Goal: Task Accomplishment & Management: Use online tool/utility

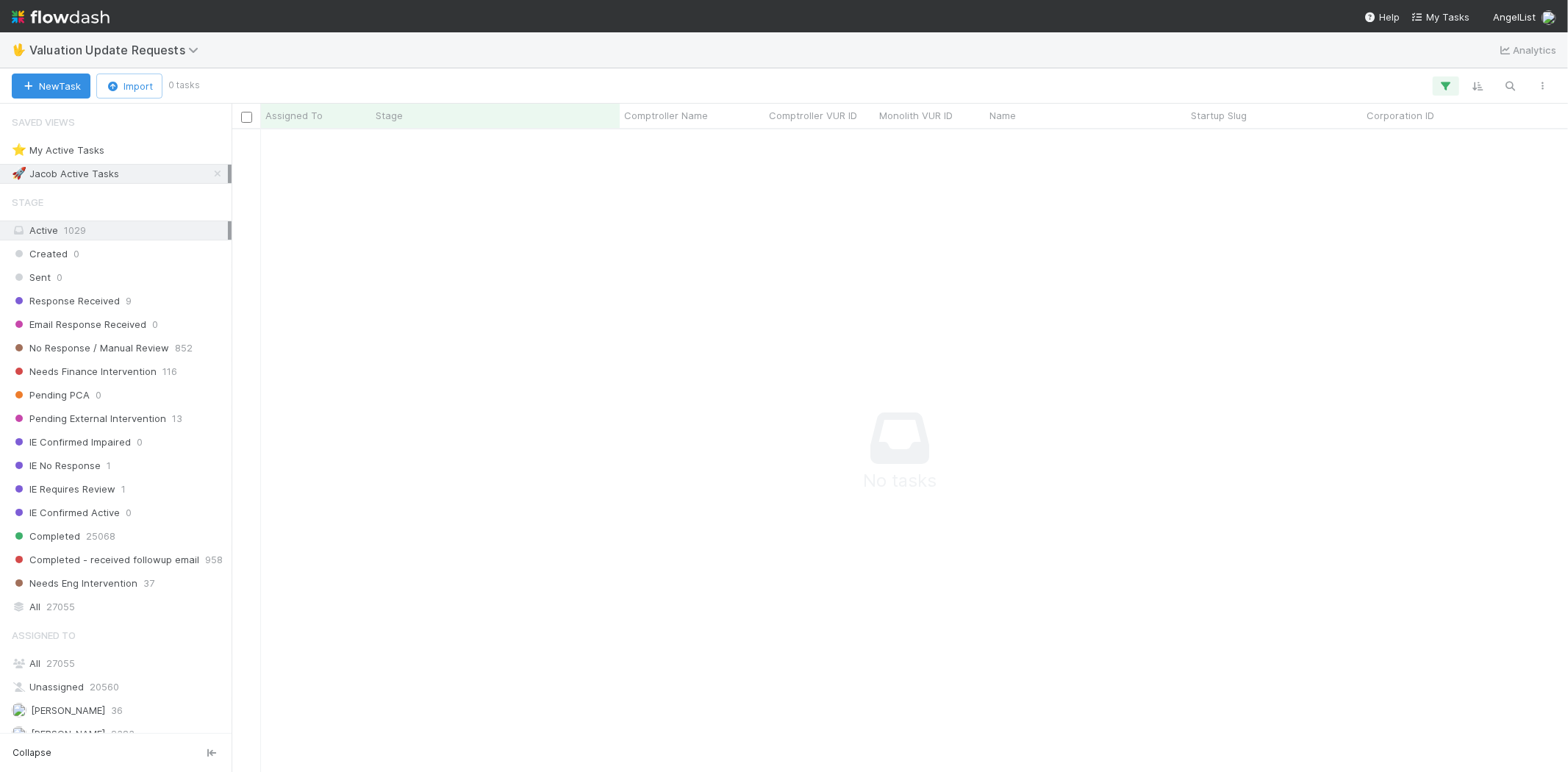
scroll to position [618, 1312]
click at [1444, 80] on icon "button" at bounding box center [1446, 86] width 15 height 13
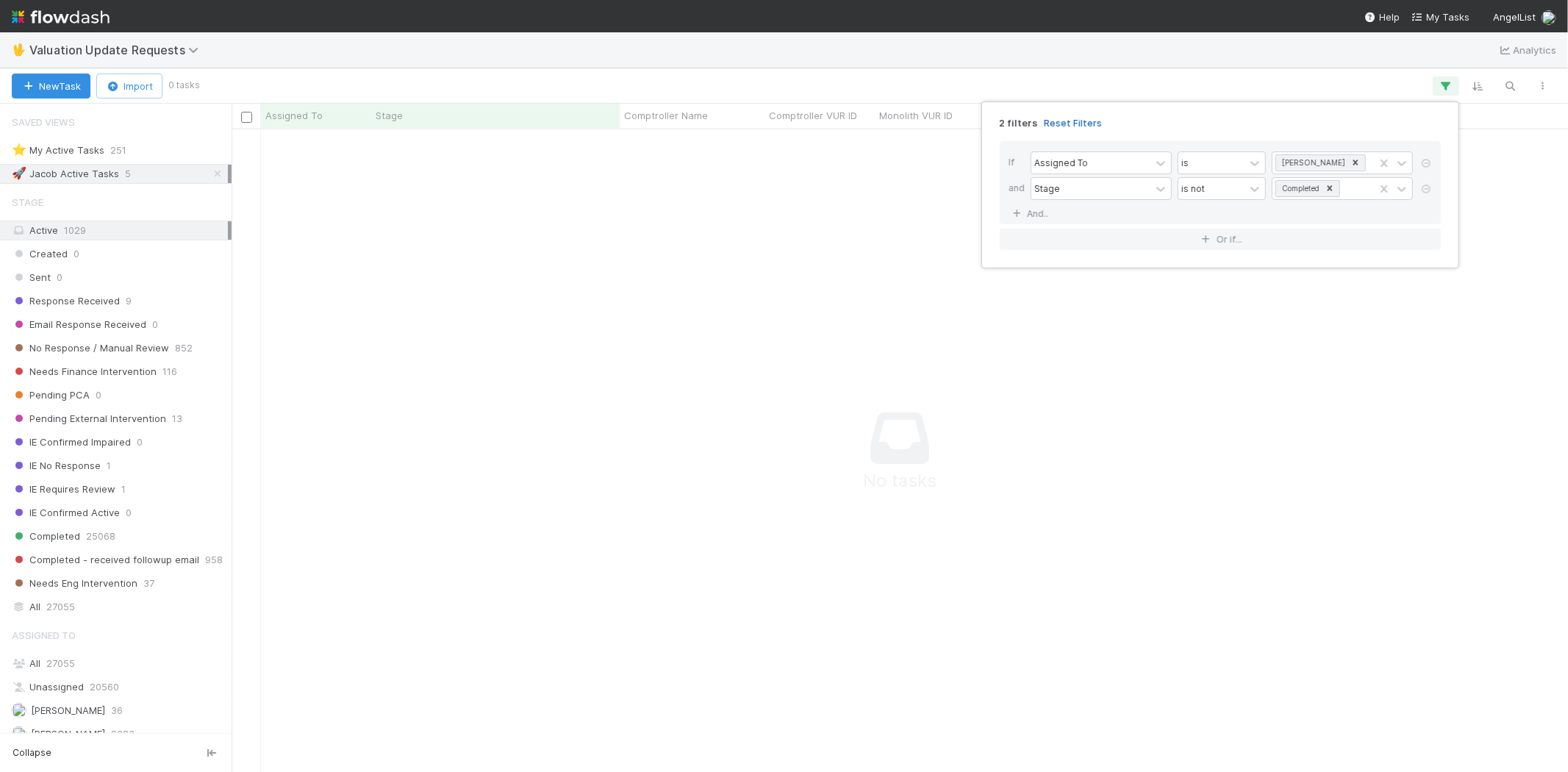
click at [1080, 121] on link "Reset Filters" at bounding box center [1073, 123] width 58 height 13
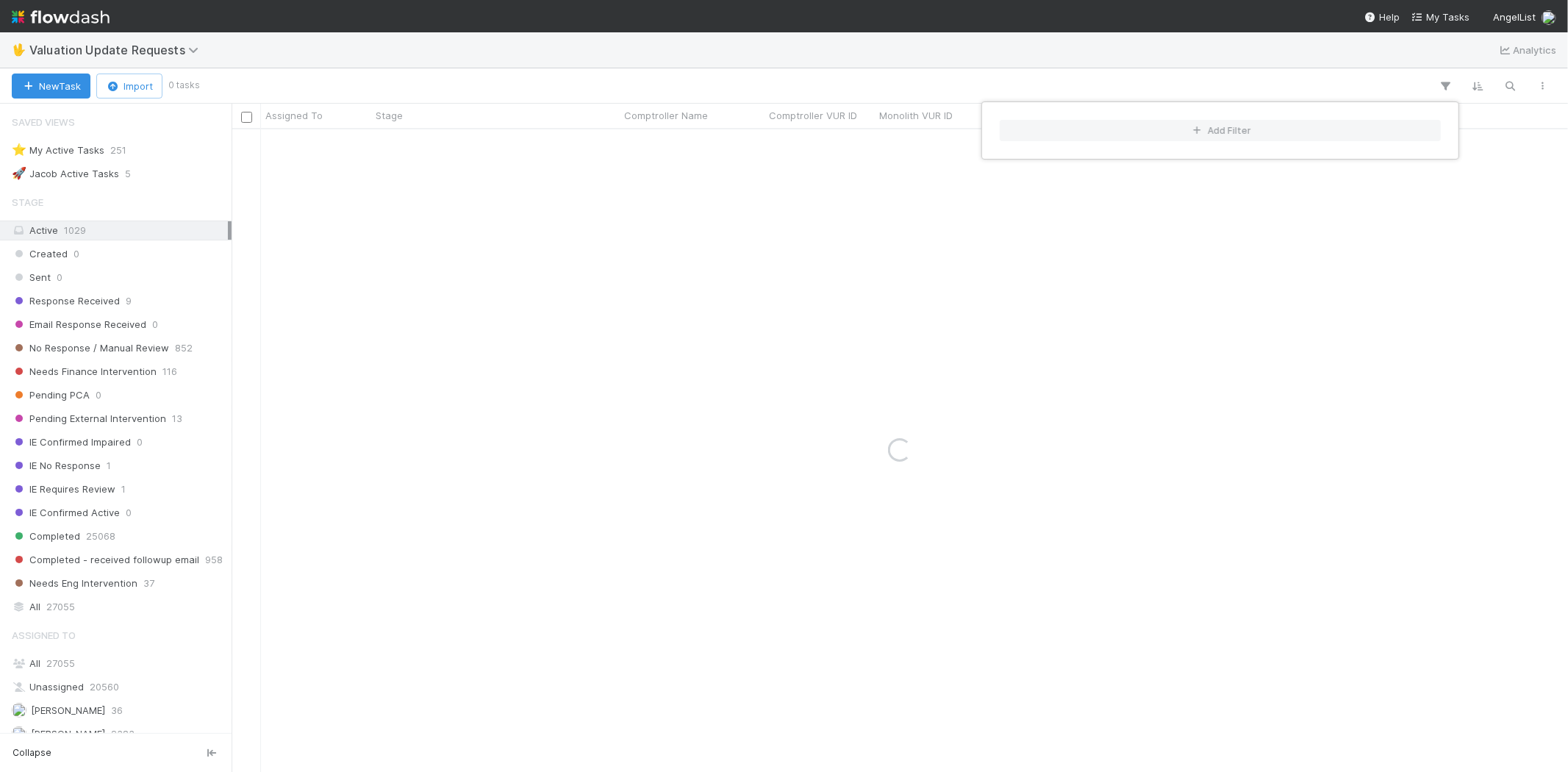
click at [715, 79] on div "Add Filter" at bounding box center [784, 386] width 1568 height 772
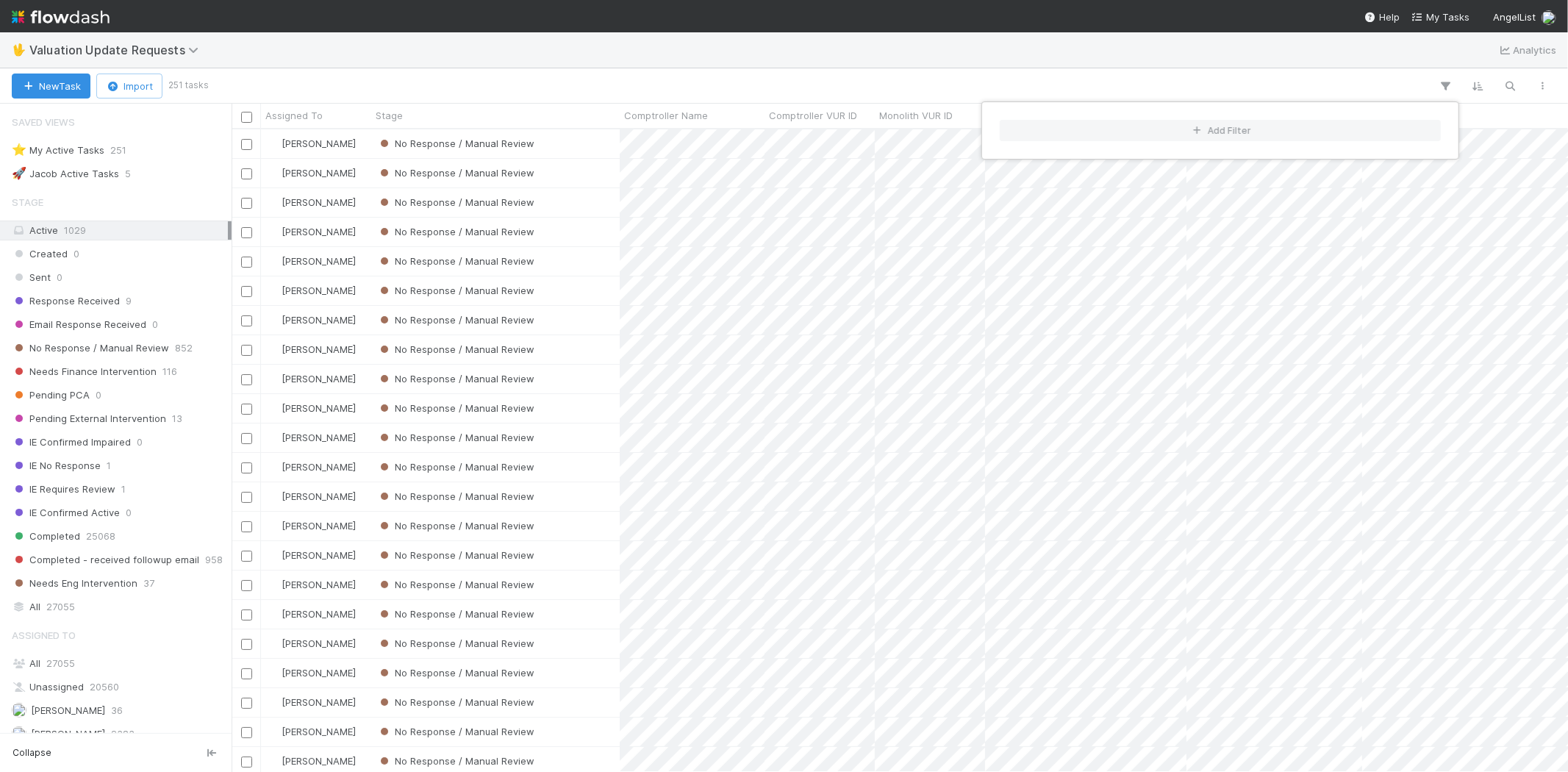
scroll to position [630, 1324]
click at [715, 79] on div "Add Filter" at bounding box center [784, 386] width 1568 height 772
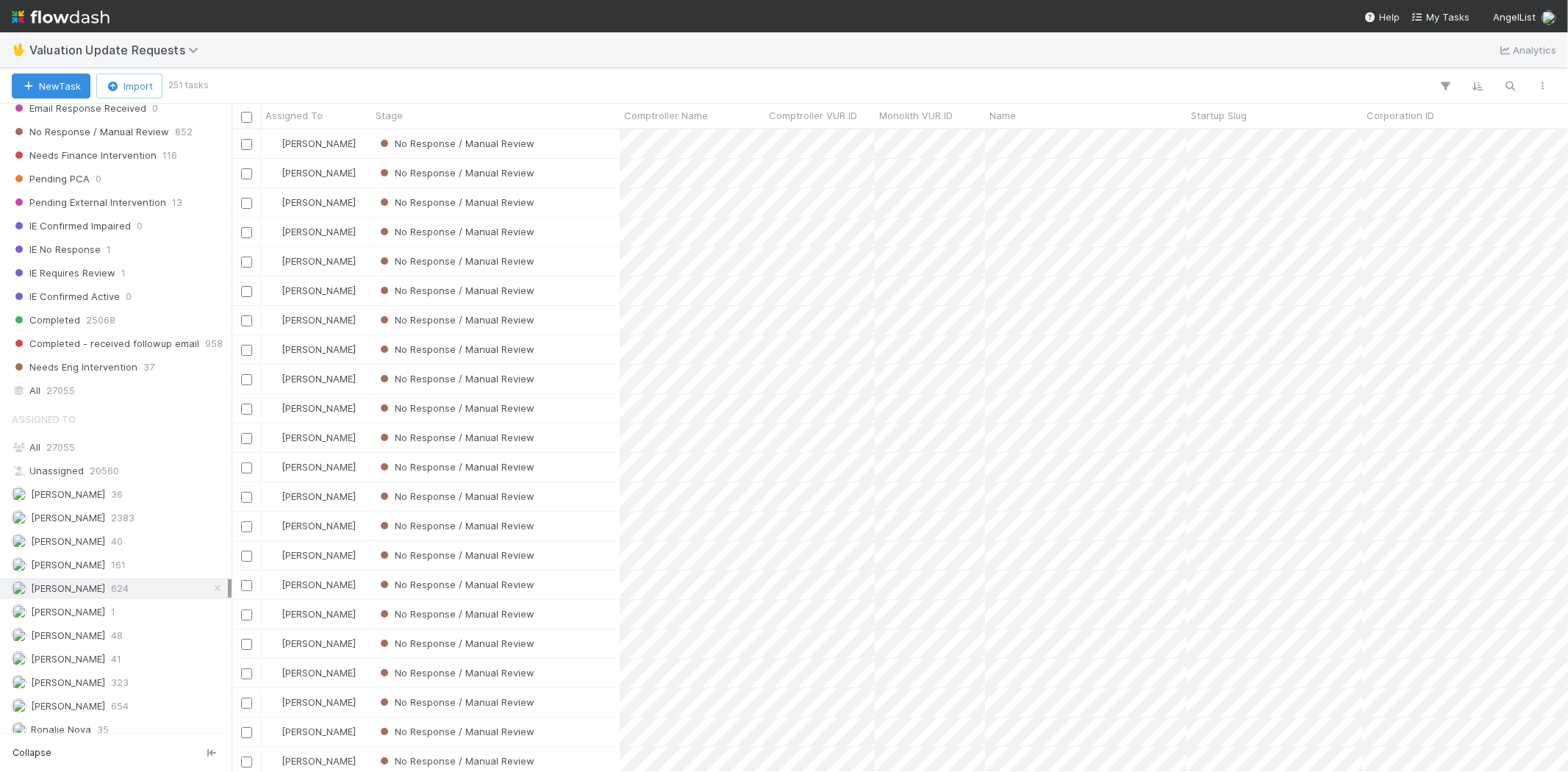
scroll to position [245, 0]
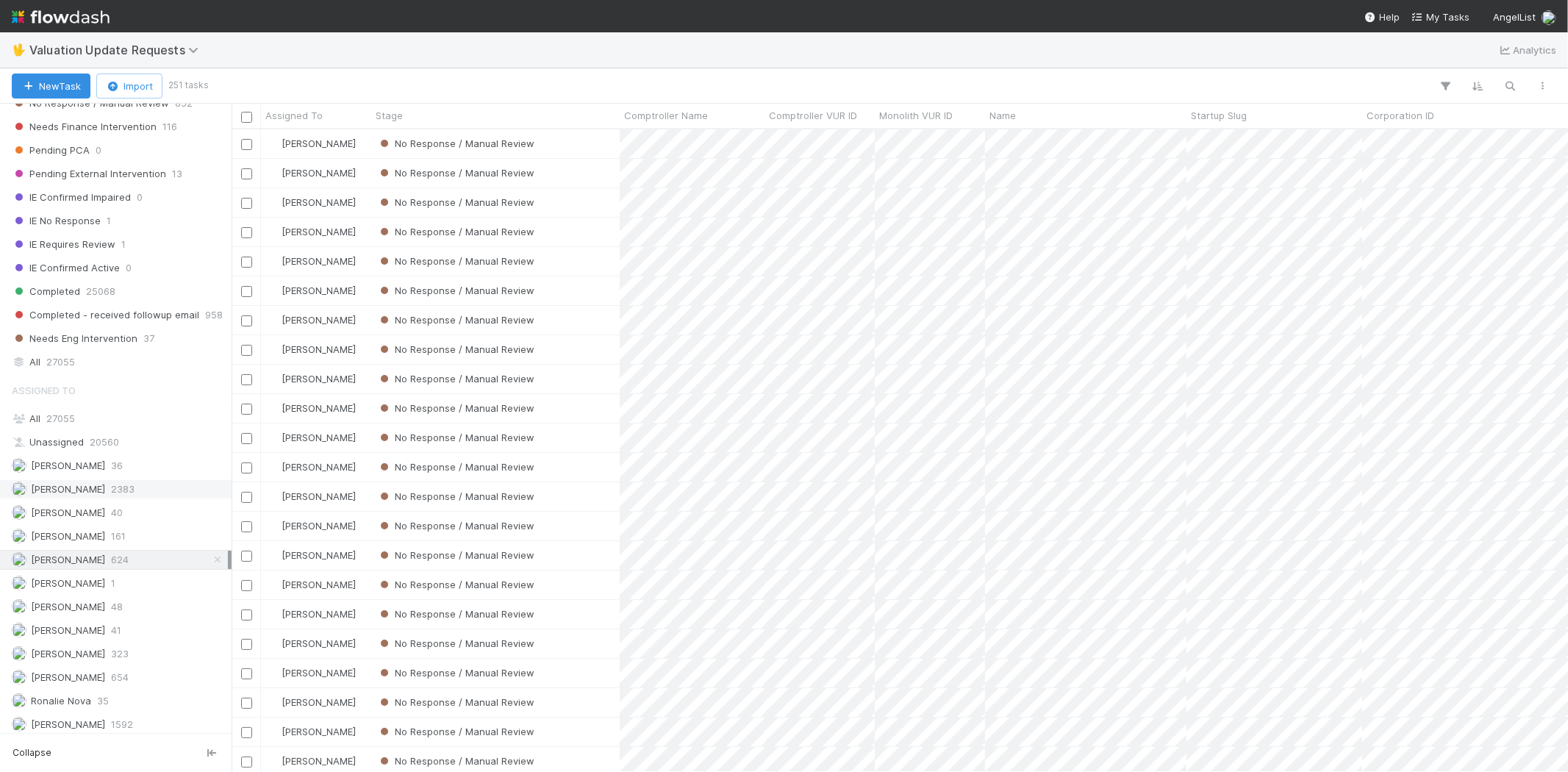
click at [127, 485] on span "2383" at bounding box center [123, 489] width 24 height 19
click at [134, 676] on div "Michael Capilitan 654" at bounding box center [120, 677] width 216 height 19
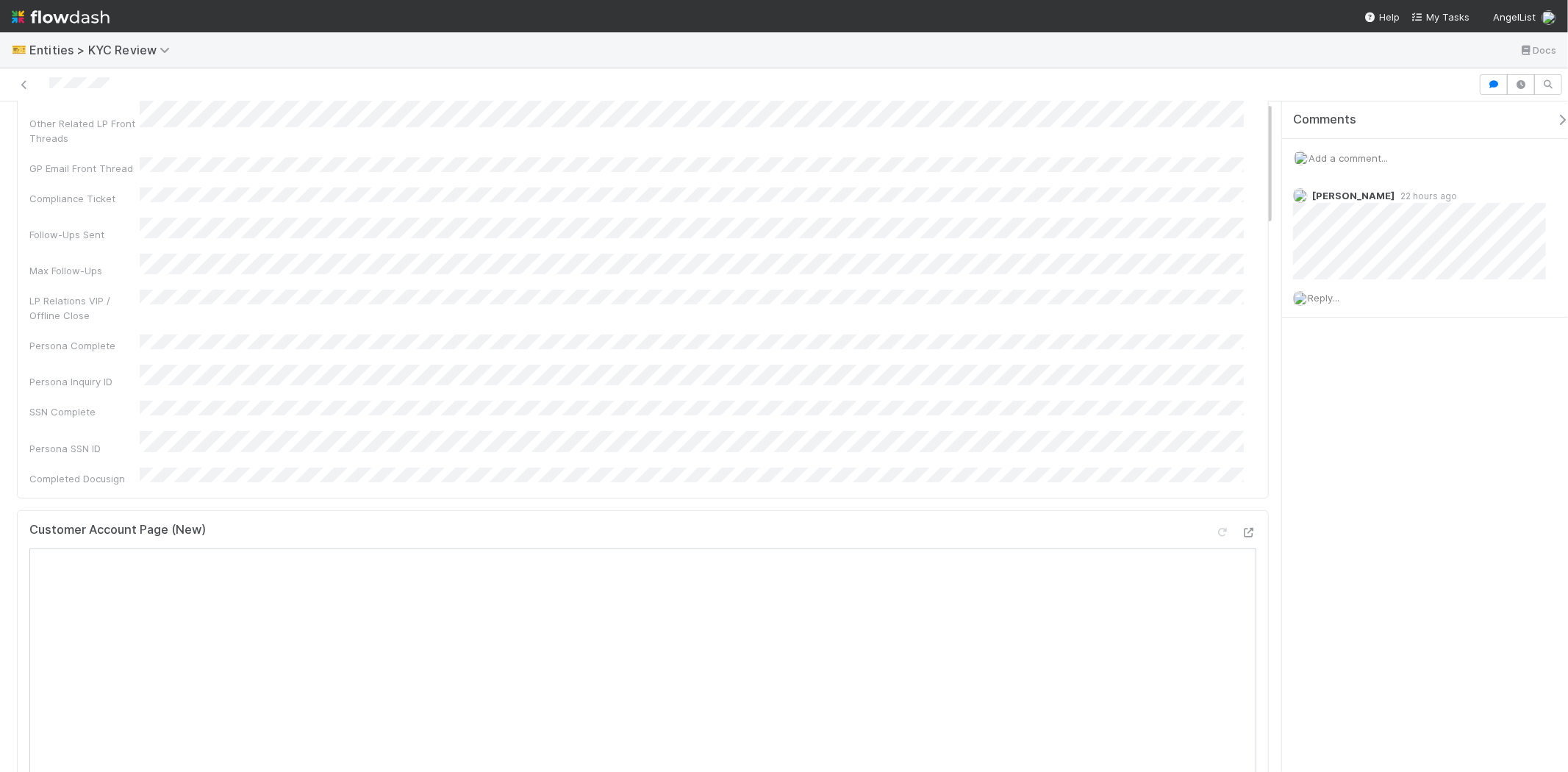
scroll to position [408, 0]
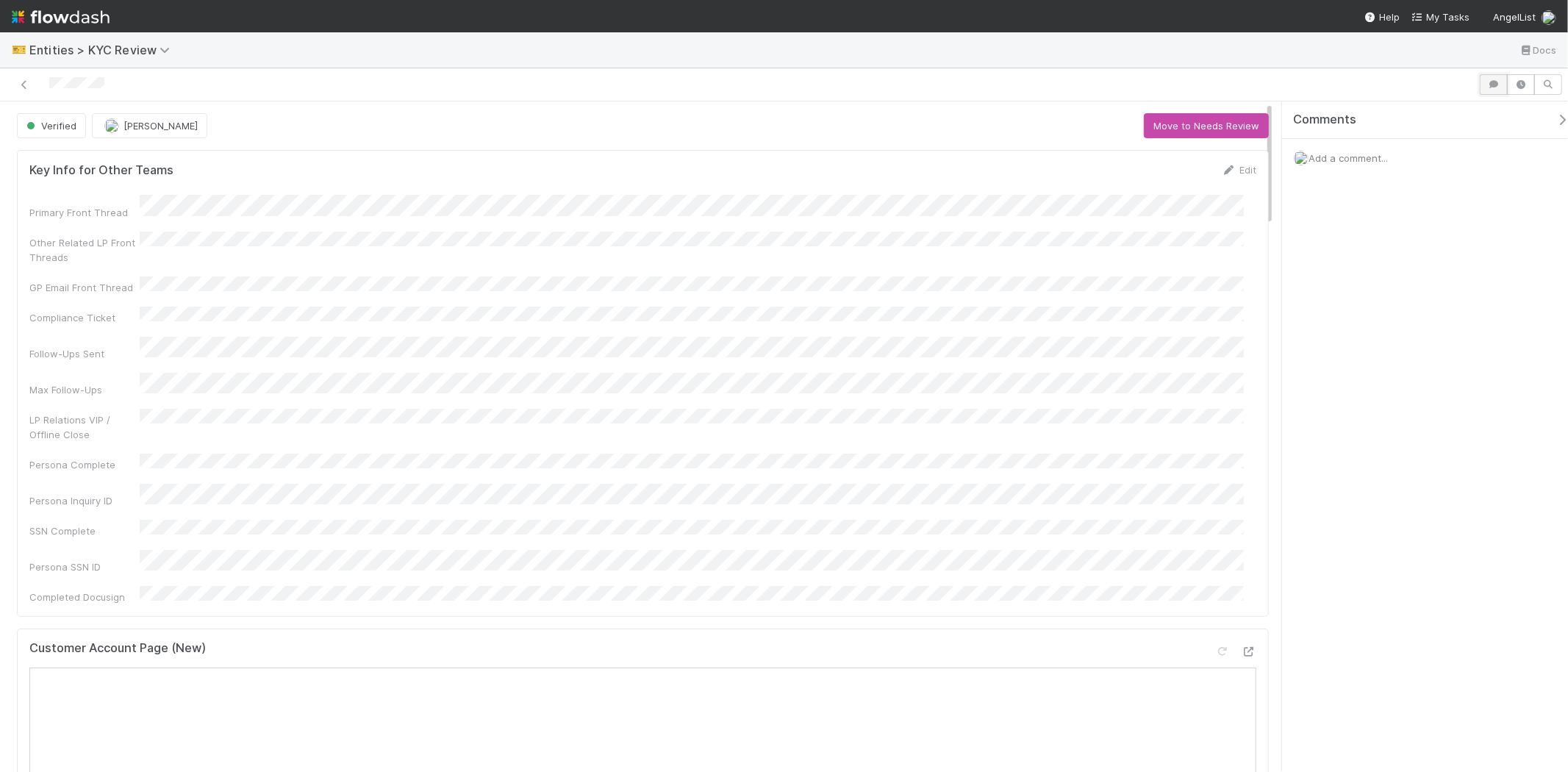
click at [1493, 86] on icon "button" at bounding box center [1494, 85] width 15 height 9
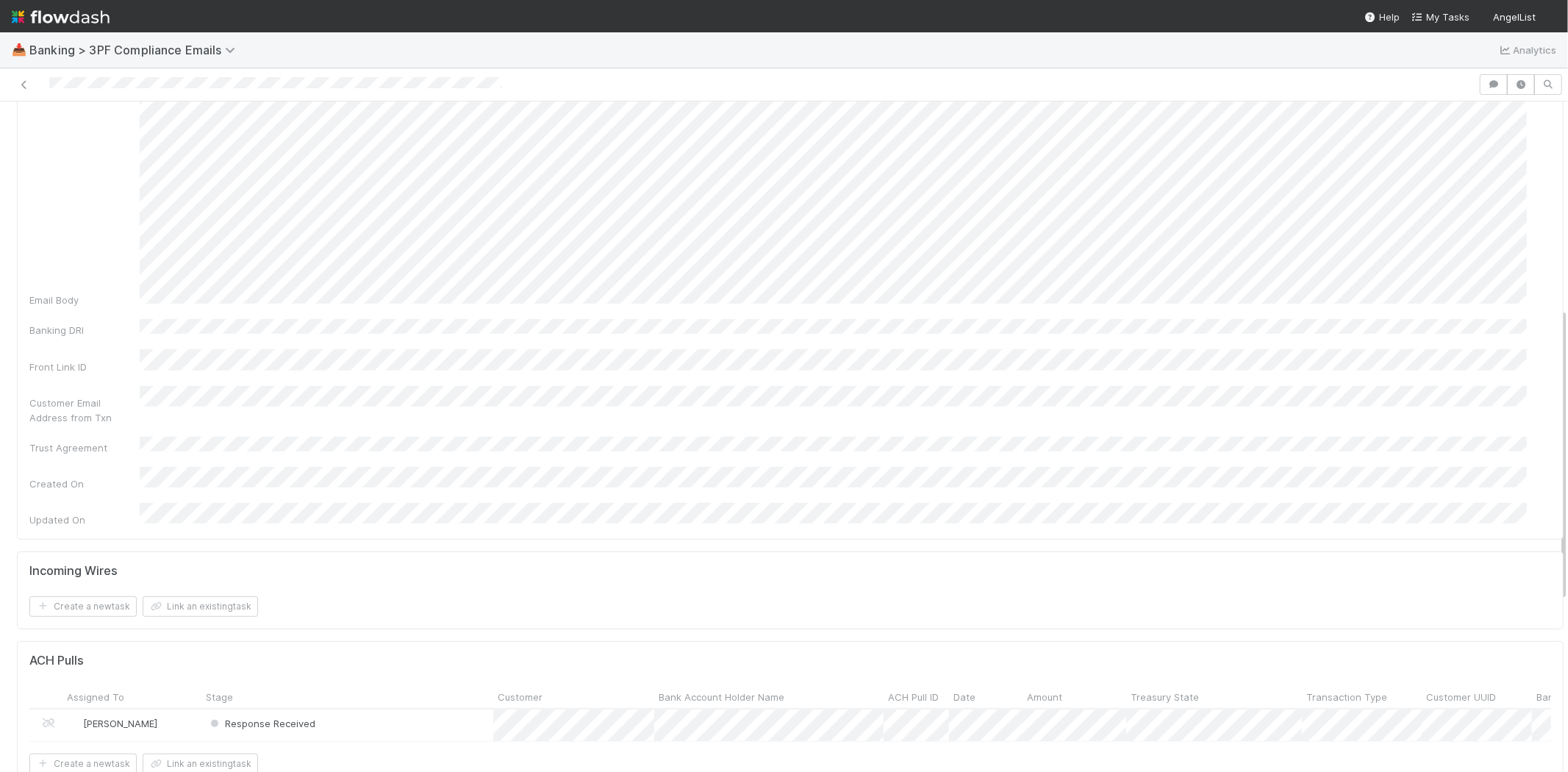
scroll to position [735, 0]
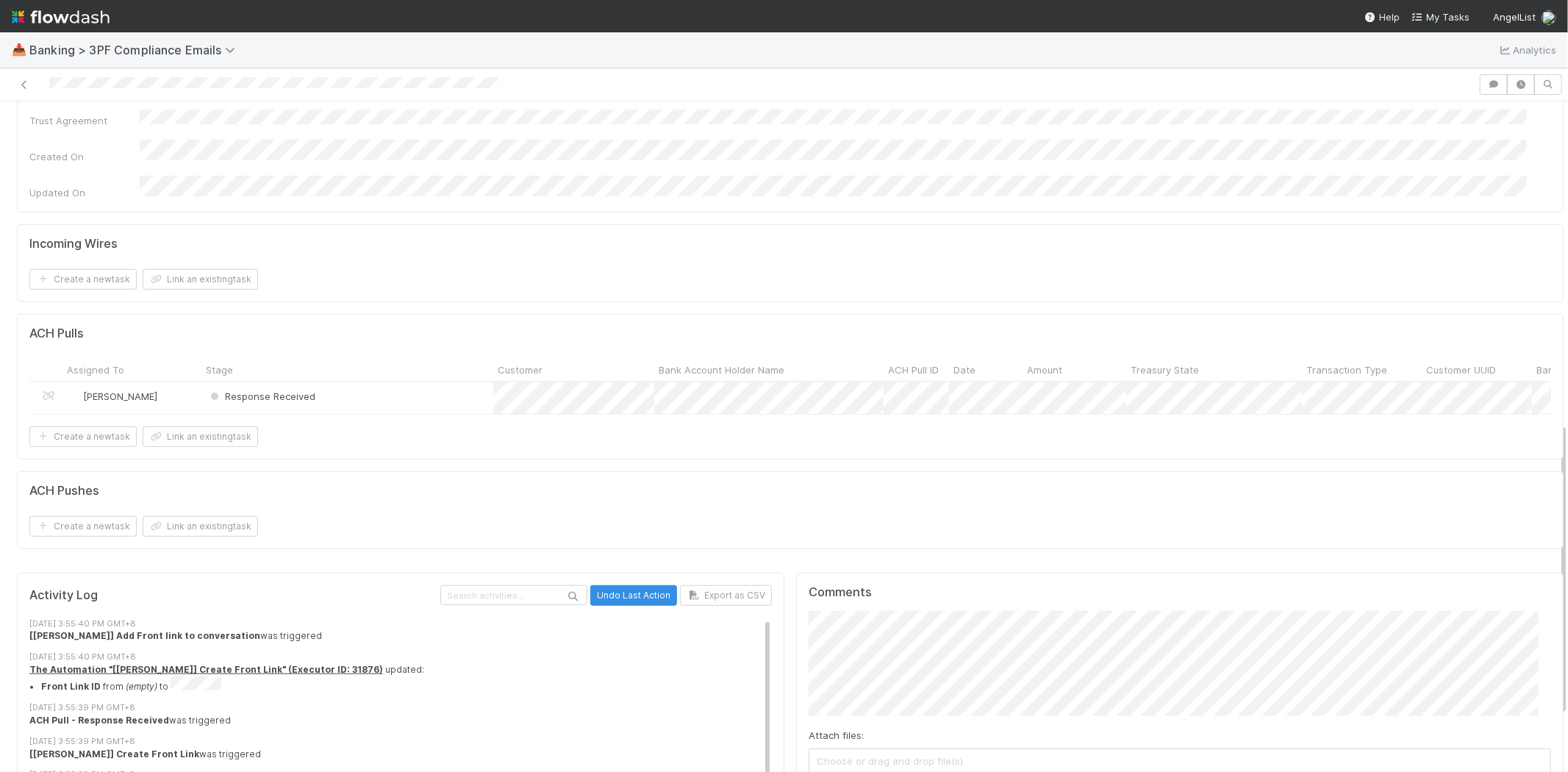
click at [365, 382] on div "Response Received" at bounding box center [348, 398] width 292 height 31
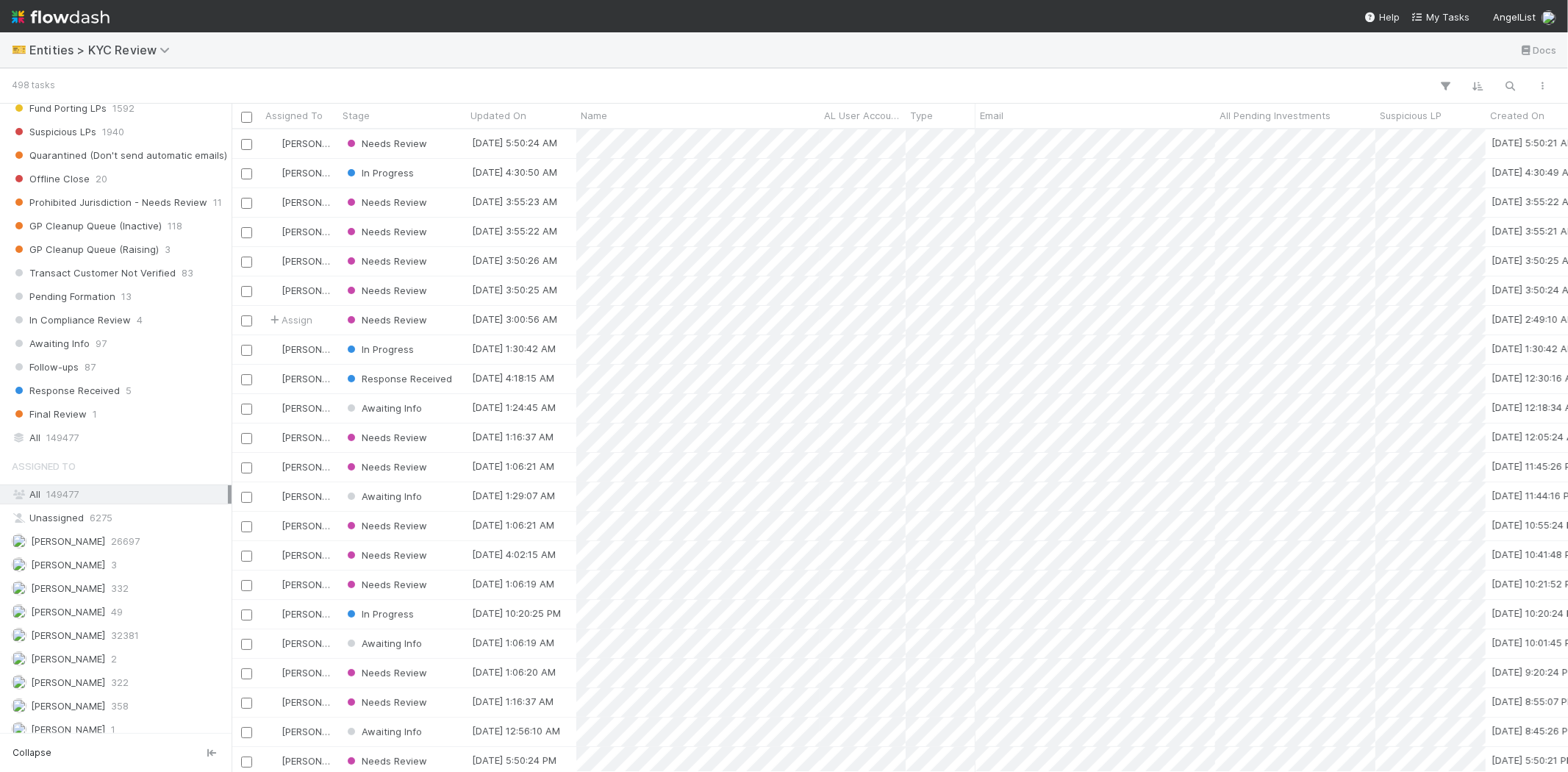
scroll to position [980, 0]
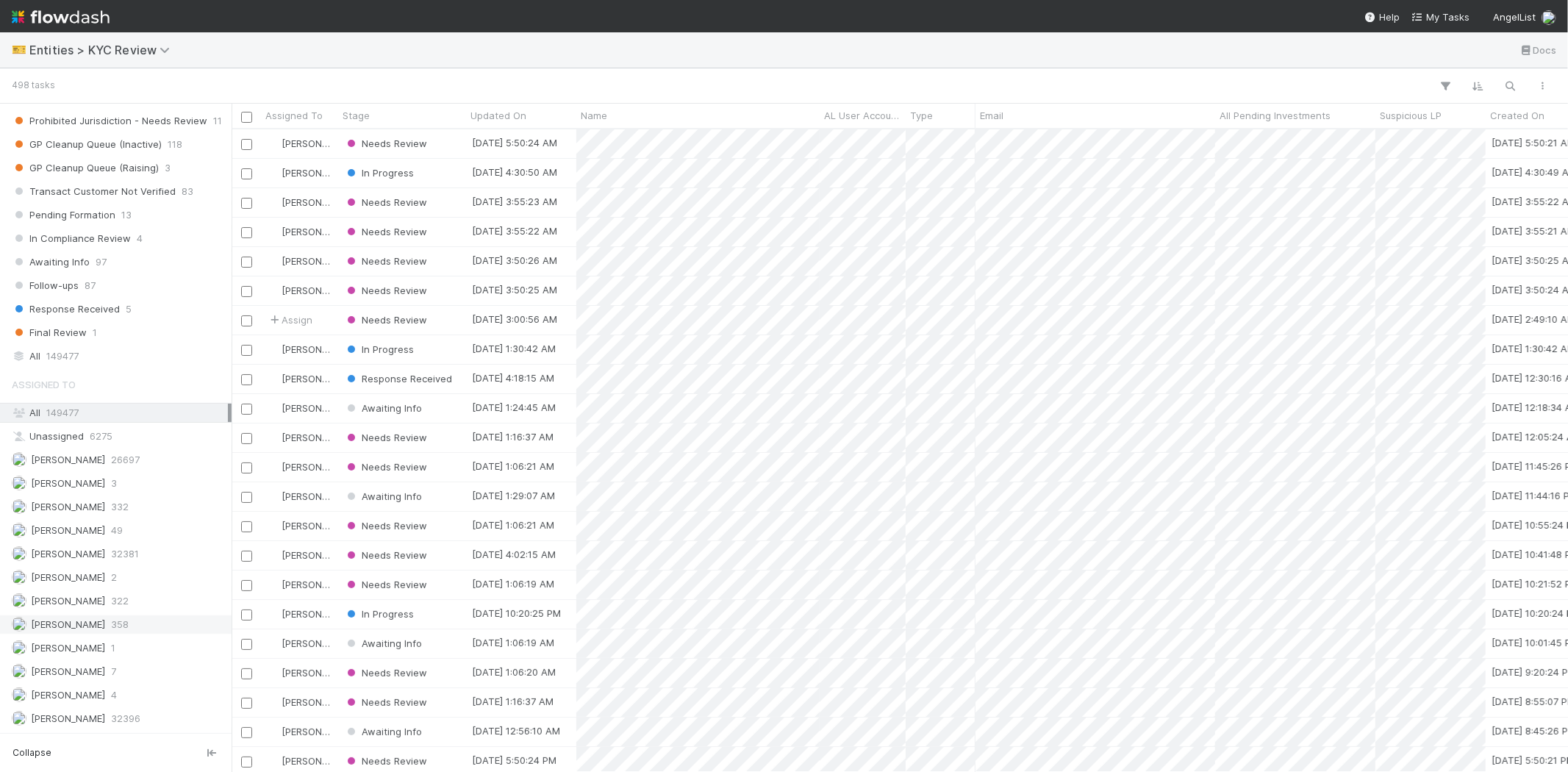
click at [129, 634] on span "358" at bounding box center [120, 624] width 18 height 19
click at [448, 137] on div "Needs Review" at bounding box center [402, 144] width 128 height 29
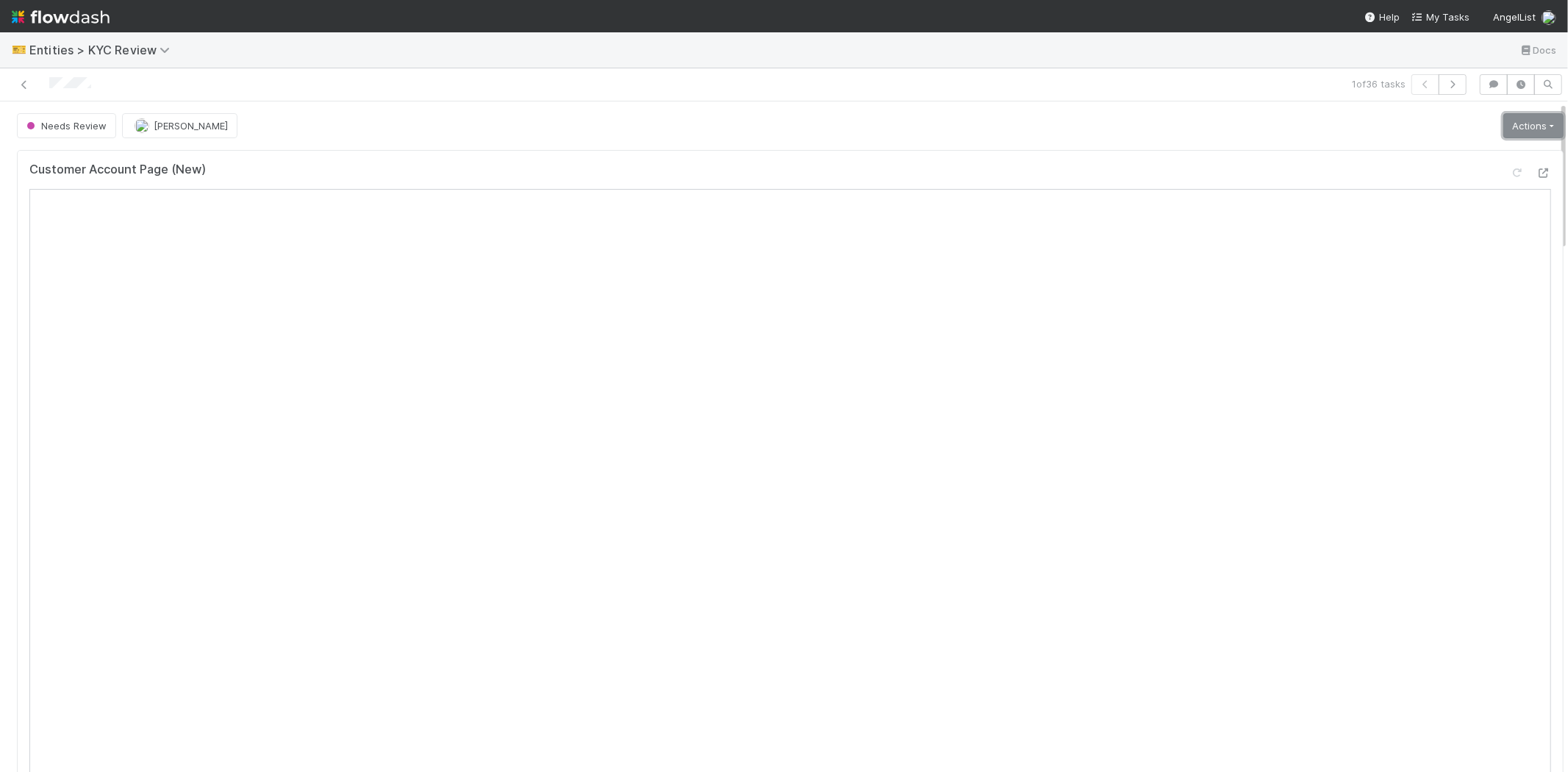
drag, startPoint x: 1512, startPoint y: 129, endPoint x: 1497, endPoint y: 135, distance: 16.2
click at [1512, 129] on link "Actions" at bounding box center [1533, 126] width 60 height 25
click at [1414, 265] on button "Select Template [New]" at bounding box center [1484, 260] width 162 height 21
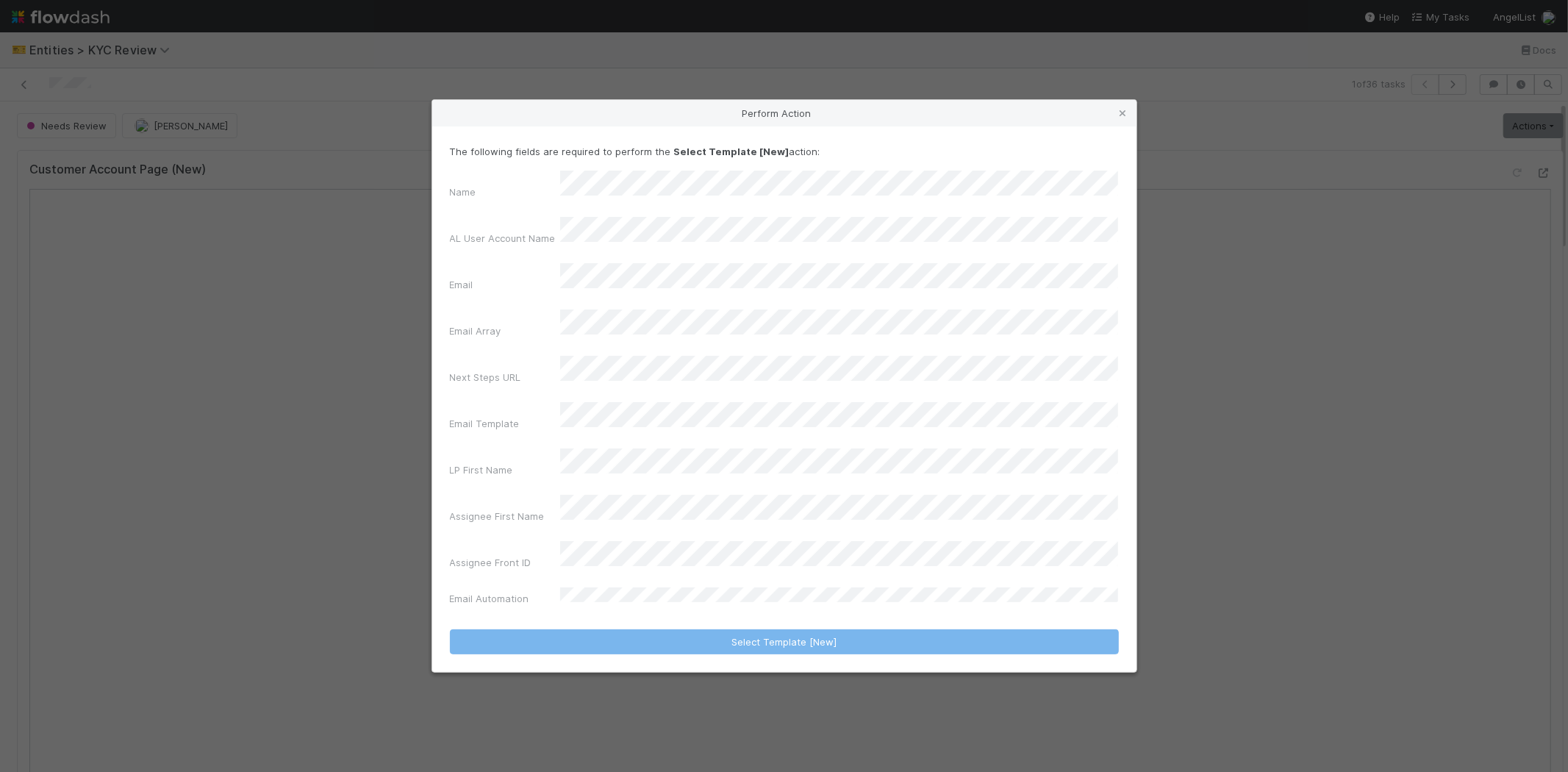
click at [1125, 118] on icon at bounding box center [1124, 113] width 15 height 10
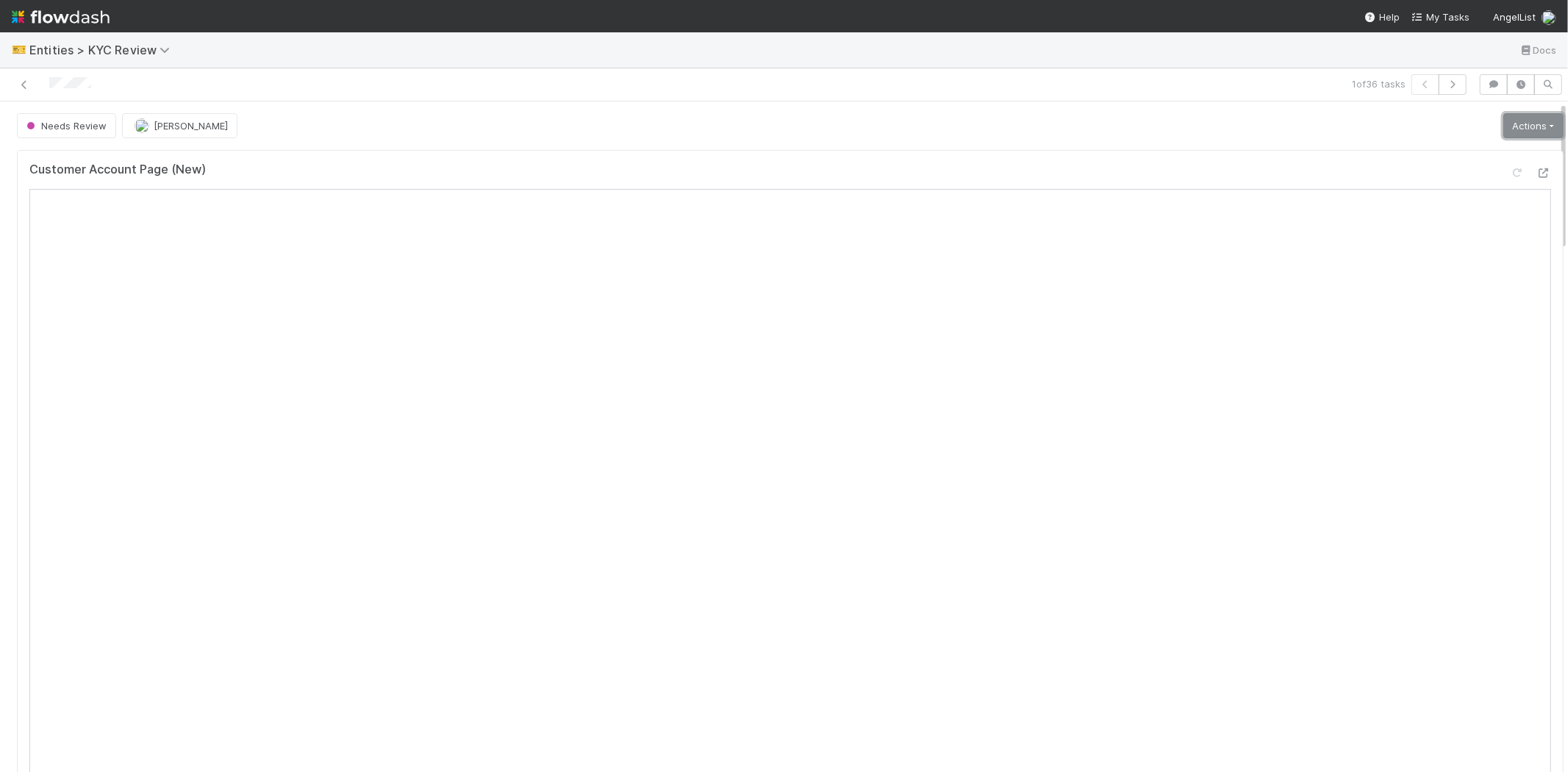
click at [1503, 126] on link "Actions" at bounding box center [1533, 126] width 60 height 25
click at [1406, 255] on button "Select Template [New]" at bounding box center [1484, 260] width 162 height 21
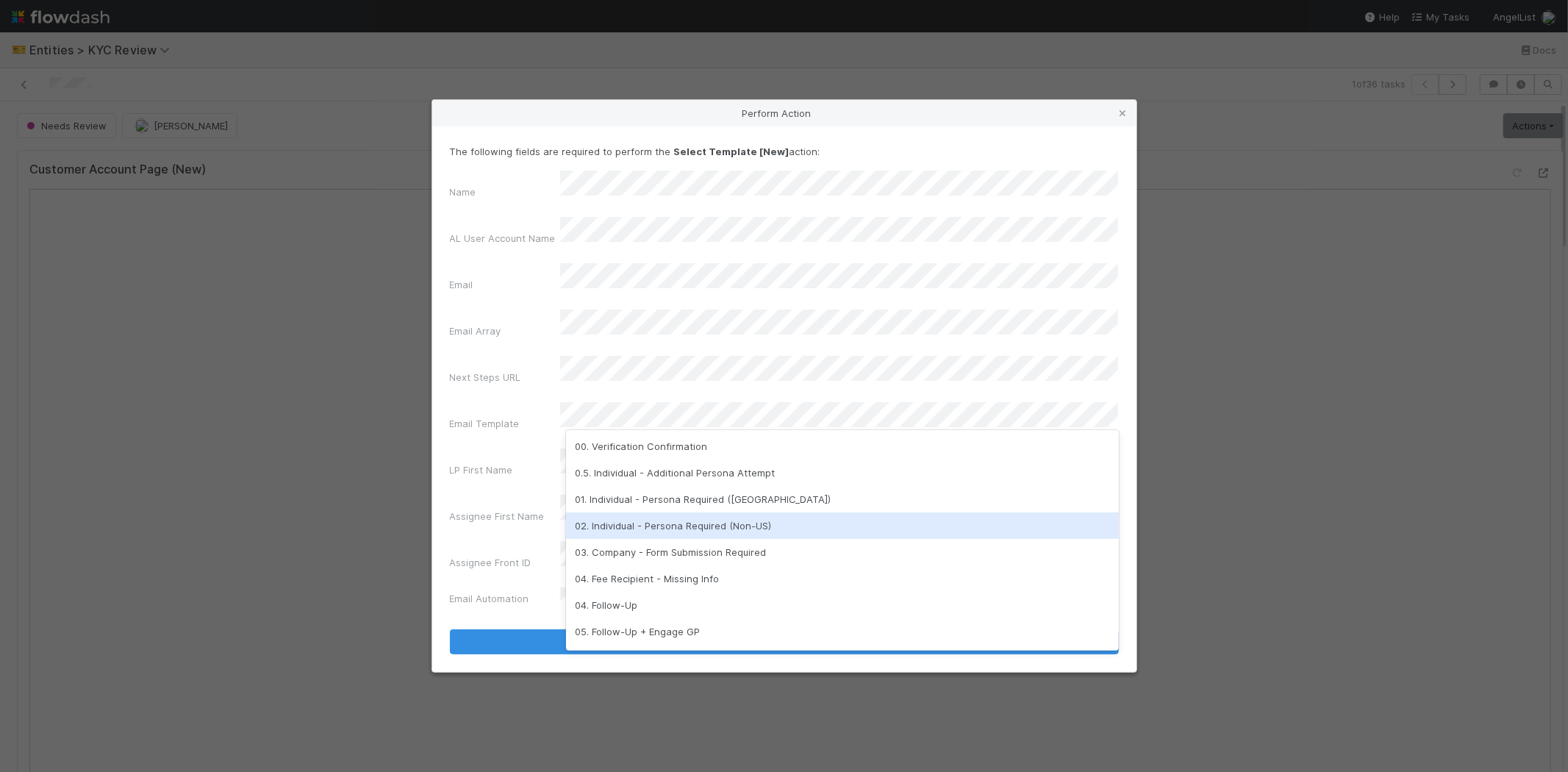
click at [681, 526] on div "02. Individual - Persona Required (Non-US)" at bounding box center [842, 526] width 553 height 27
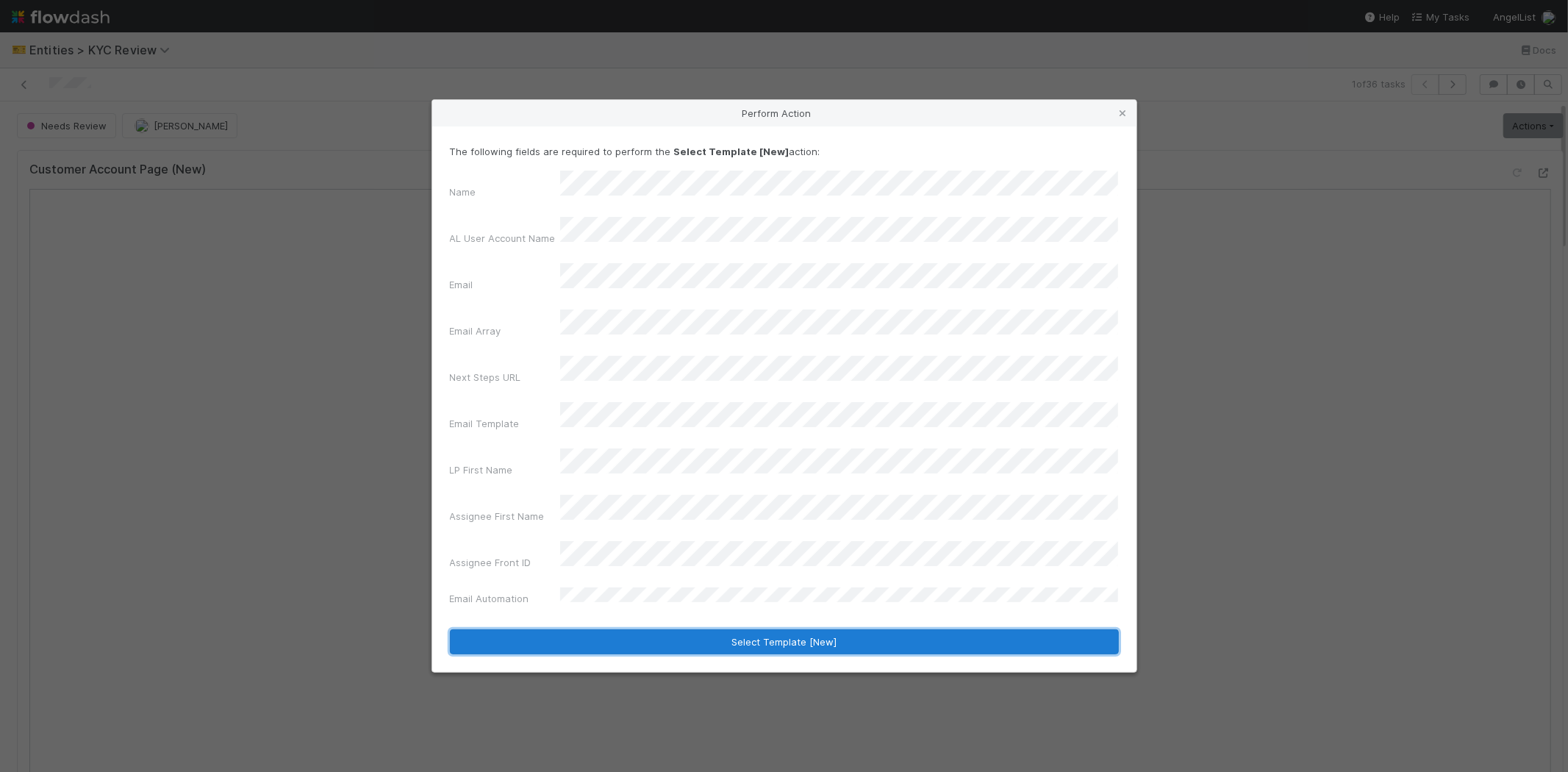
click at [530, 629] on button "Select Template [New]" at bounding box center [784, 642] width 669 height 25
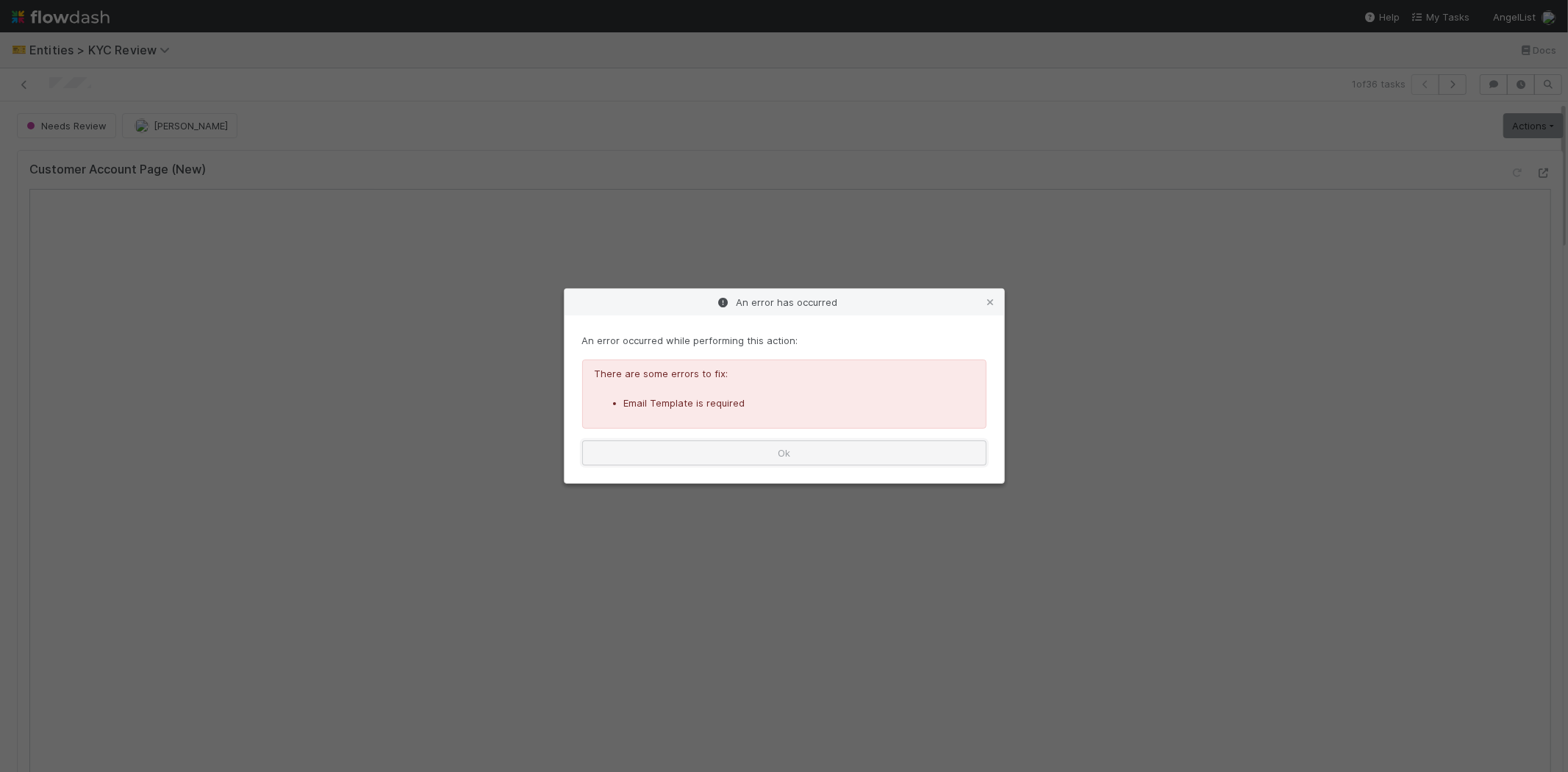
click at [756, 450] on button "Ok" at bounding box center [784, 453] width 404 height 25
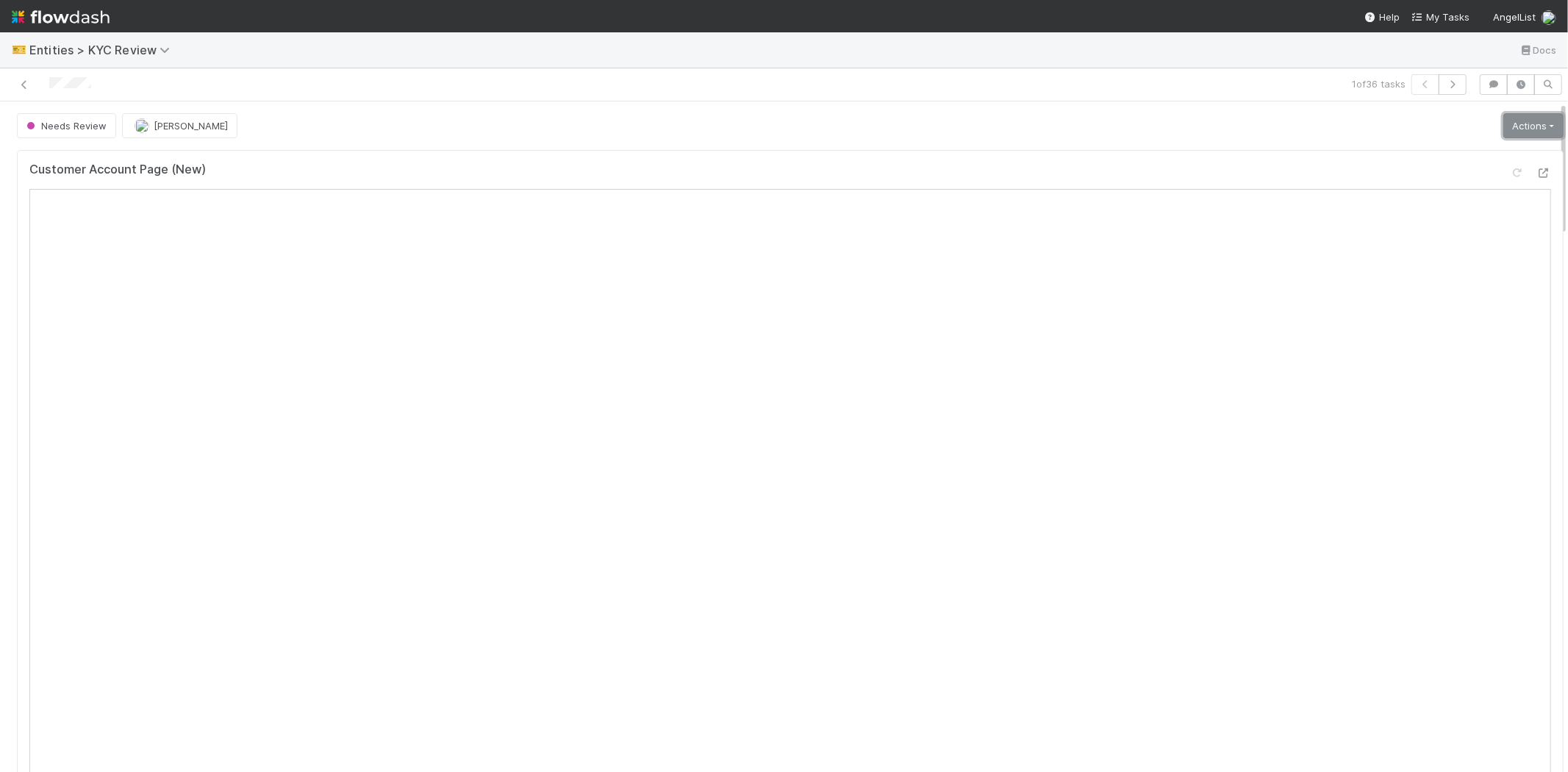
click at [1503, 130] on link "Actions" at bounding box center [1533, 126] width 60 height 25
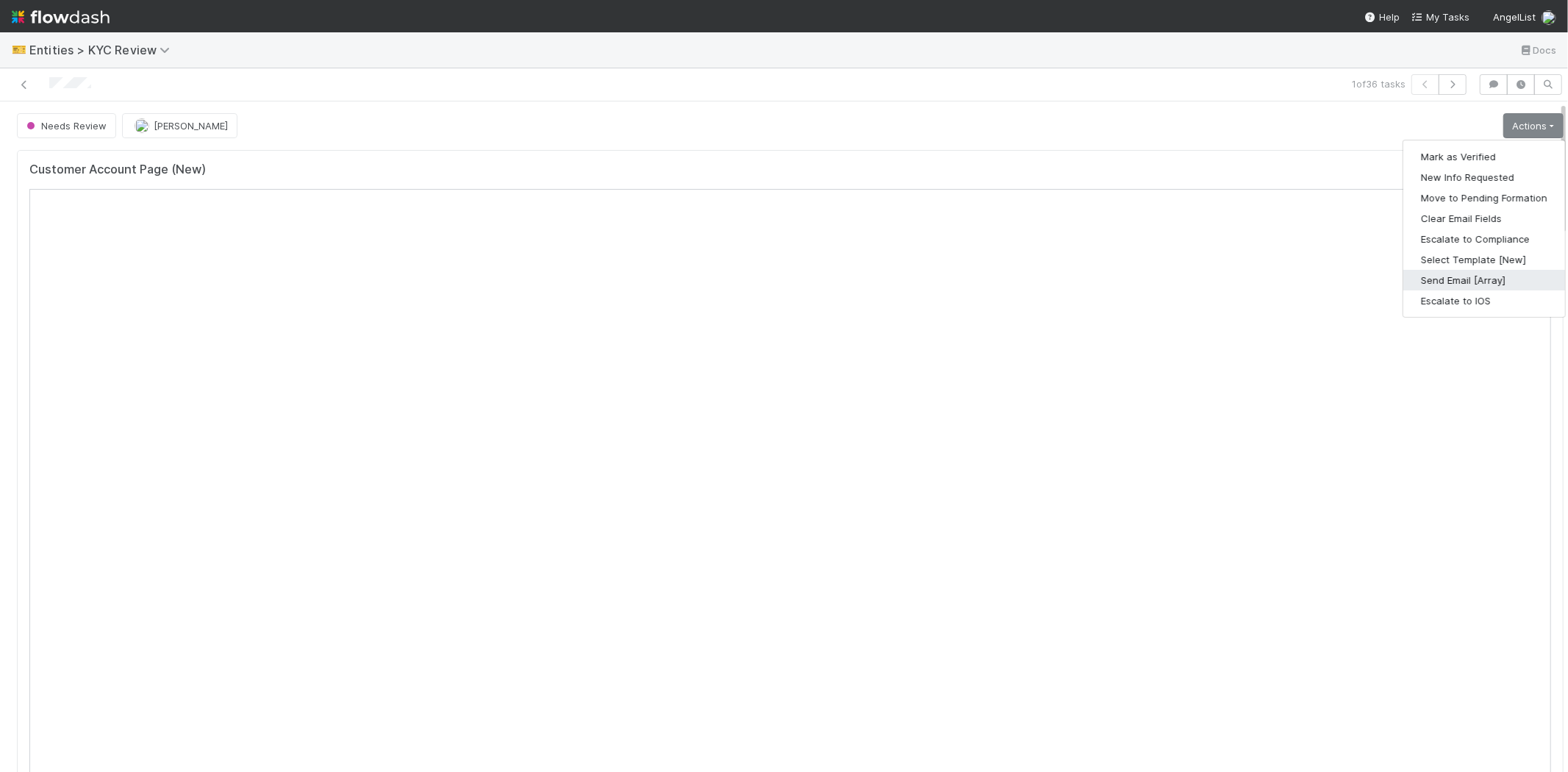
click at [1434, 274] on button "Send Email [Array]" at bounding box center [1484, 280] width 162 height 21
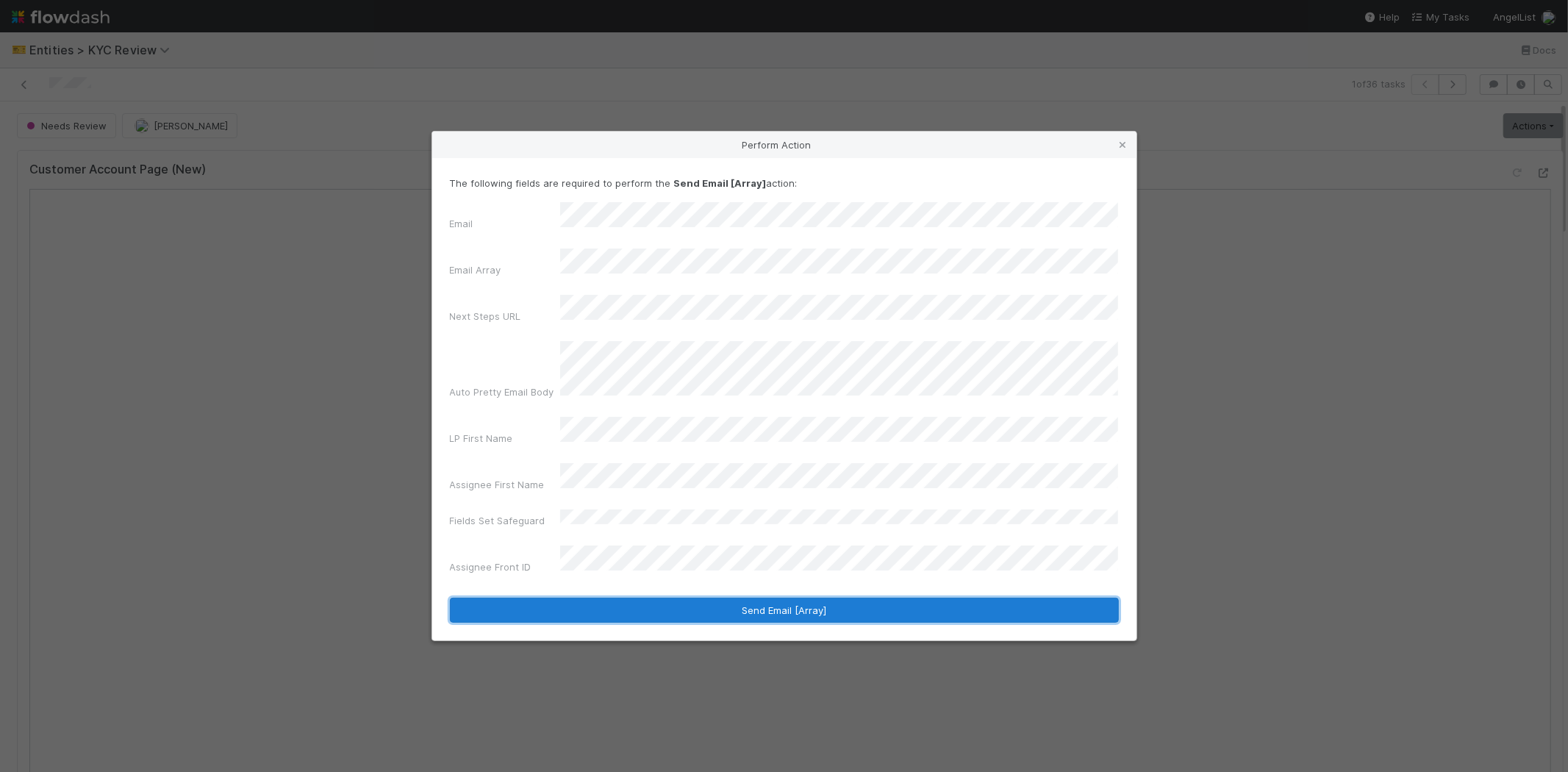
click at [532, 598] on button "Send Email [Array]" at bounding box center [784, 610] width 669 height 25
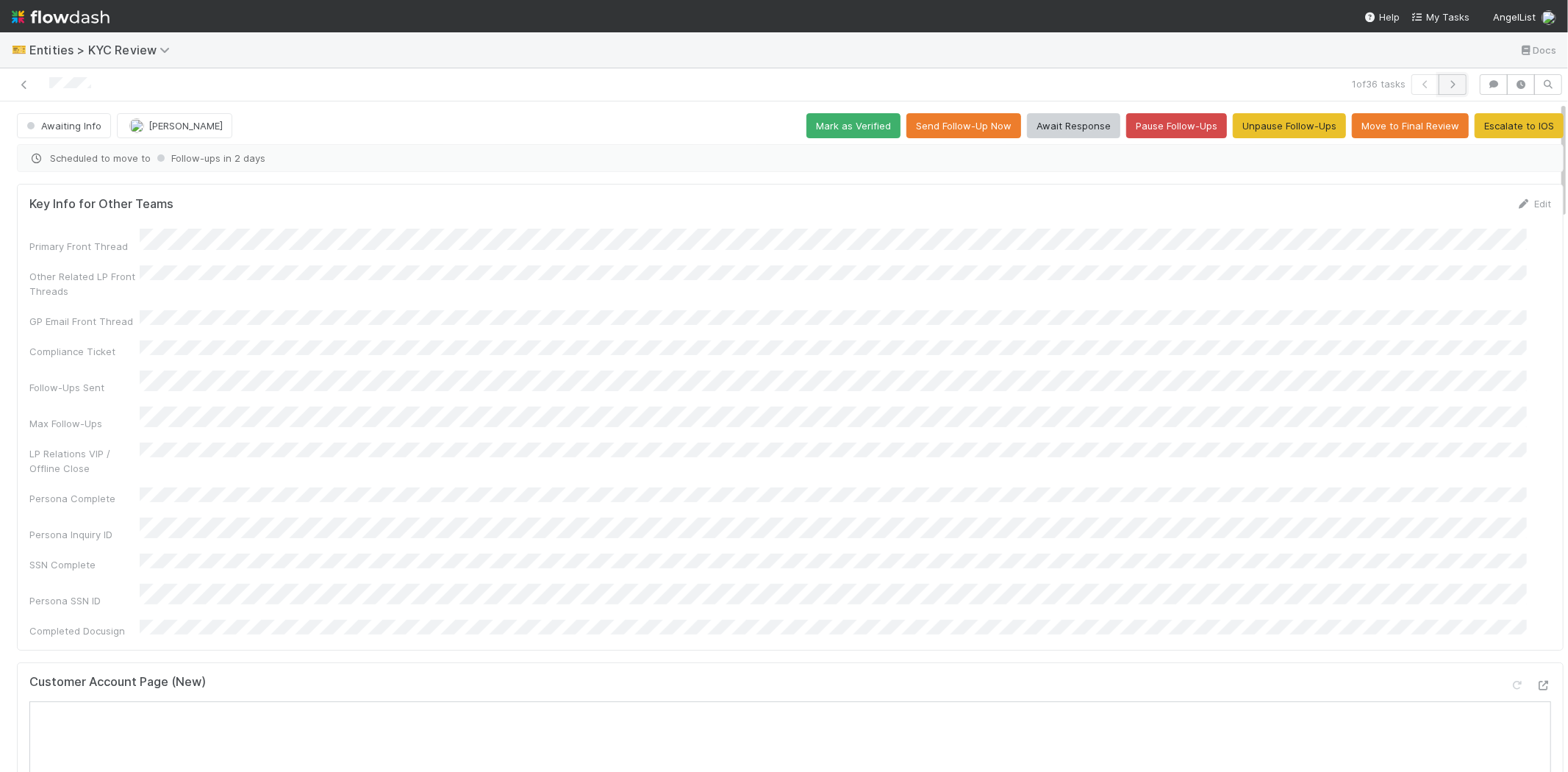
click at [1445, 81] on icon "button" at bounding box center [1453, 85] width 15 height 9
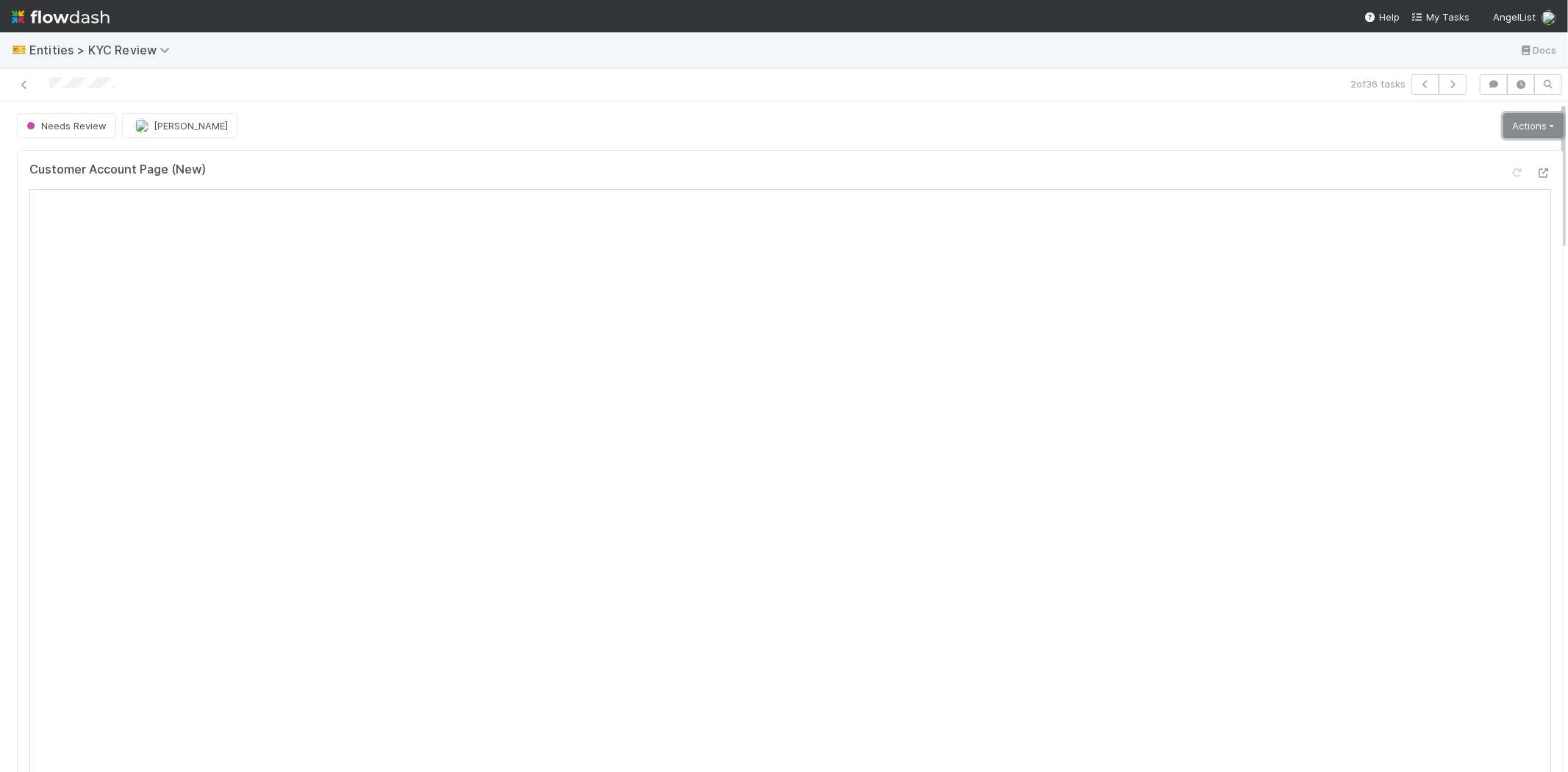
click at [1503, 124] on link "Actions" at bounding box center [1533, 126] width 60 height 25
click at [1441, 250] on button "Select Template [New]" at bounding box center [1484, 260] width 162 height 21
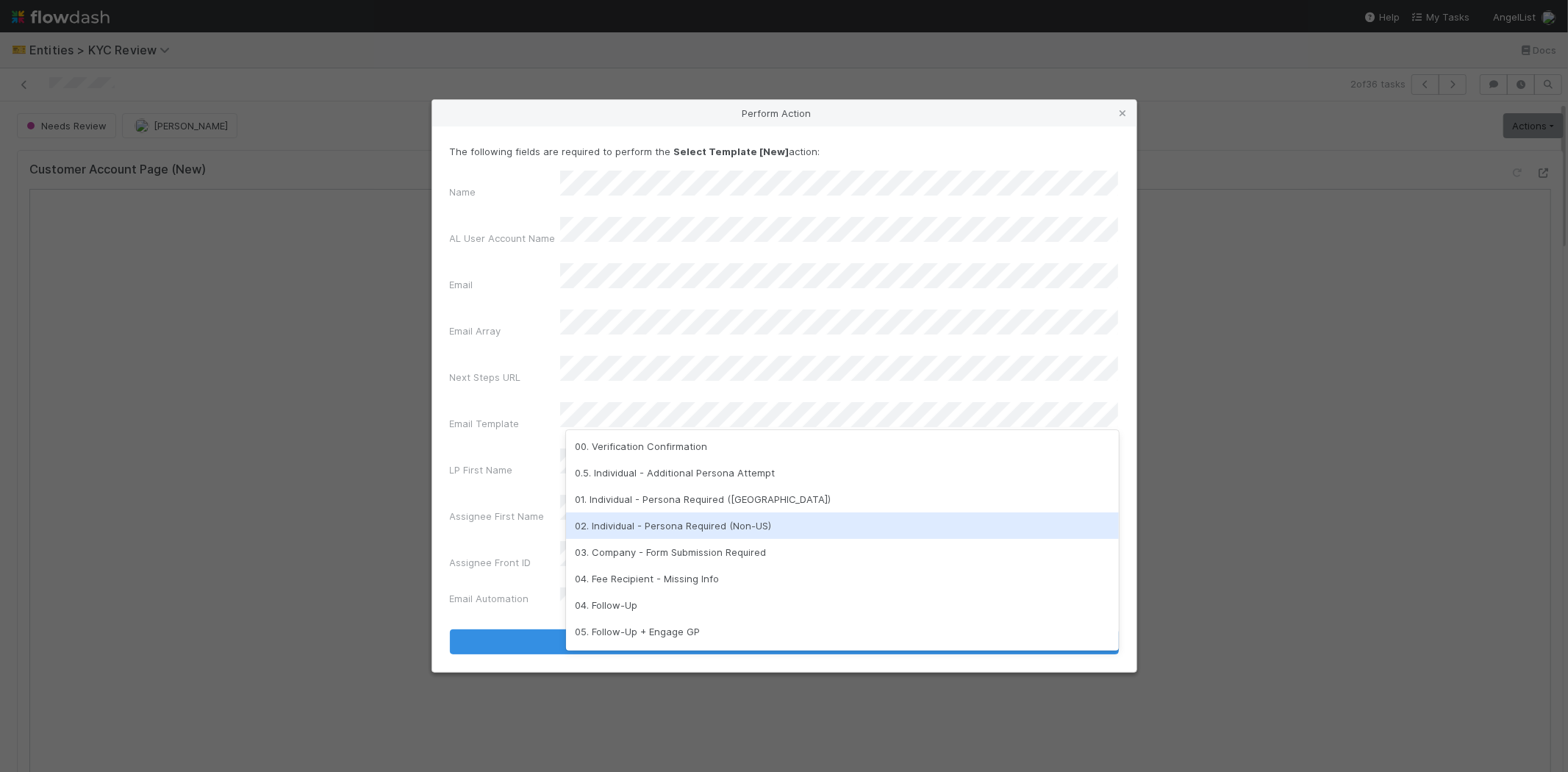
click at [677, 518] on div "02. Individual - Persona Required (Non-US)" at bounding box center [842, 526] width 553 height 27
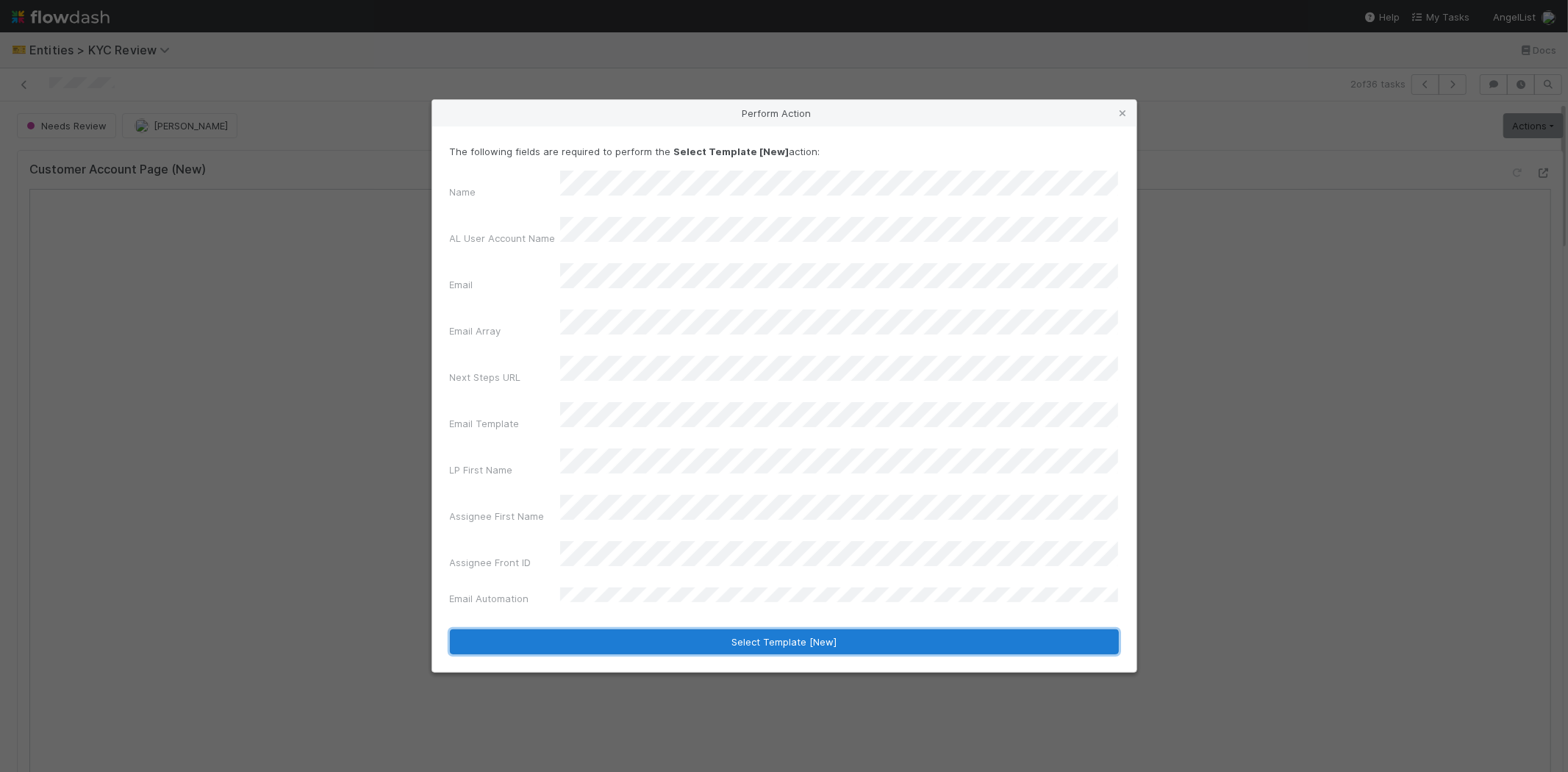
click at [579, 629] on button "Select Template [New]" at bounding box center [784, 642] width 669 height 25
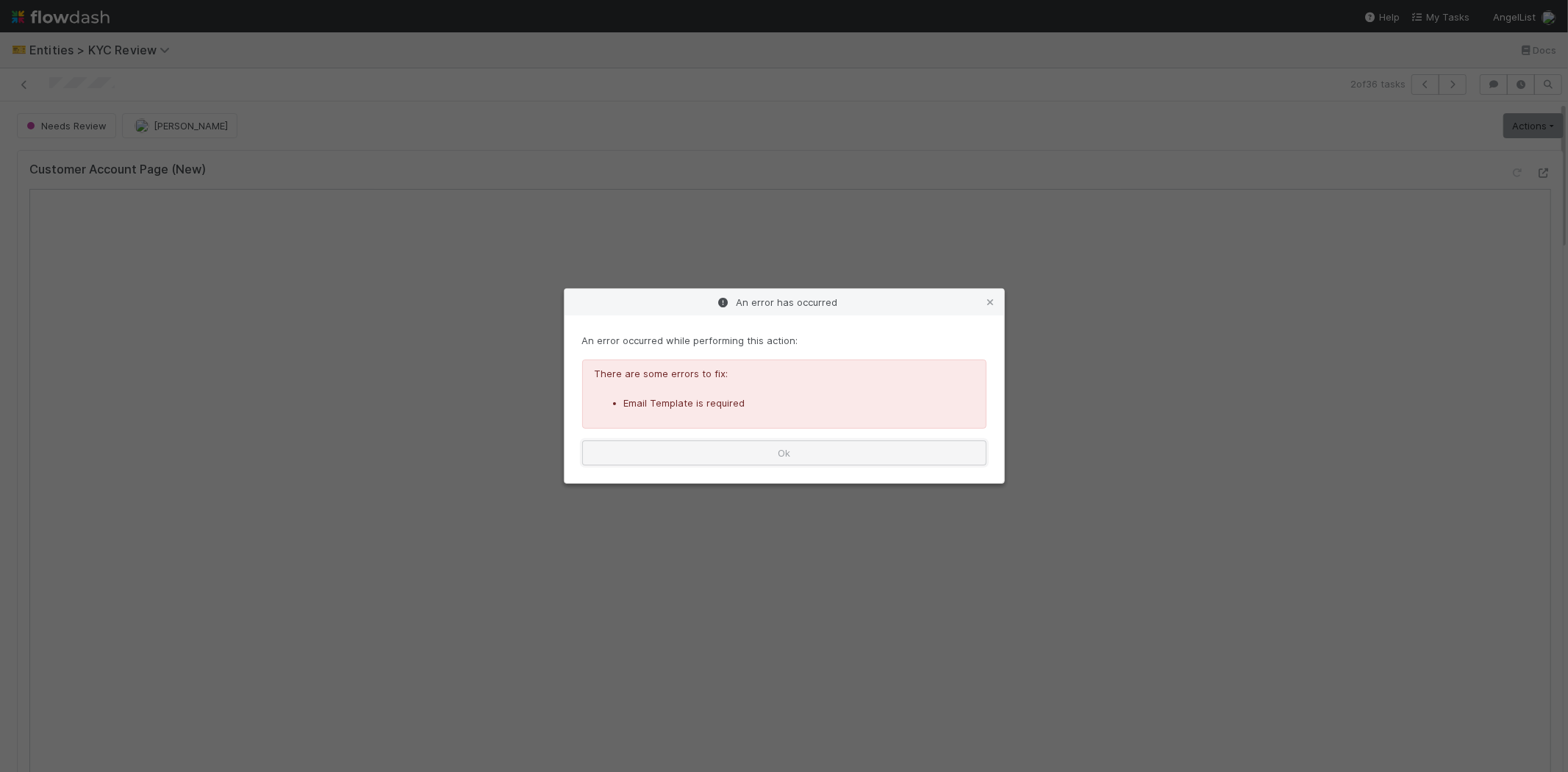
click at [704, 459] on button "Ok" at bounding box center [784, 453] width 404 height 25
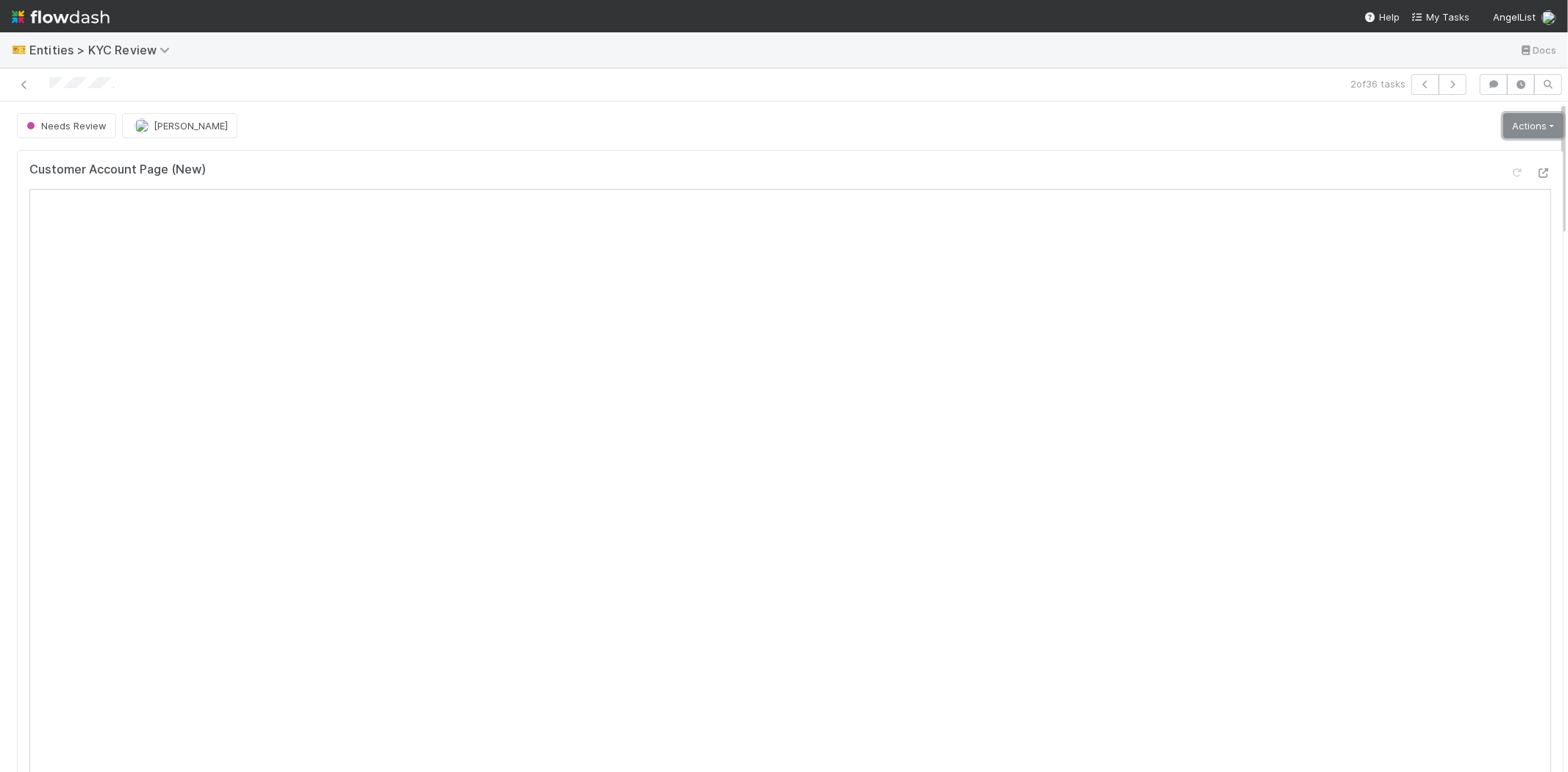
click at [1503, 123] on link "Actions" at bounding box center [1533, 126] width 60 height 25
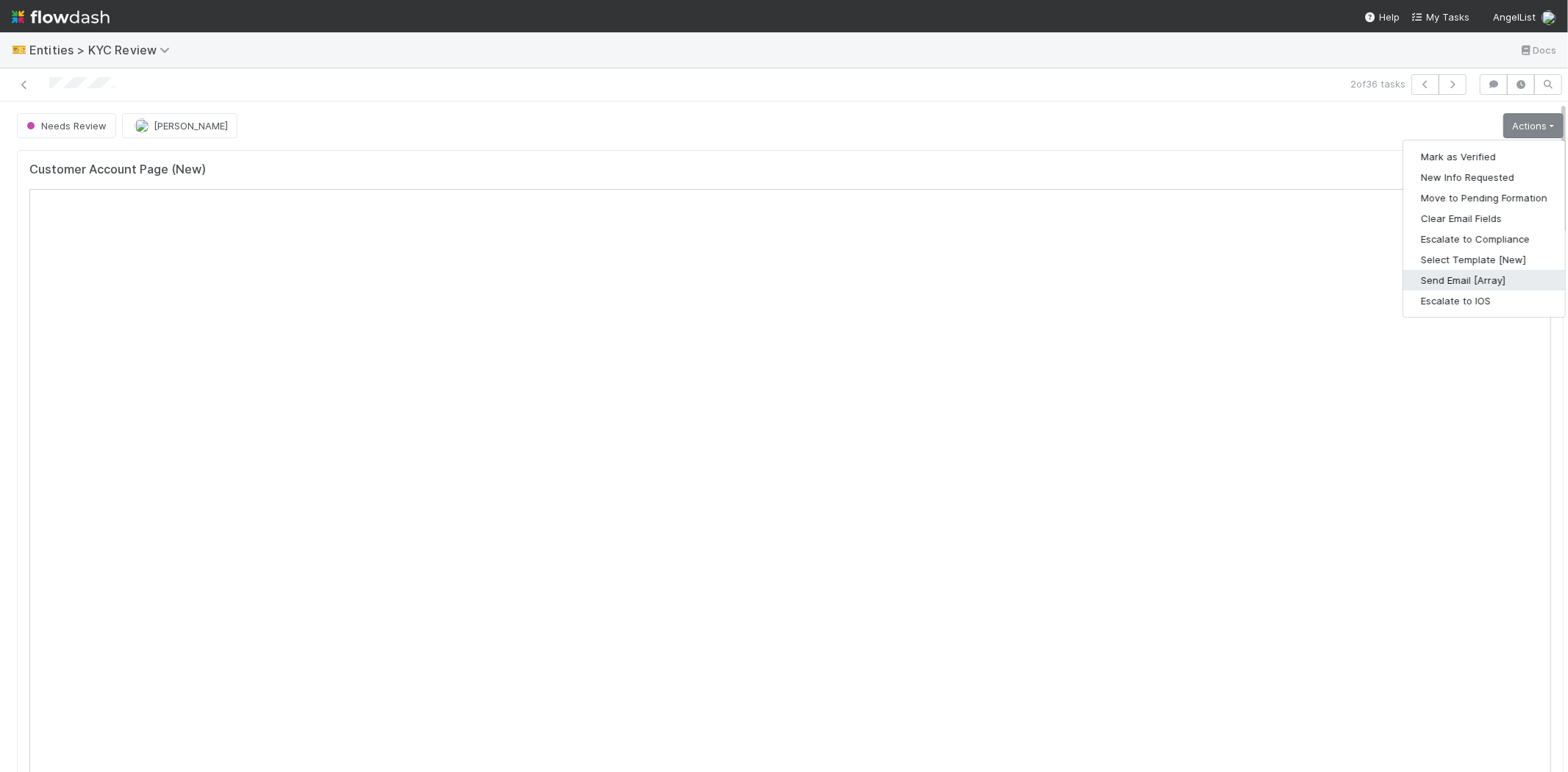
click at [1432, 281] on button "Send Email [Array]" at bounding box center [1484, 280] width 162 height 21
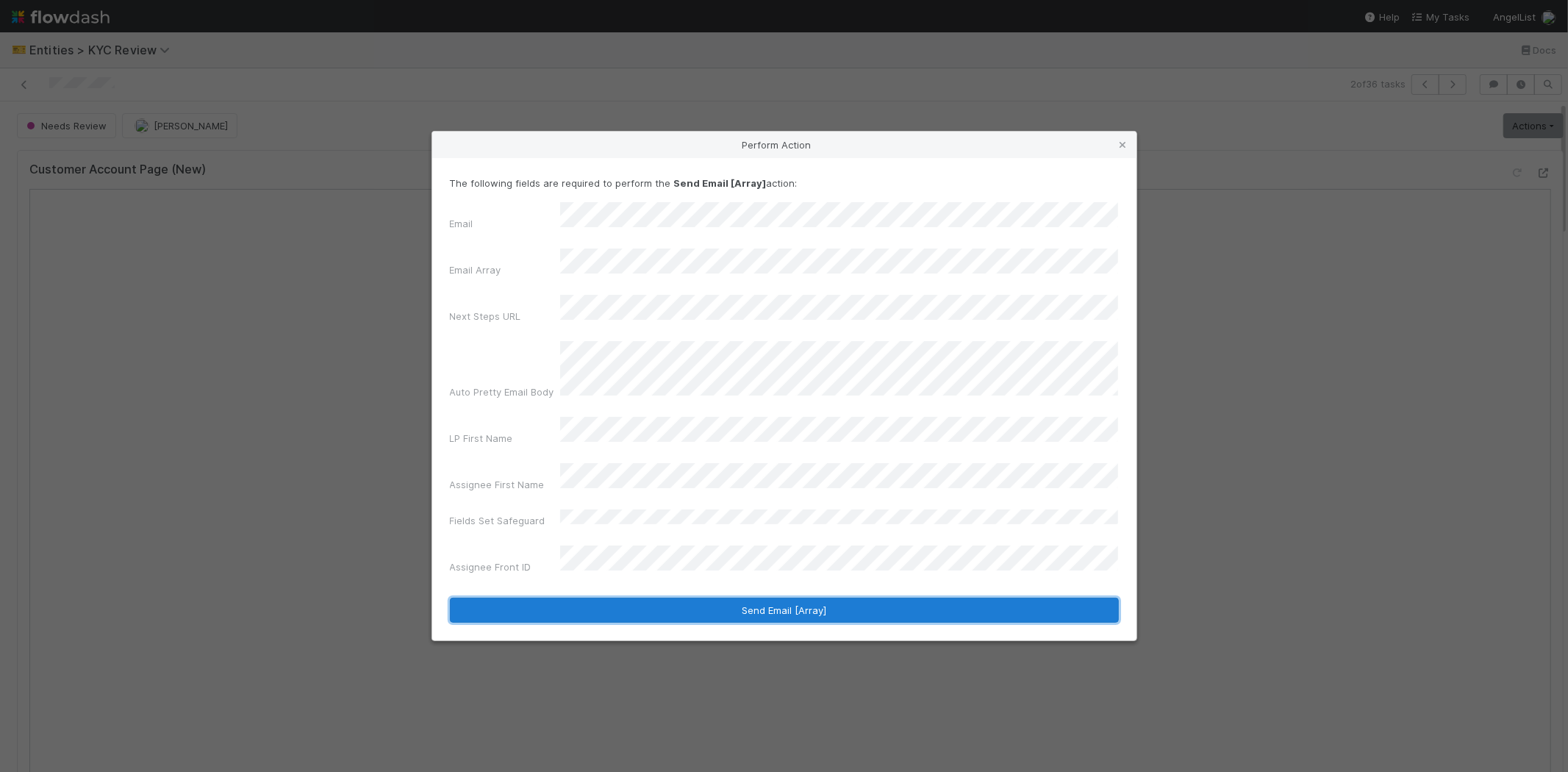
click at [564, 598] on button "Send Email [Array]" at bounding box center [784, 610] width 669 height 25
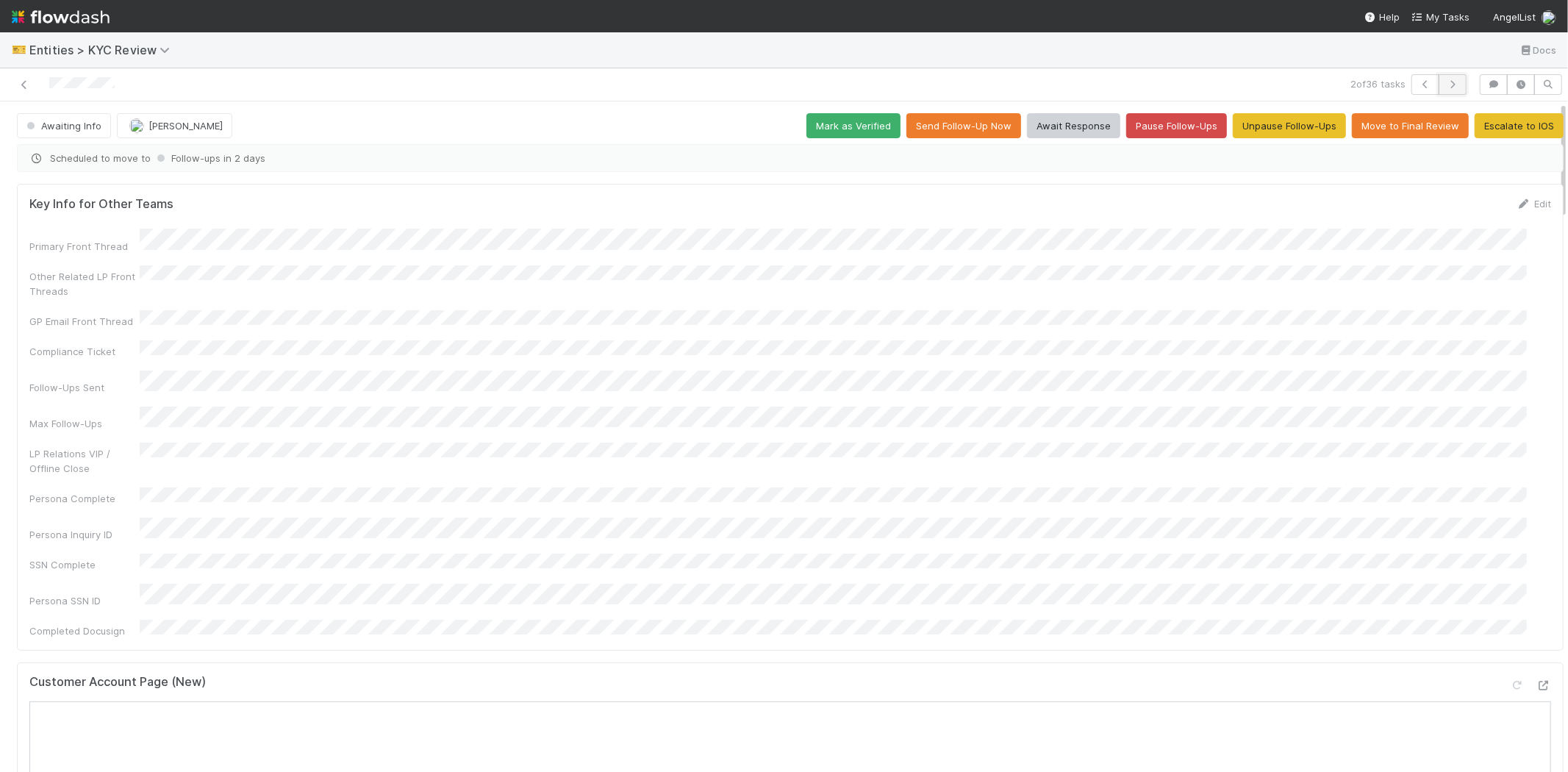
click at [1445, 85] on icon "button" at bounding box center [1453, 85] width 15 height 9
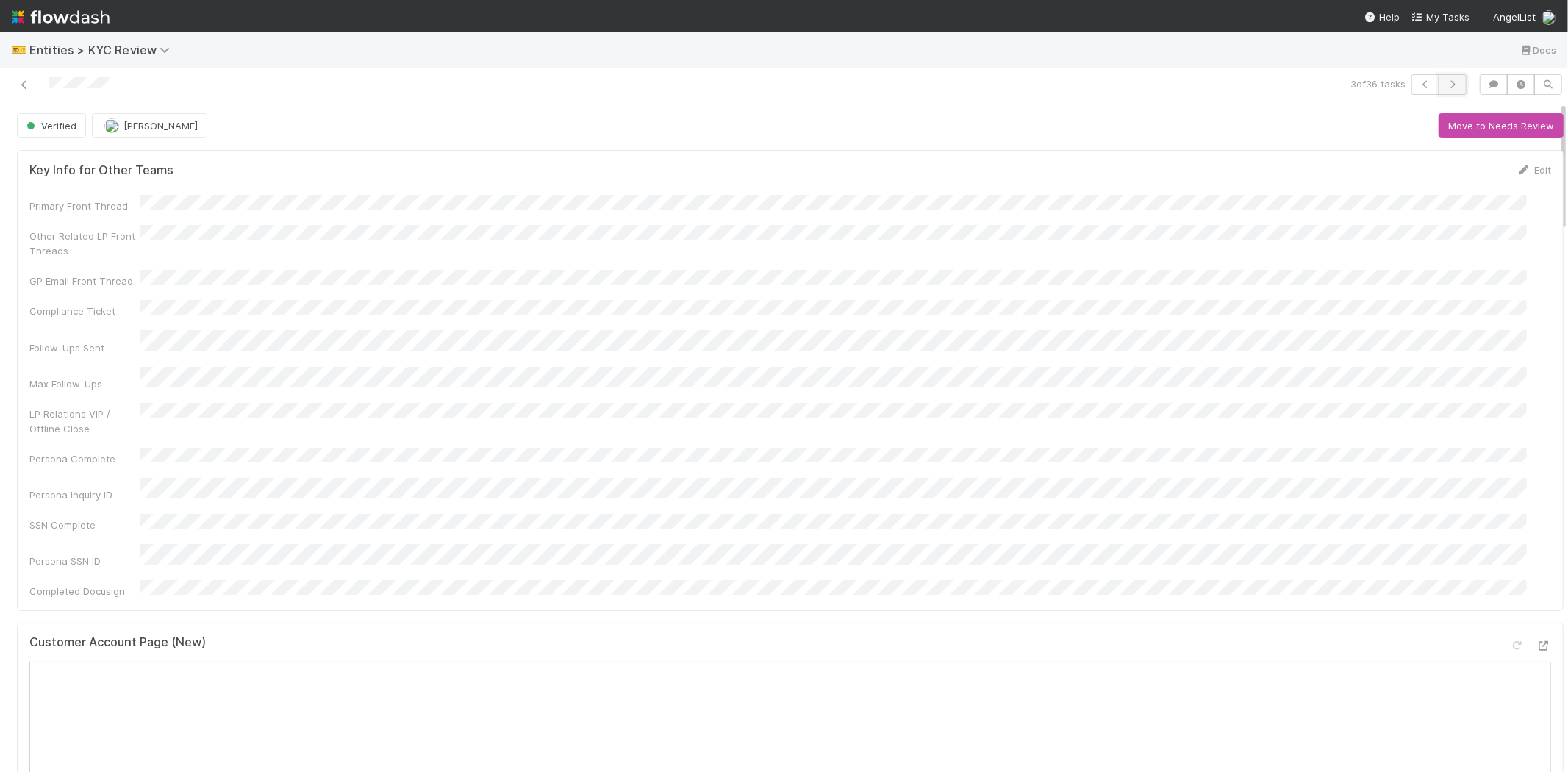
click at [1447, 83] on icon "button" at bounding box center [1453, 85] width 15 height 9
click at [1445, 83] on icon "button" at bounding box center [1453, 85] width 15 height 9
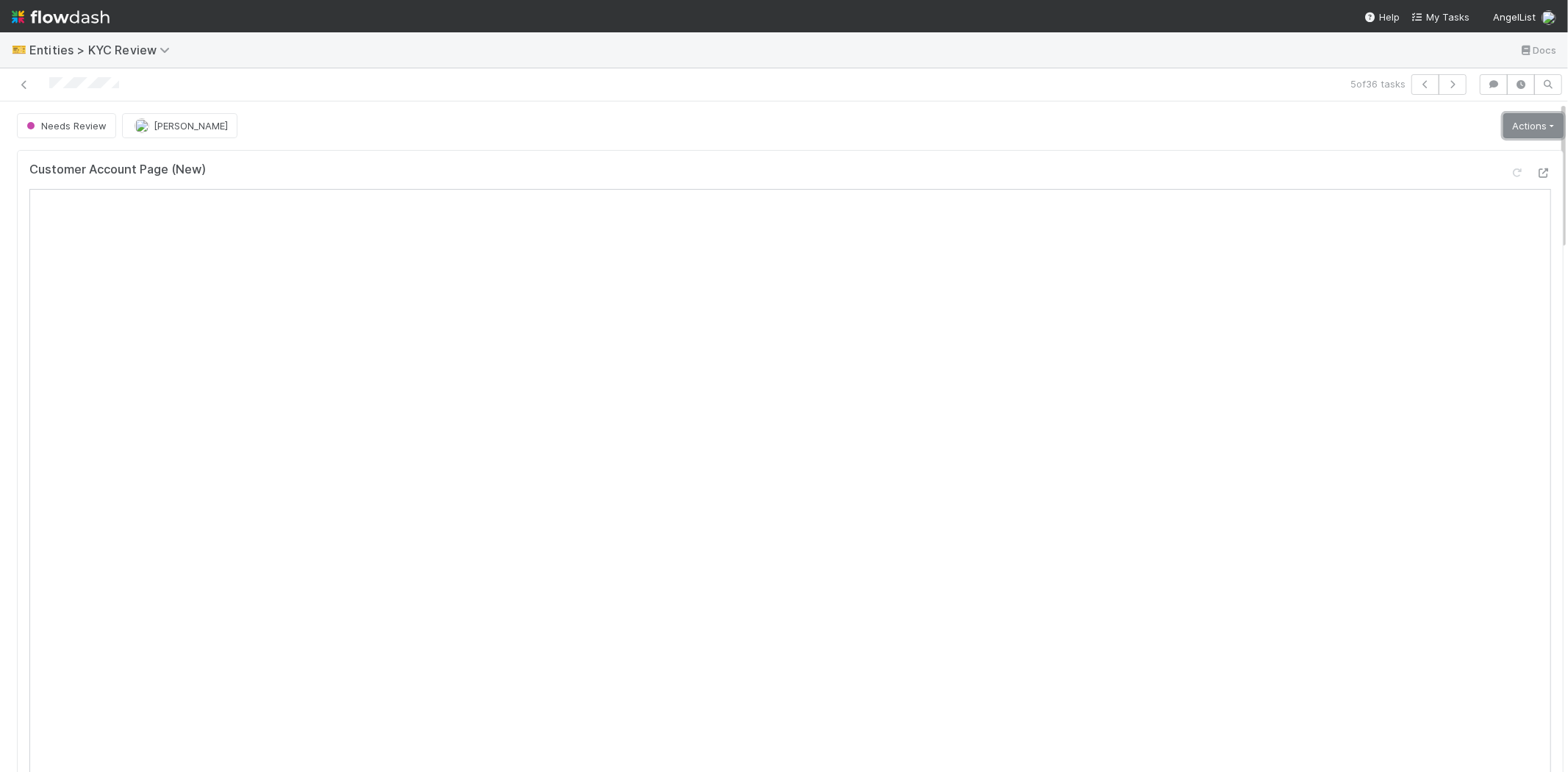
click at [1508, 124] on link "Actions" at bounding box center [1533, 126] width 60 height 25
click at [1444, 254] on button "Select Template [New]" at bounding box center [1484, 260] width 162 height 21
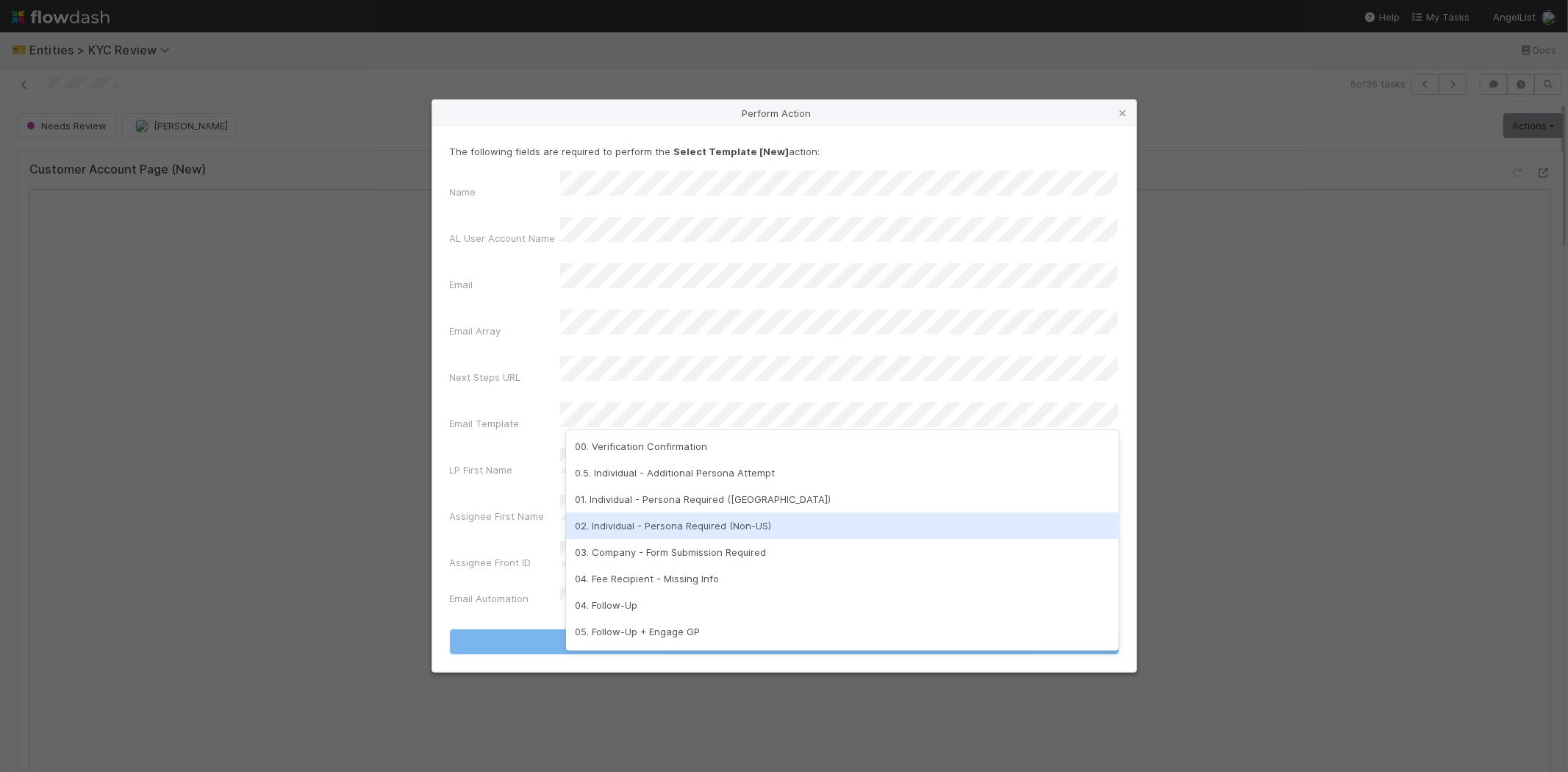
click at [653, 516] on div "02. Individual - Persona Required (Non-US)" at bounding box center [842, 526] width 553 height 27
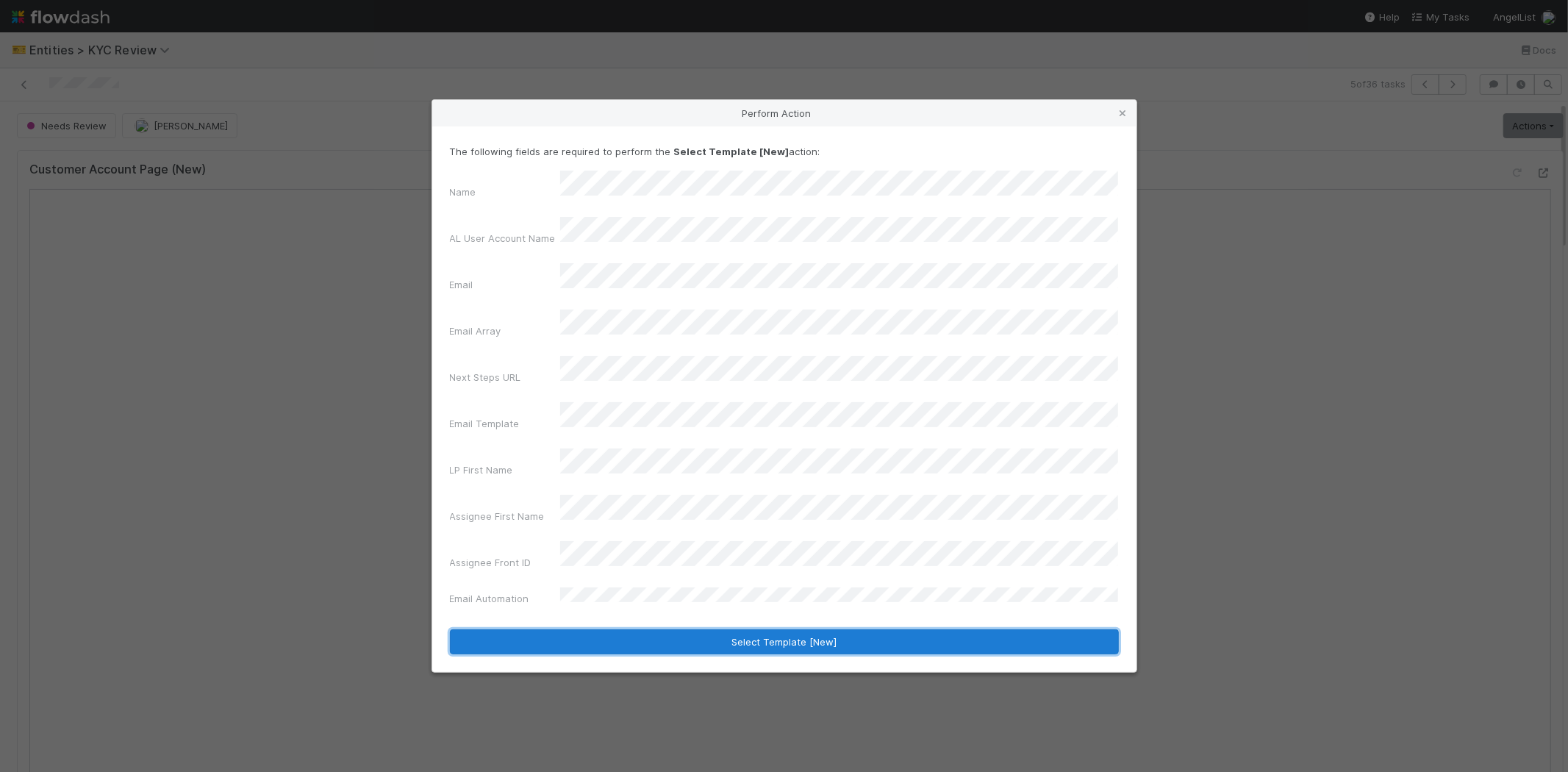
click at [608, 629] on button "Select Template [New]" at bounding box center [784, 642] width 669 height 25
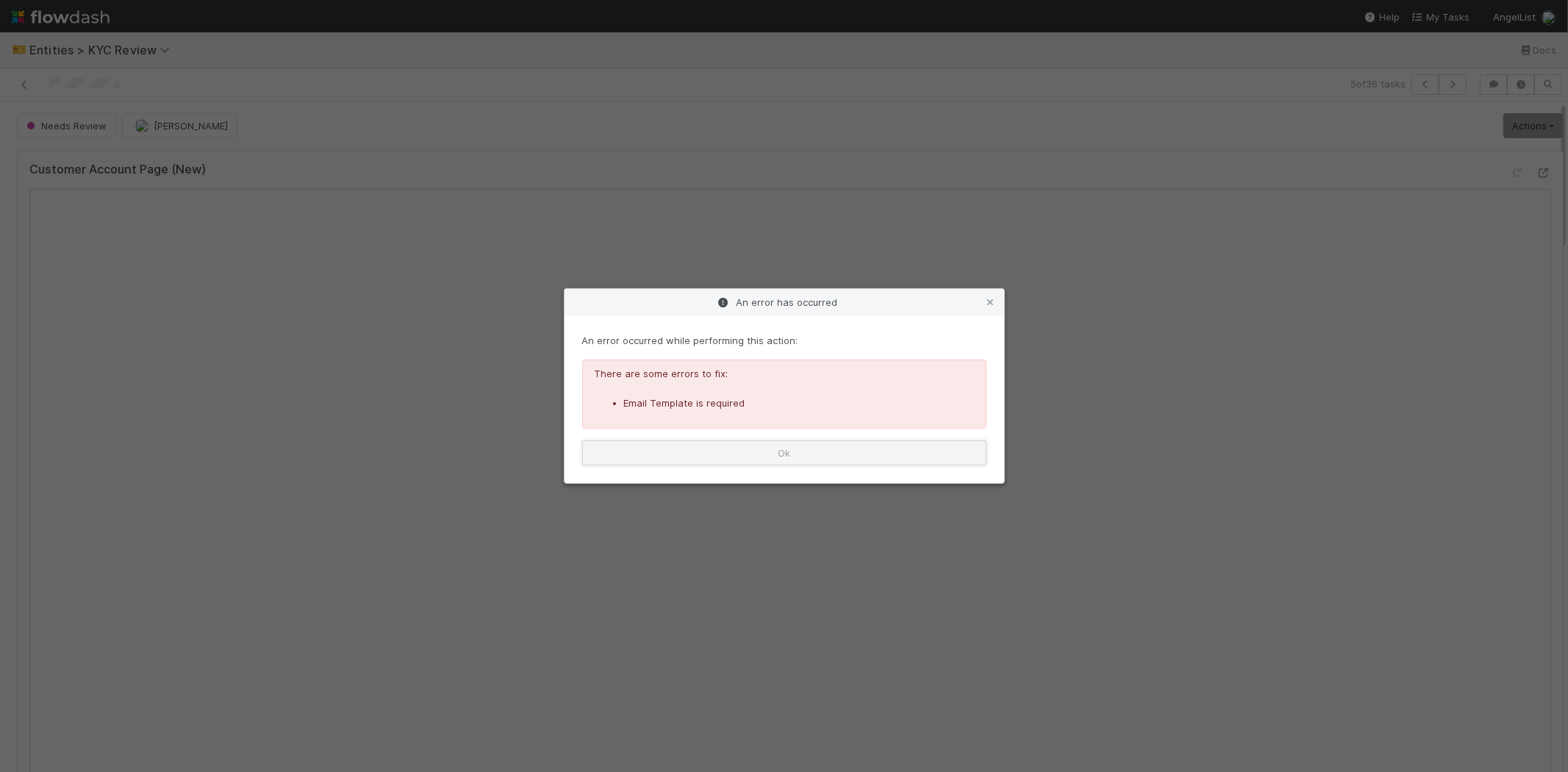
click at [788, 449] on button "Ok" at bounding box center [784, 453] width 404 height 25
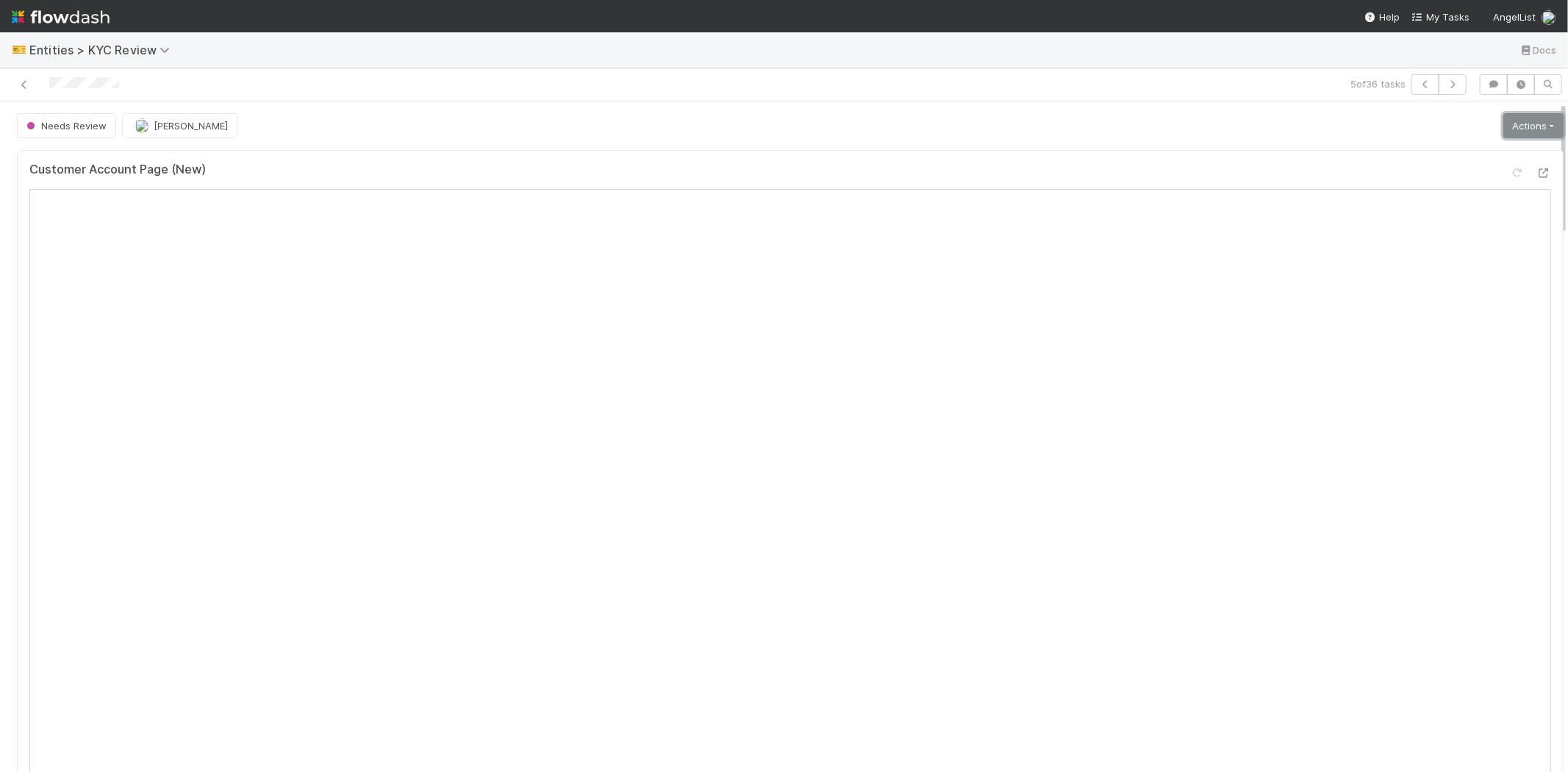
click at [1510, 133] on link "Actions" at bounding box center [1533, 126] width 60 height 25
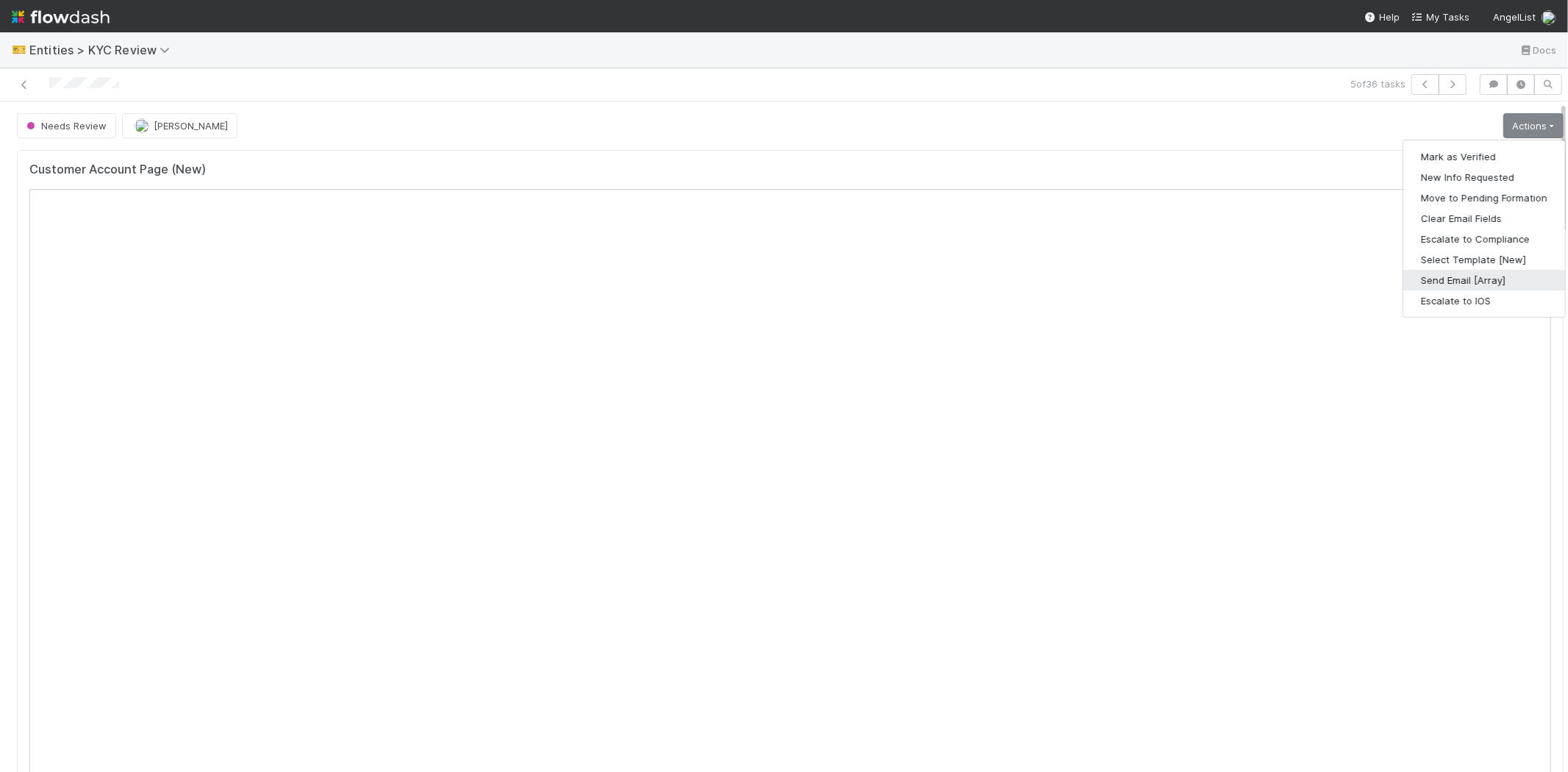
click at [1404, 281] on button "Send Email [Array]" at bounding box center [1484, 280] width 162 height 21
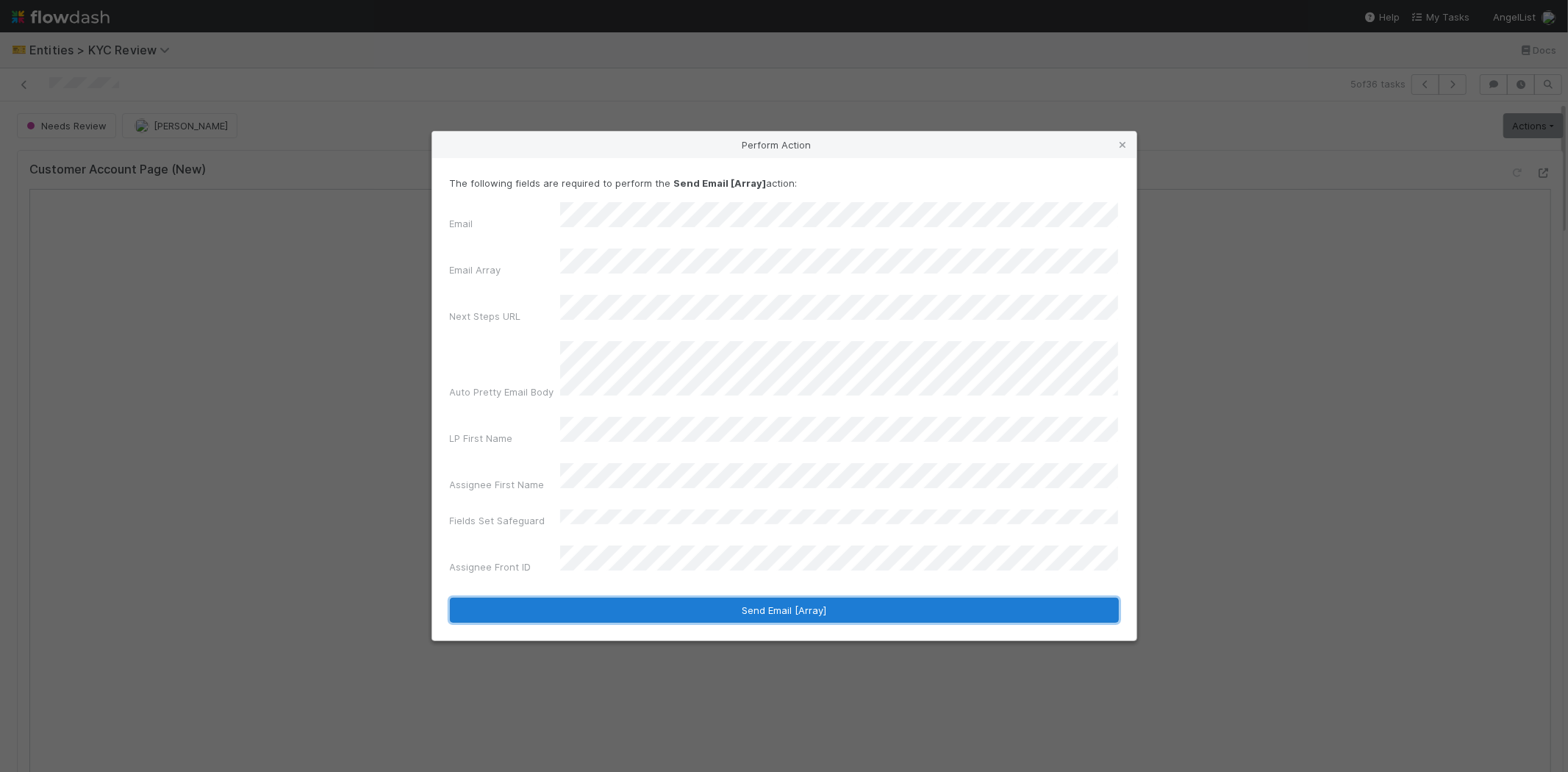
click at [611, 598] on button "Send Email [Array]" at bounding box center [784, 610] width 669 height 25
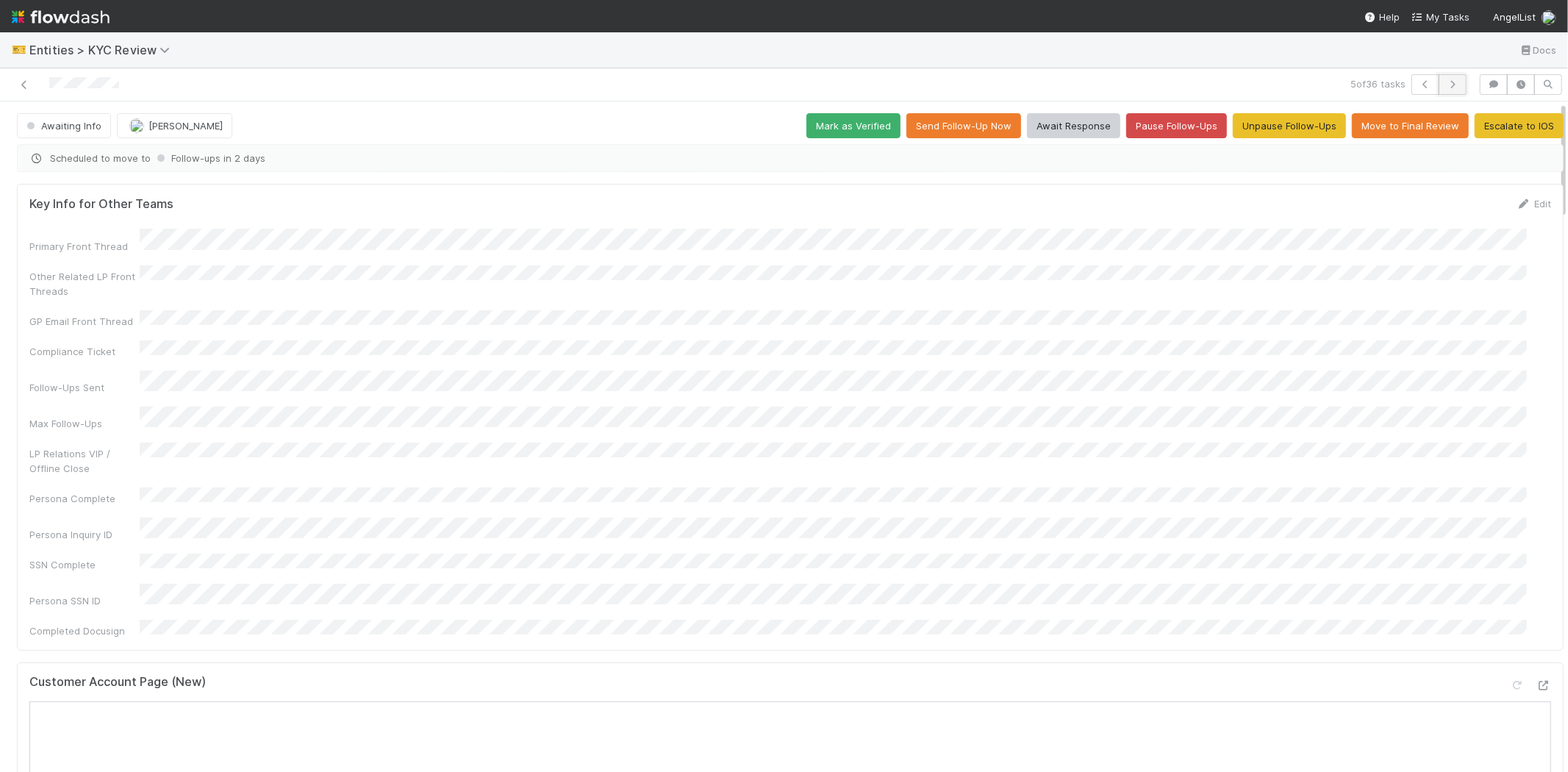
click at [1450, 74] on button "button" at bounding box center [1453, 85] width 28 height 21
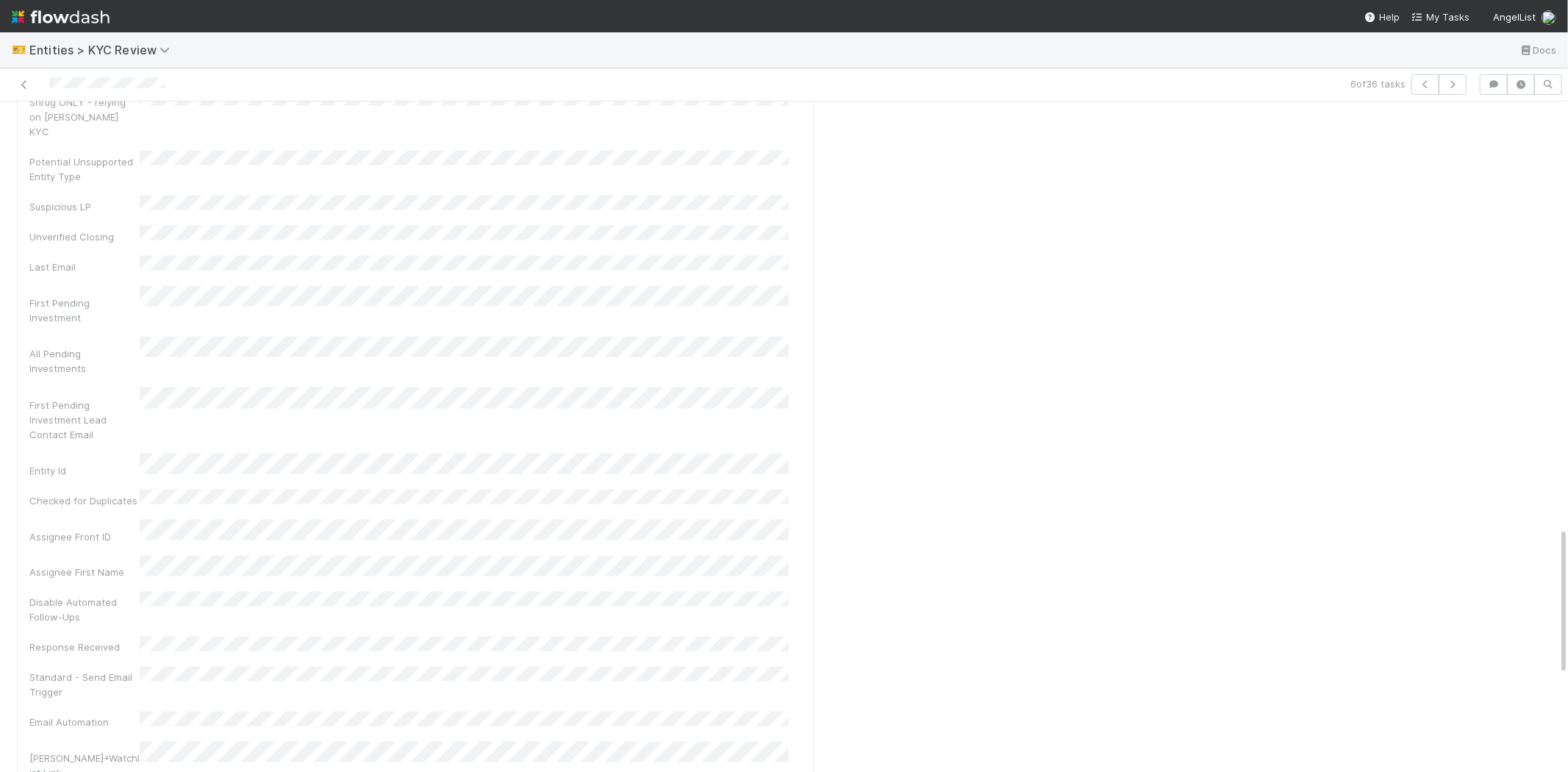
scroll to position [1960, 0]
click at [57, 757] on div "Persona SSN ID" at bounding box center [84, 765] width 110 height 15
click at [322, 711] on div "Persona Inquiry ID" at bounding box center [415, 723] width 772 height 25
copy div
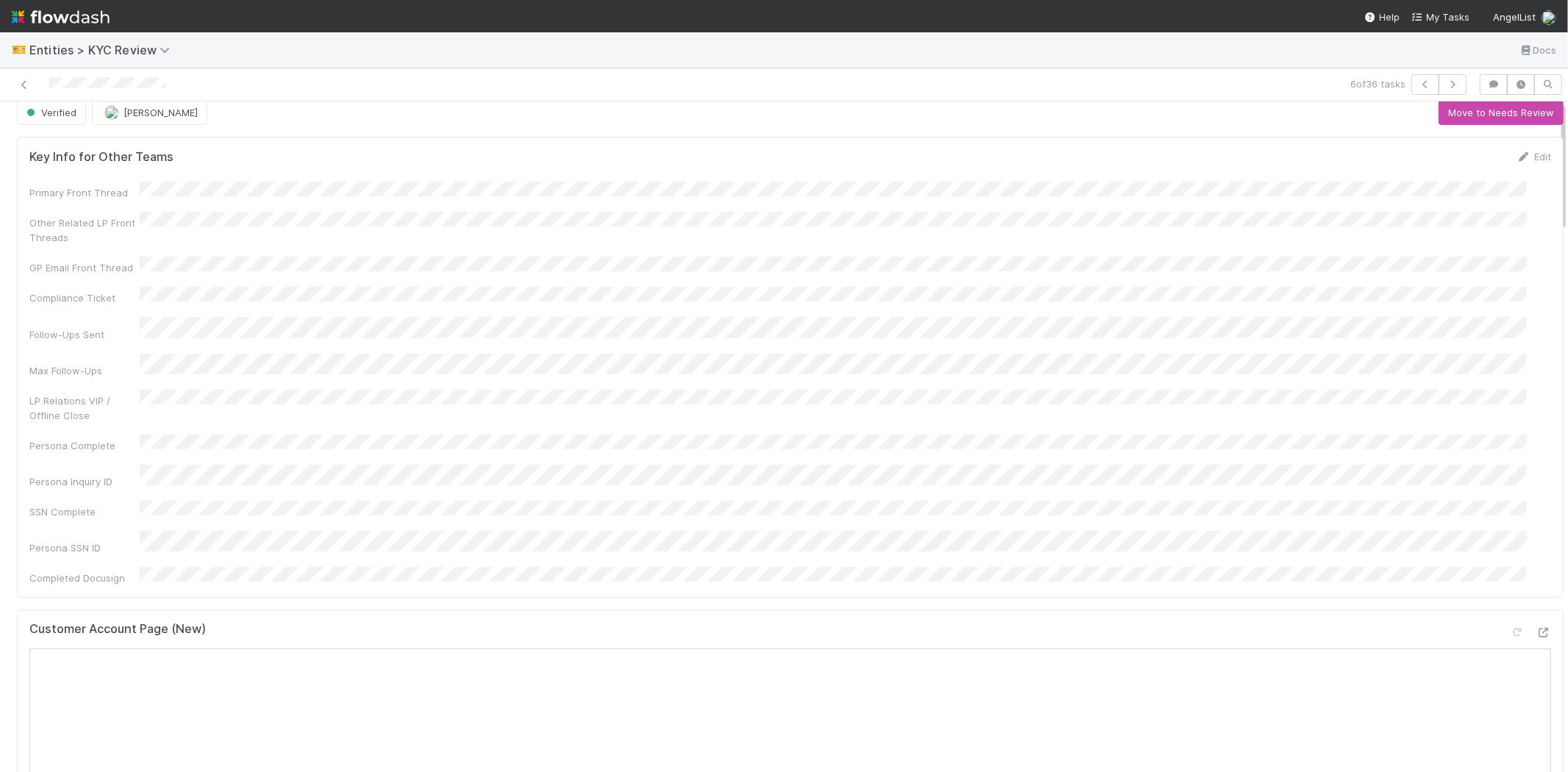
scroll to position [0, 0]
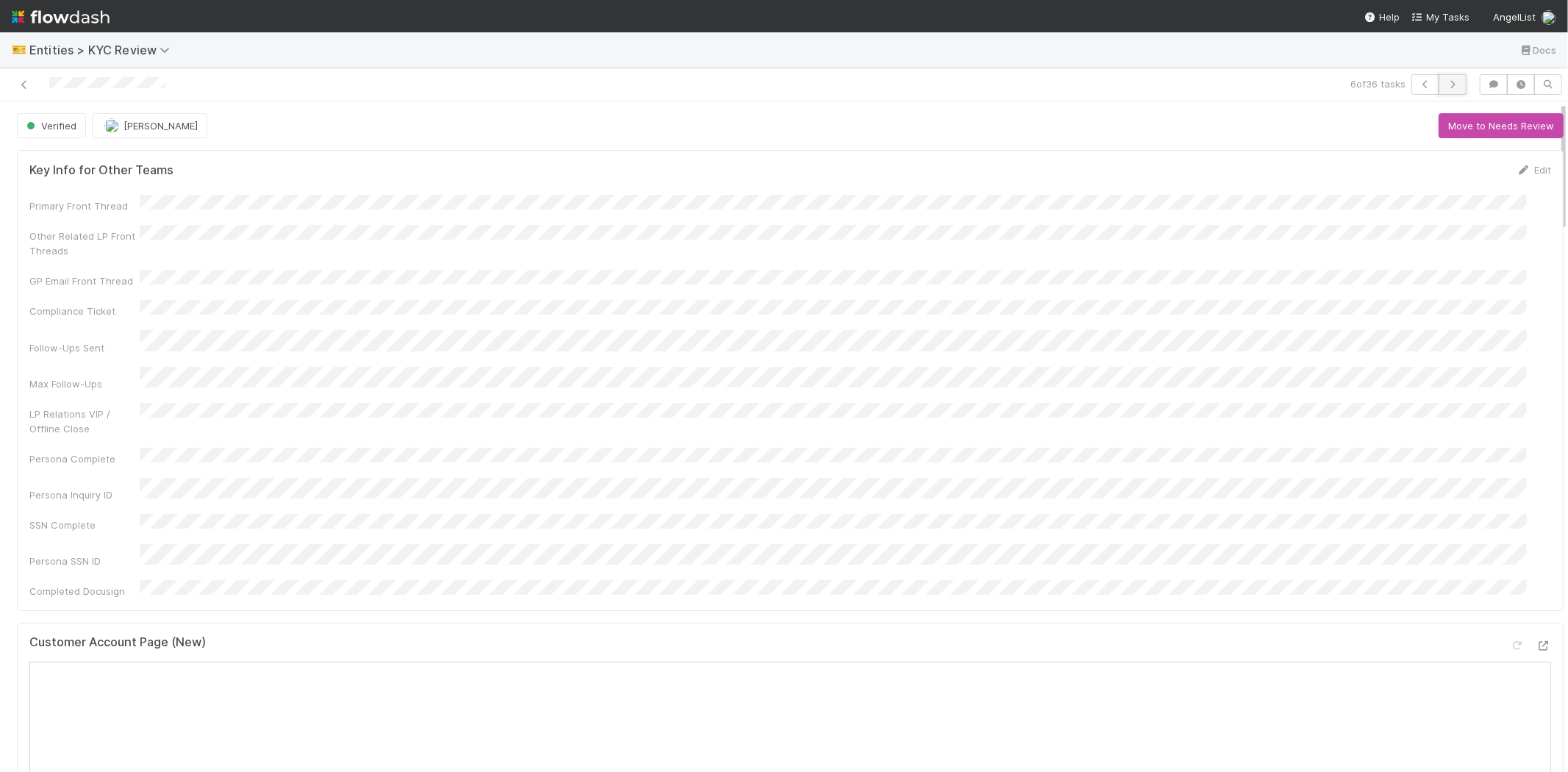
click at [1449, 89] on button "button" at bounding box center [1453, 85] width 28 height 21
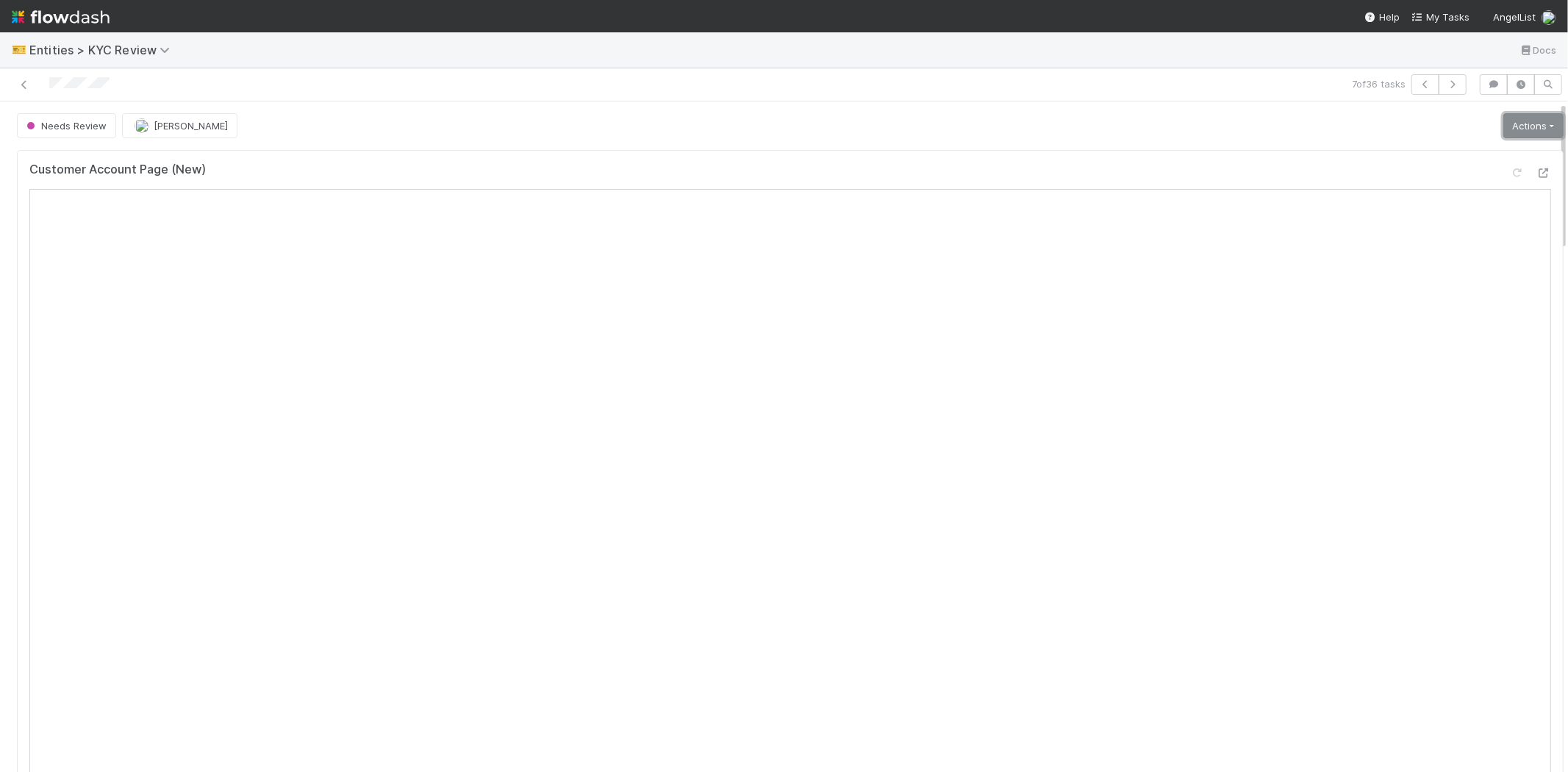
click at [1505, 125] on link "Actions" at bounding box center [1533, 126] width 60 height 25
click at [1453, 255] on button "Select Template [New]" at bounding box center [1484, 260] width 162 height 21
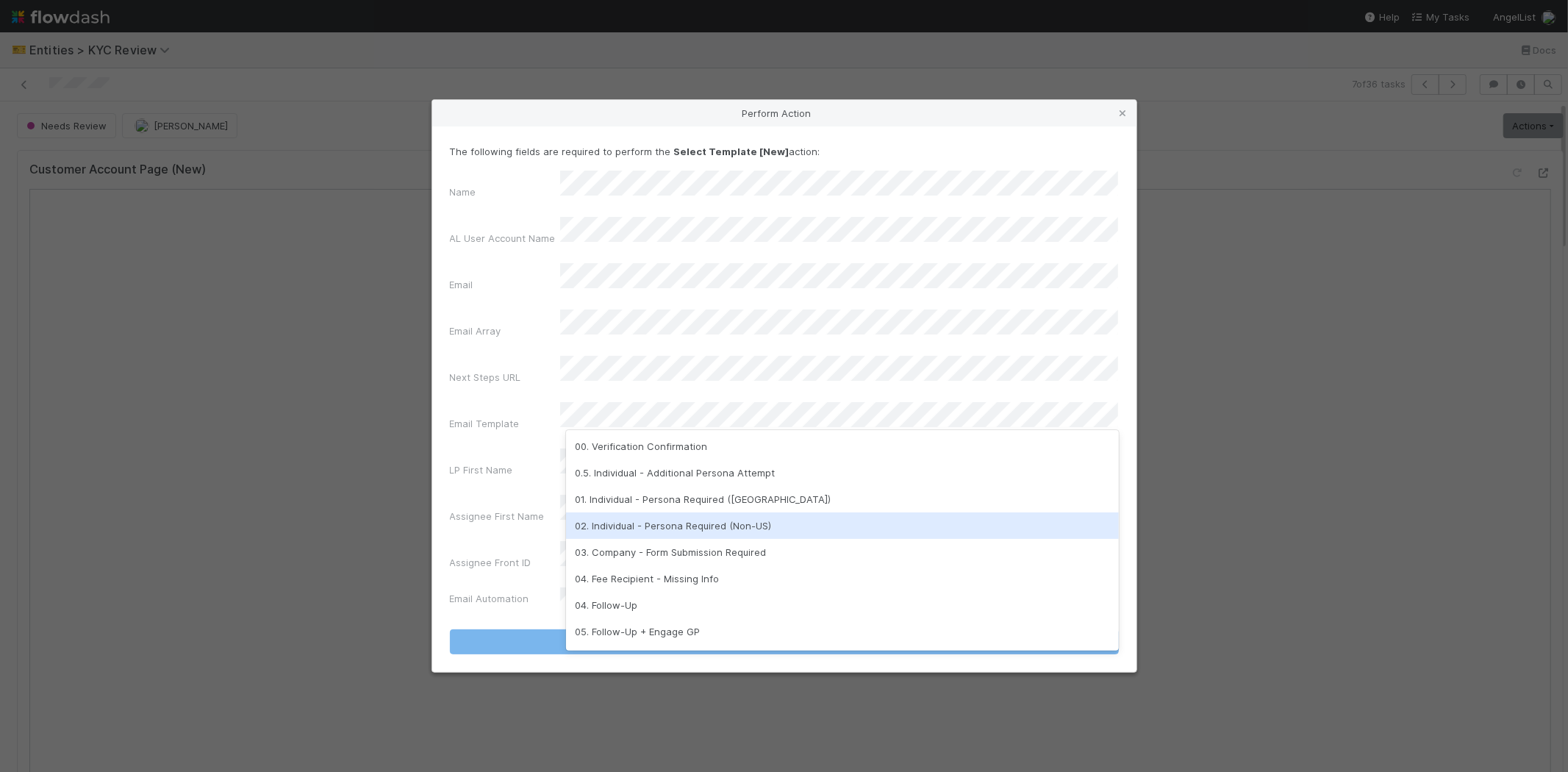
click at [675, 526] on div "02. Individual - Persona Required (Non-US)" at bounding box center [842, 526] width 553 height 27
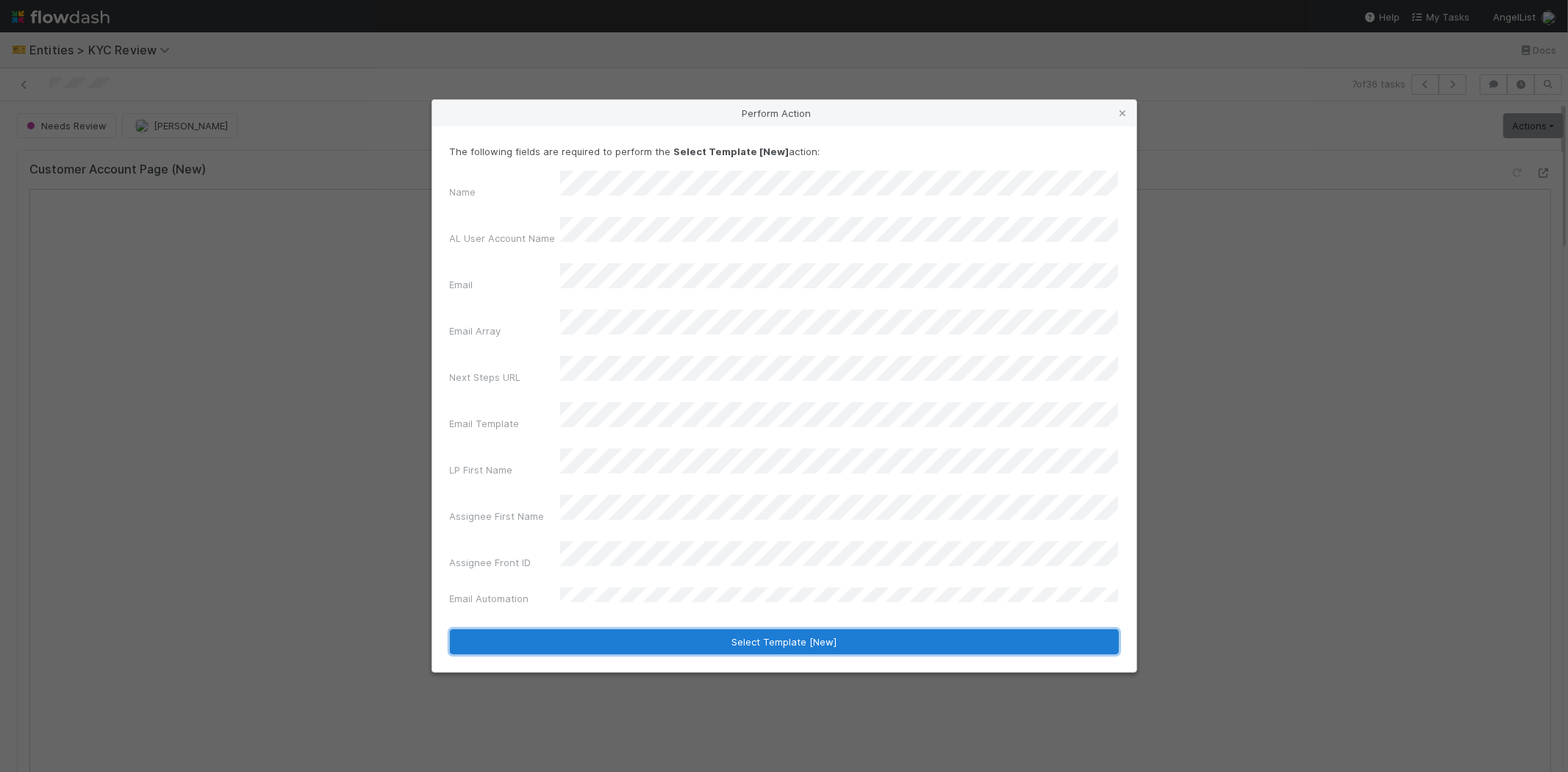
click at [628, 629] on button "Select Template [New]" at bounding box center [784, 642] width 669 height 25
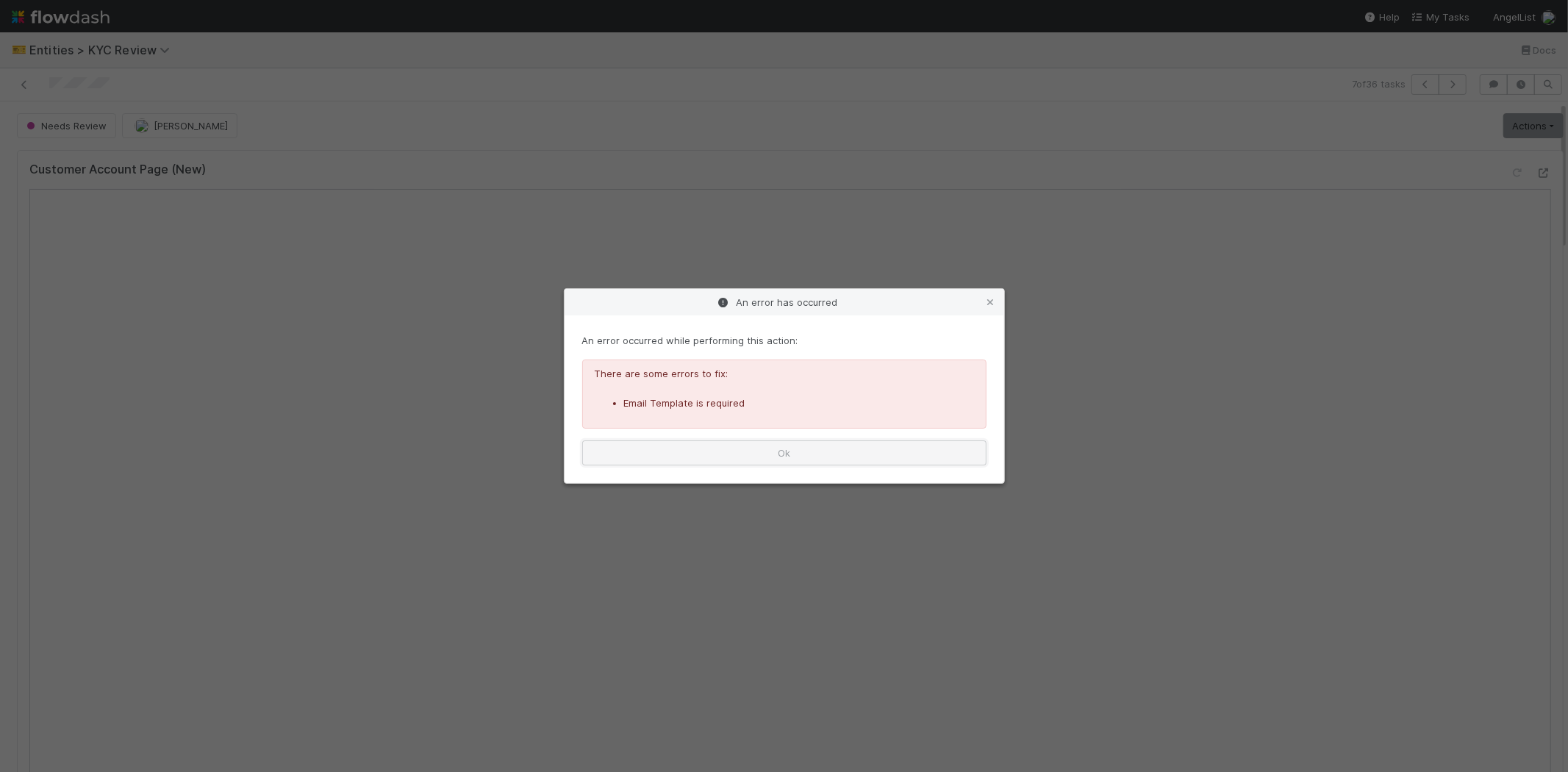
click at [754, 440] on button "Ok" at bounding box center [784, 453] width 404 height 25
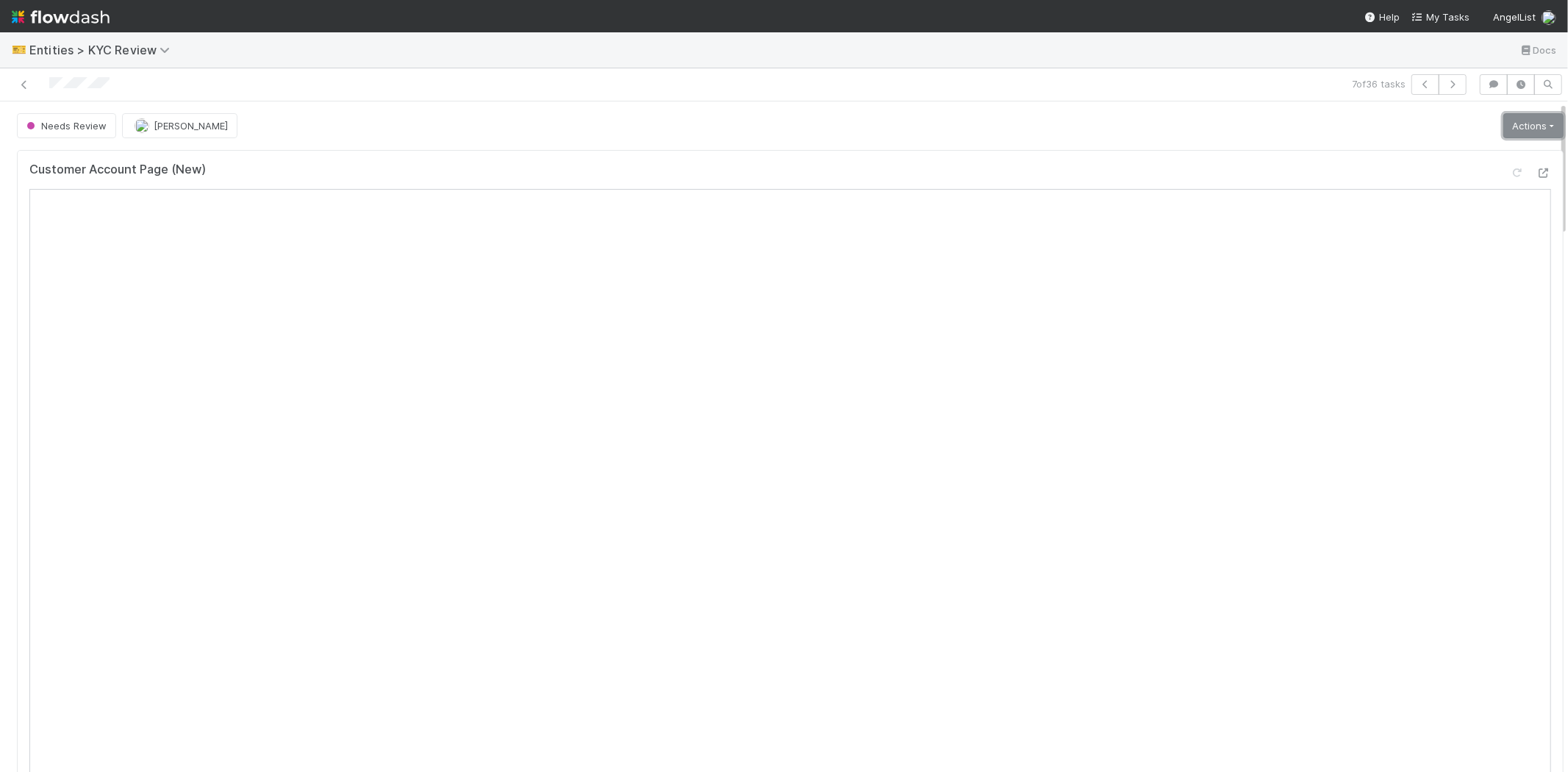
click at [1503, 120] on link "Actions" at bounding box center [1533, 126] width 60 height 25
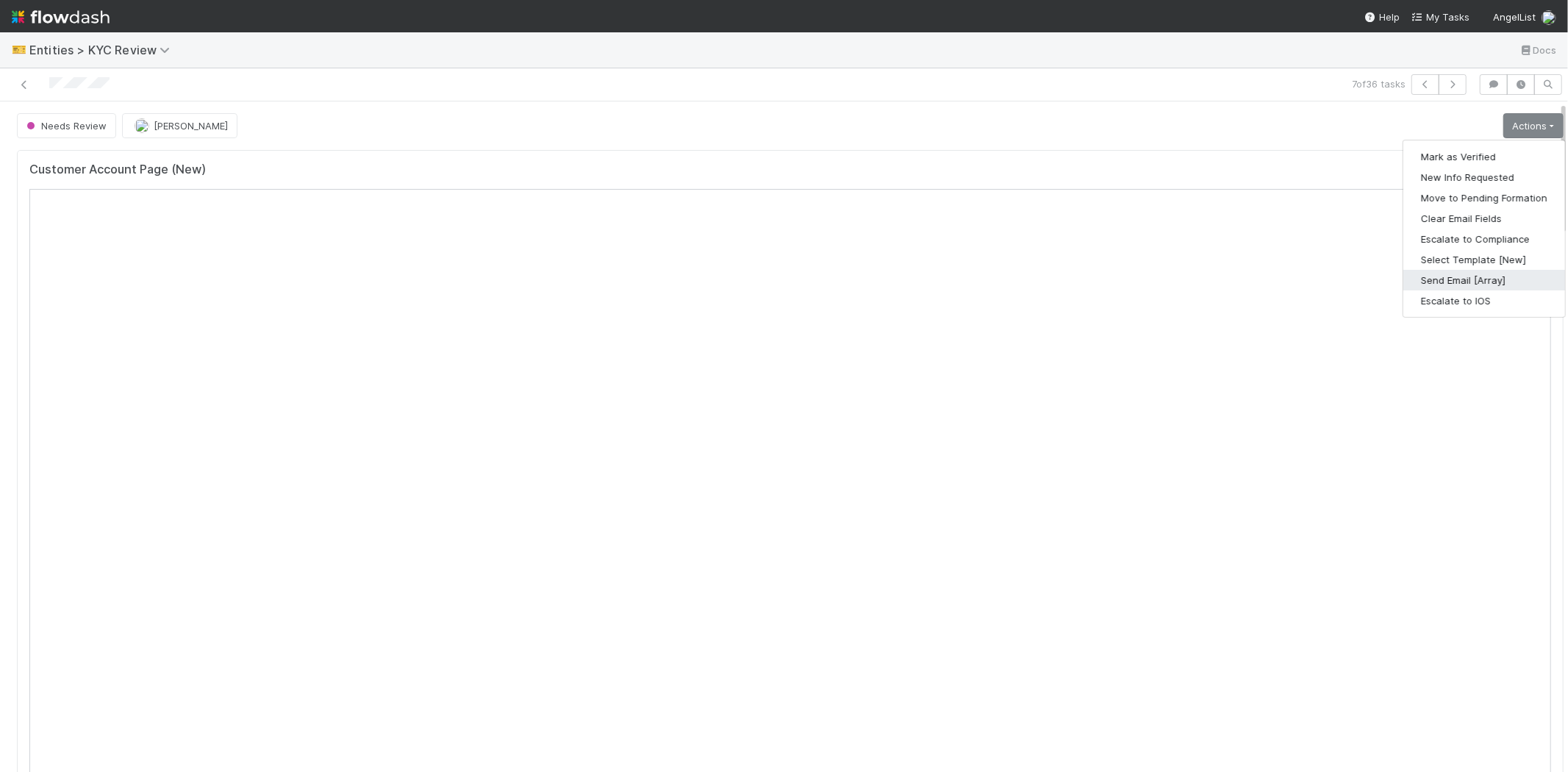
click at [1438, 279] on button "Send Email [Array]" at bounding box center [1484, 280] width 162 height 21
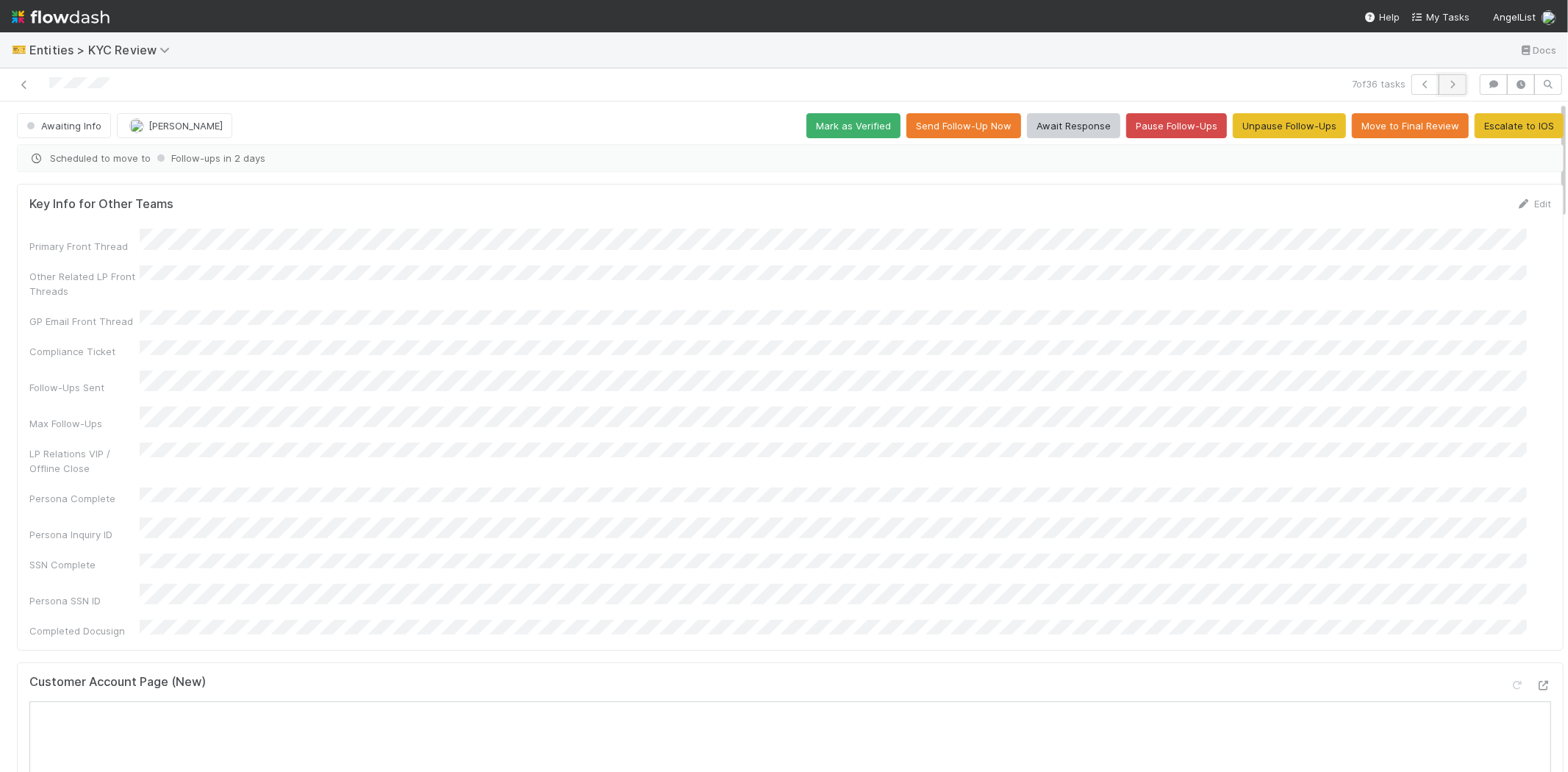
click at [1445, 81] on icon "button" at bounding box center [1453, 85] width 15 height 9
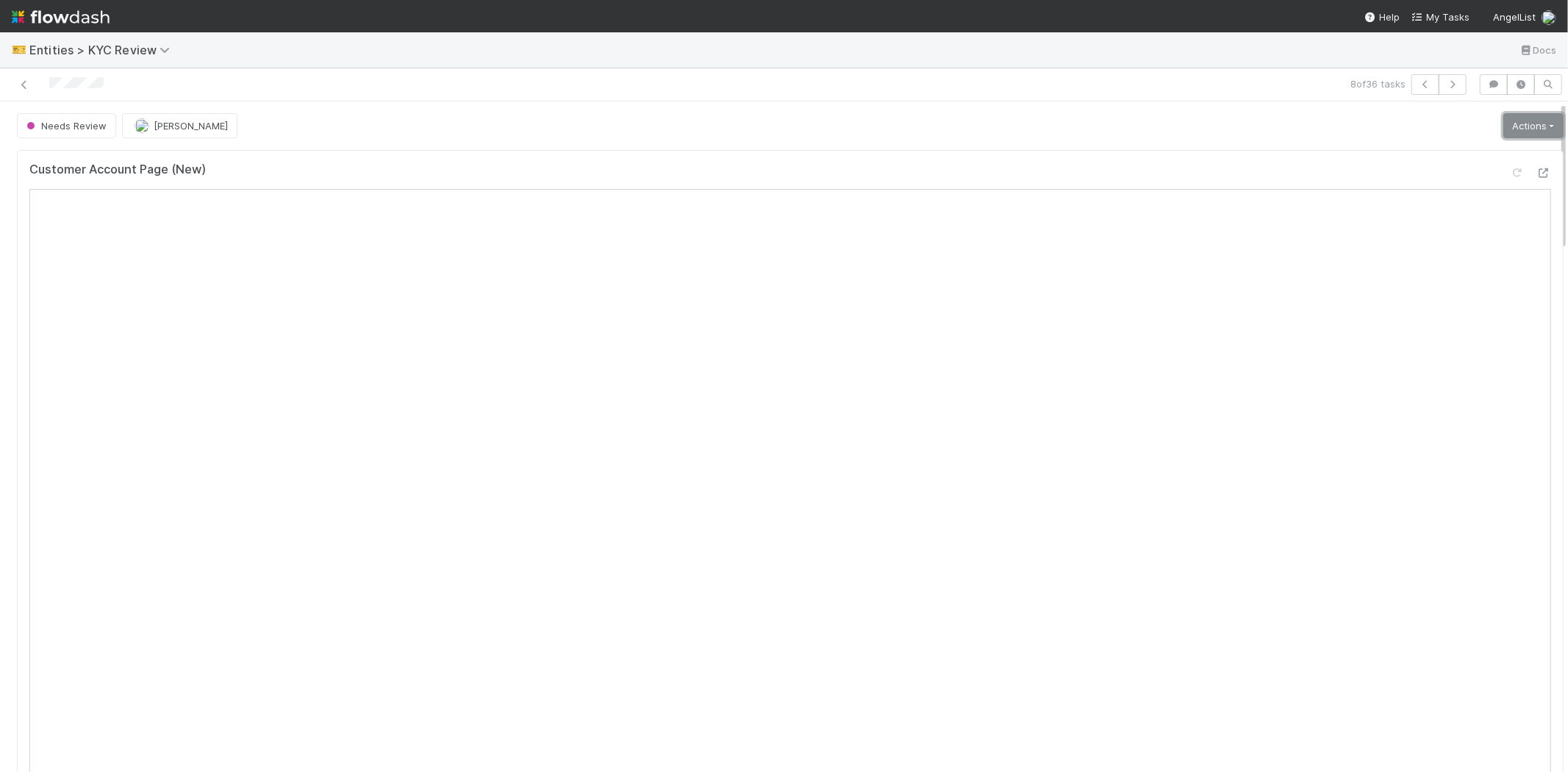
click at [1503, 124] on link "Actions" at bounding box center [1533, 126] width 60 height 25
click at [1435, 254] on button "Select Template [New]" at bounding box center [1484, 260] width 162 height 21
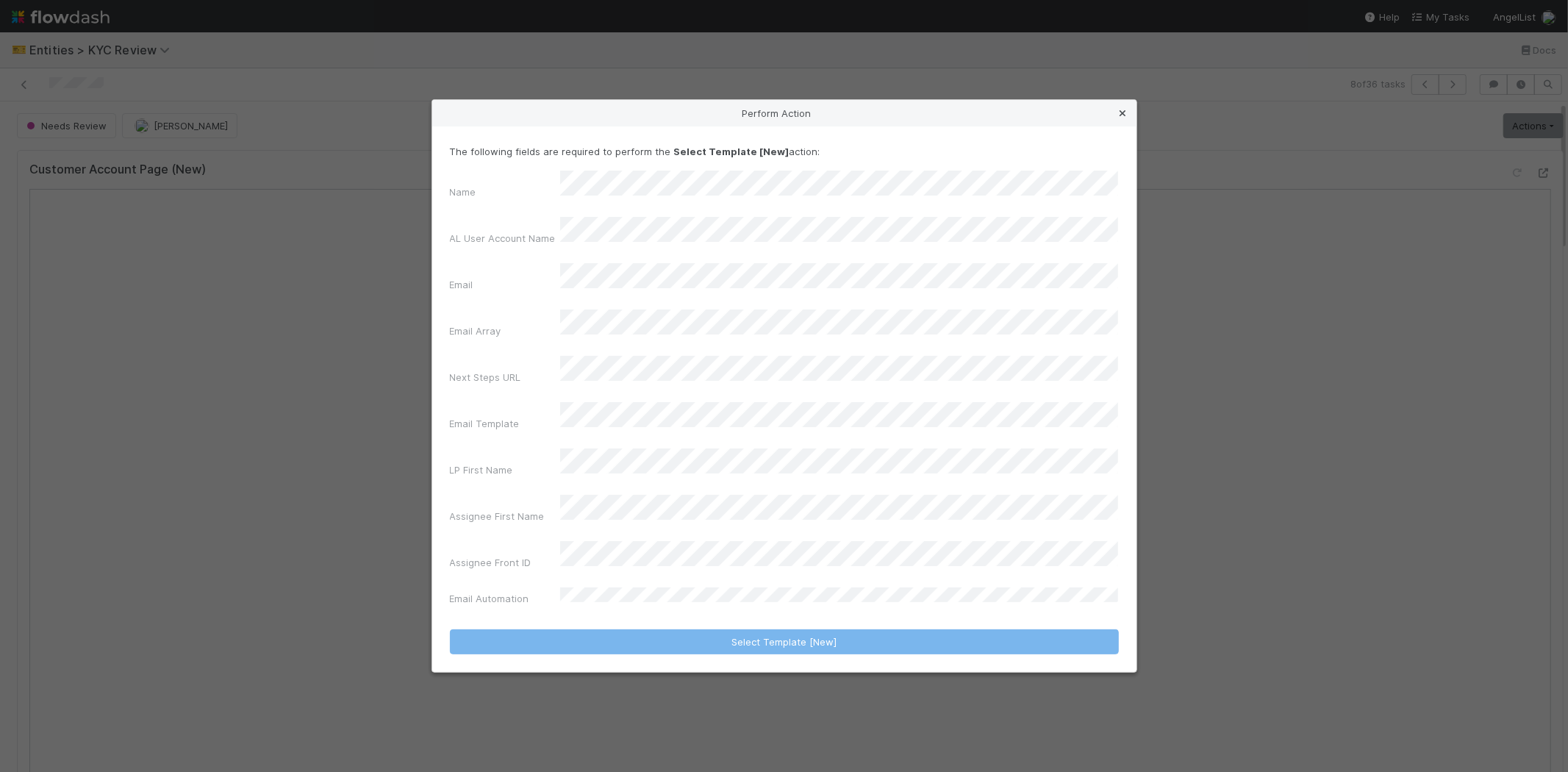
click at [1123, 118] on icon at bounding box center [1124, 113] width 15 height 10
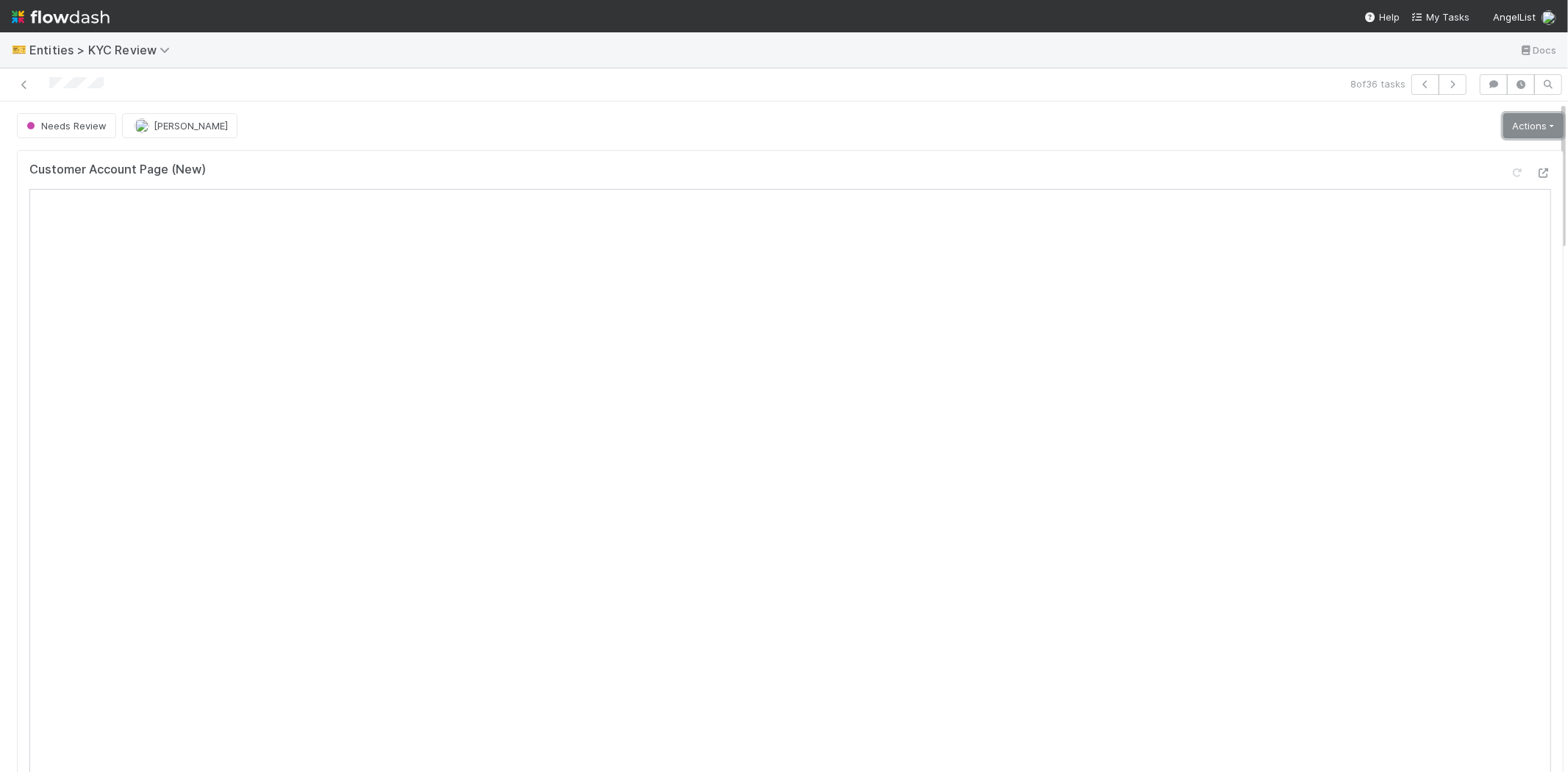
click at [1505, 130] on link "Actions" at bounding box center [1533, 126] width 60 height 25
click at [1432, 258] on button "Select Template [New]" at bounding box center [1484, 260] width 162 height 21
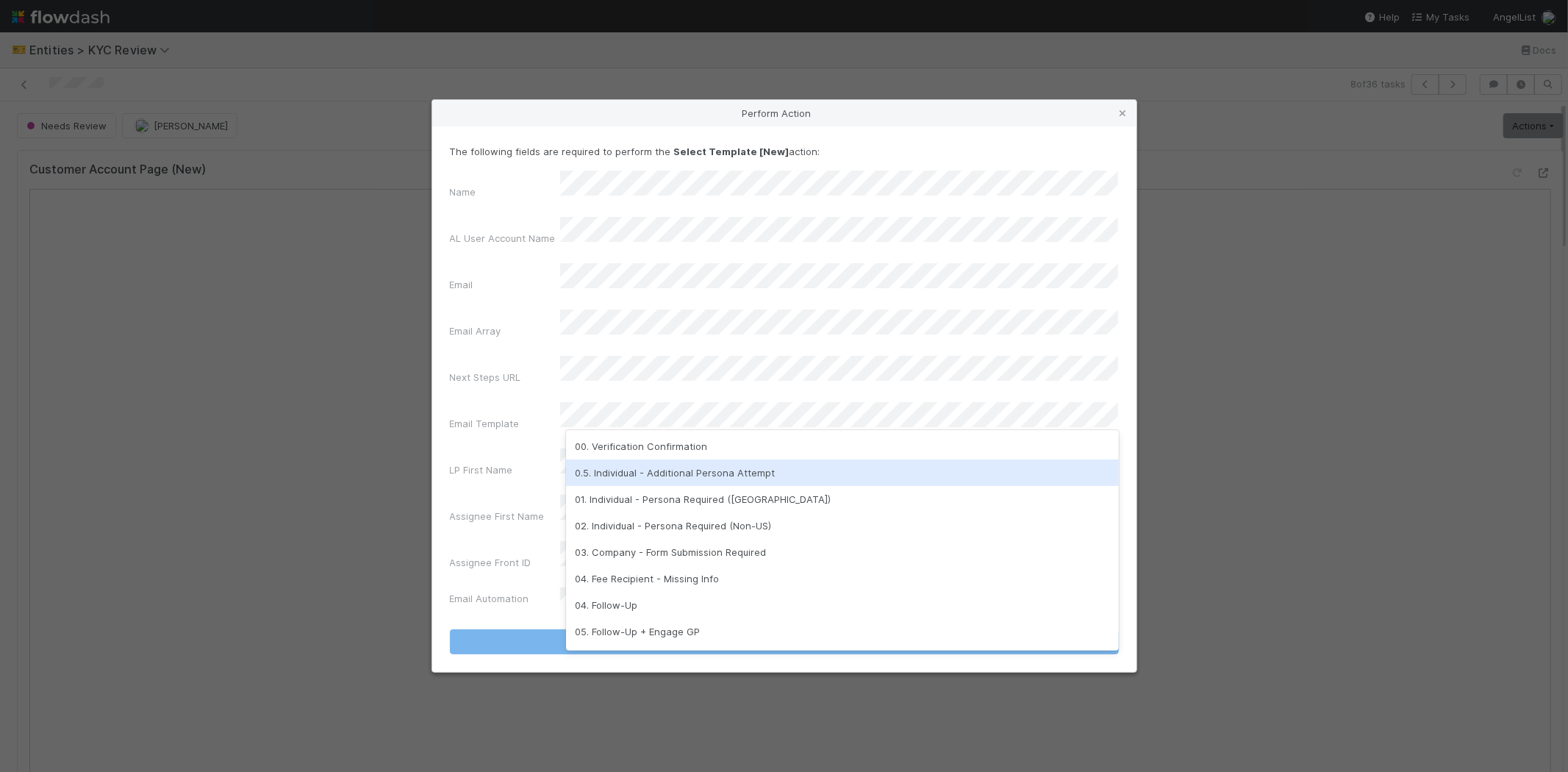
click at [629, 469] on div "0.5. Individual - Additional Persona Attempt" at bounding box center [842, 473] width 553 height 27
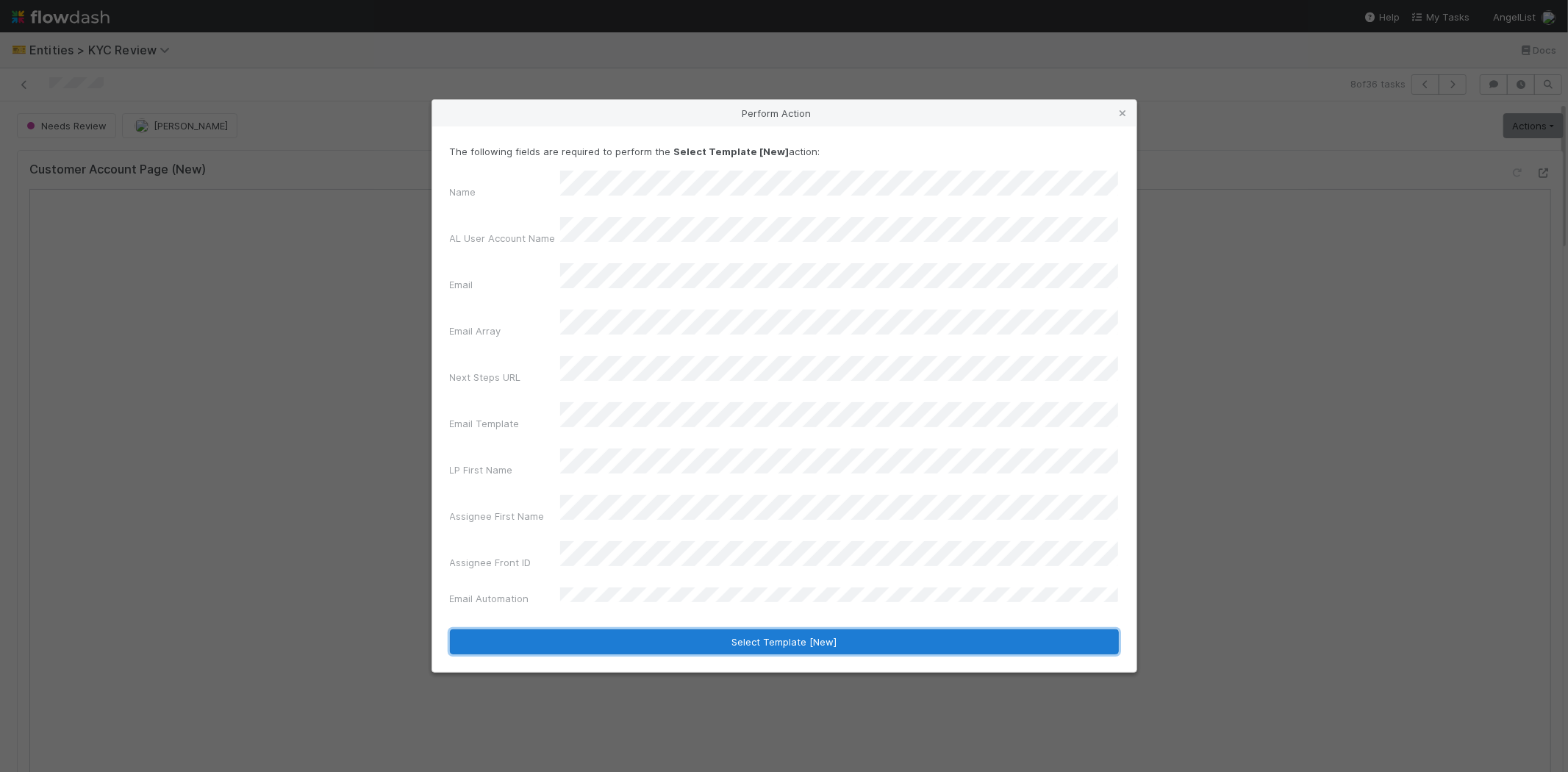
click at [518, 629] on button "Select Template [New]" at bounding box center [784, 642] width 669 height 25
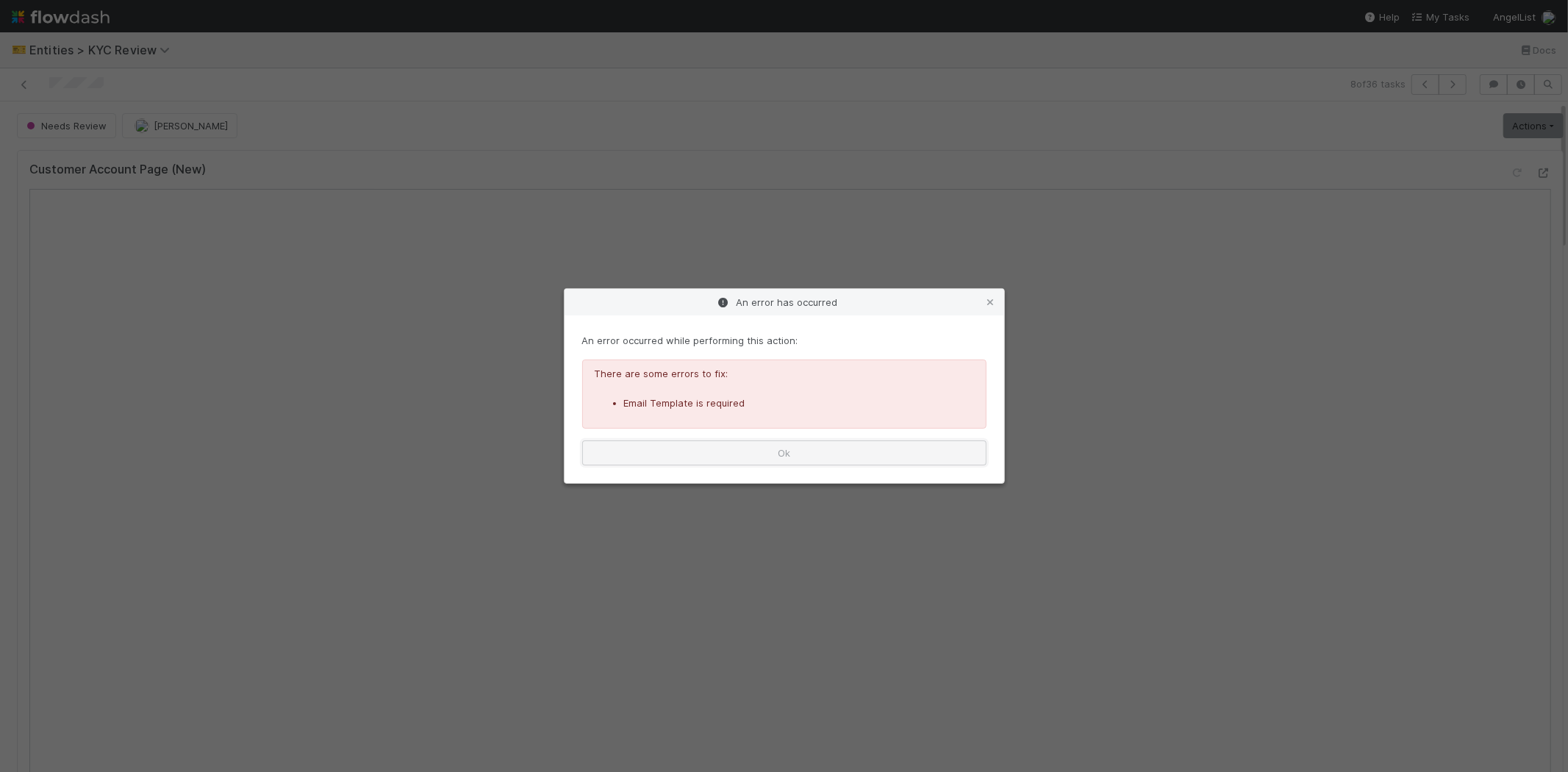
click at [656, 453] on button "Ok" at bounding box center [784, 453] width 404 height 25
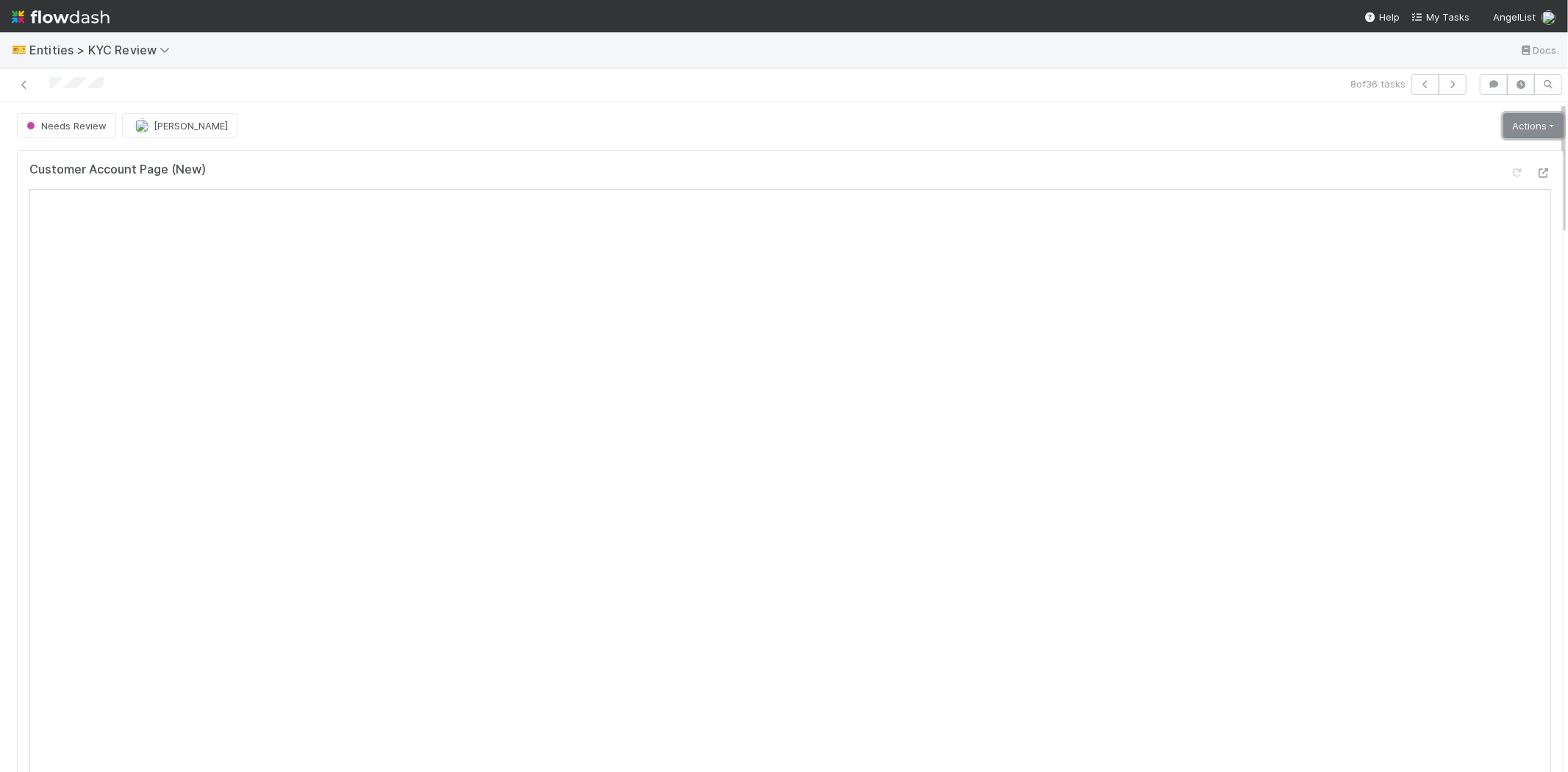
click at [1503, 126] on link "Actions" at bounding box center [1533, 126] width 60 height 25
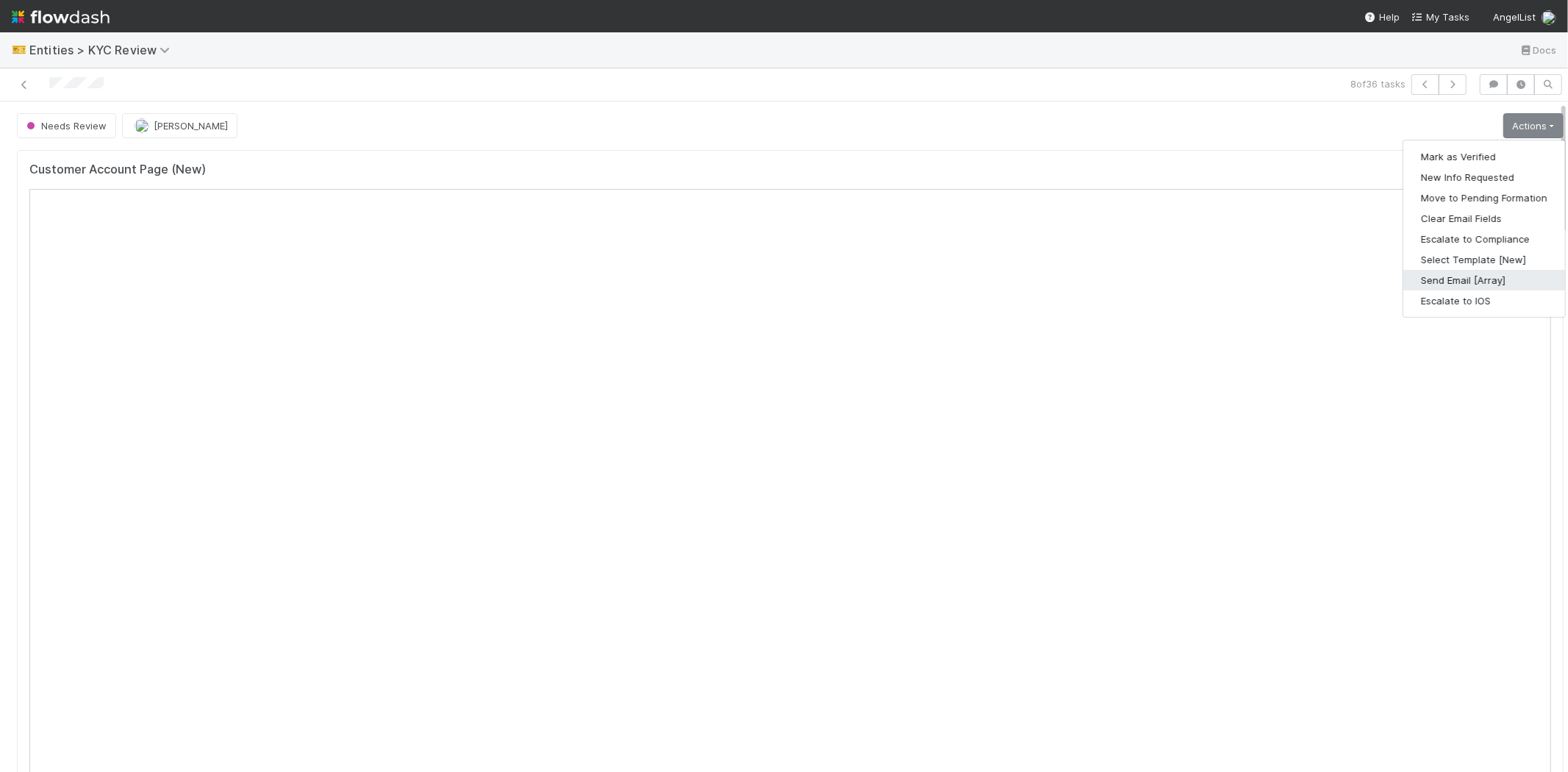
click at [1424, 276] on button "Send Email [Array]" at bounding box center [1484, 280] width 162 height 21
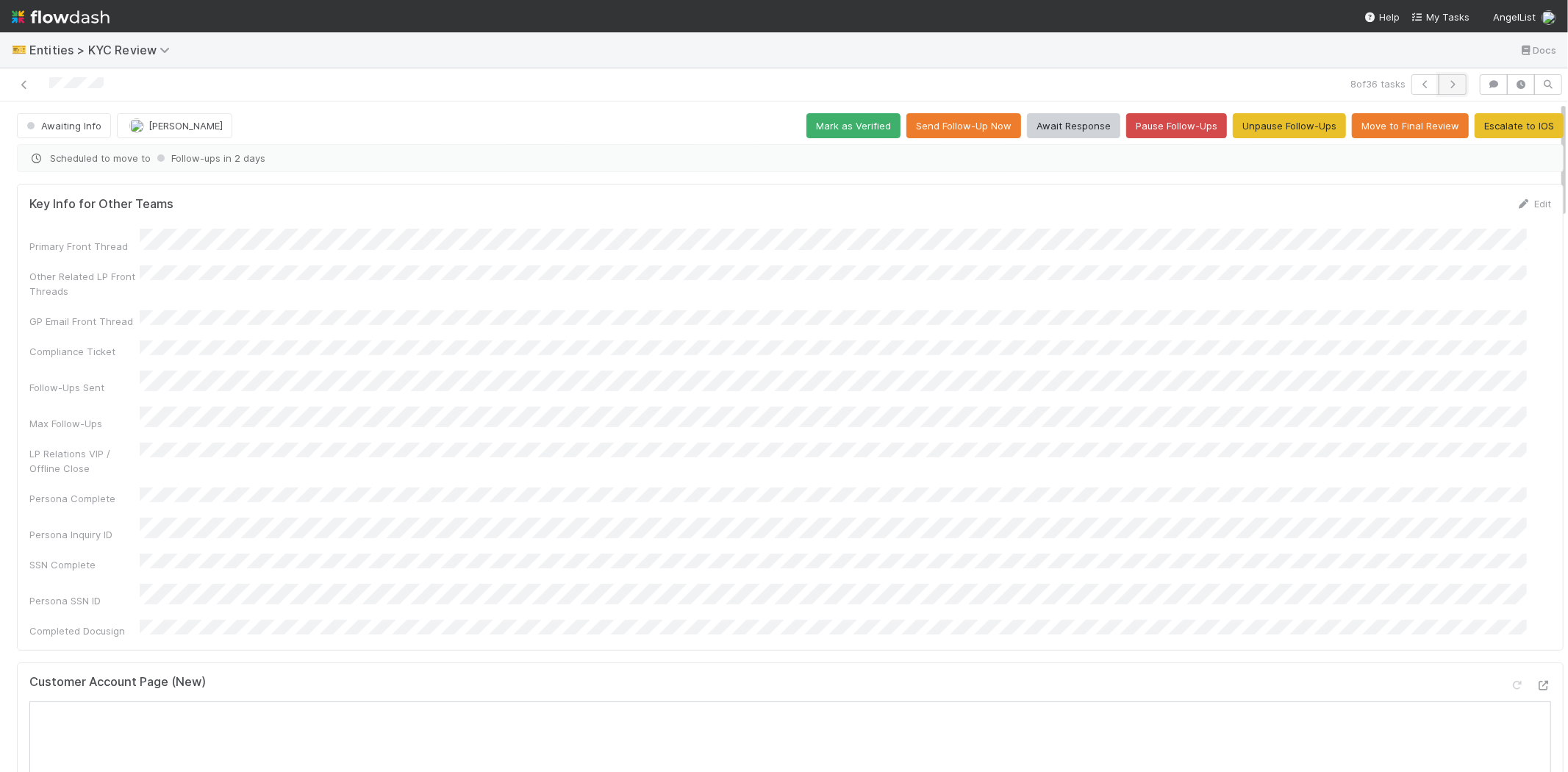
click at [1445, 83] on icon "button" at bounding box center [1453, 85] width 15 height 9
click at [25, 86] on icon at bounding box center [25, 85] width 15 height 10
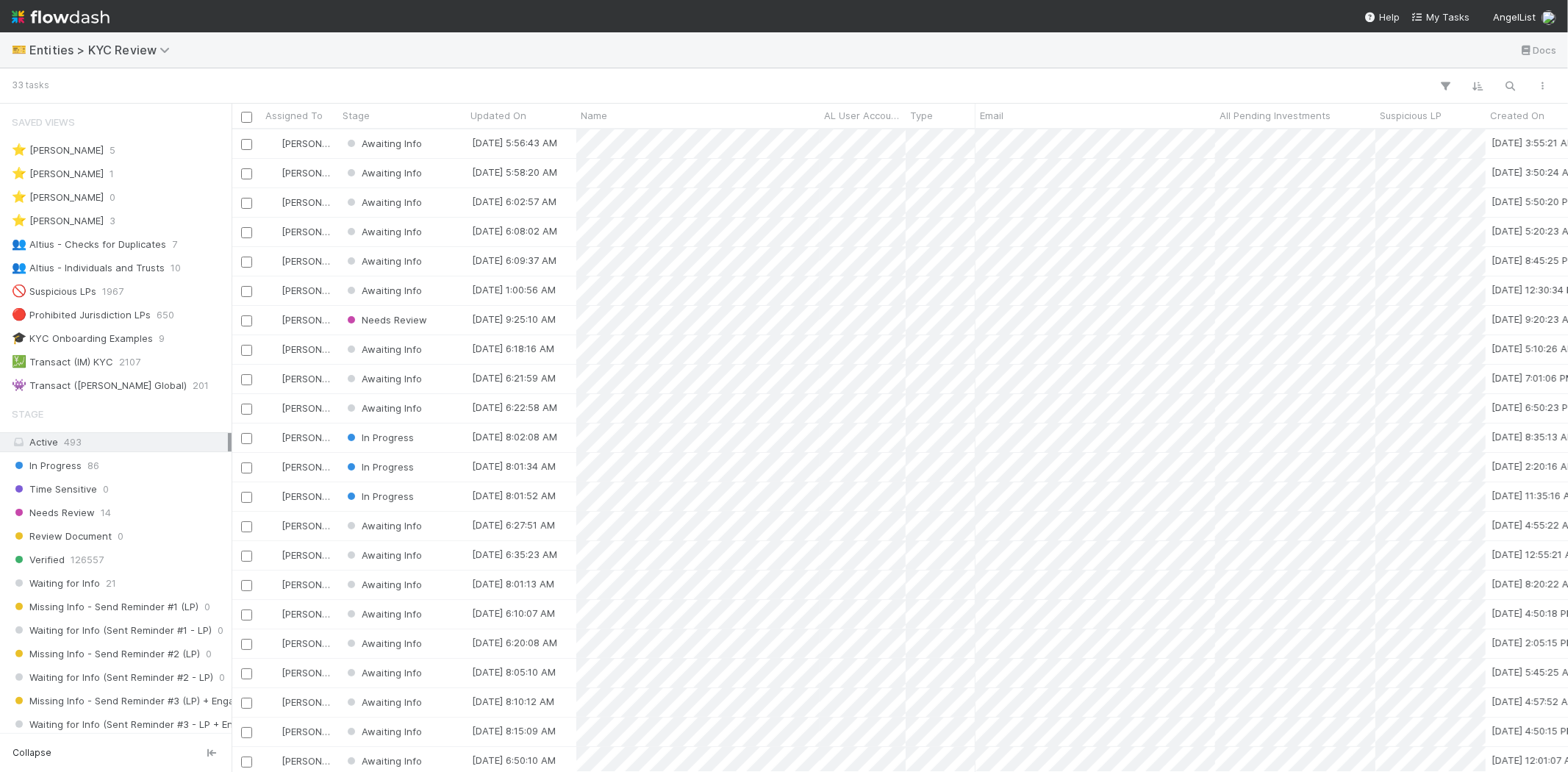
scroll to position [630, 1324]
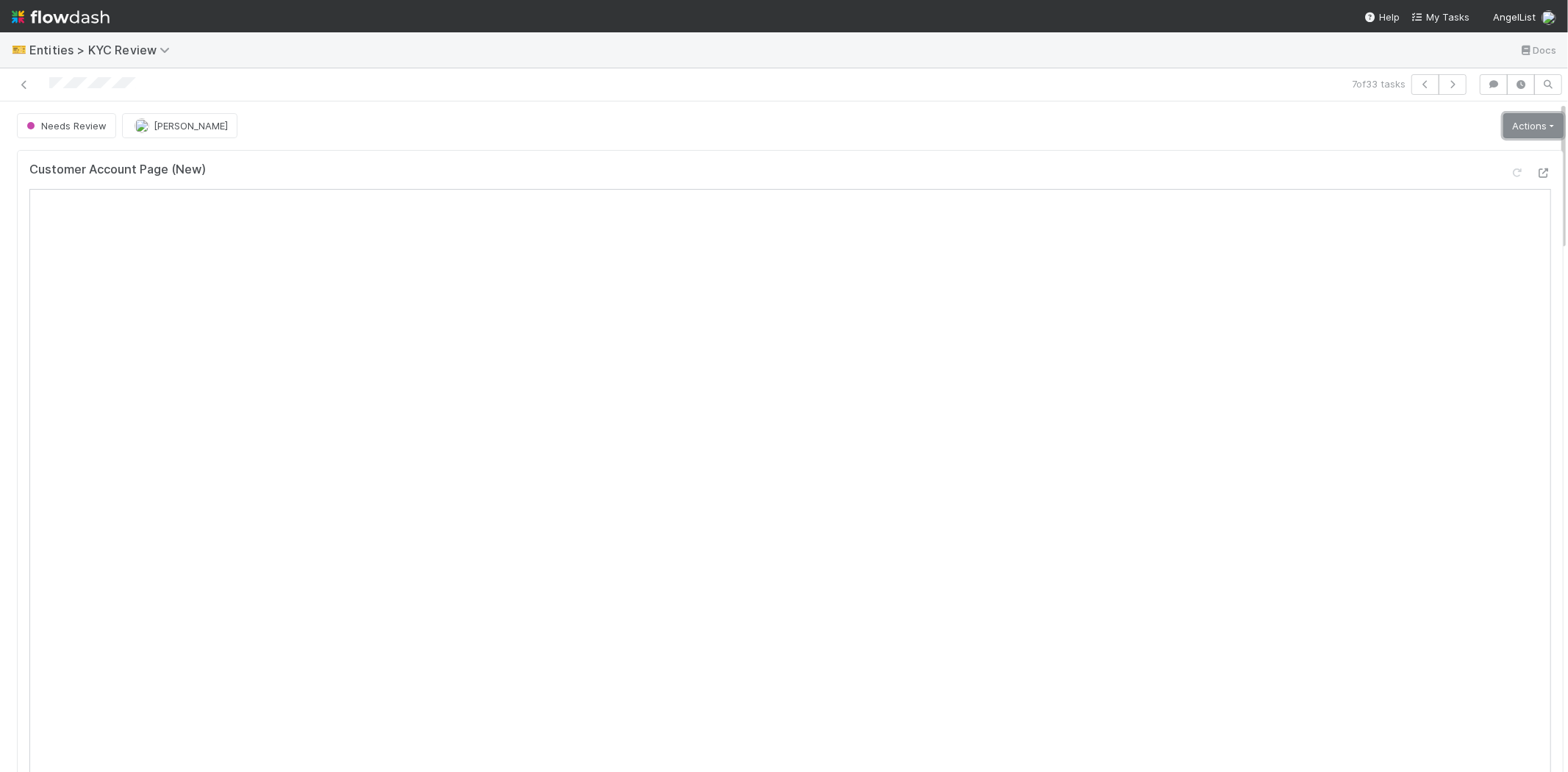
click at [1508, 127] on link "Actions" at bounding box center [1533, 126] width 60 height 25
click at [1438, 256] on button "Select Template [New]" at bounding box center [1484, 260] width 162 height 21
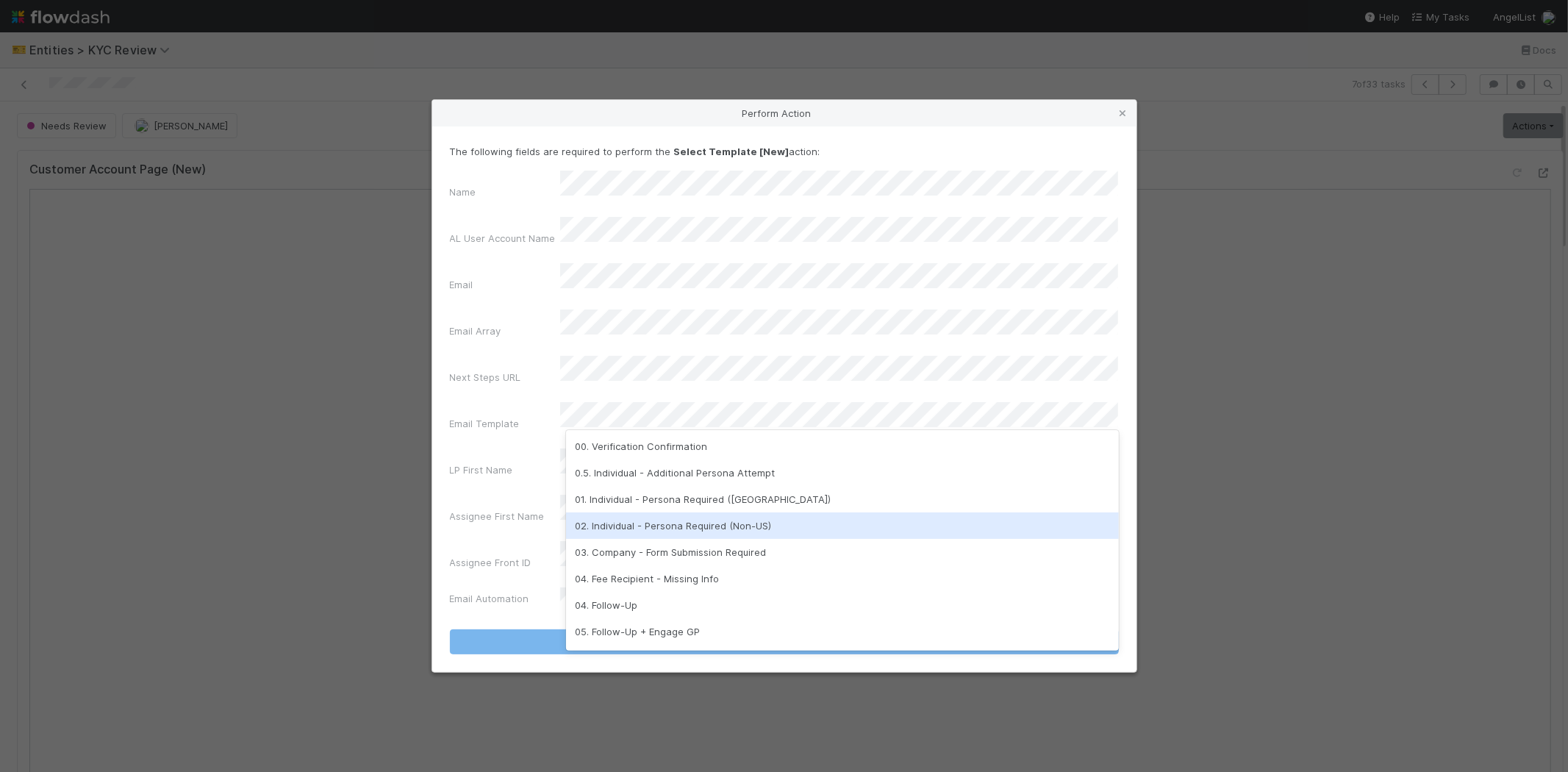
click at [651, 512] on div "02. Individual - Persona Required (Non-US)" at bounding box center [842, 526] width 553 height 27
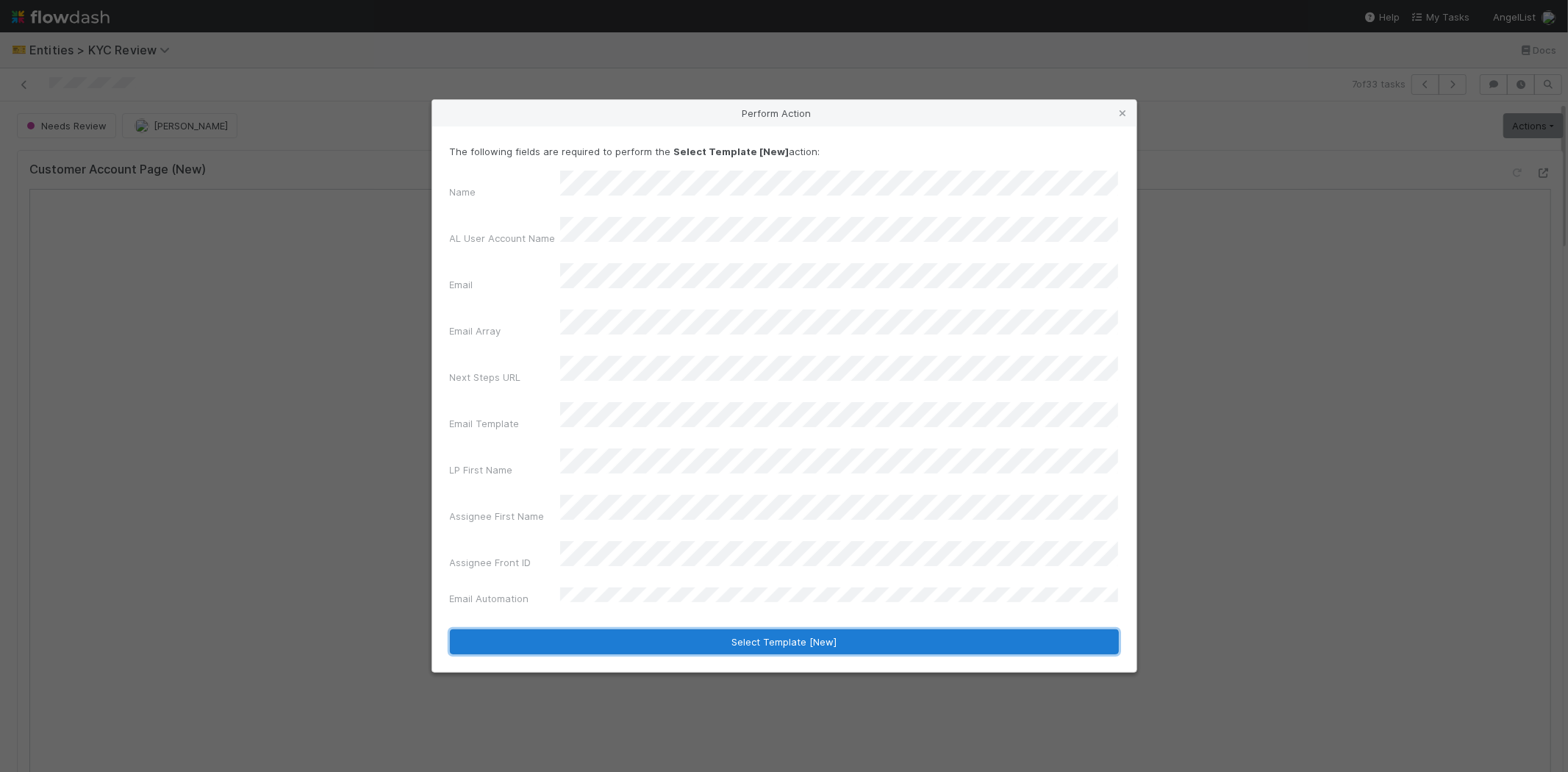
click at [611, 629] on button "Select Template [New]" at bounding box center [784, 642] width 669 height 25
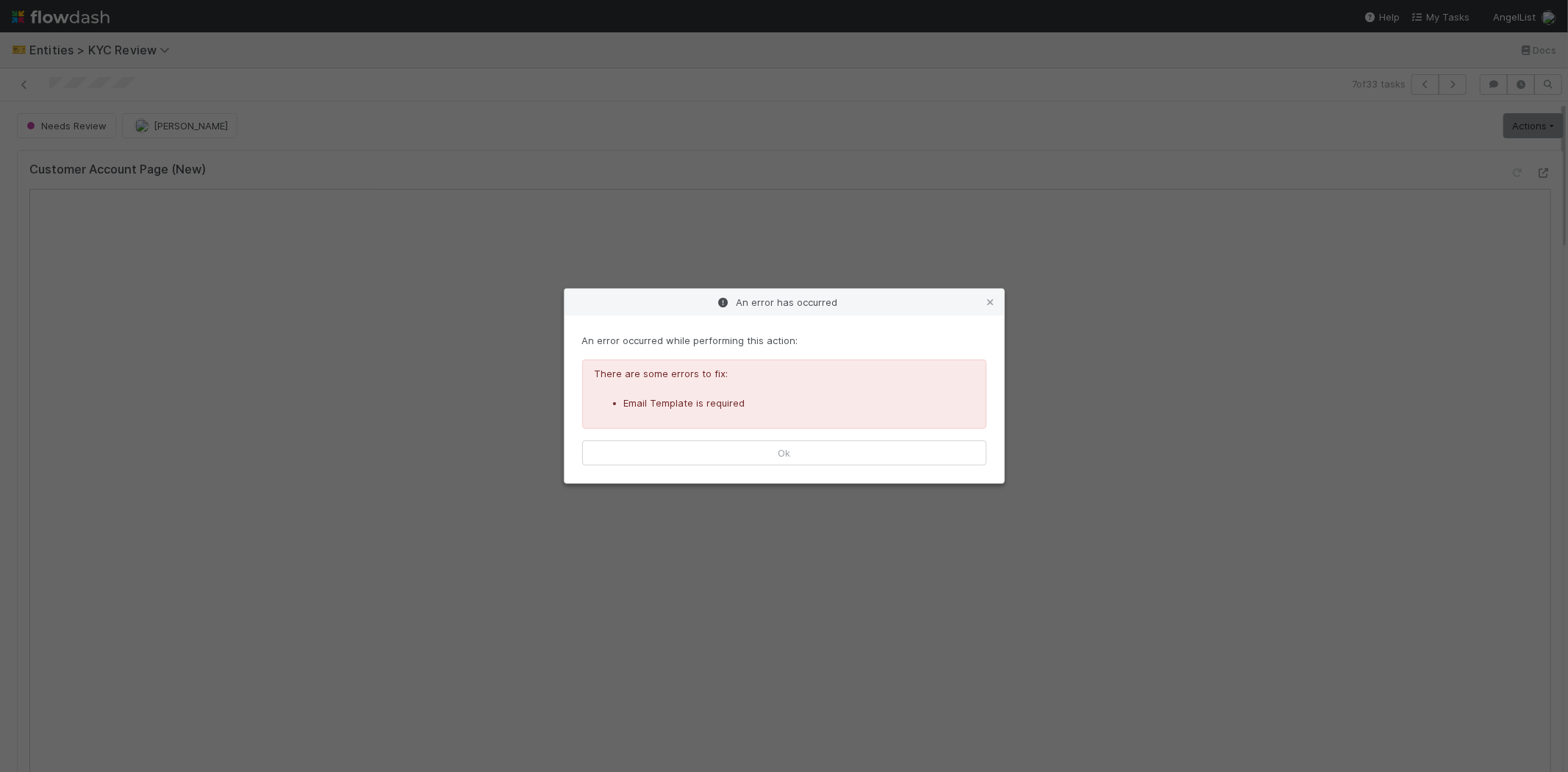
click at [713, 436] on div "An error occurred while performing this action: There are some errors to fix: E…" at bounding box center [784, 399] width 439 height 168
click at [713, 454] on button "Ok" at bounding box center [784, 453] width 404 height 25
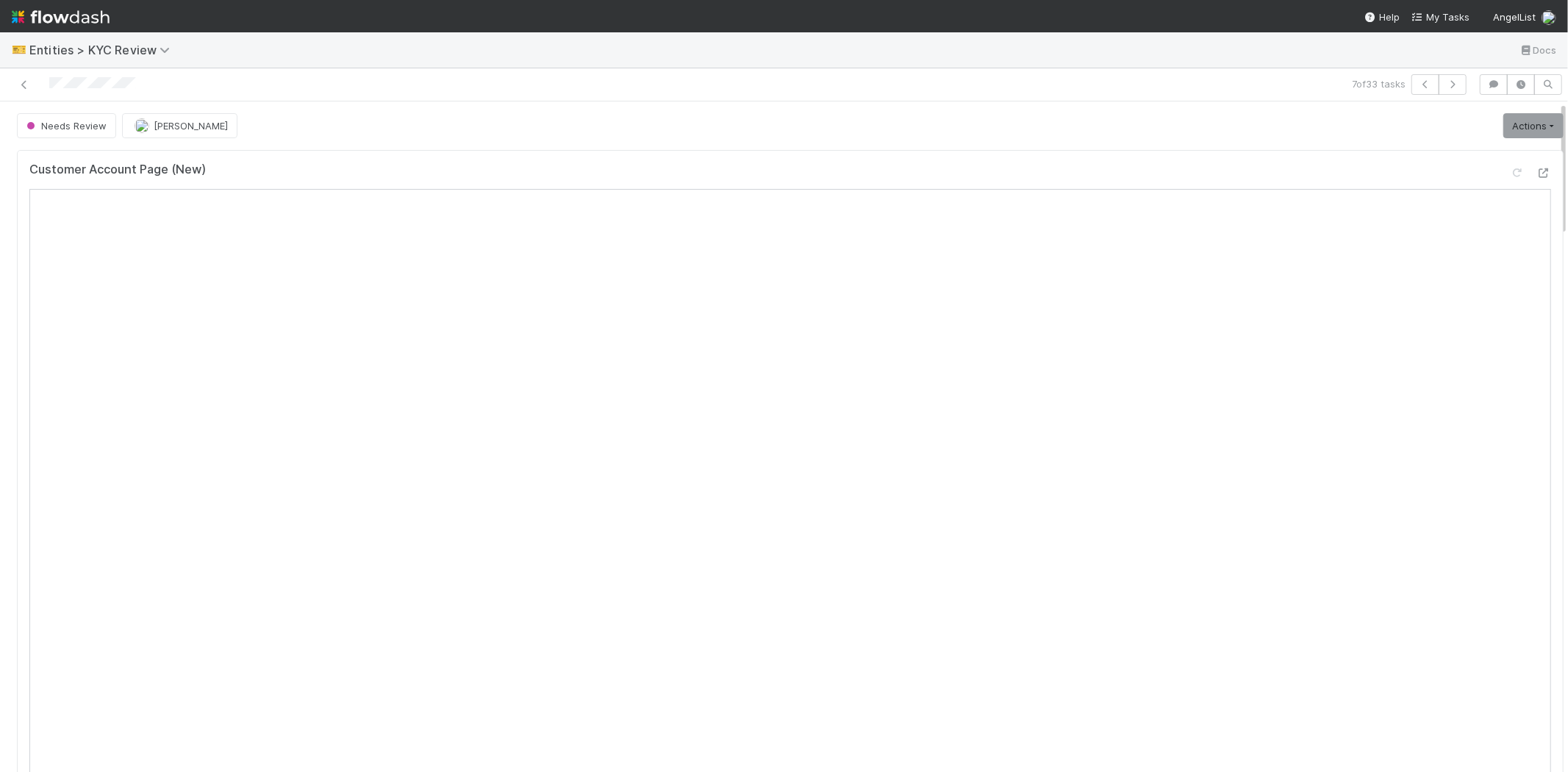
click at [1510, 124] on link "Actions" at bounding box center [1533, 126] width 60 height 25
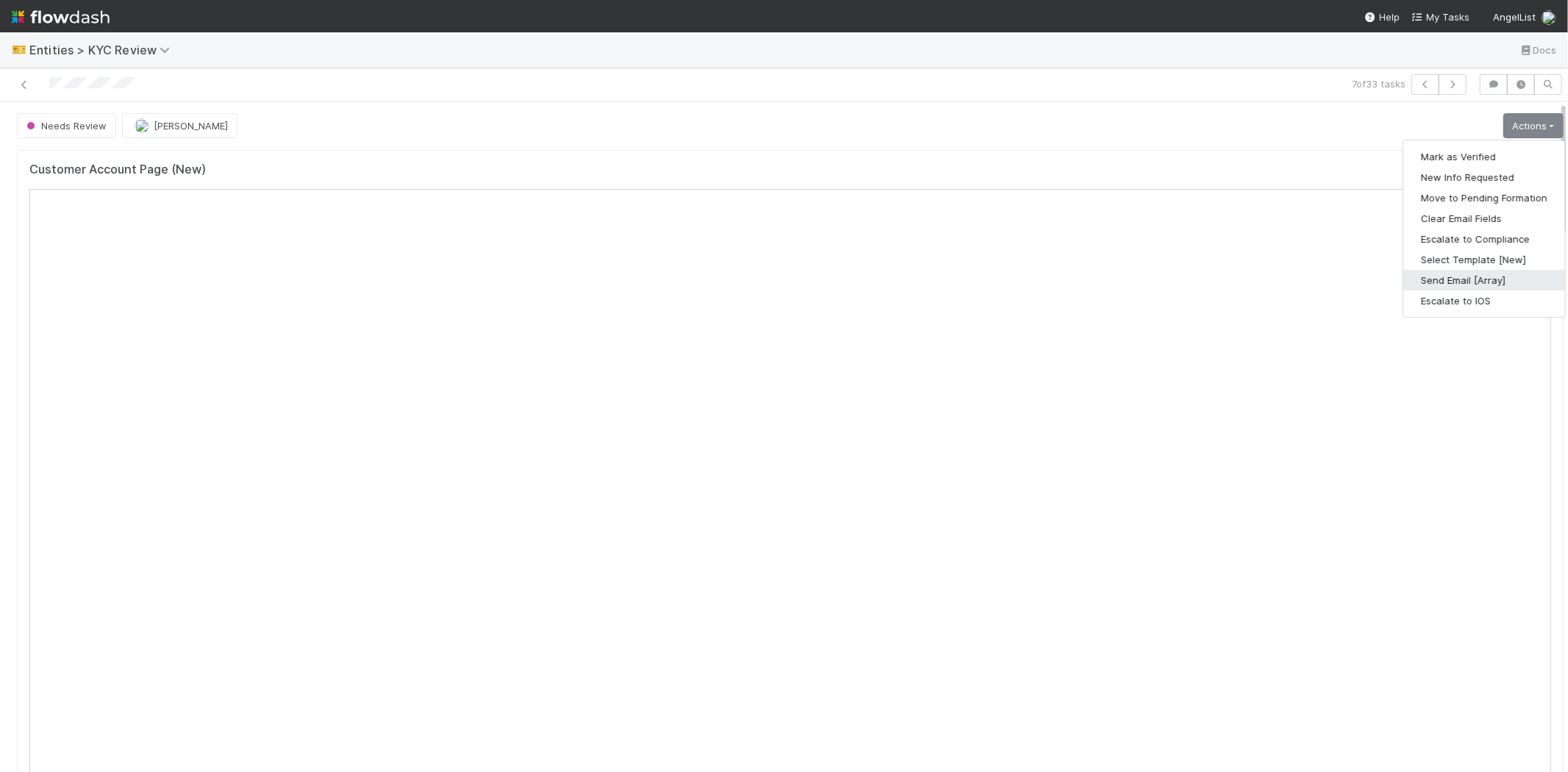
click at [1463, 275] on button "Send Email [Array]" at bounding box center [1484, 280] width 162 height 21
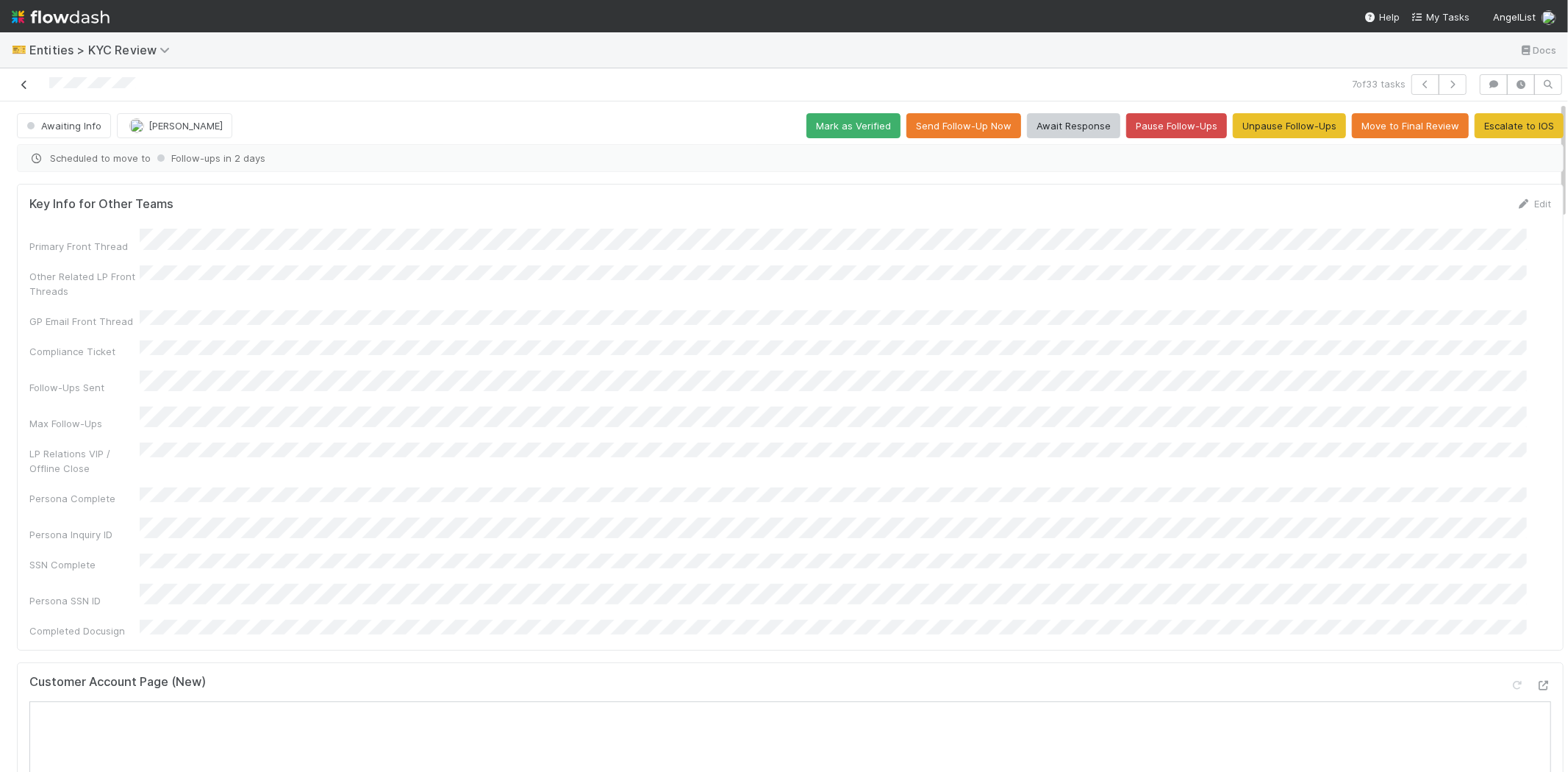
click at [25, 79] on link at bounding box center [25, 85] width 15 height 15
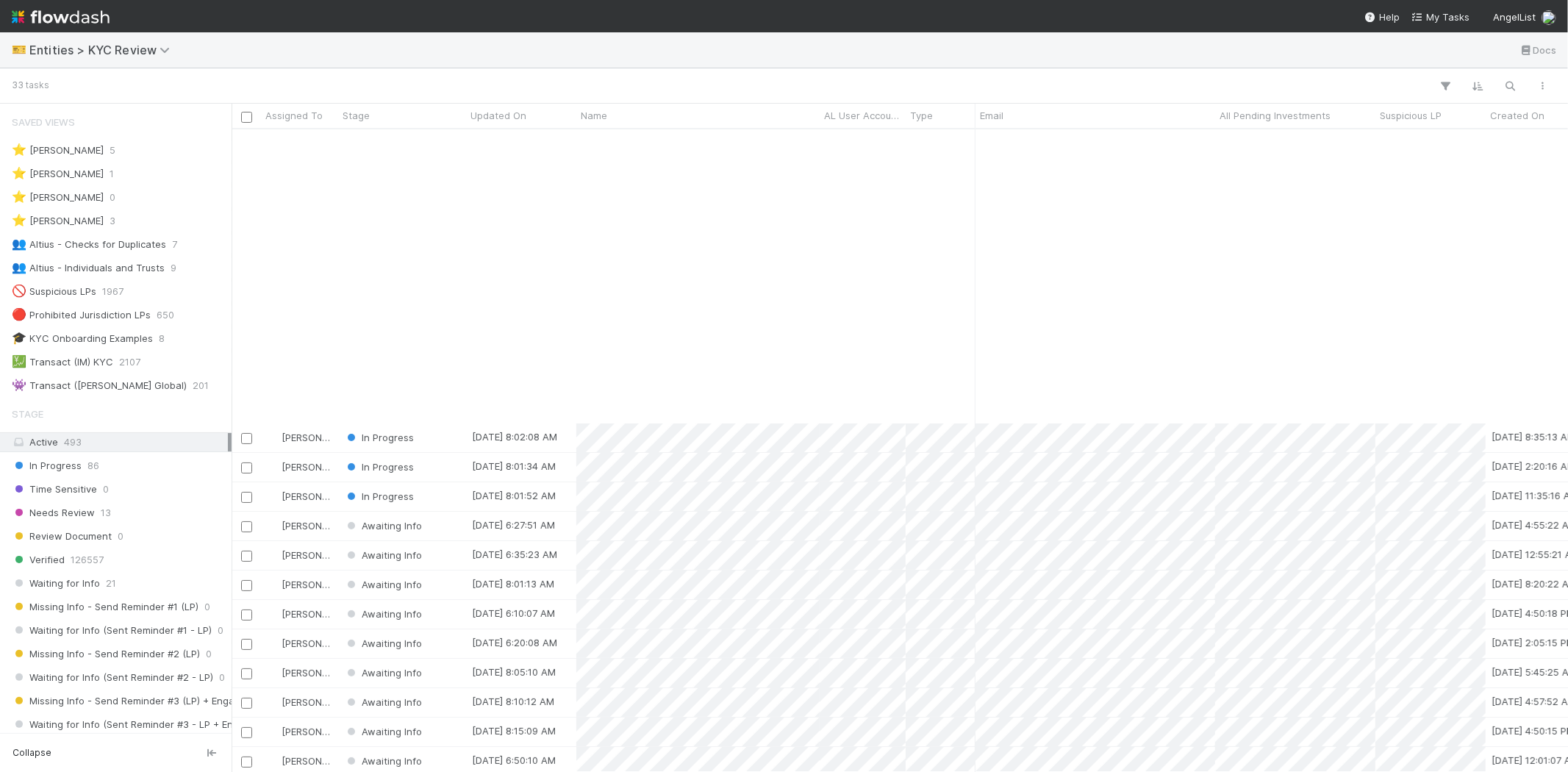
scroll to position [340, 0]
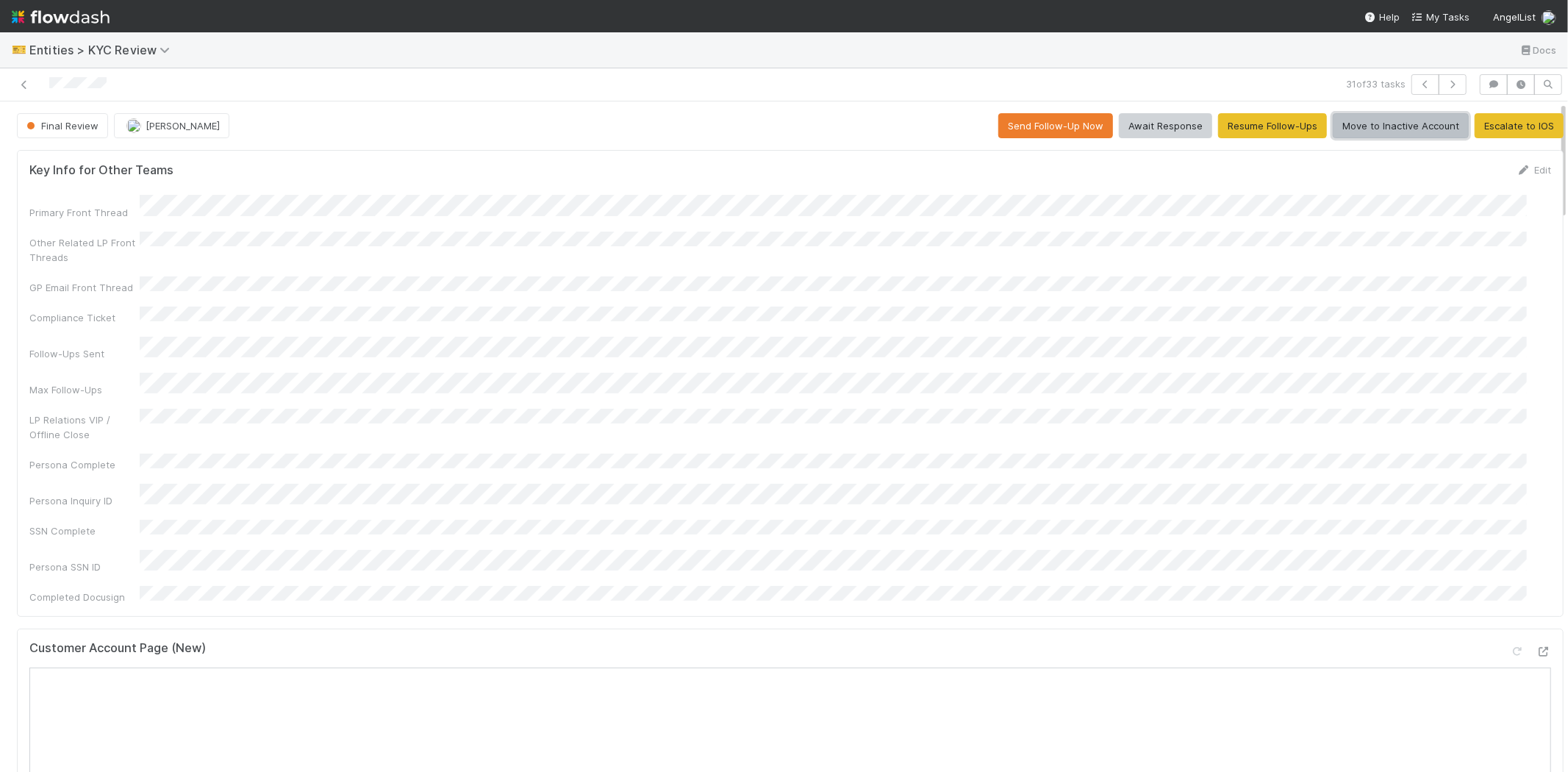
click at [1355, 126] on button "Move to Inactive Account" at bounding box center [1400, 126] width 136 height 25
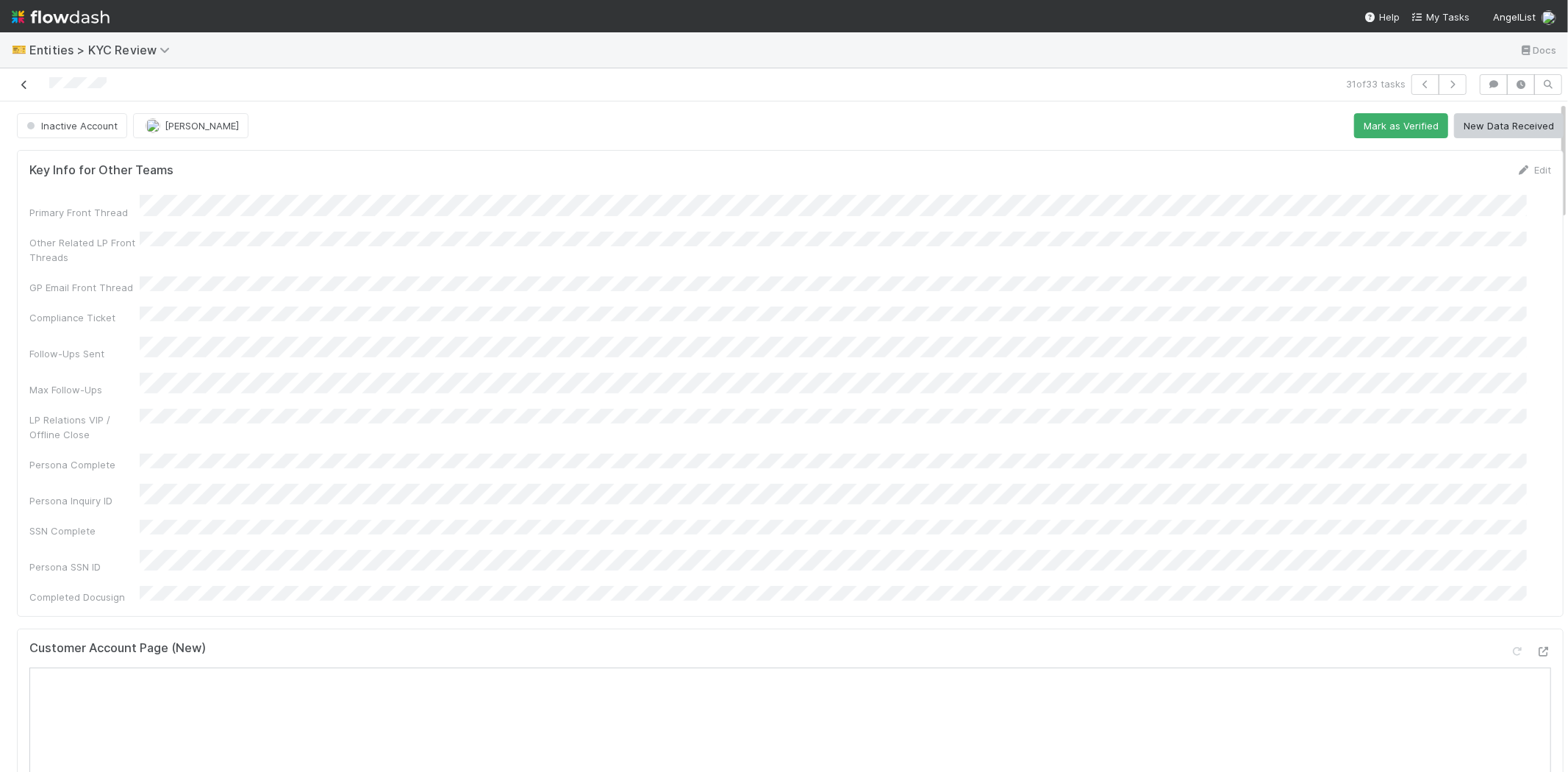
click at [23, 83] on icon at bounding box center [25, 85] width 15 height 10
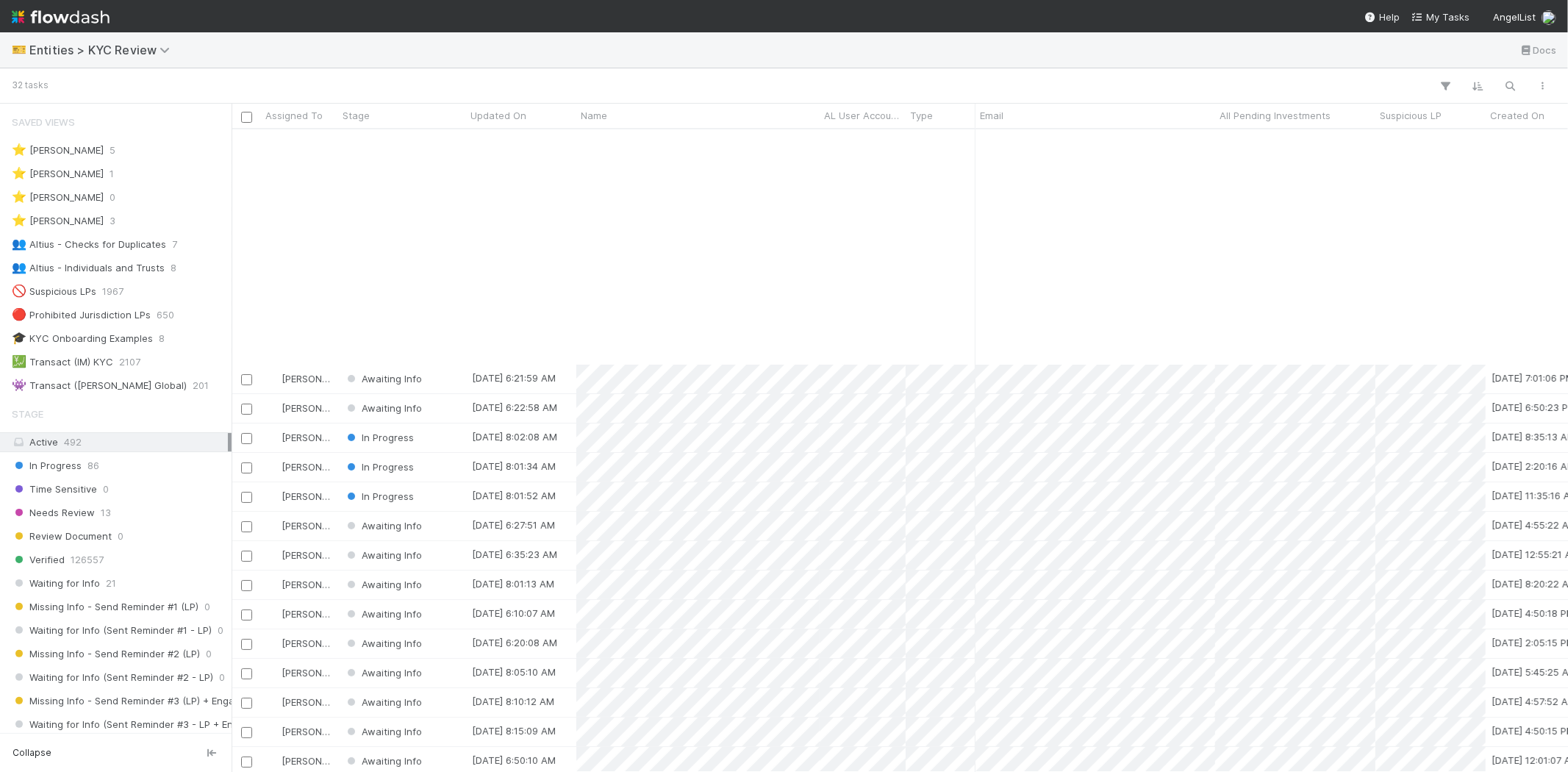
scroll to position [311, 0]
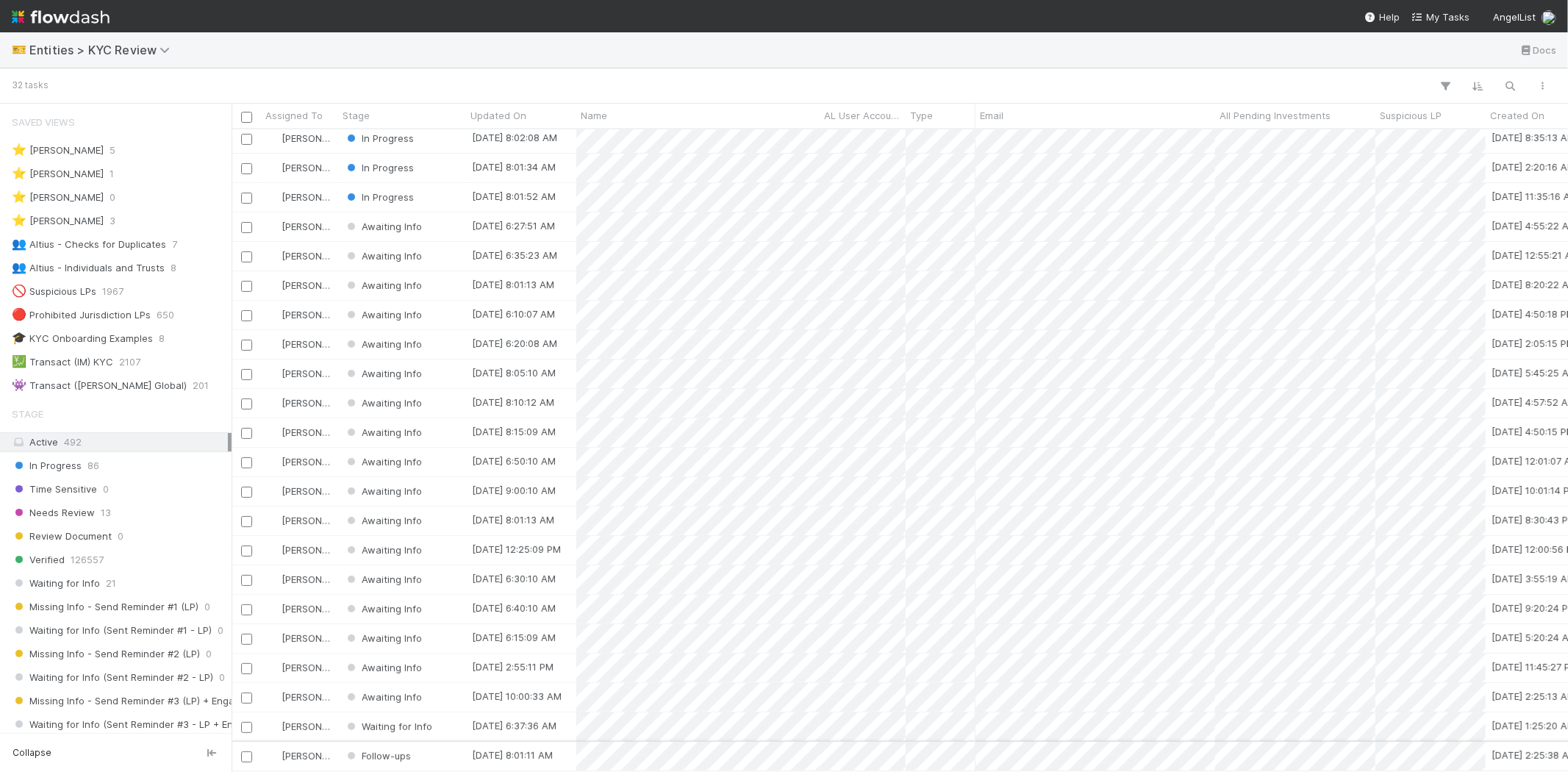
click at [449, 747] on div "Follow-ups" at bounding box center [402, 756] width 128 height 29
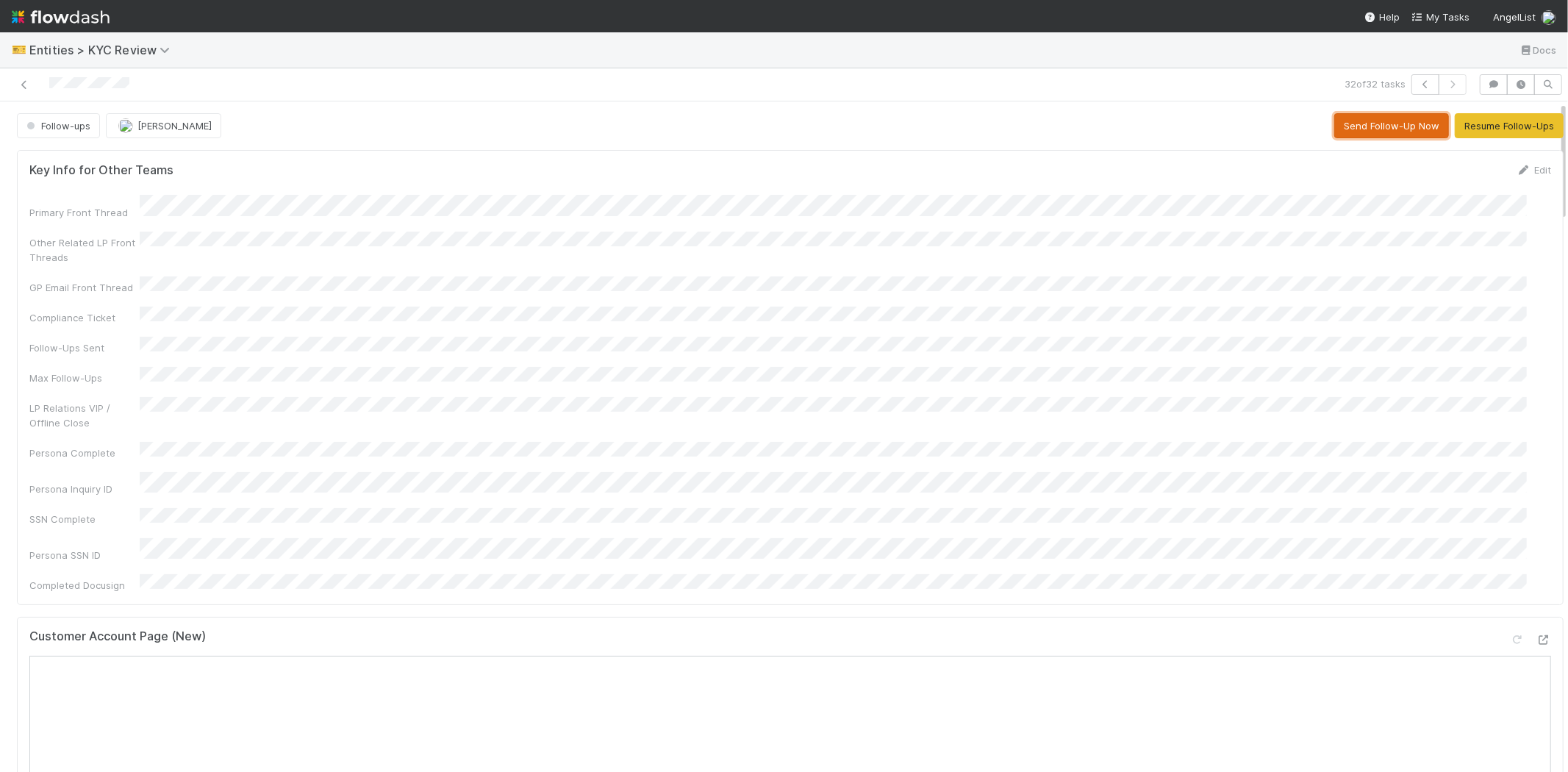
click at [1392, 115] on button "Send Follow-Up Now" at bounding box center [1392, 126] width 115 height 25
click at [1476, 133] on button "Resume Follow-Ups" at bounding box center [1509, 126] width 109 height 25
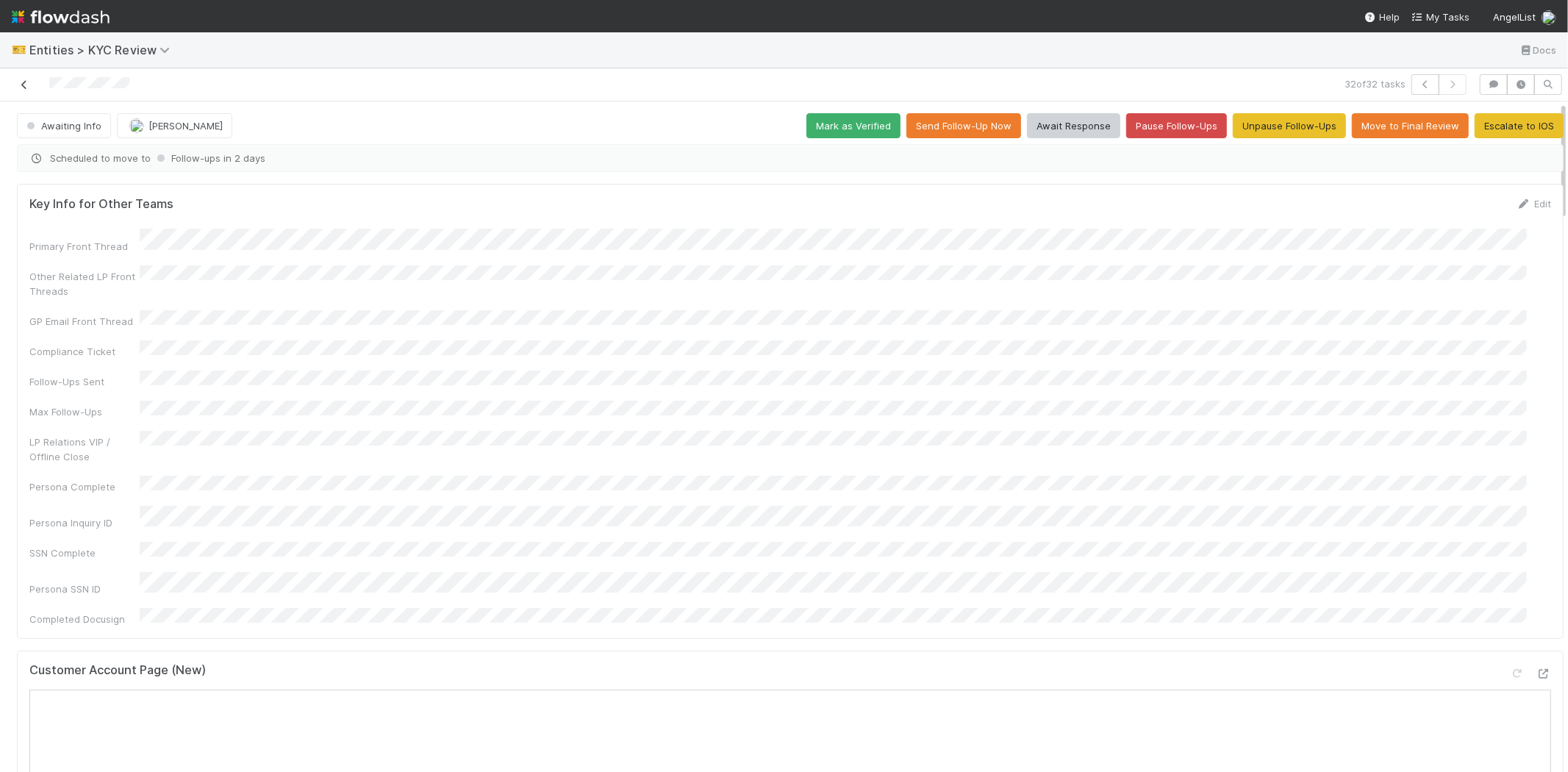
click at [25, 83] on icon at bounding box center [25, 85] width 15 height 10
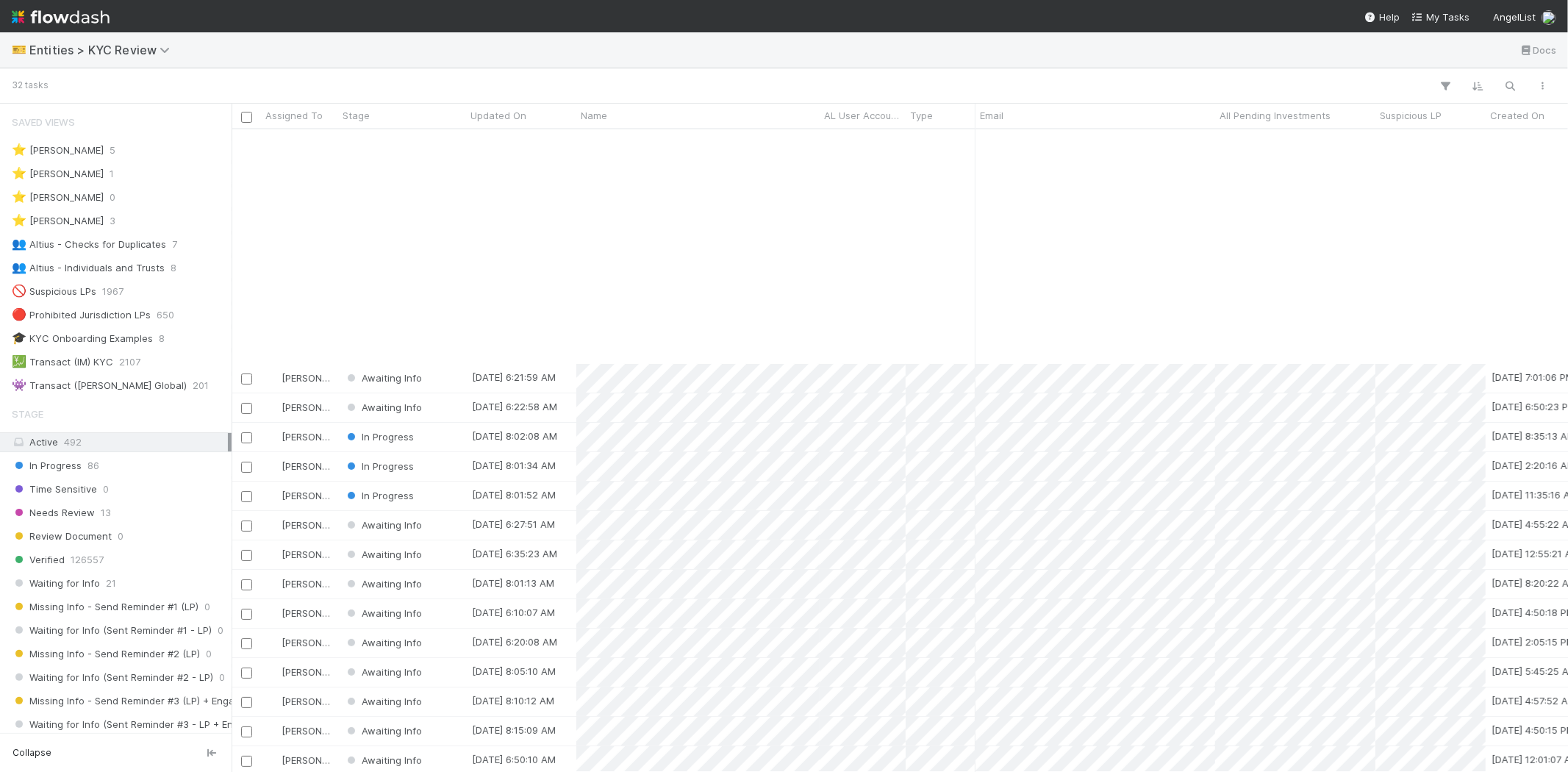
scroll to position [311, 0]
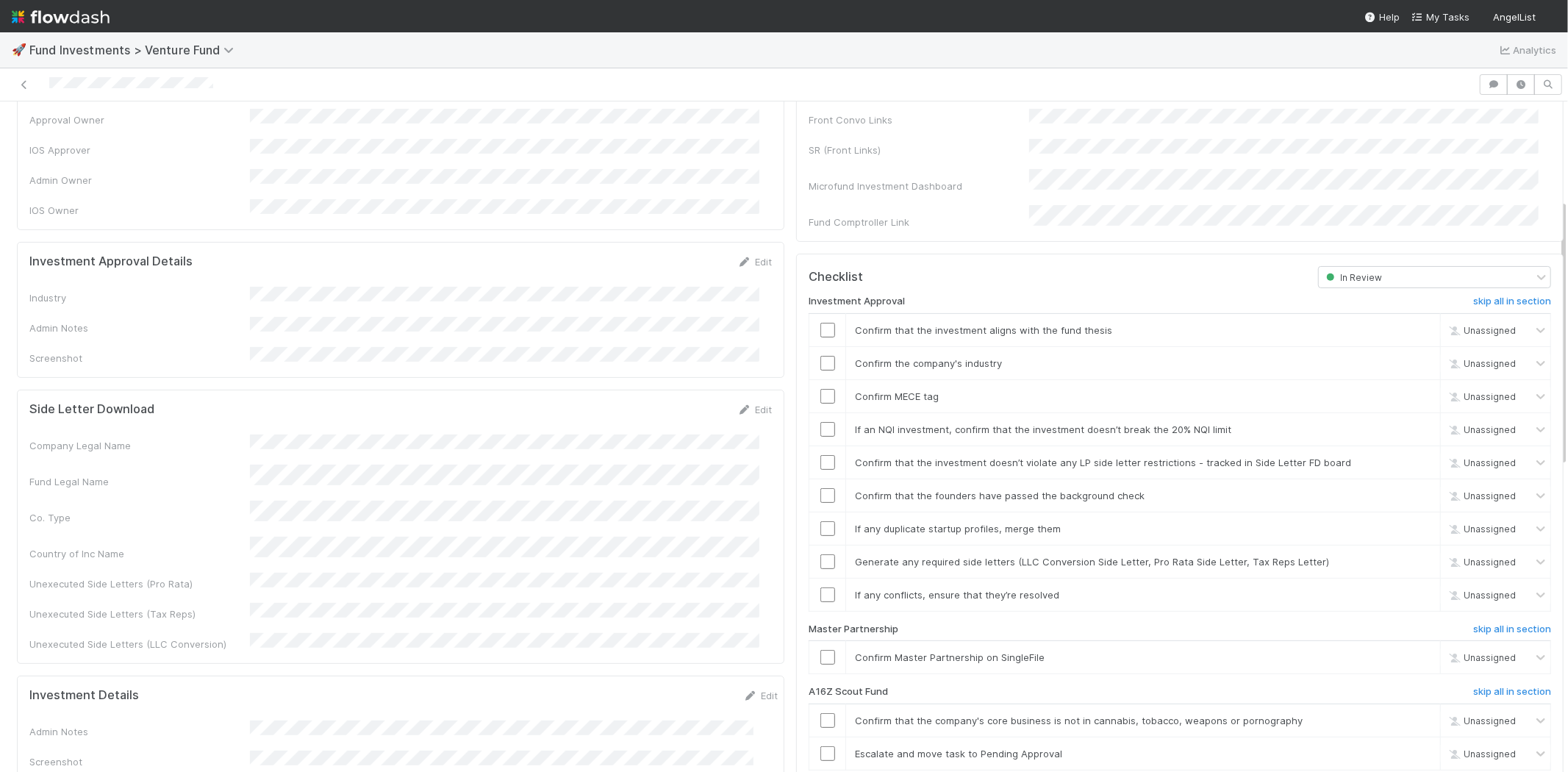
scroll to position [245, 0]
click at [743, 255] on div "Edit" at bounding box center [754, 263] width 34 height 15
click at [737, 258] on icon at bounding box center [745, 263] width 15 height 10
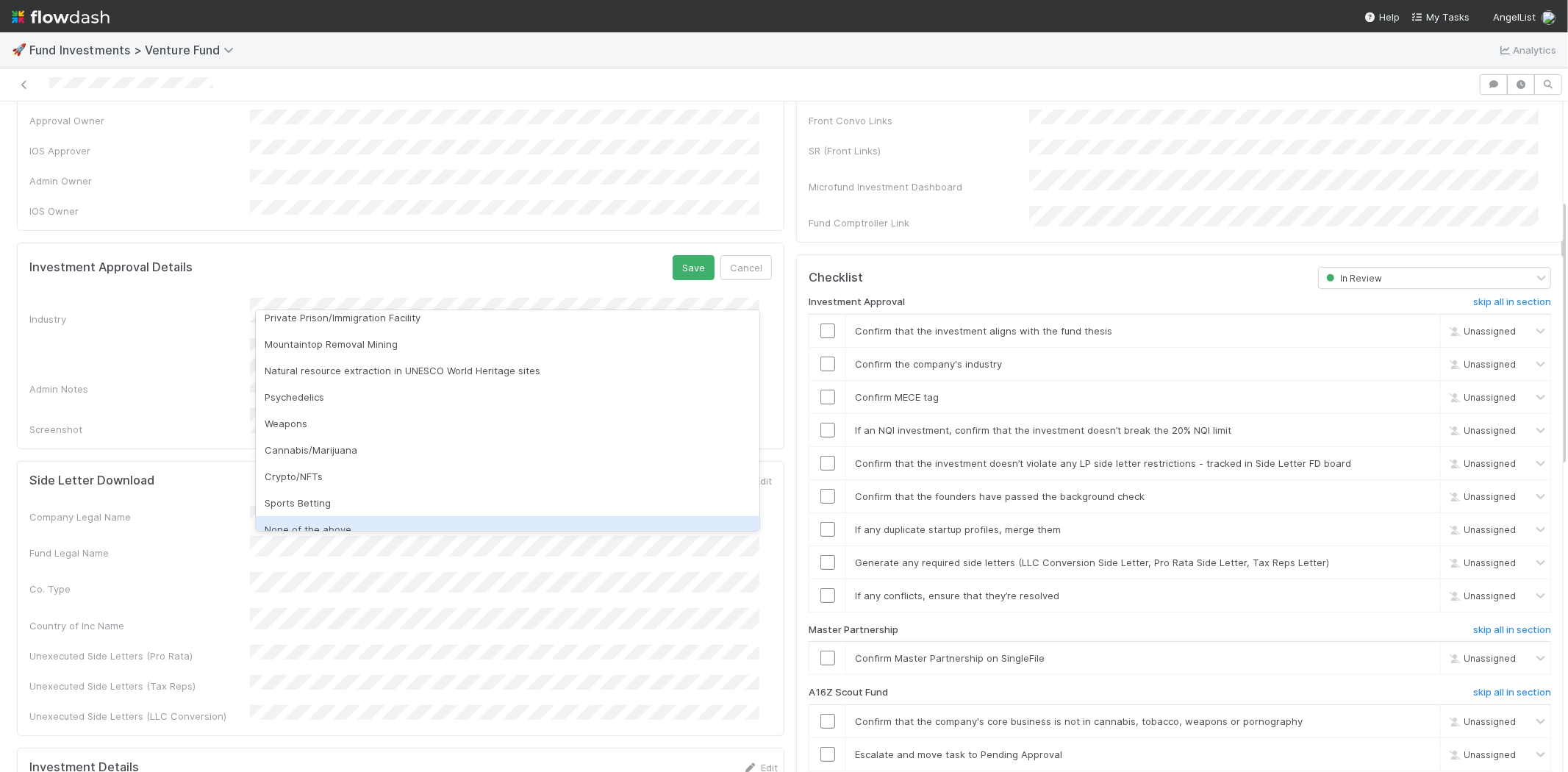
scroll to position [420, 0]
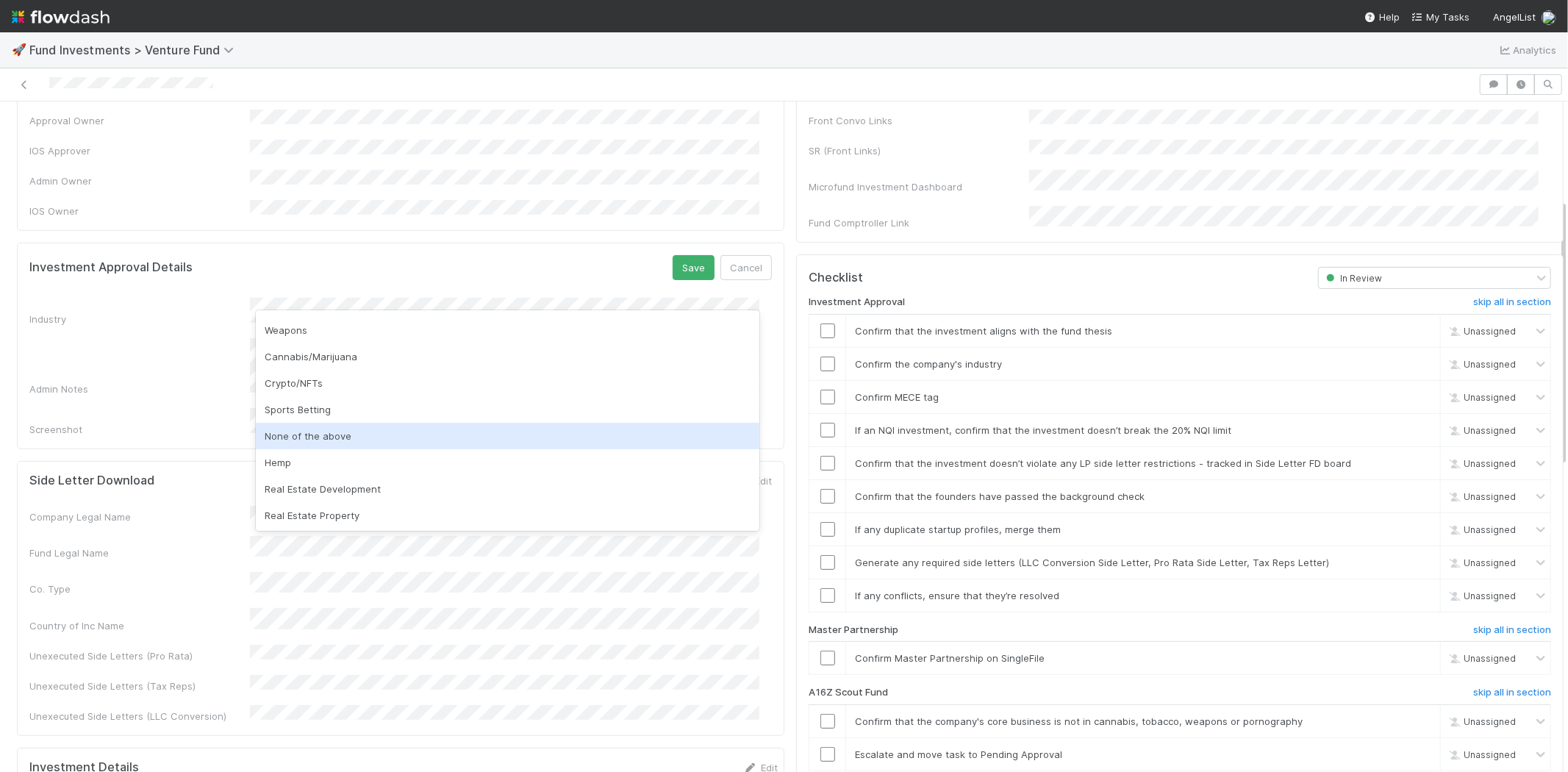
click at [328, 434] on div "None of the above" at bounding box center [508, 436] width 503 height 27
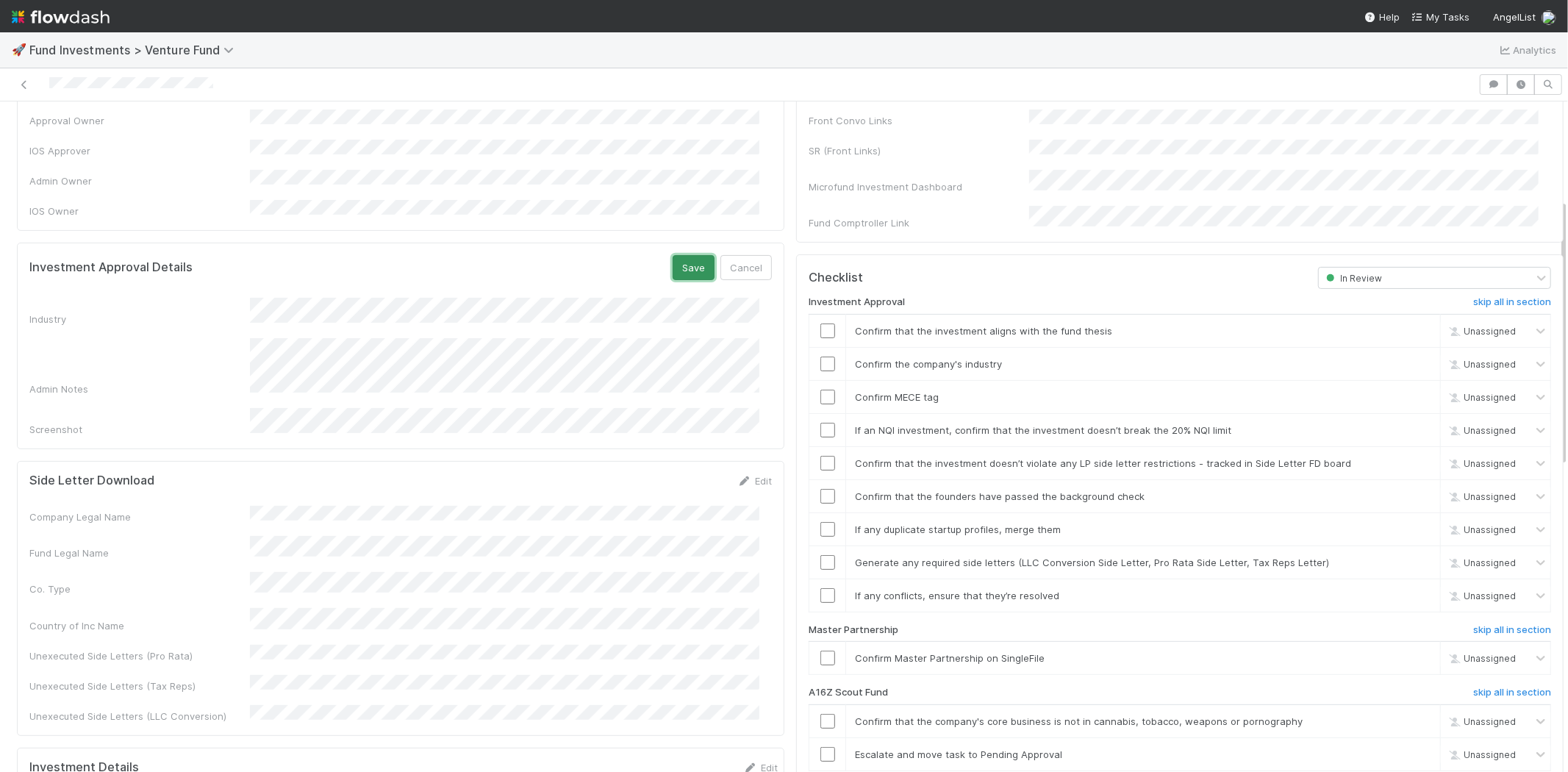
click at [676, 255] on button "Save" at bounding box center [694, 268] width 42 height 25
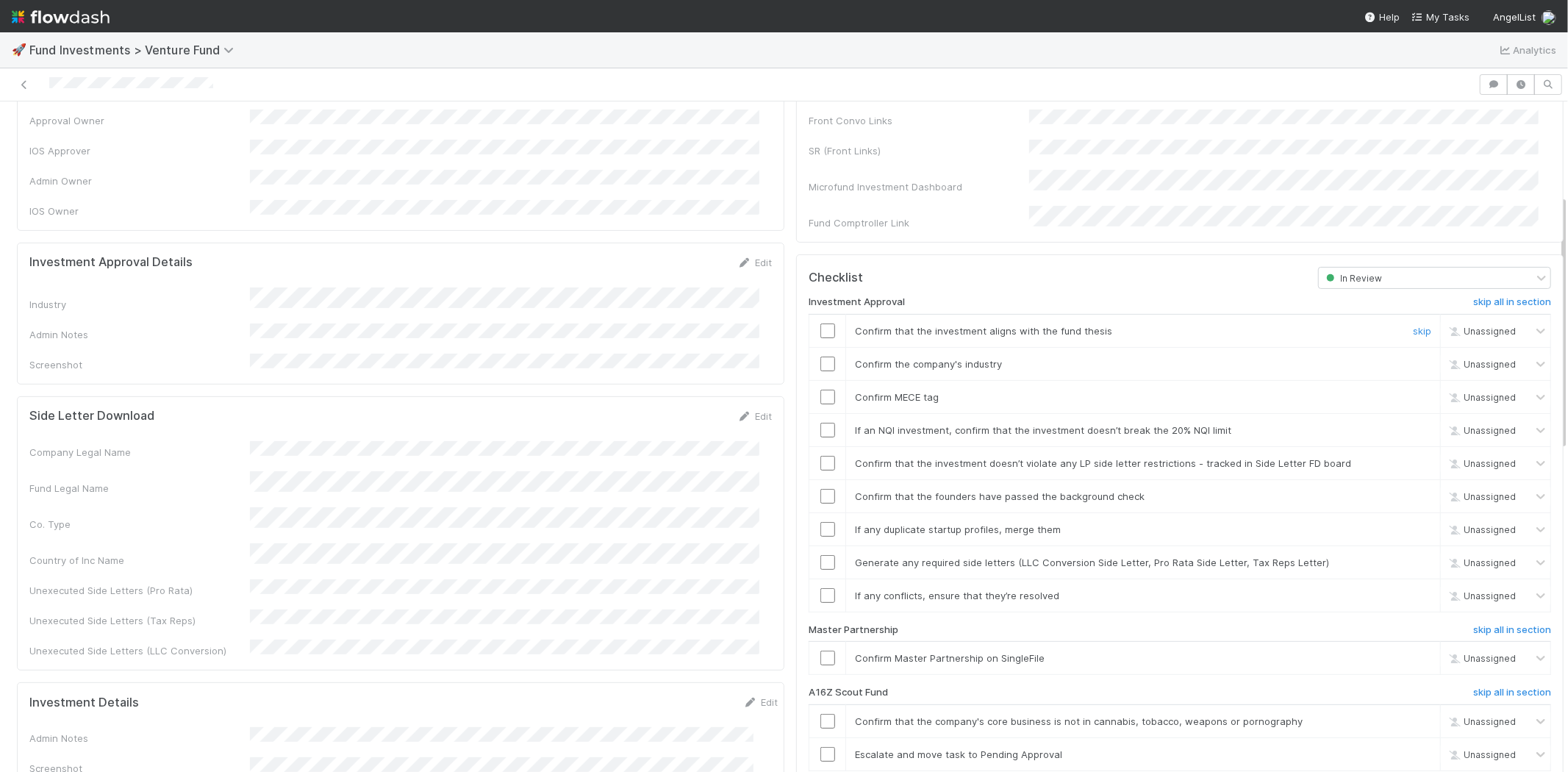
click at [820, 323] on input "checkbox" at bounding box center [828, 331] width 15 height 15
click at [820, 357] on input "checkbox" at bounding box center [828, 364] width 15 height 15
click at [820, 389] on input "checkbox" at bounding box center [828, 397] width 15 height 15
click at [820, 423] on input "checkbox" at bounding box center [828, 430] width 15 height 15
click at [820, 456] on input "checkbox" at bounding box center [828, 463] width 15 height 15
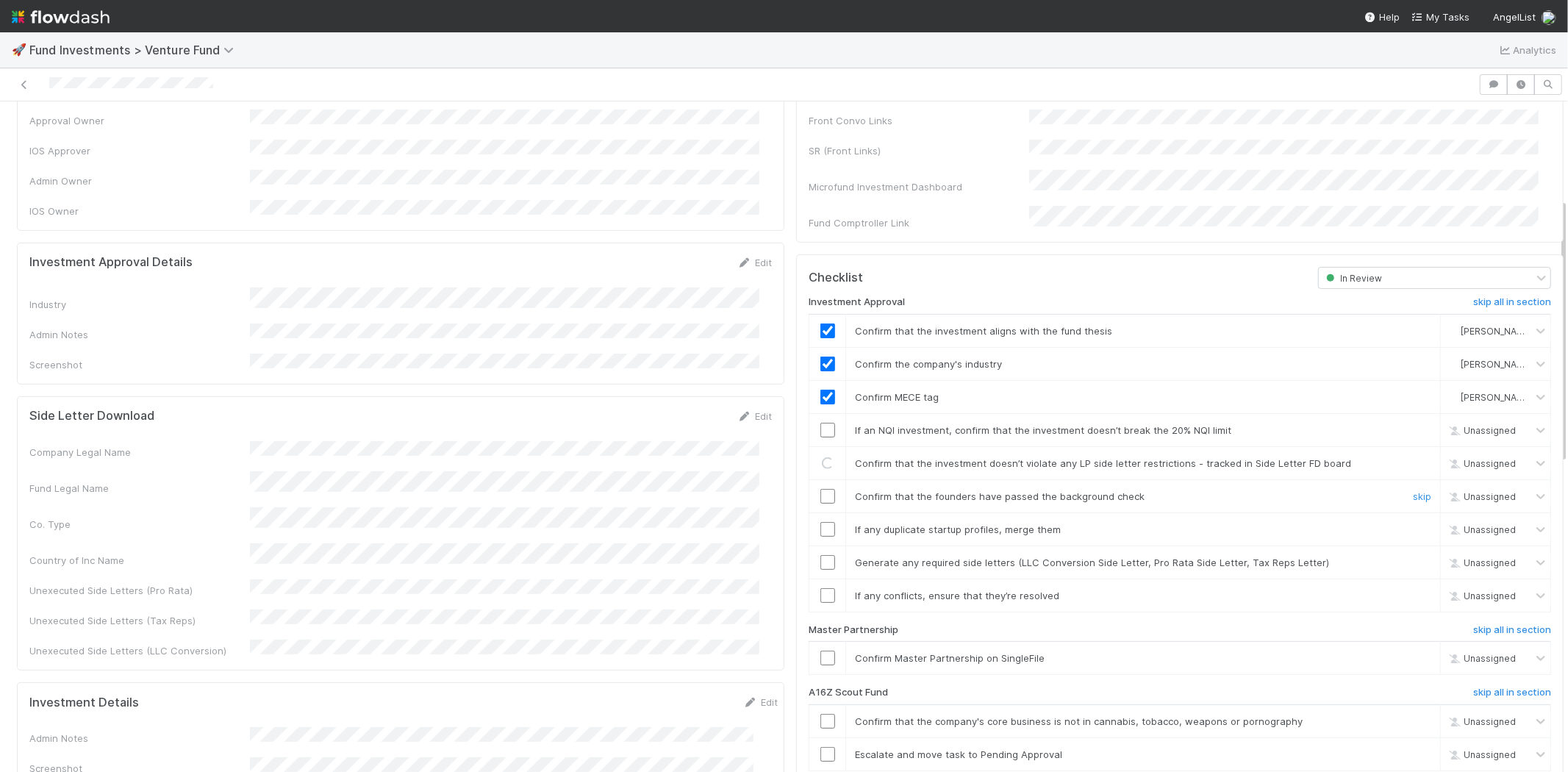
click at [820, 489] on input "checkbox" at bounding box center [828, 497] width 15 height 15
click at [820, 522] on input "checkbox" at bounding box center [828, 529] width 15 height 15
checkbox input "true"
click at [820, 456] on input "checkbox" at bounding box center [828, 463] width 15 height 15
click at [820, 555] on input "checkbox" at bounding box center [828, 563] width 15 height 15
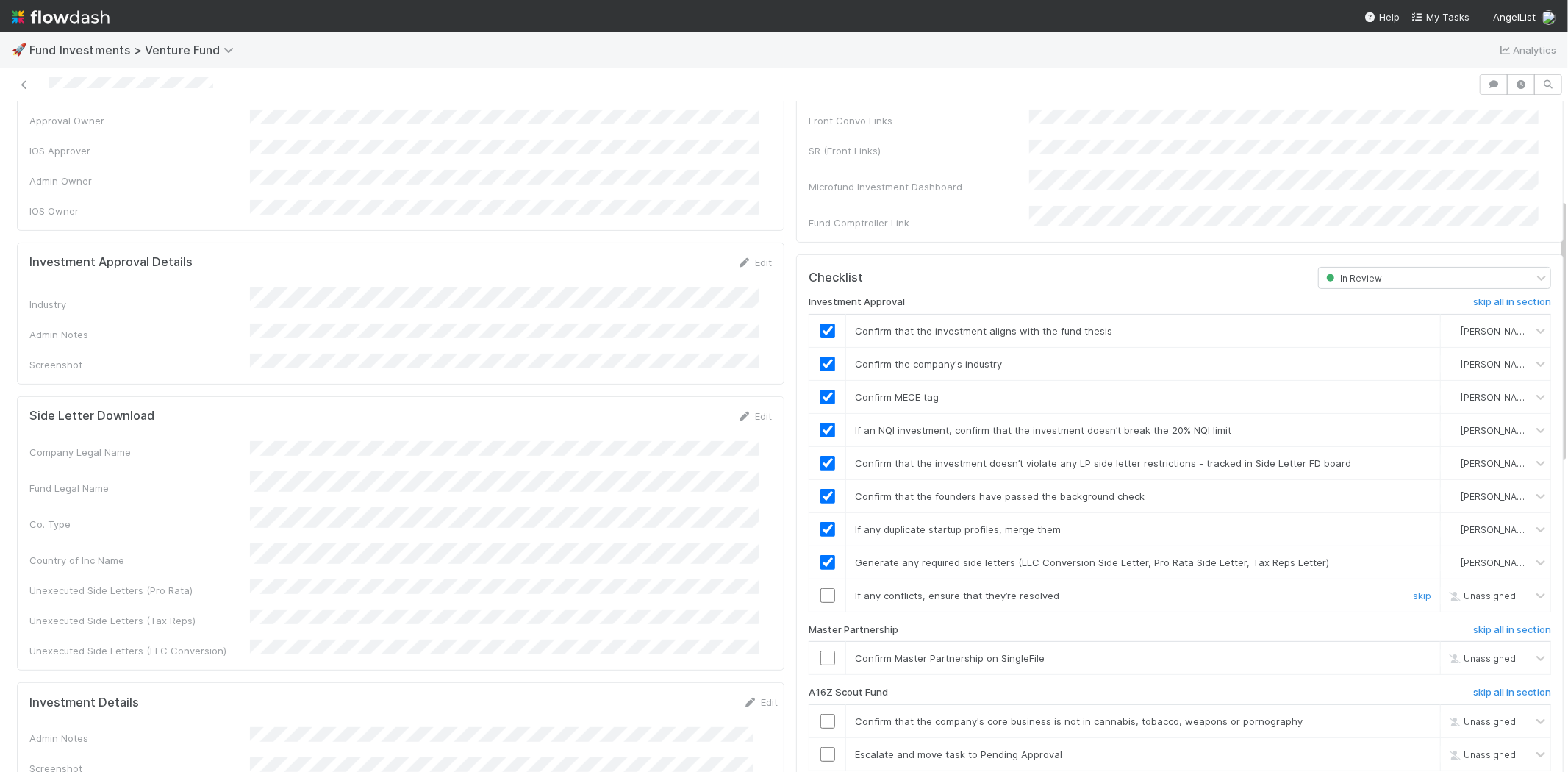
click at [820, 588] on input "checkbox" at bounding box center [828, 596] width 15 height 15
click at [820, 651] on input "checkbox" at bounding box center [828, 658] width 15 height 15
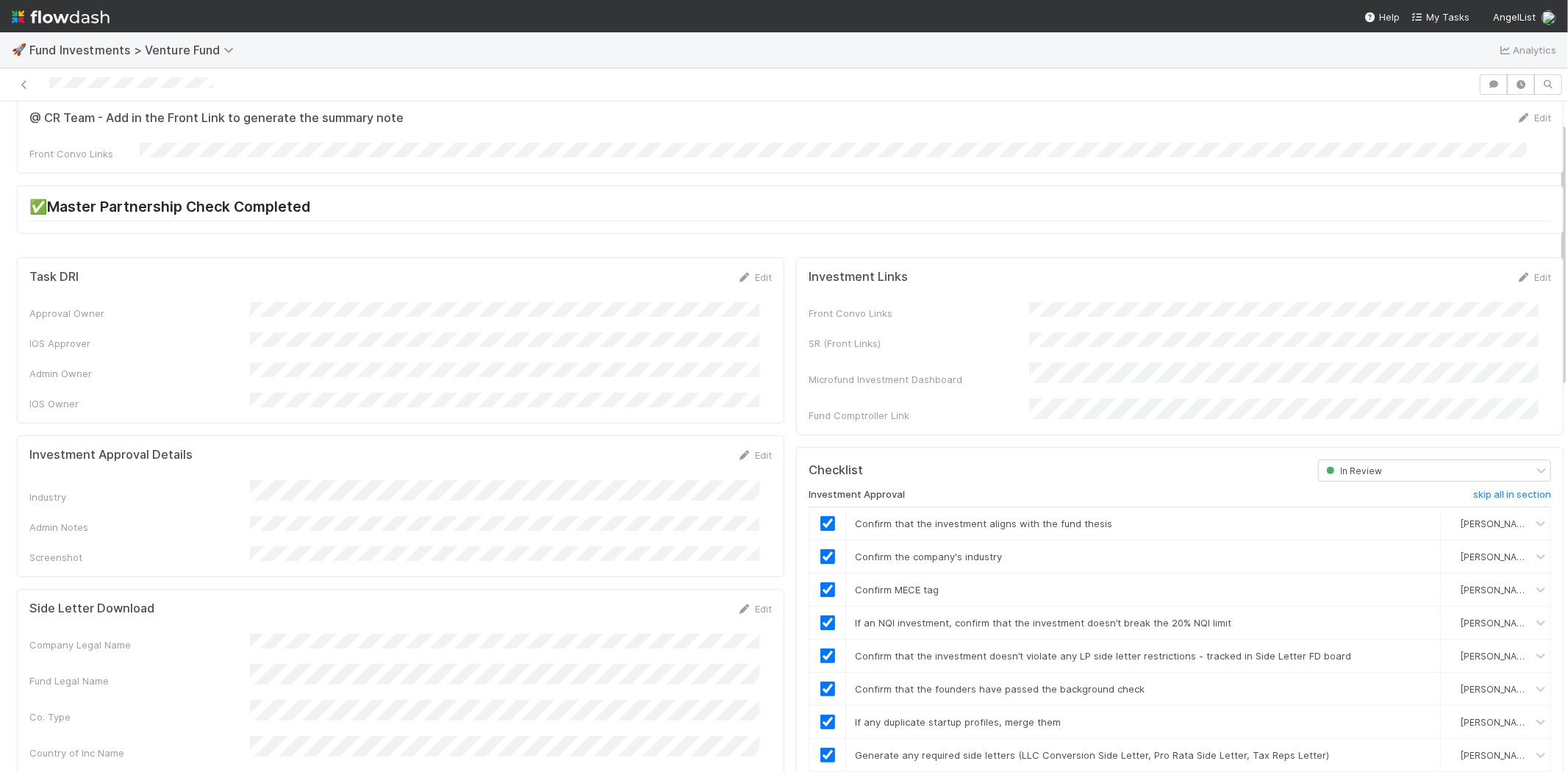
scroll to position [0, 0]
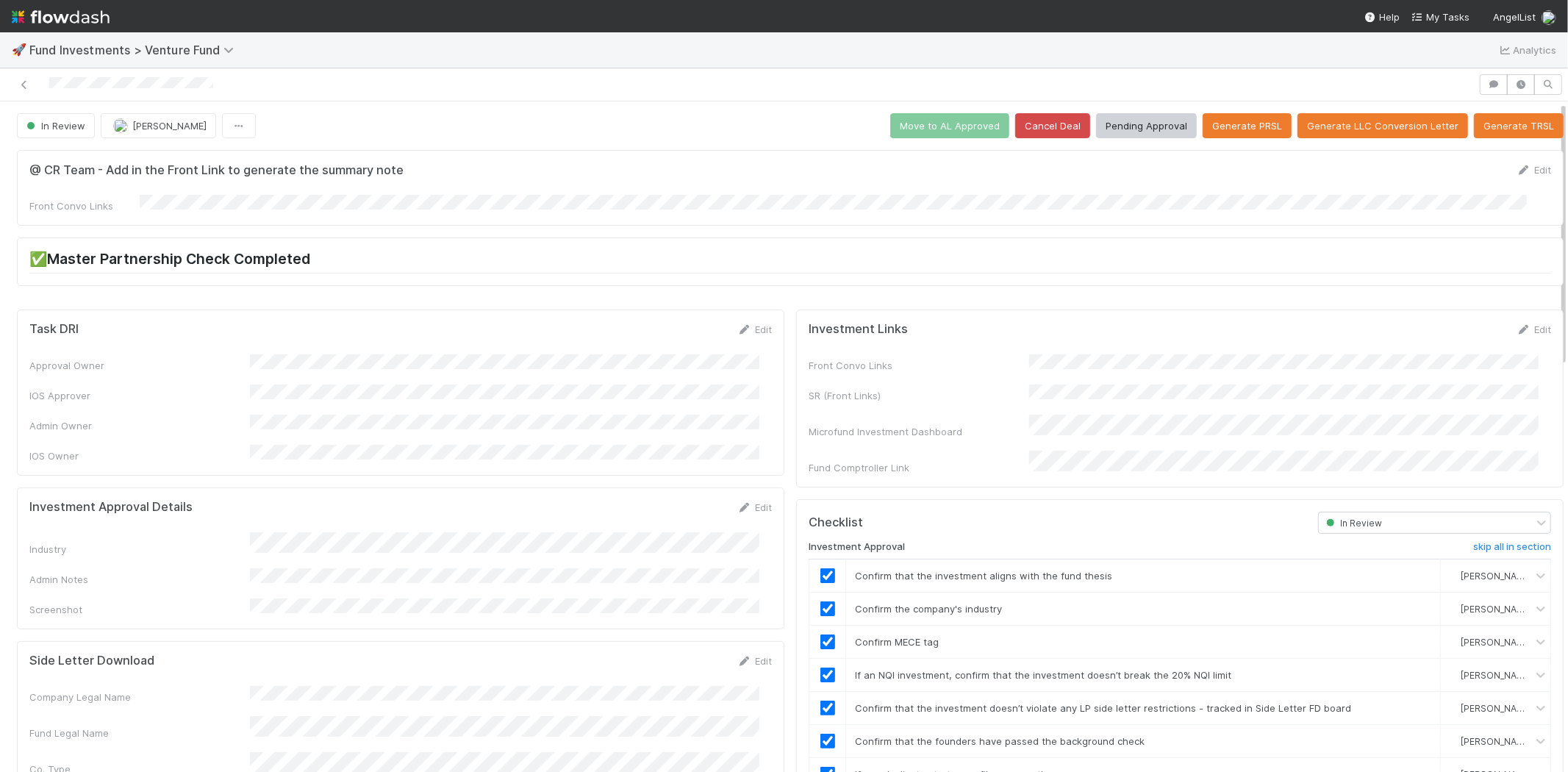
click at [232, 92] on div at bounding box center [739, 85] width 1467 height 21
click at [270, 86] on div at bounding box center [739, 85] width 1467 height 21
click at [1137, 121] on button "Pending Approval" at bounding box center [1146, 126] width 101 height 25
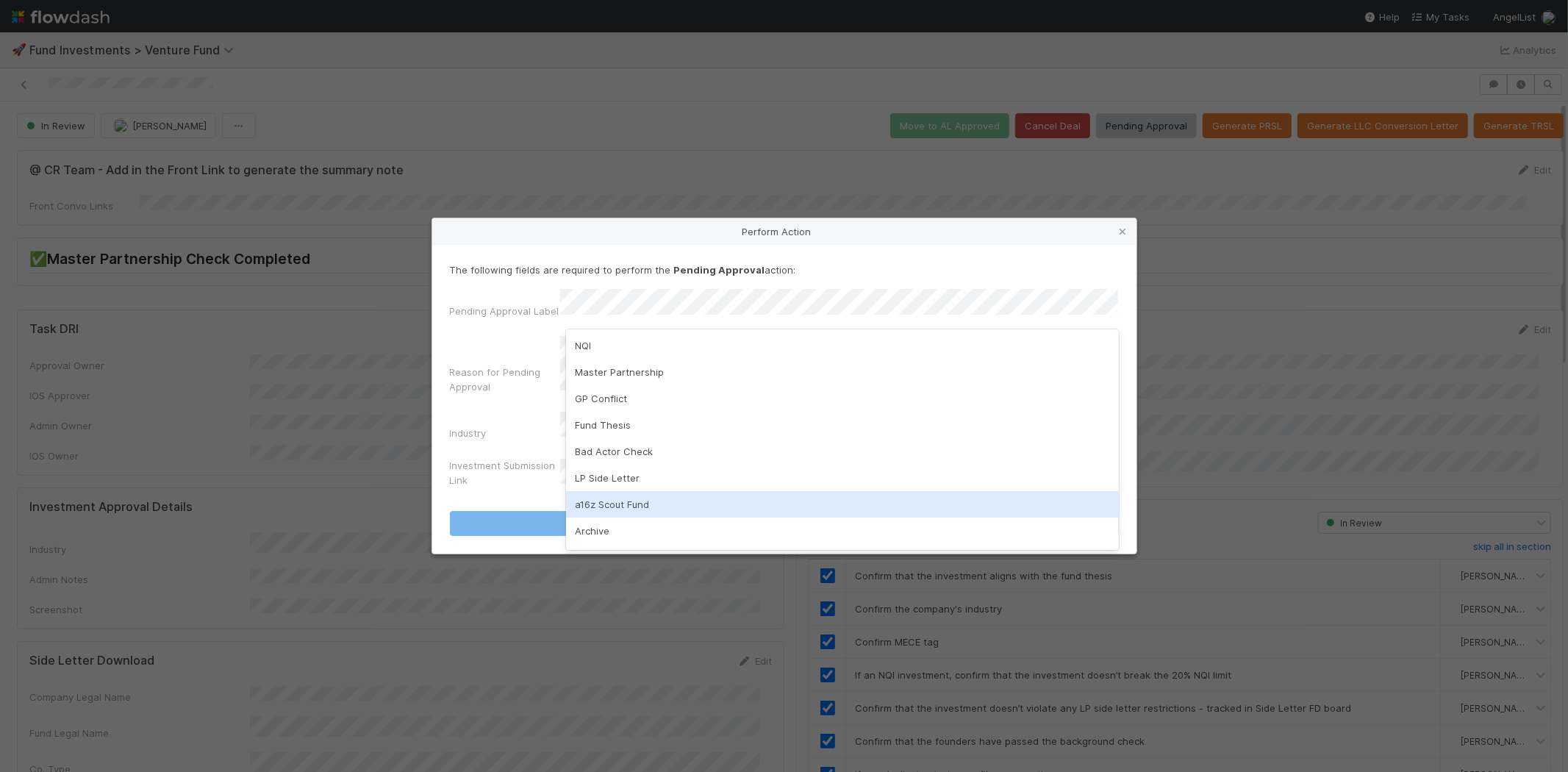
click at [589, 496] on div "a16z Scout Fund" at bounding box center [842, 505] width 553 height 27
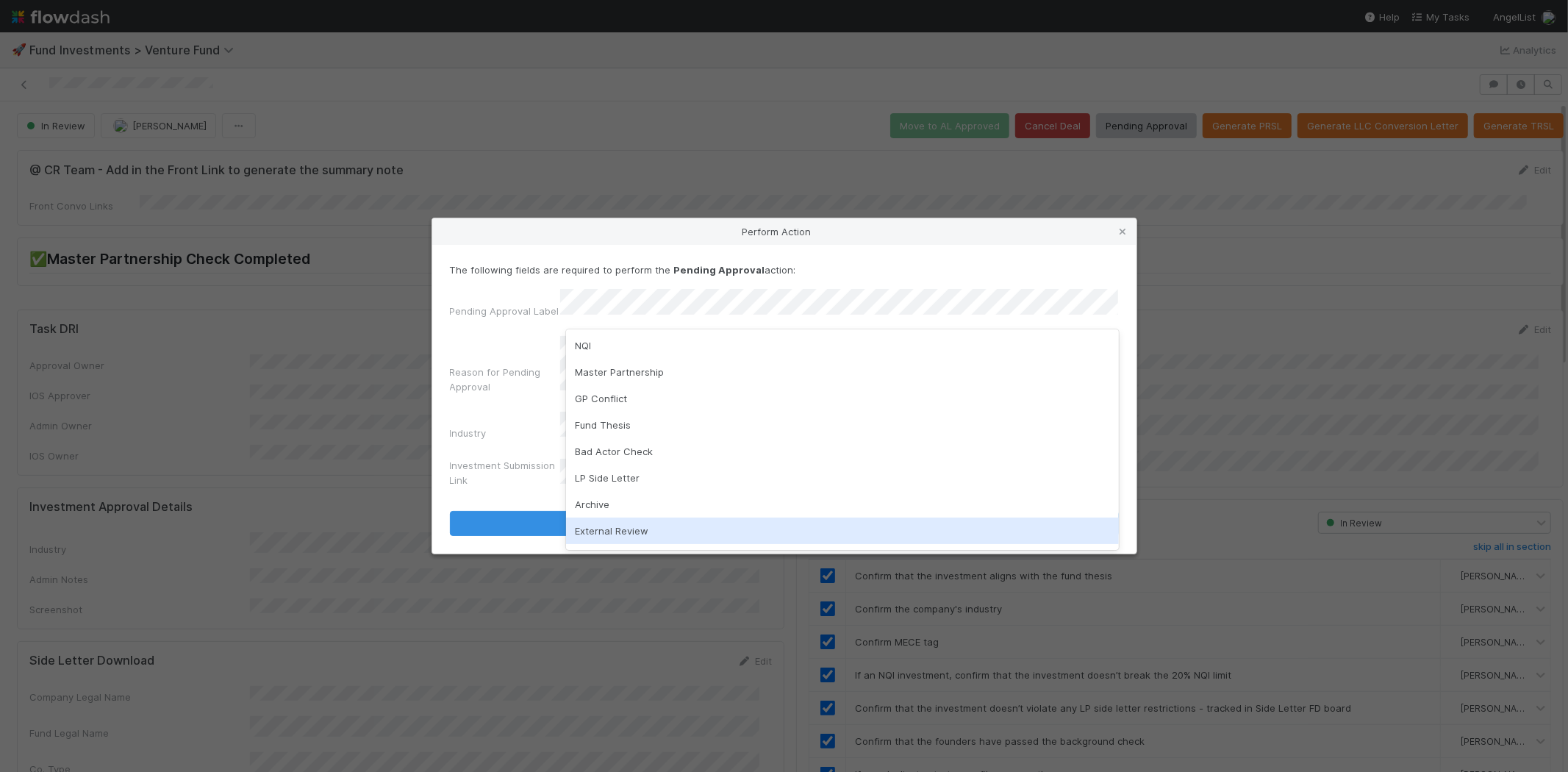
click at [634, 523] on div "External Review" at bounding box center [842, 531] width 553 height 27
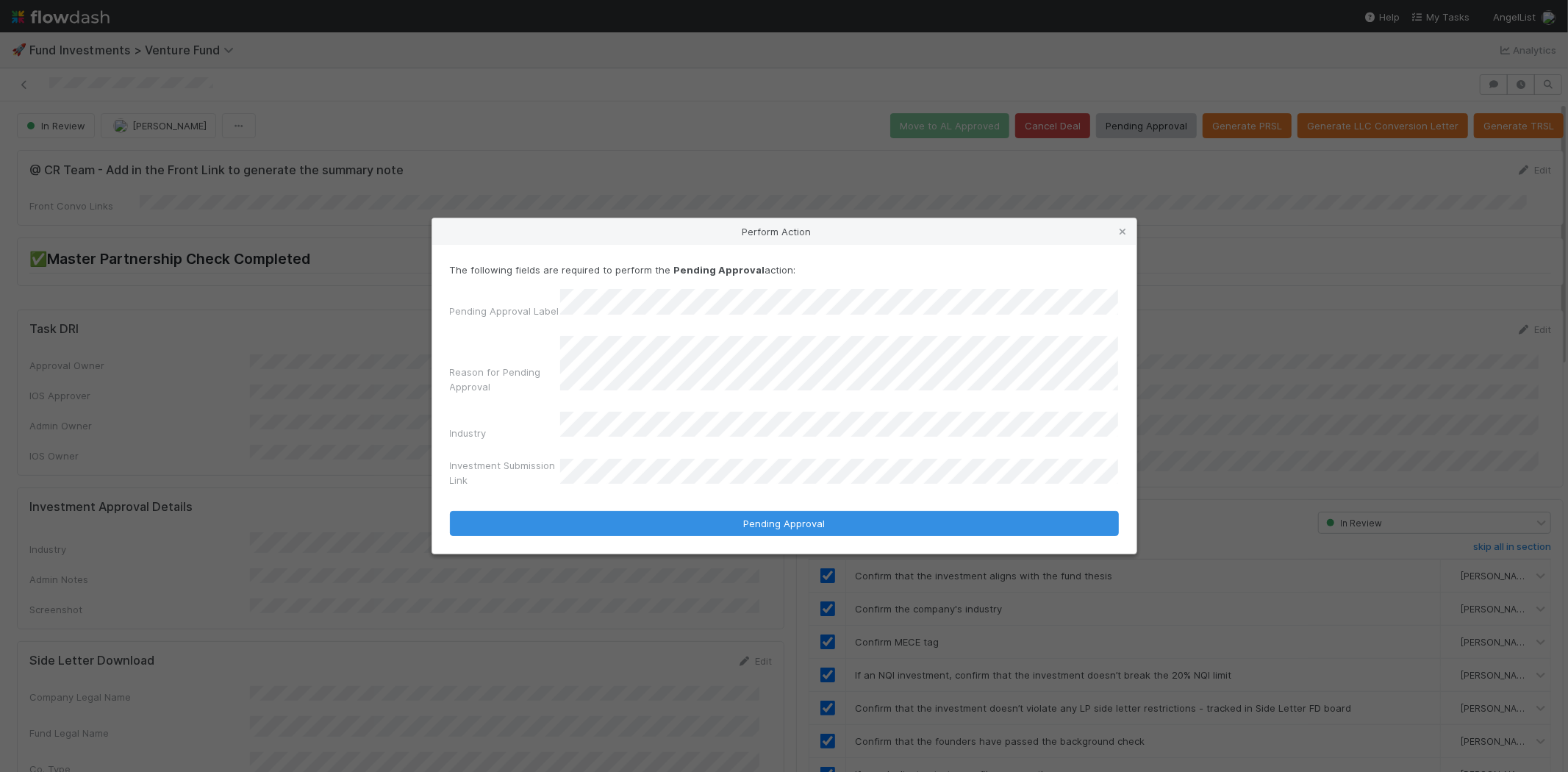
click at [450, 511] on button "Pending Approval" at bounding box center [784, 523] width 669 height 25
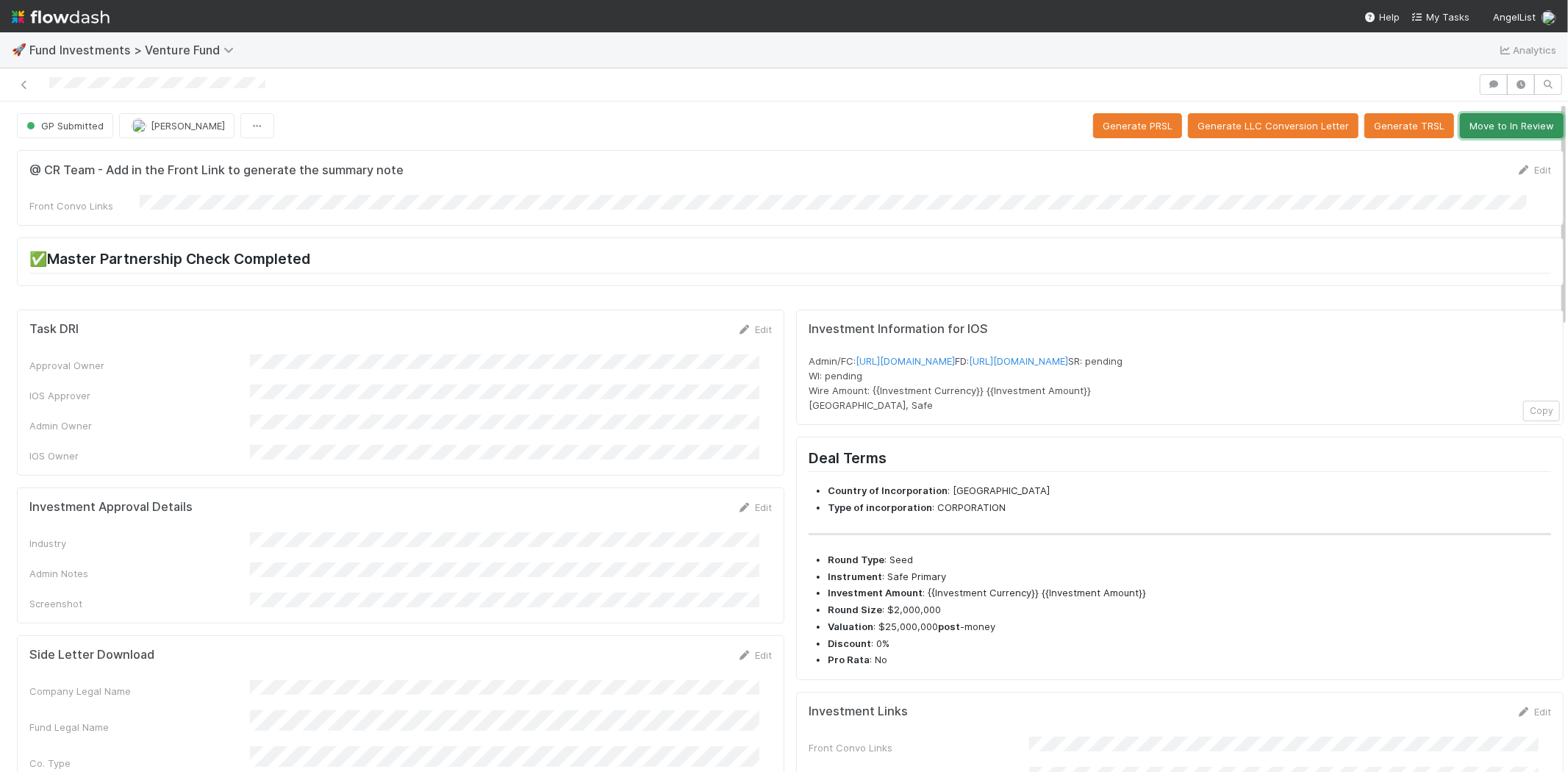
click at [1496, 128] on button "Move to In Review" at bounding box center [1511, 126] width 103 height 25
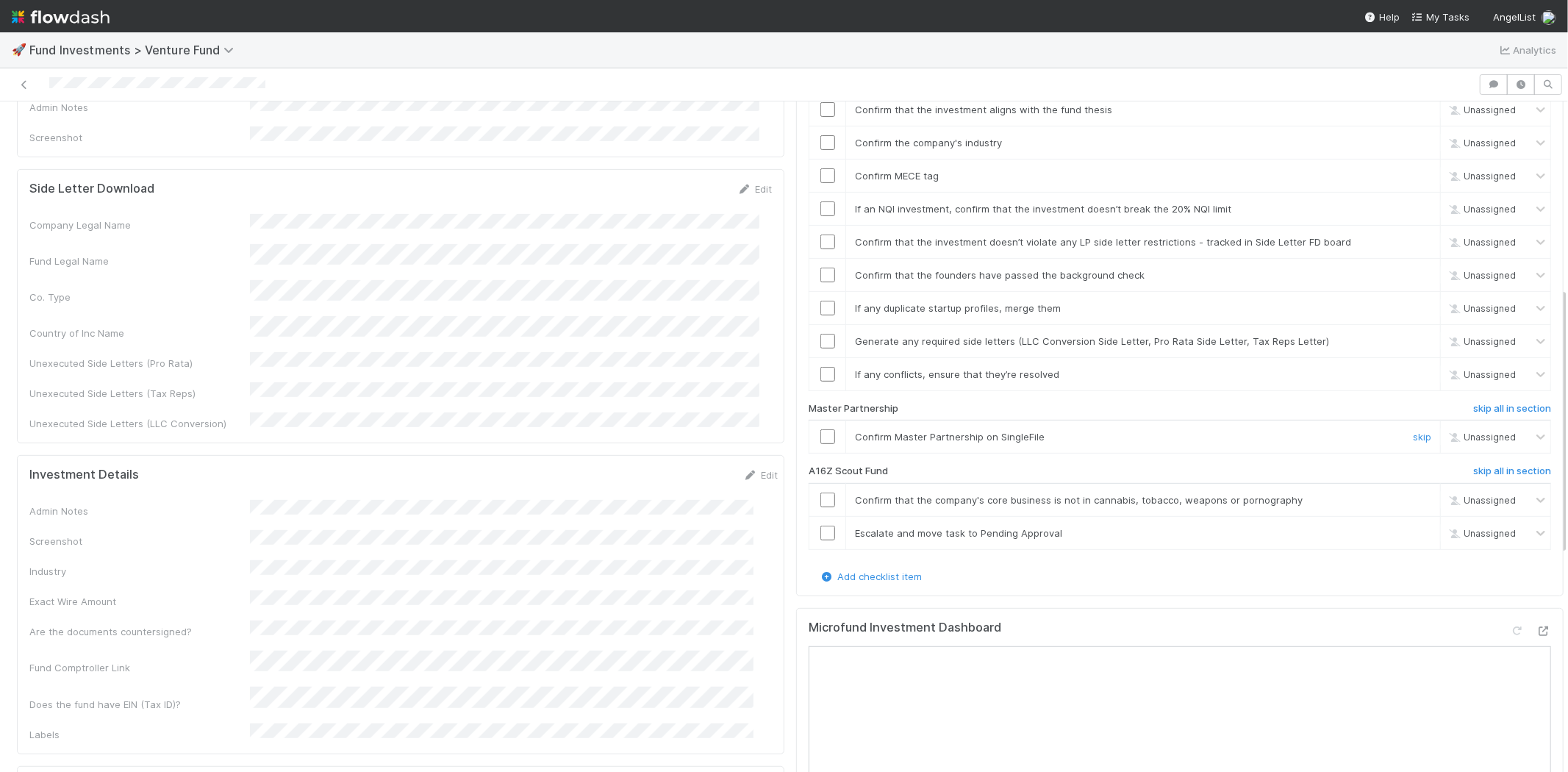
scroll to position [490, 0]
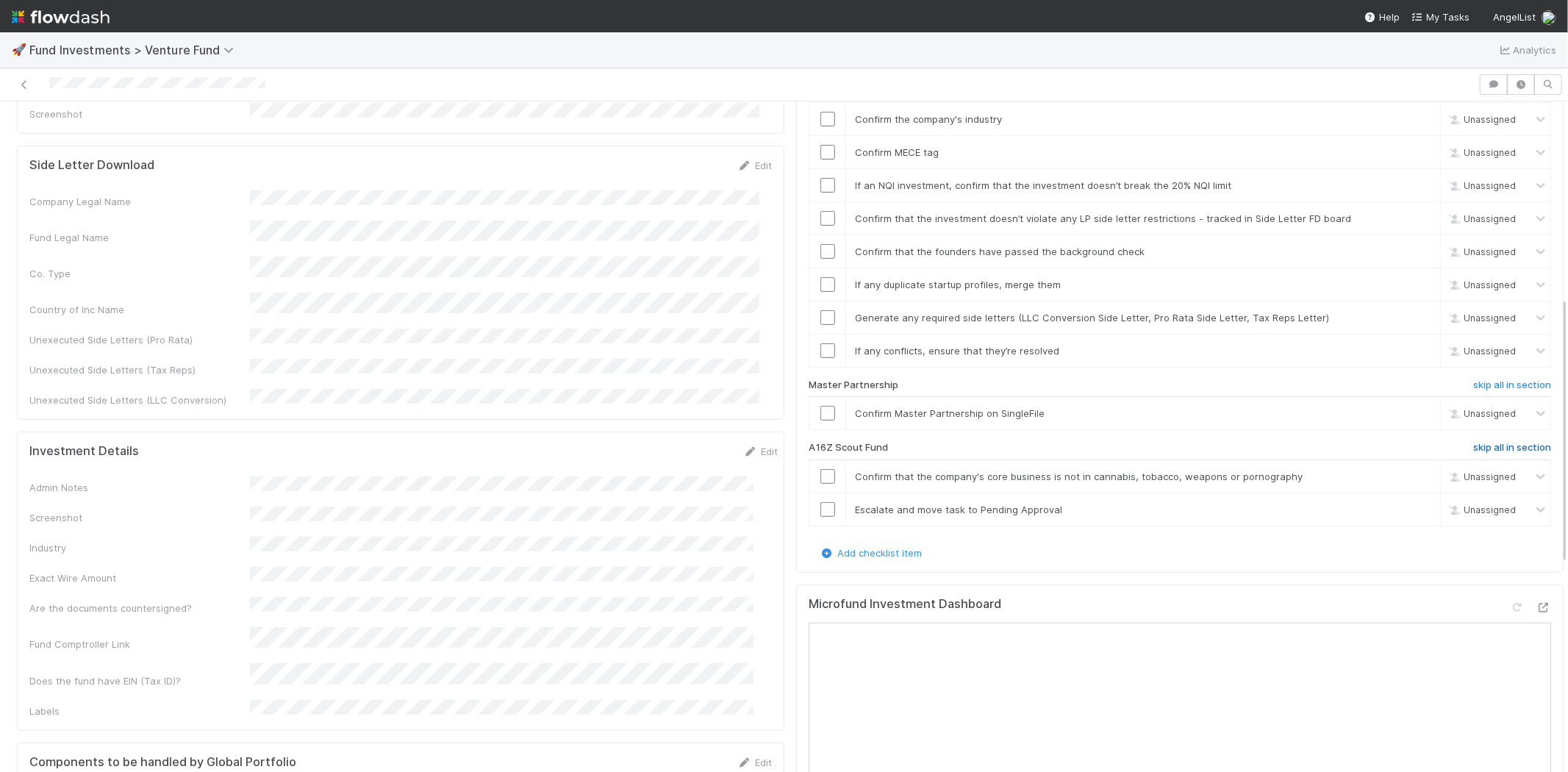
click at [1492, 441] on h6 "skip all in section" at bounding box center [1512, 447] width 78 height 12
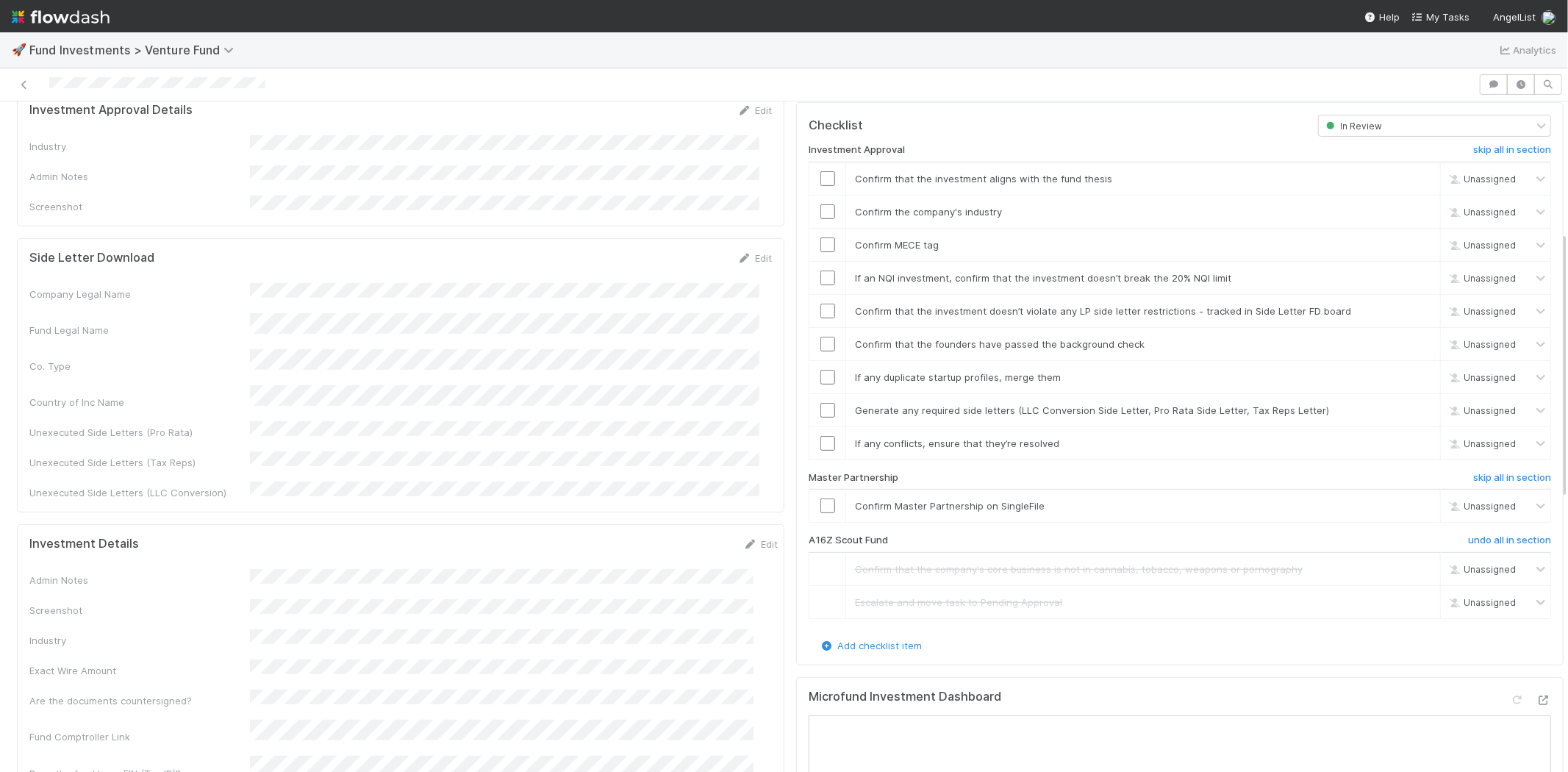
scroll to position [326, 0]
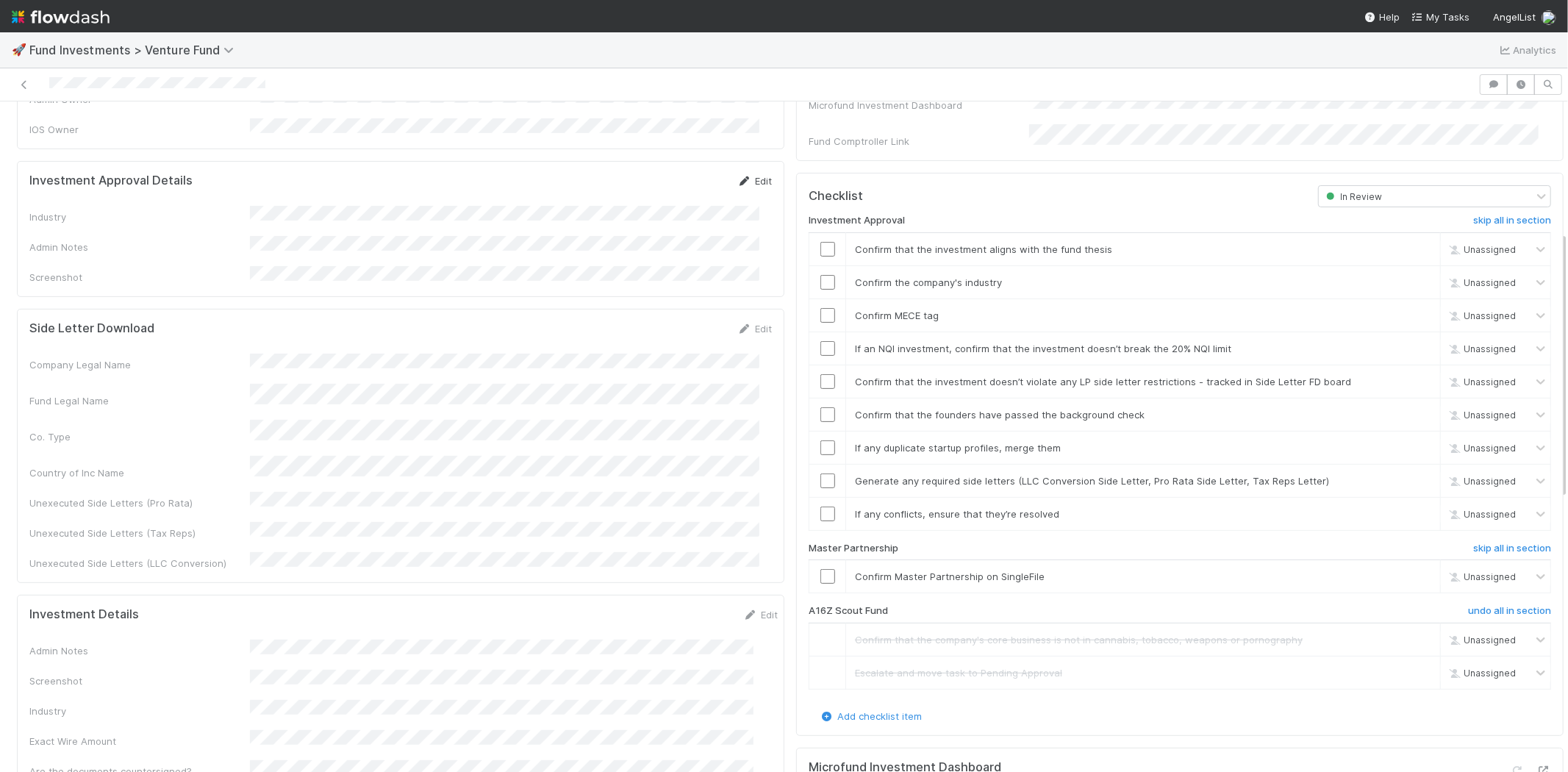
click at [745, 175] on link "Edit" at bounding box center [754, 181] width 34 height 12
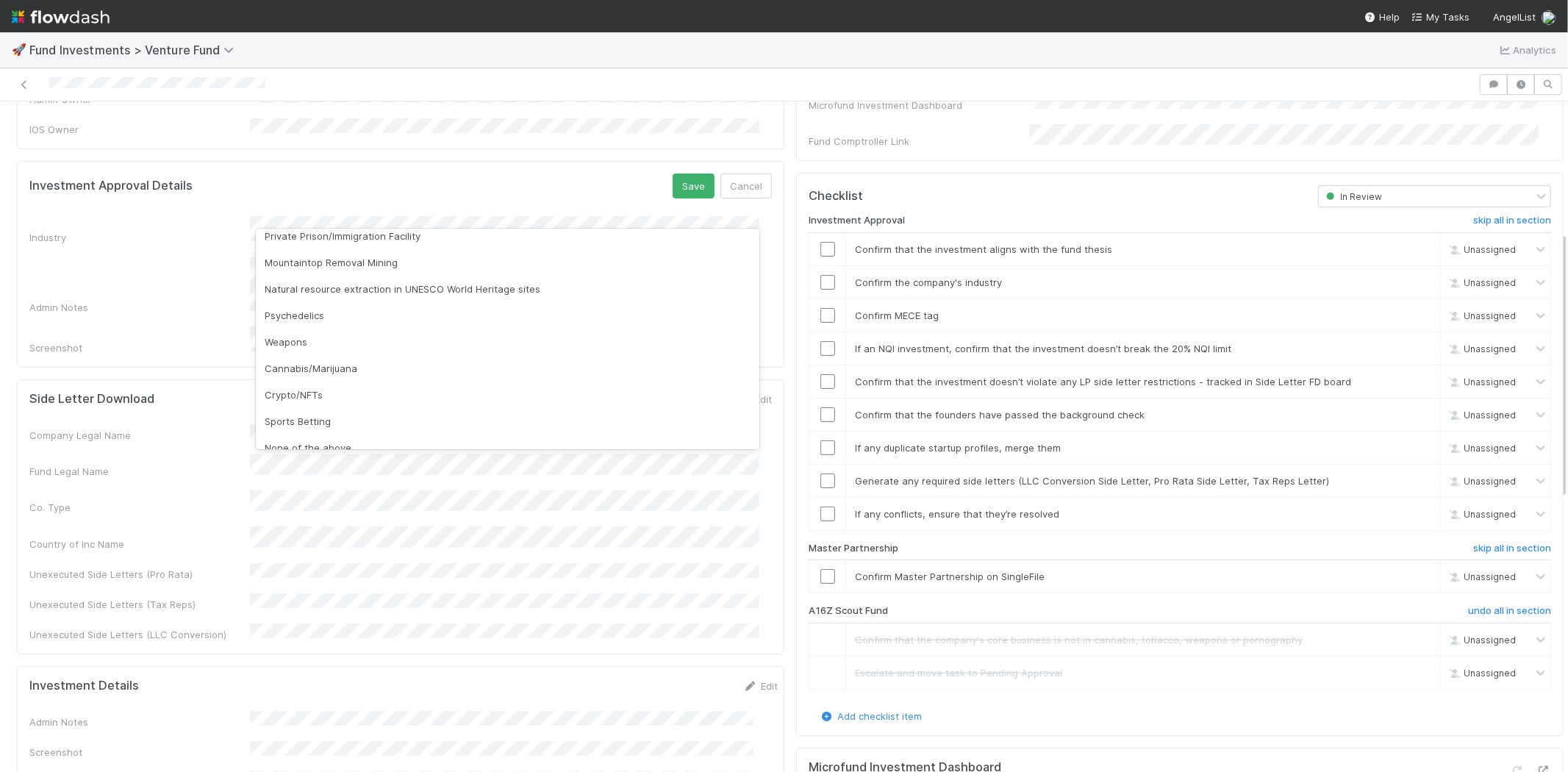
scroll to position [420, 0]
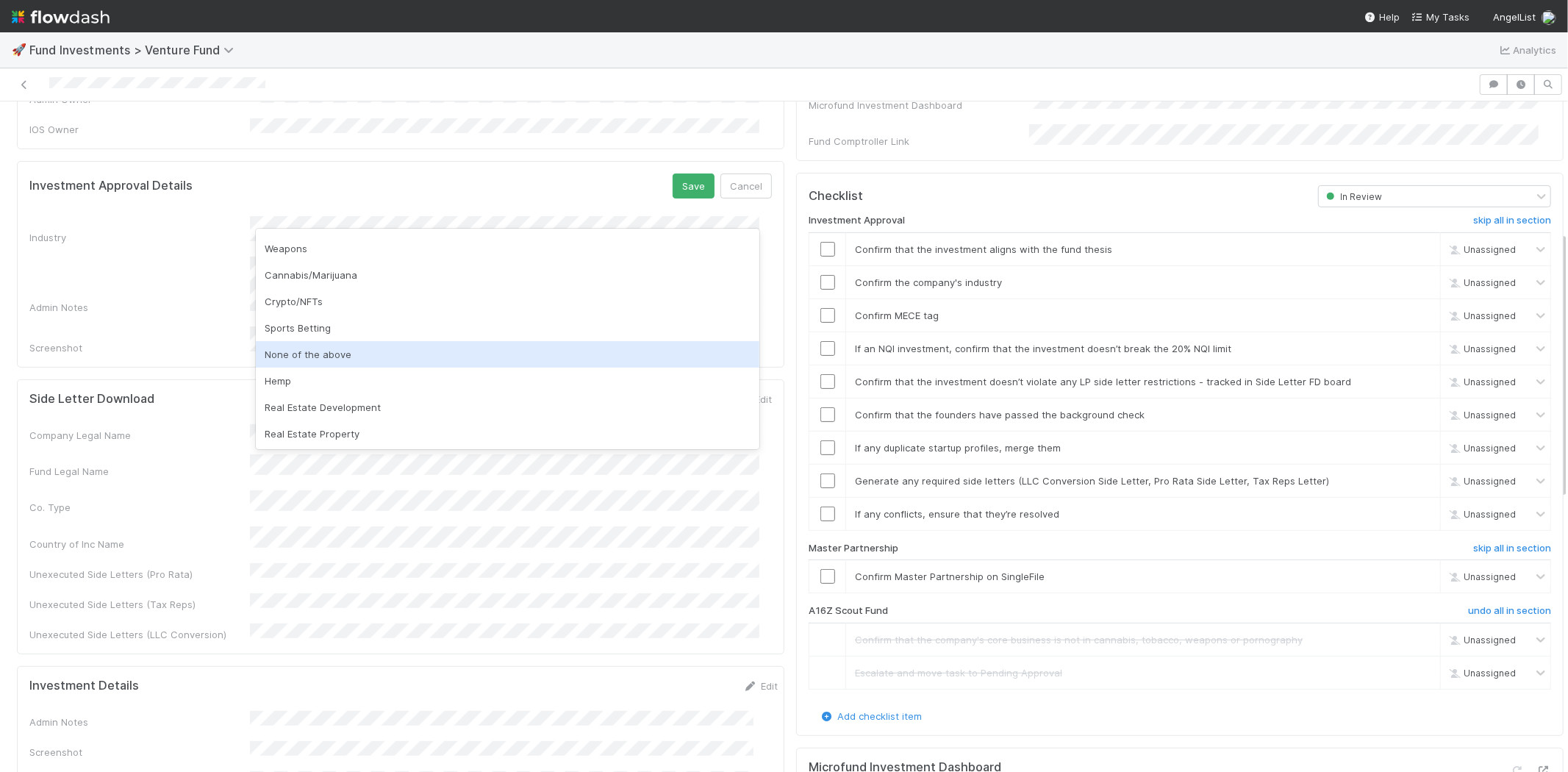
click at [320, 344] on div "None of the above" at bounding box center [508, 354] width 503 height 27
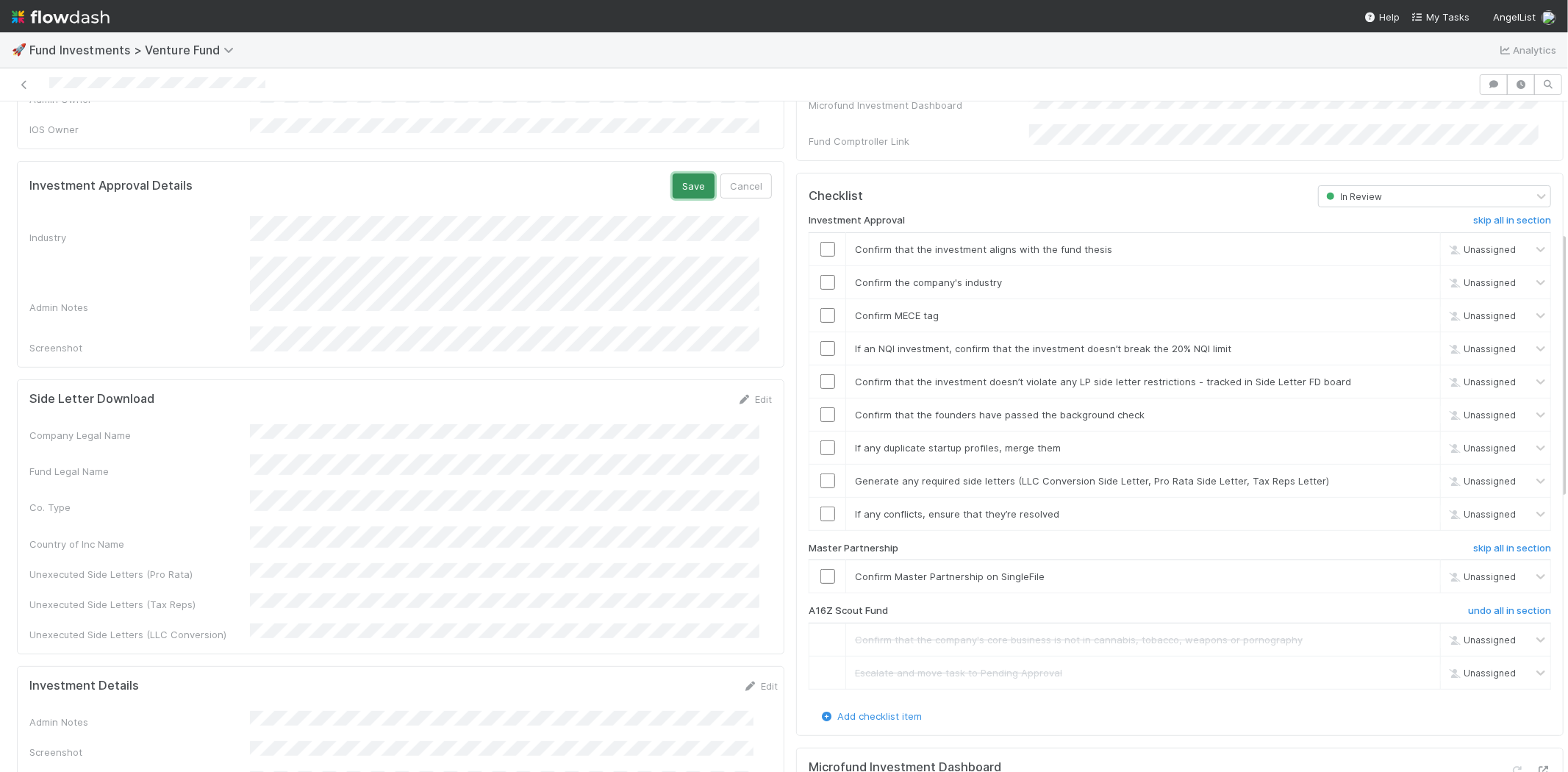
click at [673, 173] on button "Save" at bounding box center [694, 186] width 42 height 25
click at [820, 242] on input "checkbox" at bounding box center [828, 249] width 15 height 15
click at [820, 275] on input "checkbox" at bounding box center [828, 282] width 15 height 15
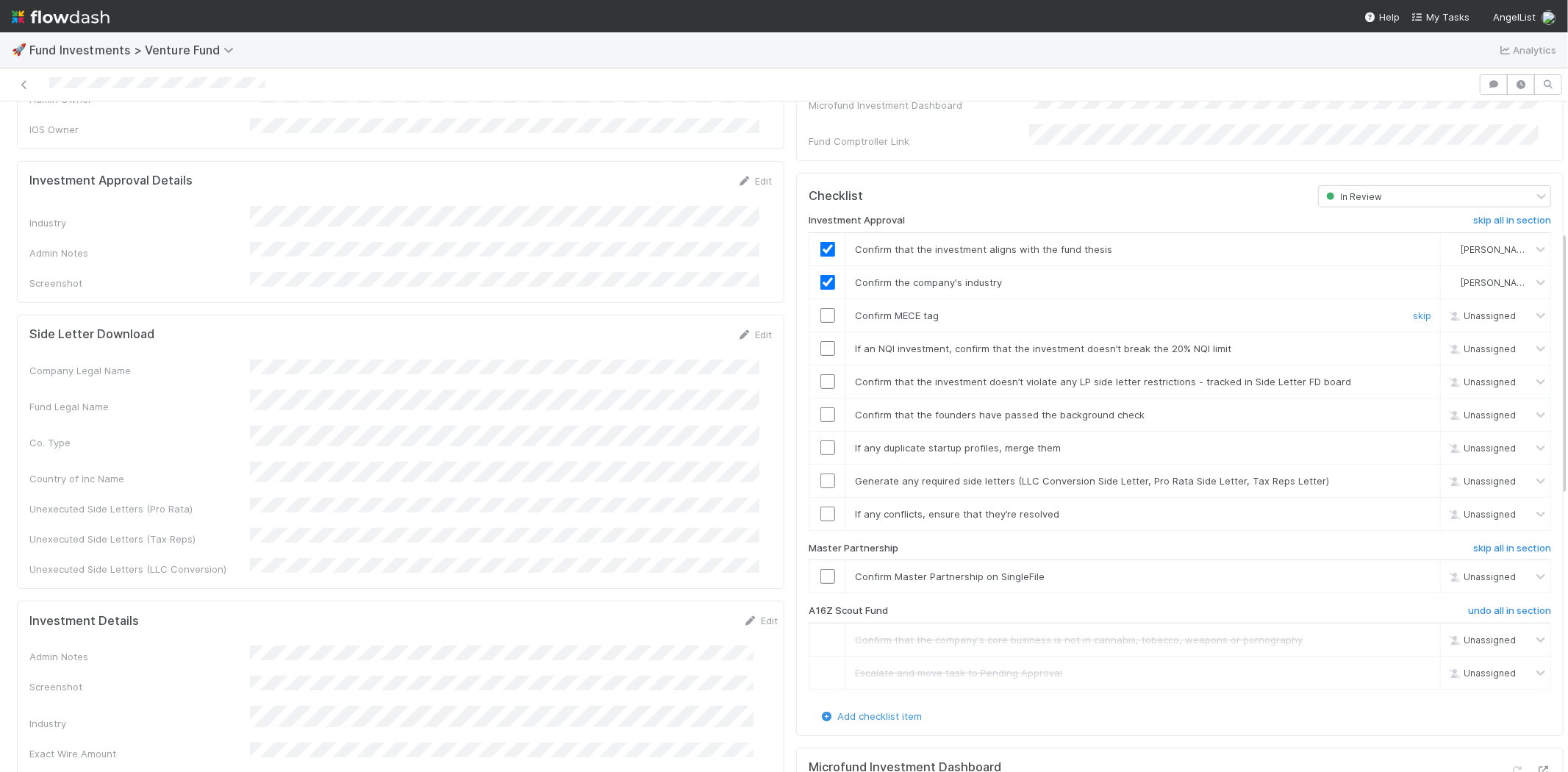
click at [820, 308] on input "checkbox" at bounding box center [828, 316] width 15 height 15
click at [820, 341] on input "checkbox" at bounding box center [828, 348] width 15 height 15
click at [820, 374] on input "checkbox" at bounding box center [828, 382] width 15 height 15
click at [820, 407] on input "checkbox" at bounding box center [828, 415] width 15 height 15
click at [820, 440] on input "checkbox" at bounding box center [828, 447] width 15 height 15
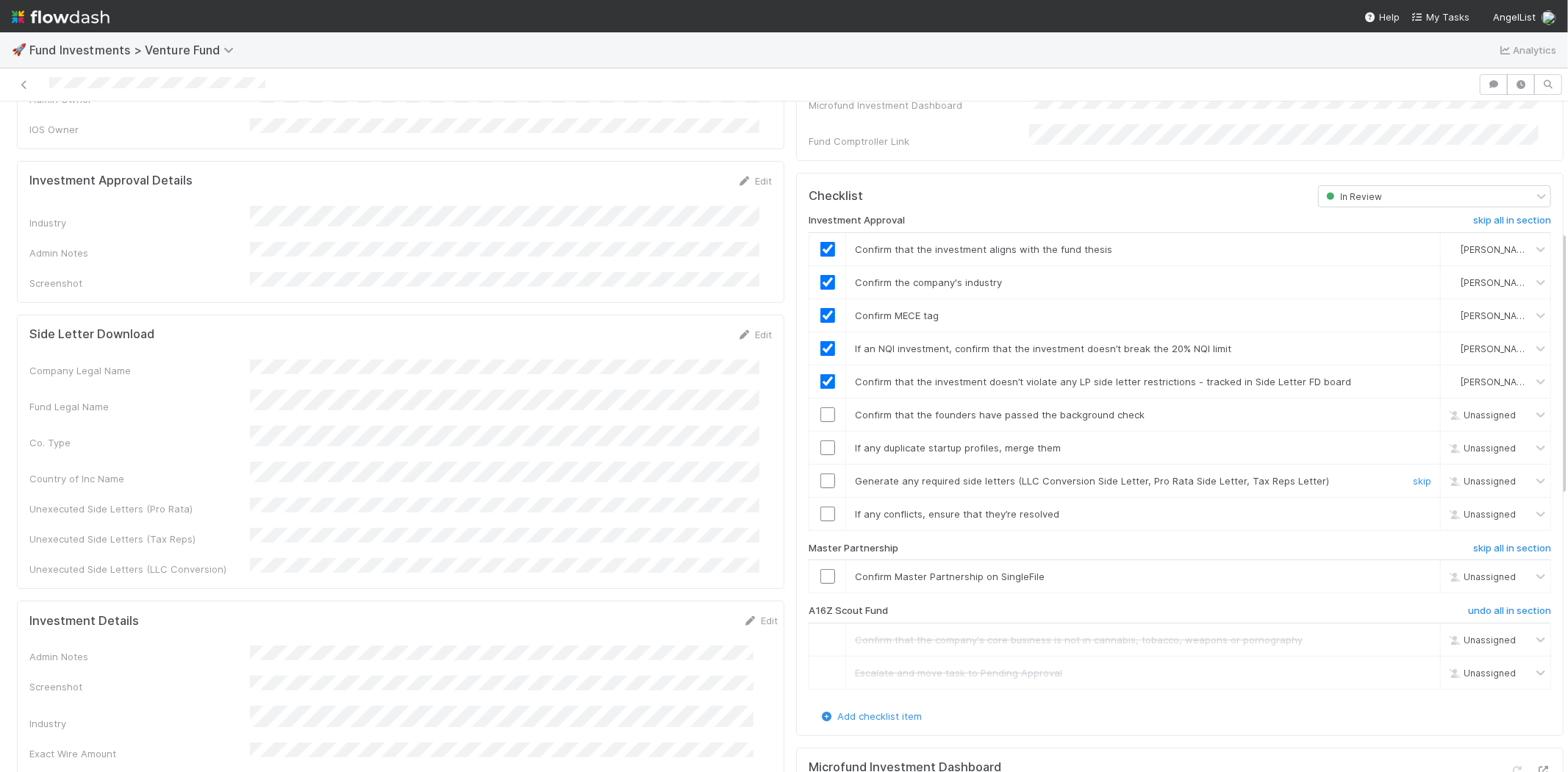
click at [820, 473] on input "checkbox" at bounding box center [828, 481] width 15 height 15
checkbox input "true"
click at [820, 440] on input "checkbox" at bounding box center [828, 447] width 15 height 15
click at [820, 506] on input "checkbox" at bounding box center [828, 514] width 15 height 15
click at [820, 569] on input "checkbox" at bounding box center [828, 576] width 15 height 15
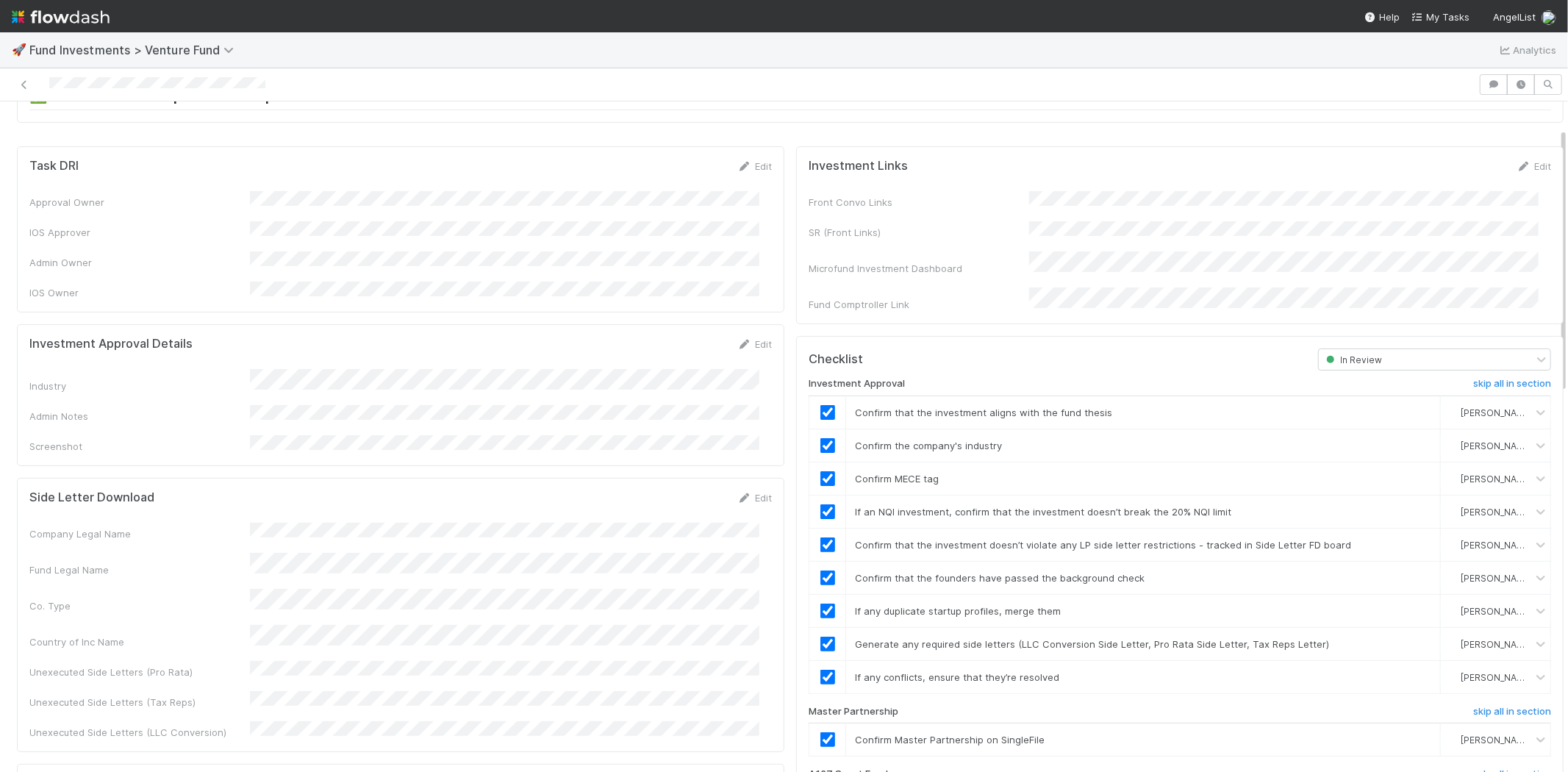
scroll to position [0, 0]
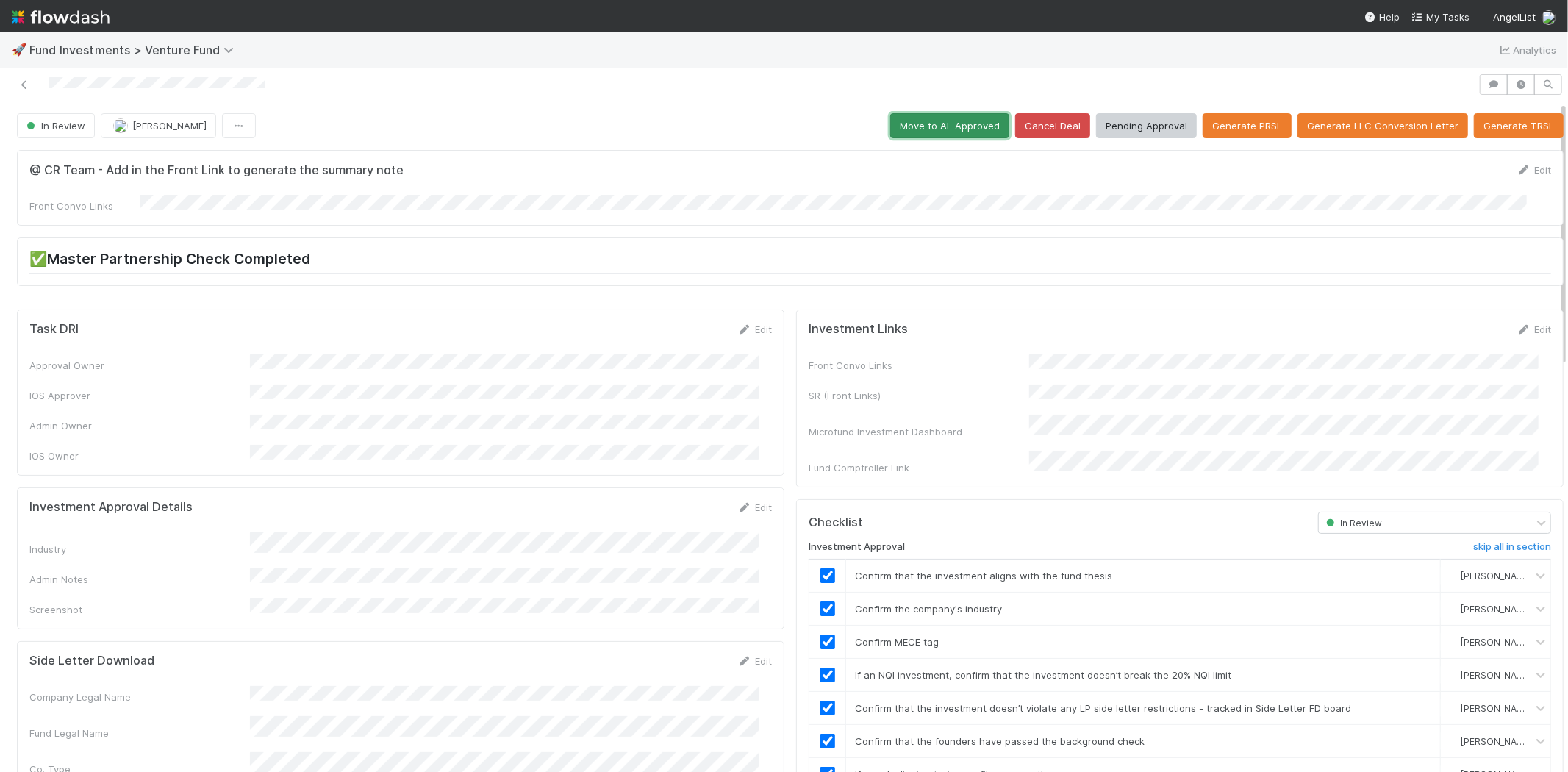
click at [922, 136] on button "Move to AL Approved" at bounding box center [950, 126] width 119 height 25
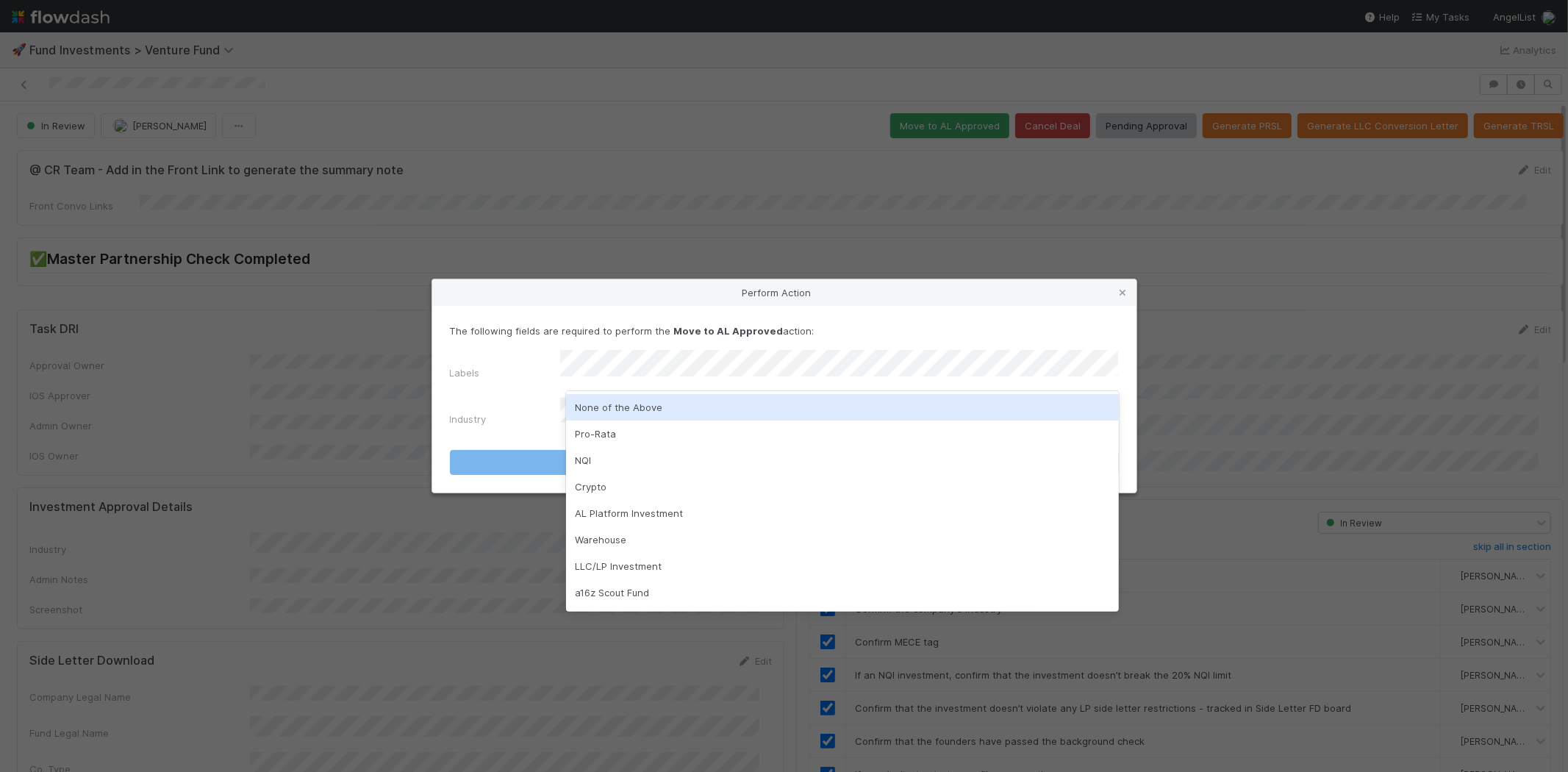
click at [598, 409] on div "None of the Above" at bounding box center [842, 407] width 553 height 27
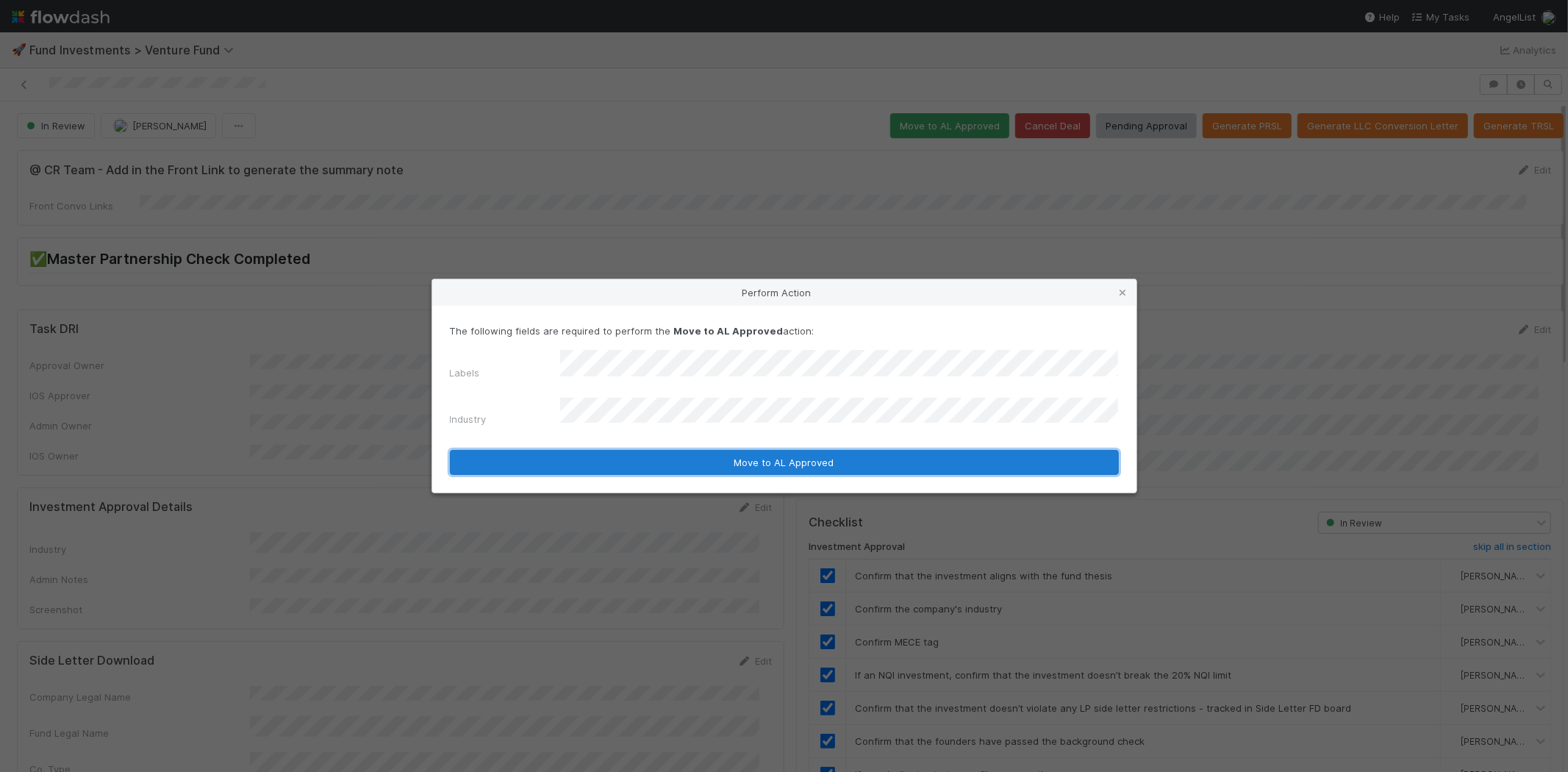
click at [524, 453] on button "Move to AL Approved" at bounding box center [784, 462] width 669 height 25
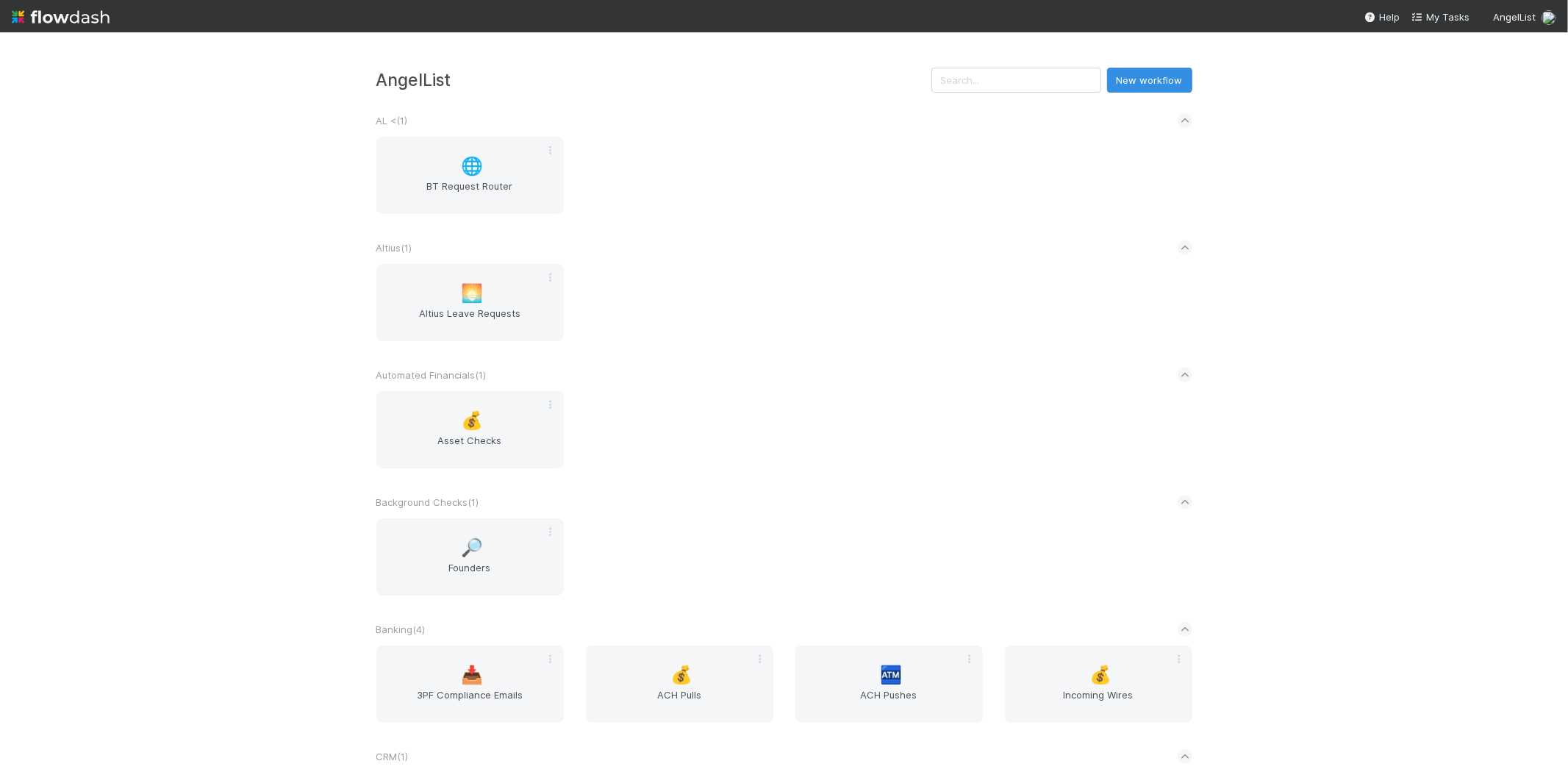
click at [219, 361] on div "AngelList New workflow AL < ( 1 ) 🌐 BT Request Router Altius ( 1 ) 🌅 Altius Lea…" at bounding box center [784, 401] width 1568 height 739
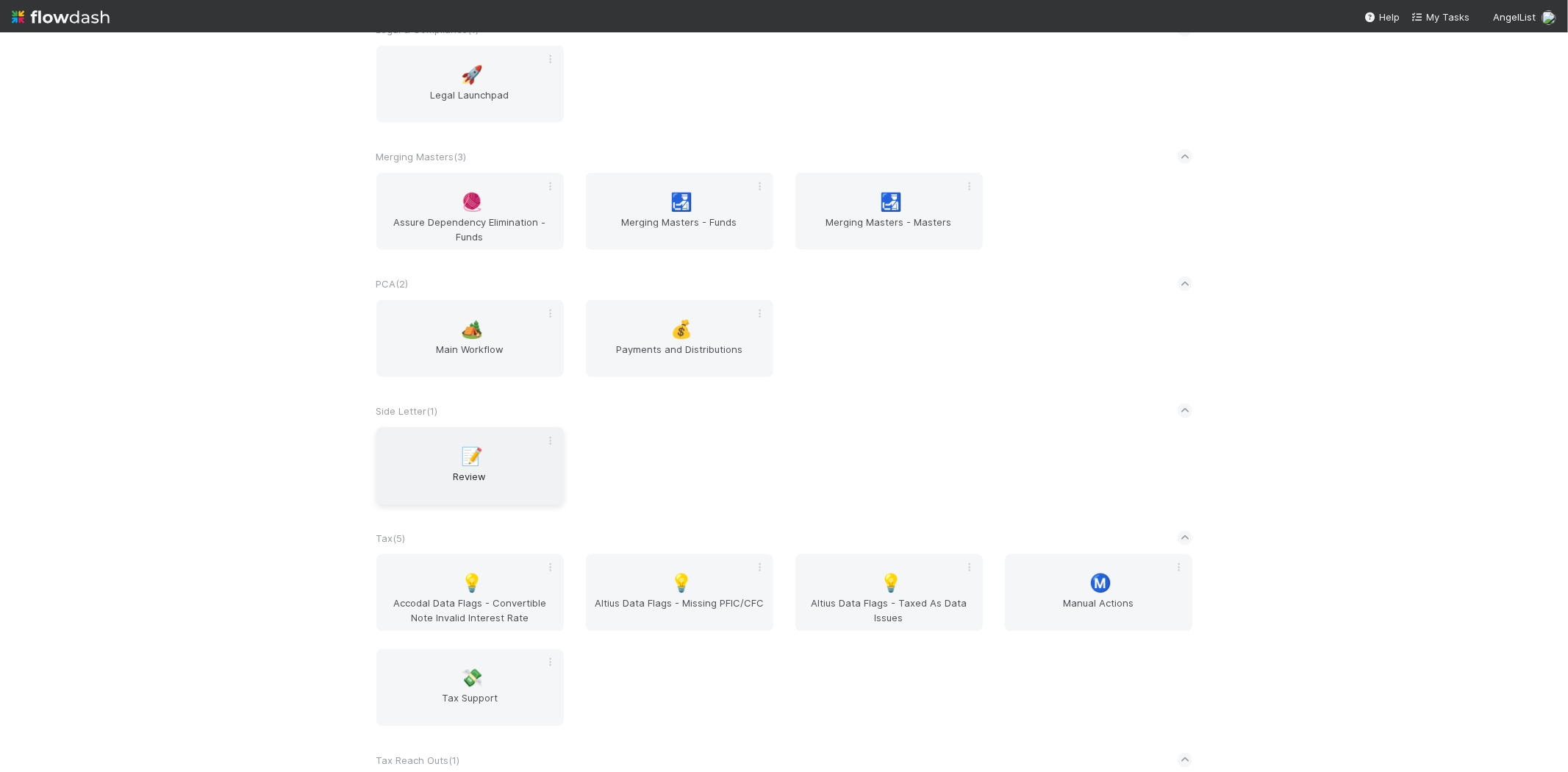
click at [456, 469] on span "Review" at bounding box center [470, 483] width 176 height 29
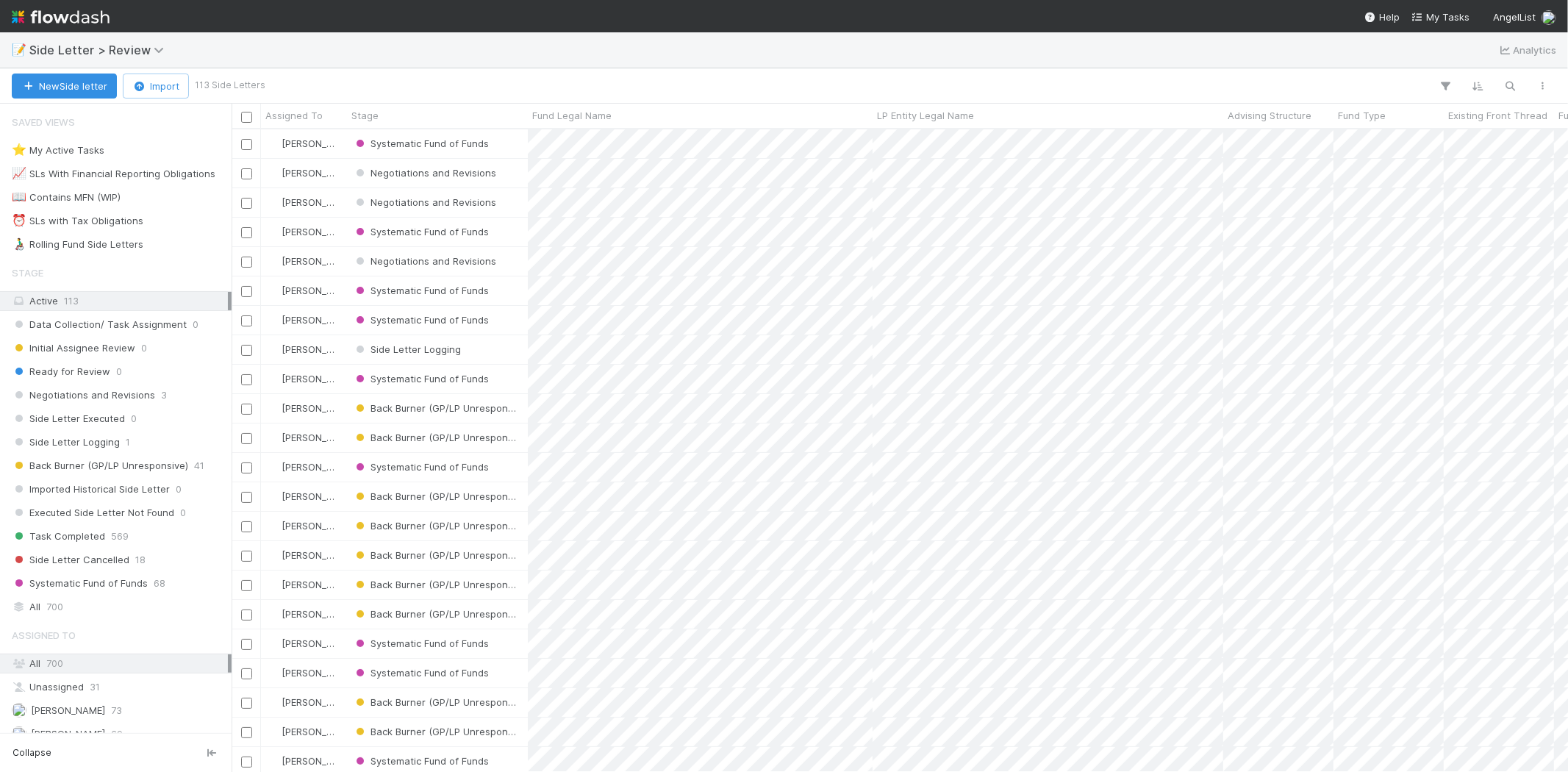
scroll to position [630, 1324]
click at [1507, 84] on icon "button" at bounding box center [1511, 86] width 15 height 13
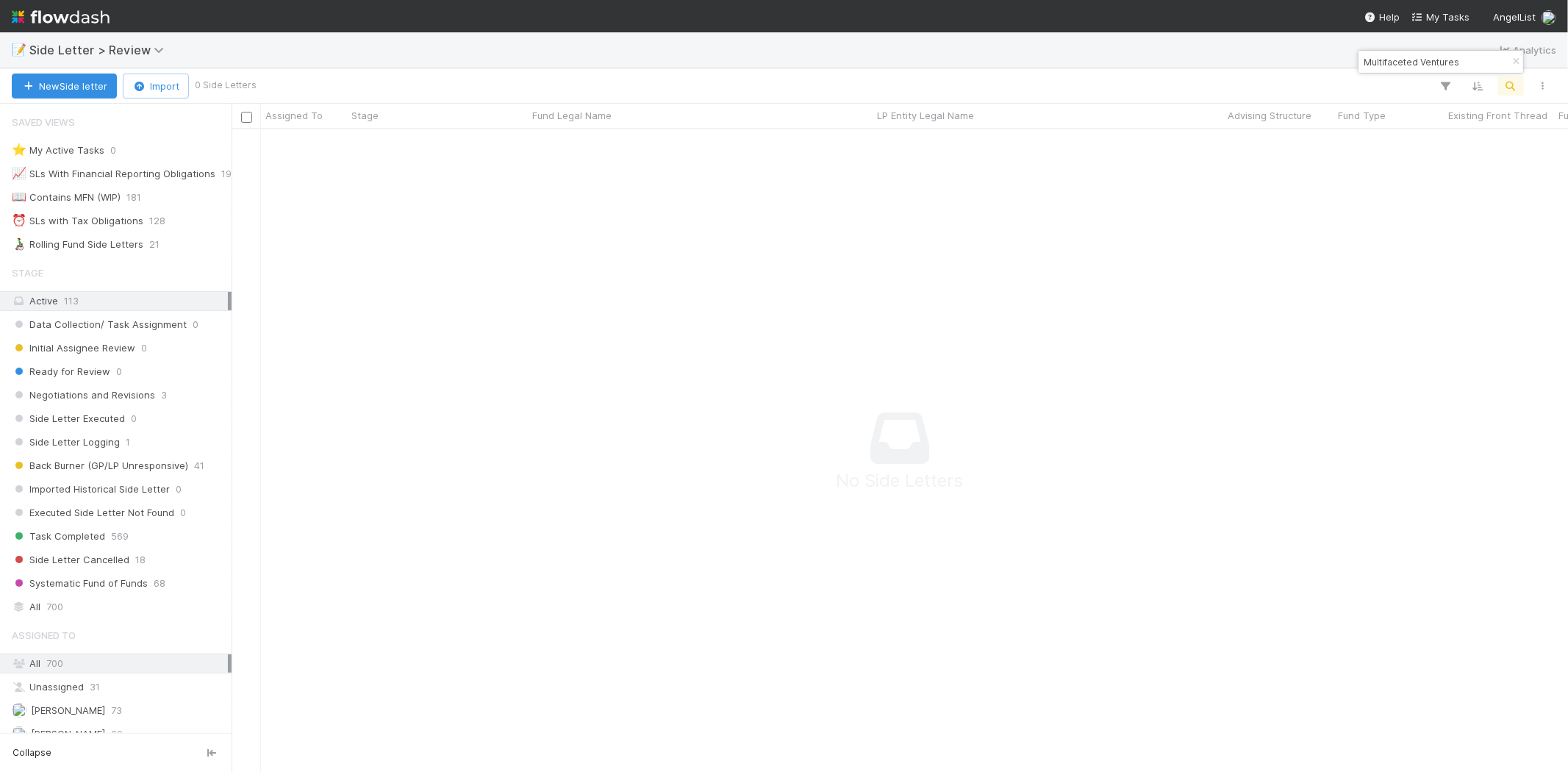
scroll to position [618, 1312]
click at [1398, 69] on input "Multifaceted Ventures" at bounding box center [1434, 62] width 147 height 18
paste input "LBS Investment"
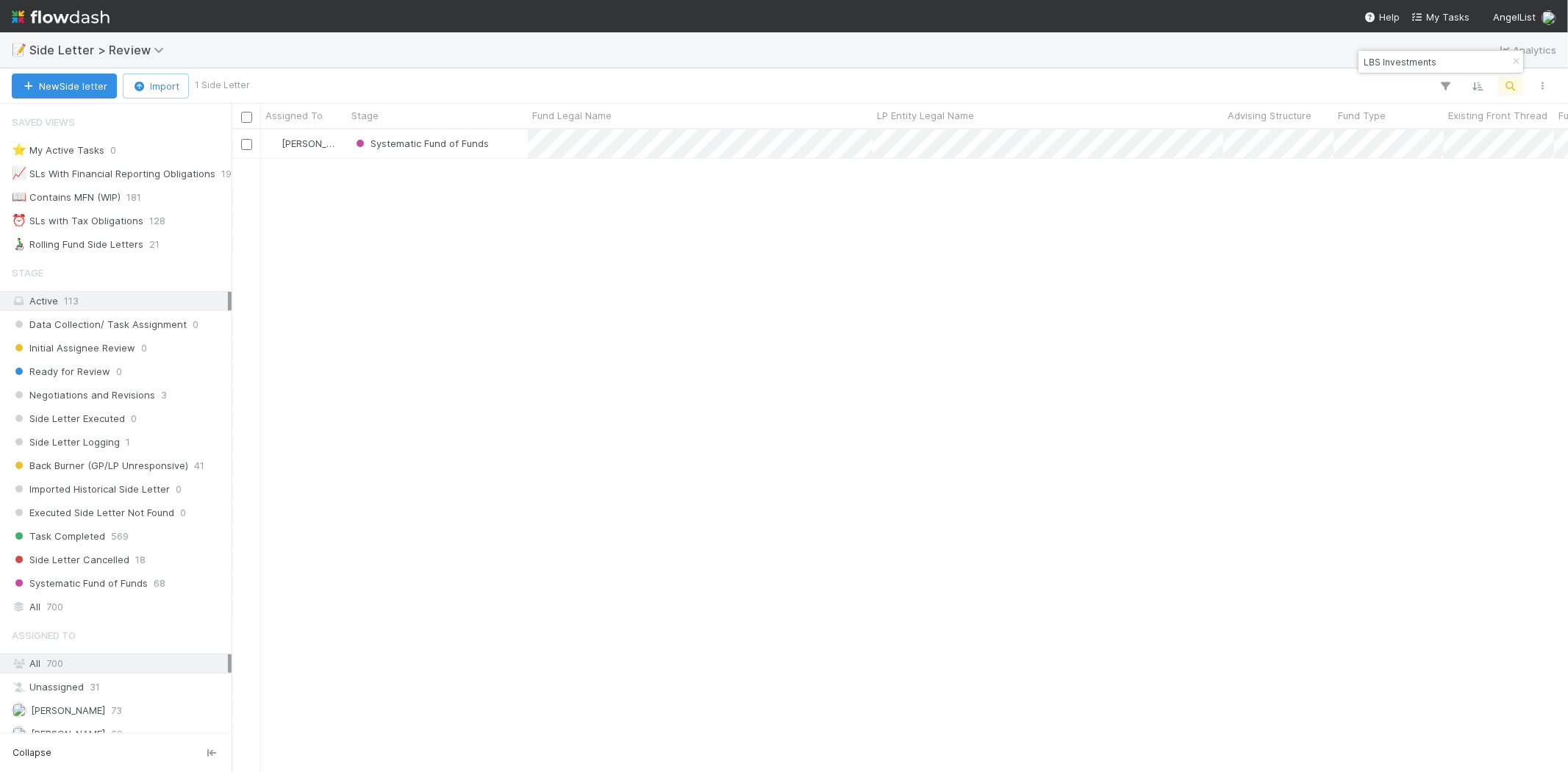
scroll to position [630, 1324]
click at [1409, 61] on input "LBS Investments" at bounding box center [1434, 62] width 147 height 18
paste input "Atman"
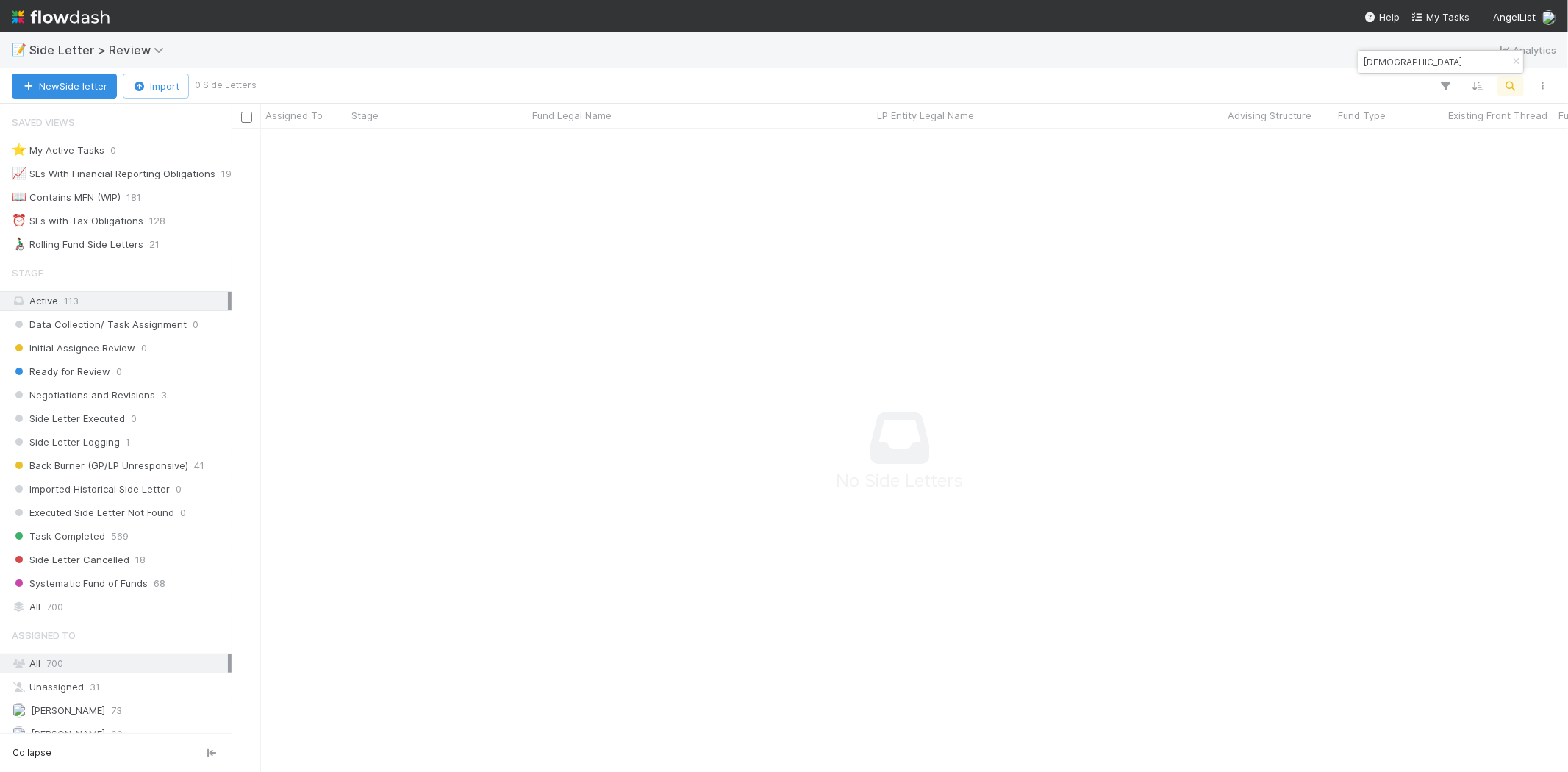
scroll to position [13, 13]
click at [1387, 65] on input "Atman" at bounding box center [1434, 62] width 147 height 18
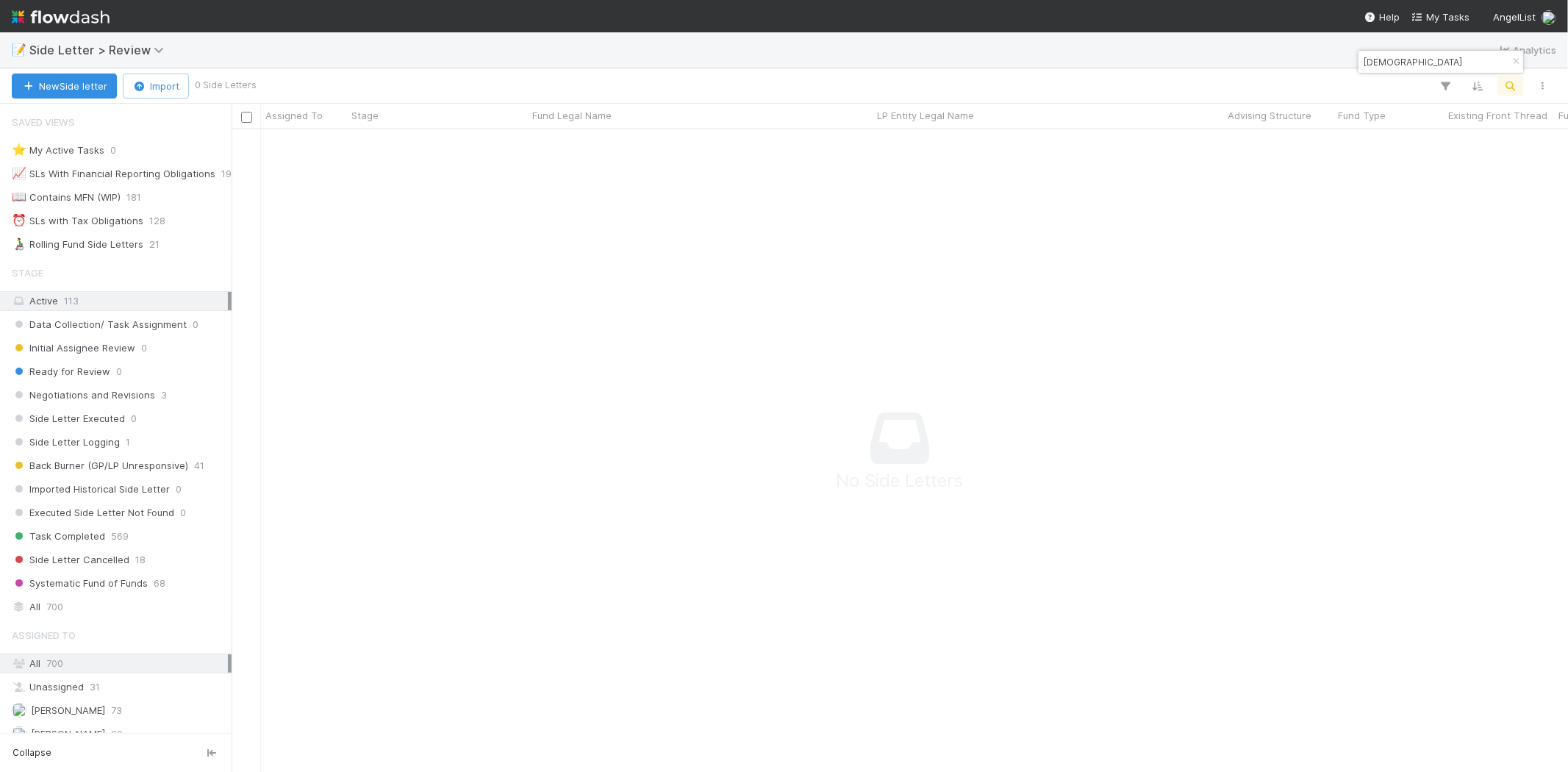
click at [1387, 65] on input "Atman" at bounding box center [1434, 62] width 147 height 18
paste input "Gandhi Capital"
type input "Gandhi Capital"
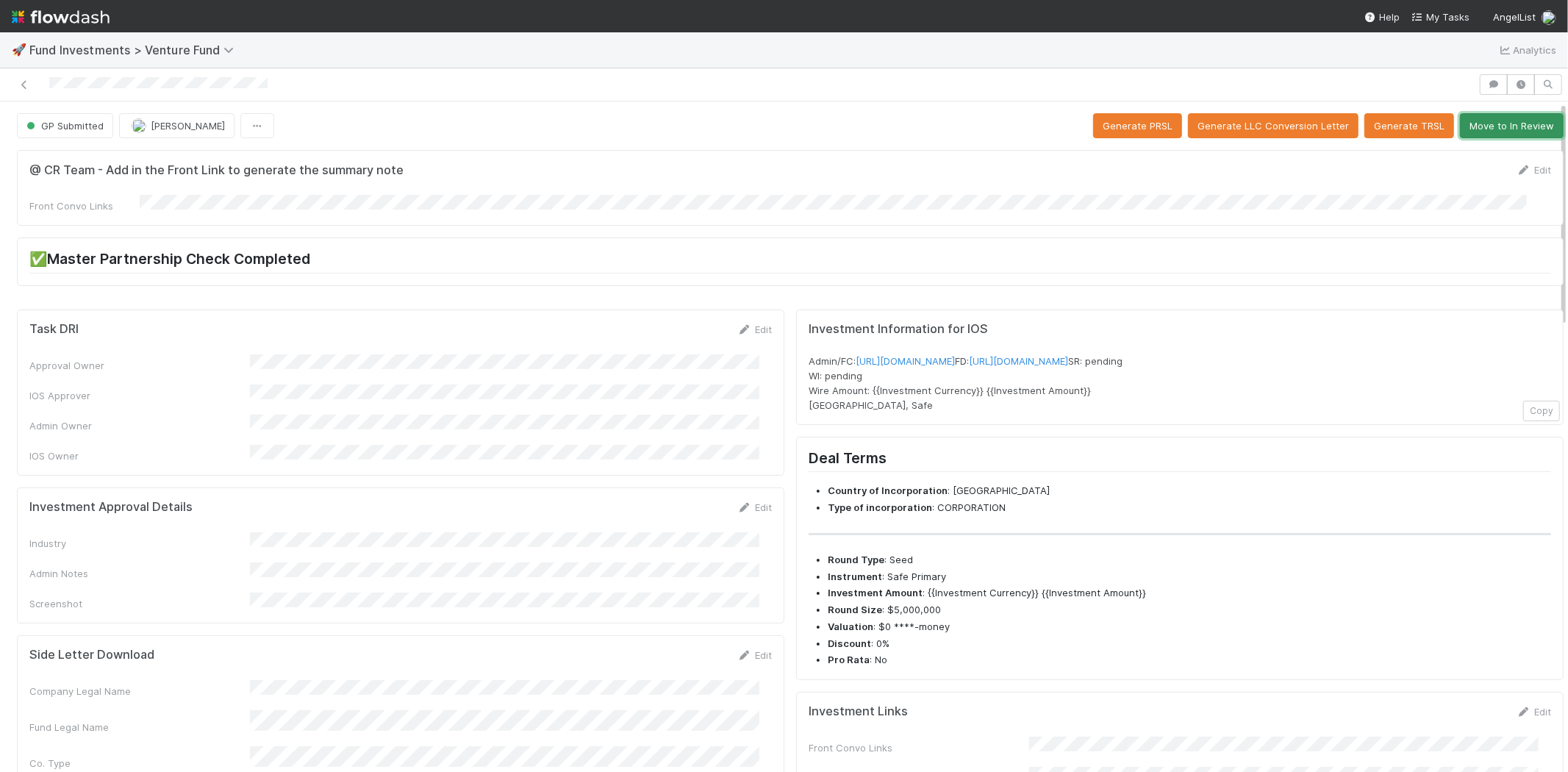
click at [1481, 129] on button "Move to In Review" at bounding box center [1511, 126] width 103 height 25
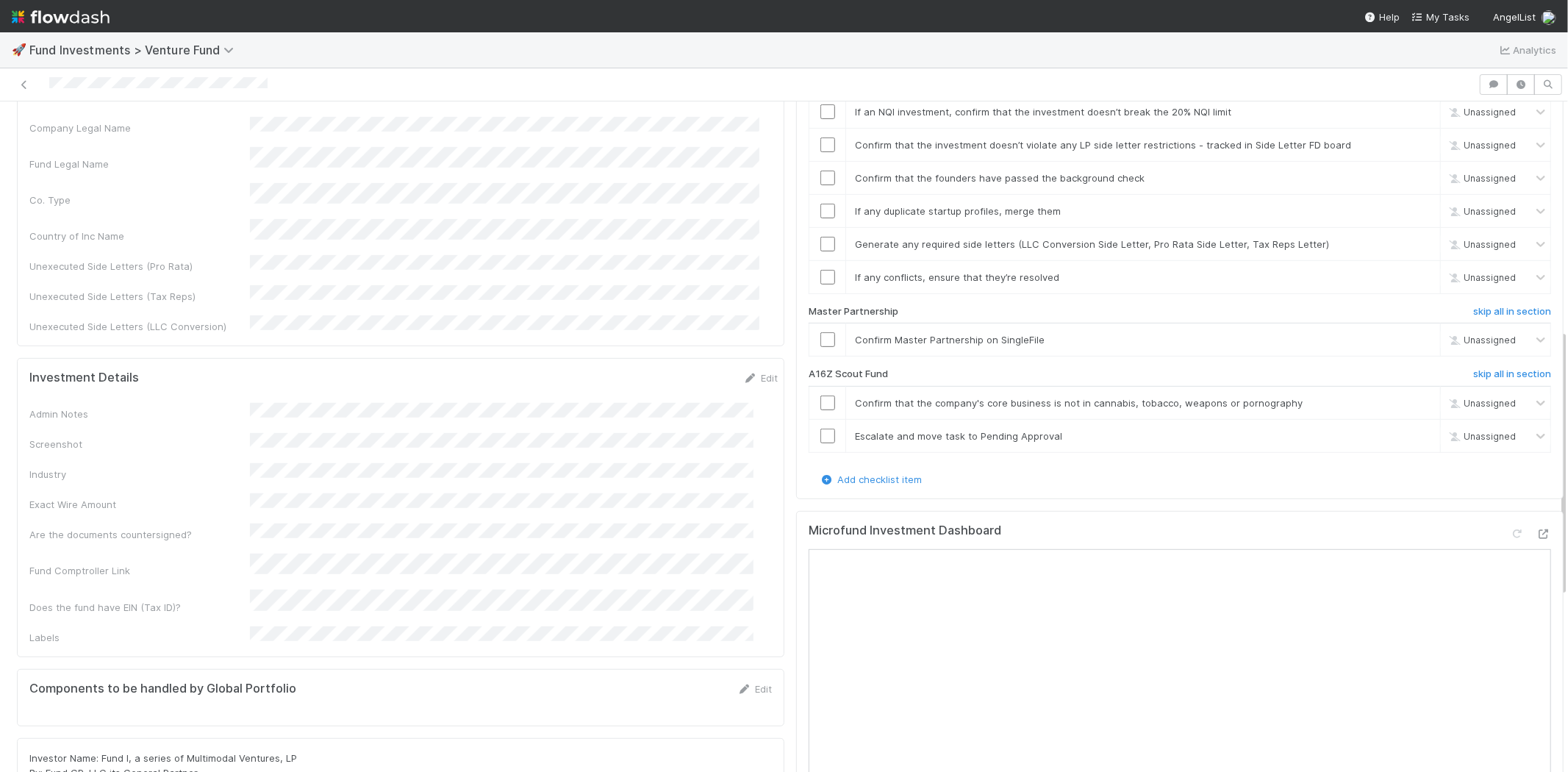
scroll to position [571, 0]
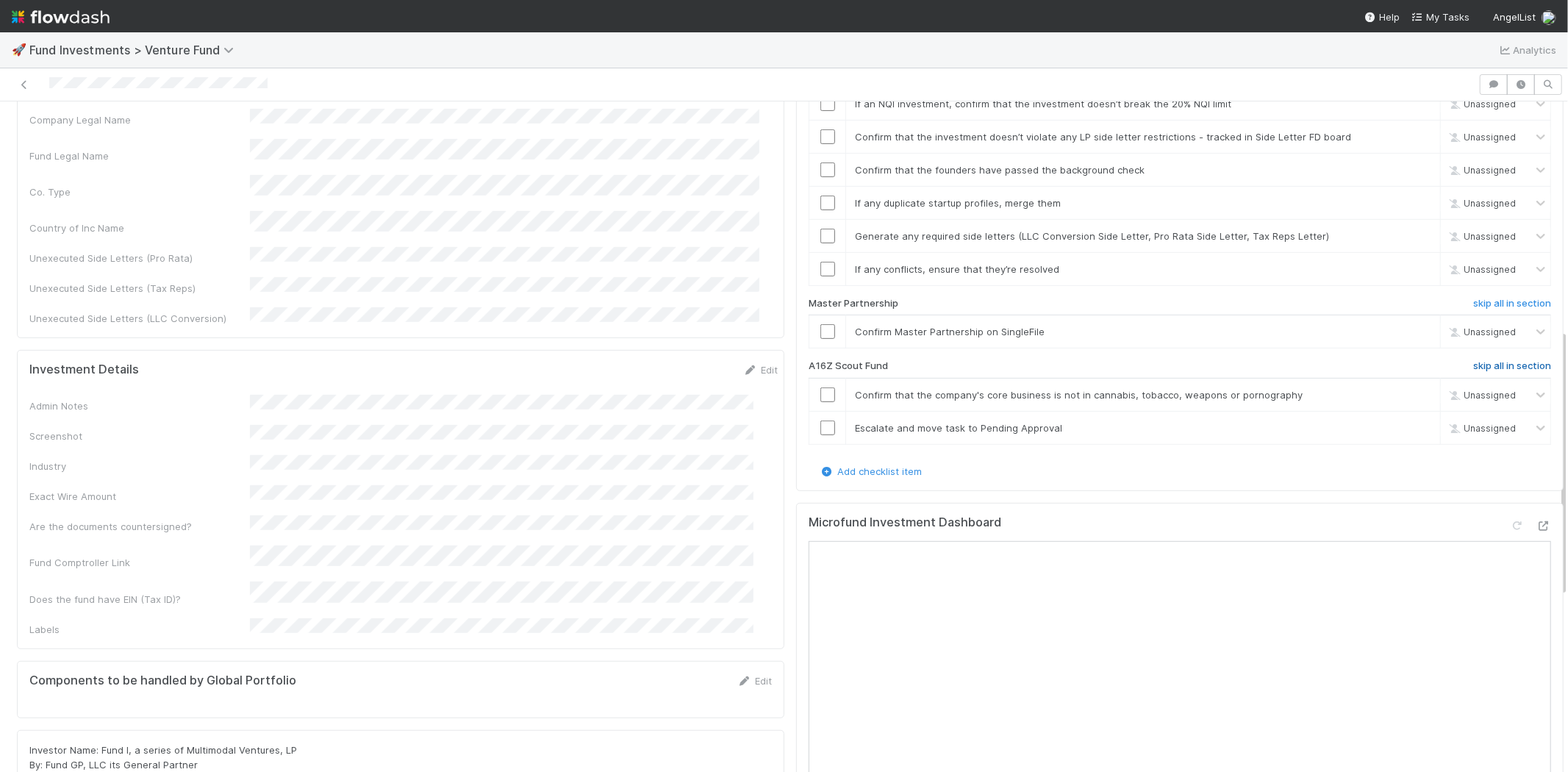
click at [1473, 360] on h6 "skip all in section" at bounding box center [1512, 366] width 78 height 12
click at [1473, 360] on h6 "undo all in section" at bounding box center [1510, 366] width 83 height 12
click at [1473, 360] on h6 "skip all in section" at bounding box center [1512, 366] width 78 height 12
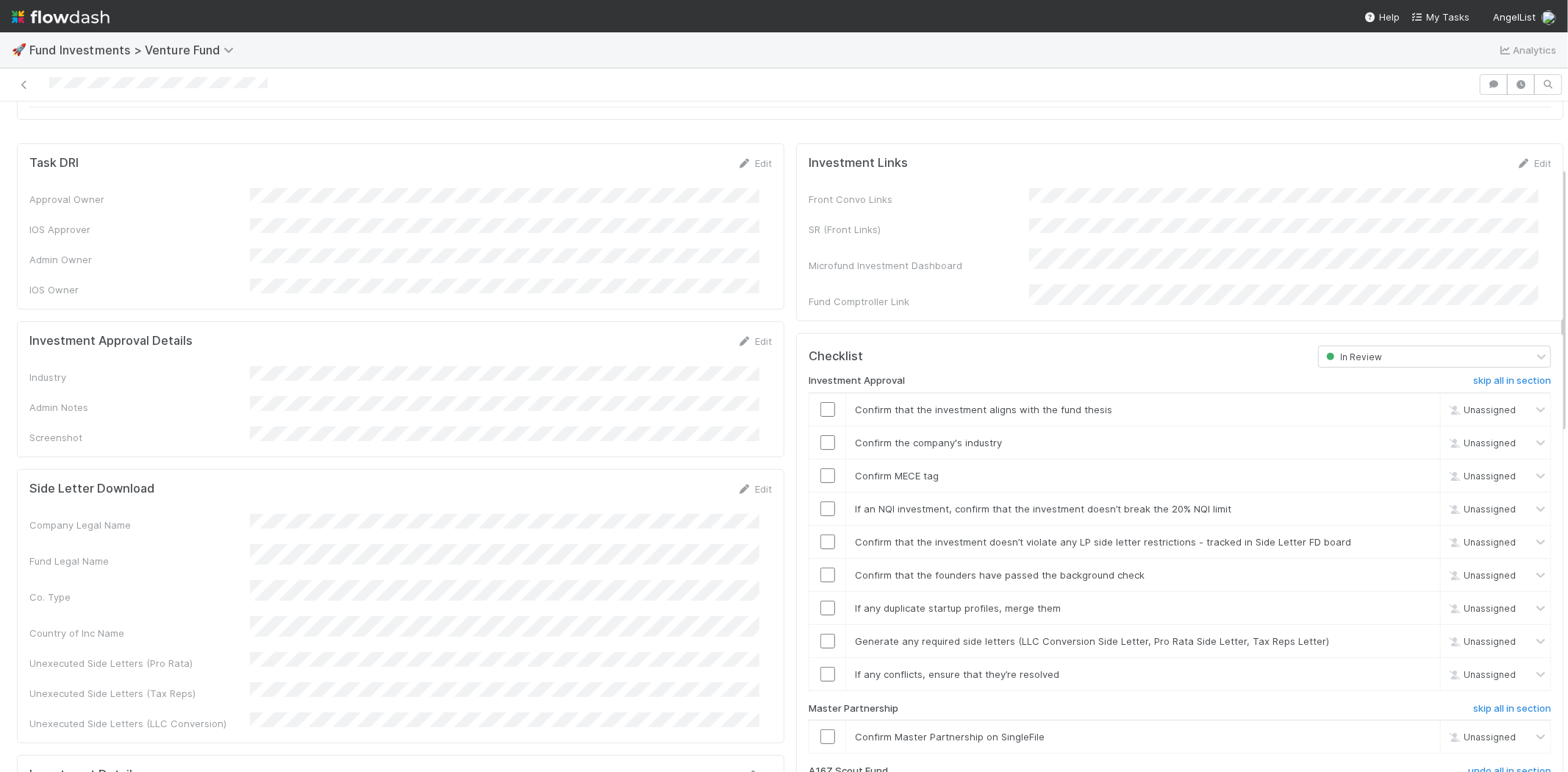
scroll to position [163, 0]
drag, startPoint x: 732, startPoint y: 322, endPoint x: 707, endPoint y: 325, distance: 25.2
click at [737, 339] on icon at bounding box center [745, 344] width 15 height 10
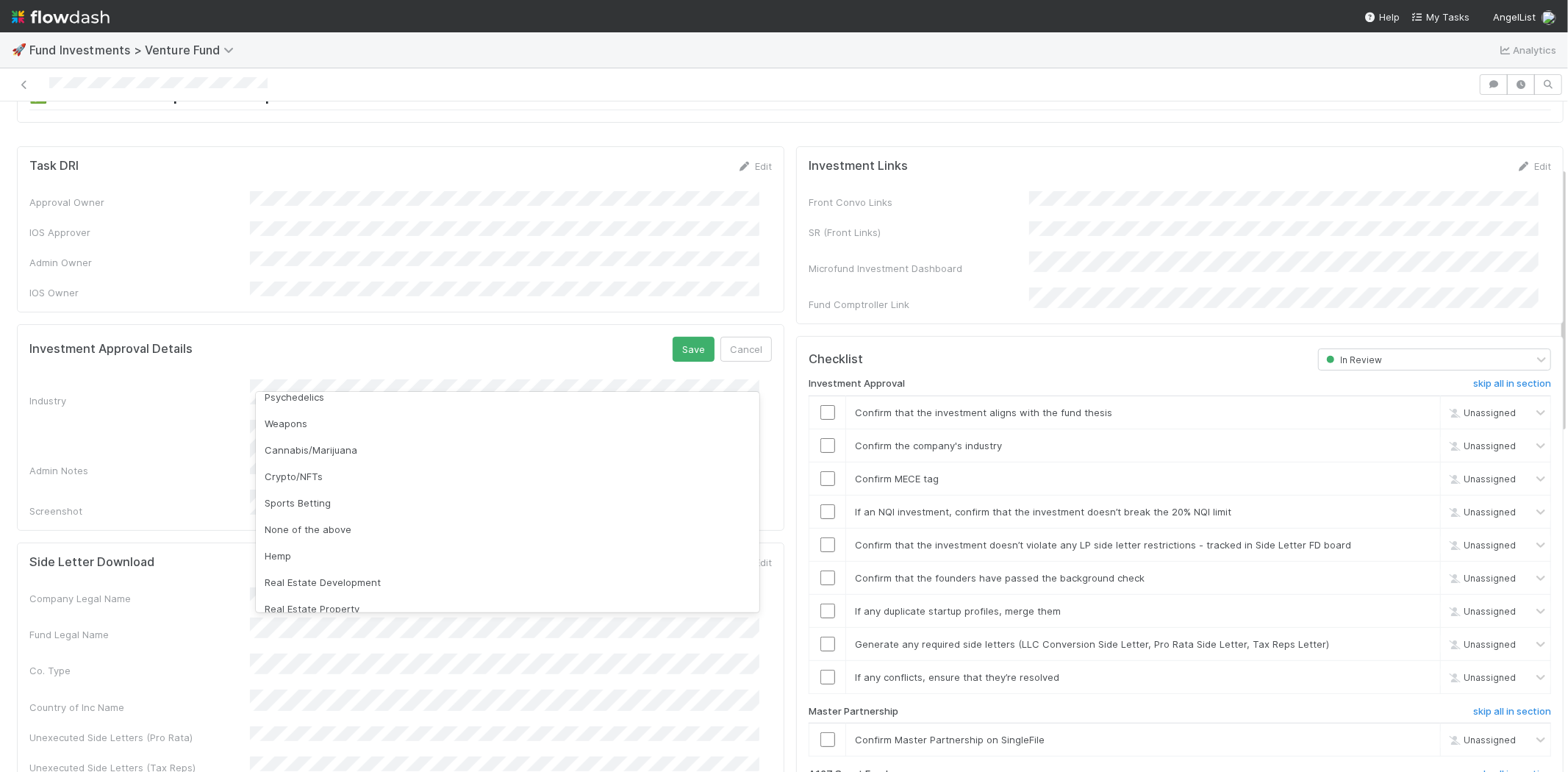
scroll to position [420, 0]
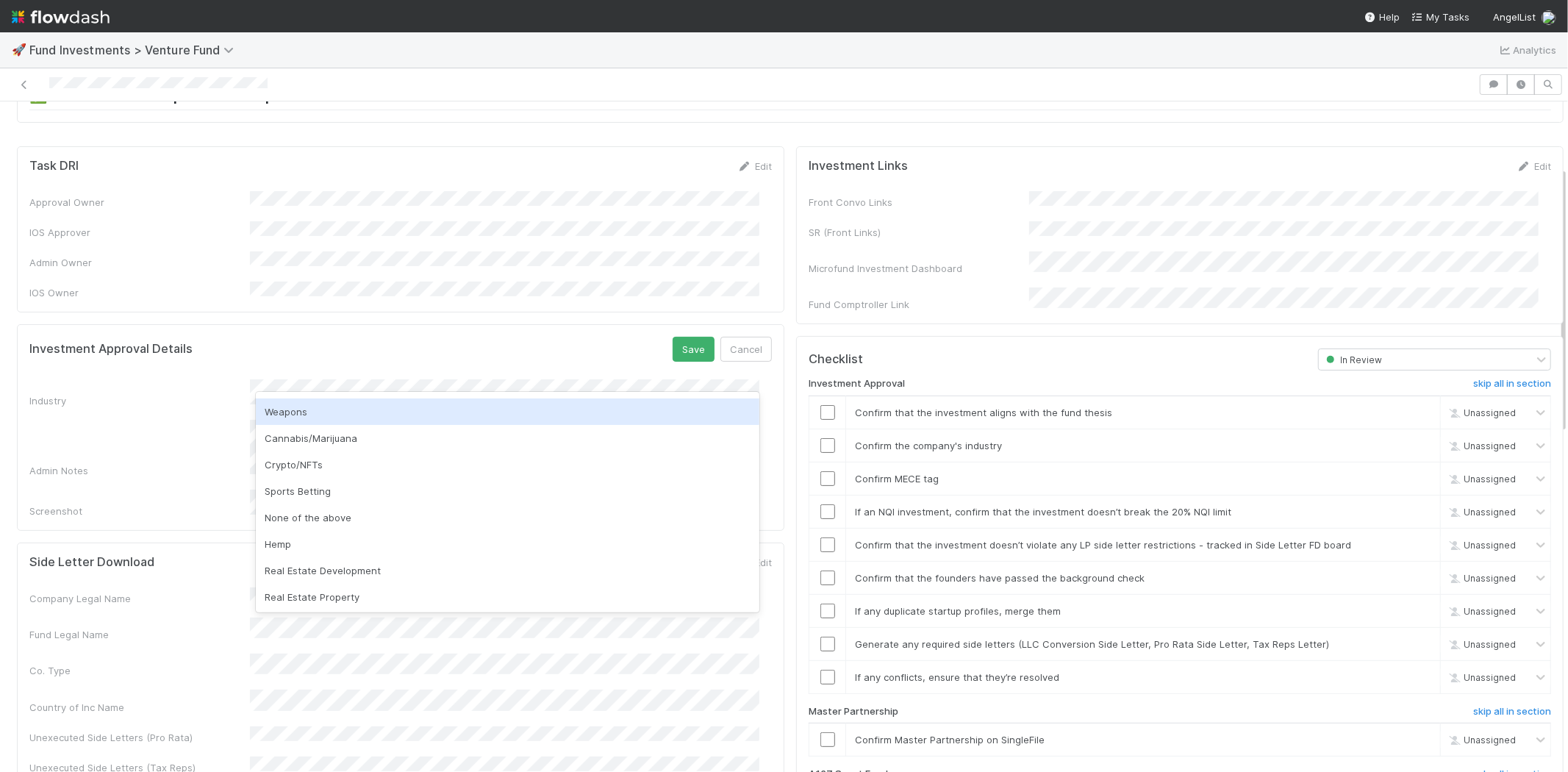
click at [342, 405] on div "Weapons" at bounding box center [508, 412] width 503 height 27
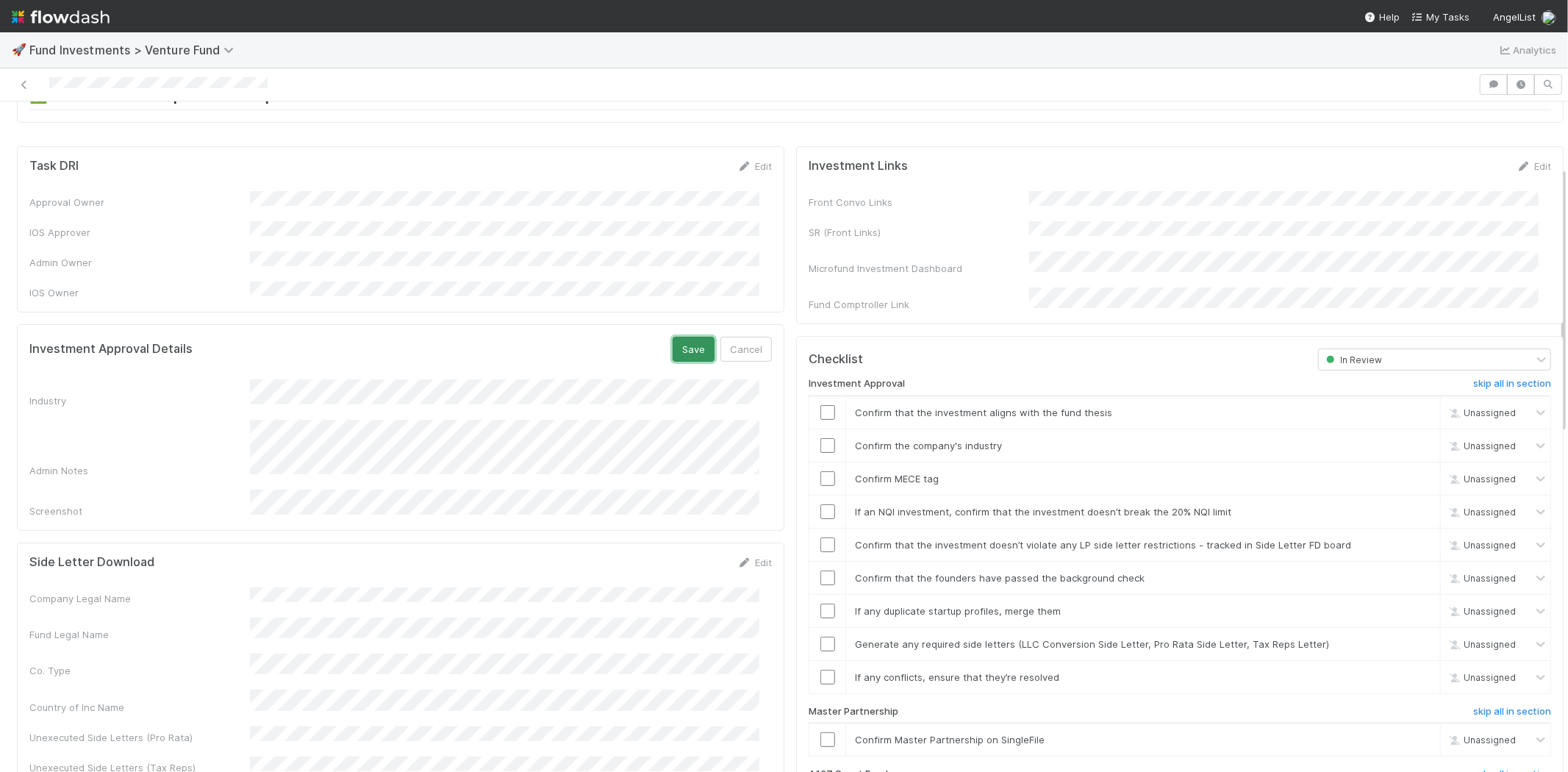
click at [681, 336] on button "Save" at bounding box center [694, 349] width 42 height 25
click at [820, 405] on input "checkbox" at bounding box center [828, 412] width 15 height 15
click at [820, 438] on input "checkbox" at bounding box center [828, 446] width 15 height 15
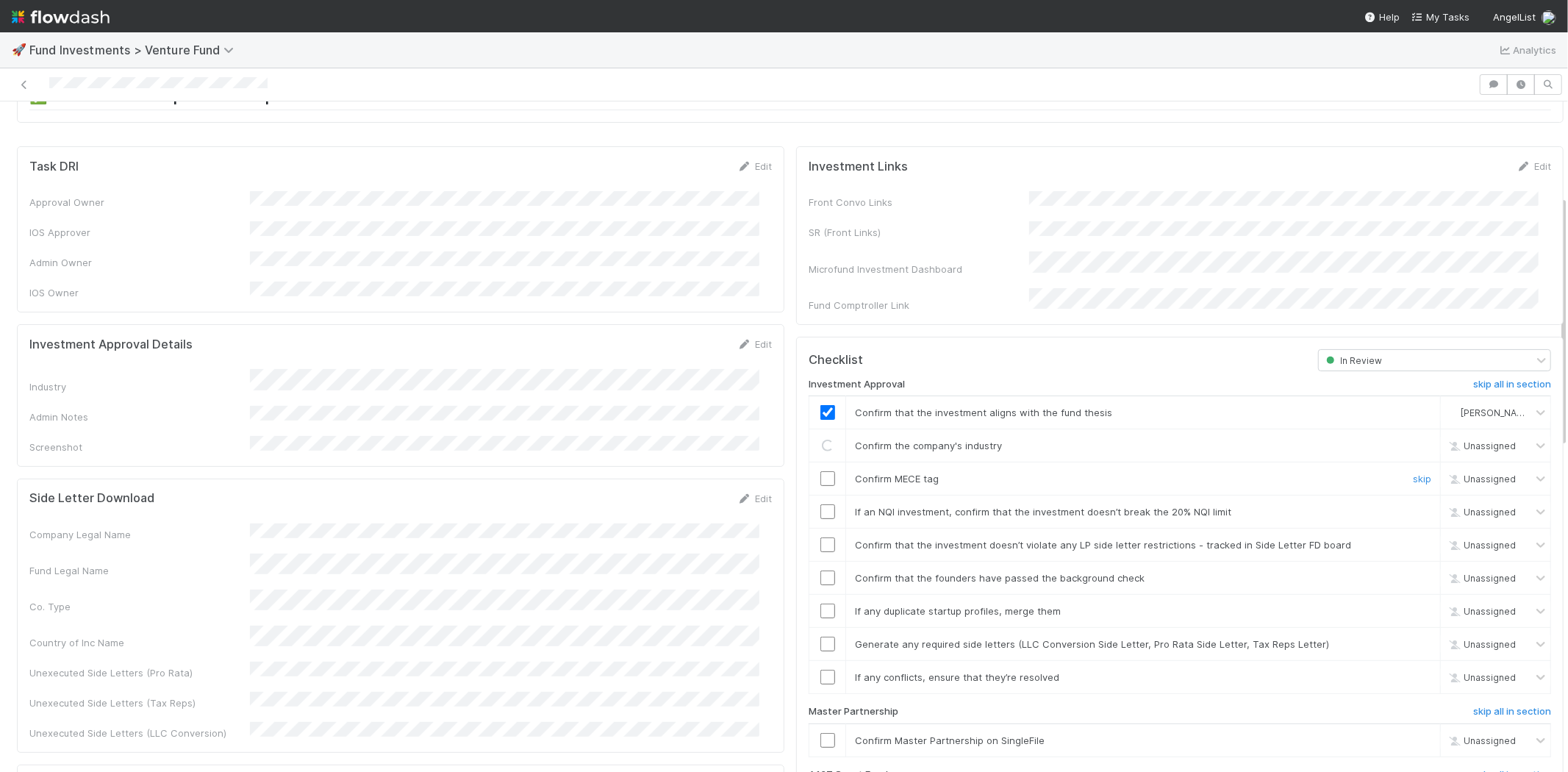
click at [820, 471] on input "checkbox" at bounding box center [828, 479] width 15 height 15
drag, startPoint x: 824, startPoint y: 496, endPoint x: 817, endPoint y: 497, distance: 7.1
click at [817, 504] on div at bounding box center [827, 511] width 36 height 15
click at [820, 504] on input "checkbox" at bounding box center [828, 511] width 15 height 15
click at [820, 537] on input "checkbox" at bounding box center [828, 545] width 15 height 15
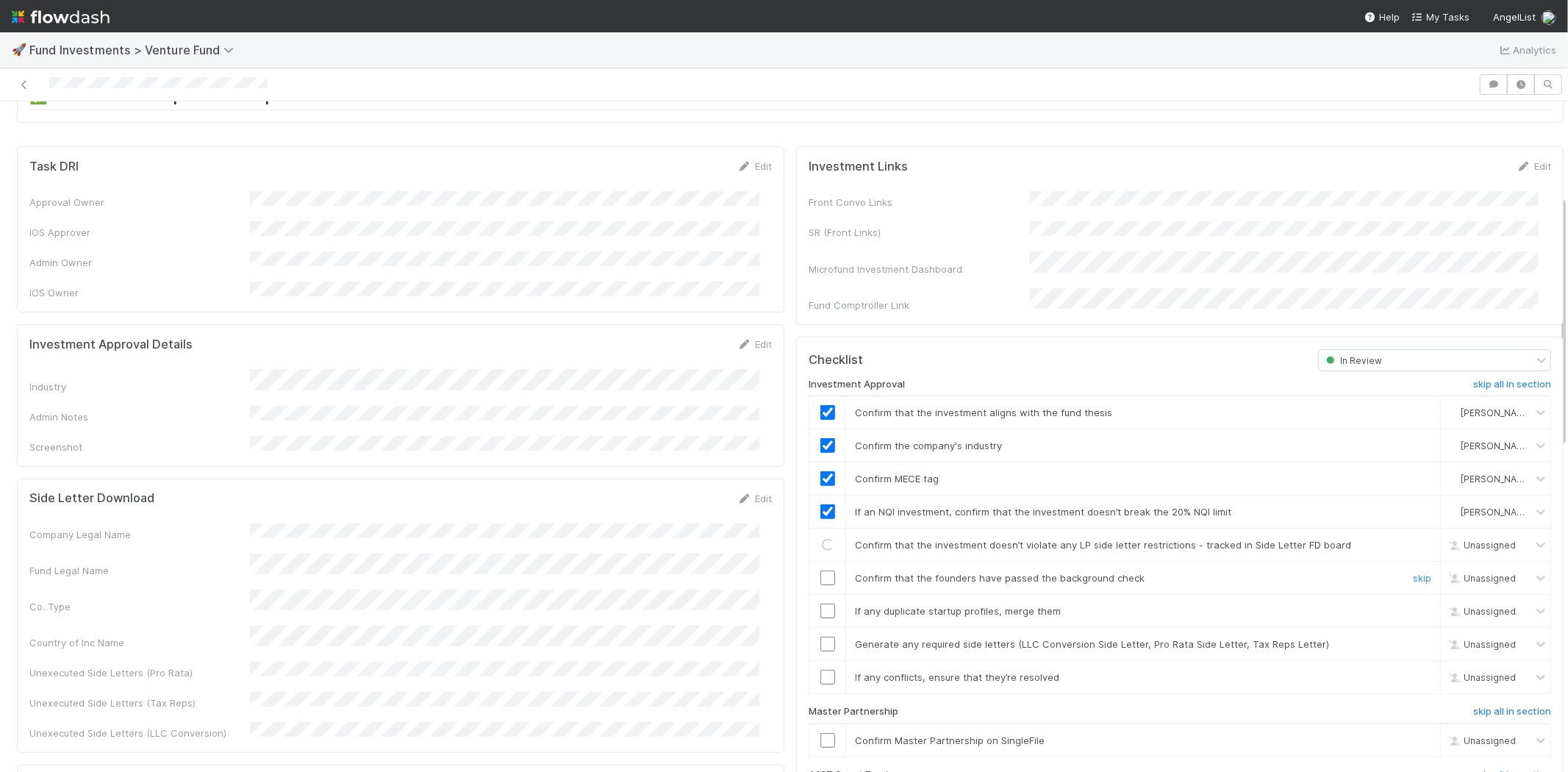
click at [809, 571] on td at bounding box center [827, 578] width 36 height 33
click at [820, 570] on input "checkbox" at bounding box center [828, 578] width 15 height 15
click at [820, 537] on input "checkbox" at bounding box center [828, 545] width 15 height 15
click at [820, 604] on input "checkbox" at bounding box center [828, 611] width 15 height 15
click at [820, 637] on input "checkbox" at bounding box center [828, 644] width 15 height 15
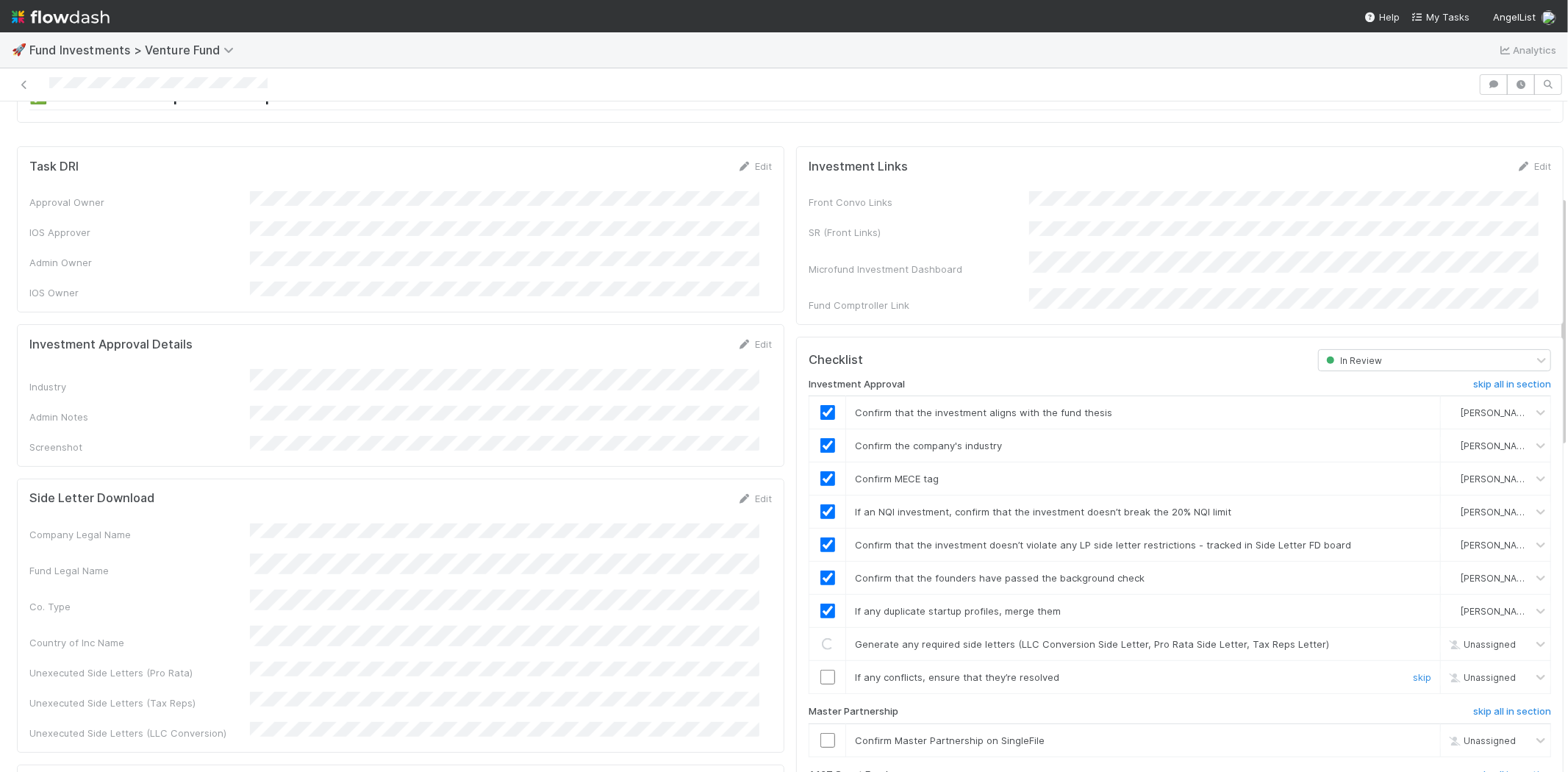
click at [820, 670] on input "checkbox" at bounding box center [828, 677] width 15 height 15
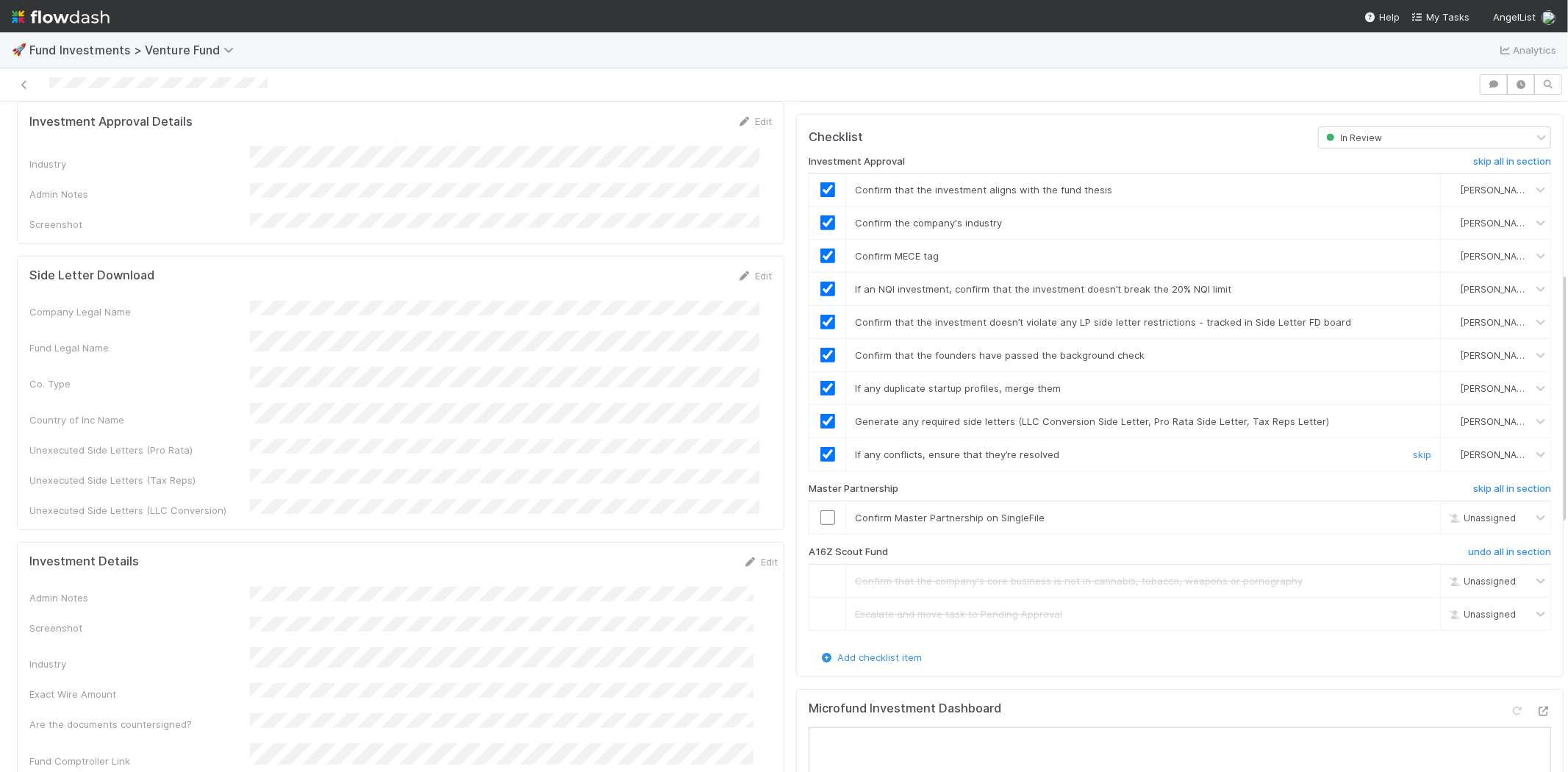
scroll to position [494, 0]
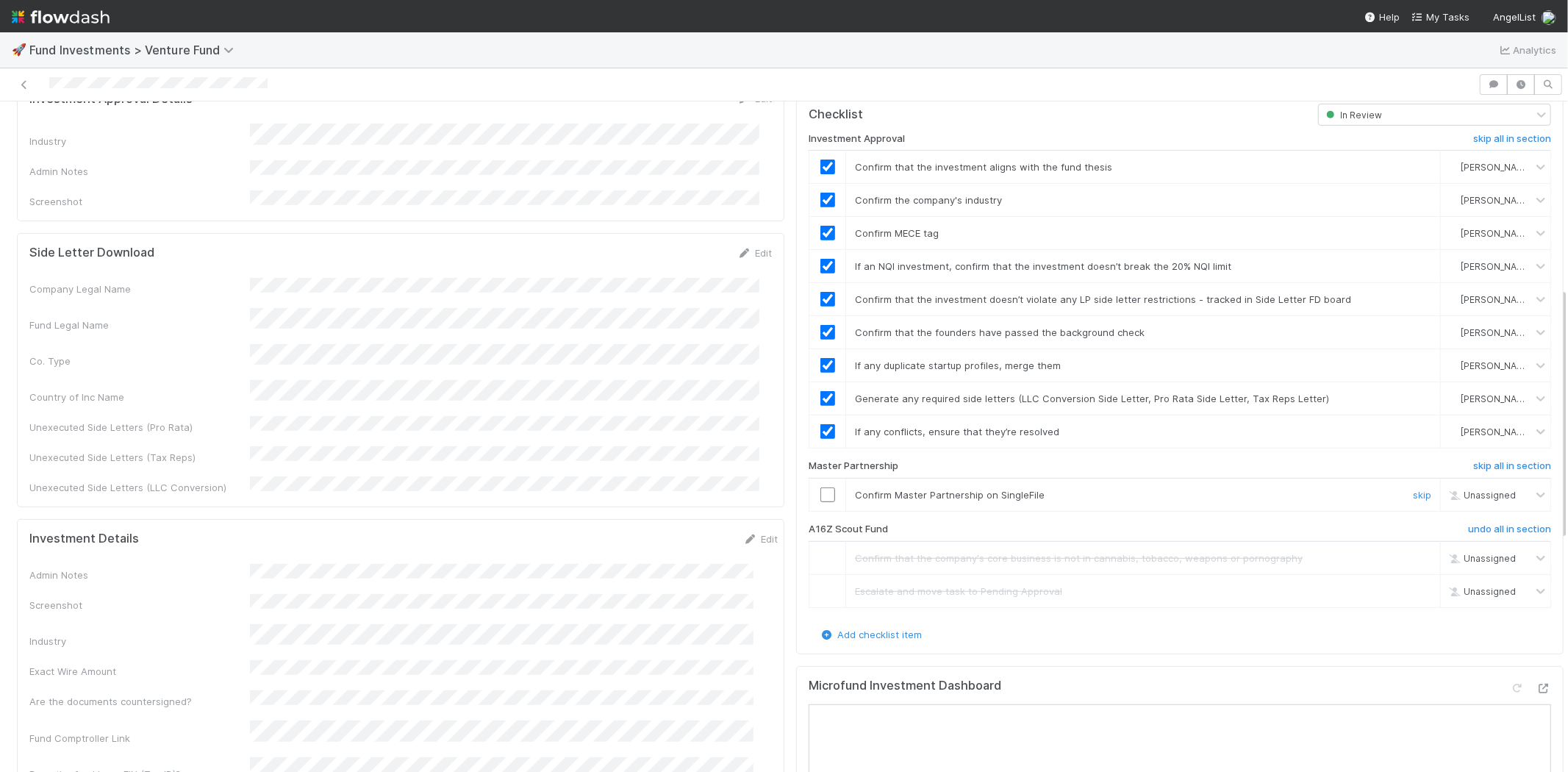
click at [820, 488] on input "checkbox" at bounding box center [828, 495] width 15 height 15
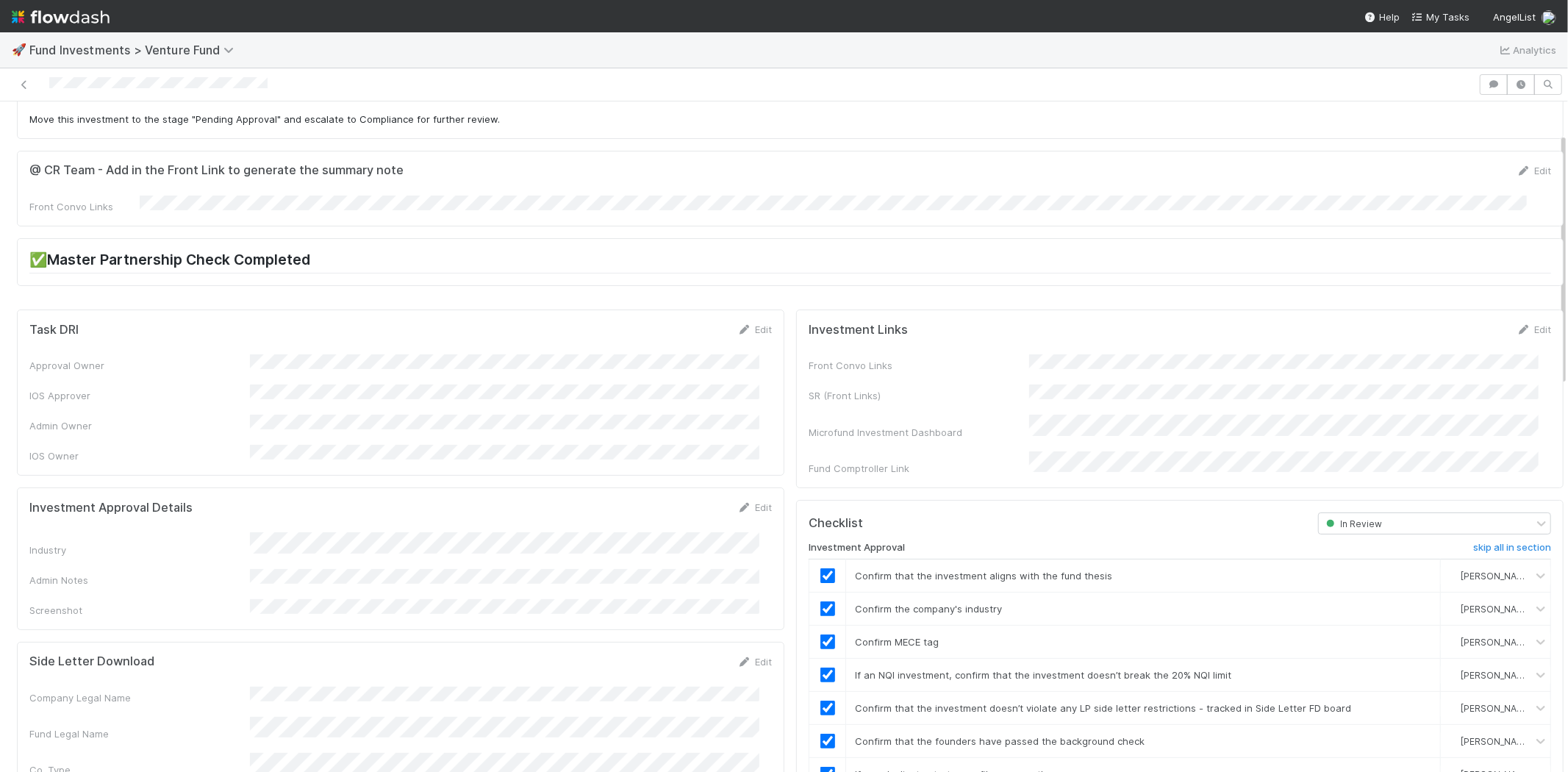
scroll to position [0, 0]
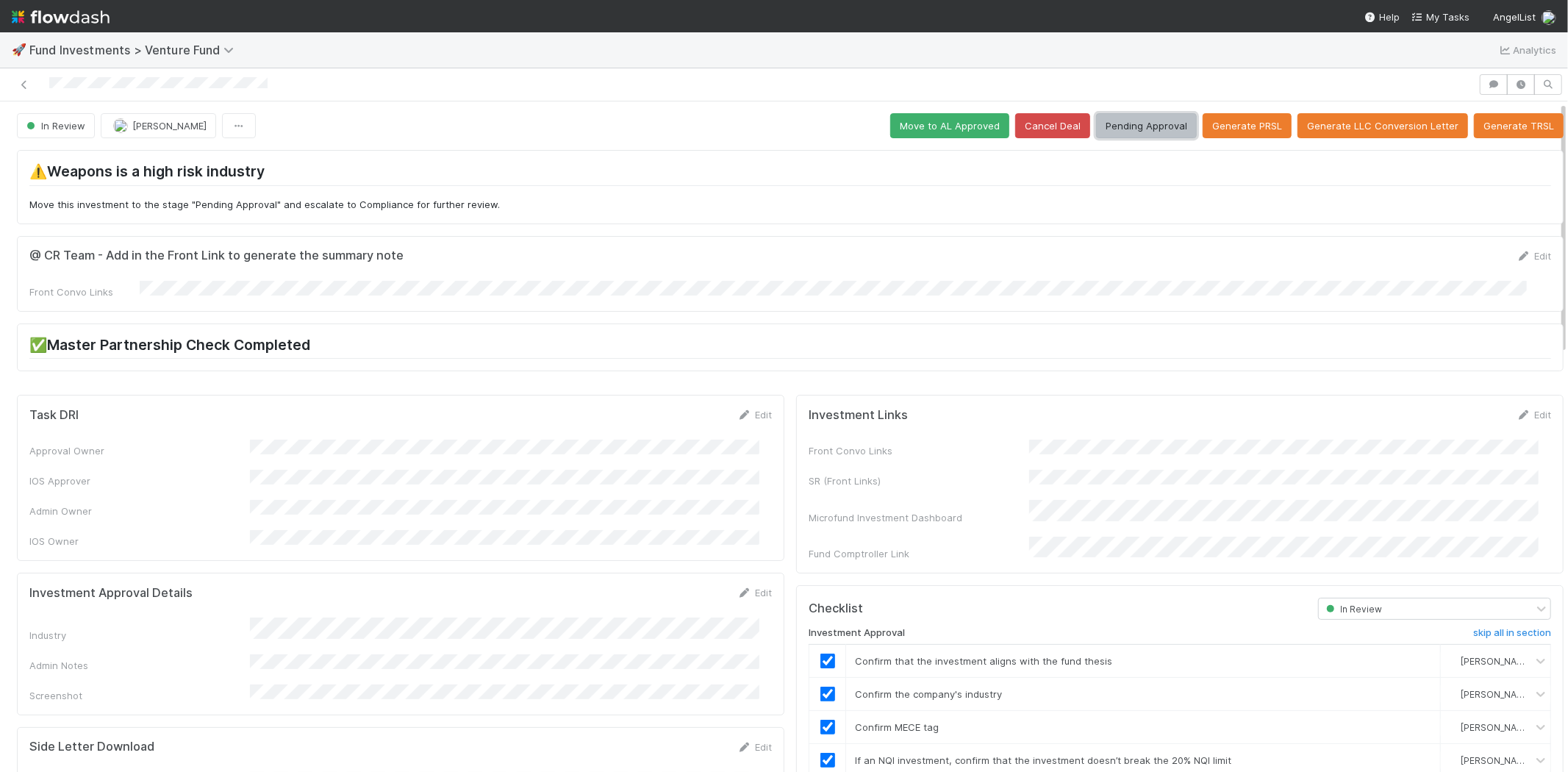
click at [1126, 130] on button "Pending Approval" at bounding box center [1146, 126] width 101 height 25
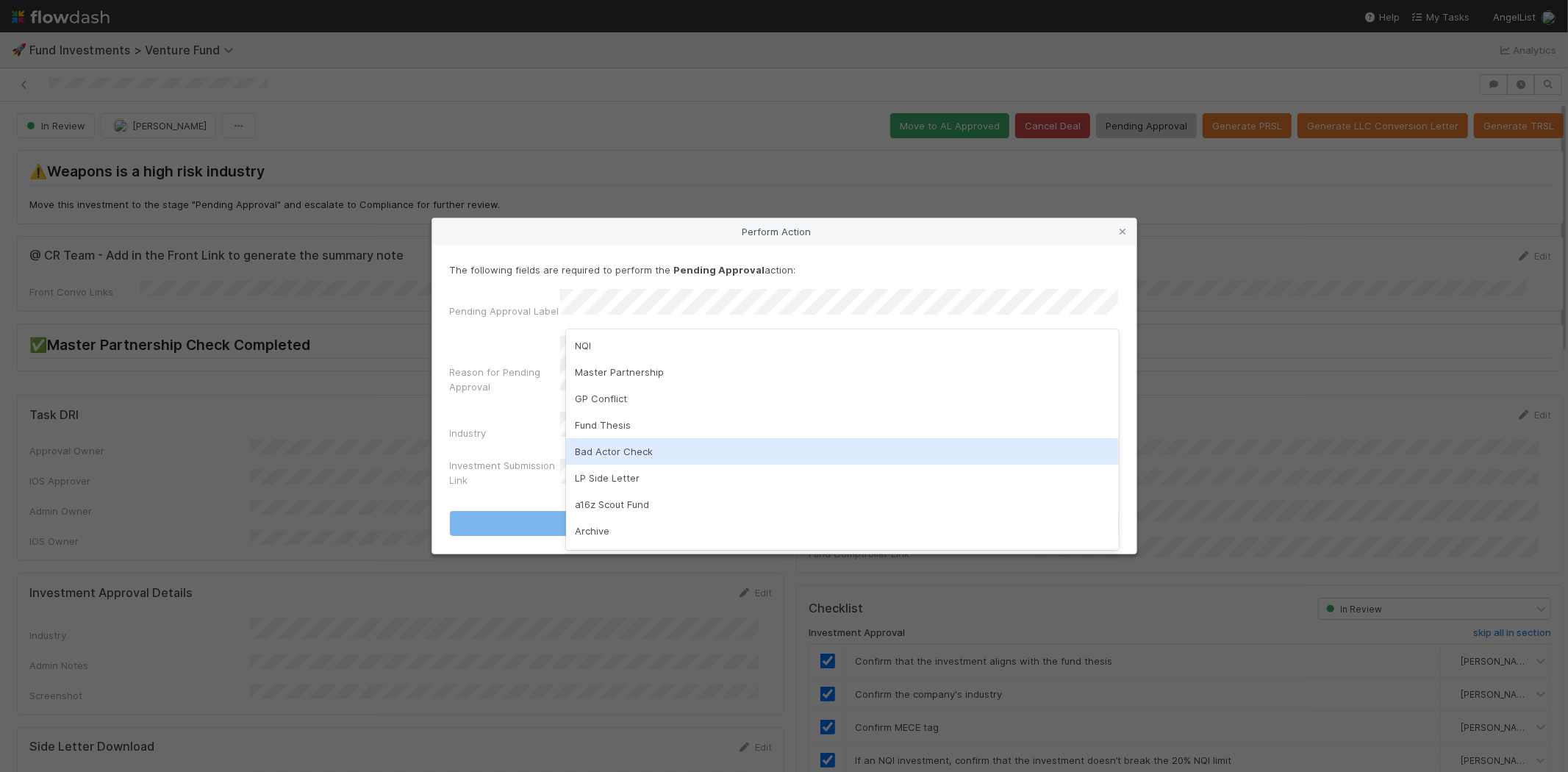
scroll to position [103, 0]
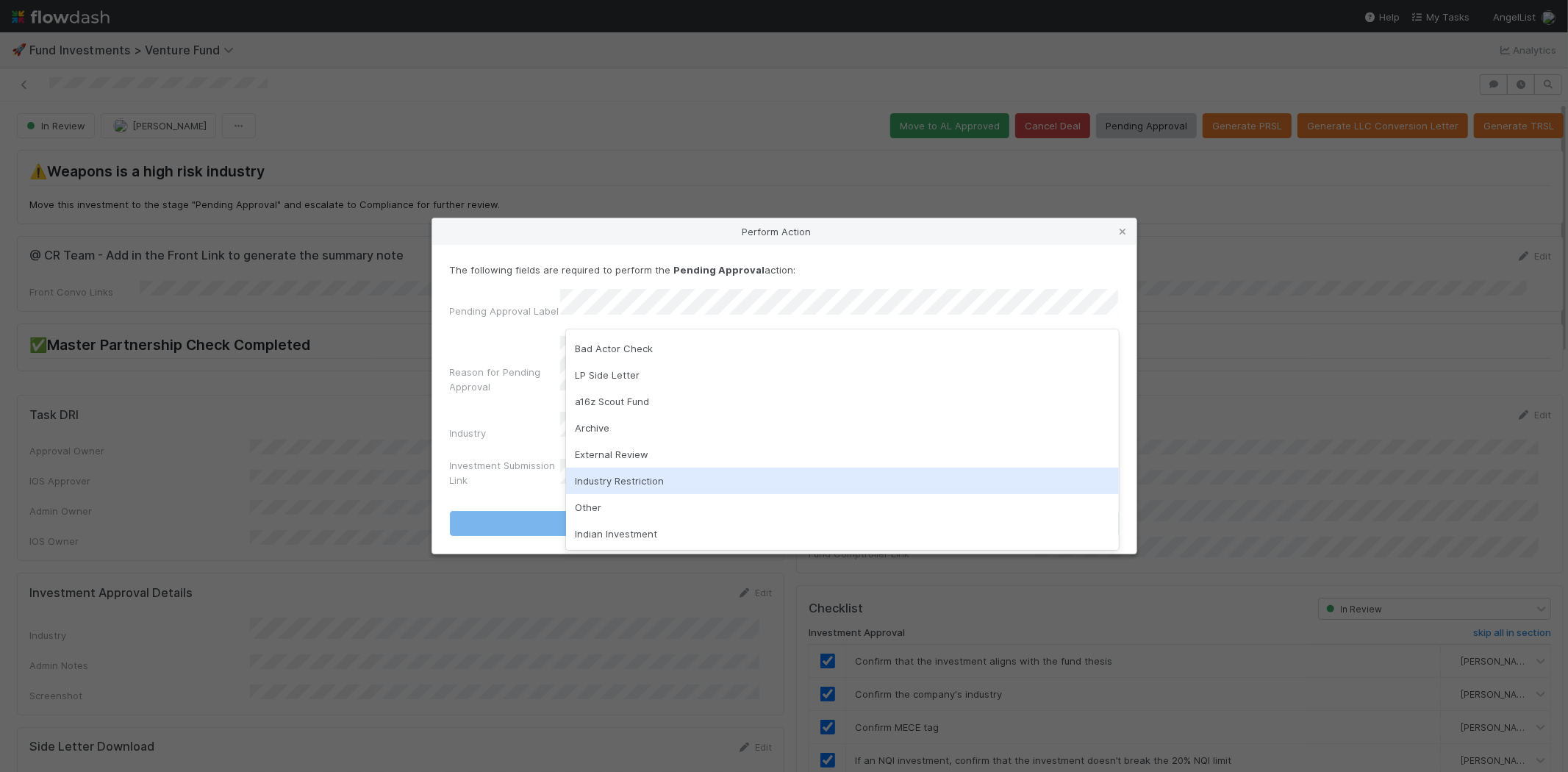
click at [662, 478] on div "Industry Restriction" at bounding box center [842, 481] width 553 height 27
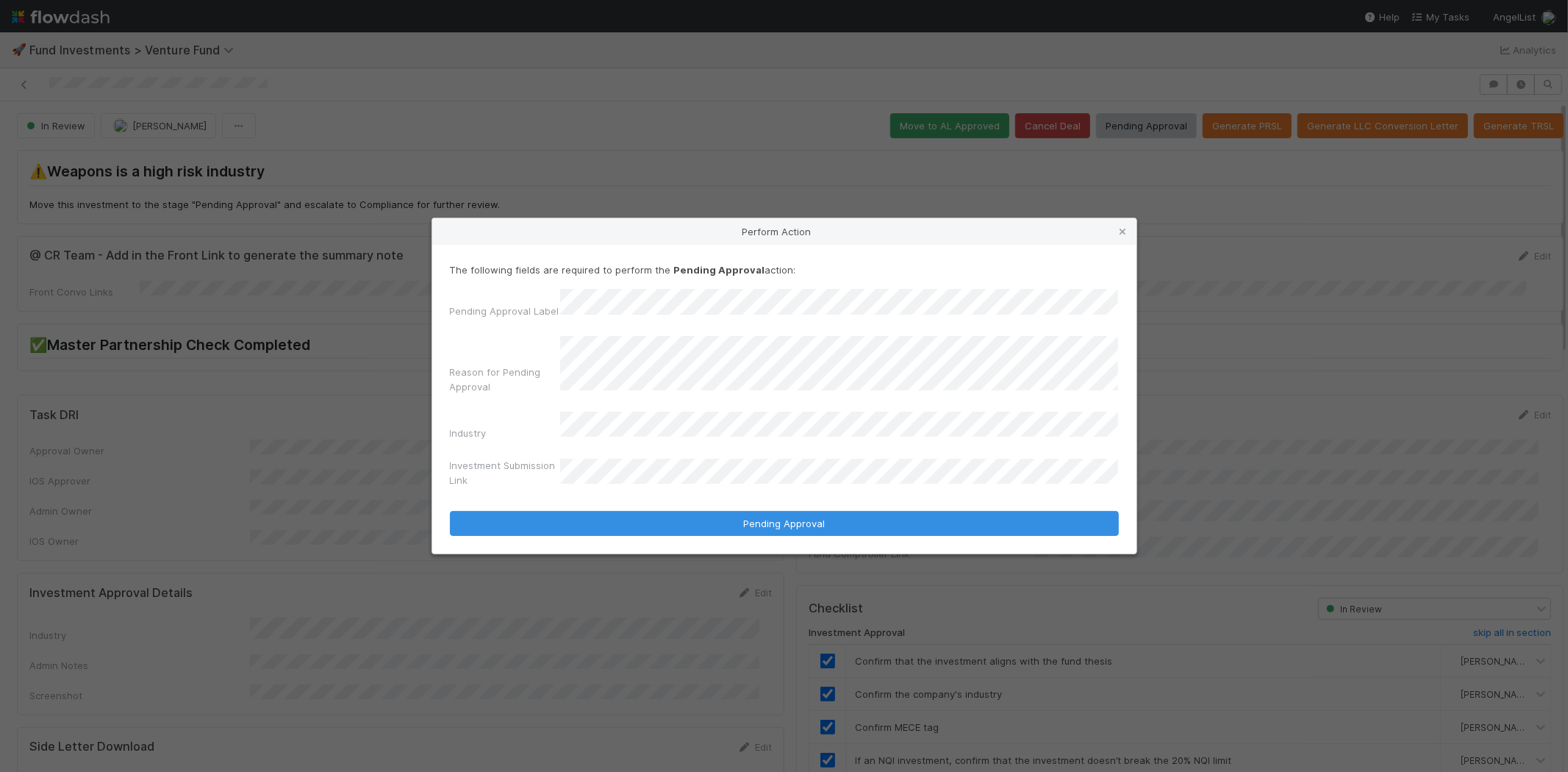
click at [450, 511] on button "Pending Approval" at bounding box center [784, 523] width 669 height 25
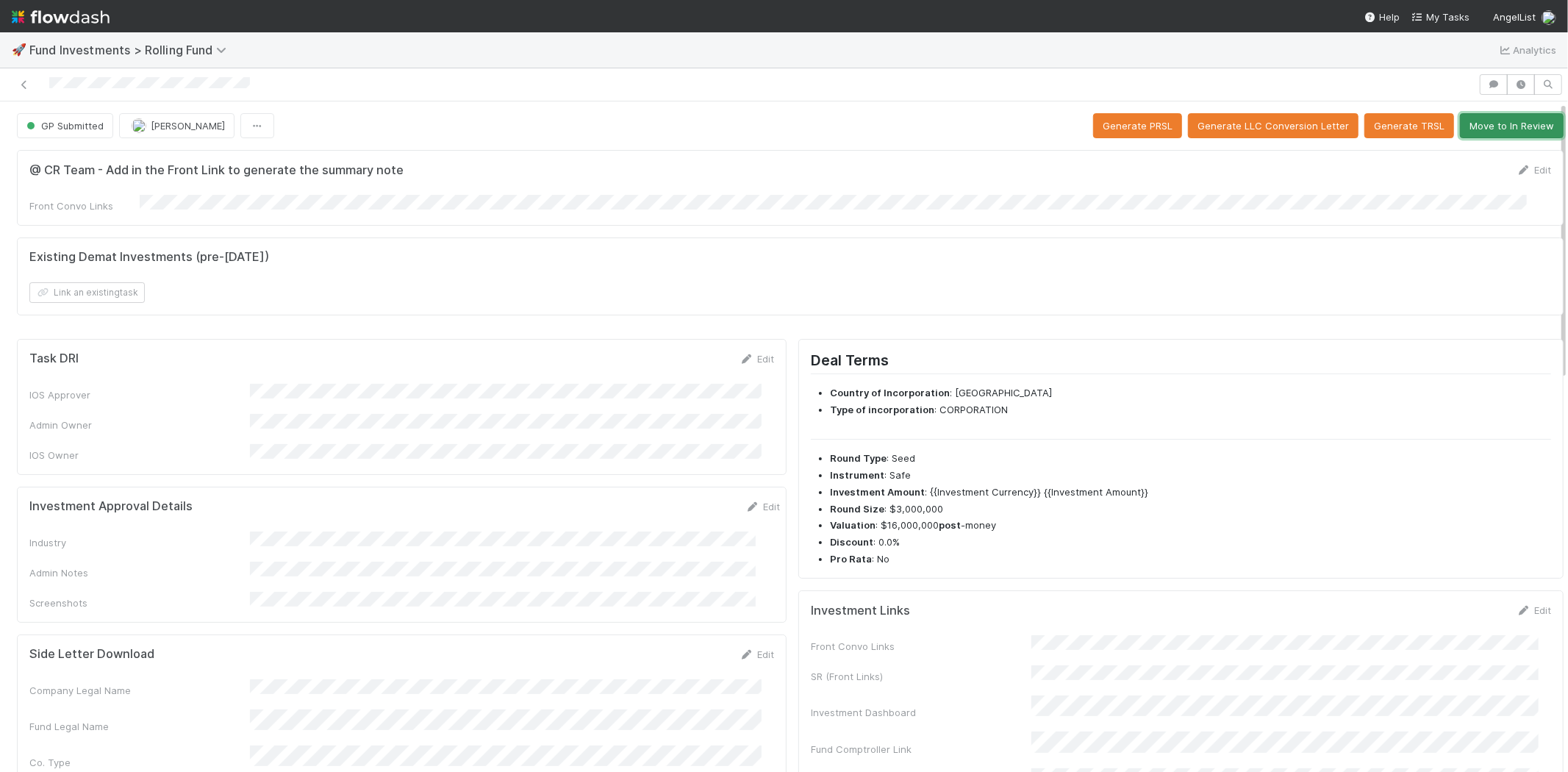
click at [1460, 123] on button "Move to In Review" at bounding box center [1511, 126] width 103 height 25
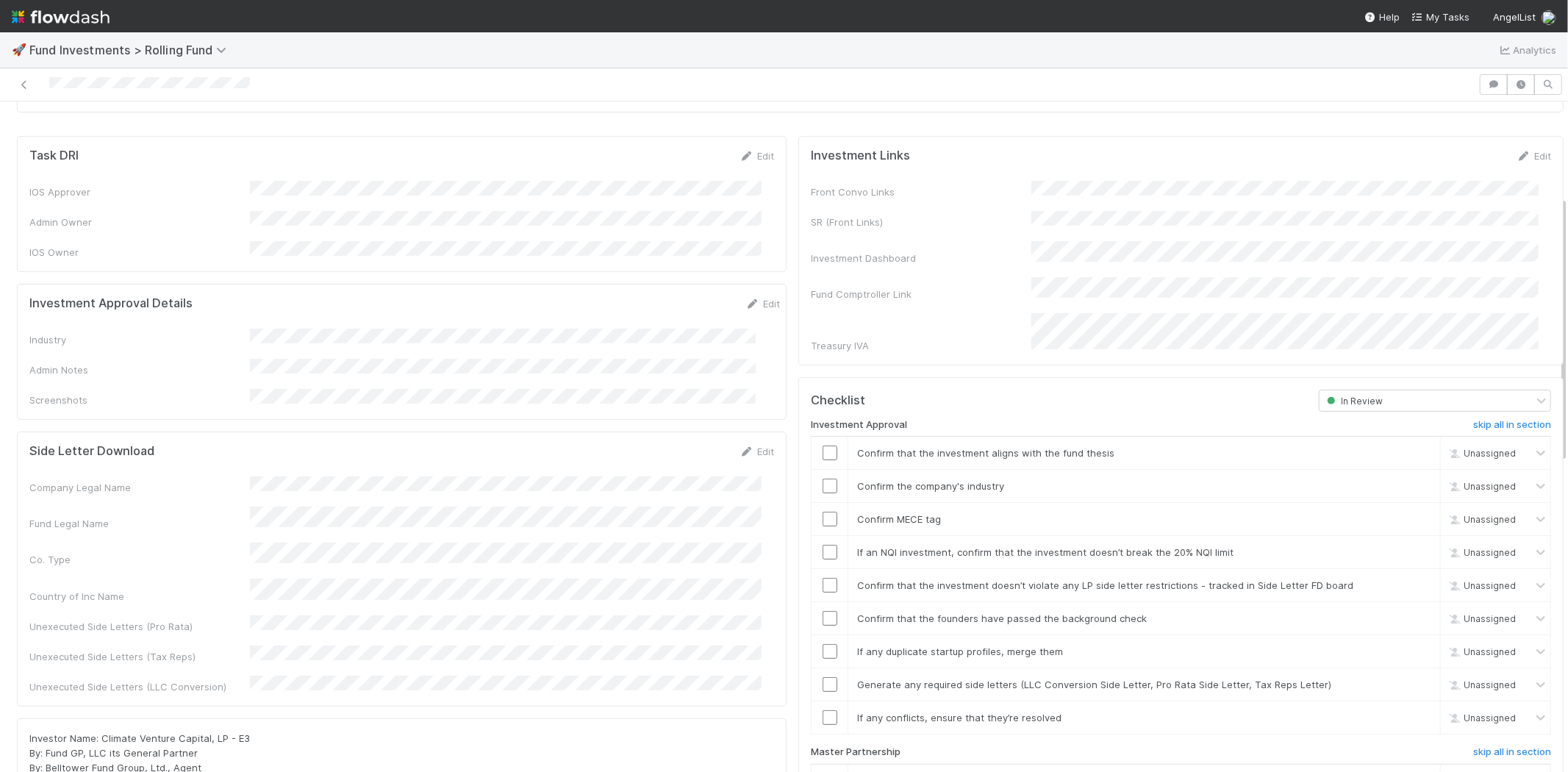
scroll to position [163, 0]
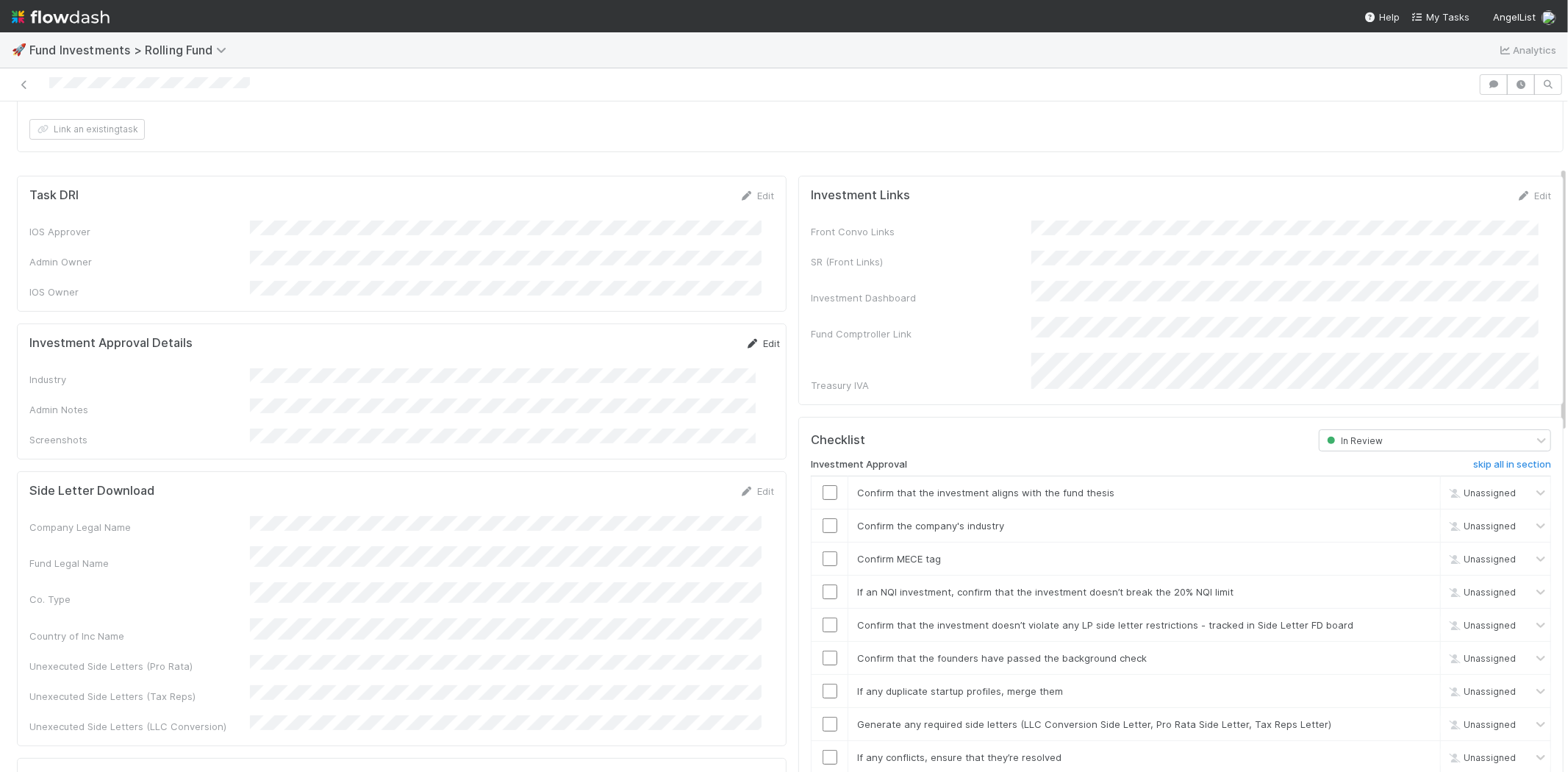
click at [745, 337] on link "Edit" at bounding box center [762, 343] width 34 height 12
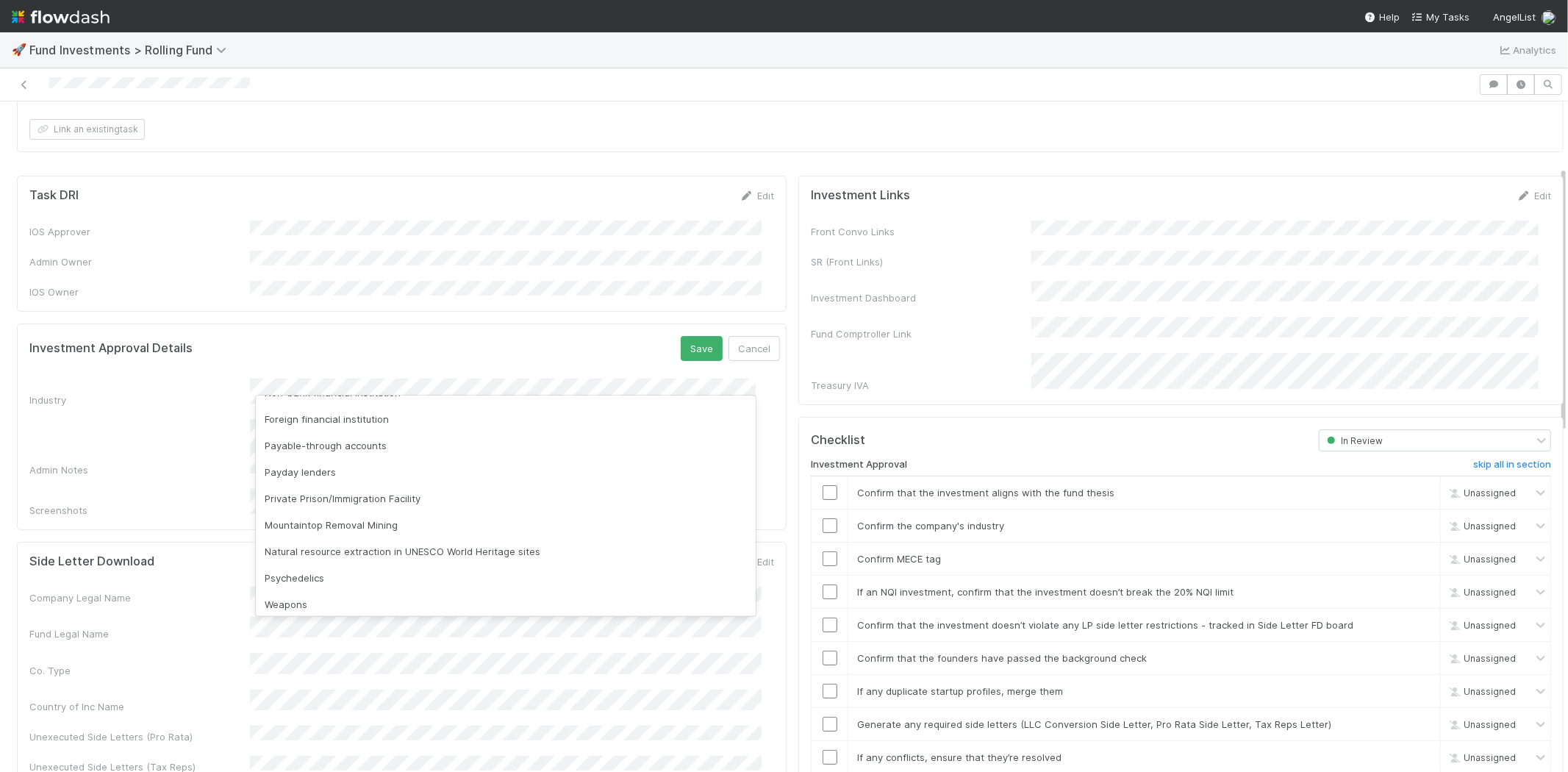
scroll to position [420, 0]
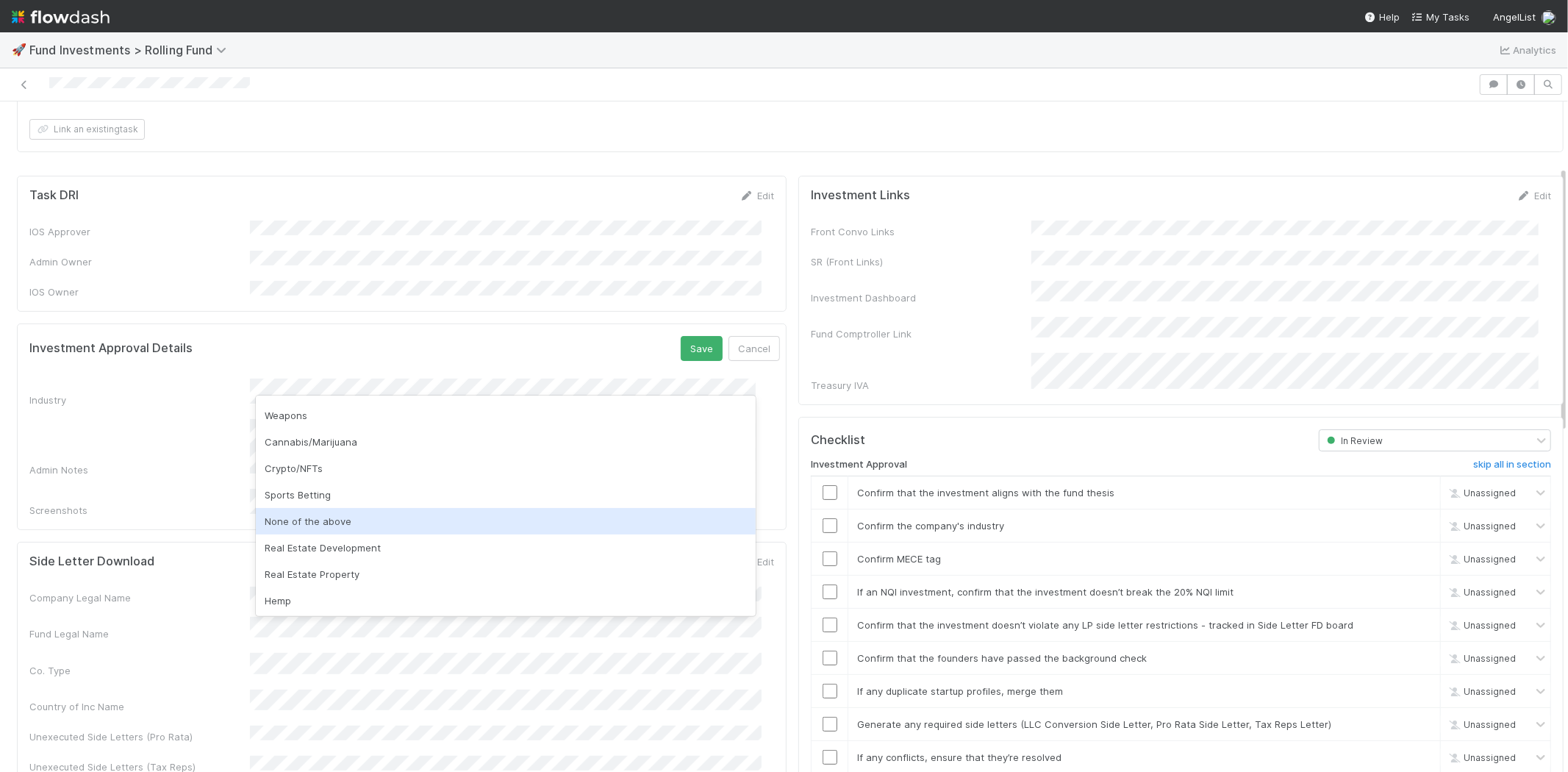
click at [441, 526] on div "None of the above" at bounding box center [506, 521] width 500 height 27
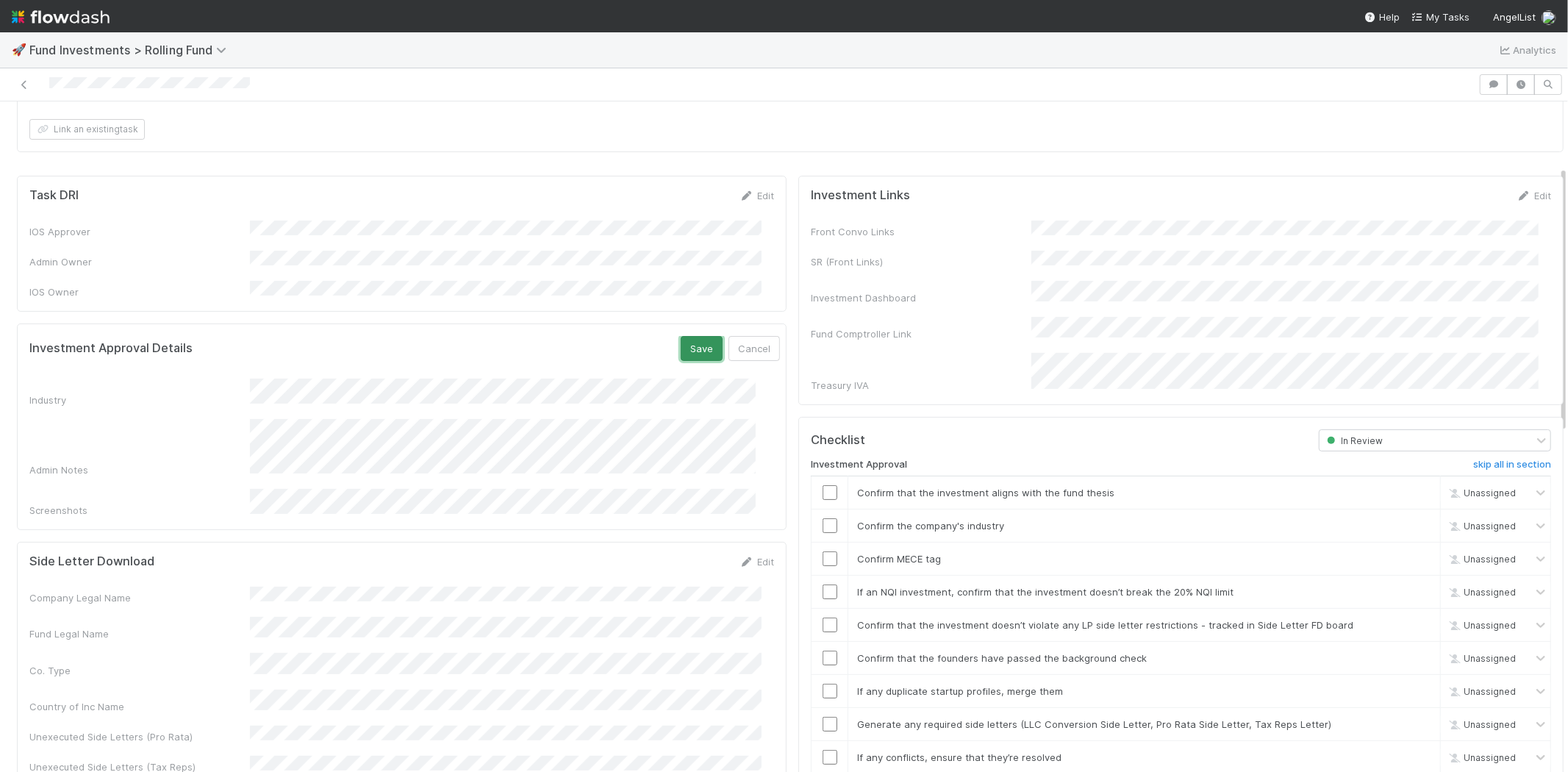
click at [681, 336] on button "Save" at bounding box center [701, 348] width 42 height 25
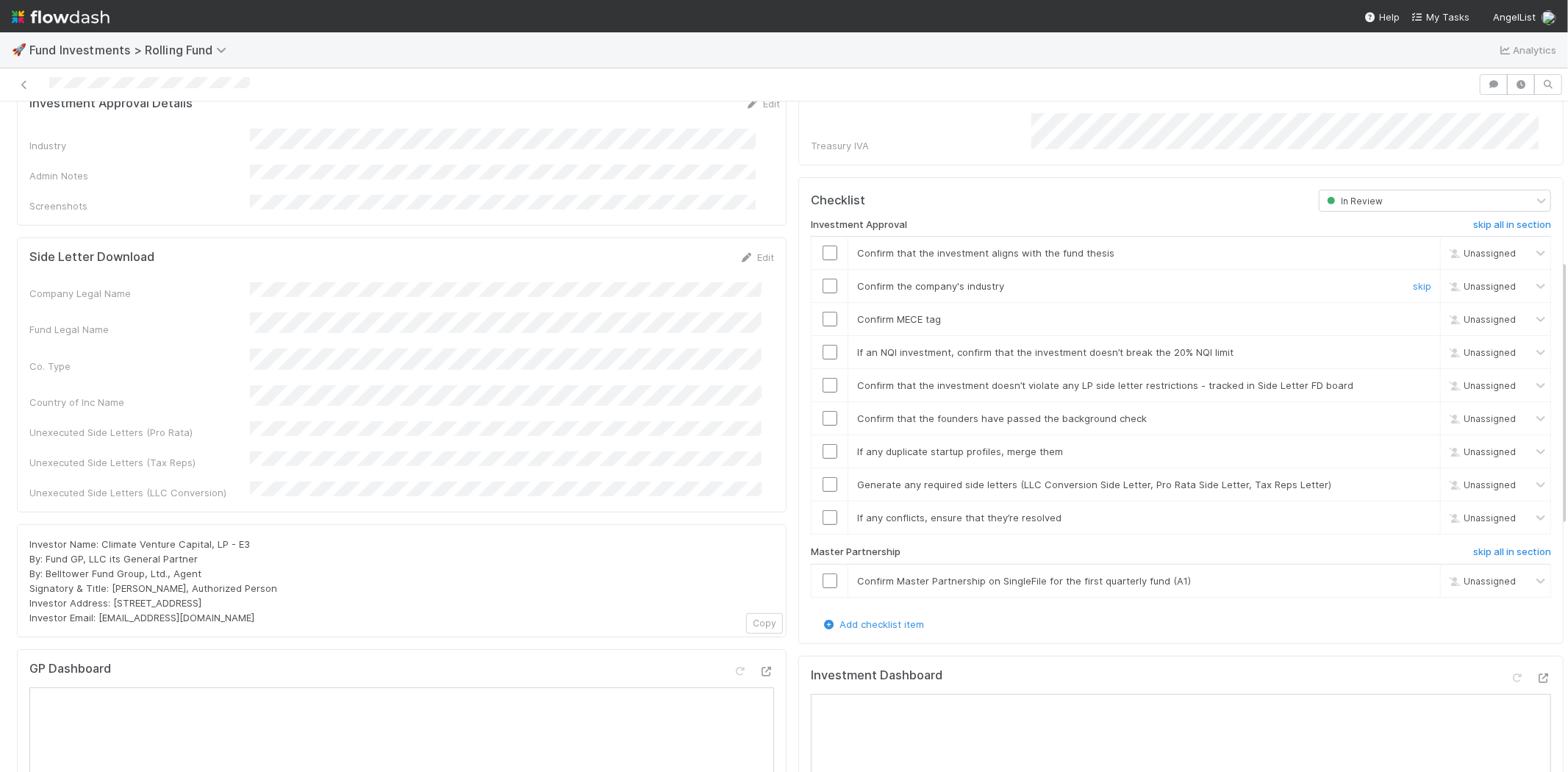
scroll to position [408, 0]
click at [823, 240] on input "checkbox" at bounding box center [830, 248] width 15 height 15
click at [823, 273] on input "checkbox" at bounding box center [830, 281] width 15 height 15
click at [823, 307] on input "checkbox" at bounding box center [830, 314] width 15 height 15
click at [823, 240] on input "checkbox" at bounding box center [830, 248] width 15 height 15
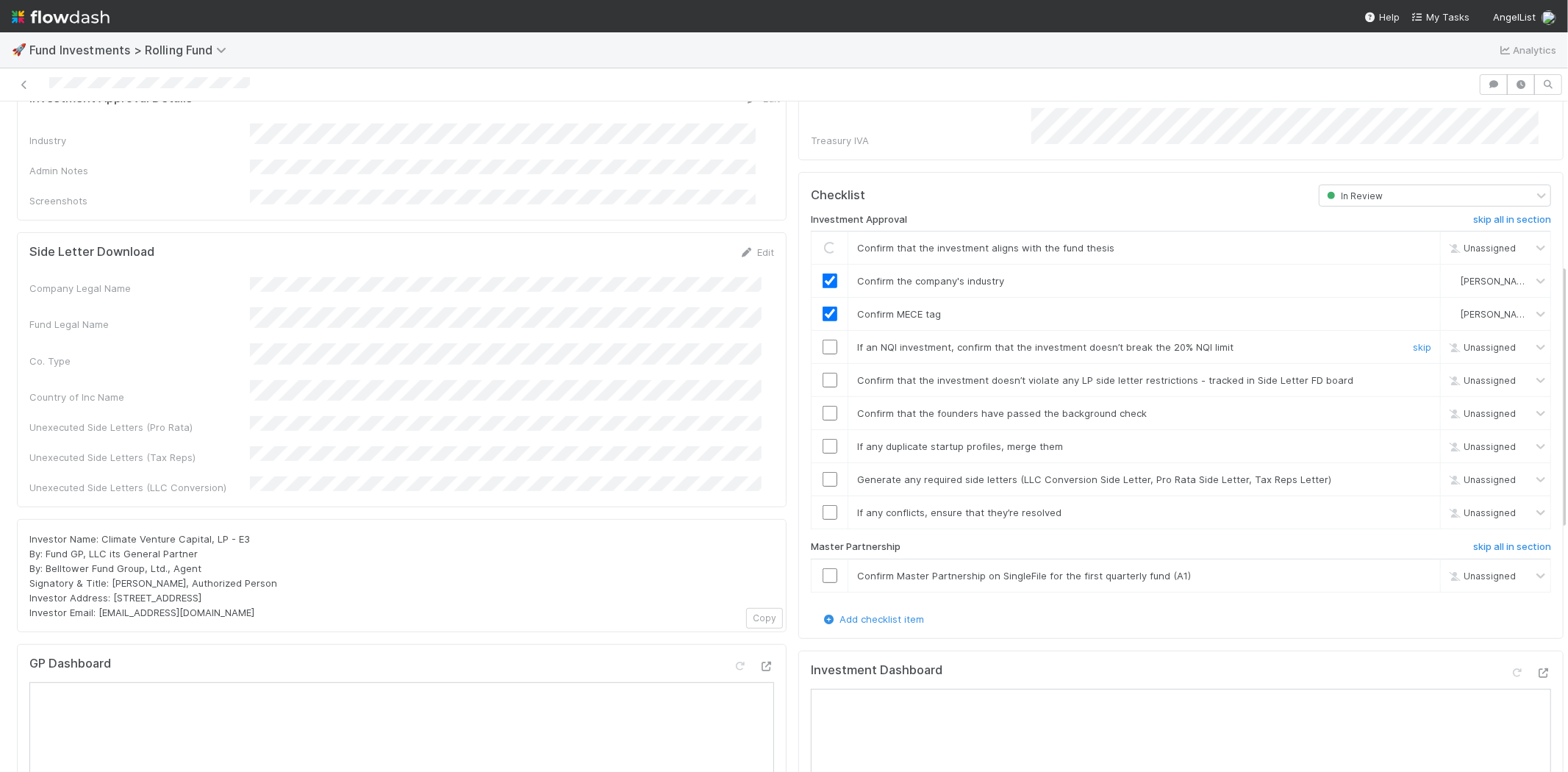
click at [823, 339] on input "checkbox" at bounding box center [830, 347] width 15 height 15
click at [823, 373] on input "checkbox" at bounding box center [830, 380] width 15 height 15
click at [823, 406] on input "checkbox" at bounding box center [830, 413] width 15 height 15
click at [823, 438] on input "checkbox" at bounding box center [830, 446] width 15 height 15
click at [823, 472] on input "checkbox" at bounding box center [830, 479] width 15 height 15
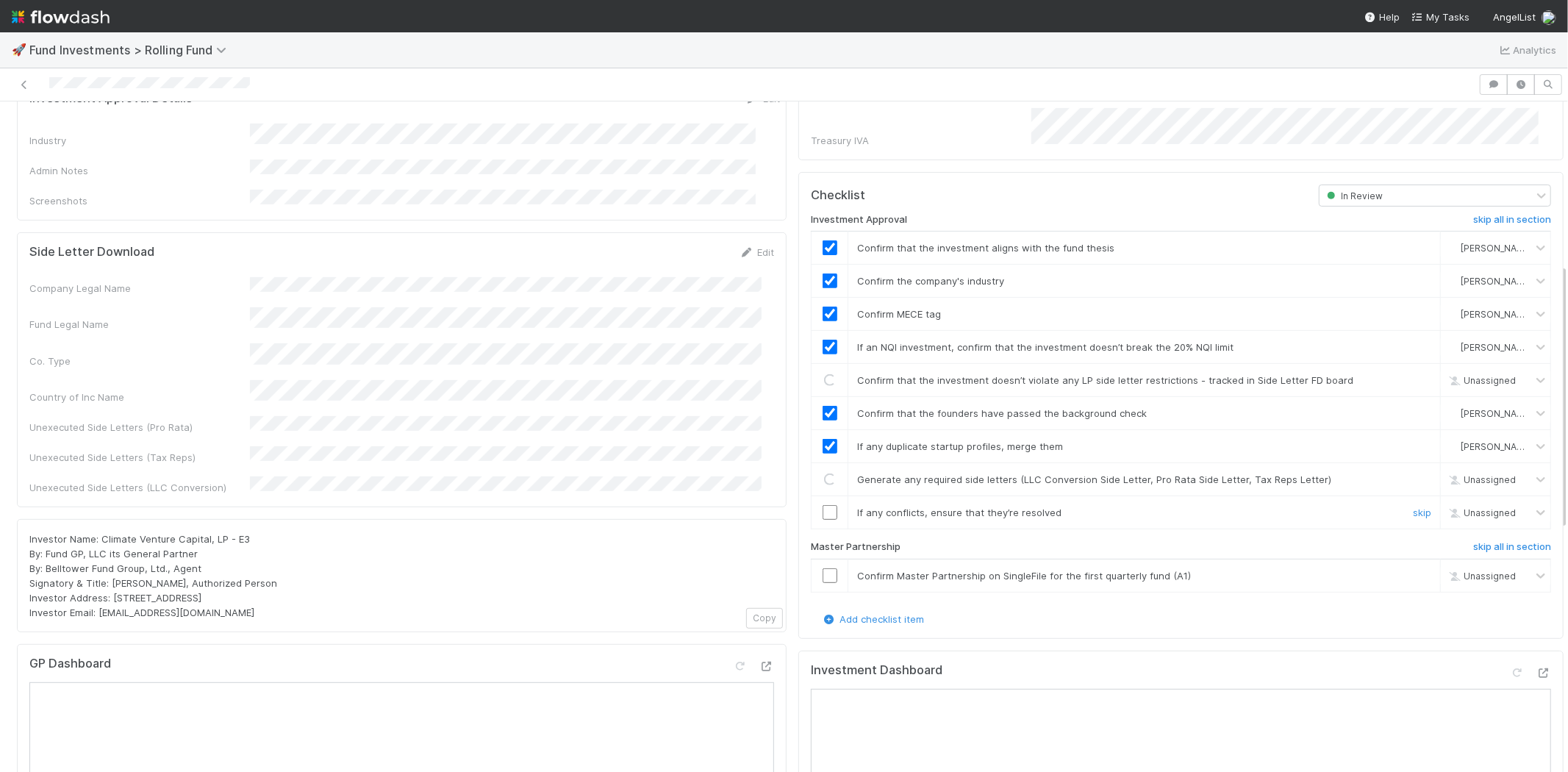
click at [823, 505] on input "checkbox" at bounding box center [830, 512] width 15 height 15
click at [823, 568] on input "checkbox" at bounding box center [830, 575] width 15 height 15
checkbox input "true"
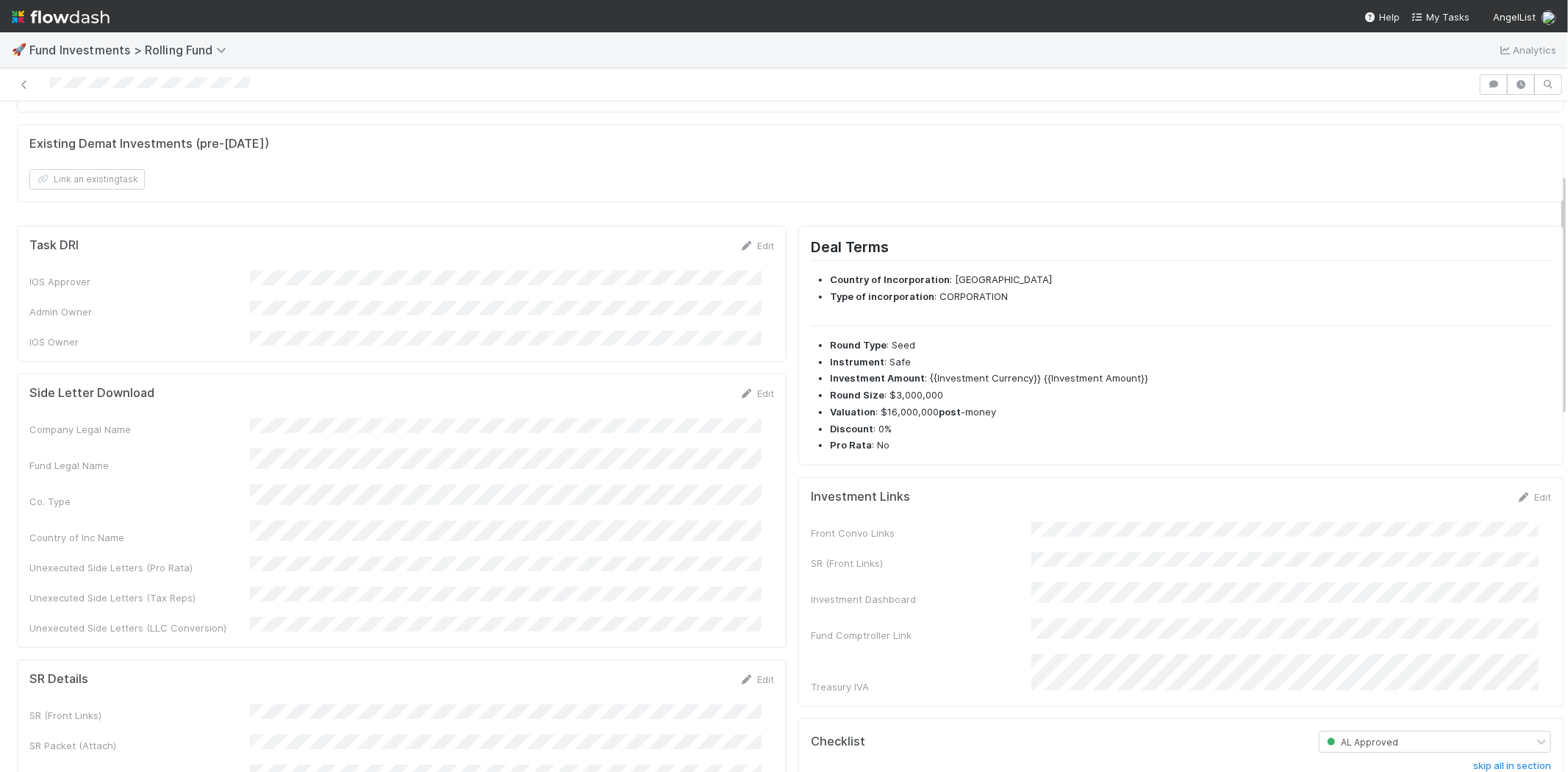
scroll to position [0, 0]
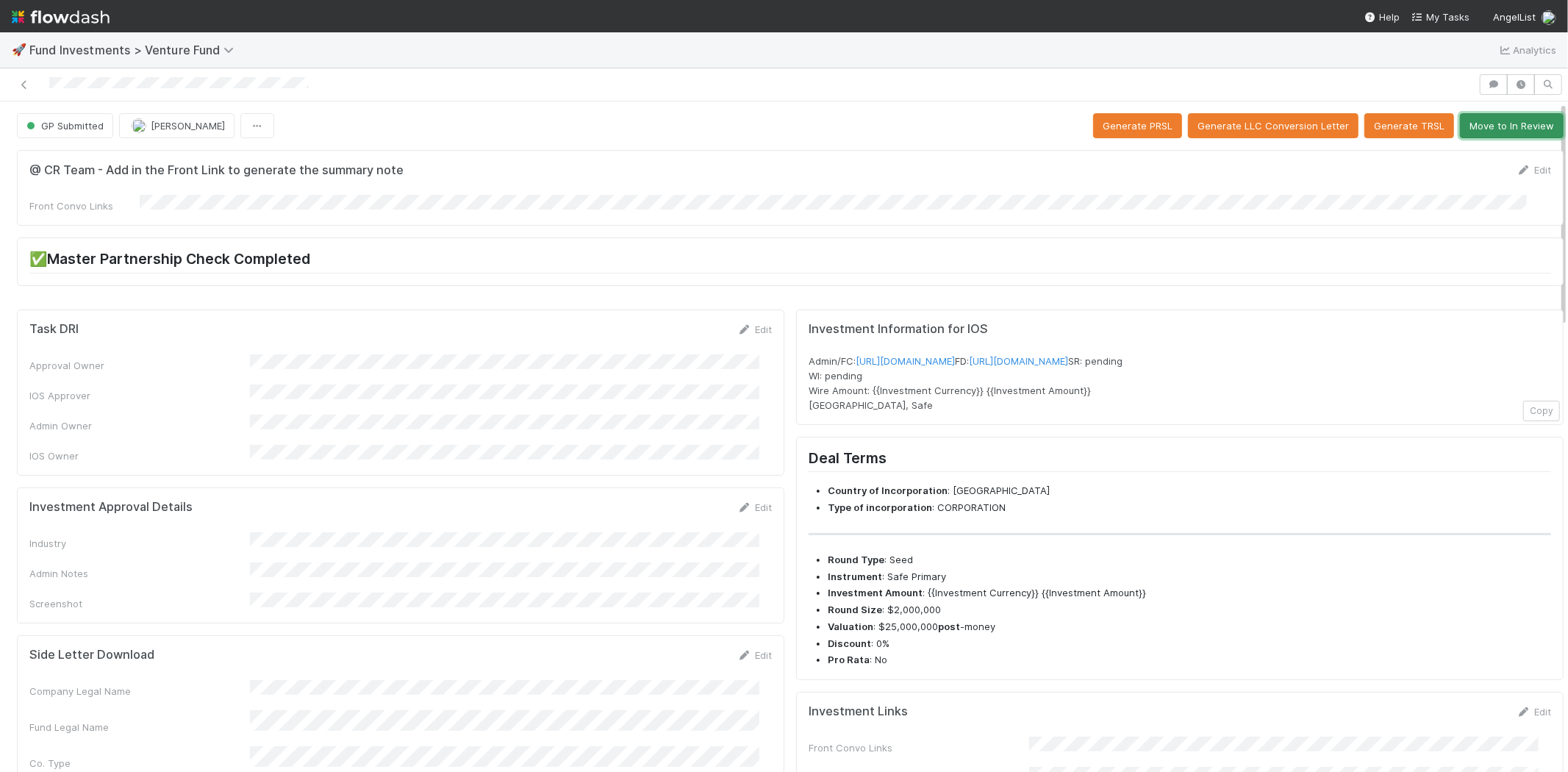
click at [1488, 113] on button "Move to In Review" at bounding box center [1511, 126] width 103 height 25
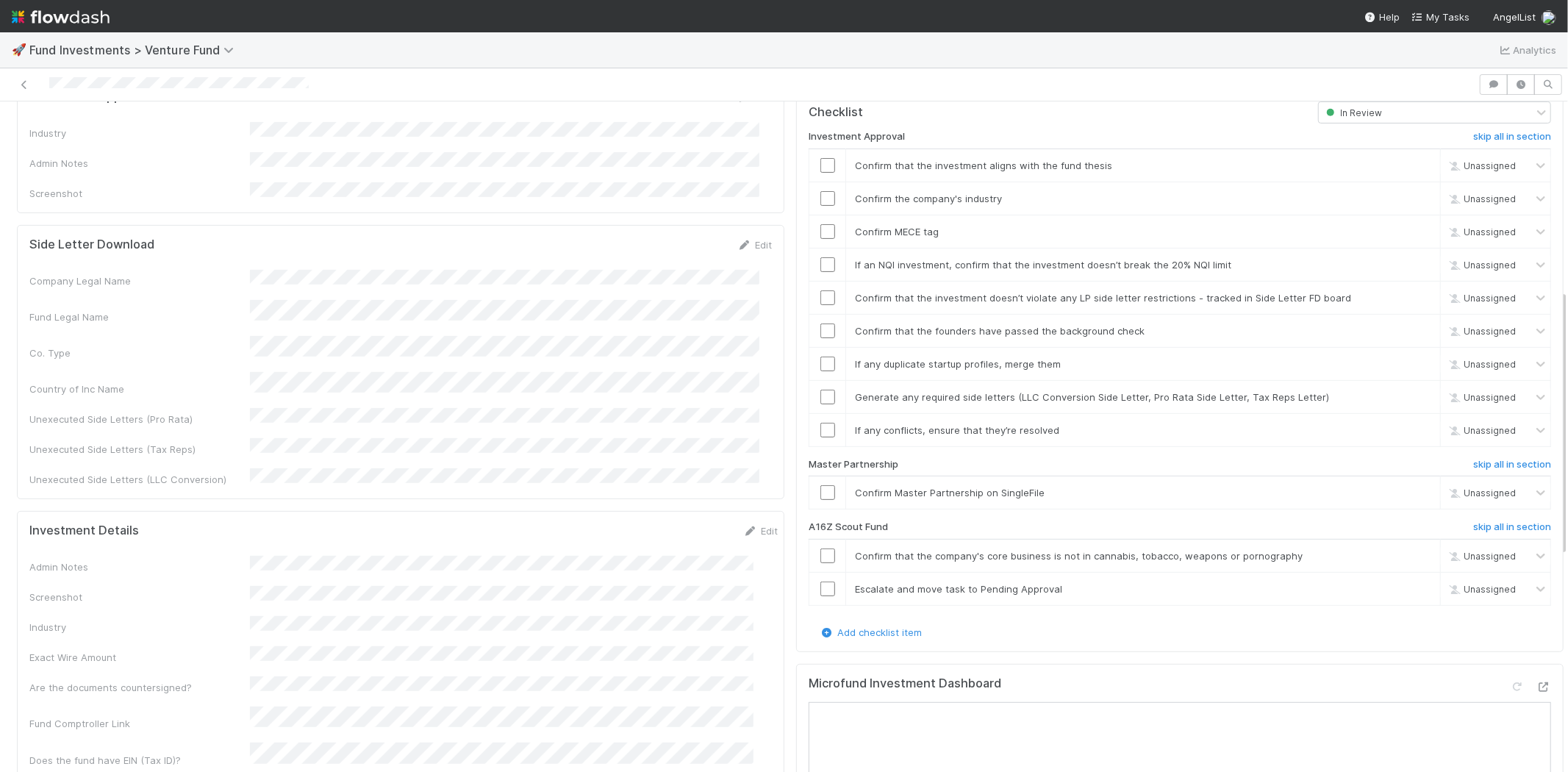
scroll to position [490, 0]
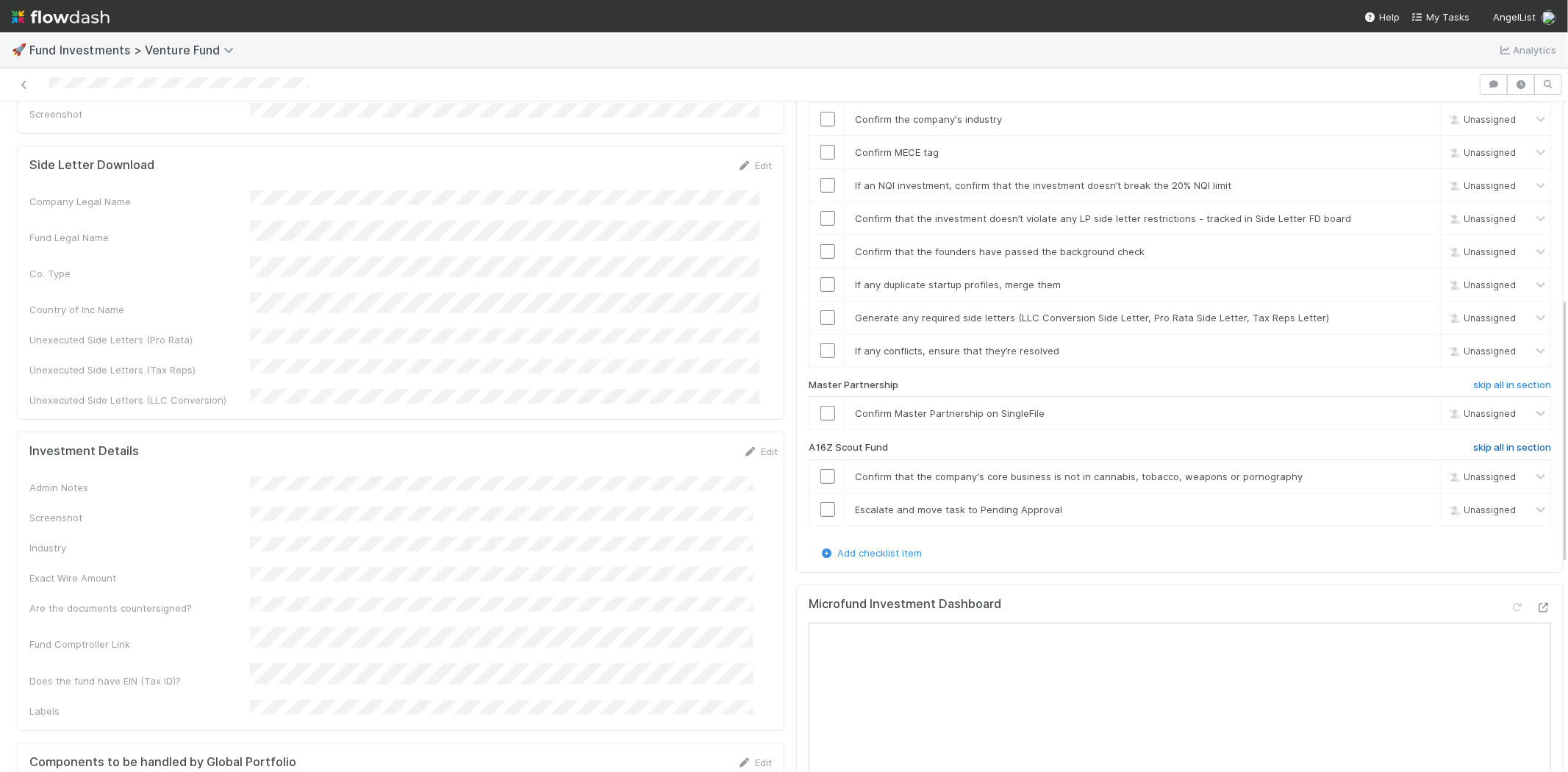
click at [1495, 441] on h6 "skip all in section" at bounding box center [1512, 447] width 78 height 12
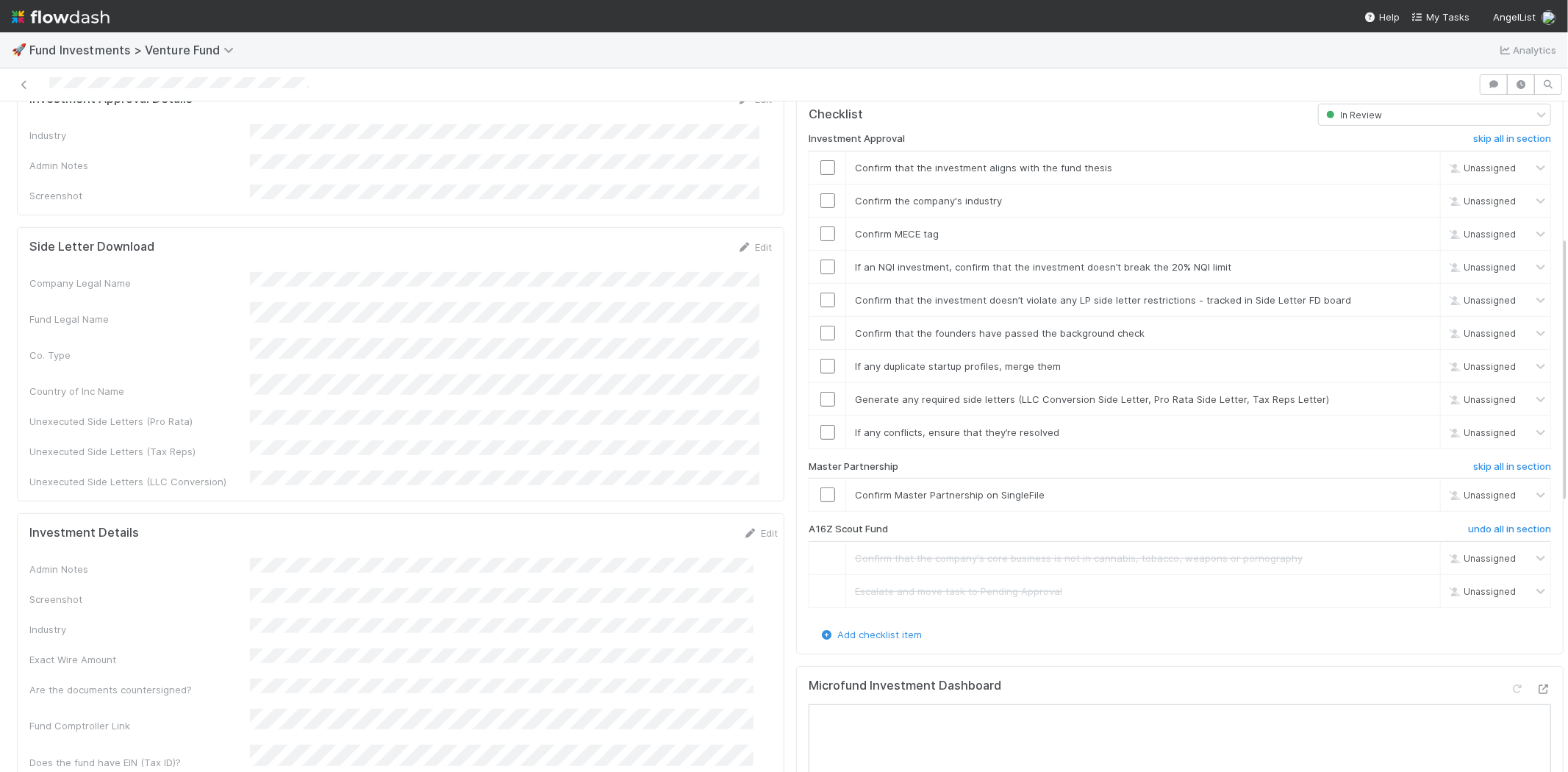
scroll to position [245, 0]
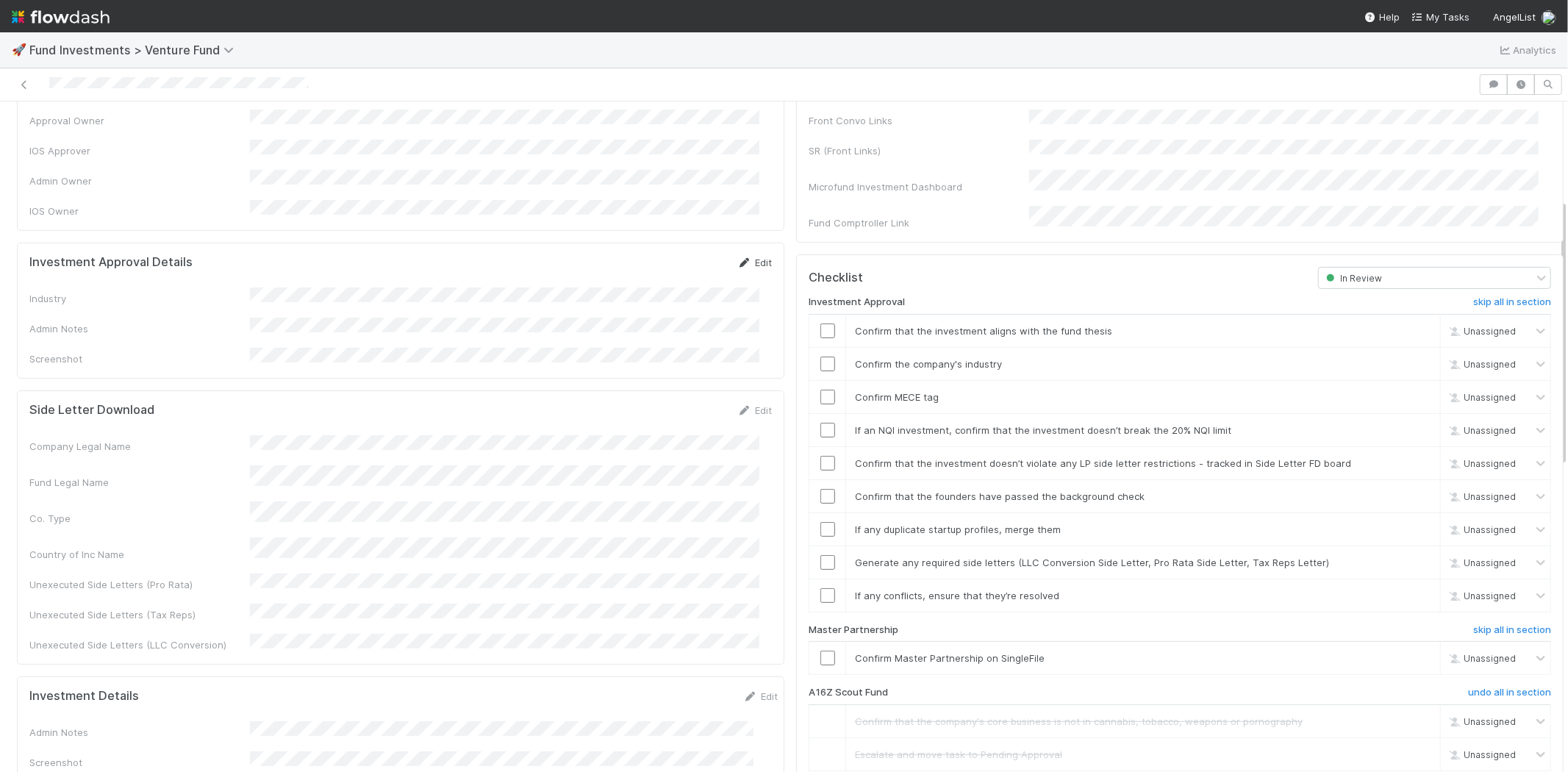
click at [748, 257] on link "Edit" at bounding box center [754, 263] width 34 height 12
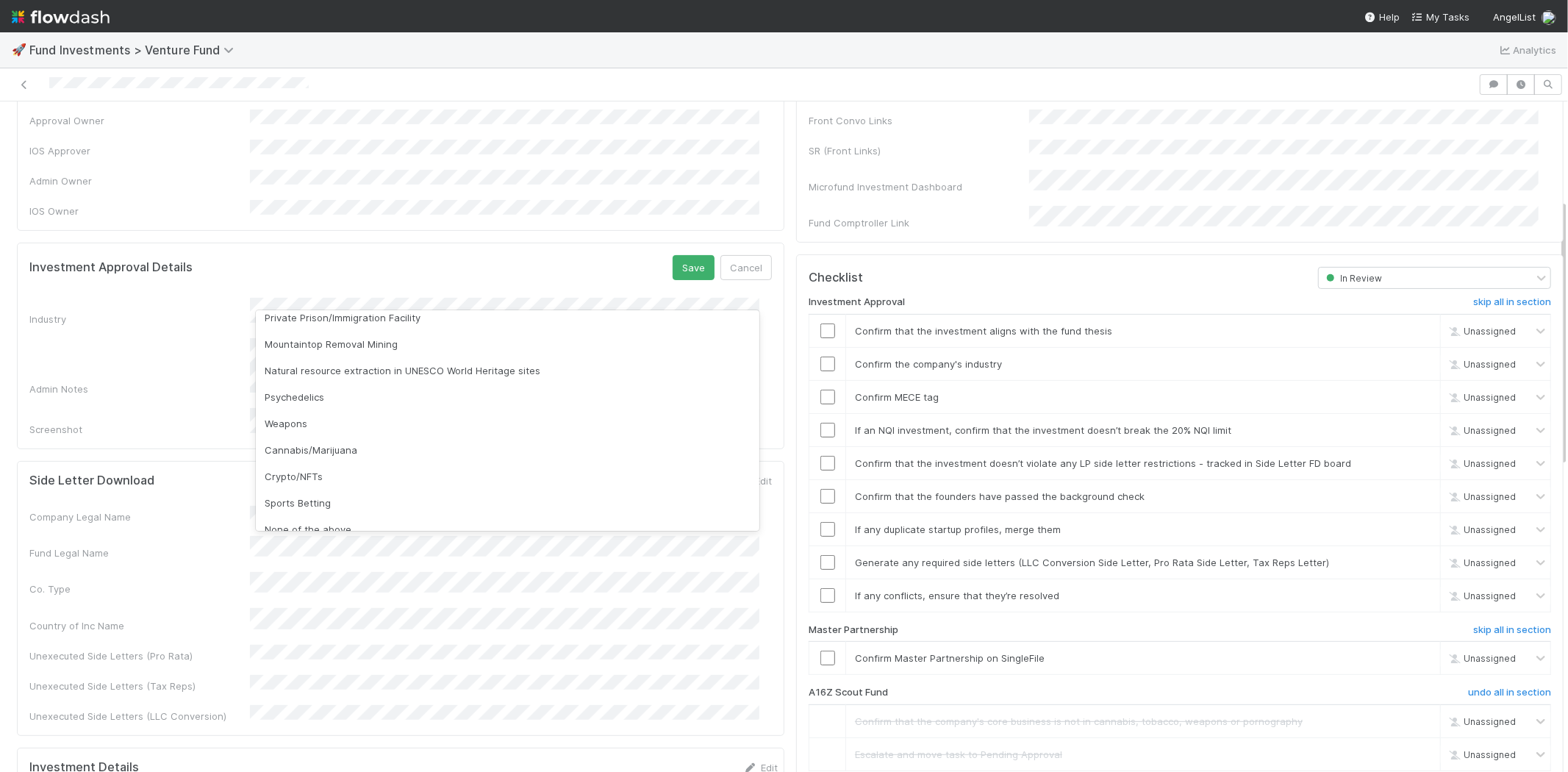
scroll to position [420, 0]
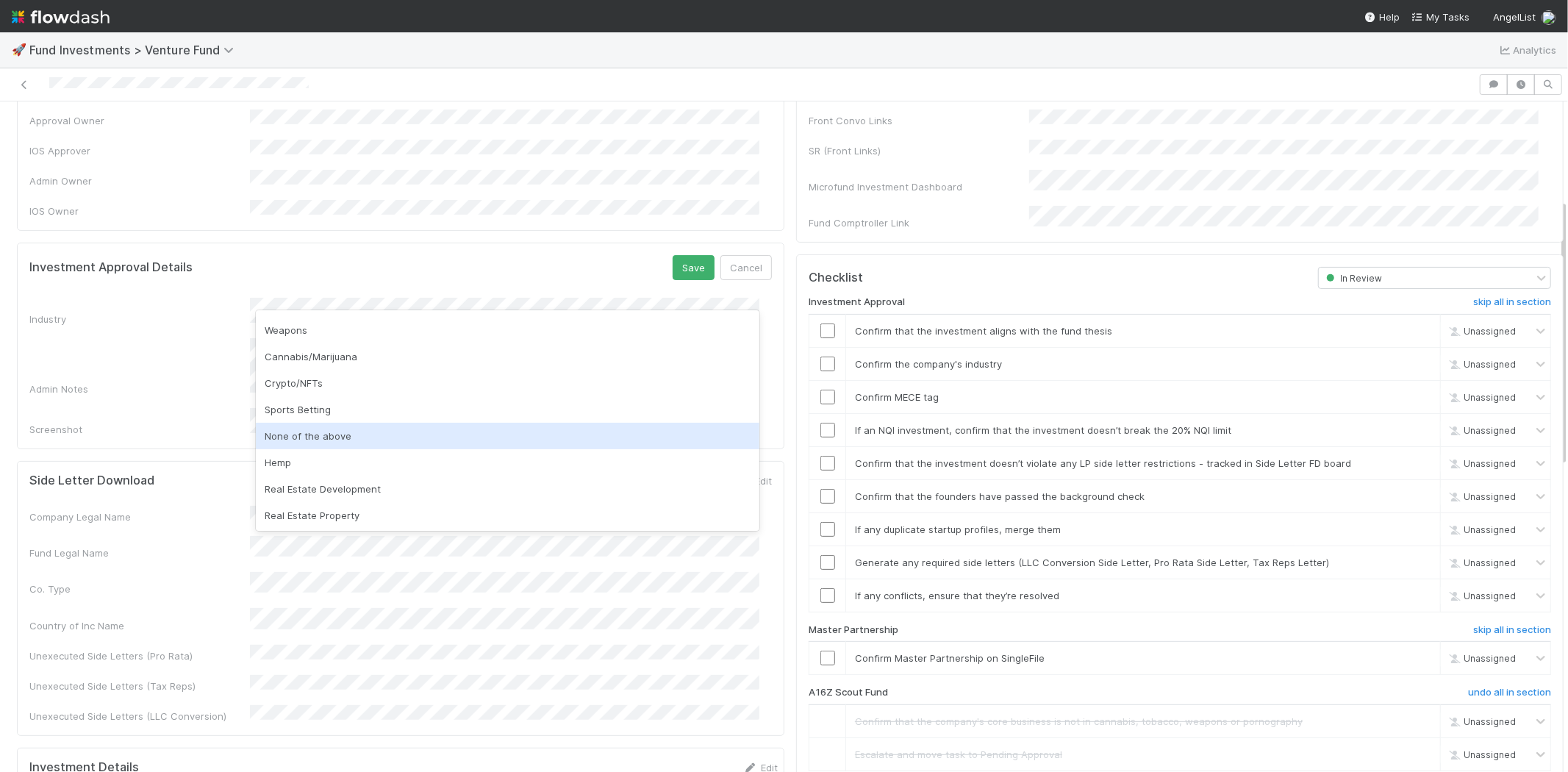
click at [322, 438] on div "None of the above" at bounding box center [508, 436] width 503 height 27
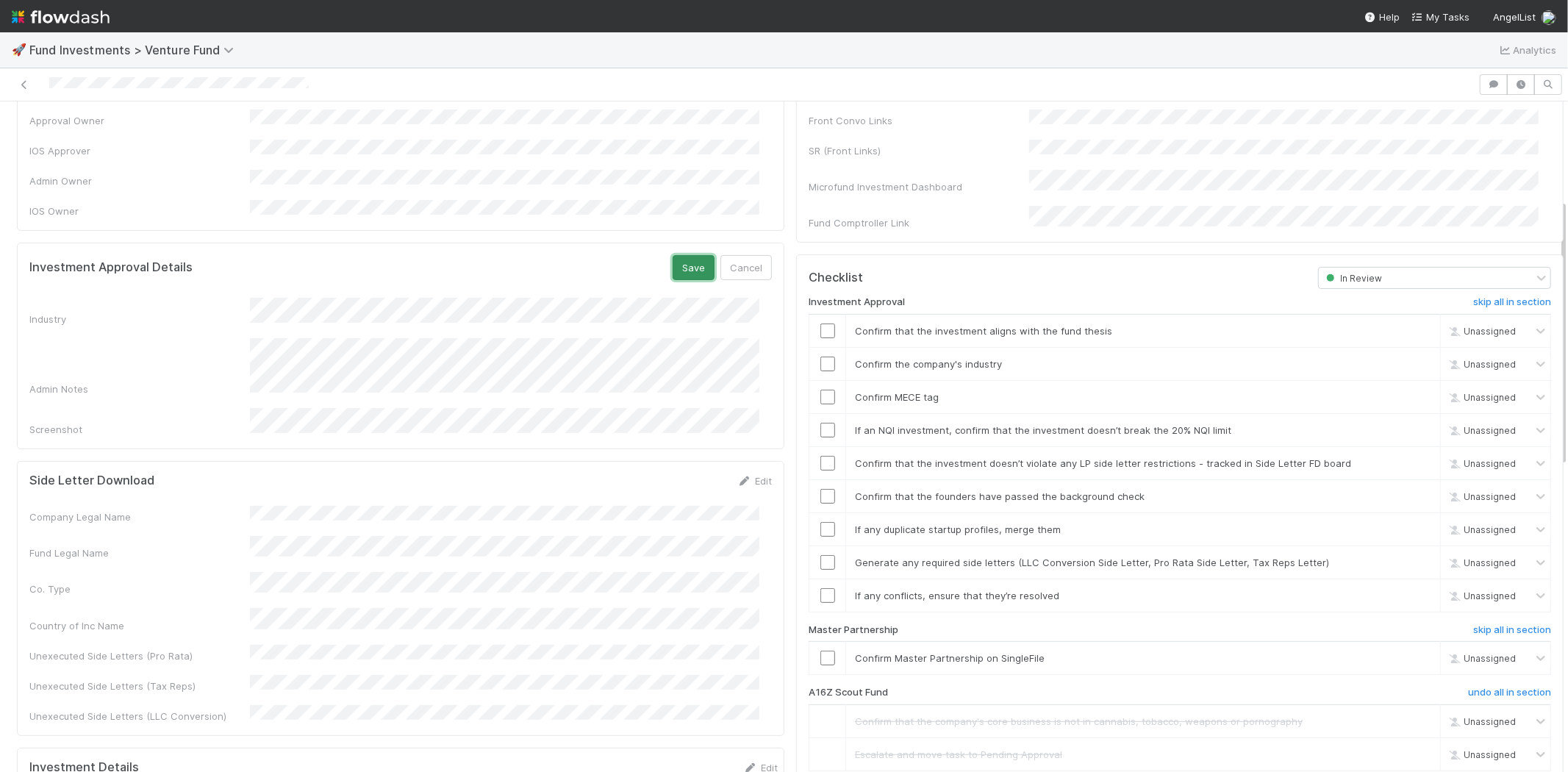
click at [674, 255] on button "Save" at bounding box center [694, 268] width 42 height 25
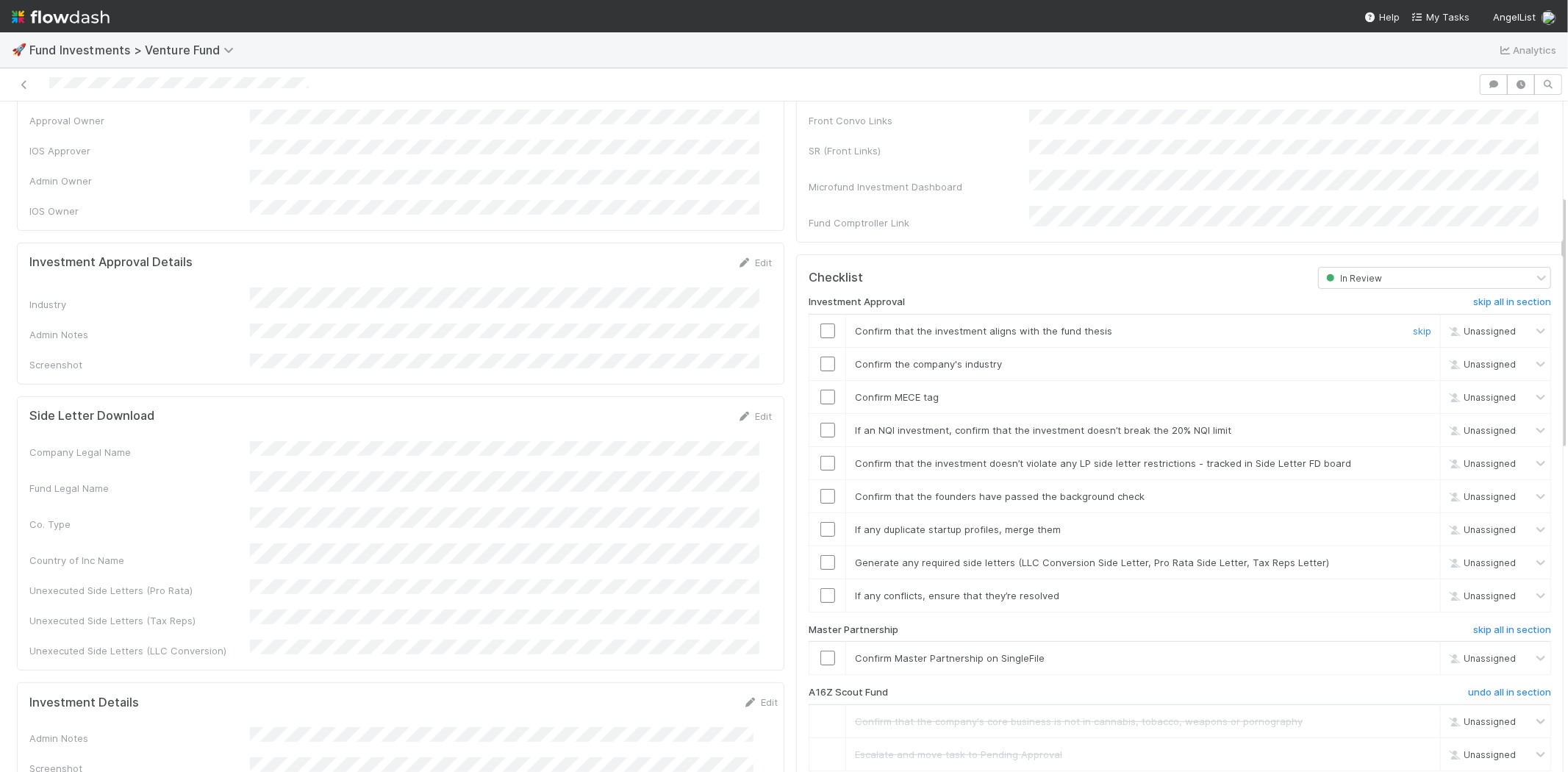
click at [820, 323] on input "checkbox" at bounding box center [828, 331] width 15 height 15
click at [820, 357] on input "checkbox" at bounding box center [828, 364] width 15 height 15
click at [820, 389] on input "checkbox" at bounding box center [828, 397] width 15 height 15
click at [820, 423] on input "checkbox" at bounding box center [828, 430] width 15 height 15
click at [820, 456] on input "checkbox" at bounding box center [828, 463] width 15 height 15
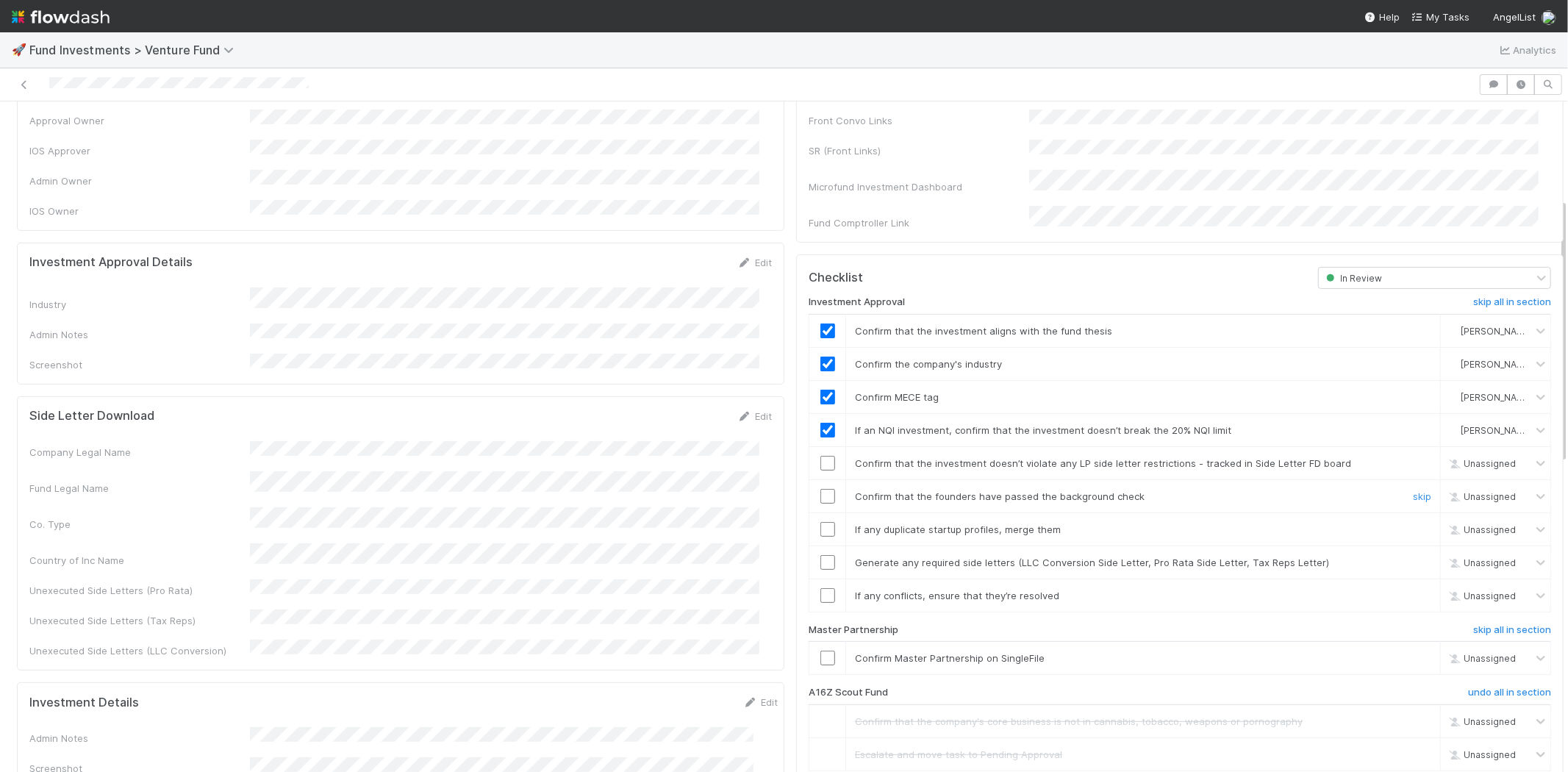
click at [820, 489] on input "checkbox" at bounding box center [828, 497] width 15 height 15
click at [820, 522] on input "checkbox" at bounding box center [828, 529] width 15 height 15
checkbox input "true"
click at [820, 489] on input "checkbox" at bounding box center [828, 497] width 15 height 15
click at [820, 522] on input "checkbox" at bounding box center [828, 529] width 15 height 15
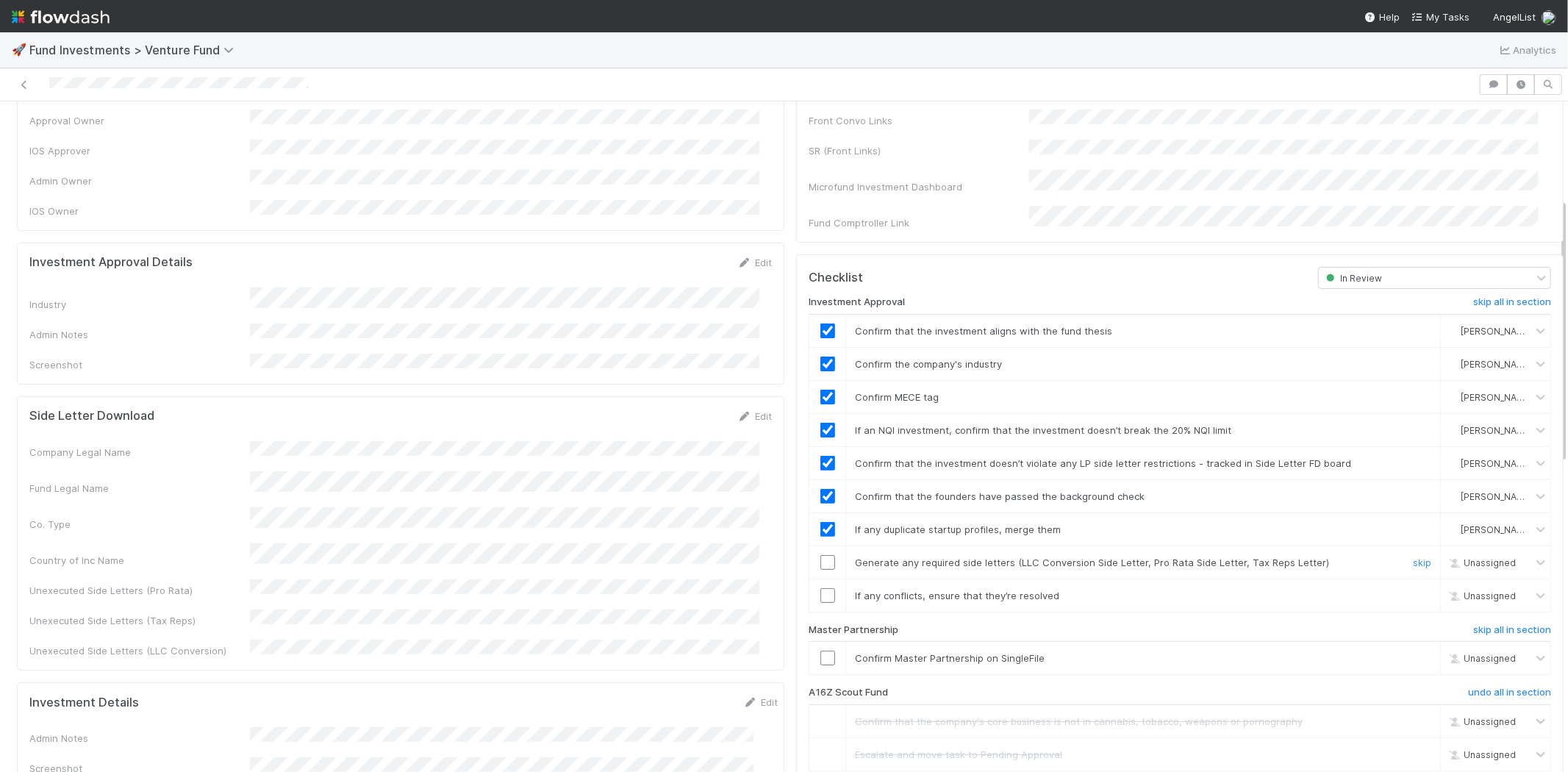
click at [820, 555] on input "checkbox" at bounding box center [828, 563] width 15 height 15
click at [820, 588] on input "checkbox" at bounding box center [828, 596] width 15 height 15
click at [809, 648] on td at bounding box center [827, 658] width 36 height 33
click at [820, 651] on input "checkbox" at bounding box center [828, 658] width 15 height 15
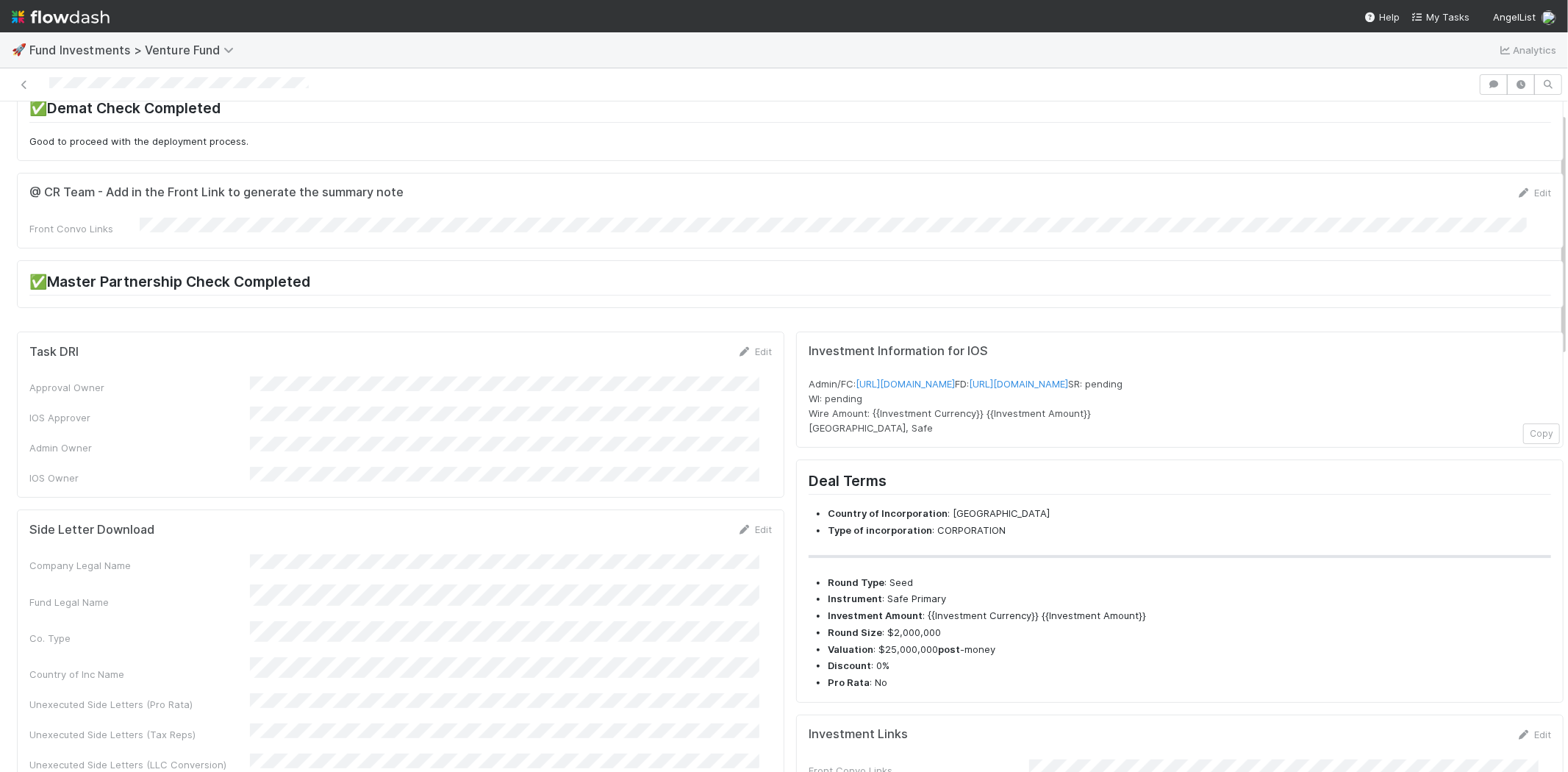
scroll to position [0, 0]
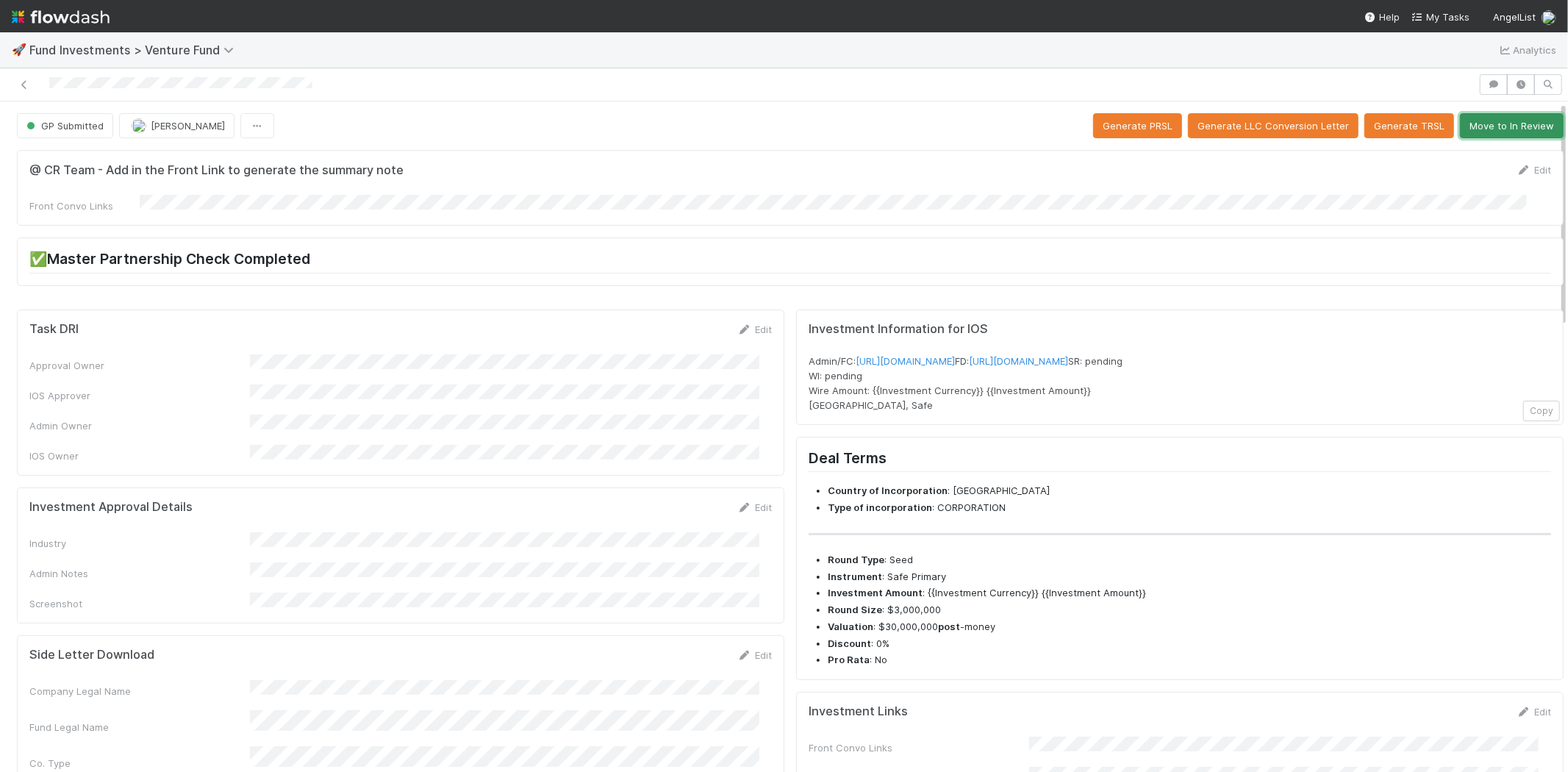
click at [1496, 122] on button "Move to In Review" at bounding box center [1511, 126] width 103 height 25
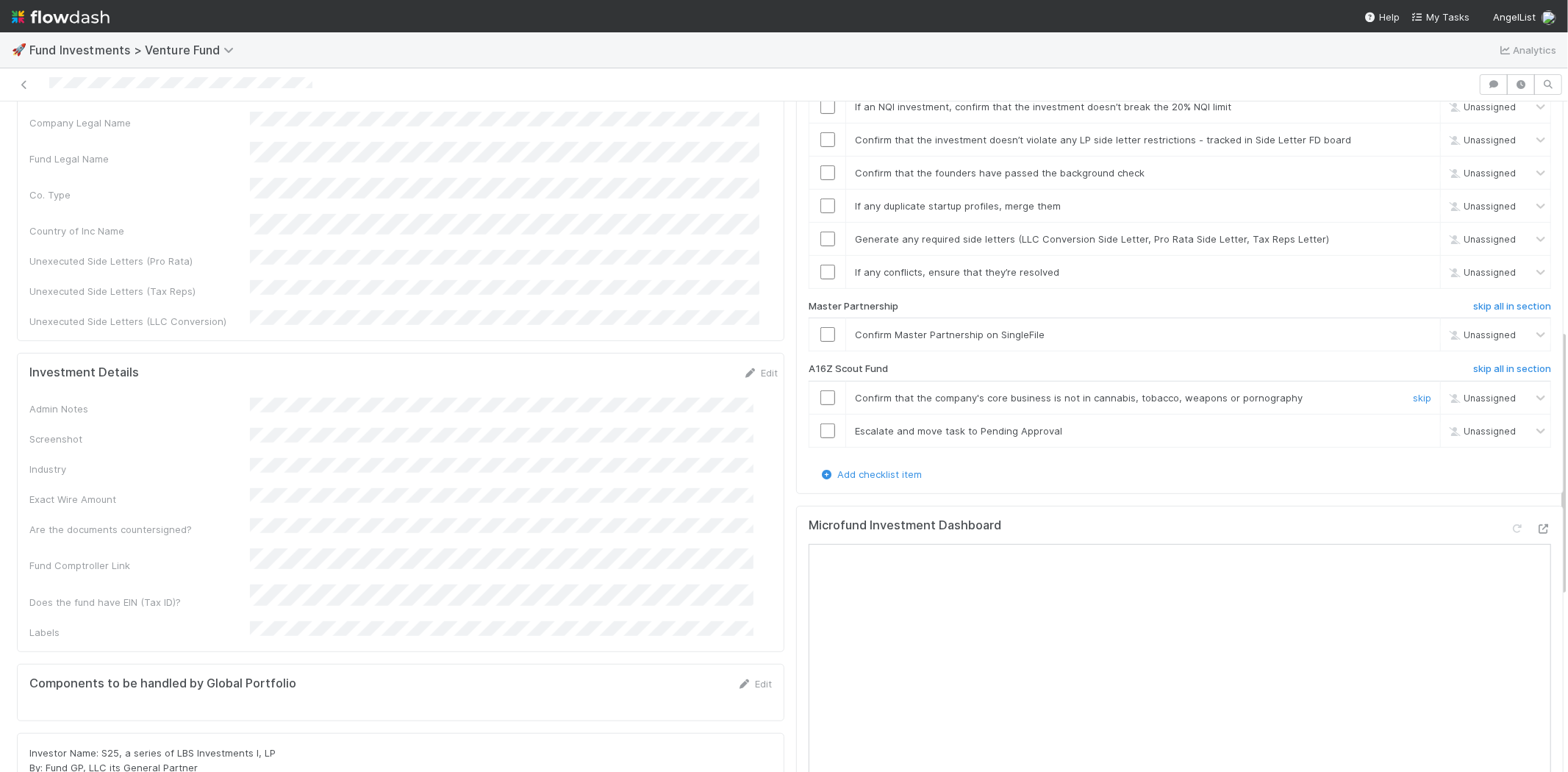
scroll to position [571, 0]
click at [1491, 360] on h6 "skip all in section" at bounding box center [1512, 366] width 78 height 12
click at [1483, 360] on h6 "skip all in section" at bounding box center [1512, 366] width 78 height 12
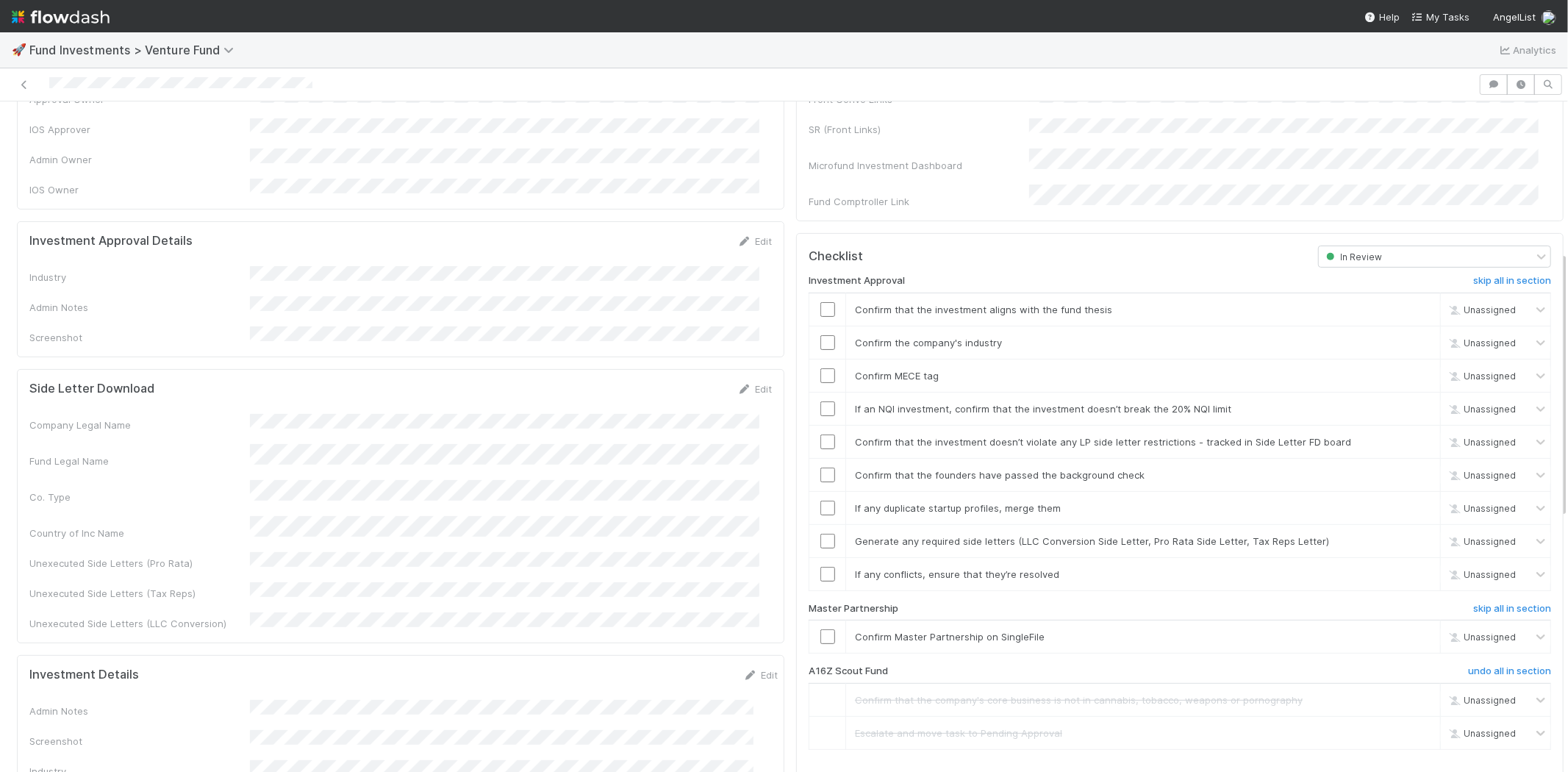
scroll to position [163, 0]
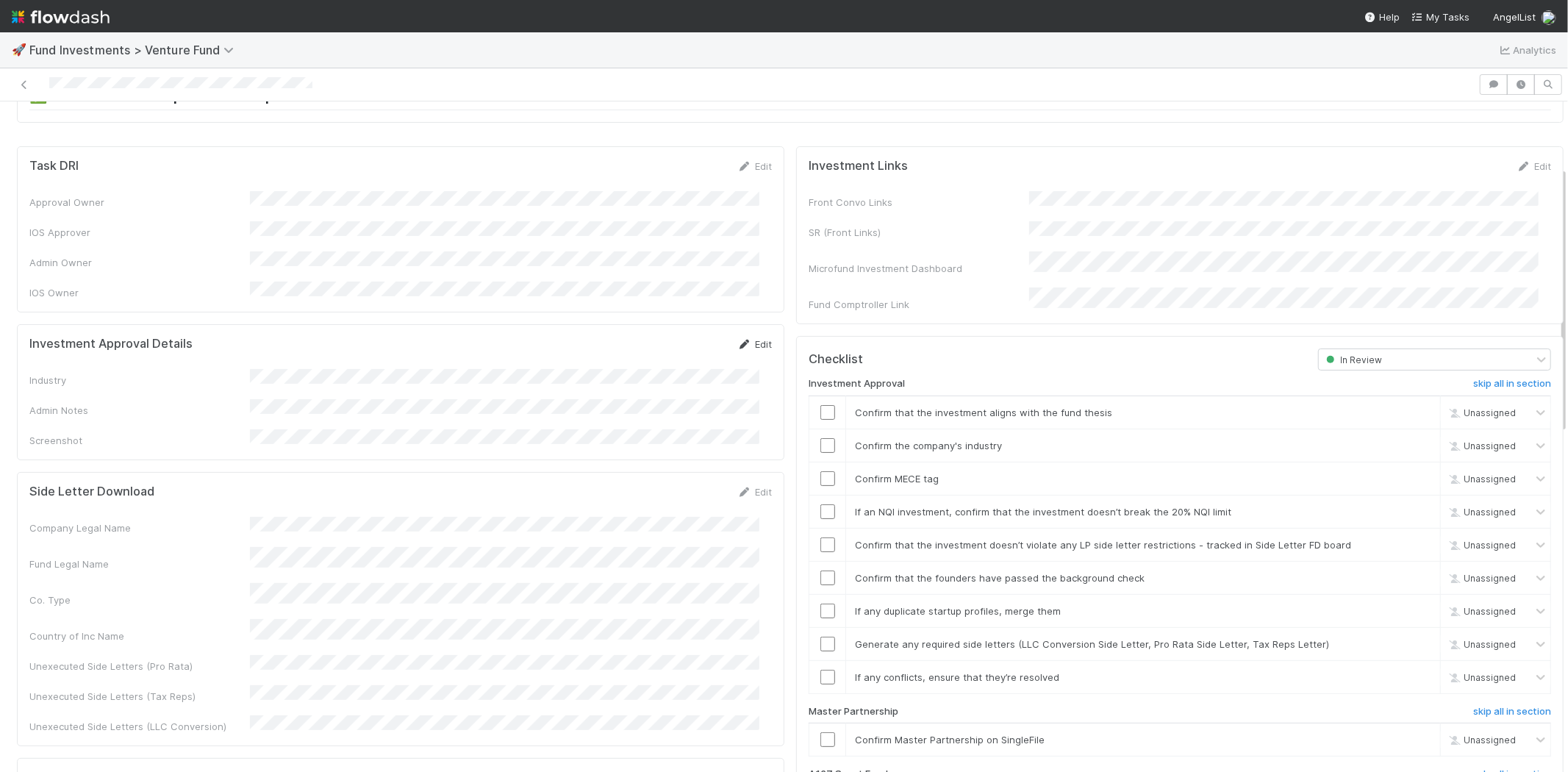
click at [747, 338] on link "Edit" at bounding box center [754, 344] width 34 height 12
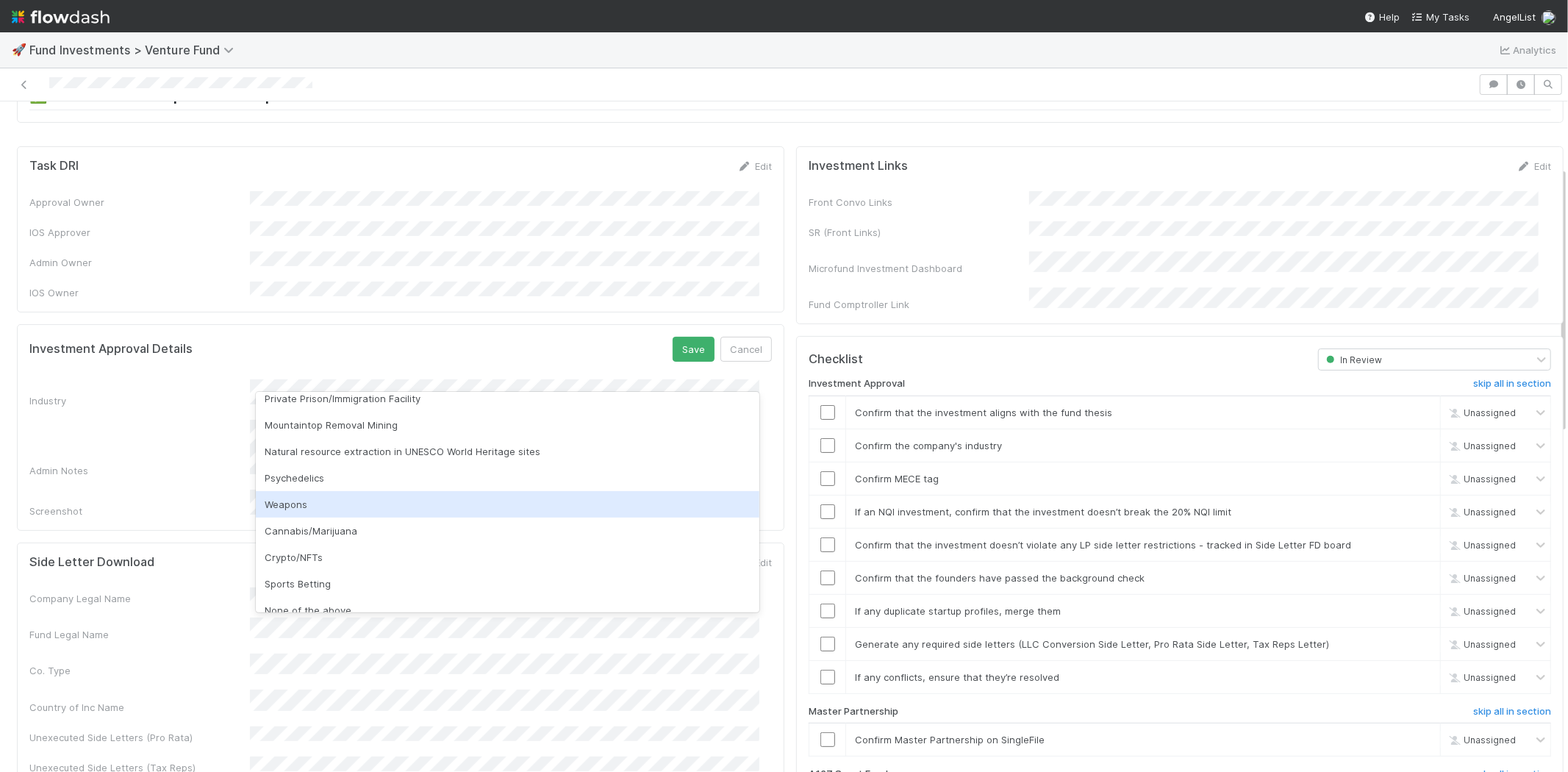
scroll to position [420, 0]
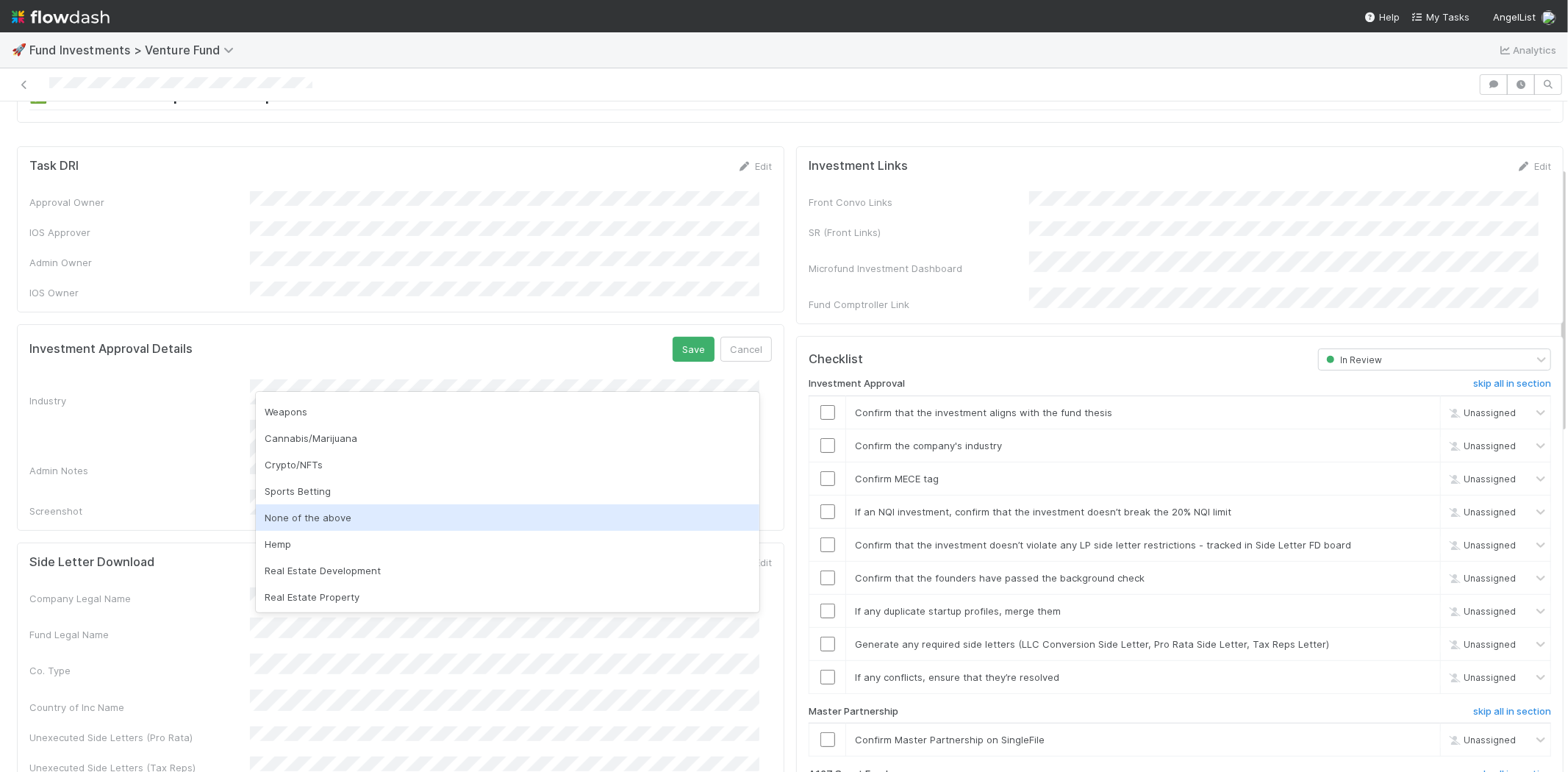
click at [333, 520] on div "None of the above" at bounding box center [508, 517] width 503 height 27
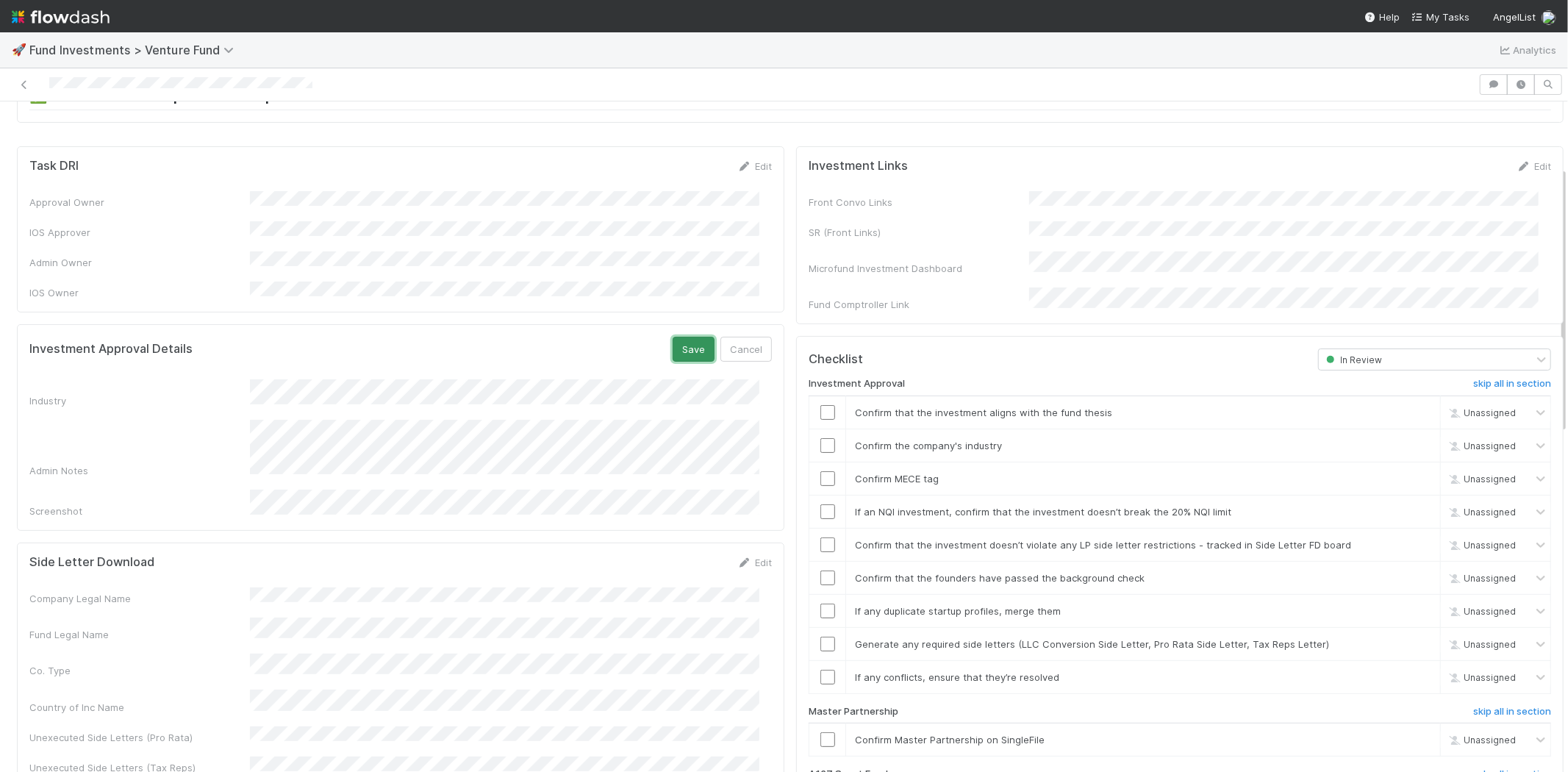
click at [684, 336] on button "Save" at bounding box center [694, 349] width 42 height 25
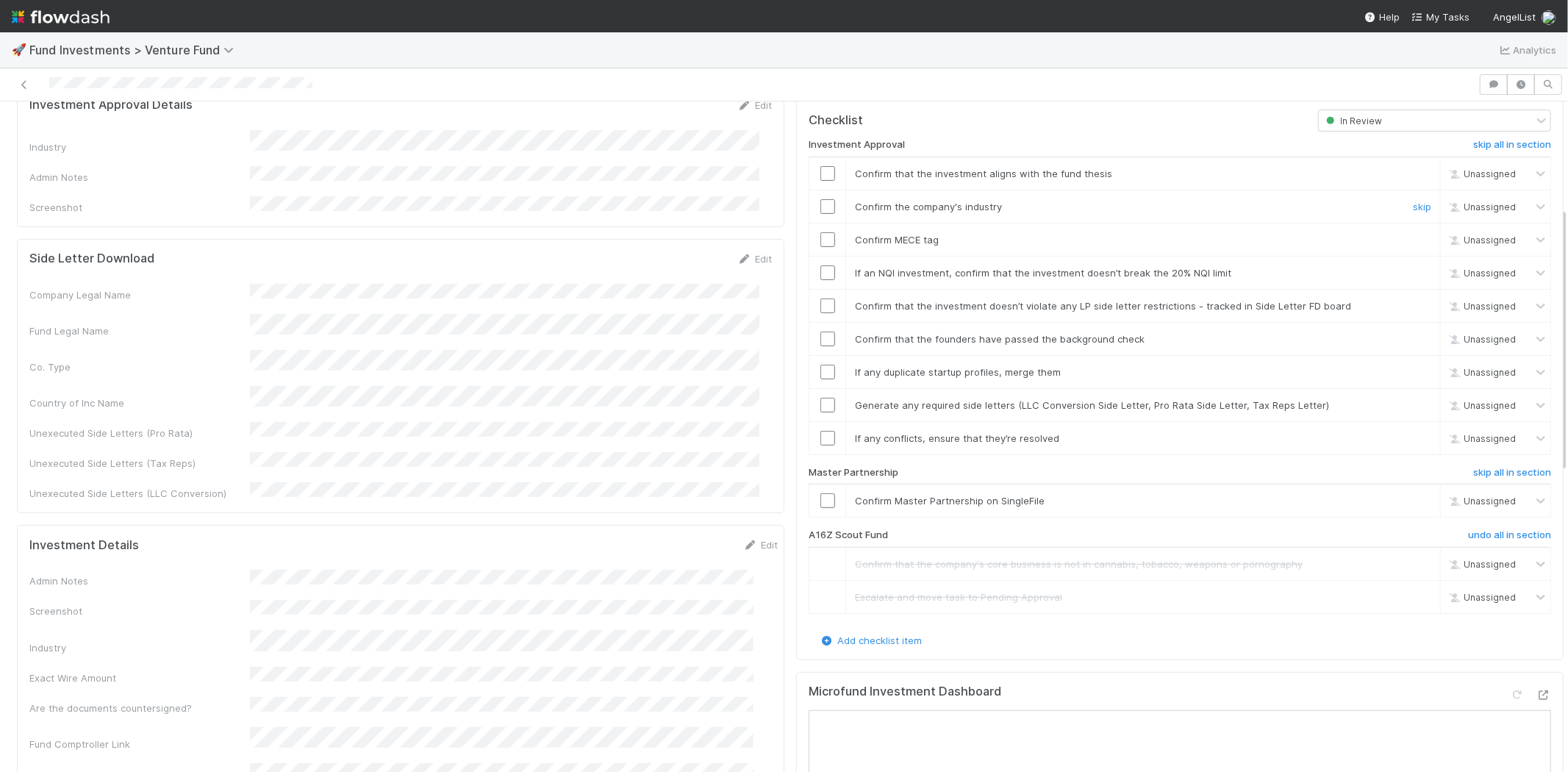
scroll to position [408, 0]
click at [820, 160] on input "checkbox" at bounding box center [828, 168] width 15 height 15
click at [820, 194] on input "checkbox" at bounding box center [828, 201] width 15 height 15
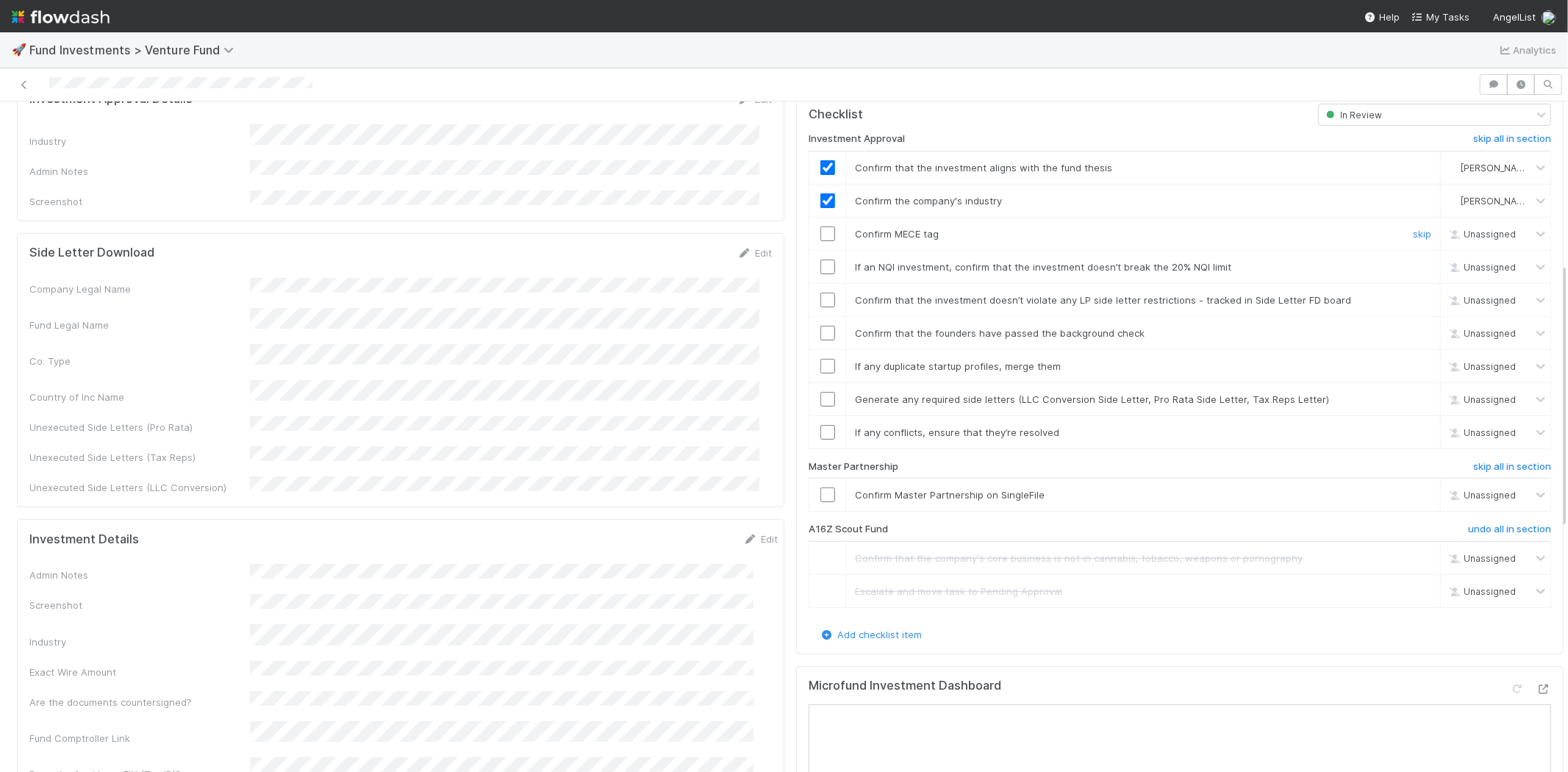
click at [820, 226] on input "checkbox" at bounding box center [828, 234] width 15 height 15
click at [820, 260] on input "checkbox" at bounding box center [828, 267] width 15 height 15
click at [820, 293] on input "checkbox" at bounding box center [828, 300] width 15 height 15
click at [820, 325] on input "checkbox" at bounding box center [828, 333] width 15 height 15
click at [820, 359] on input "checkbox" at bounding box center [828, 366] width 15 height 15
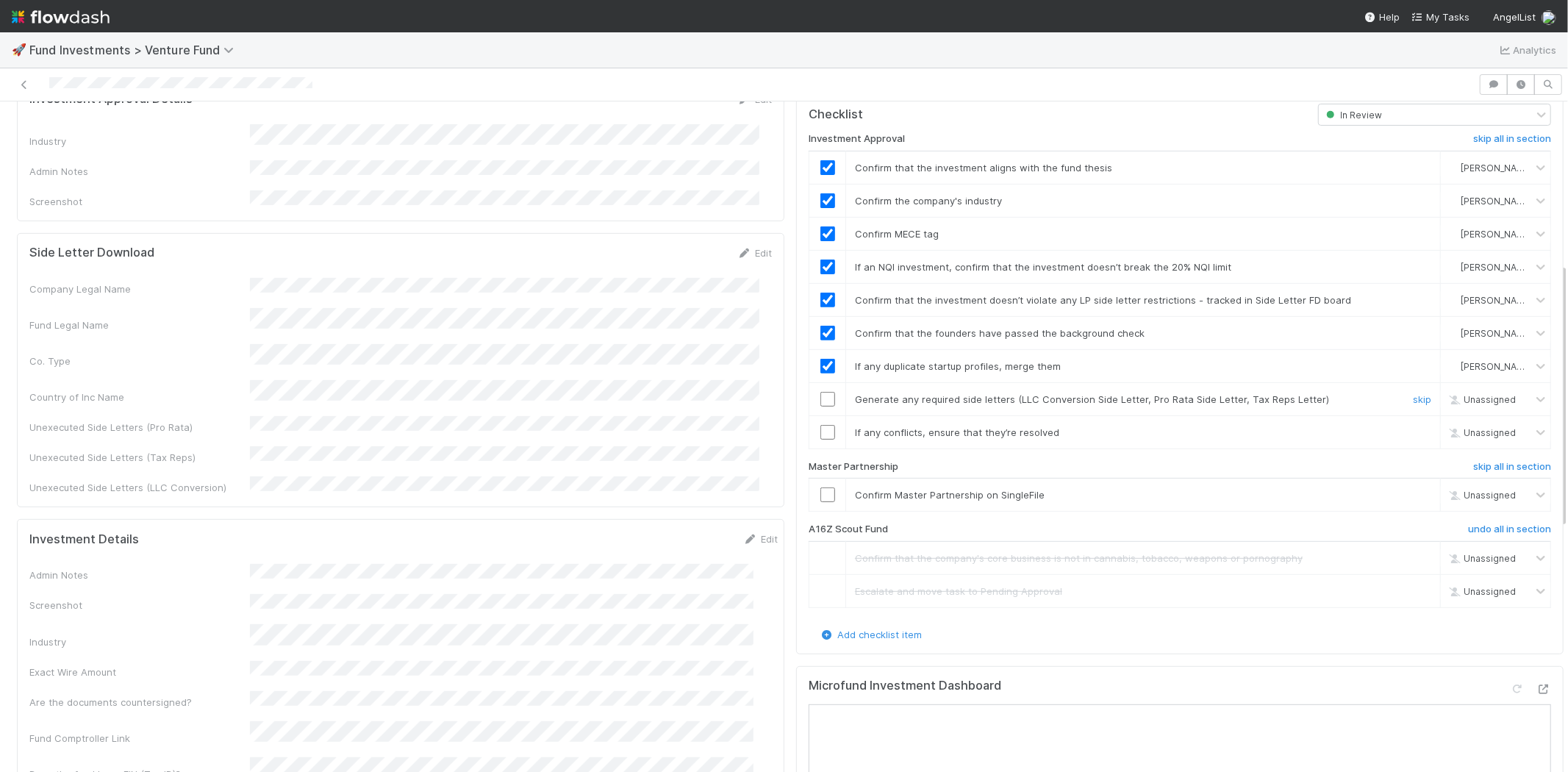
drag, startPoint x: 818, startPoint y: 380, endPoint x: 812, endPoint y: 409, distance: 29.6
click at [820, 392] on input "checkbox" at bounding box center [828, 399] width 15 height 15
click at [820, 425] on input "checkbox" at bounding box center [828, 433] width 15 height 15
click at [820, 488] on input "checkbox" at bounding box center [828, 495] width 15 height 15
checkbox input "true"
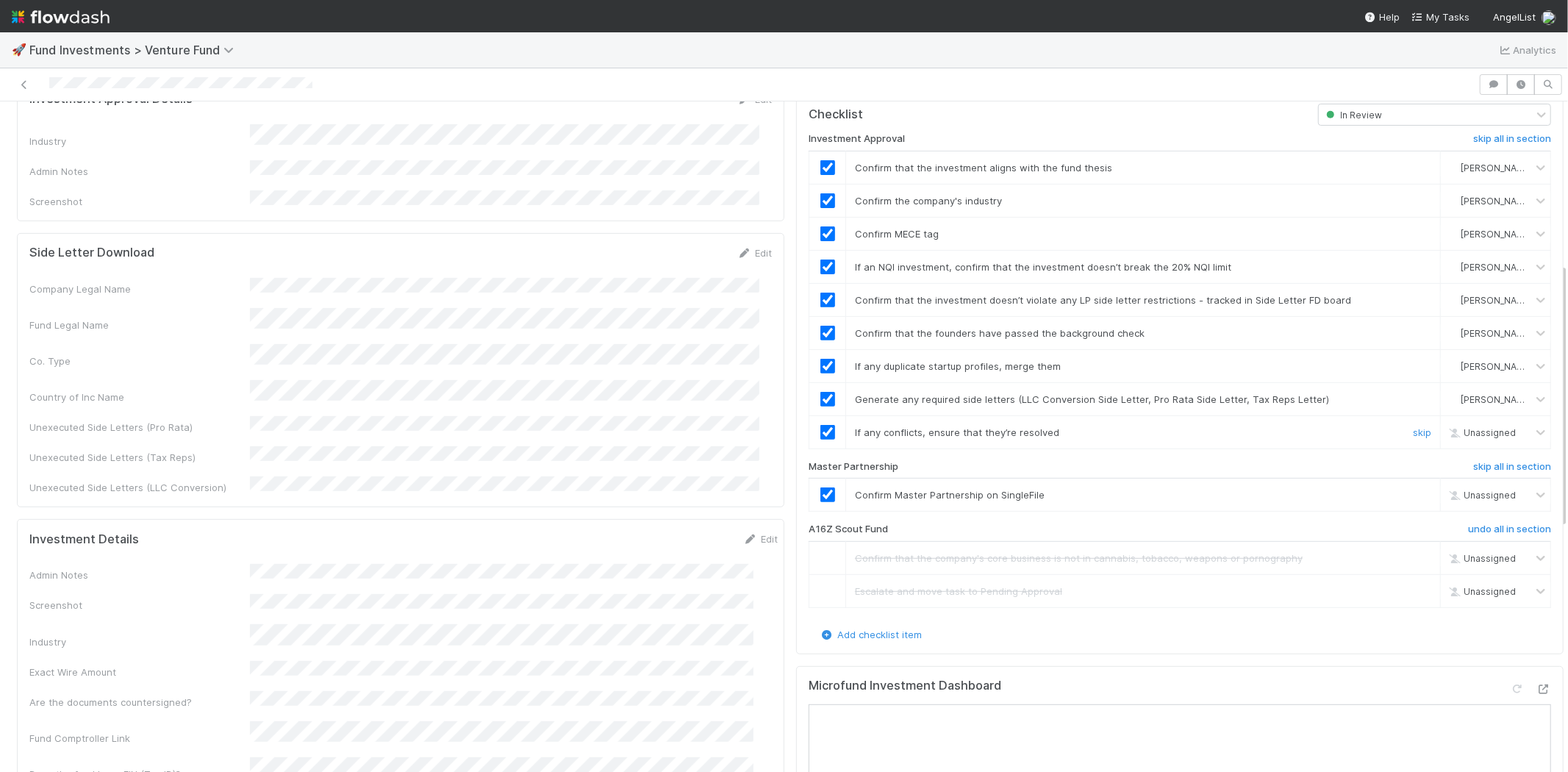
checkbox input "true"
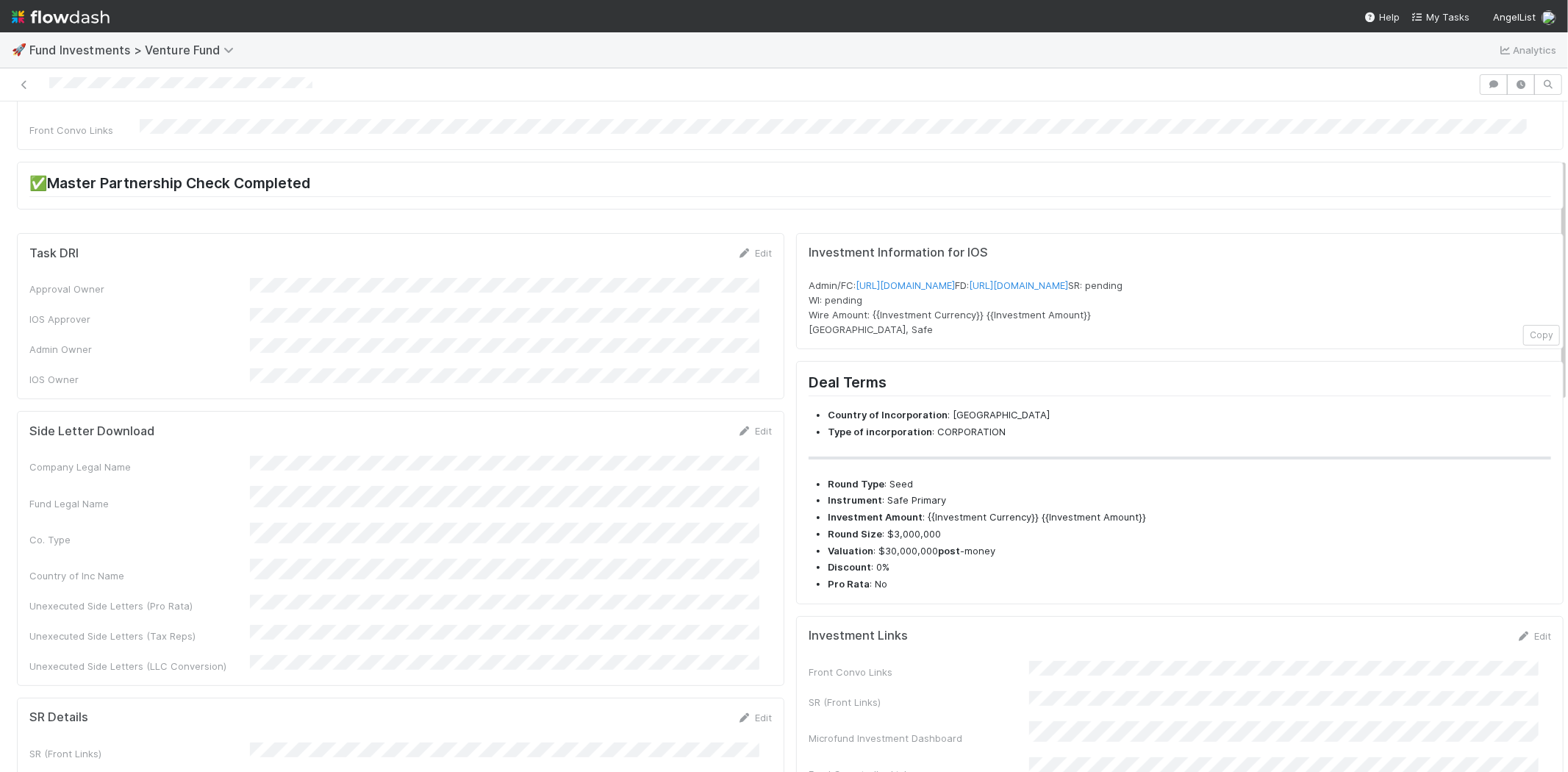
scroll to position [0, 0]
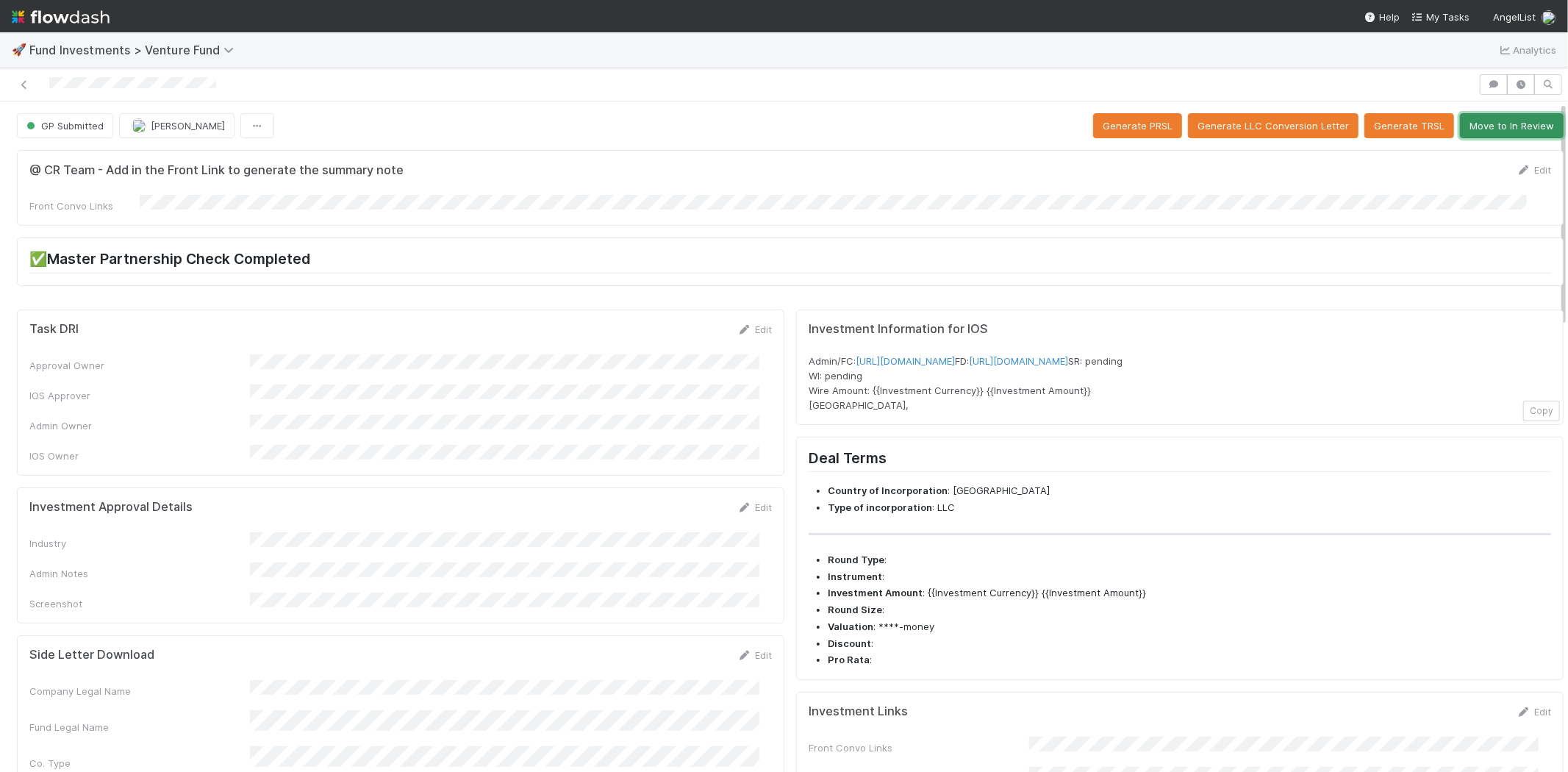
click at [1482, 127] on button "Move to In Review" at bounding box center [1511, 126] width 103 height 25
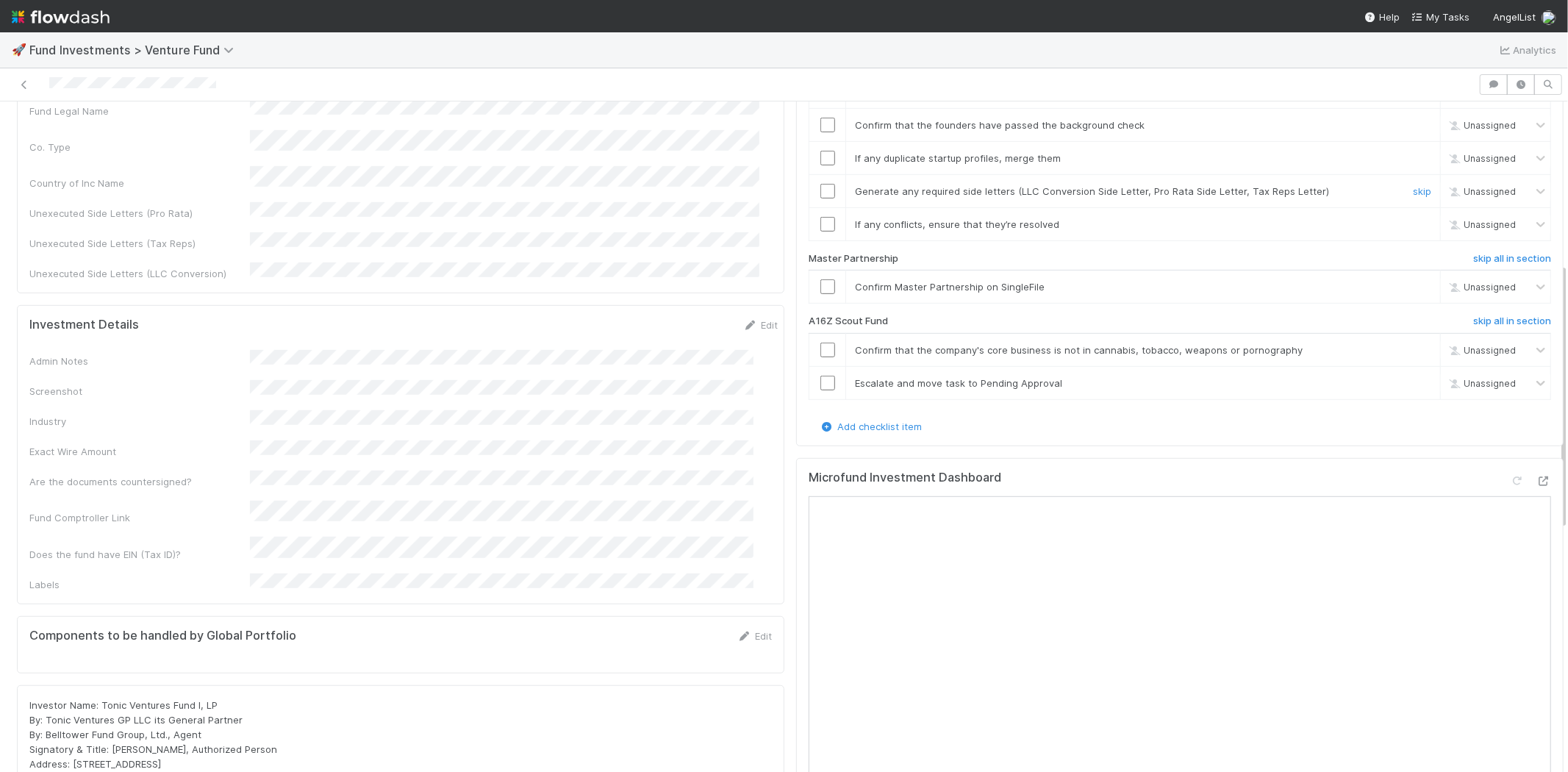
scroll to position [653, 0]
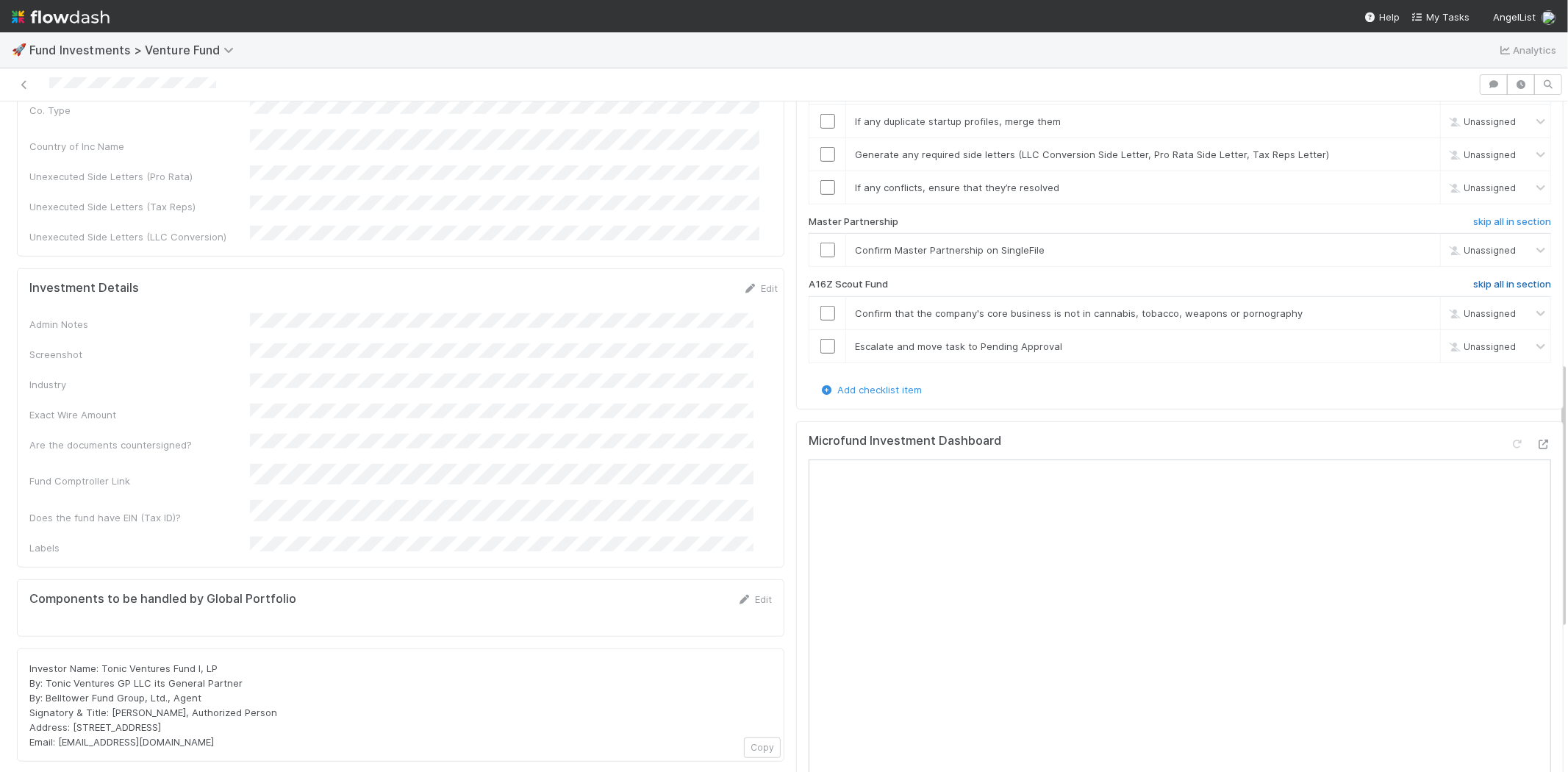
click at [1473, 278] on h6 "skip all in section" at bounding box center [1512, 284] width 78 height 12
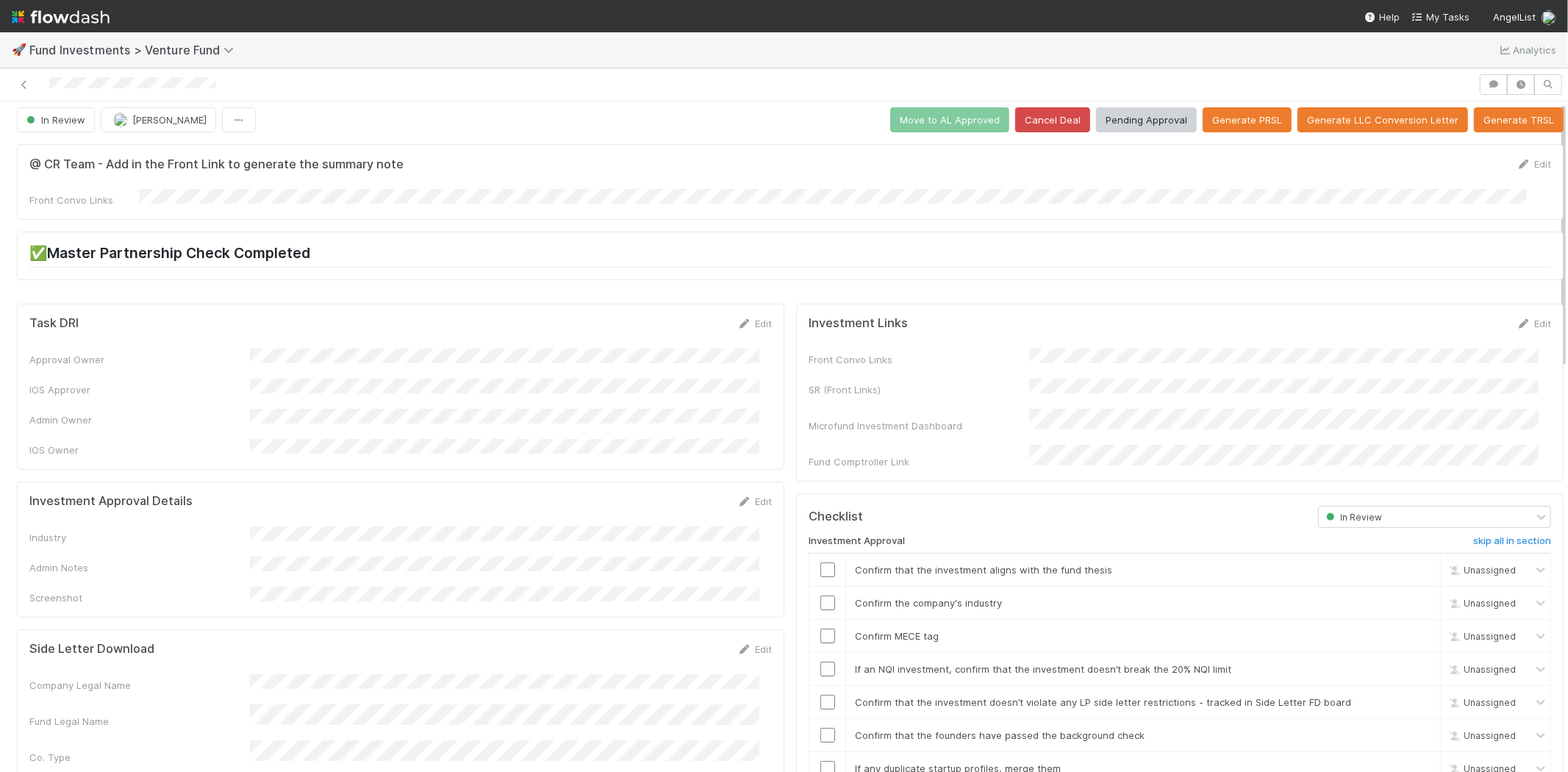
scroll to position [0, 0]
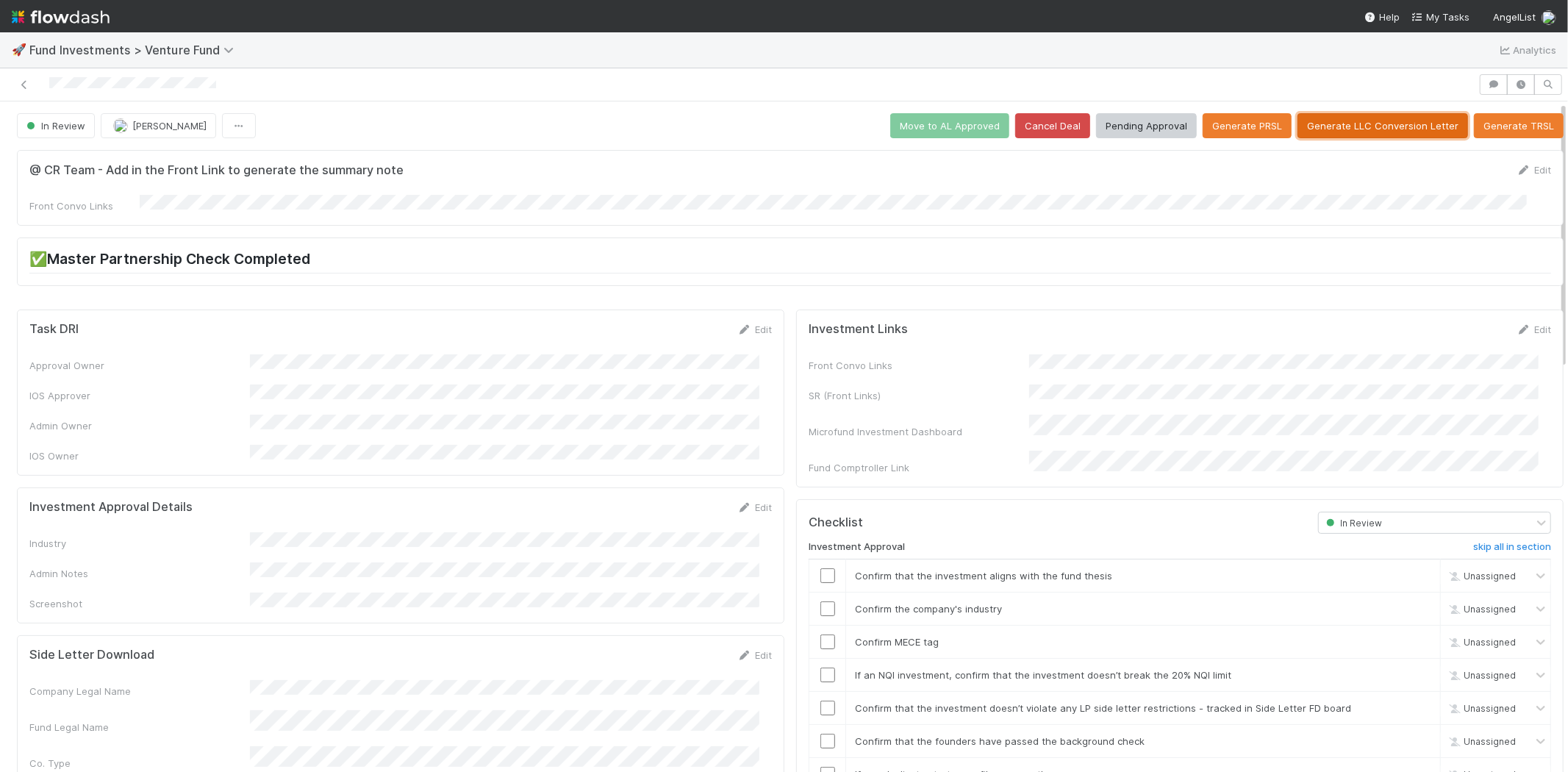
click at [1300, 118] on button "Generate LLC Conversion Letter" at bounding box center [1383, 126] width 170 height 25
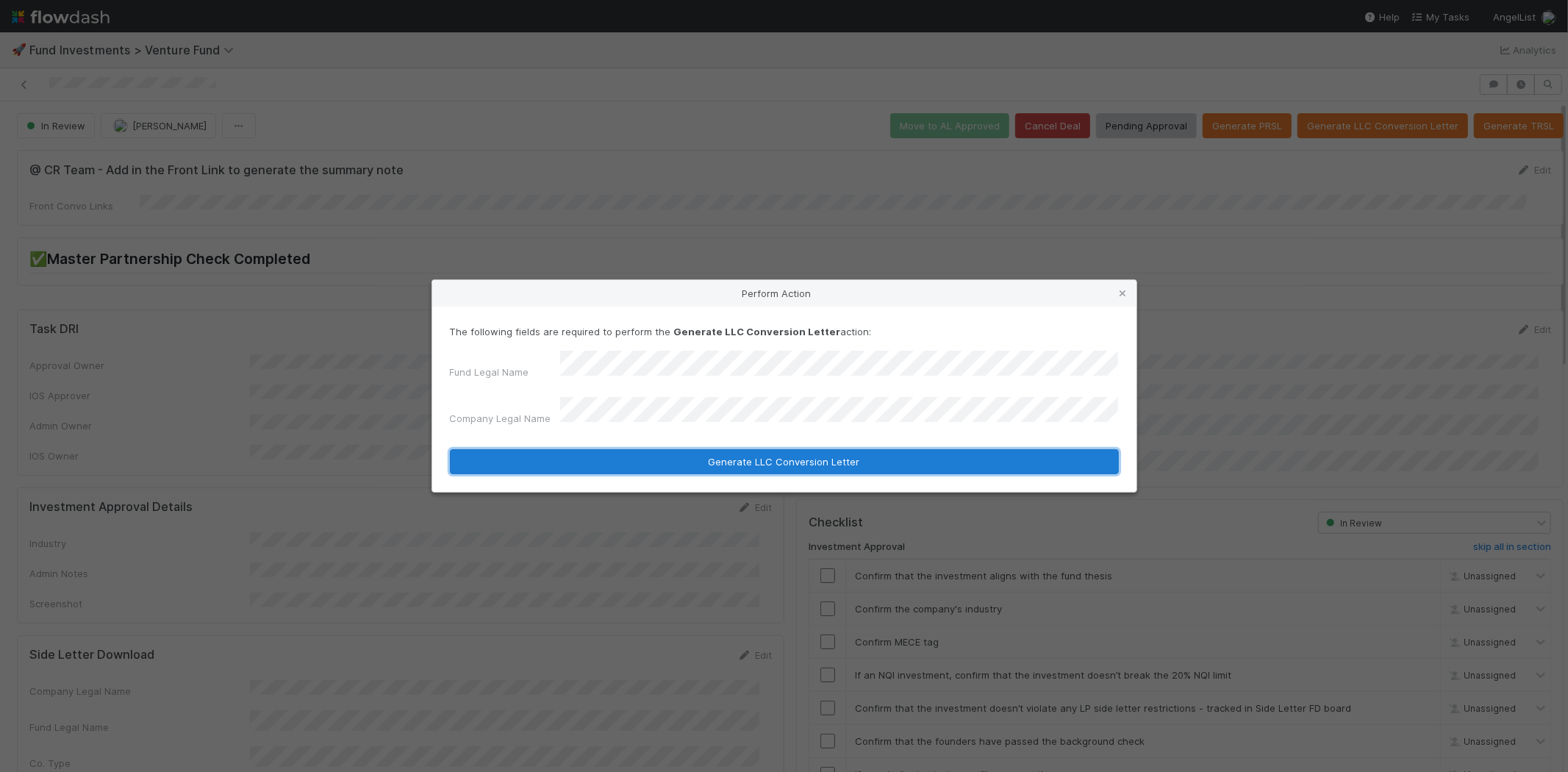
click at [594, 453] on button "Generate LLC Conversion Letter" at bounding box center [784, 462] width 669 height 25
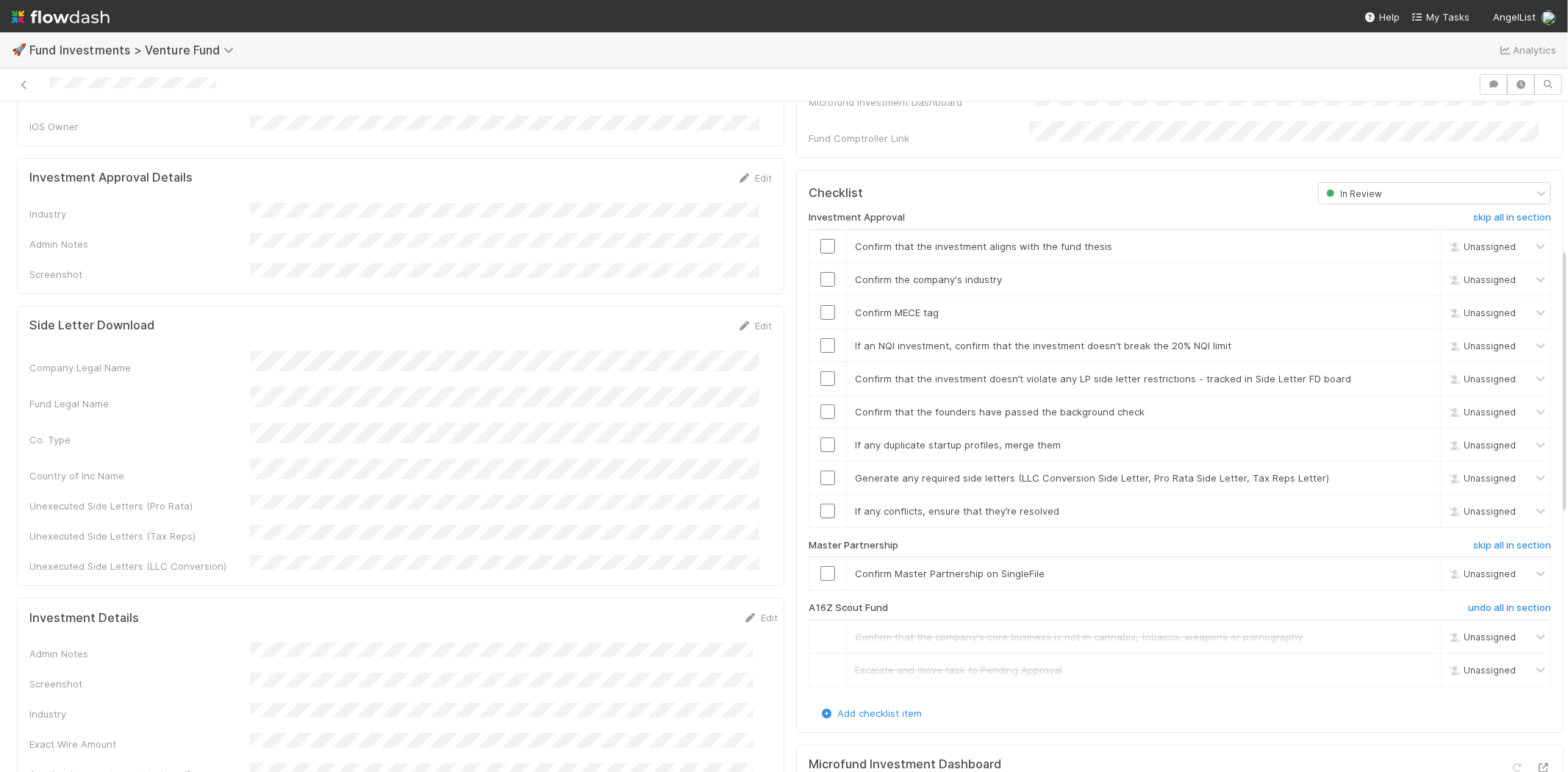
scroll to position [326, 0]
click at [737, 176] on icon at bounding box center [745, 181] width 15 height 10
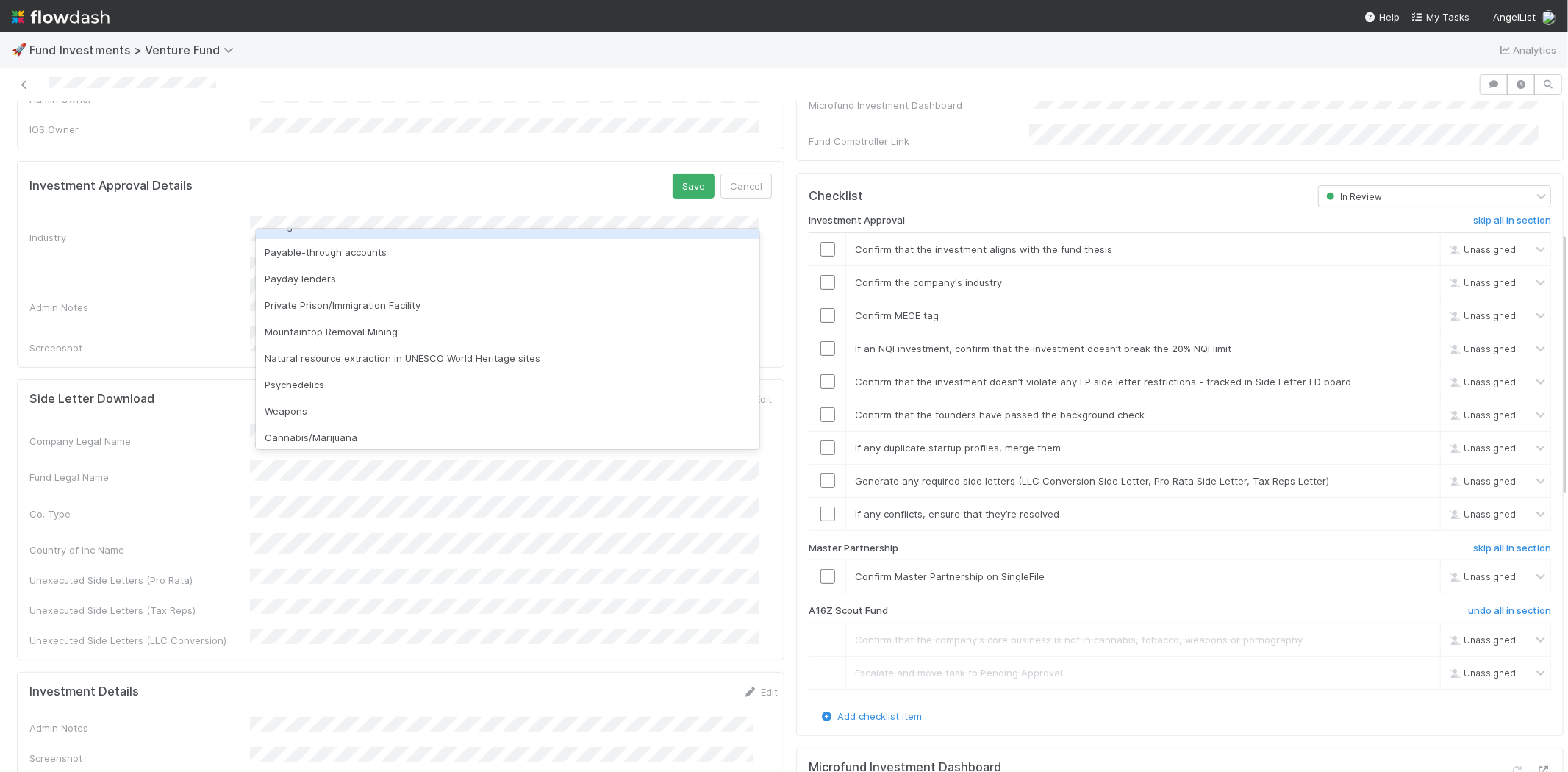
scroll to position [420, 0]
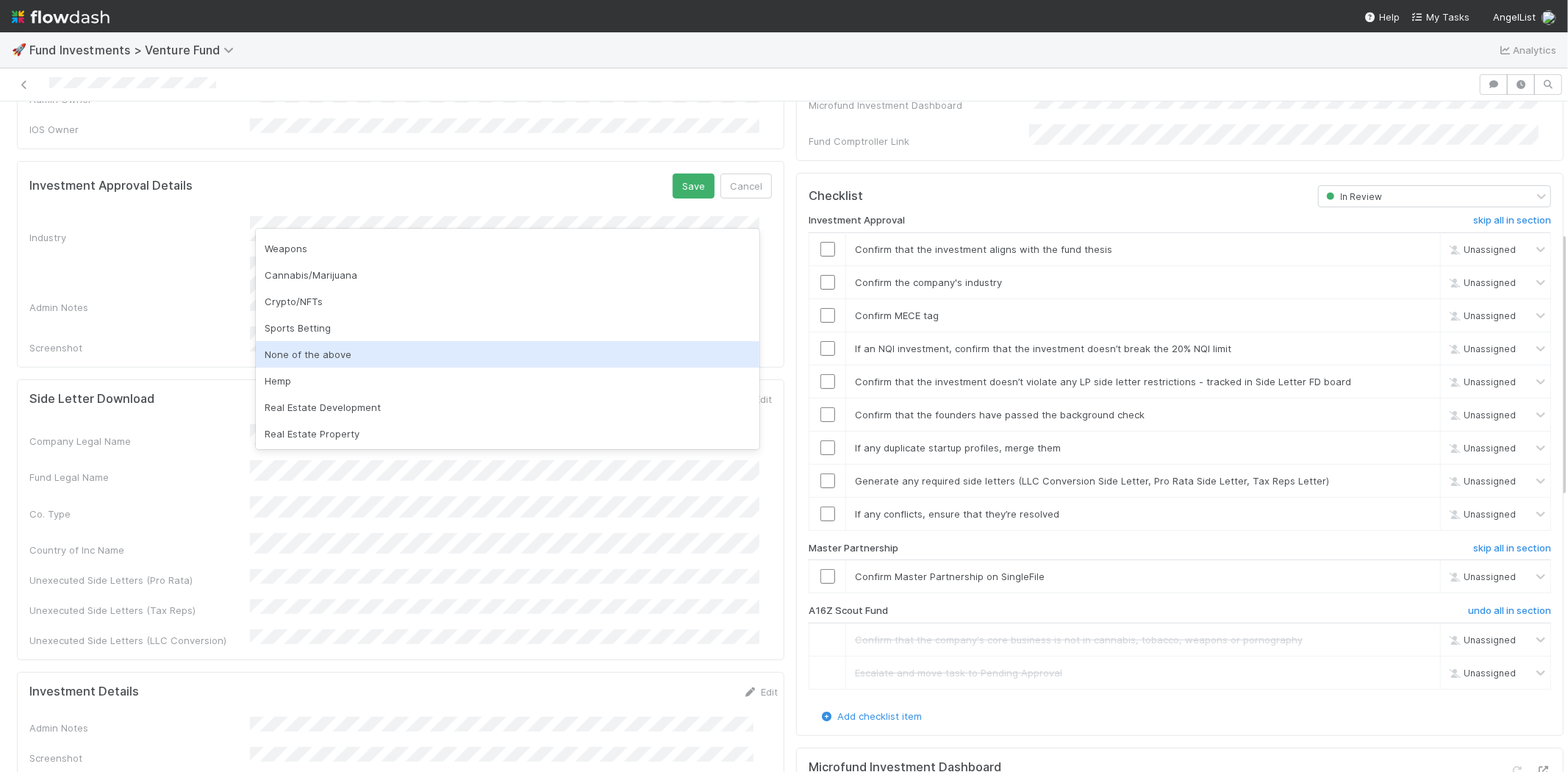
click at [299, 349] on div "None of the above" at bounding box center [508, 354] width 503 height 27
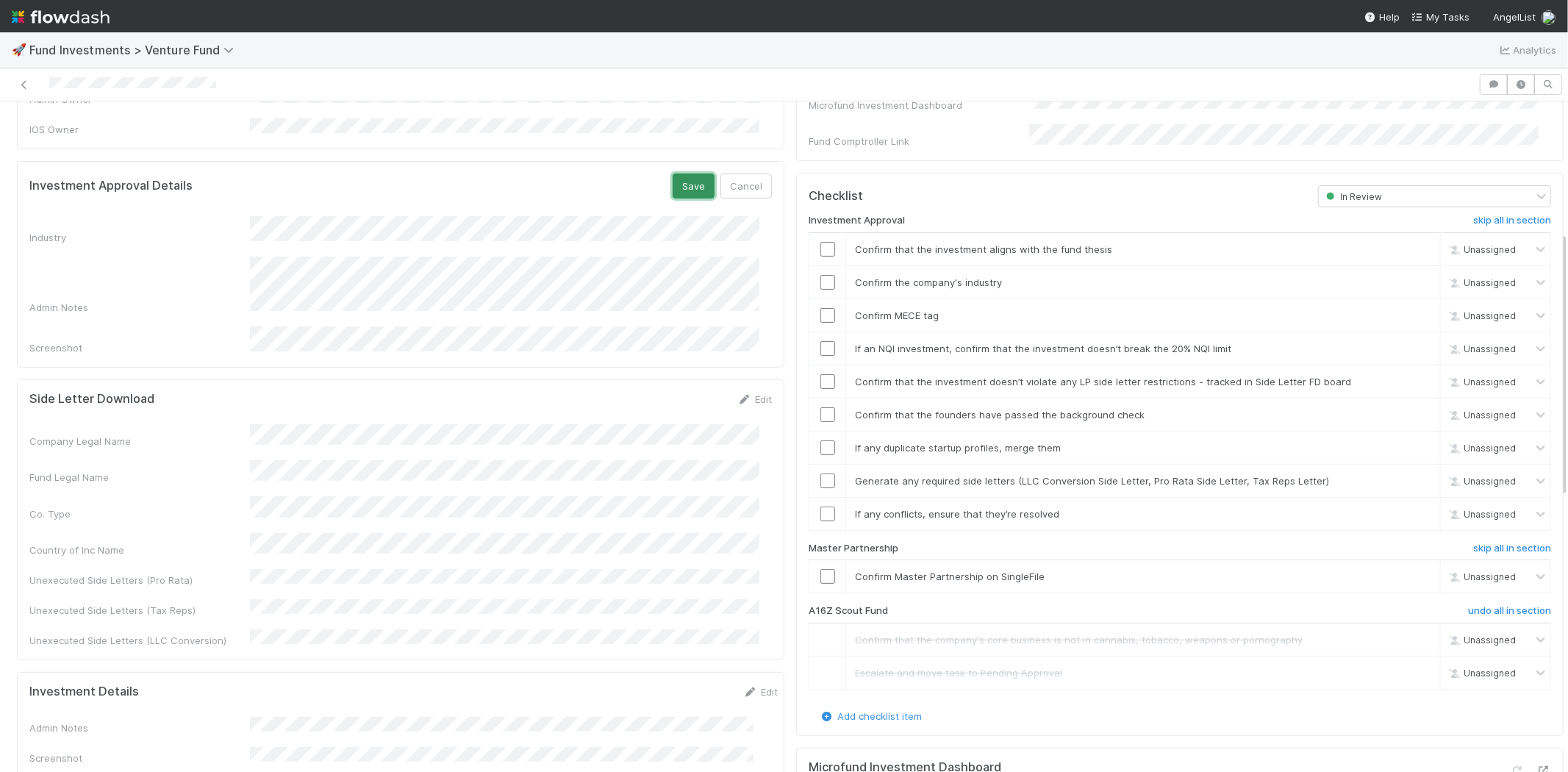
click at [673, 173] on button "Save" at bounding box center [694, 186] width 42 height 25
click at [820, 242] on input "checkbox" at bounding box center [828, 249] width 15 height 15
click at [820, 275] on input "checkbox" at bounding box center [828, 282] width 15 height 15
click at [815, 299] on td at bounding box center [827, 315] width 36 height 33
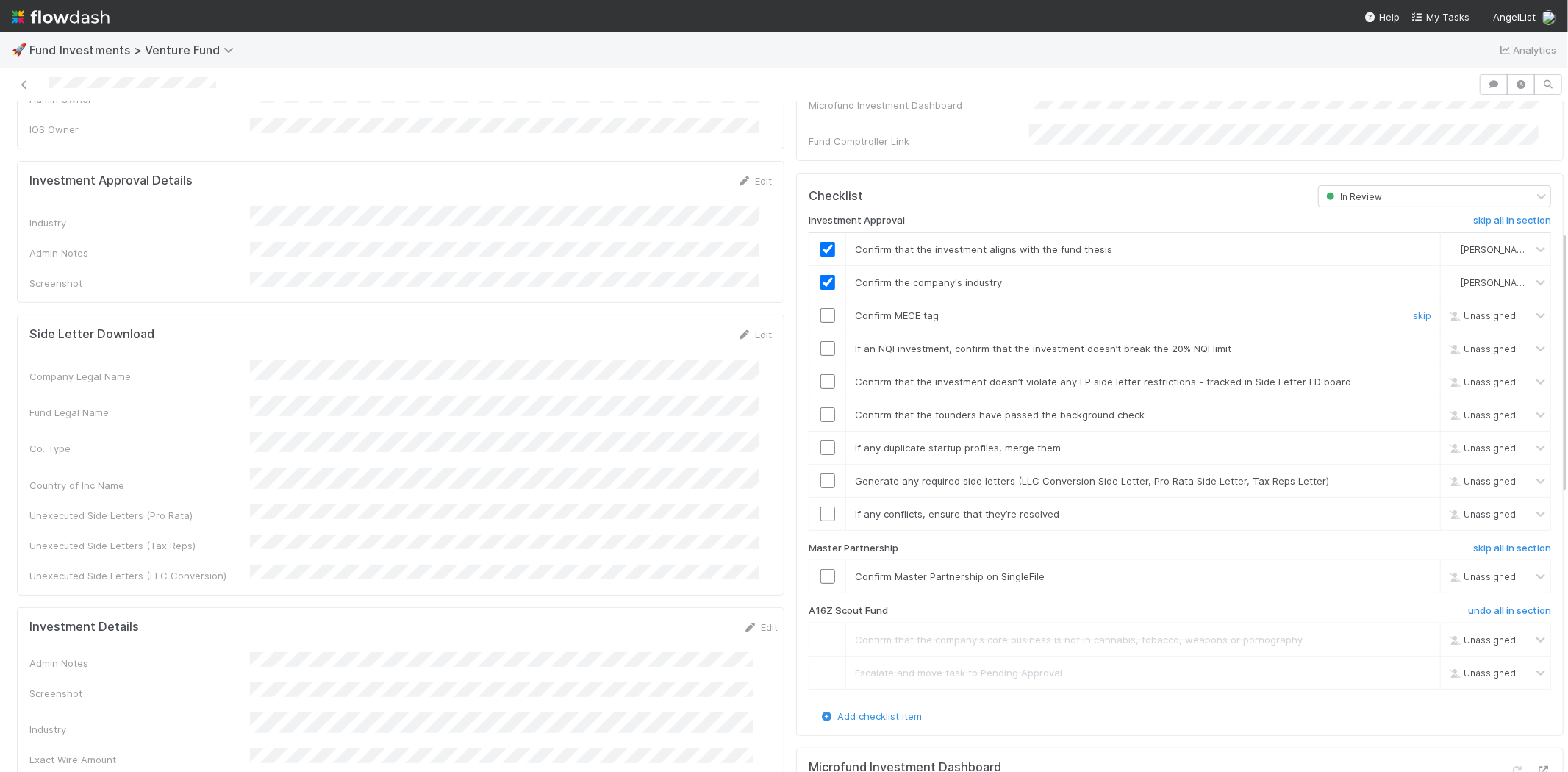
click at [820, 308] on input "checkbox" at bounding box center [828, 316] width 15 height 15
click at [820, 341] on input "checkbox" at bounding box center [828, 348] width 15 height 15
click at [820, 374] on input "checkbox" at bounding box center [828, 382] width 15 height 15
click at [820, 407] on input "checkbox" at bounding box center [828, 415] width 15 height 15
checkbox input "true"
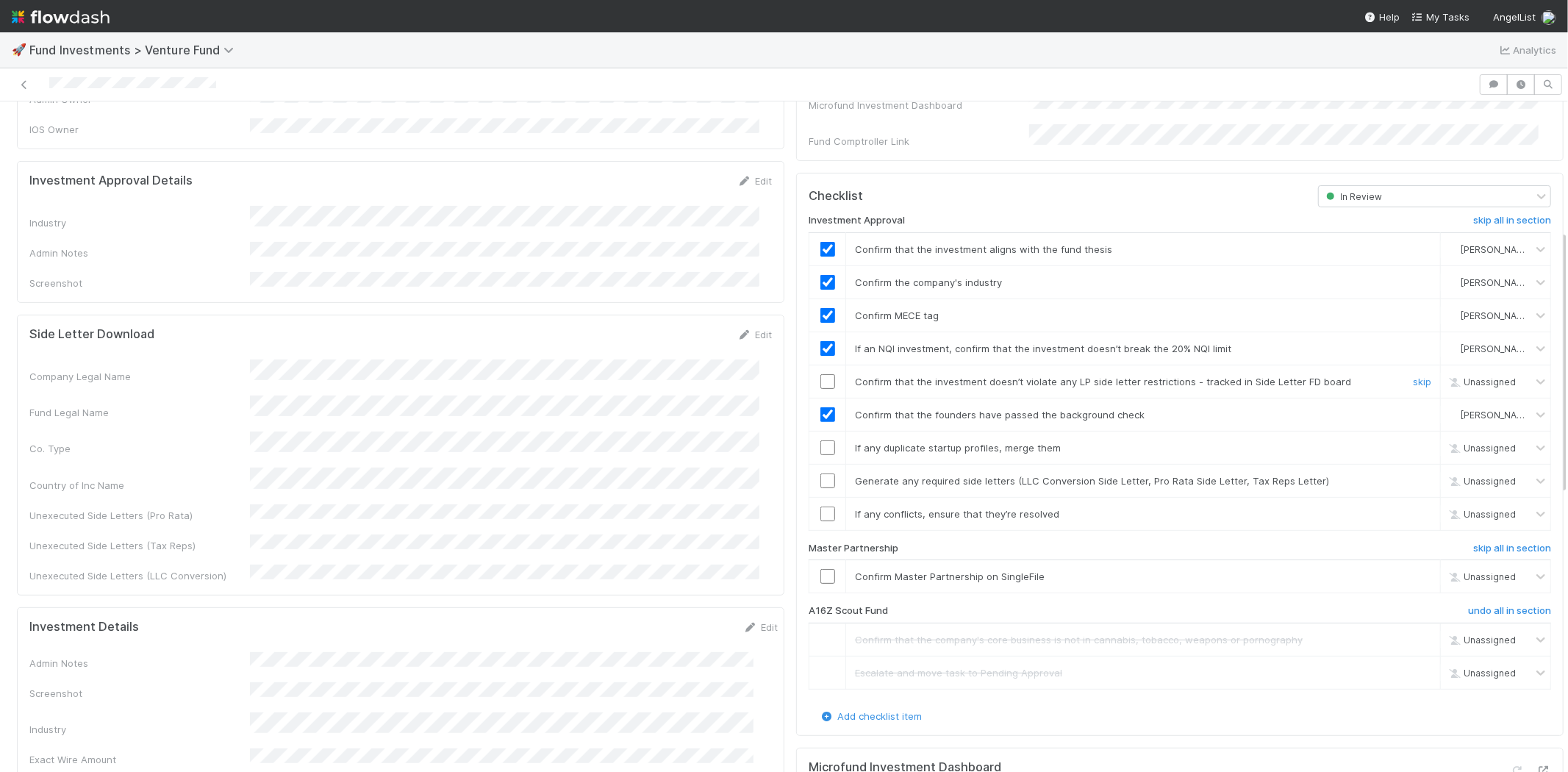
click at [820, 374] on input "checkbox" at bounding box center [828, 382] width 15 height 15
click at [820, 440] on input "checkbox" at bounding box center [828, 447] width 15 height 15
click at [820, 473] on input "checkbox" at bounding box center [828, 481] width 15 height 15
click at [820, 506] on input "checkbox" at bounding box center [828, 514] width 15 height 15
click at [820, 569] on input "checkbox" at bounding box center [828, 576] width 15 height 15
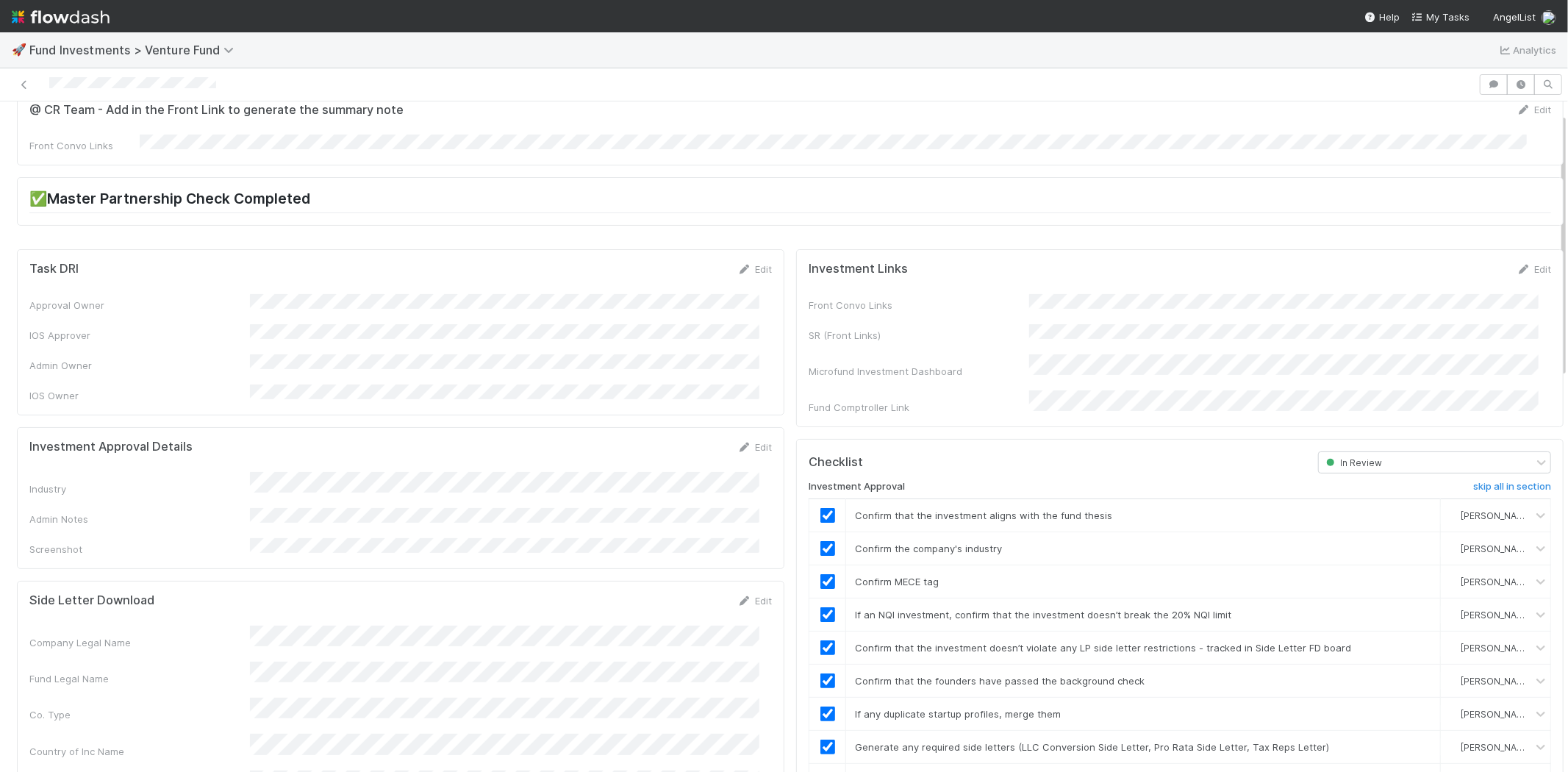
scroll to position [0, 0]
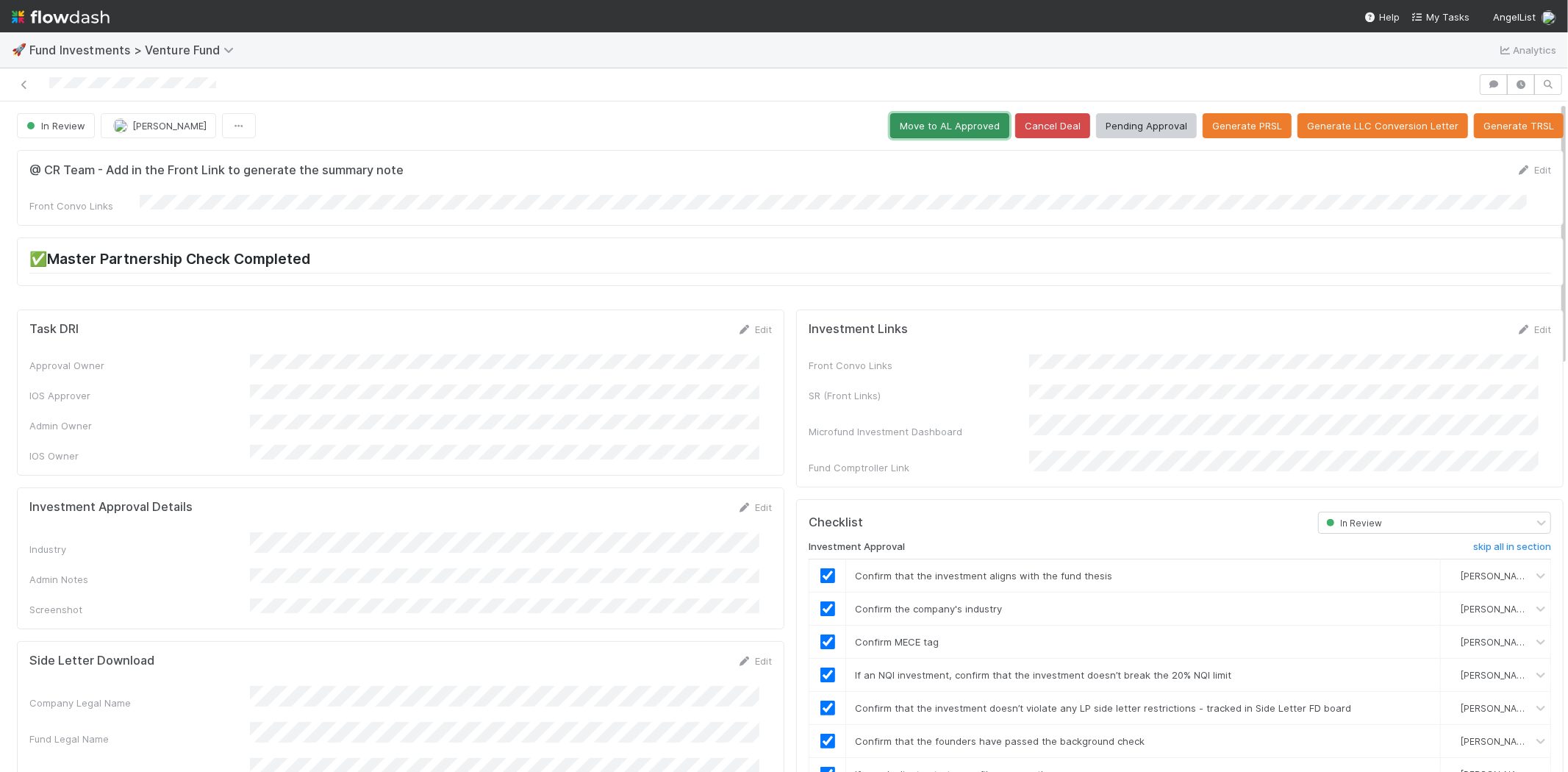
click at [909, 125] on button "Move to AL Approved" at bounding box center [950, 126] width 119 height 25
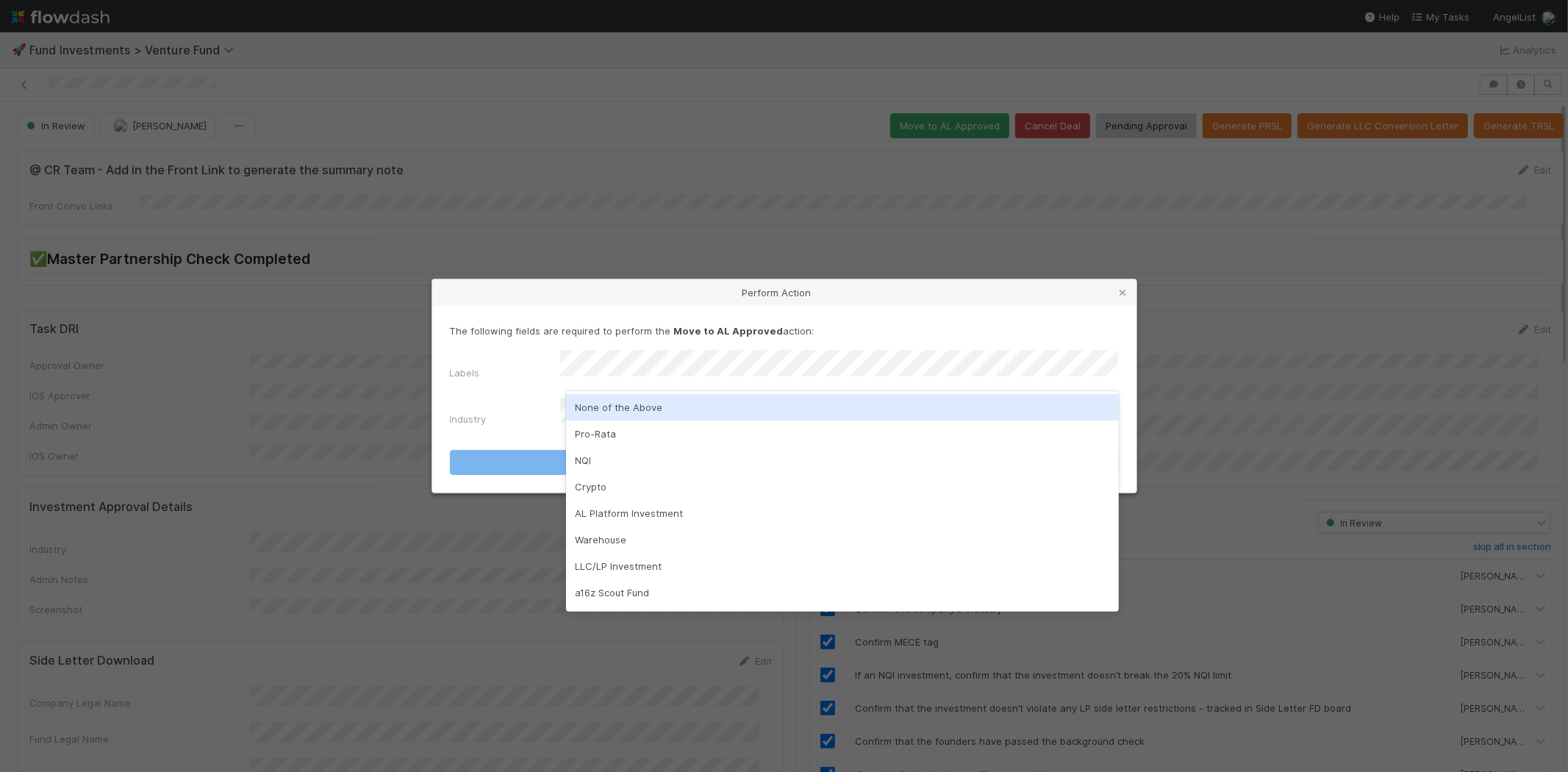
click at [608, 408] on div "None of the Above" at bounding box center [842, 407] width 553 height 27
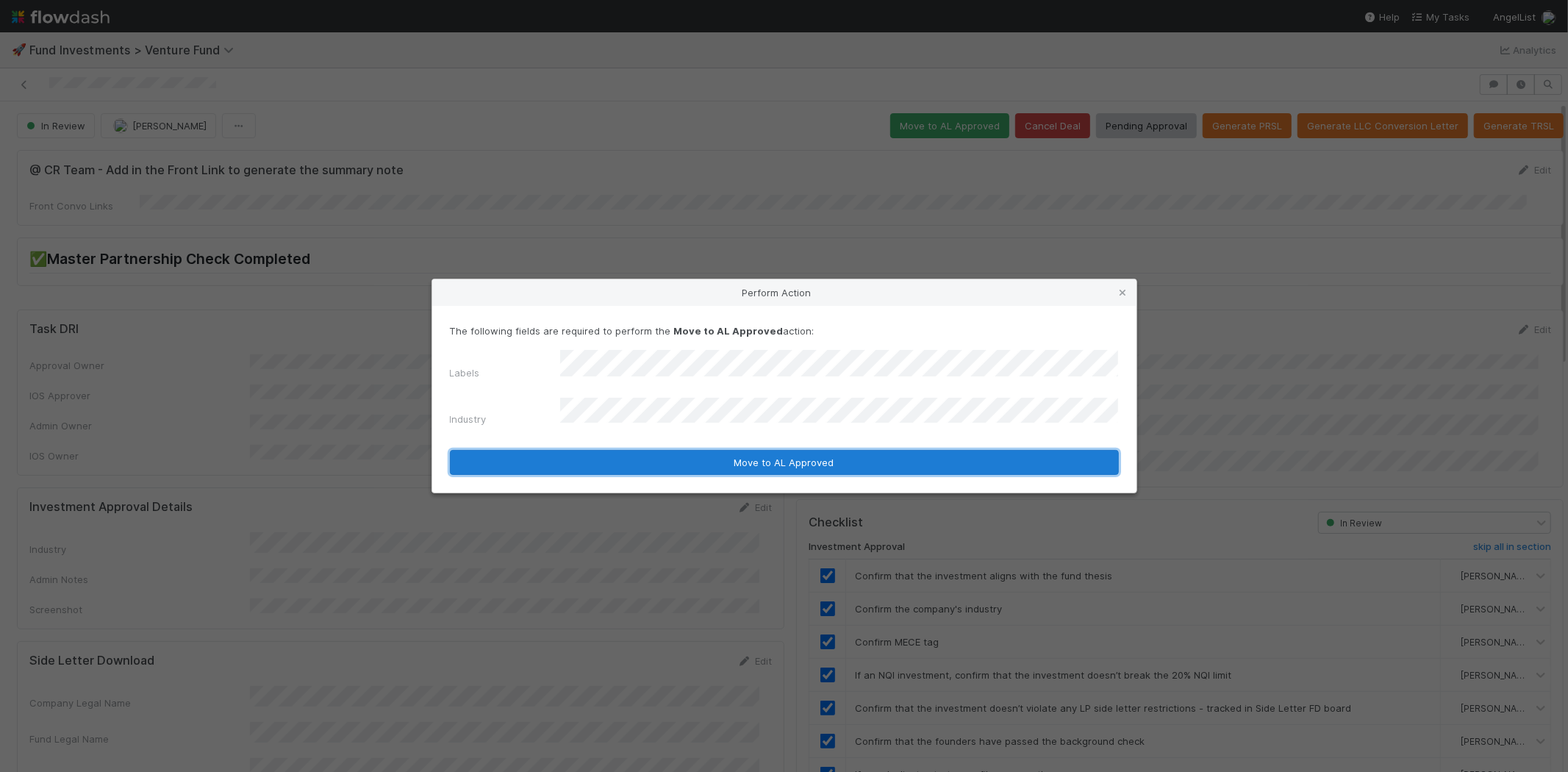
click at [579, 450] on button "Move to AL Approved" at bounding box center [784, 462] width 669 height 25
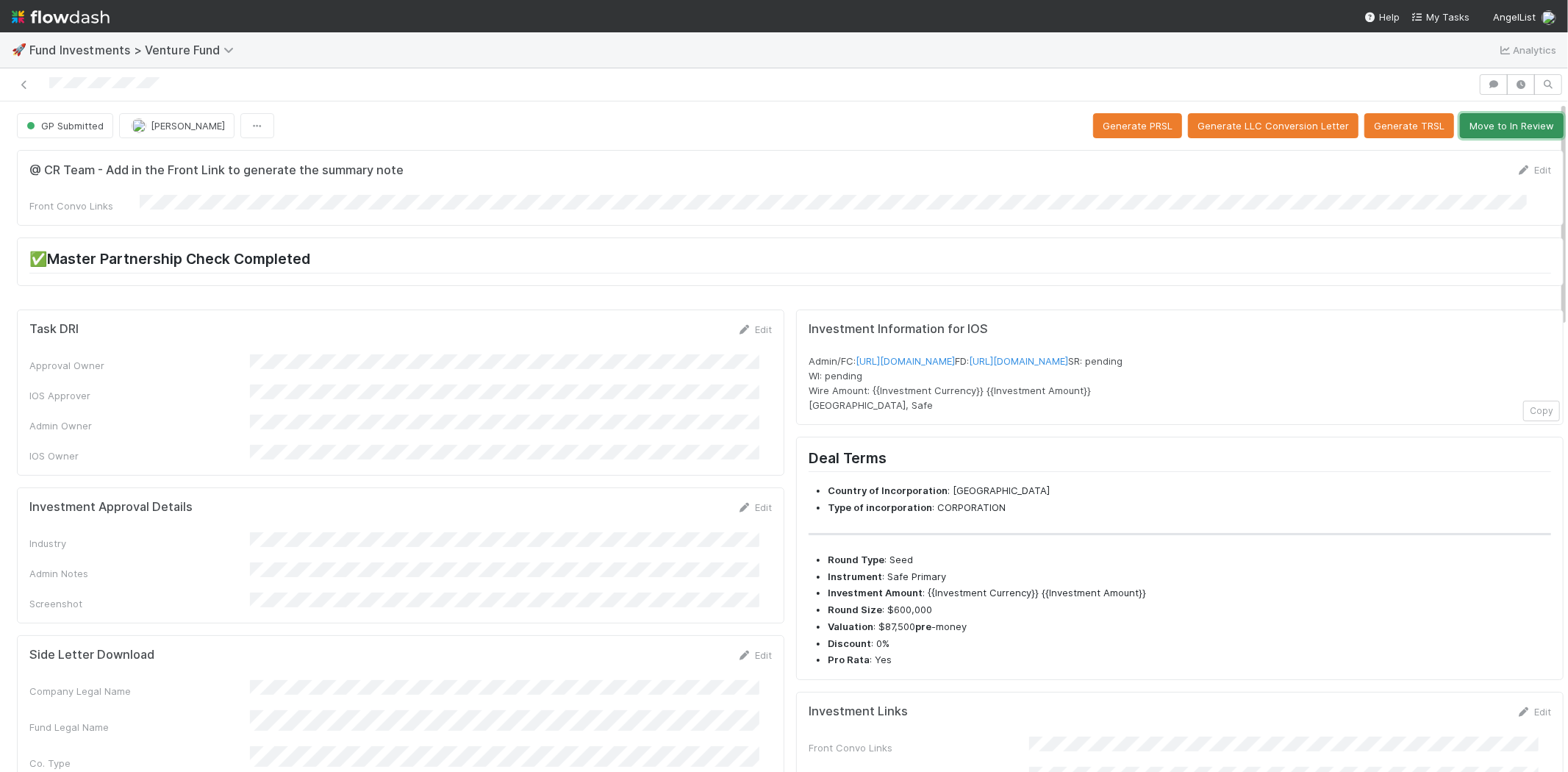
click at [1482, 133] on button "Move to In Review" at bounding box center [1511, 126] width 103 height 25
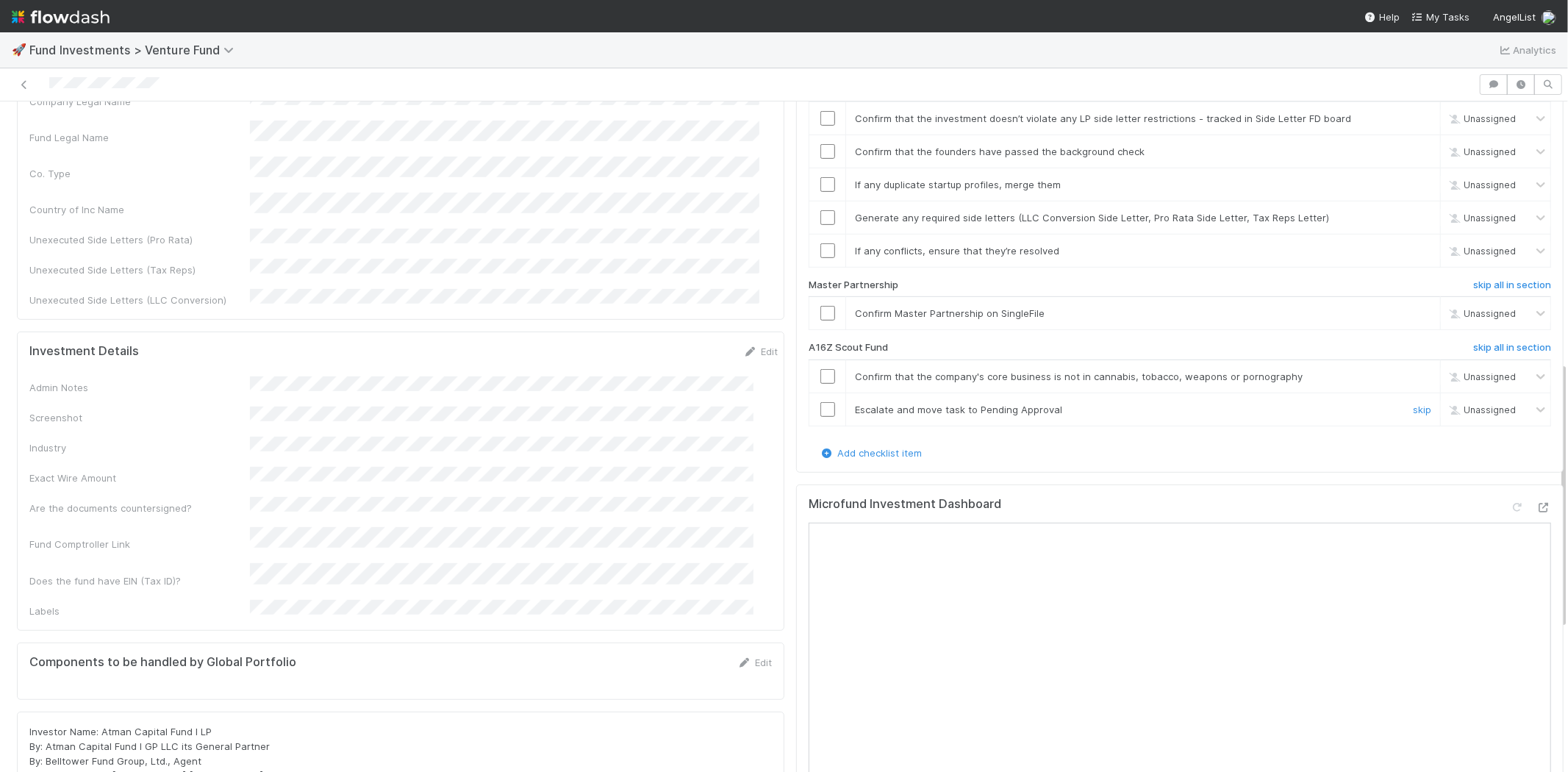
scroll to position [653, 0]
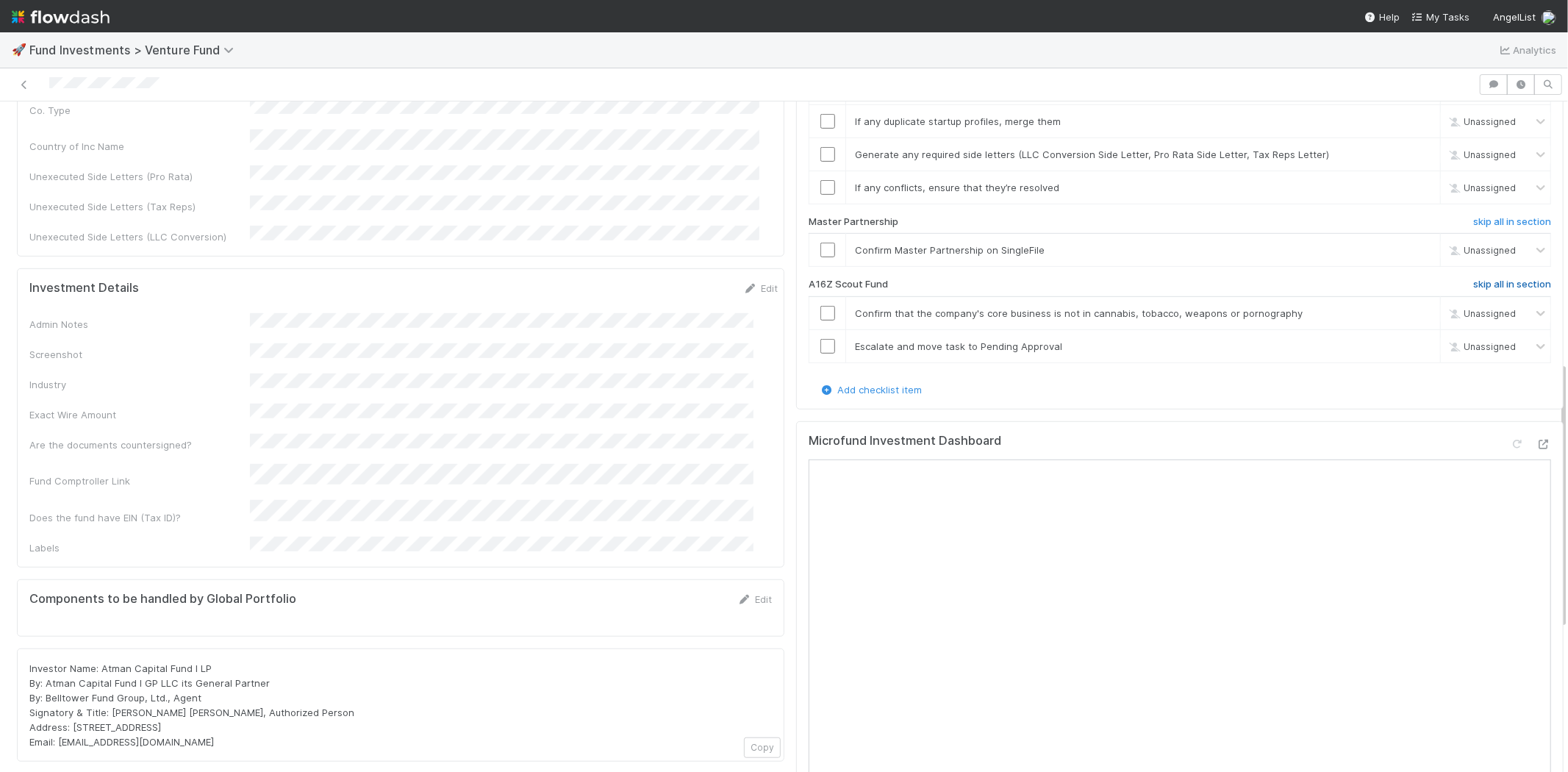
click at [1491, 278] on h6 "skip all in section" at bounding box center [1512, 284] width 78 height 12
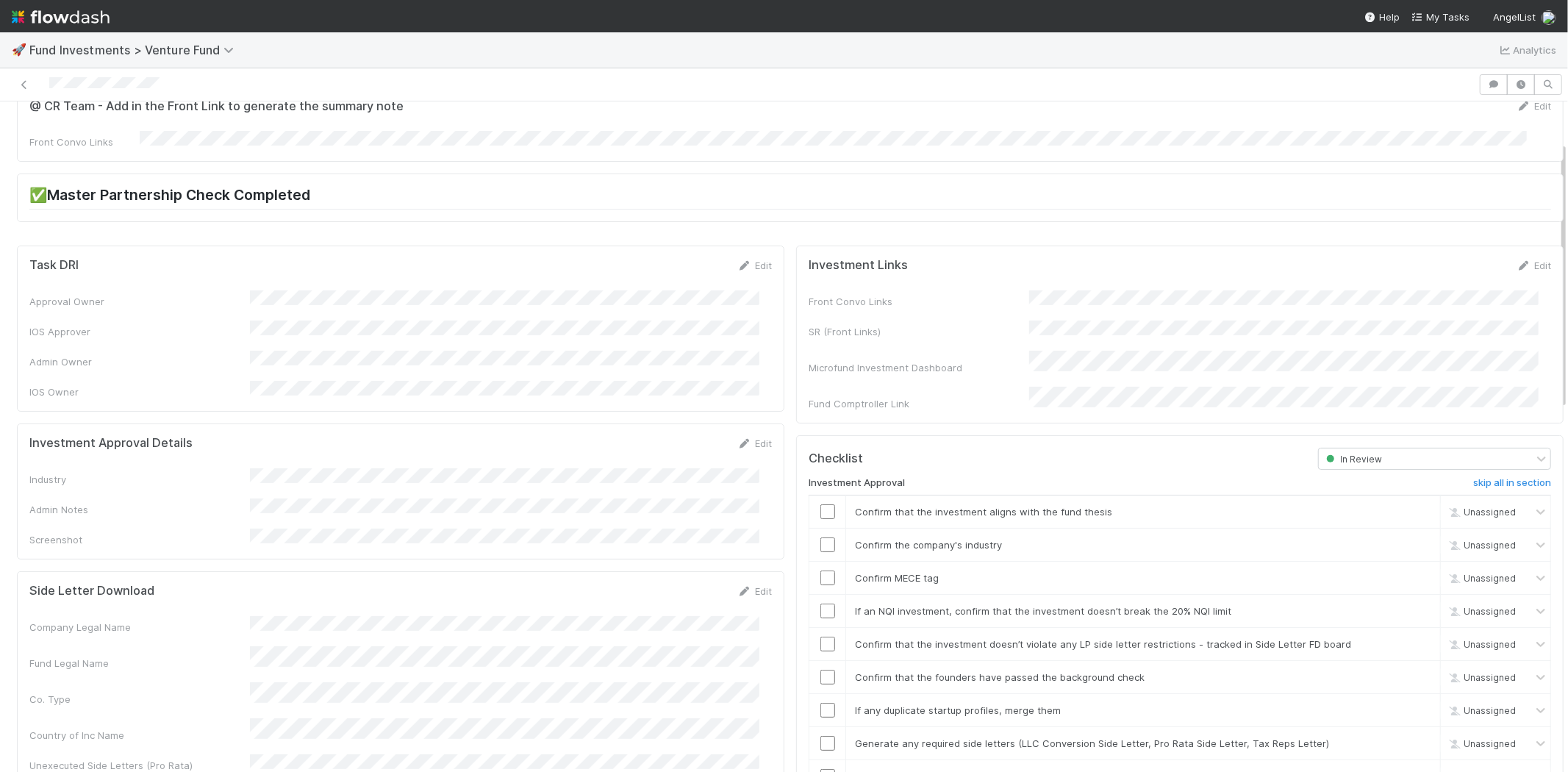
scroll to position [0, 0]
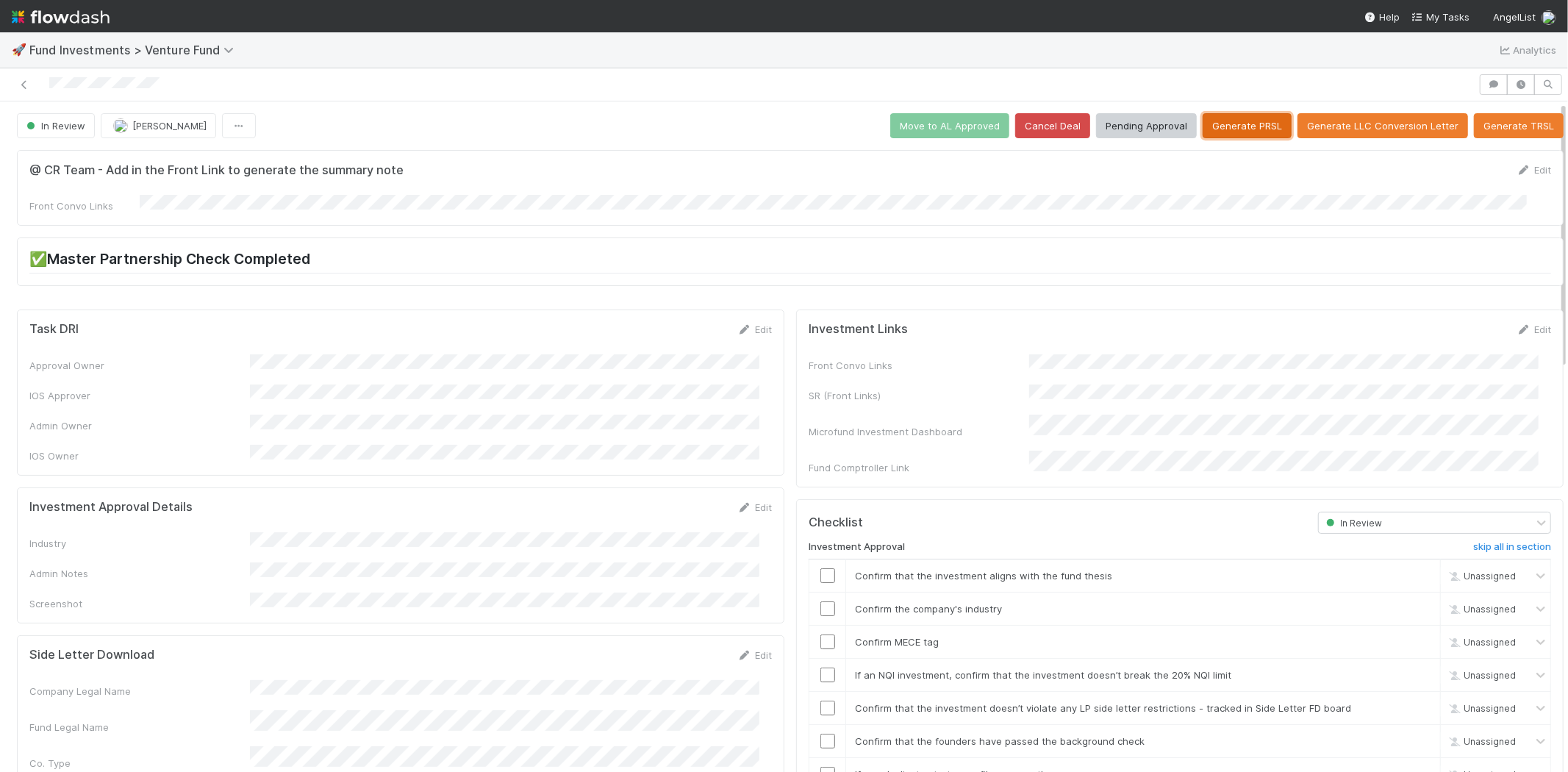
click at [1204, 130] on button "Generate PRSL" at bounding box center [1246, 126] width 89 height 25
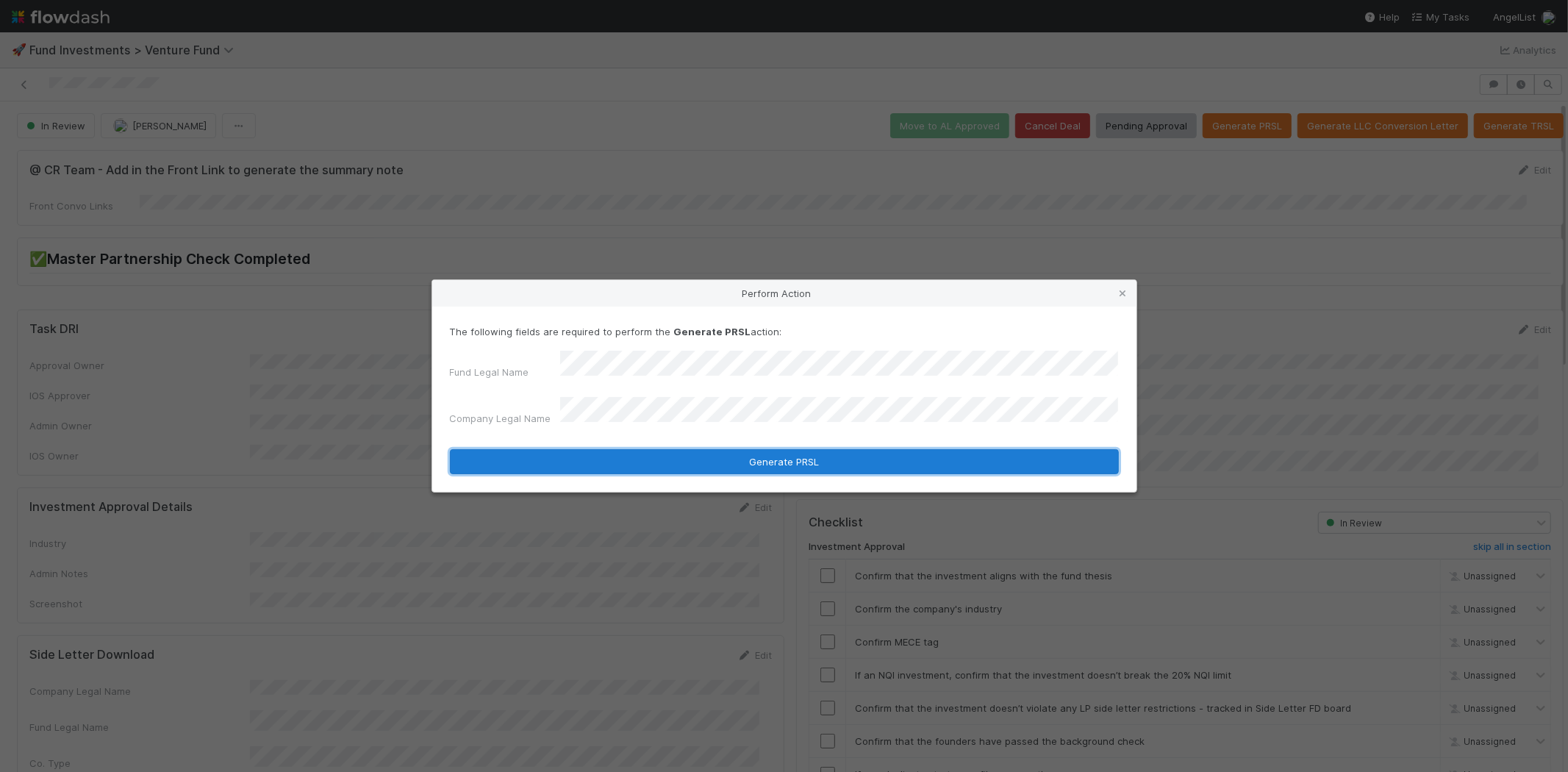
click at [605, 462] on button "Generate PRSL" at bounding box center [784, 462] width 669 height 25
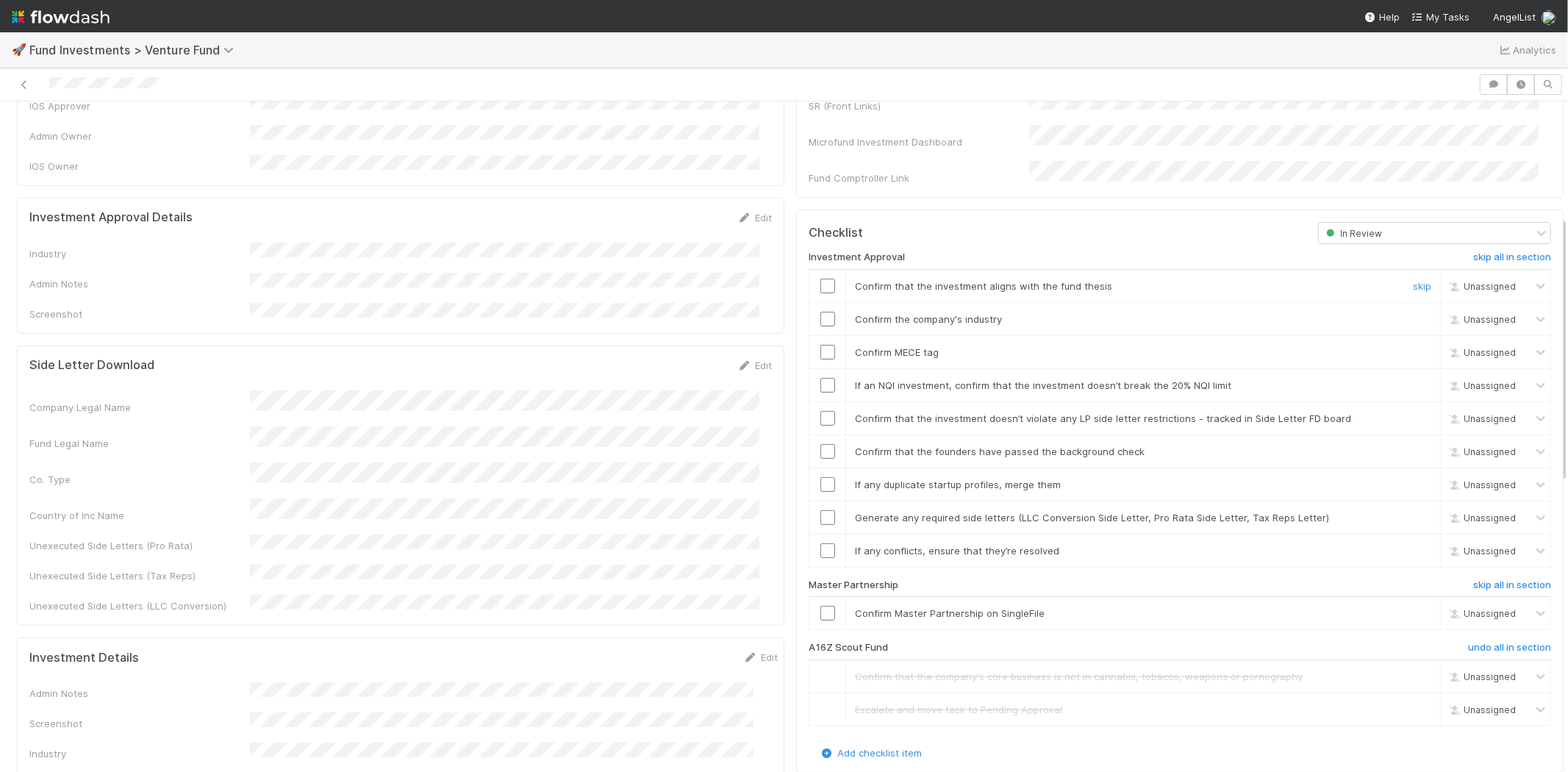
scroll to position [163, 0]
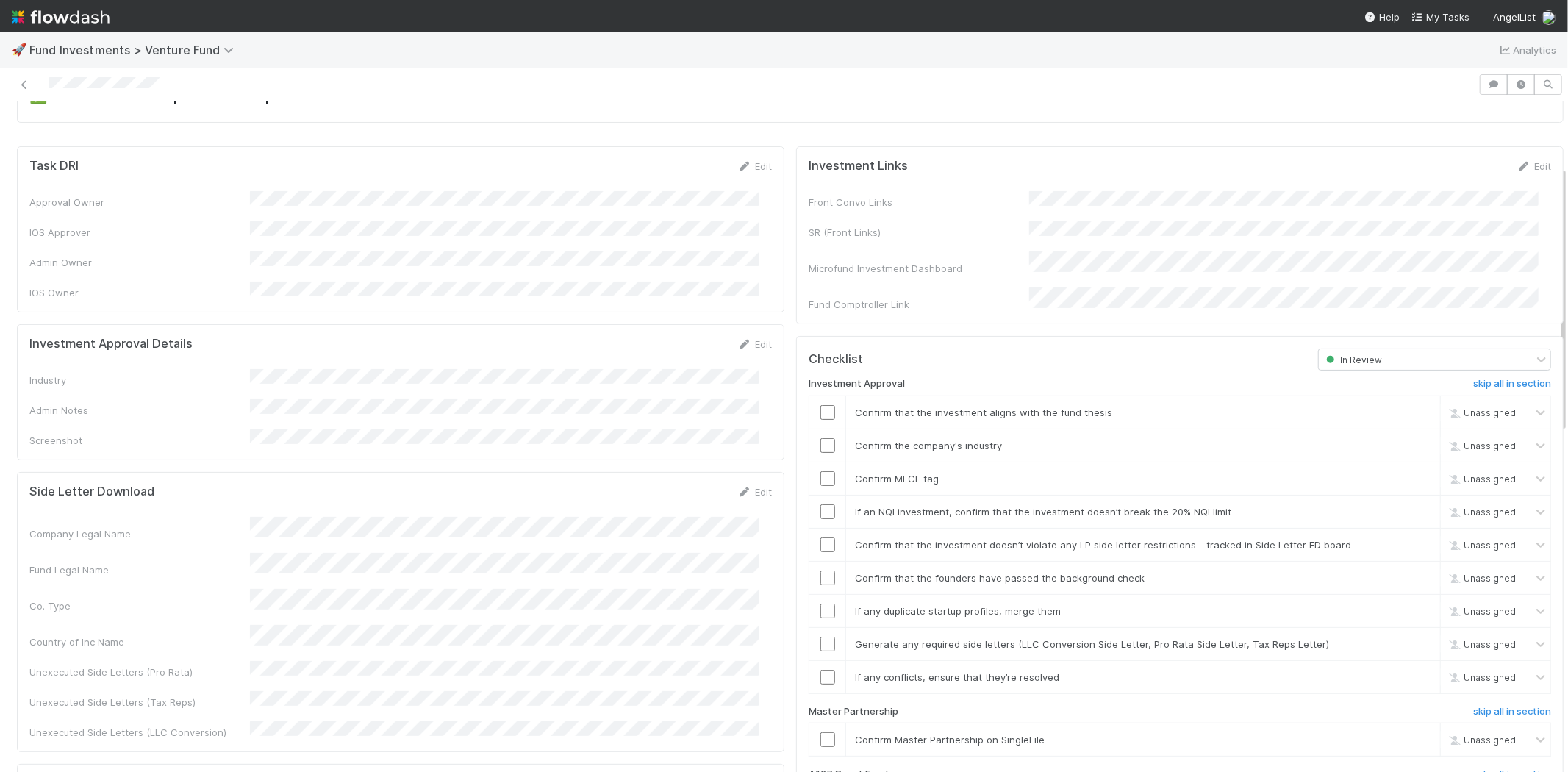
click at [744, 336] on div "Edit" at bounding box center [754, 344] width 34 height 15
click at [737, 339] on icon at bounding box center [745, 344] width 15 height 10
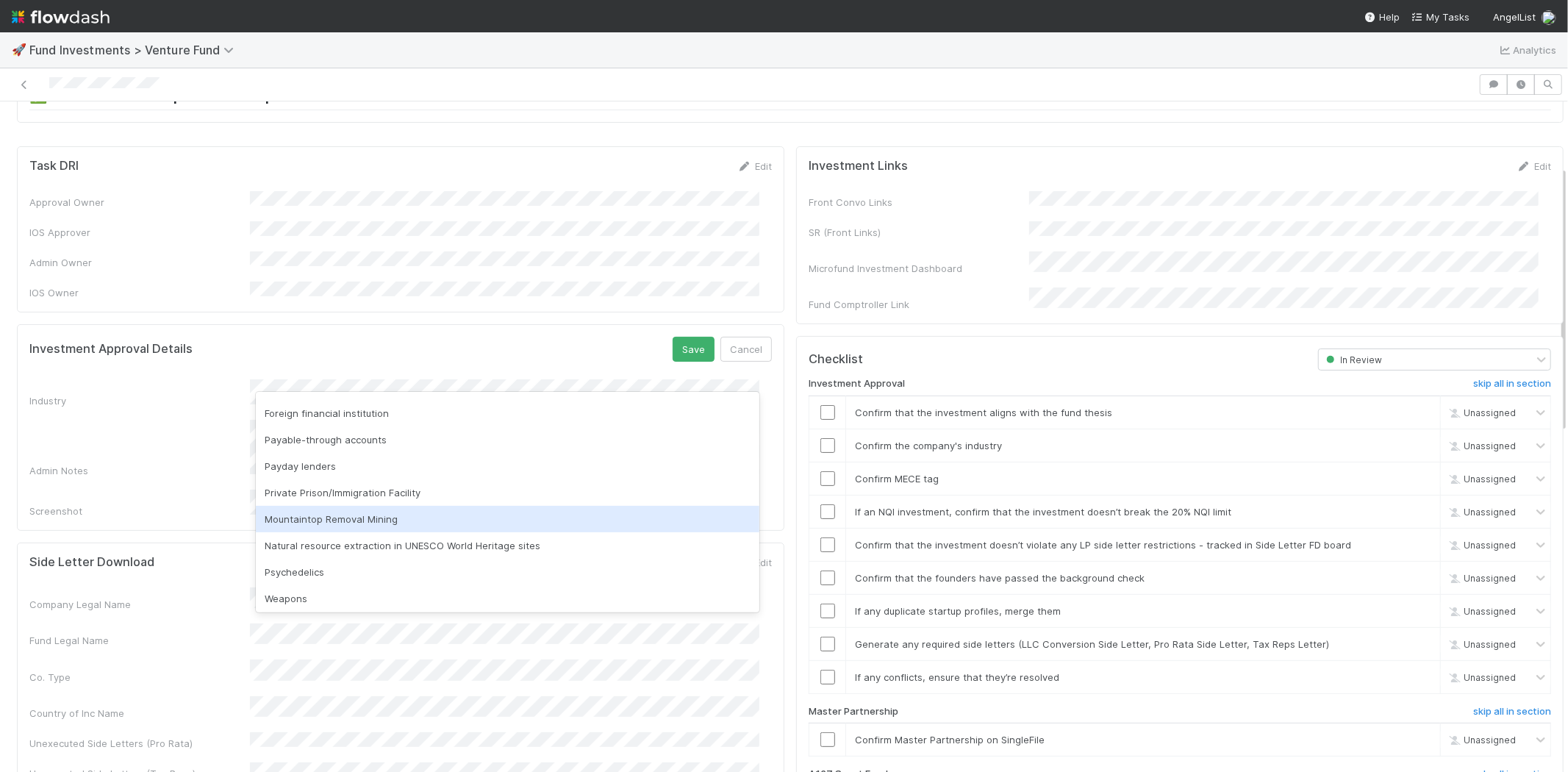
scroll to position [420, 0]
click at [344, 513] on div "None of the above" at bounding box center [508, 517] width 503 height 27
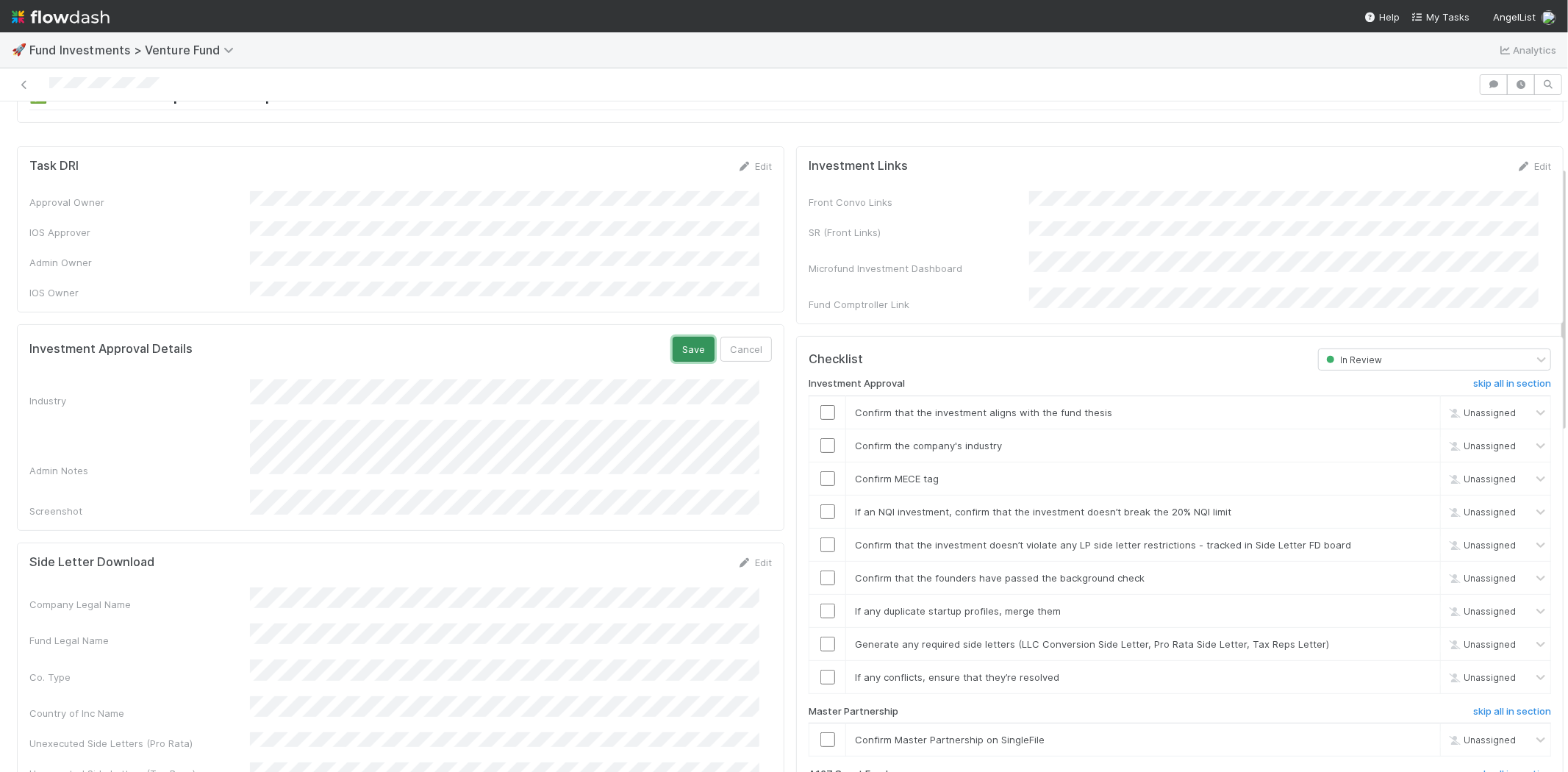
click at [673, 336] on button "Save" at bounding box center [694, 349] width 42 height 25
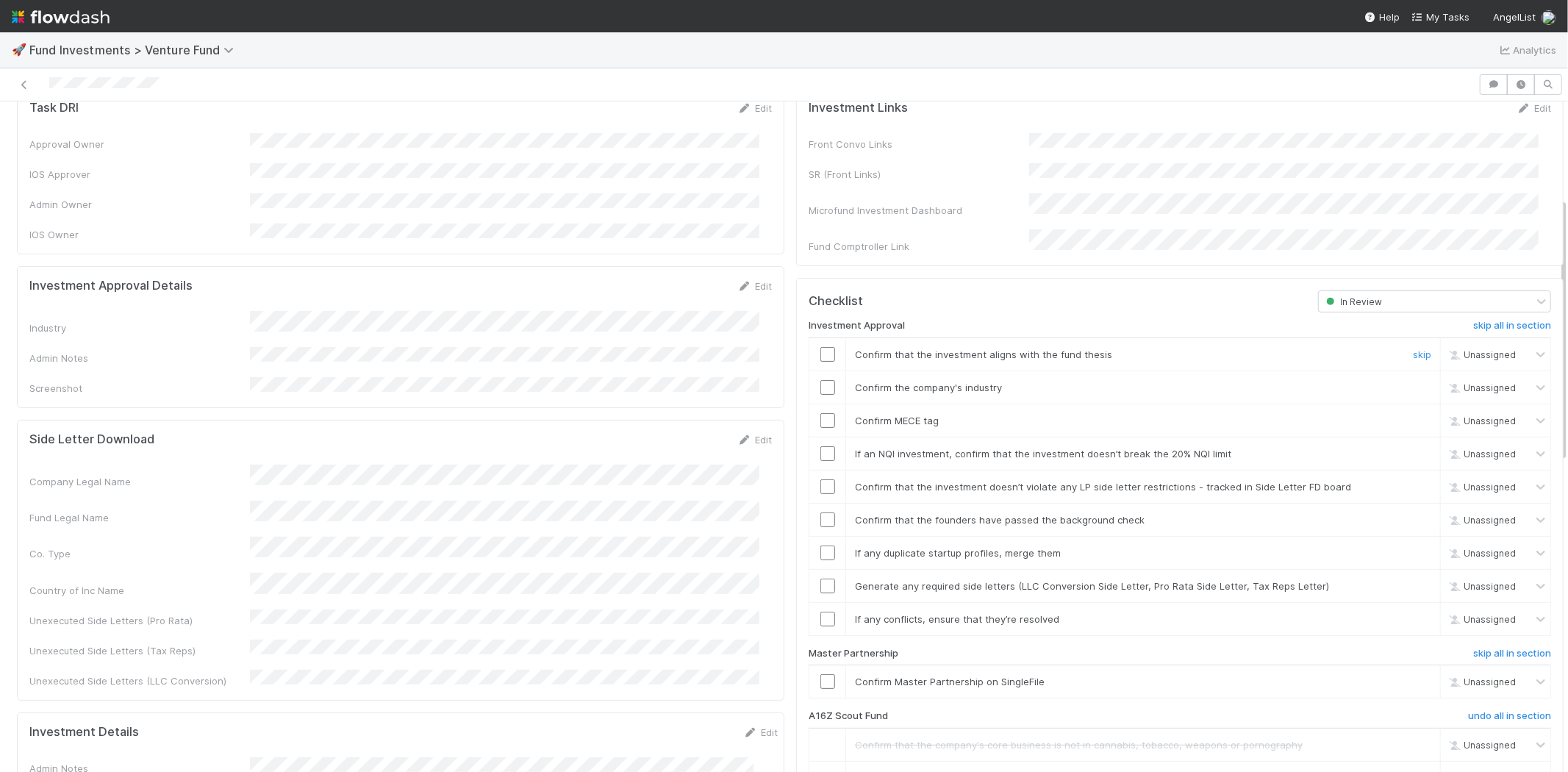
scroll to position [245, 0]
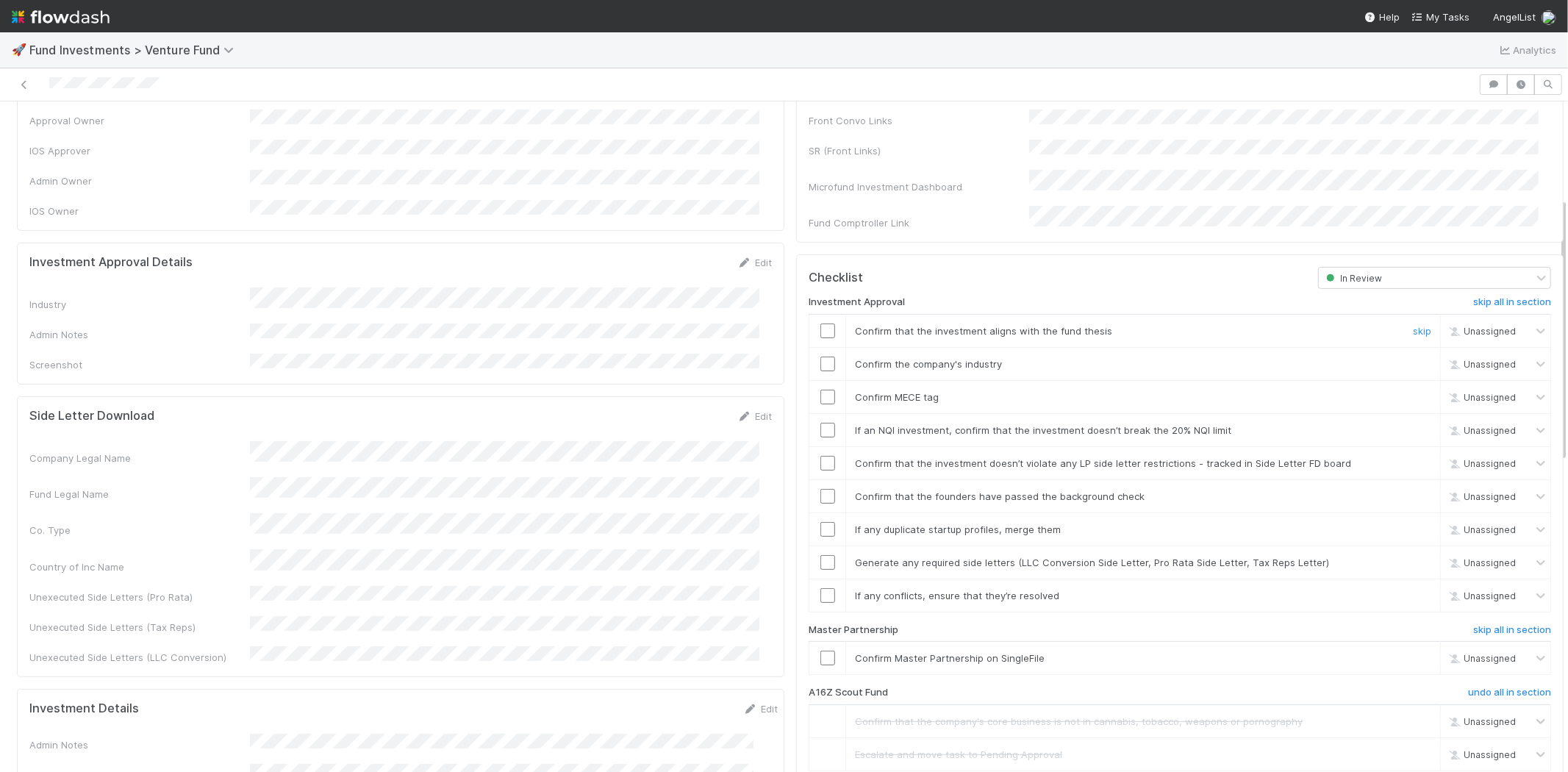
click at [820, 323] on input "checkbox" at bounding box center [828, 331] width 15 height 15
click at [820, 357] on input "checkbox" at bounding box center [828, 364] width 15 height 15
click at [820, 389] on input "checkbox" at bounding box center [828, 397] width 15 height 15
click at [820, 423] on input "checkbox" at bounding box center [828, 430] width 15 height 15
click at [820, 456] on input "checkbox" at bounding box center [828, 463] width 15 height 15
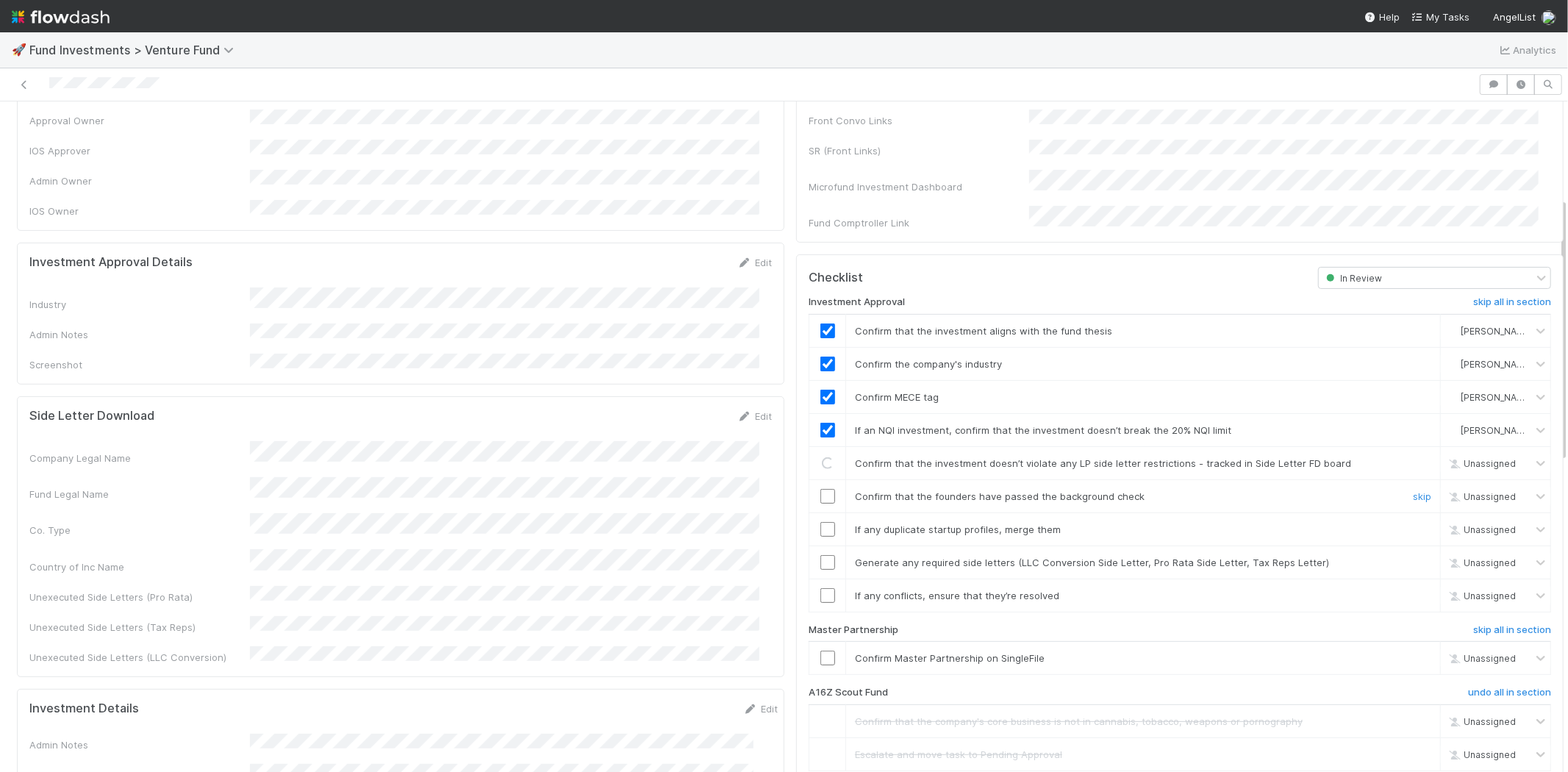
click at [820, 489] on input "checkbox" at bounding box center [828, 497] width 15 height 15
click at [820, 522] on input "checkbox" at bounding box center [828, 529] width 15 height 15
click at [820, 555] on input "checkbox" at bounding box center [828, 563] width 15 height 15
click at [820, 588] on input "checkbox" at bounding box center [828, 596] width 15 height 15
click at [820, 651] on input "checkbox" at bounding box center [828, 658] width 15 height 15
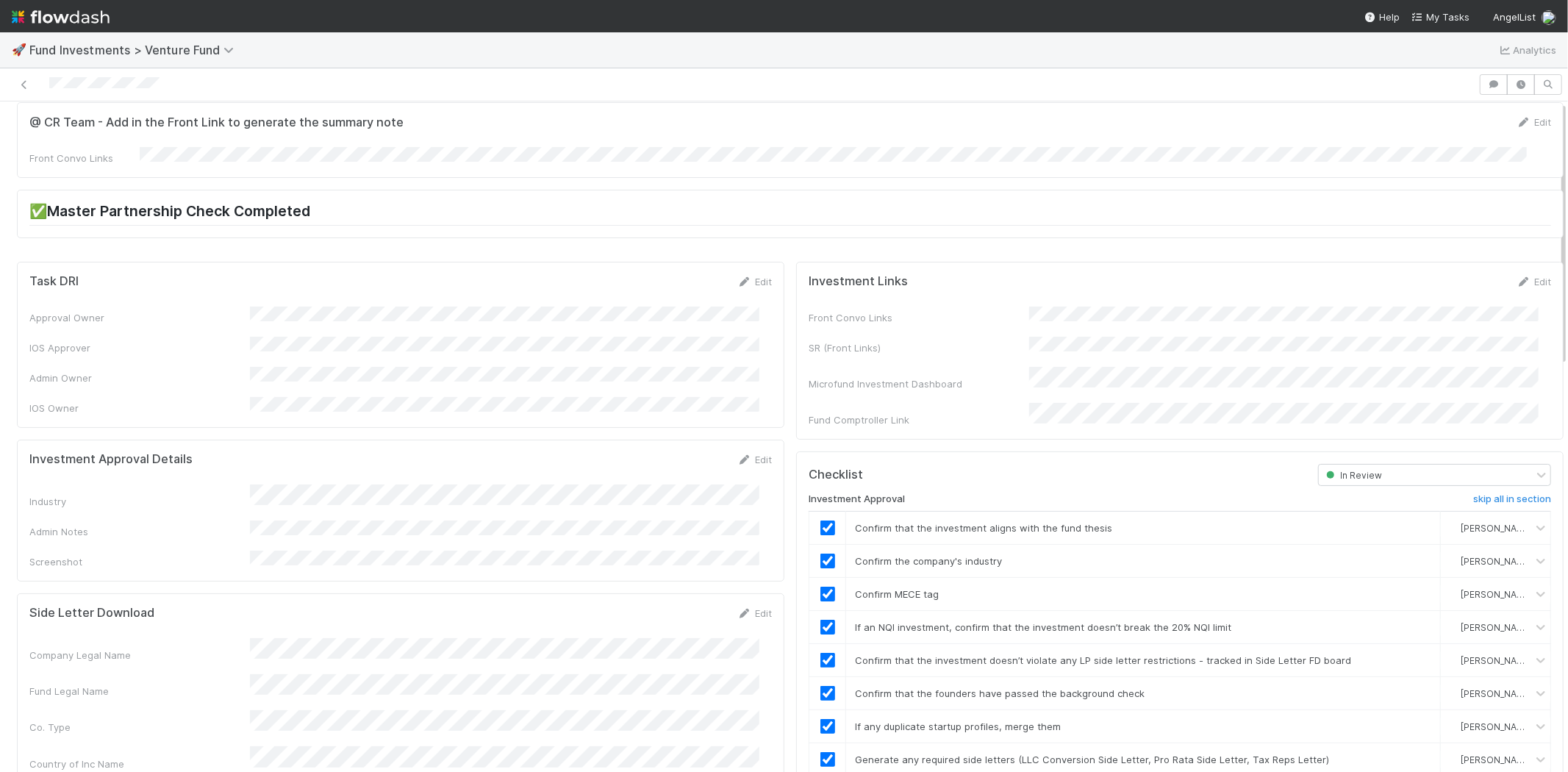
scroll to position [0, 0]
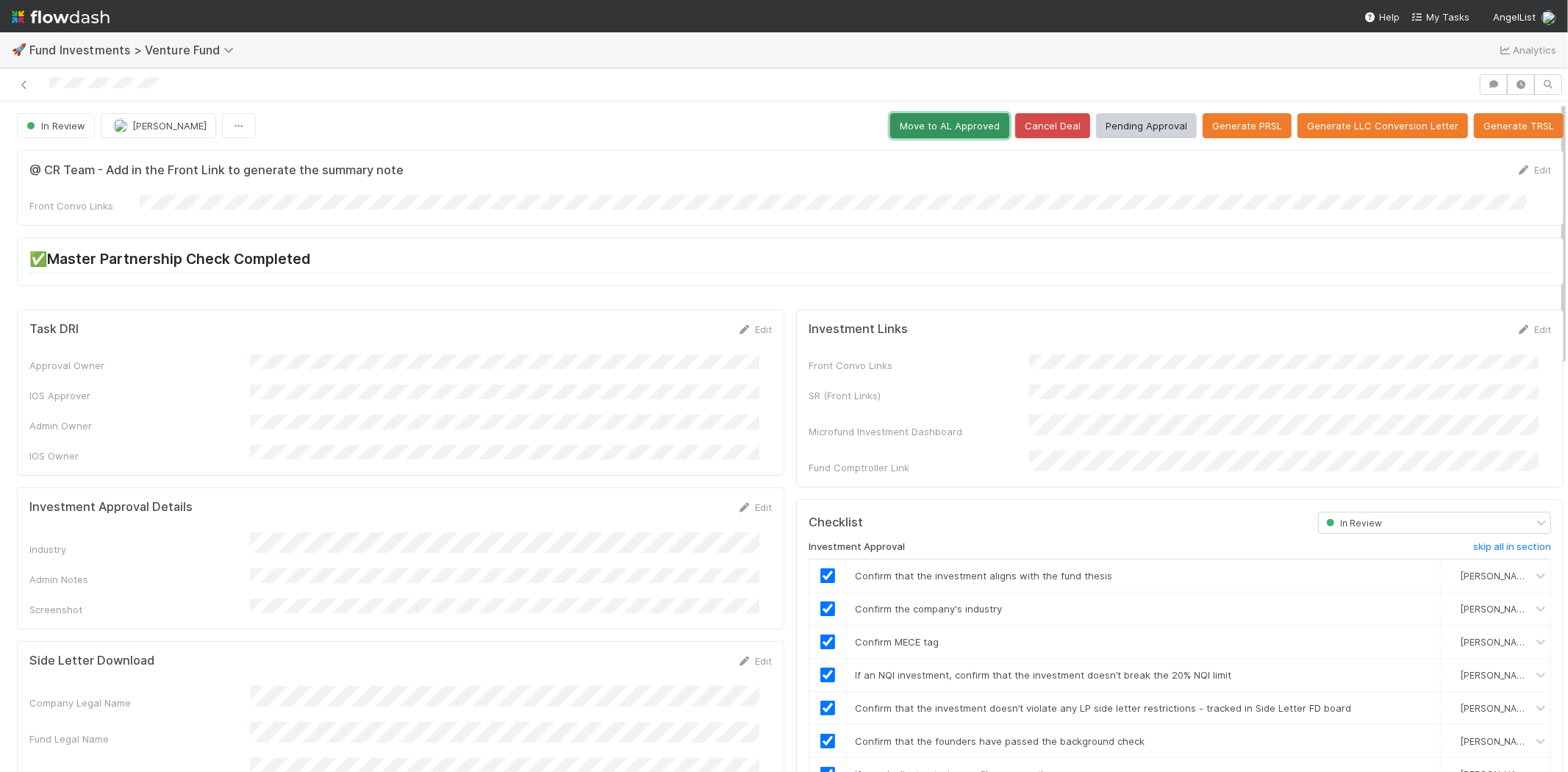
click at [925, 125] on button "Move to AL Approved" at bounding box center [950, 126] width 119 height 25
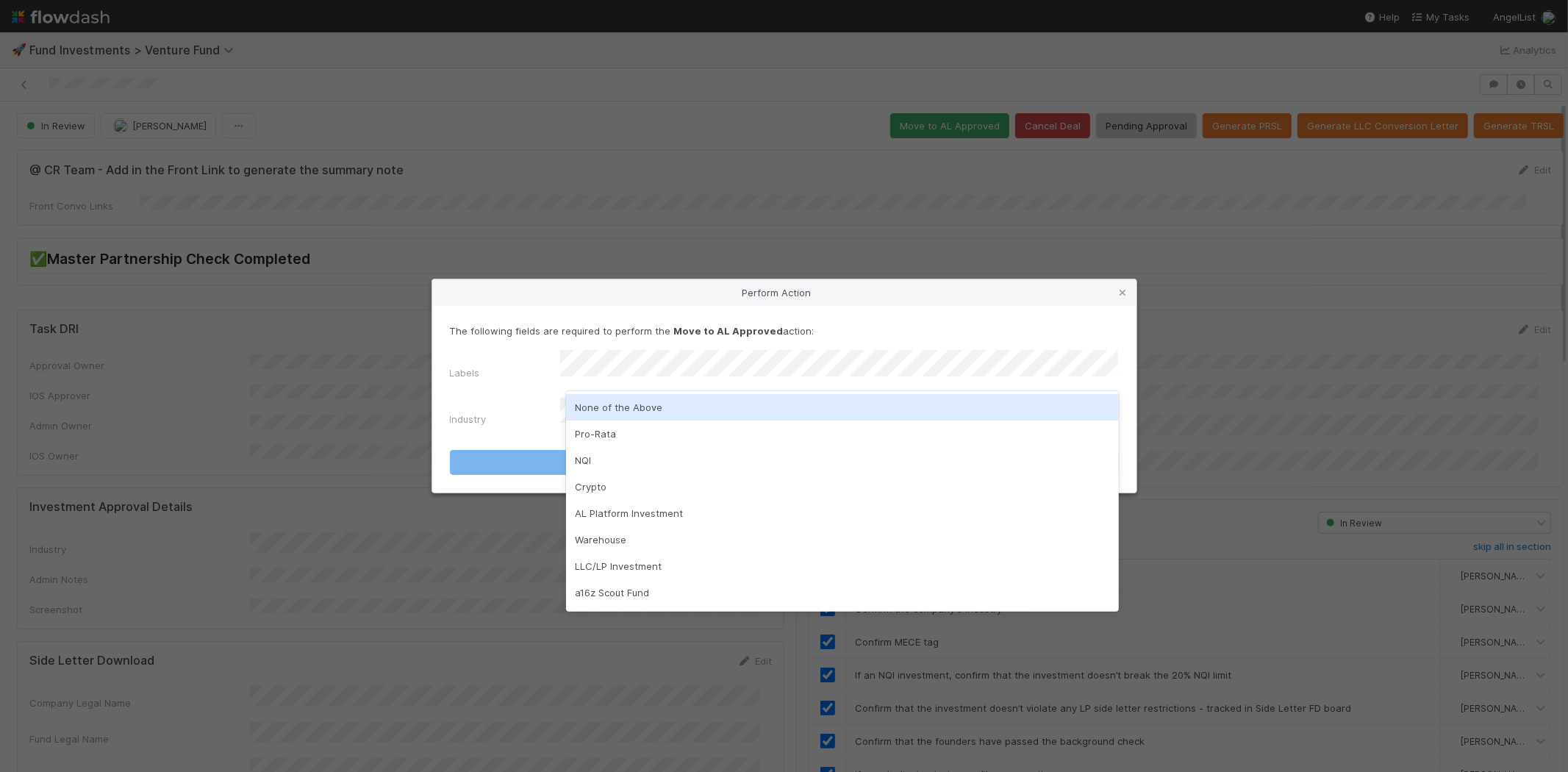
click at [604, 415] on div "None of the Above" at bounding box center [842, 407] width 553 height 27
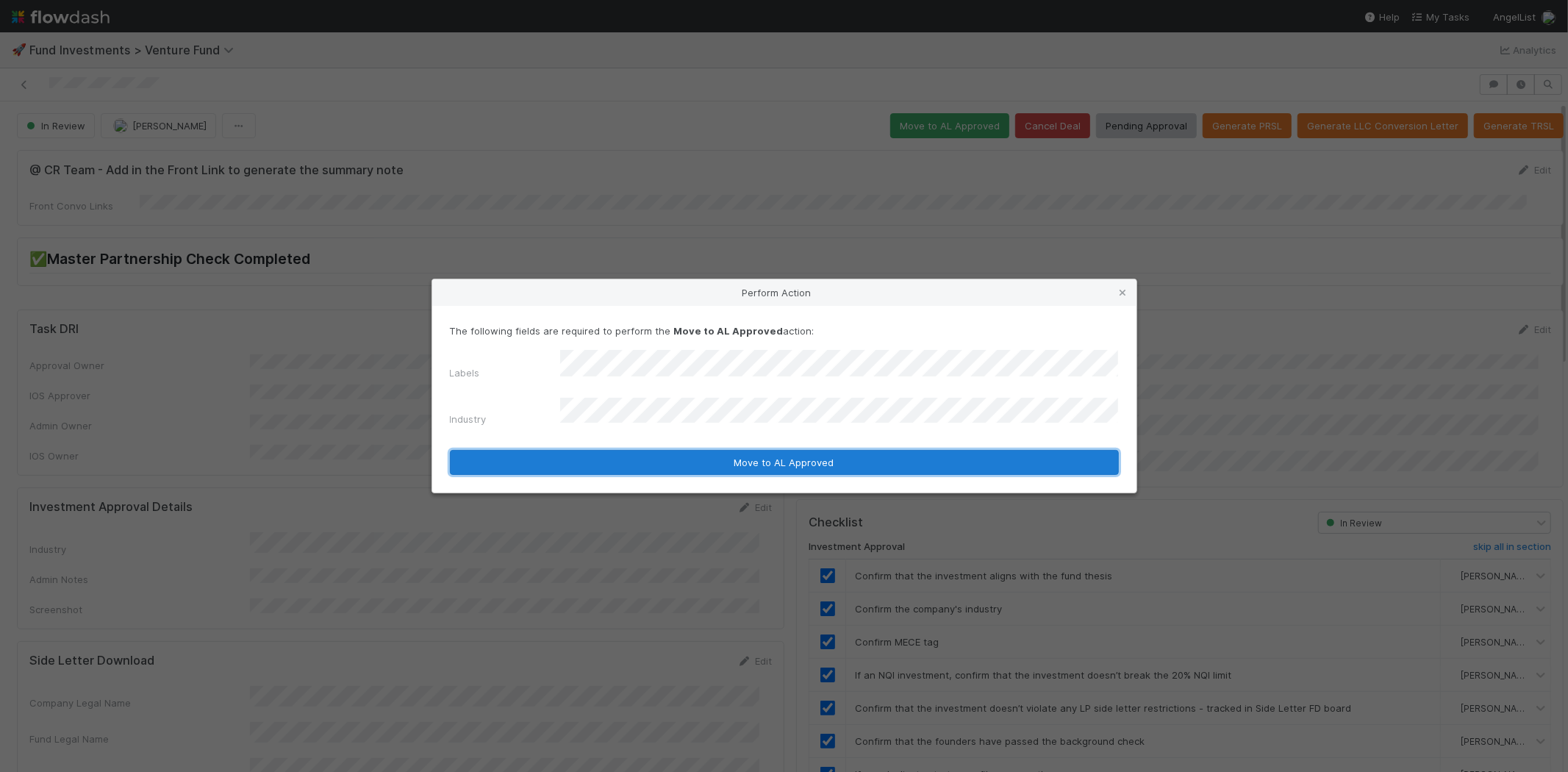
click at [594, 453] on button "Move to AL Approved" at bounding box center [784, 462] width 669 height 25
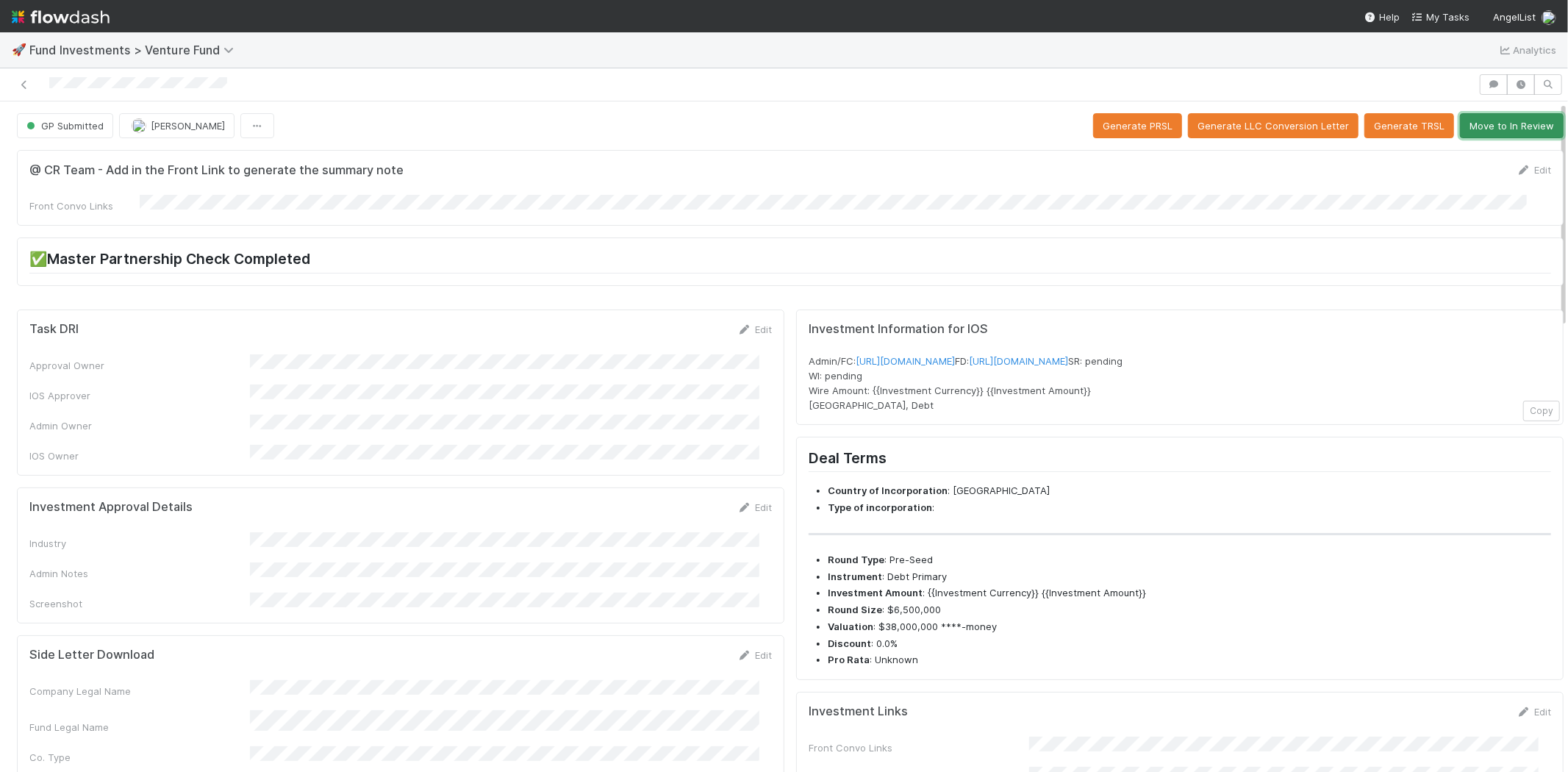
click at [1480, 130] on button "Move to In Review" at bounding box center [1511, 126] width 103 height 25
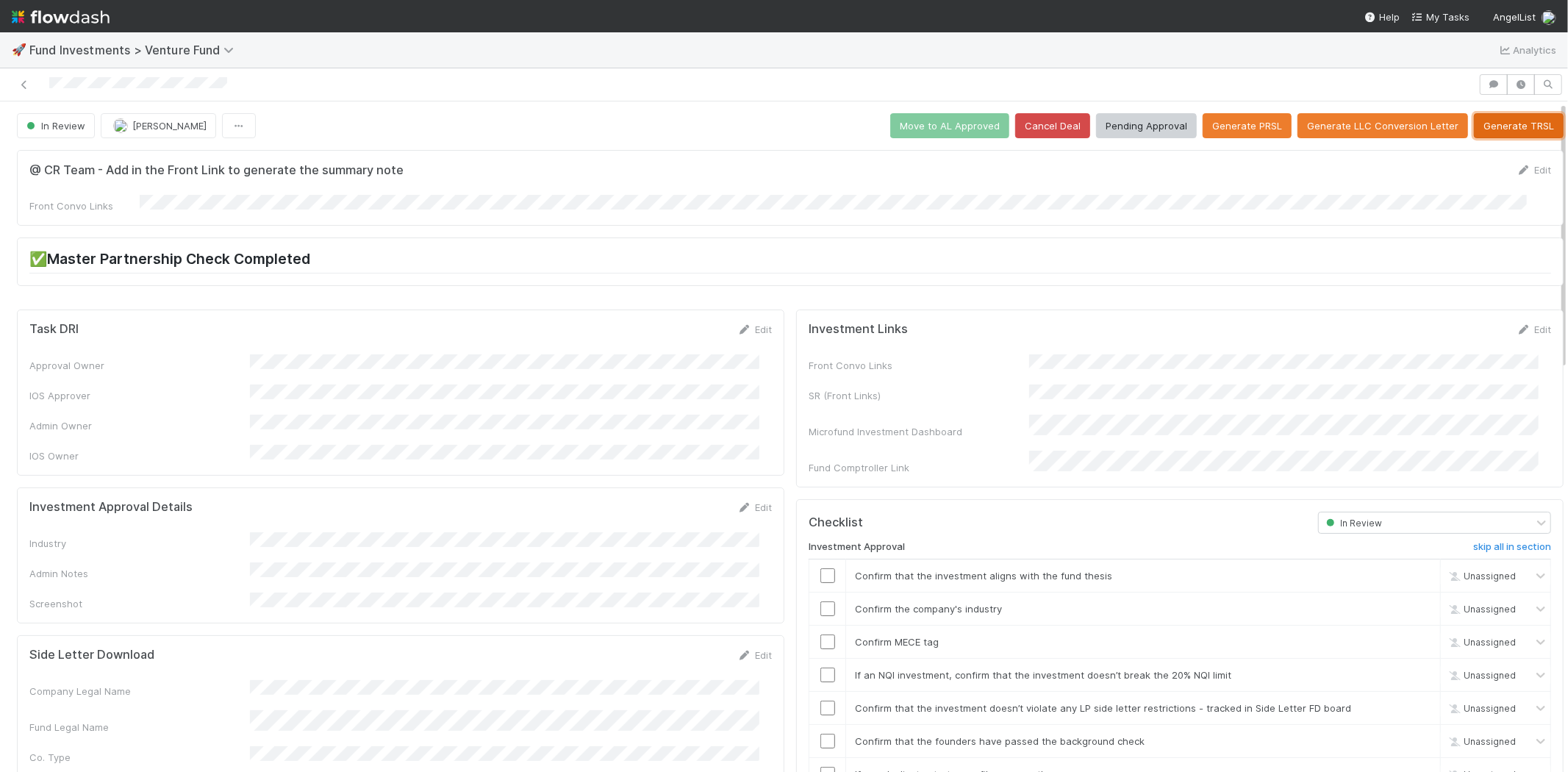
click at [1497, 120] on button "Generate TRSL" at bounding box center [1519, 126] width 89 height 25
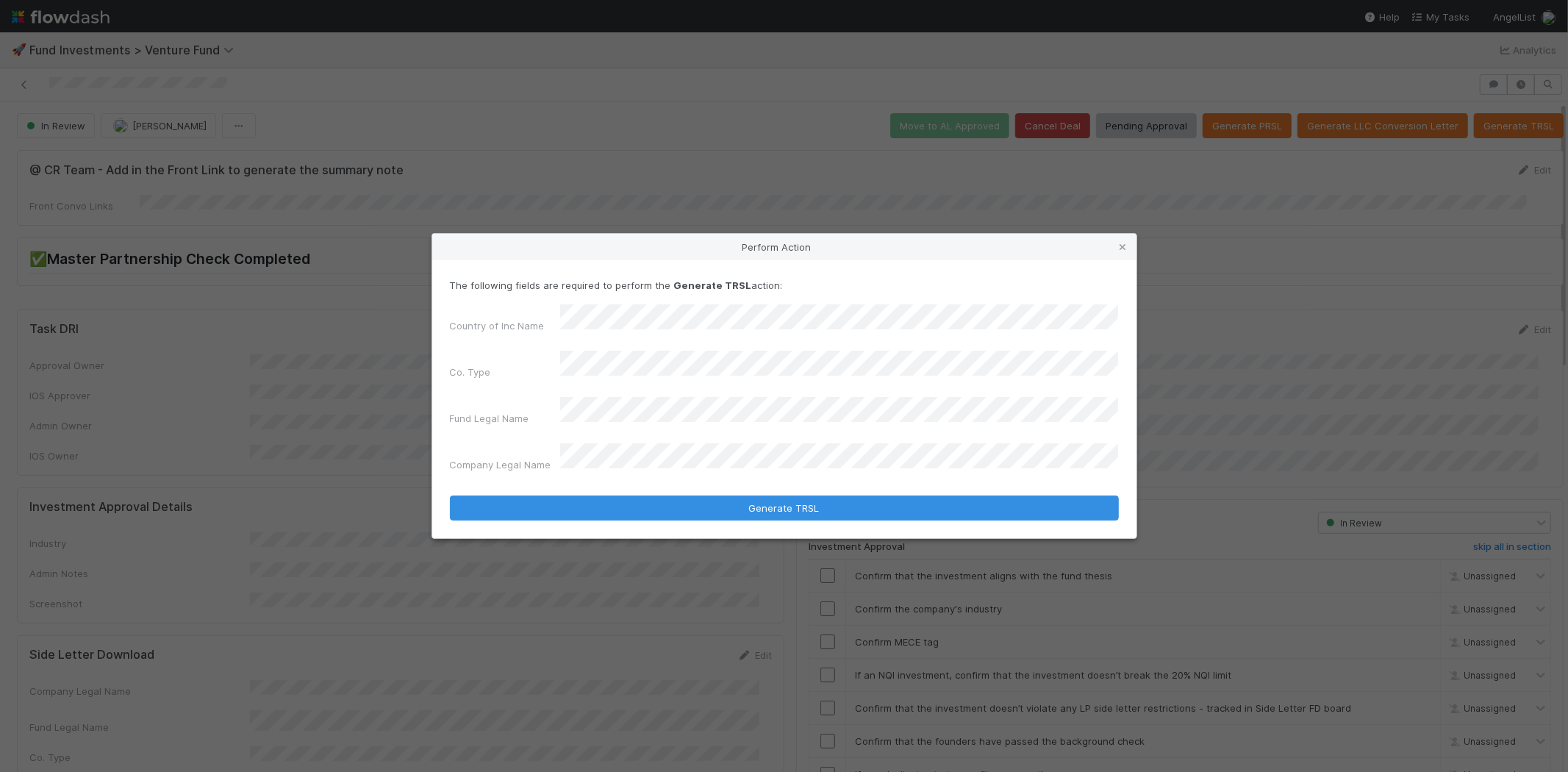
click at [450, 496] on button "Generate TRSL" at bounding box center [784, 508] width 669 height 25
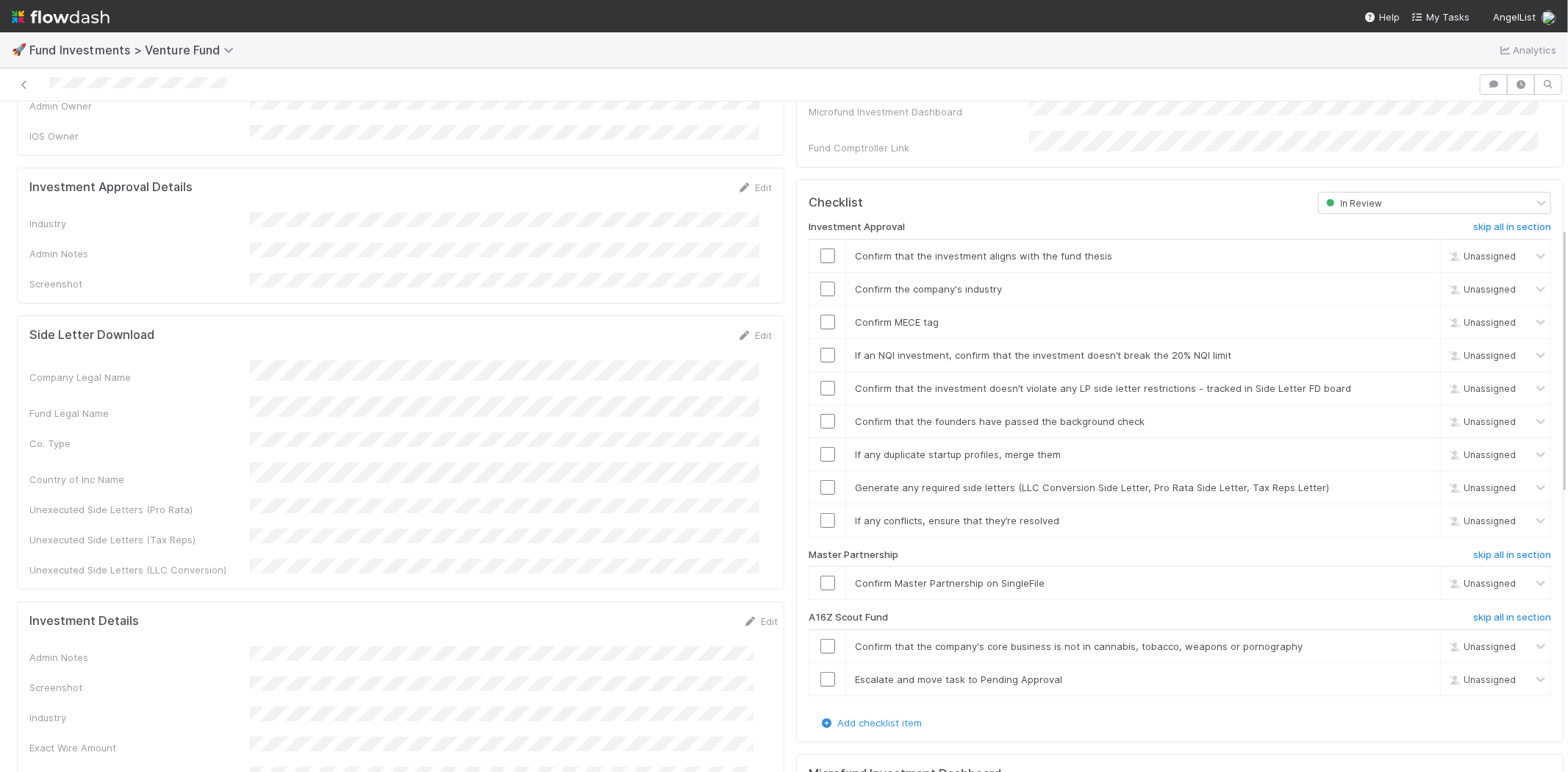
scroll to position [238, 0]
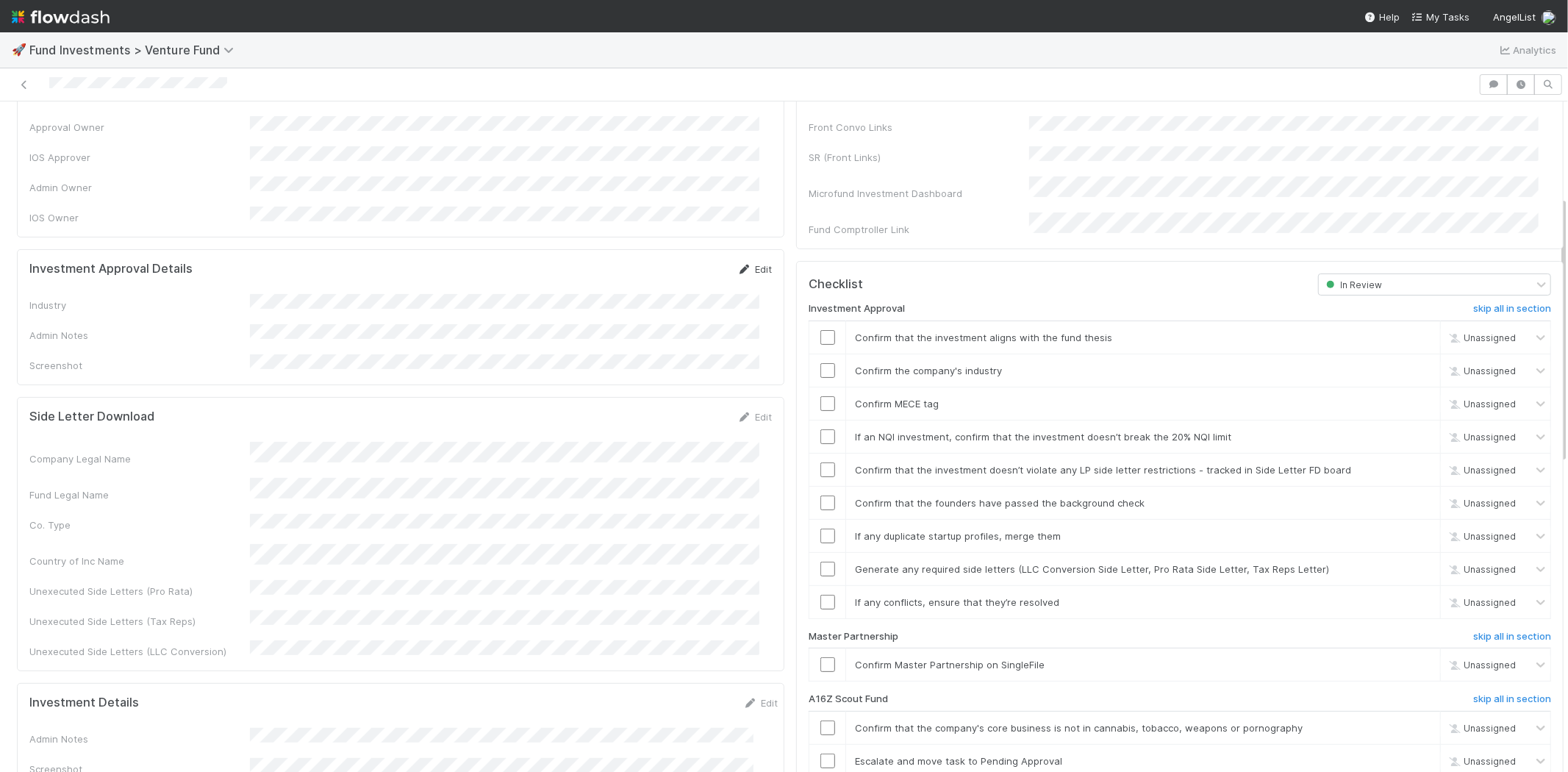
click at [741, 264] on link "Edit" at bounding box center [754, 269] width 34 height 12
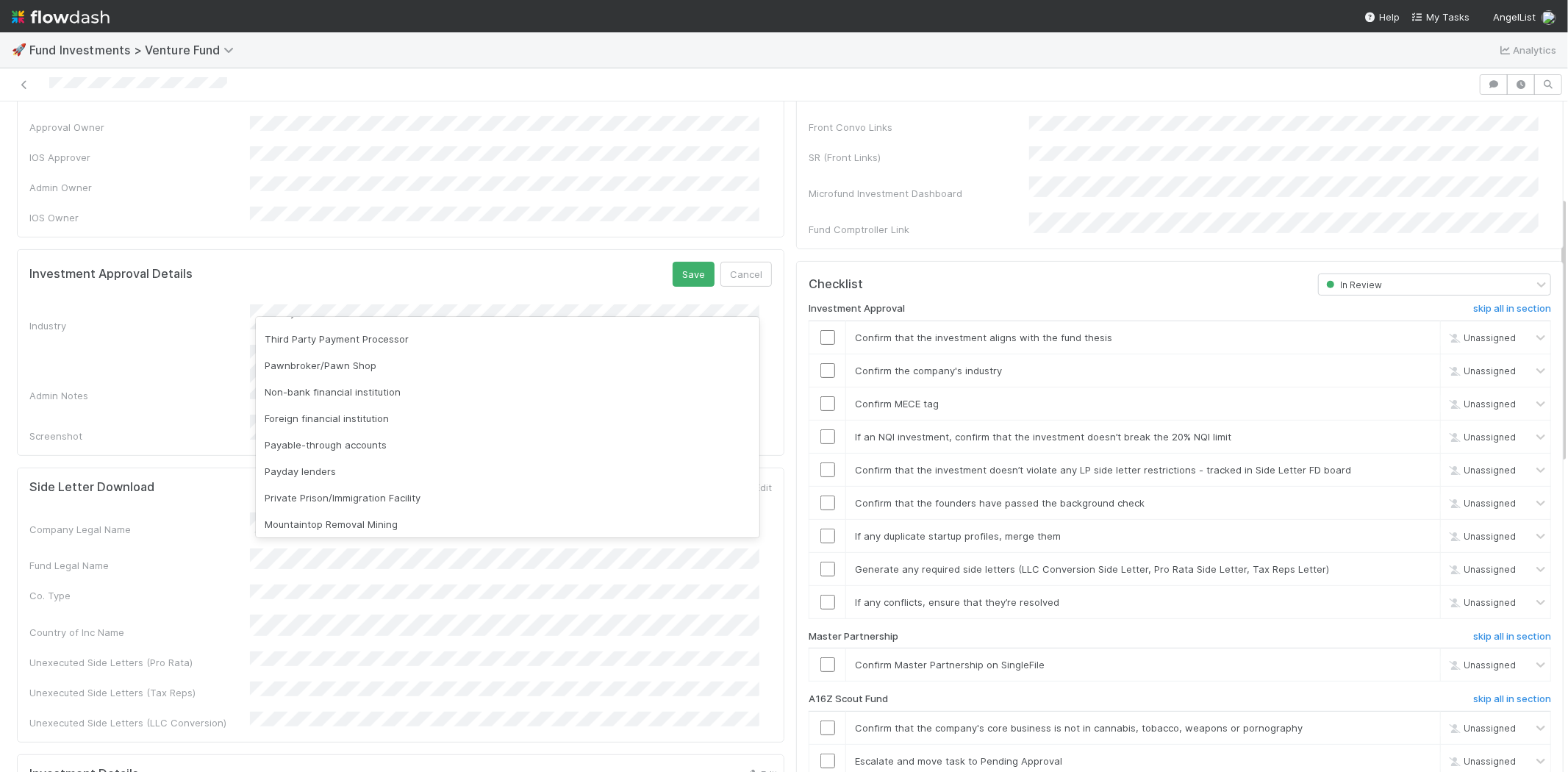
scroll to position [420, 0]
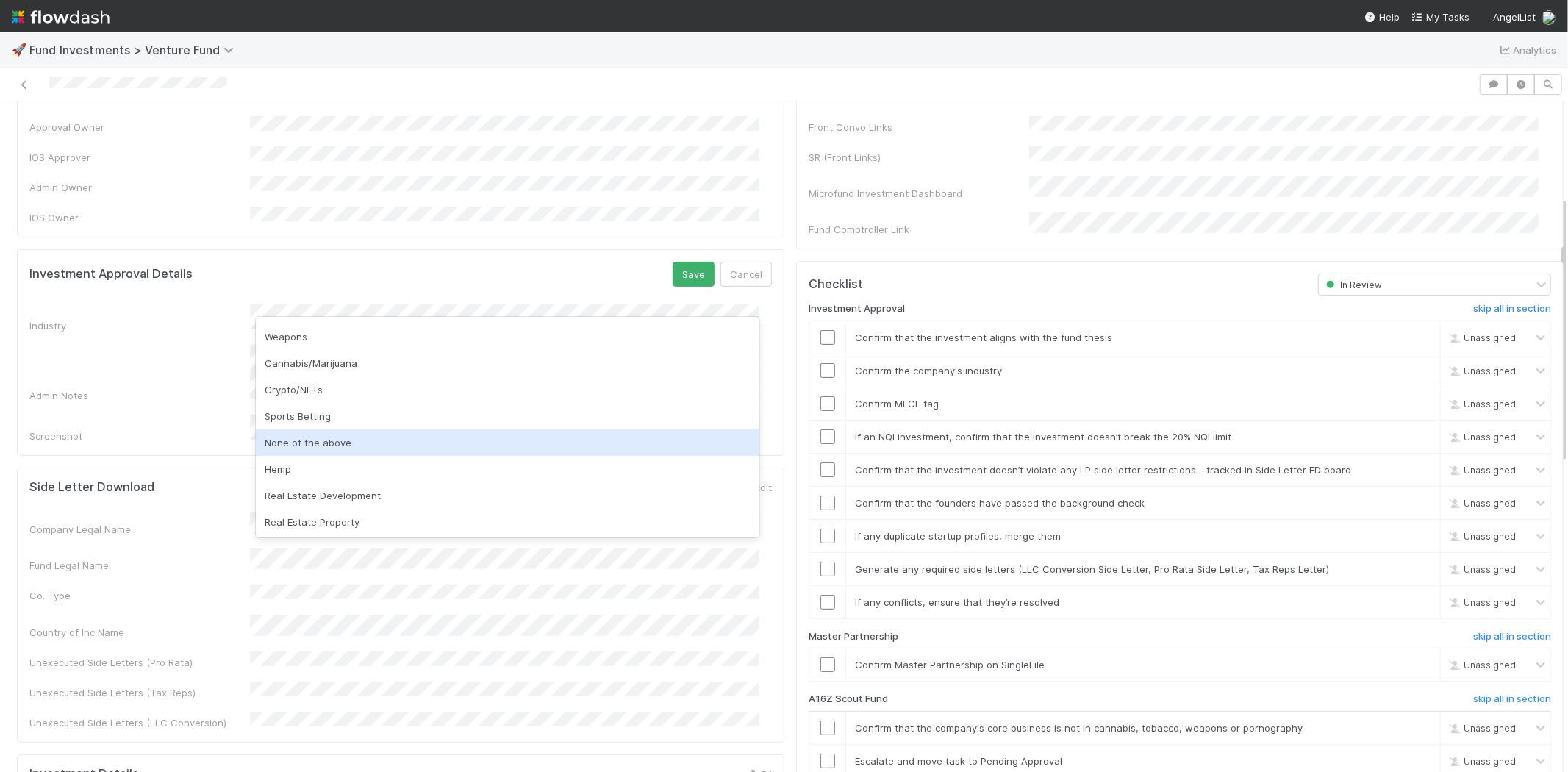
click at [378, 438] on div "None of the above" at bounding box center [508, 443] width 503 height 27
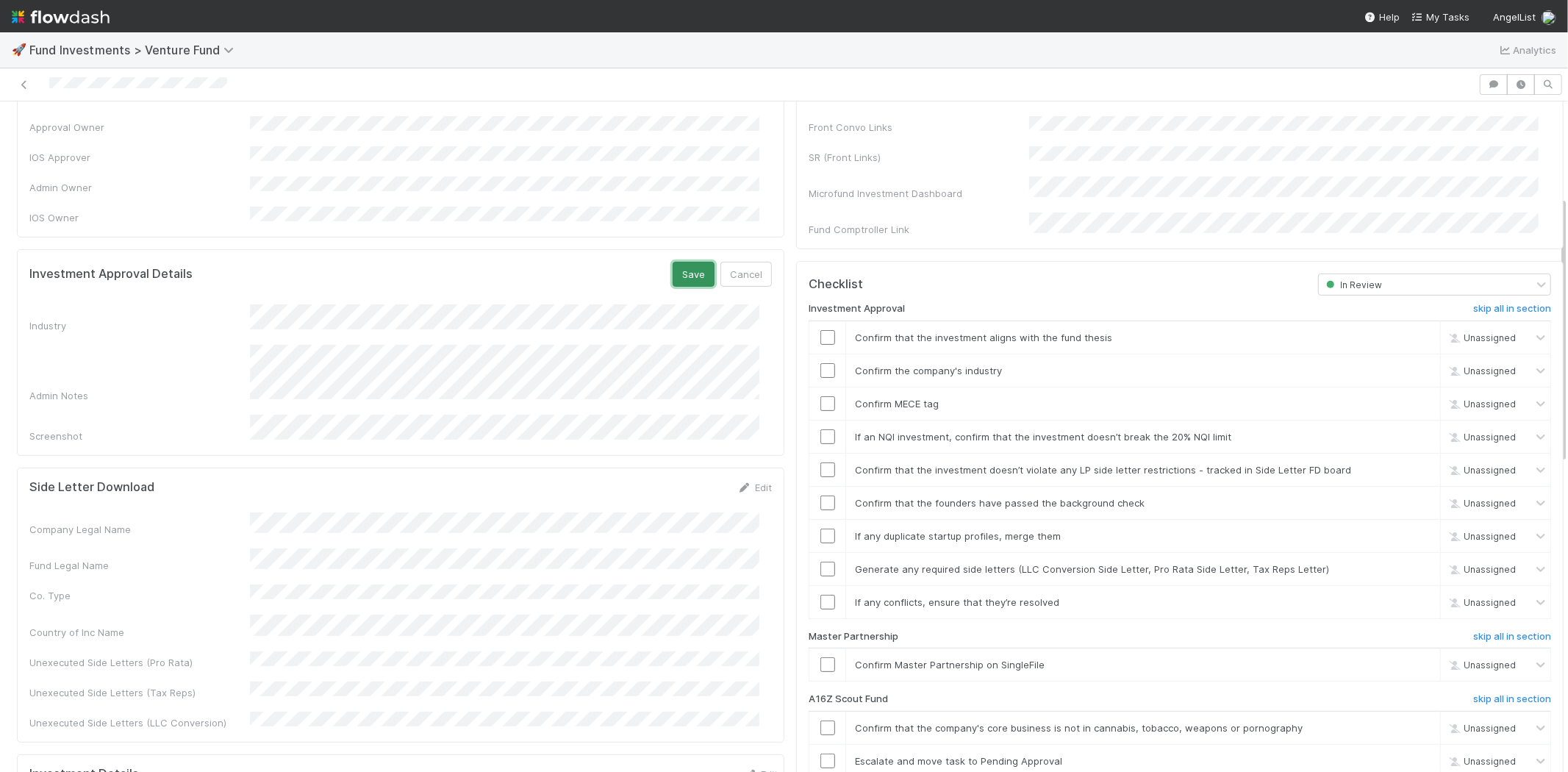
click at [673, 262] on button "Save" at bounding box center [694, 275] width 42 height 25
click at [820, 330] on input "checkbox" at bounding box center [828, 337] width 15 height 15
click at [820, 363] on input "checkbox" at bounding box center [828, 371] width 15 height 15
click at [820, 396] on input "checkbox" at bounding box center [828, 403] width 15 height 15
checkbox input "true"
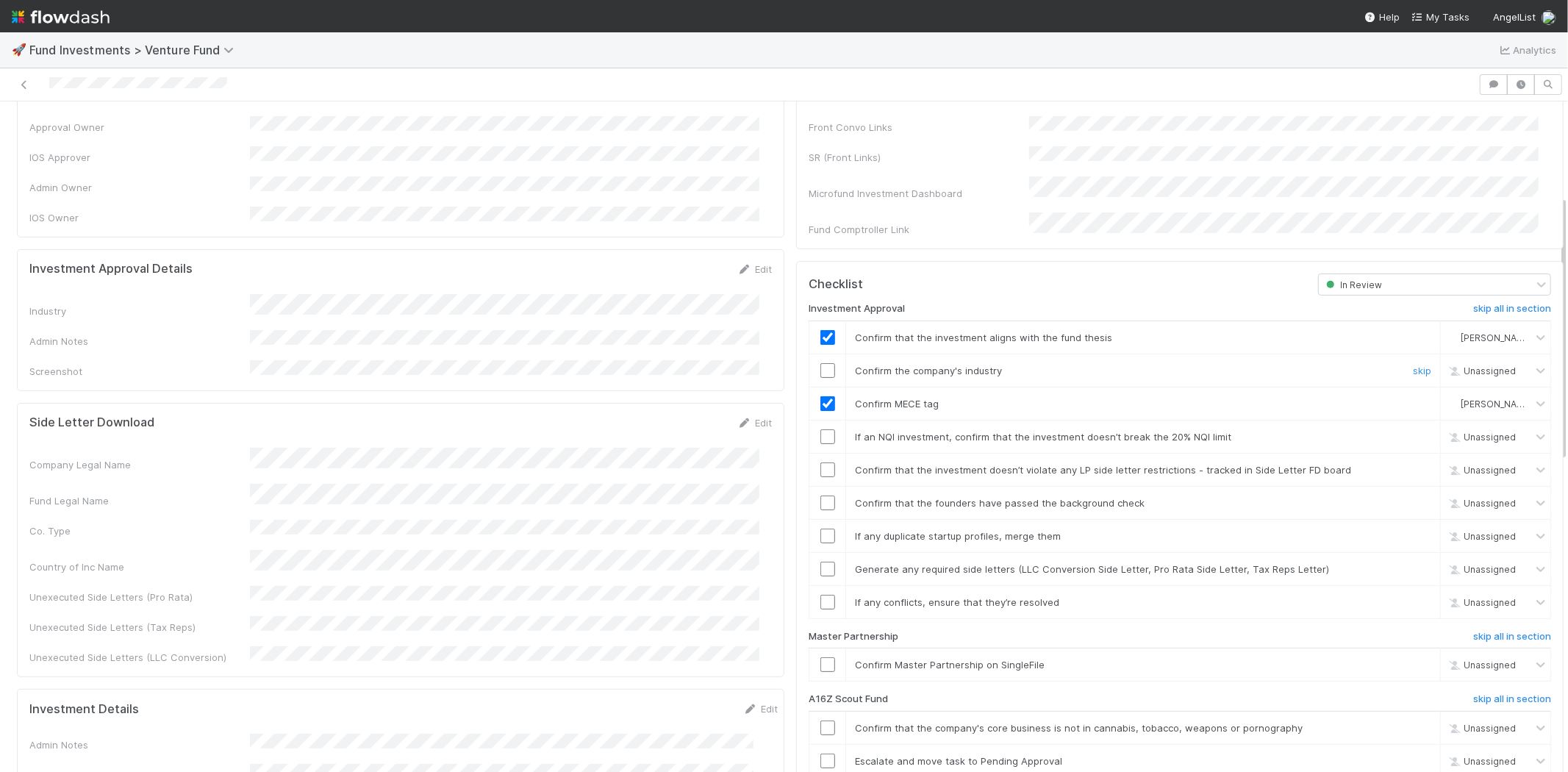
click at [820, 363] on input "checkbox" at bounding box center [828, 371] width 15 height 15
click at [820, 430] on input "checkbox" at bounding box center [828, 437] width 15 height 15
click at [820, 462] on input "checkbox" at bounding box center [828, 470] width 15 height 15
click at [820, 496] on input "checkbox" at bounding box center [828, 503] width 15 height 15
click at [820, 529] on input "checkbox" at bounding box center [828, 536] width 15 height 15
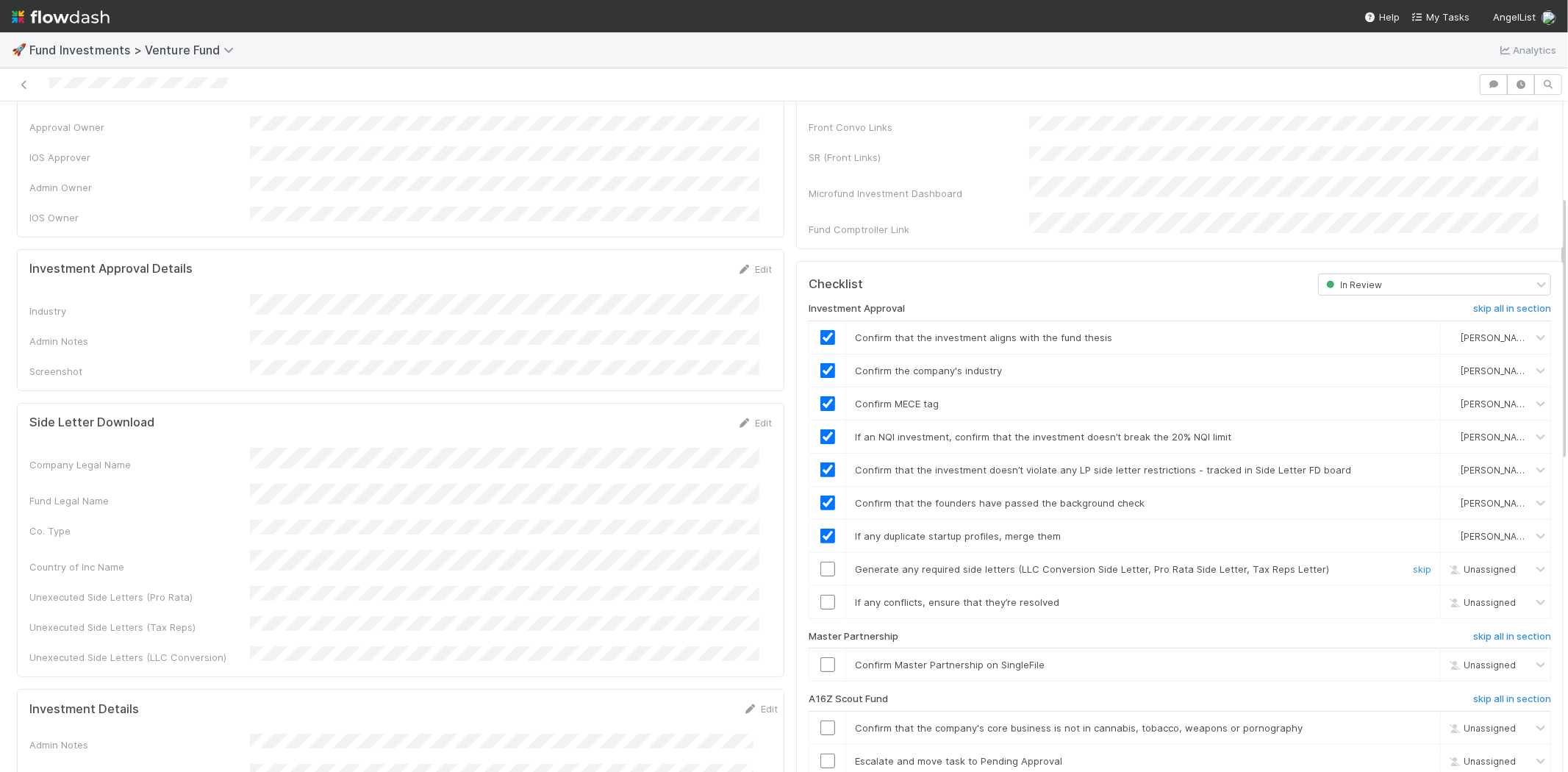
click at [820, 561] on input "checkbox" at bounding box center [828, 569] width 15 height 15
click at [816, 594] on td at bounding box center [827, 602] width 36 height 33
click at [820, 595] on input "checkbox" at bounding box center [828, 602] width 15 height 15
click at [820, 657] on input "checkbox" at bounding box center [828, 665] width 15 height 15
click at [319, 81] on div at bounding box center [739, 85] width 1467 height 21
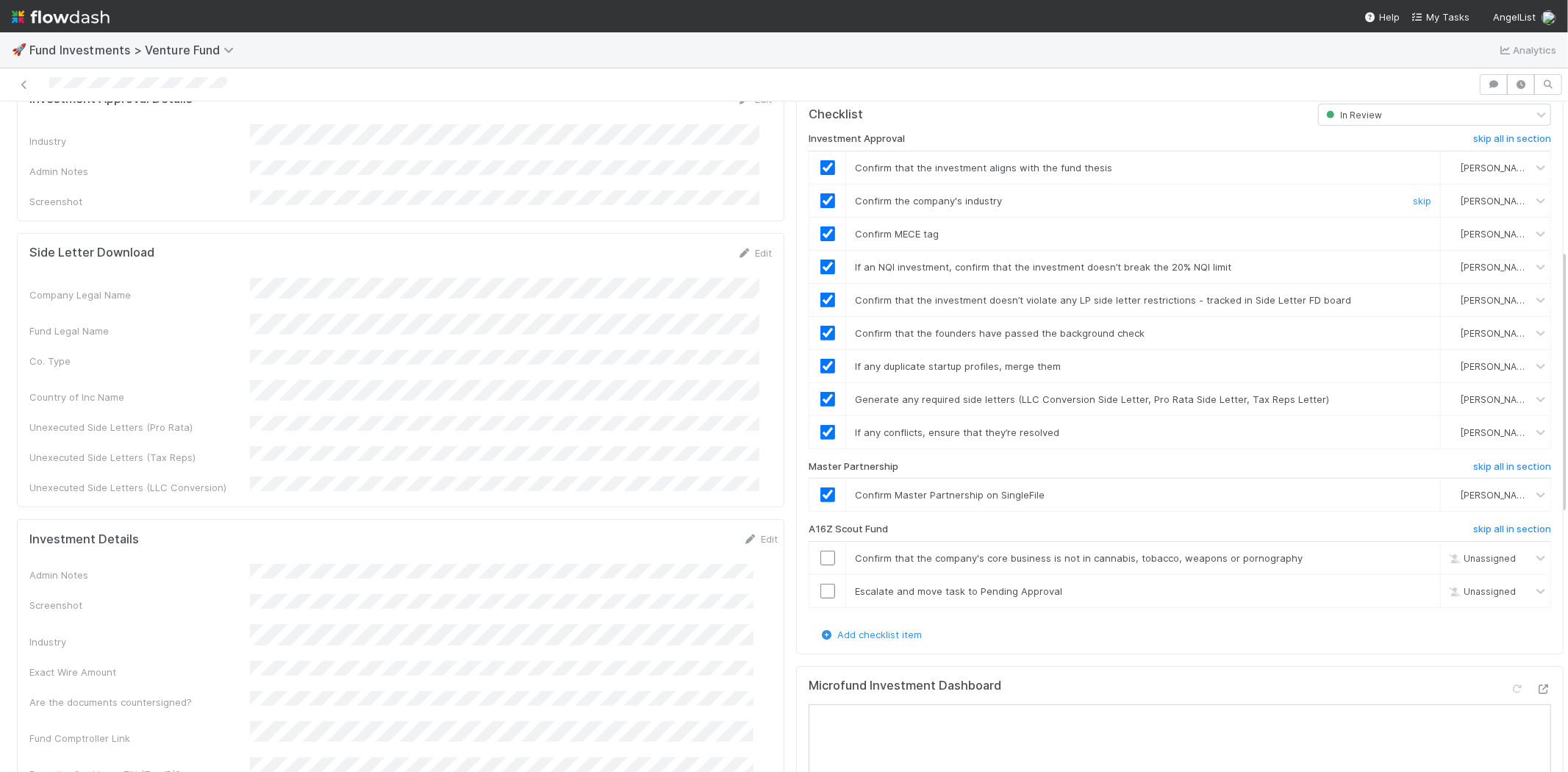
scroll to position [0, 0]
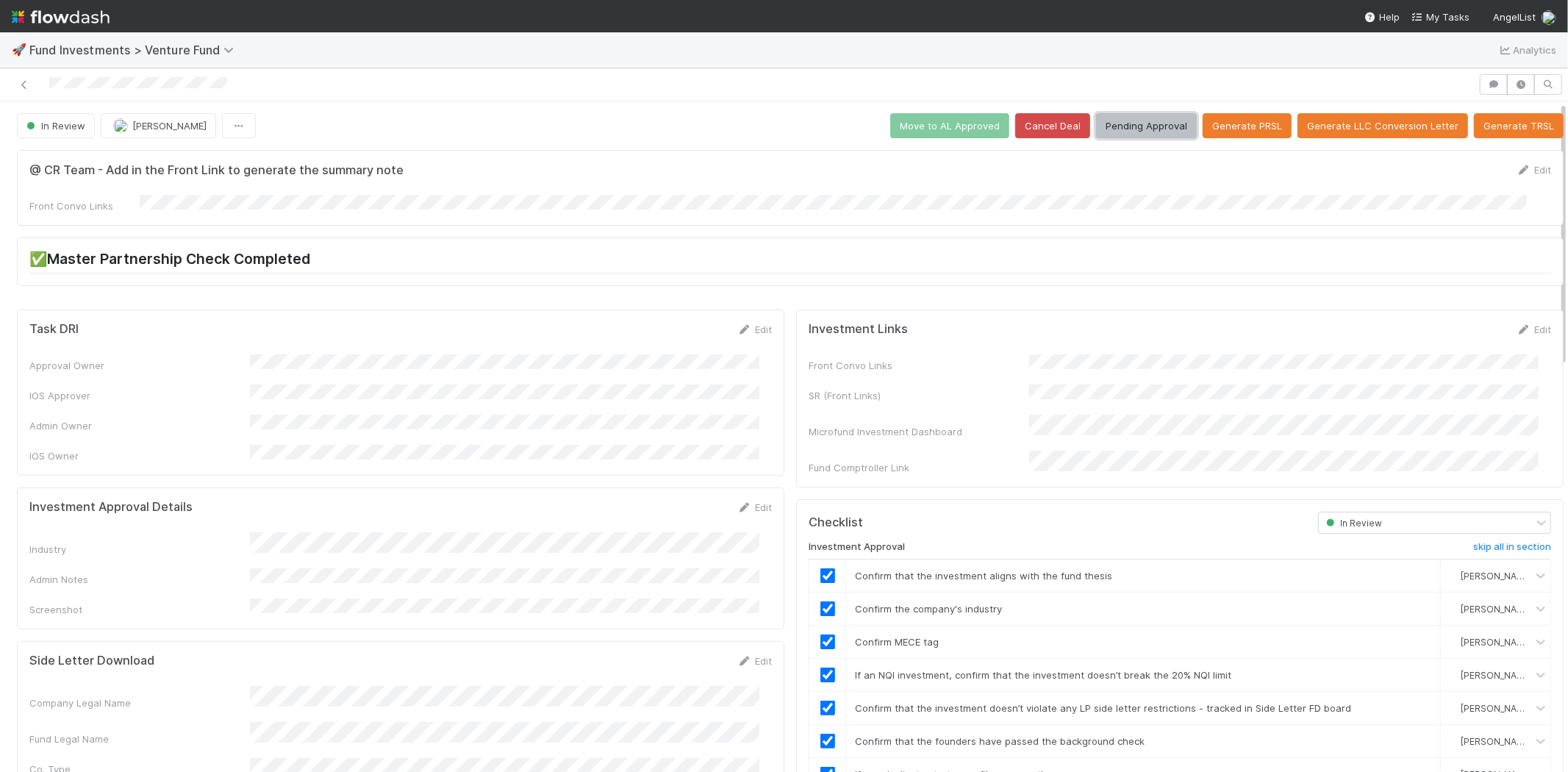
click at [1113, 124] on button "Pending Approval" at bounding box center [1146, 126] width 101 height 25
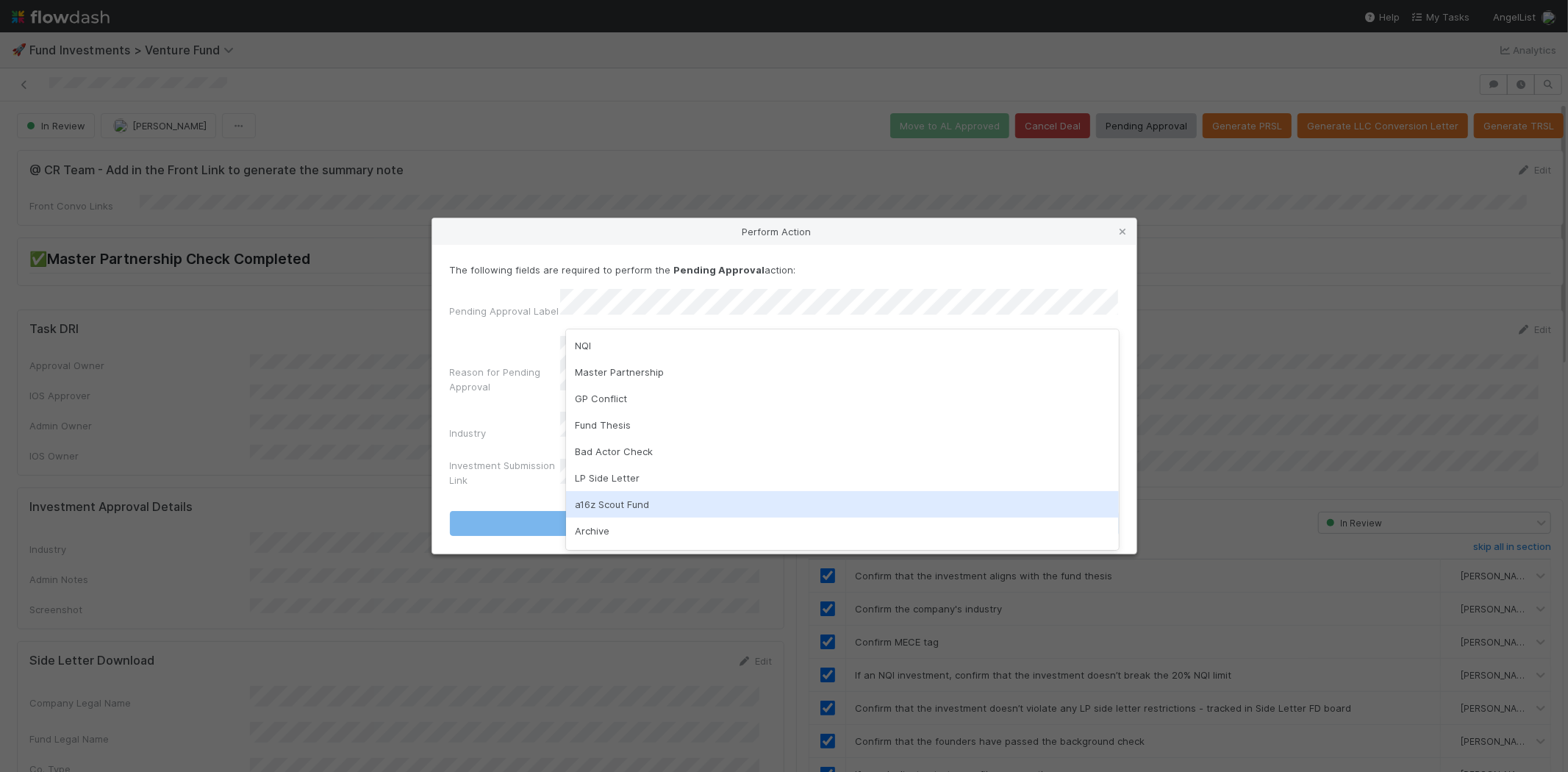
click at [594, 501] on div "a16z Scout Fund" at bounding box center [842, 505] width 553 height 27
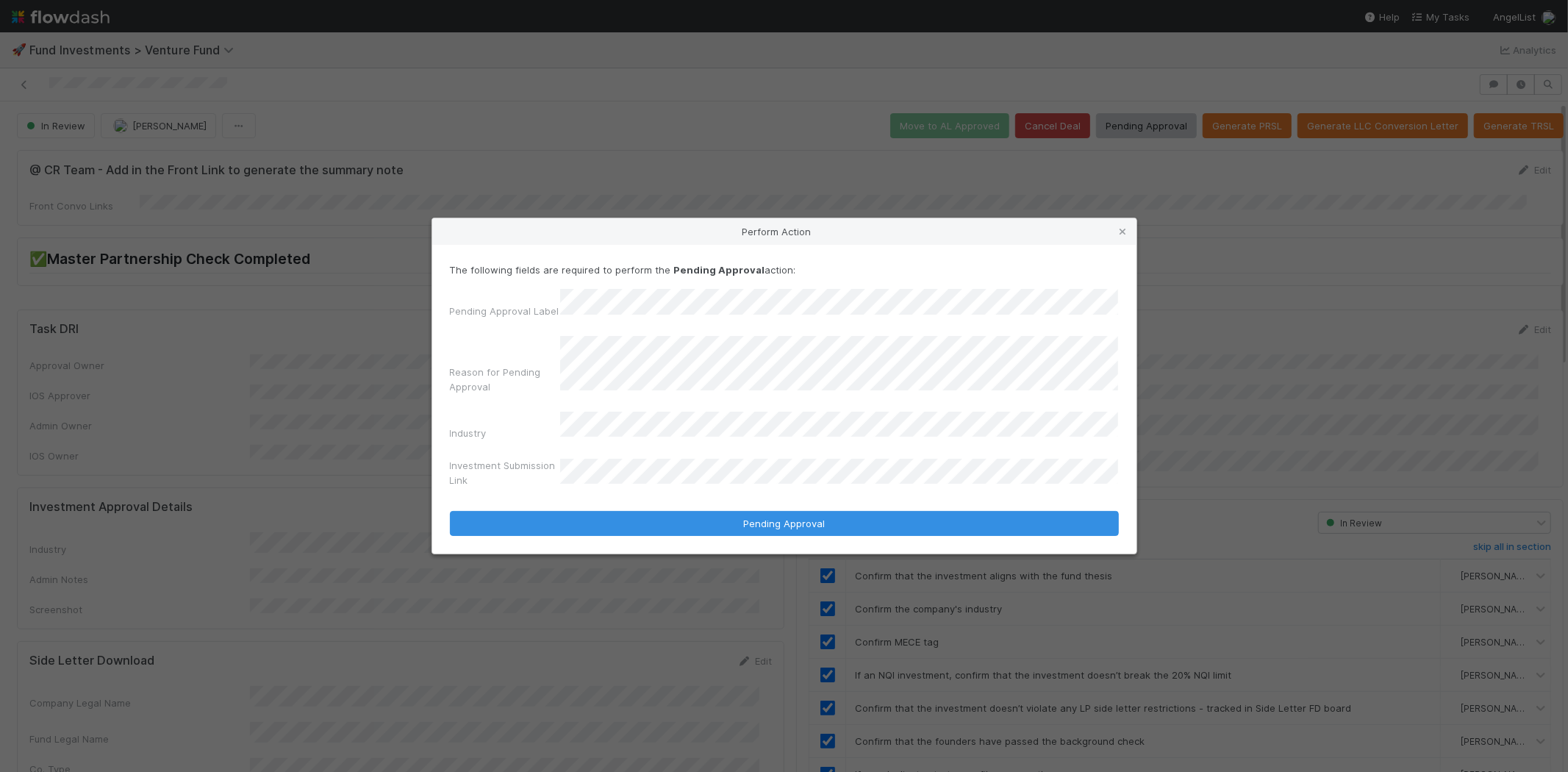
click at [450, 511] on button "Pending Approval" at bounding box center [784, 523] width 669 height 25
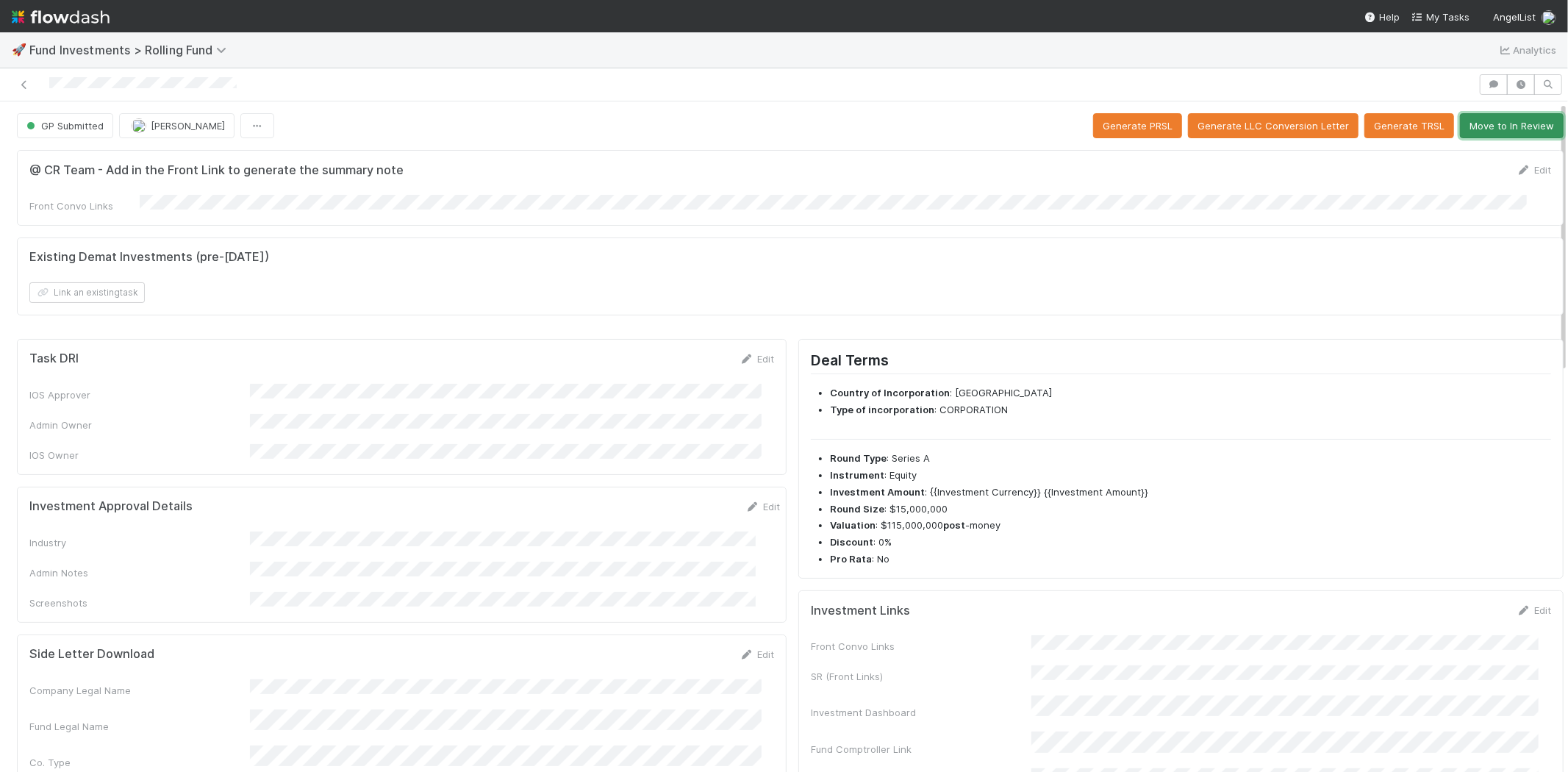
click at [1481, 122] on button "Move to In Review" at bounding box center [1511, 126] width 103 height 25
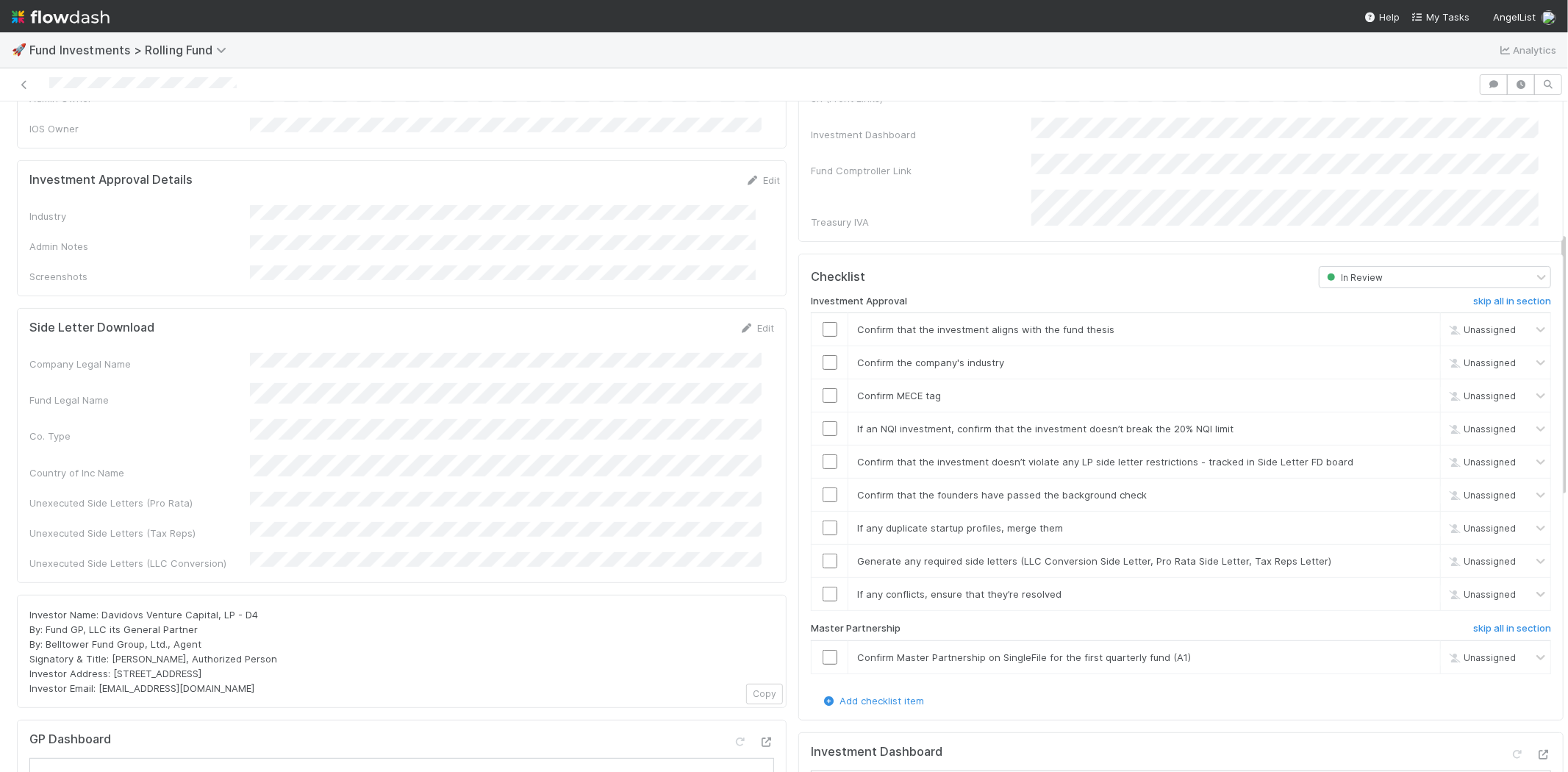
scroll to position [163, 0]
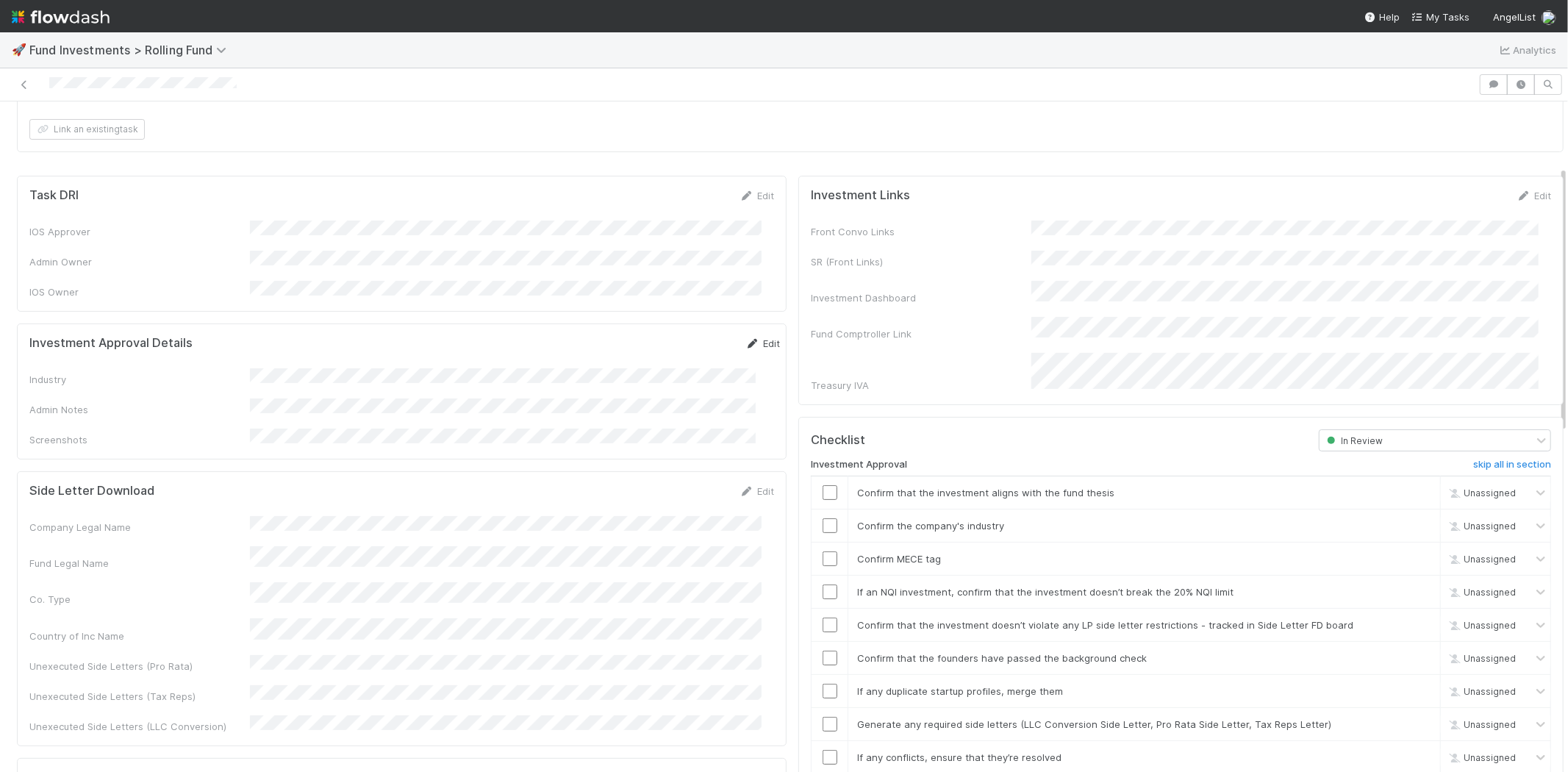
click at [745, 339] on icon at bounding box center [753, 343] width 15 height 10
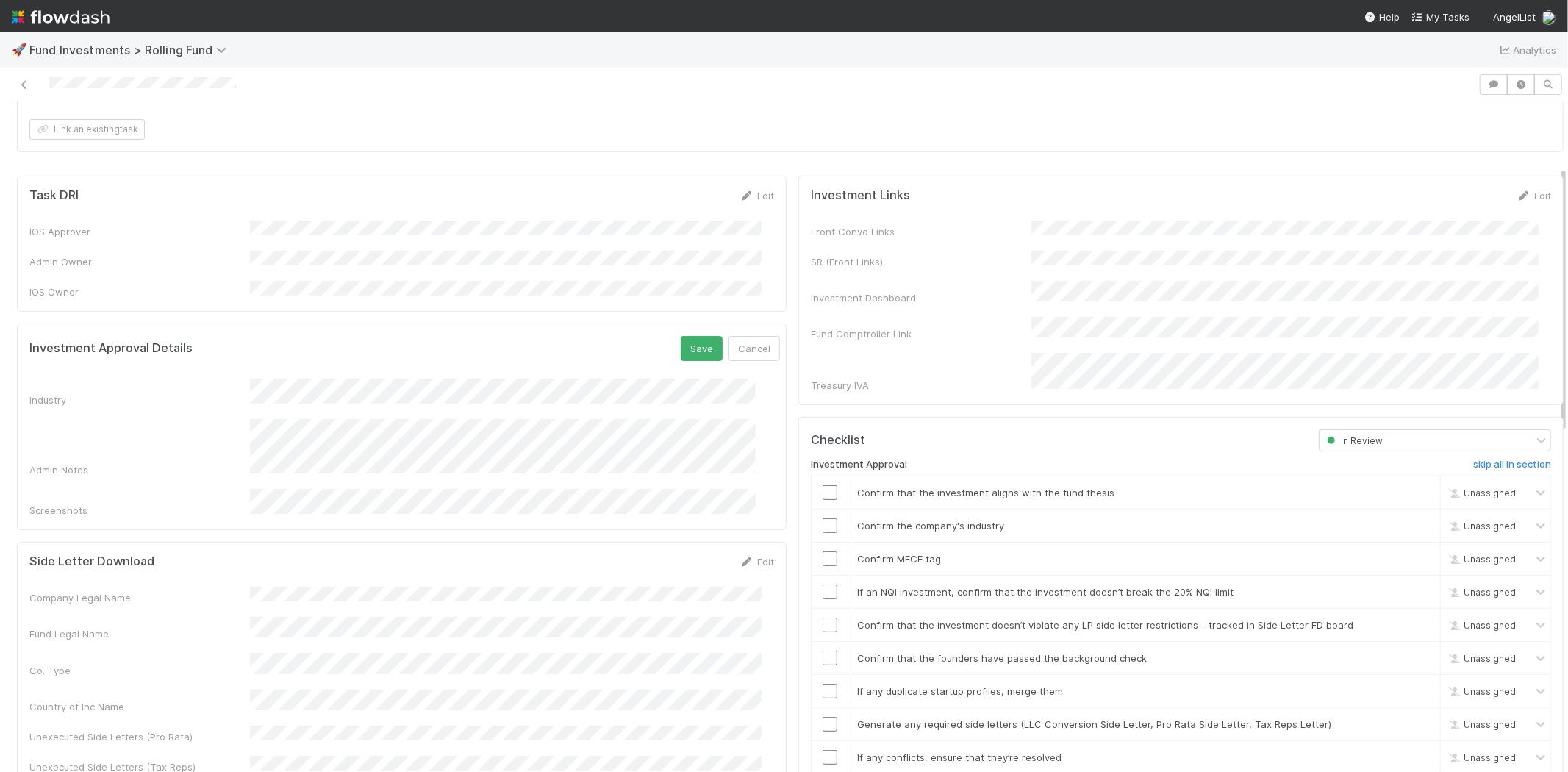
click at [353, 363] on form "Investment Approval Details Save Cancel Industry Admin Notes Screenshots" at bounding box center [404, 427] width 750 height 182
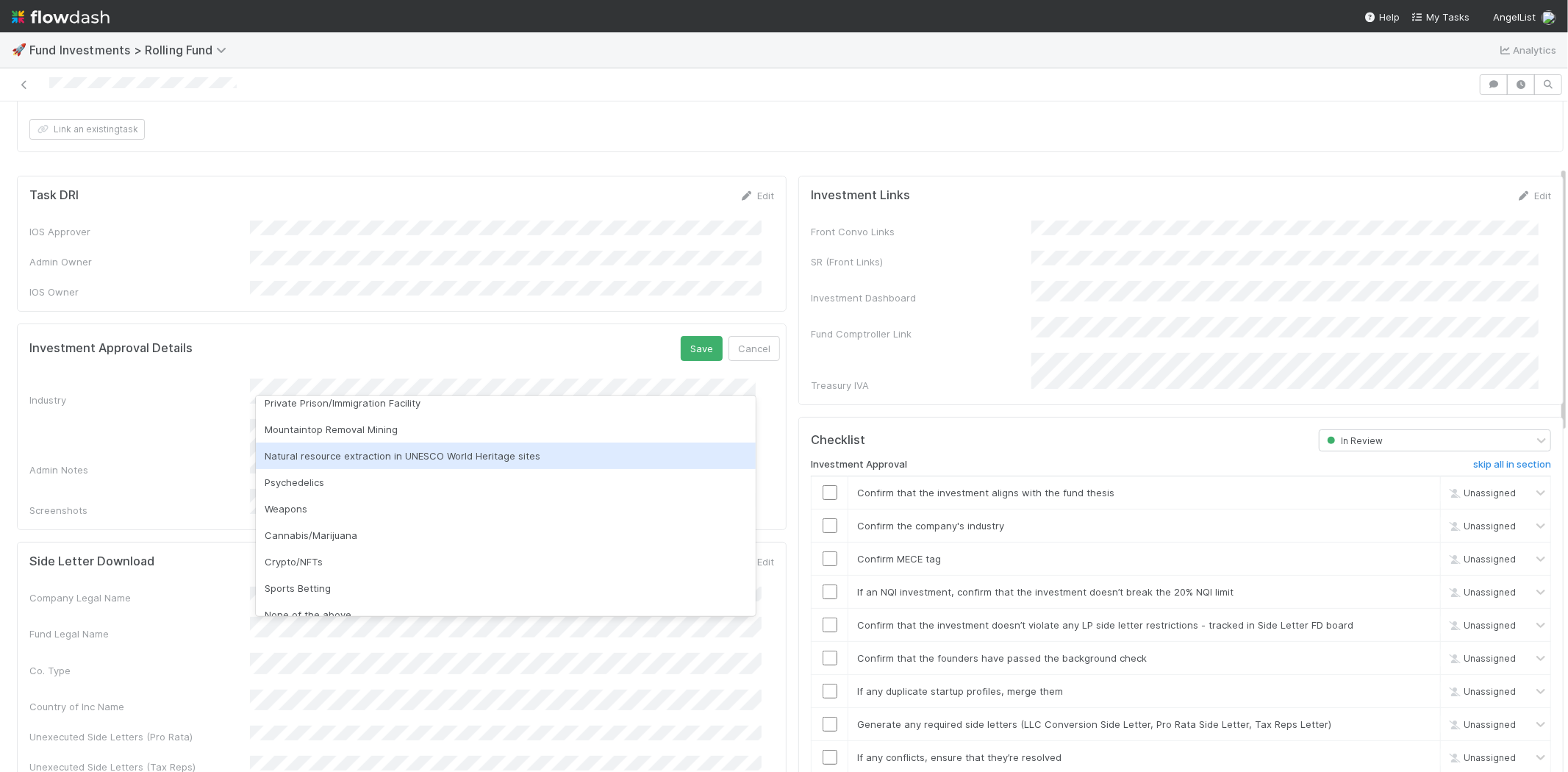
scroll to position [420, 0]
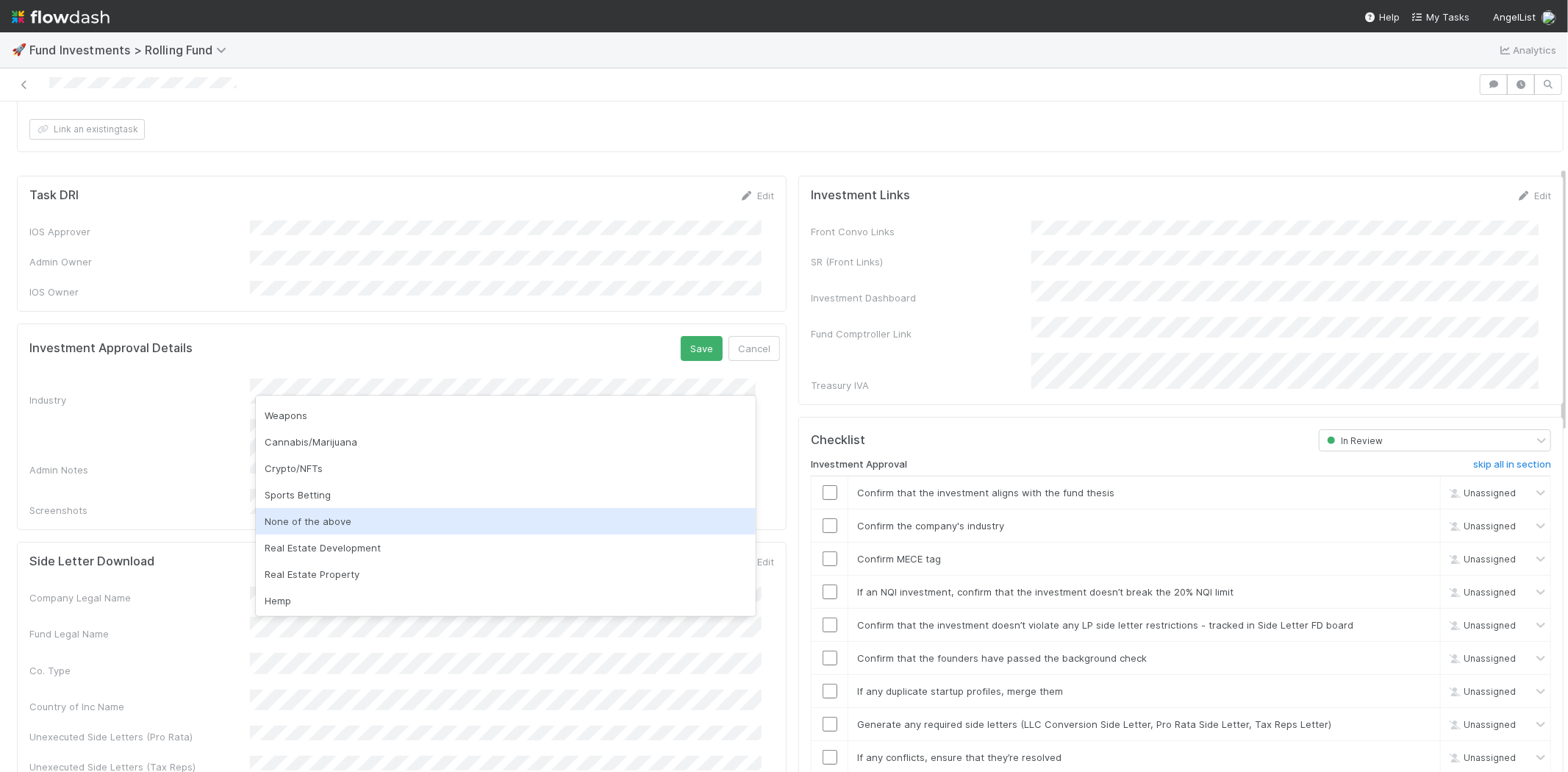
click at [313, 514] on div "None of the above" at bounding box center [506, 521] width 500 height 27
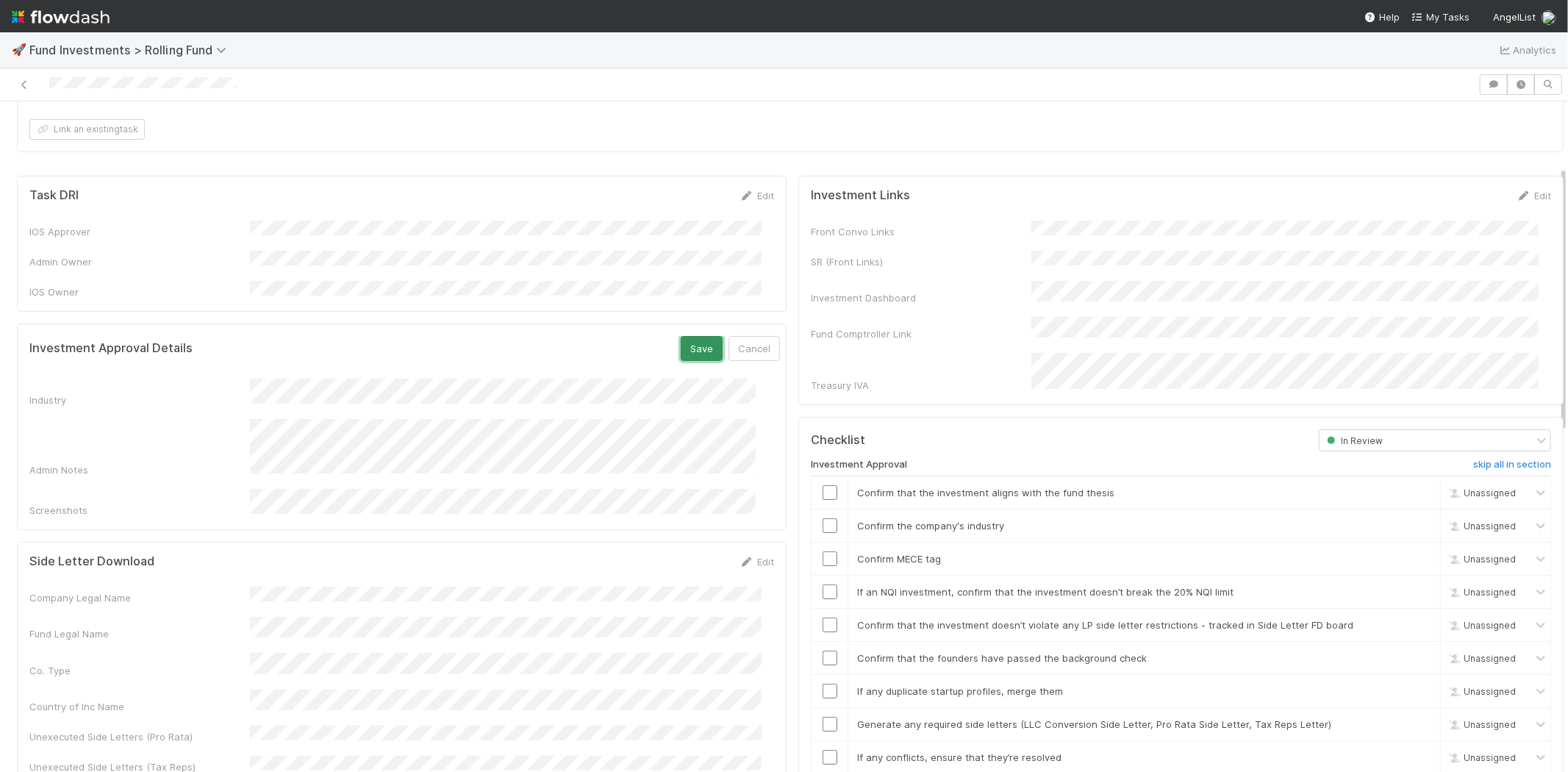
click at [681, 336] on button "Save" at bounding box center [701, 348] width 42 height 25
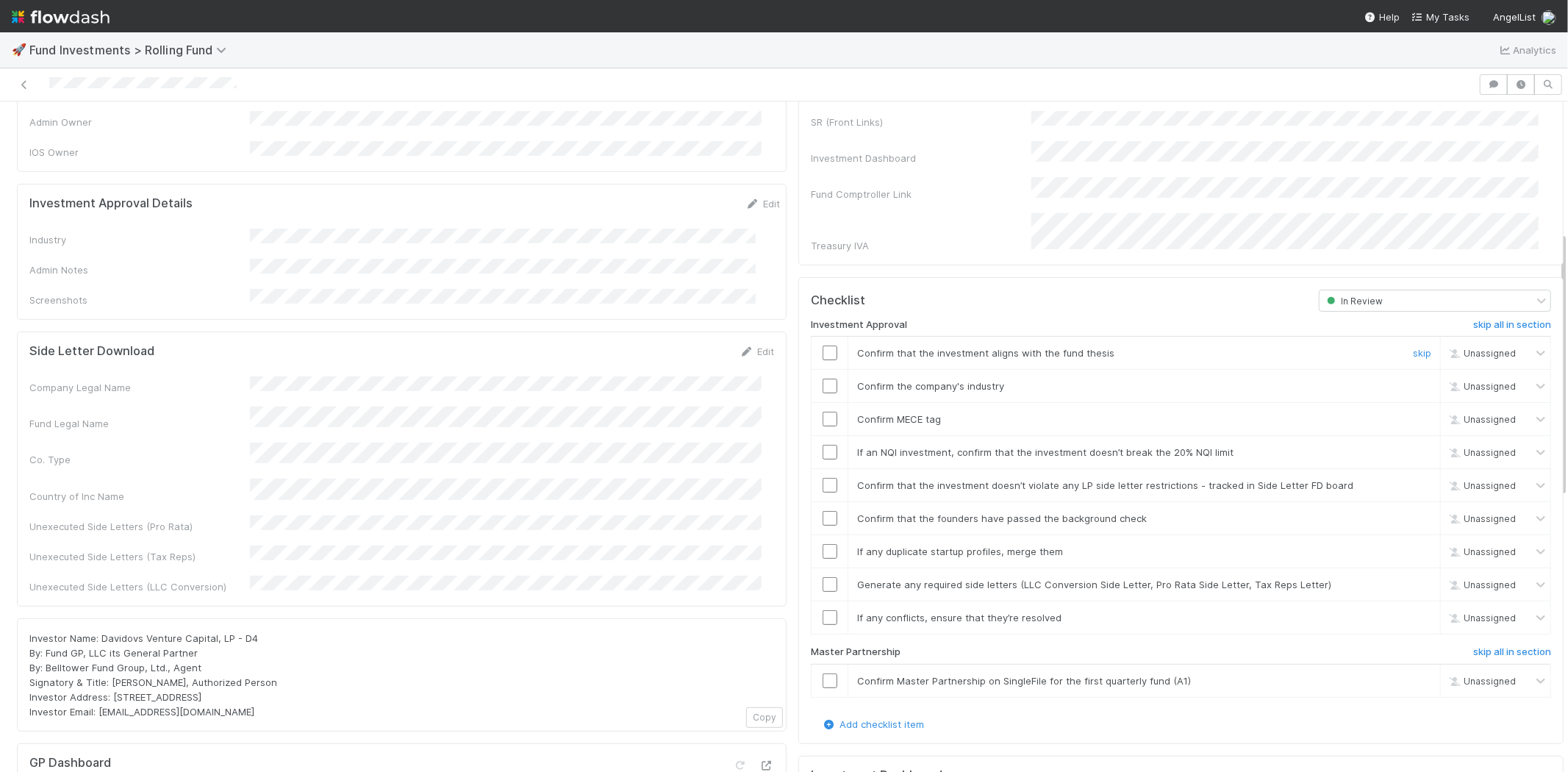
scroll to position [326, 0]
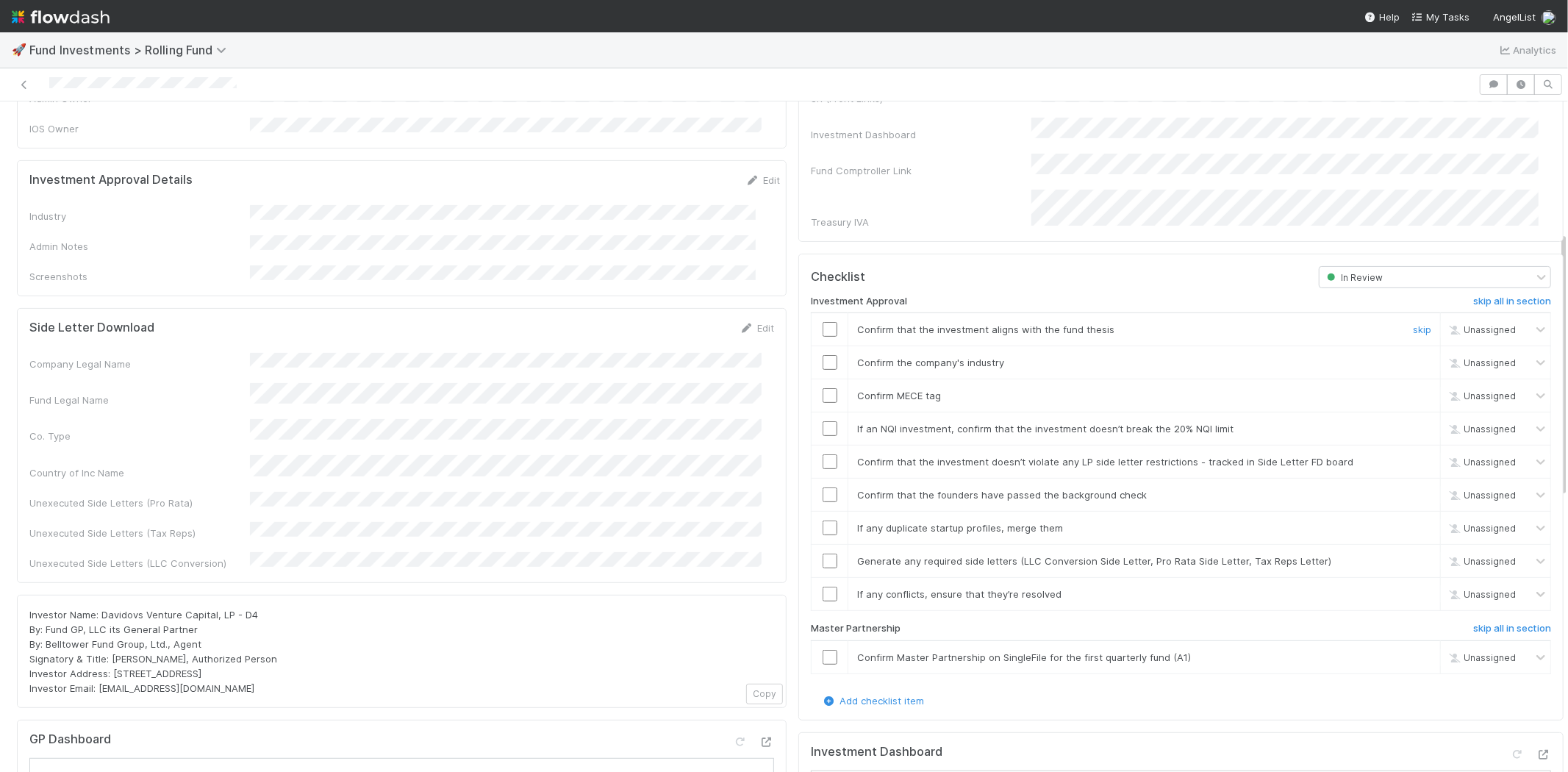
click at [823, 322] on input "checkbox" at bounding box center [830, 329] width 15 height 15
click at [823, 355] on input "checkbox" at bounding box center [830, 363] width 15 height 15
click at [823, 388] on input "checkbox" at bounding box center [830, 395] width 15 height 15
click at [823, 421] on input "checkbox" at bounding box center [830, 429] width 15 height 15
click at [823, 454] on input "checkbox" at bounding box center [830, 462] width 15 height 15
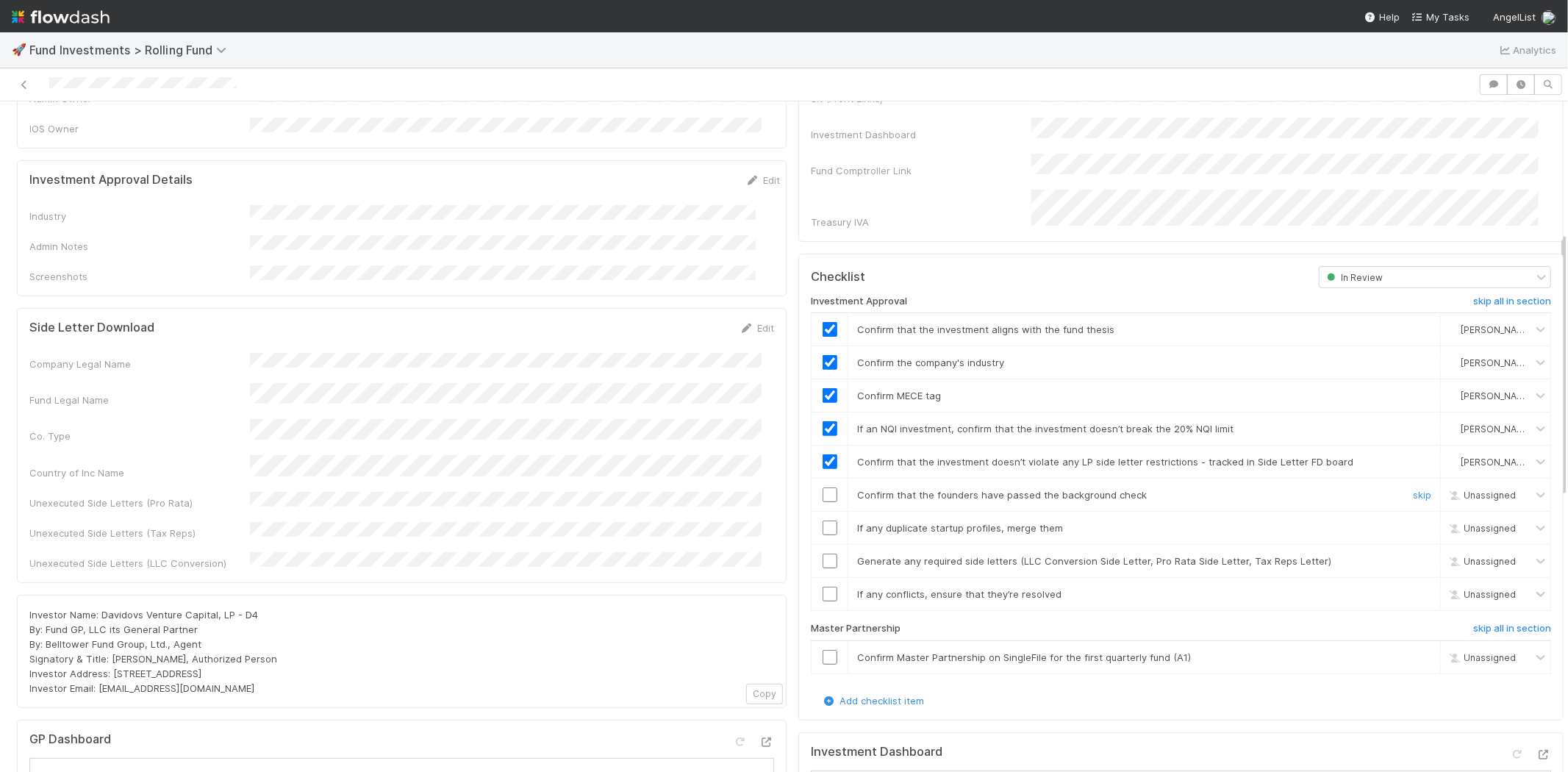
click at [823, 488] on input "checkbox" at bounding box center [830, 495] width 15 height 15
click at [823, 520] on input "checkbox" at bounding box center [830, 528] width 15 height 15
click at [823, 554] on input "checkbox" at bounding box center [830, 561] width 15 height 15
click at [823, 587] on input "checkbox" at bounding box center [830, 594] width 15 height 15
click at [823, 650] on input "checkbox" at bounding box center [830, 657] width 15 height 15
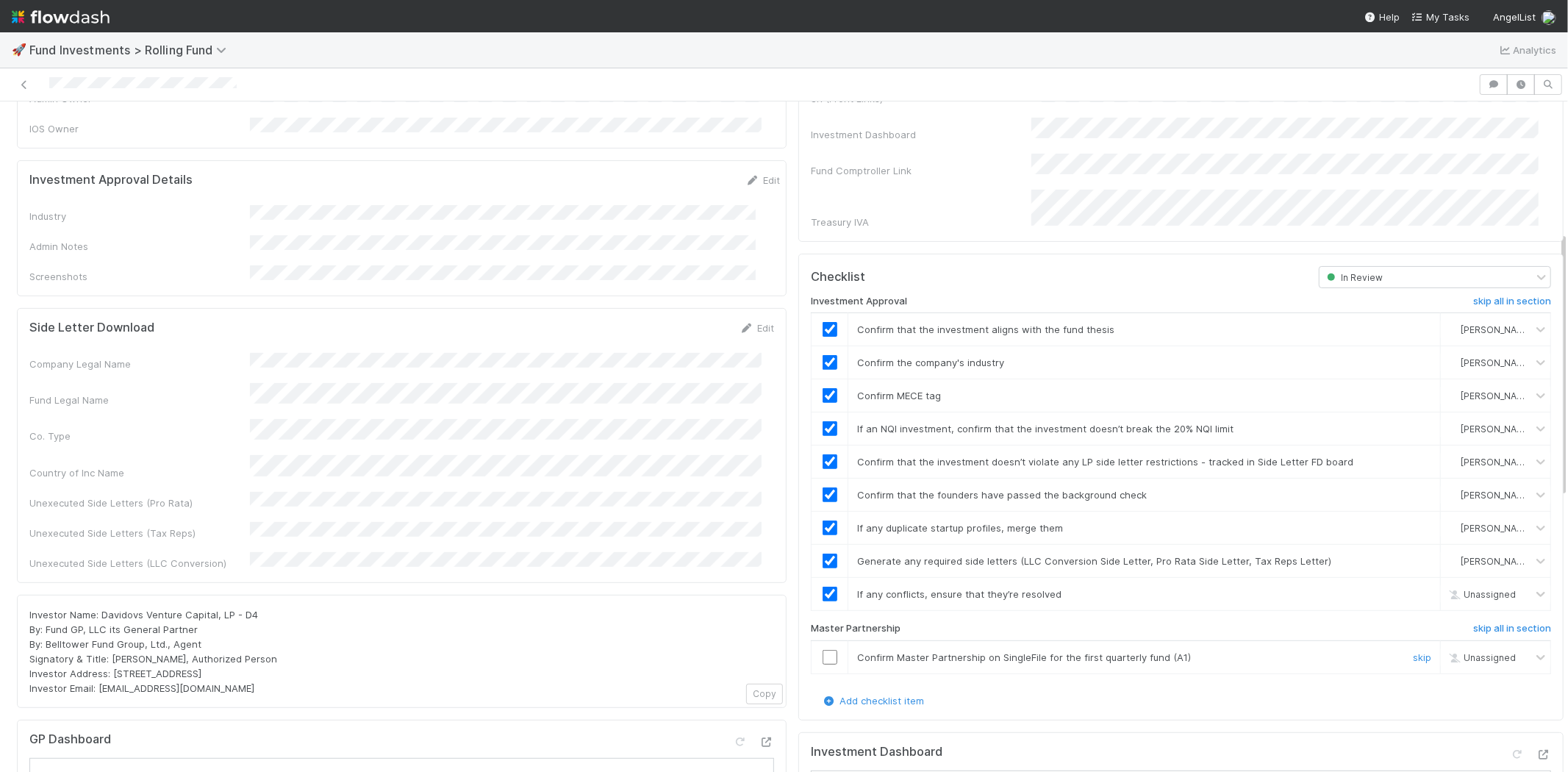
checkbox input "true"
click at [823, 650] on input "checkbox" at bounding box center [830, 657] width 15 height 15
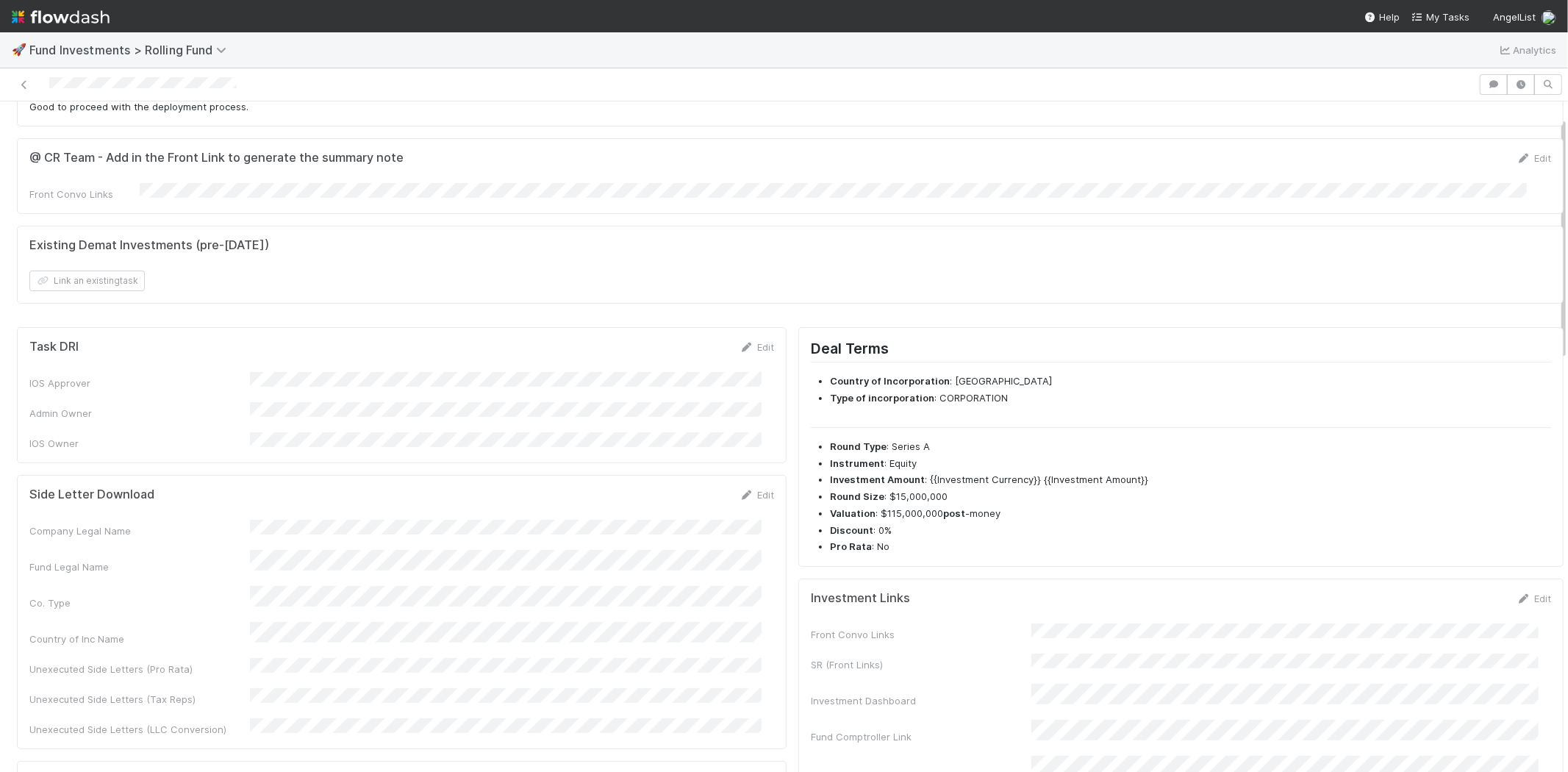
scroll to position [0, 0]
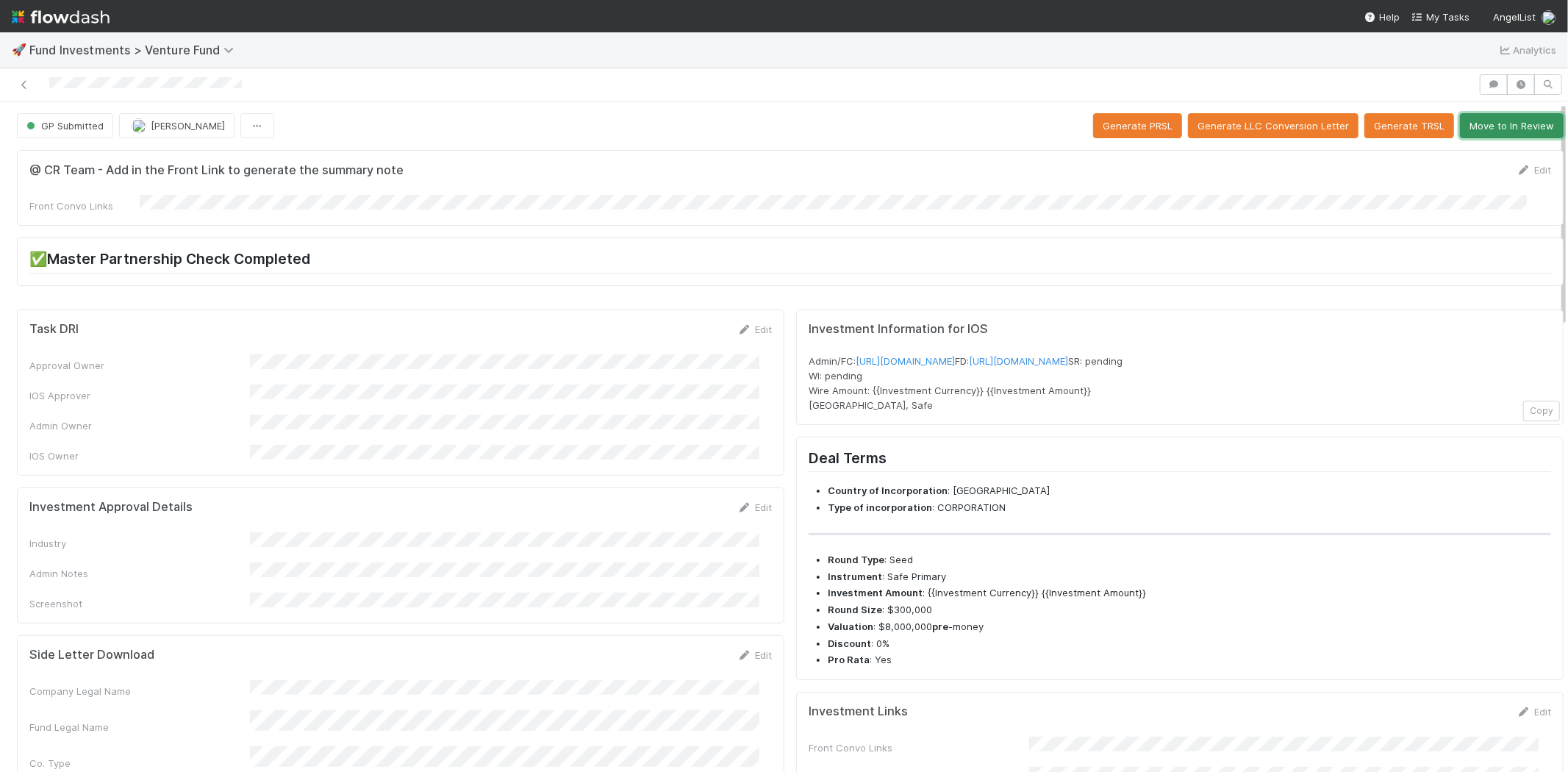
click at [1469, 121] on button "Move to In Review" at bounding box center [1511, 126] width 103 height 25
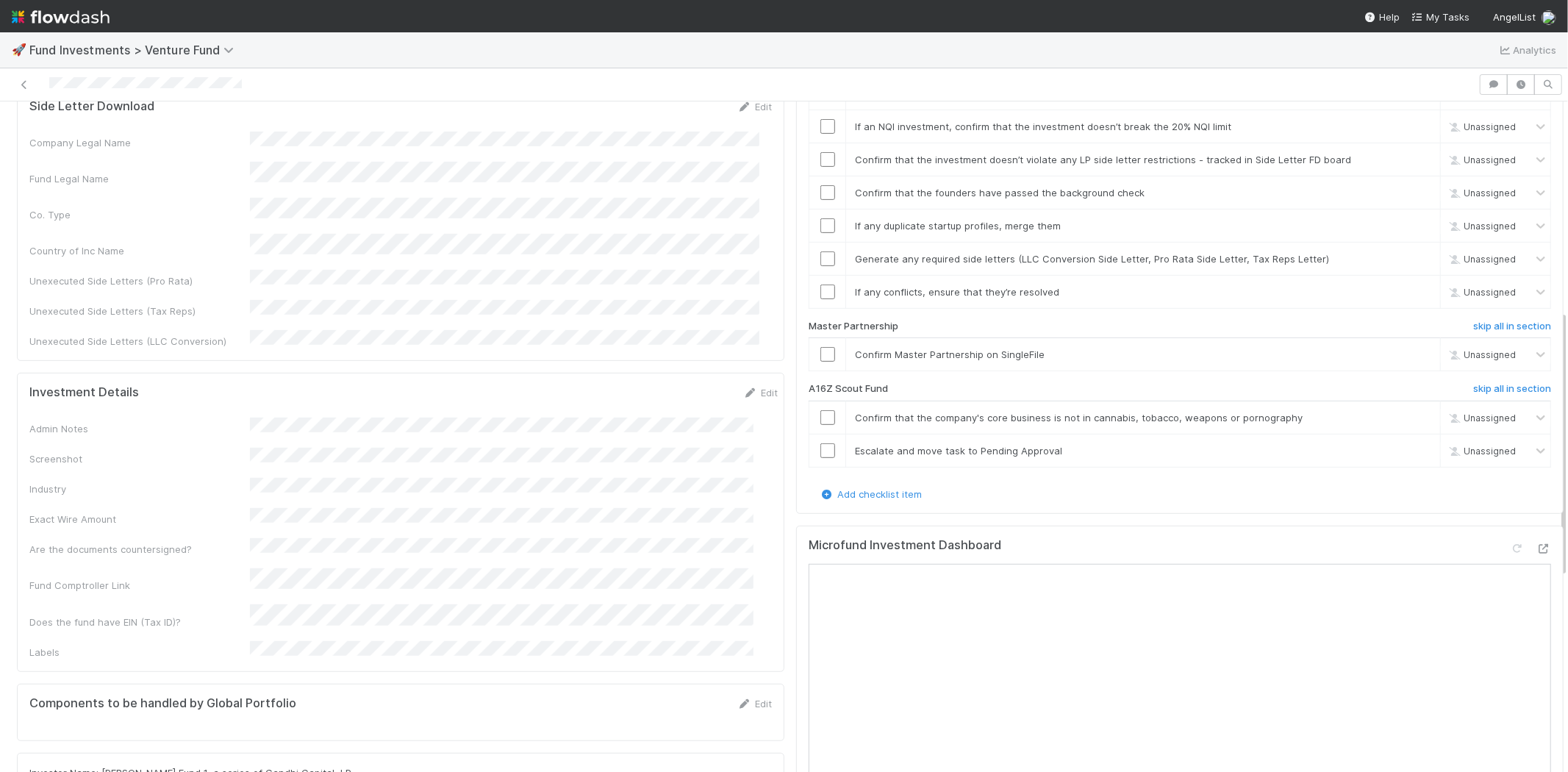
scroll to position [571, 0]
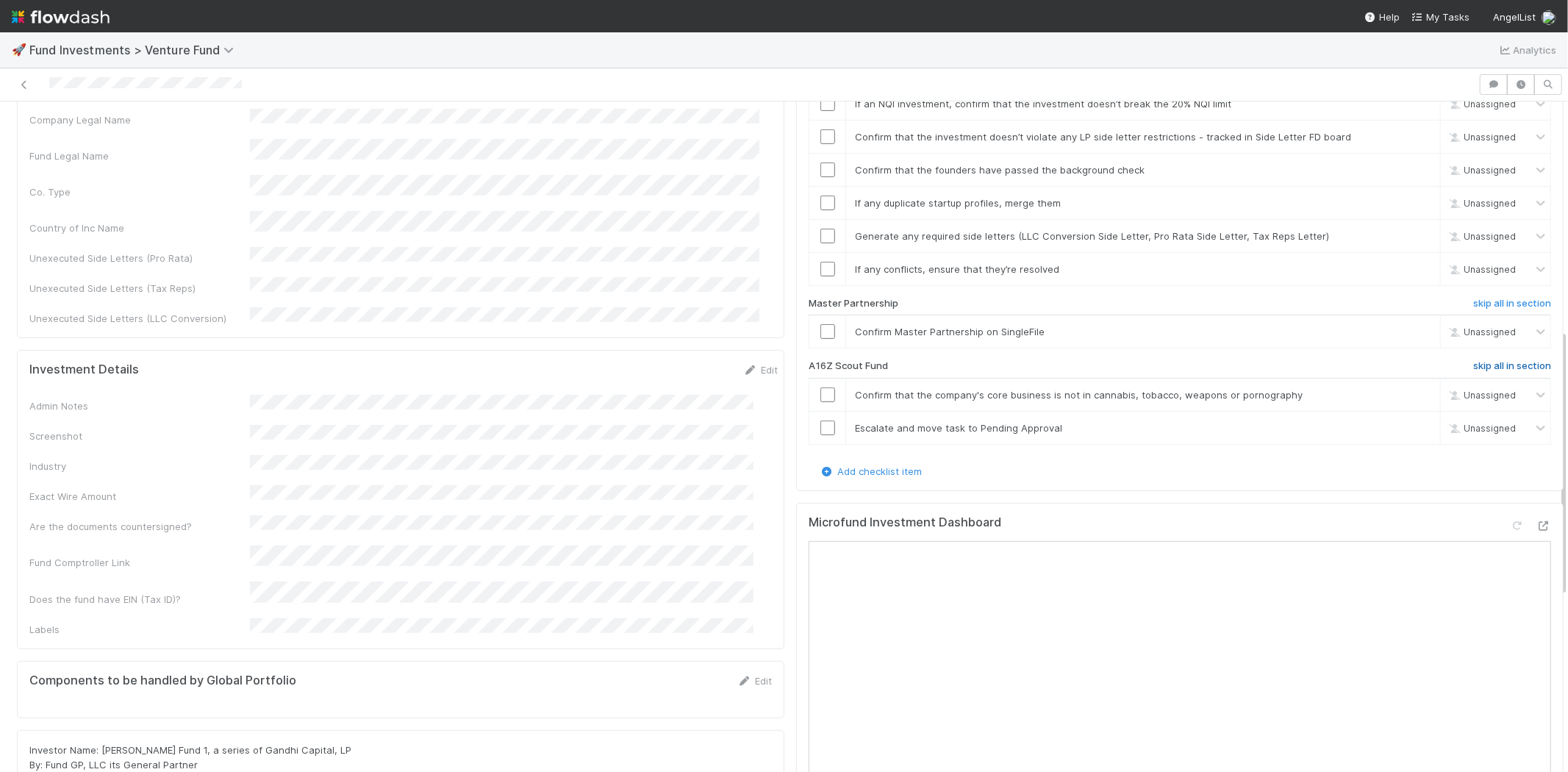
click at [1473, 360] on h6 "skip all in section" at bounding box center [1512, 366] width 78 height 12
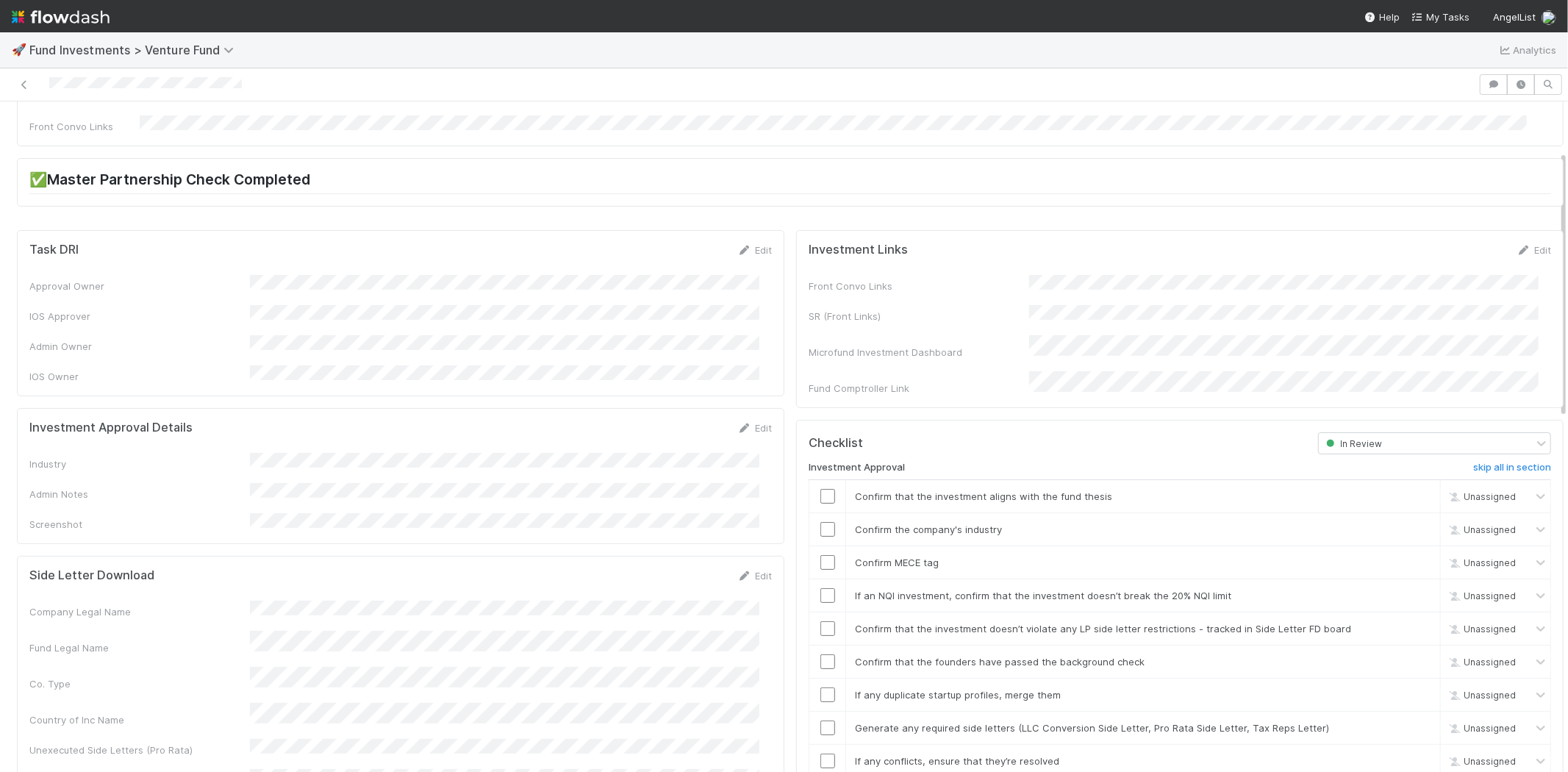
scroll to position [0, 0]
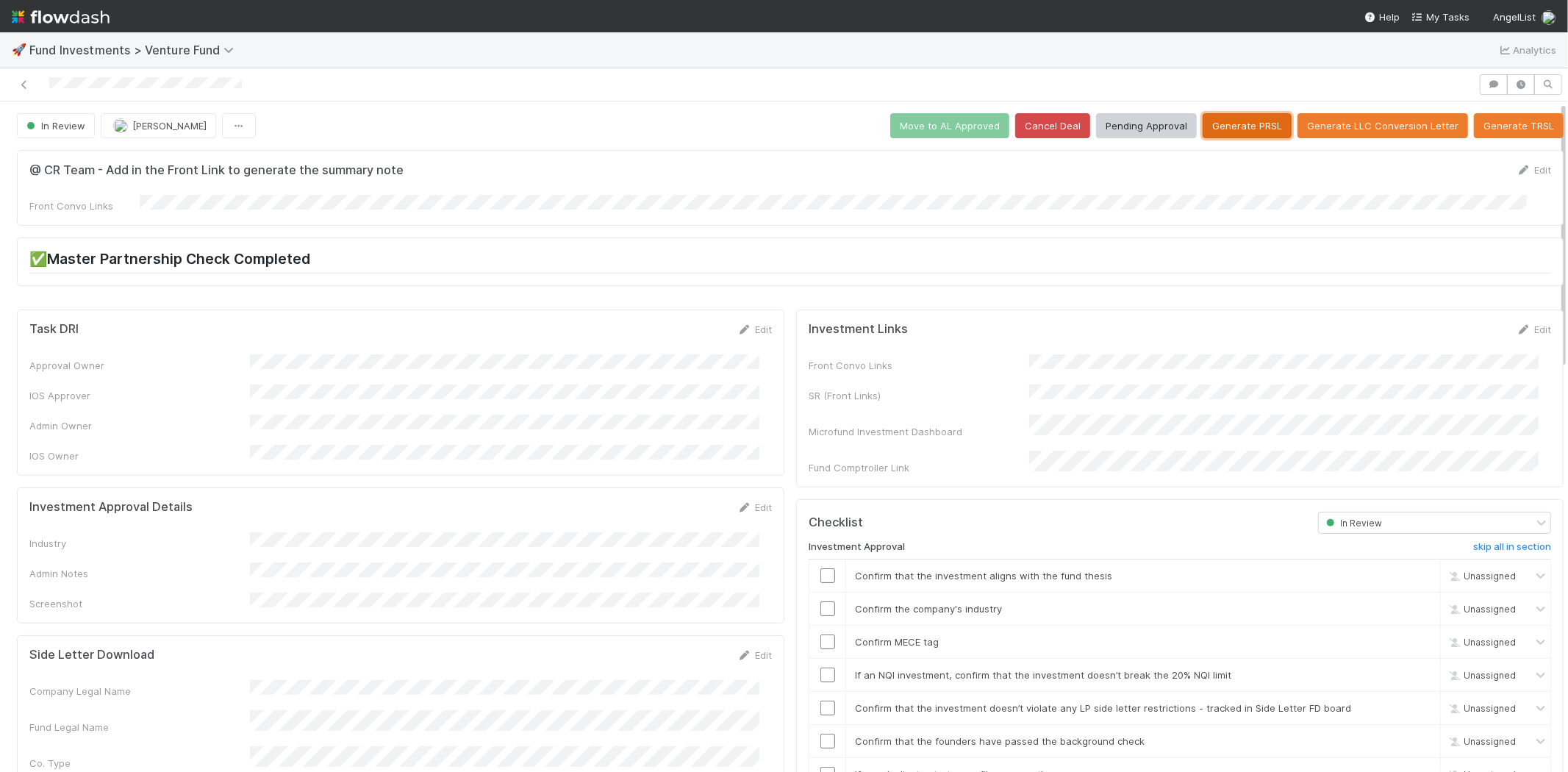
click at [1208, 122] on button "Generate PRSL" at bounding box center [1246, 126] width 89 height 25
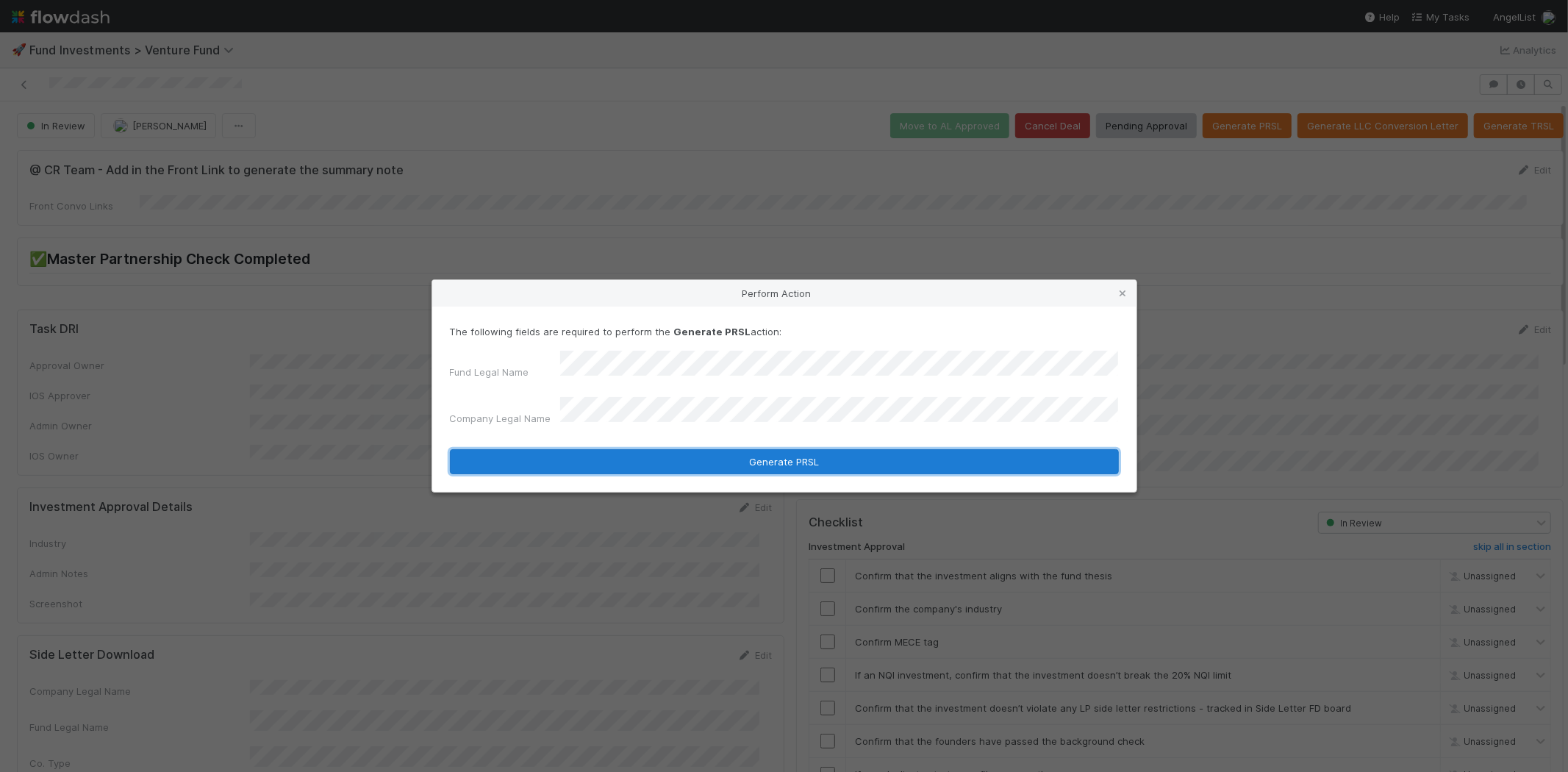
click at [628, 457] on button "Generate PRSL" at bounding box center [784, 462] width 669 height 25
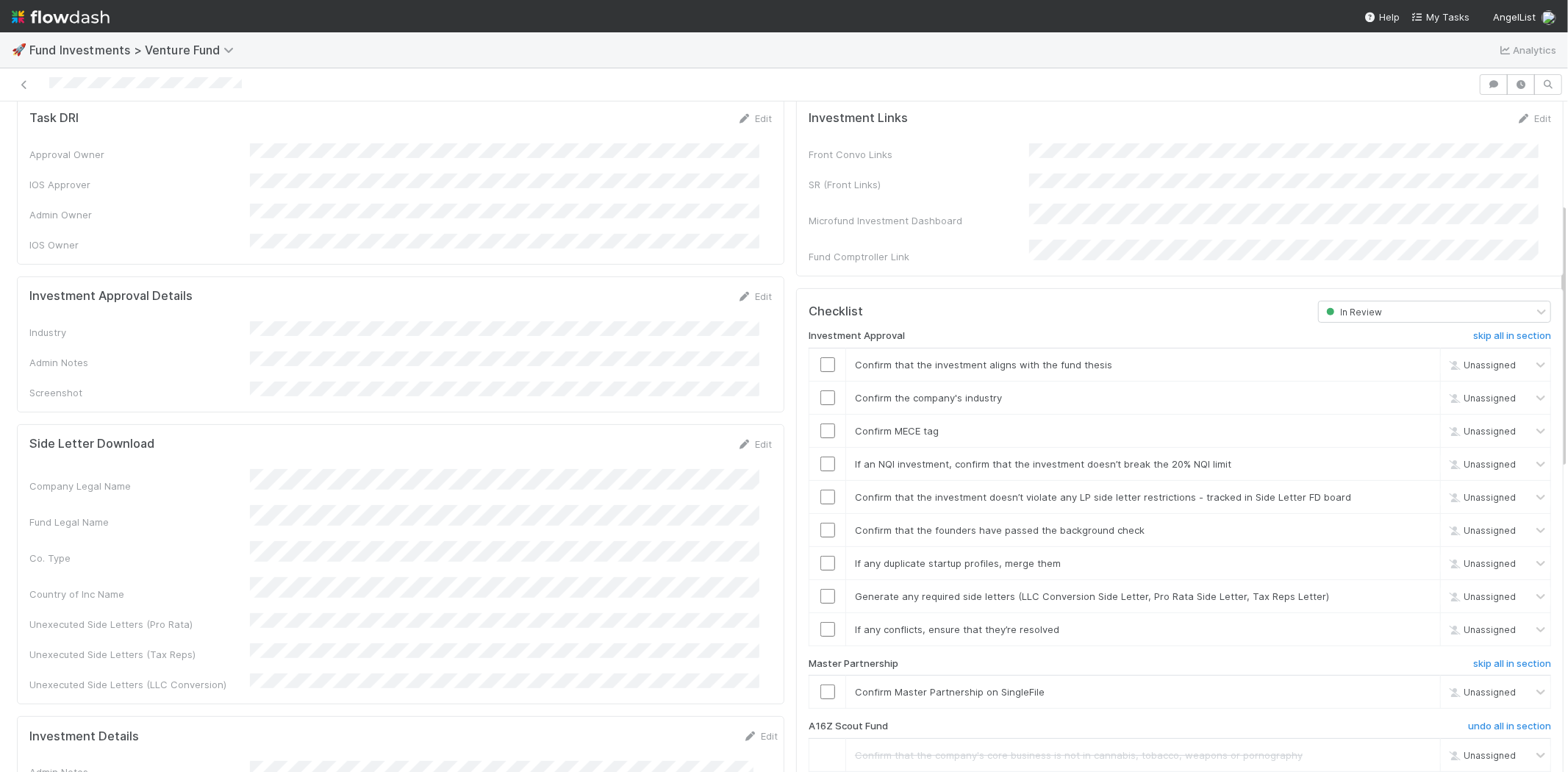
scroll to position [200, 0]
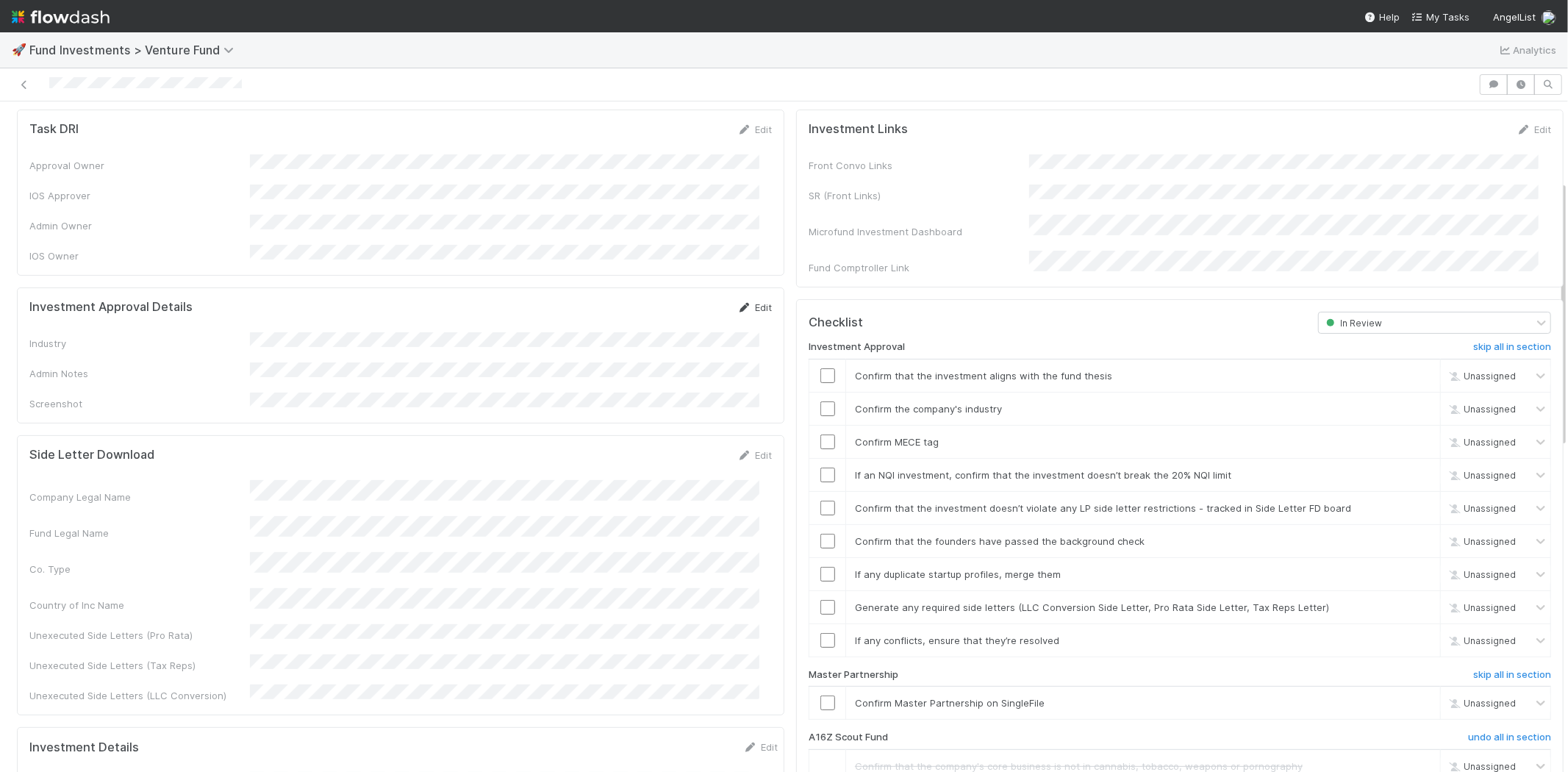
click at [750, 302] on link "Edit" at bounding box center [754, 307] width 34 height 12
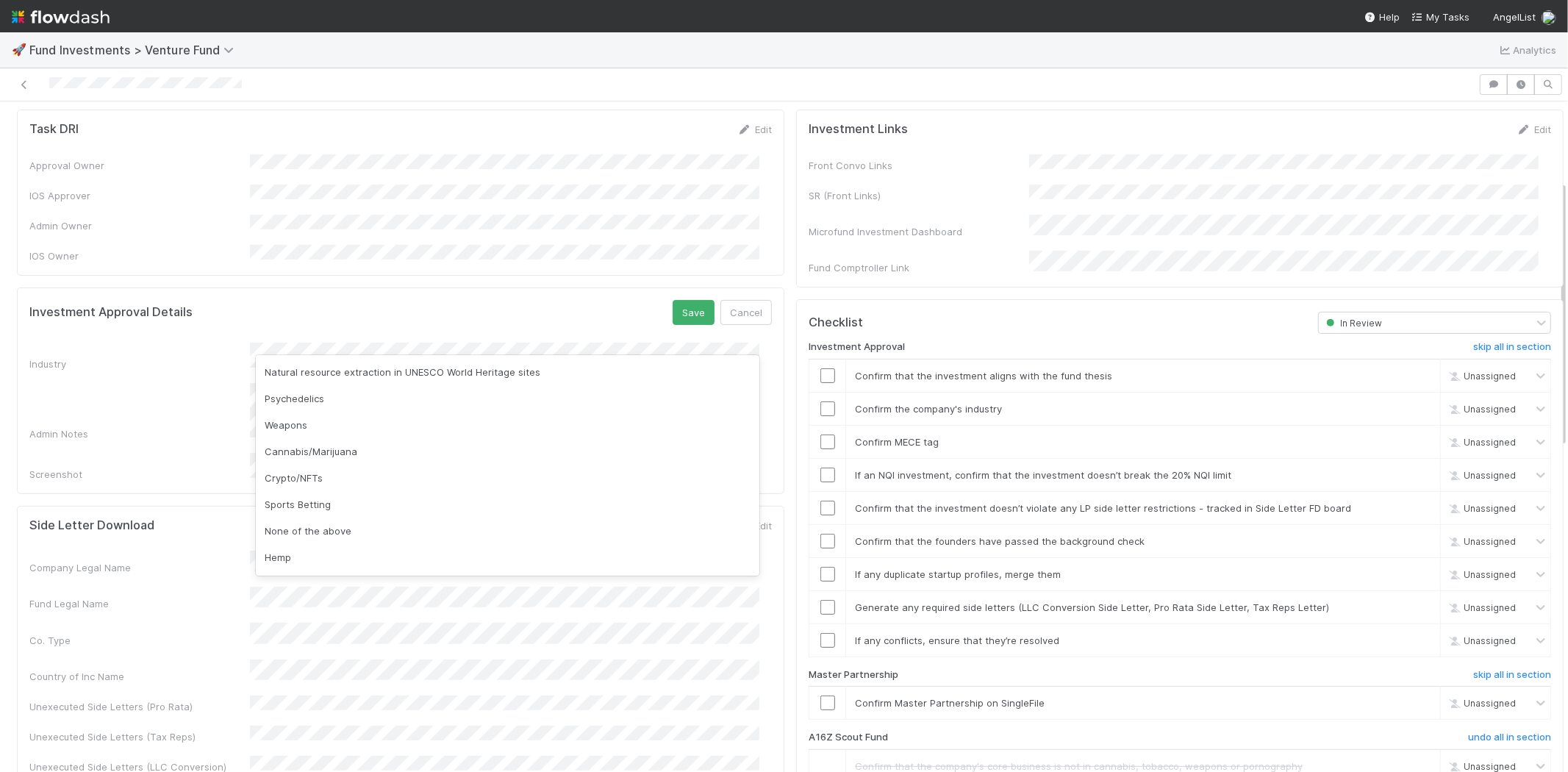
scroll to position [420, 0]
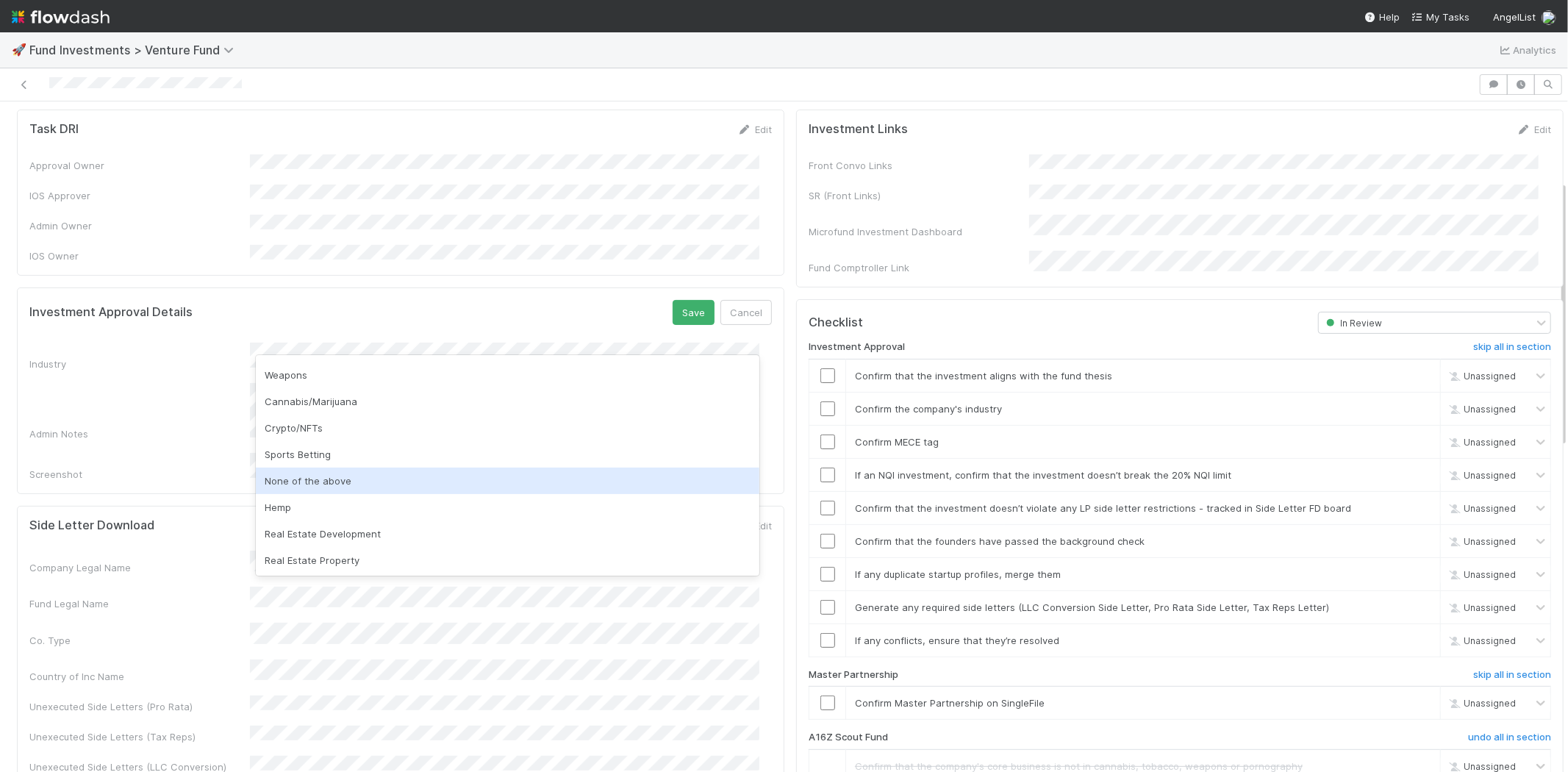
click at [351, 483] on div "None of the above" at bounding box center [508, 481] width 503 height 27
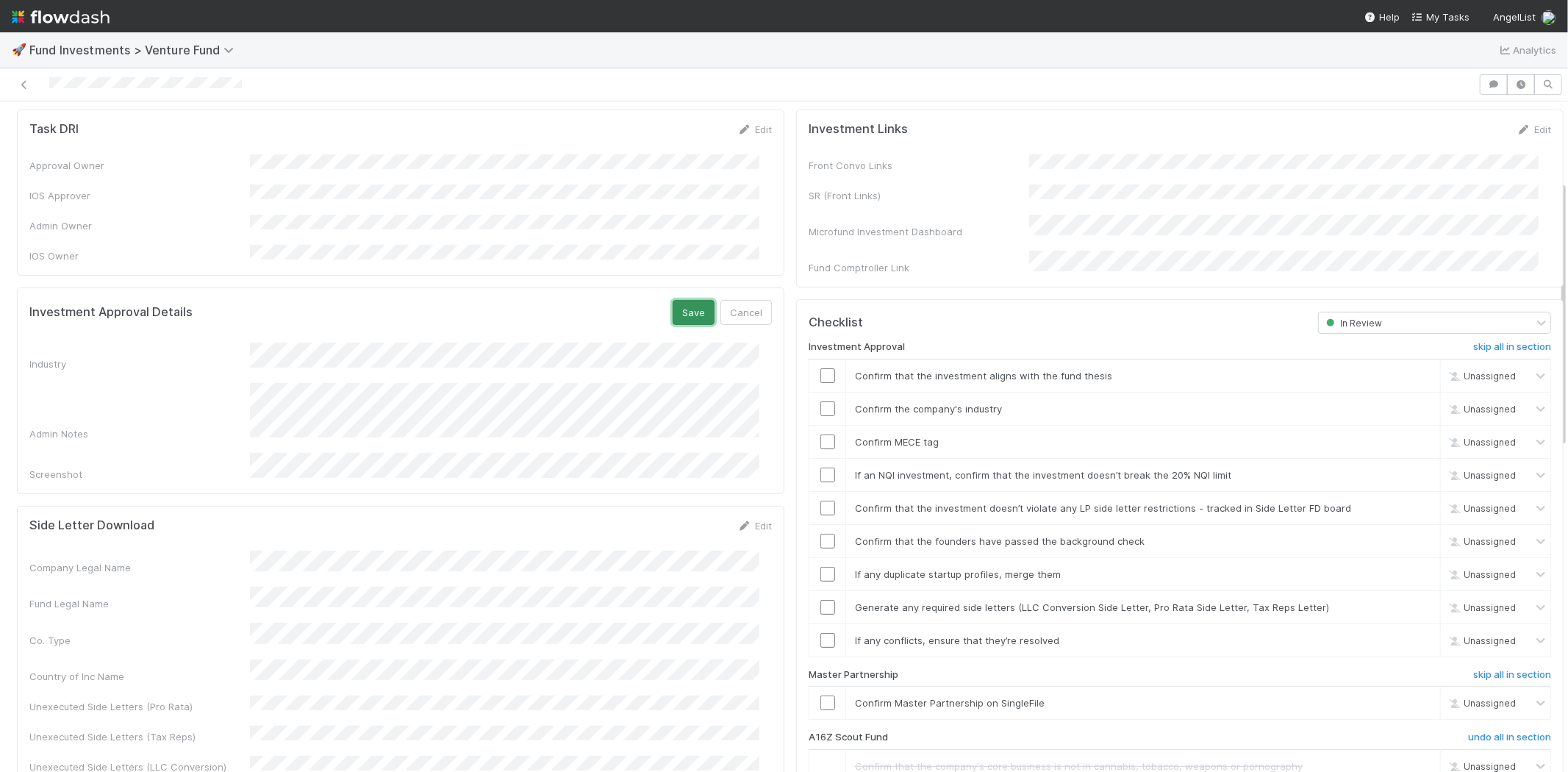
click at [673, 300] on button "Save" at bounding box center [694, 313] width 42 height 25
click at [823, 369] on div at bounding box center [827, 376] width 36 height 15
click at [820, 369] on input "checkbox" at bounding box center [828, 376] width 15 height 15
click at [820, 401] on input "checkbox" at bounding box center [828, 409] width 15 height 15
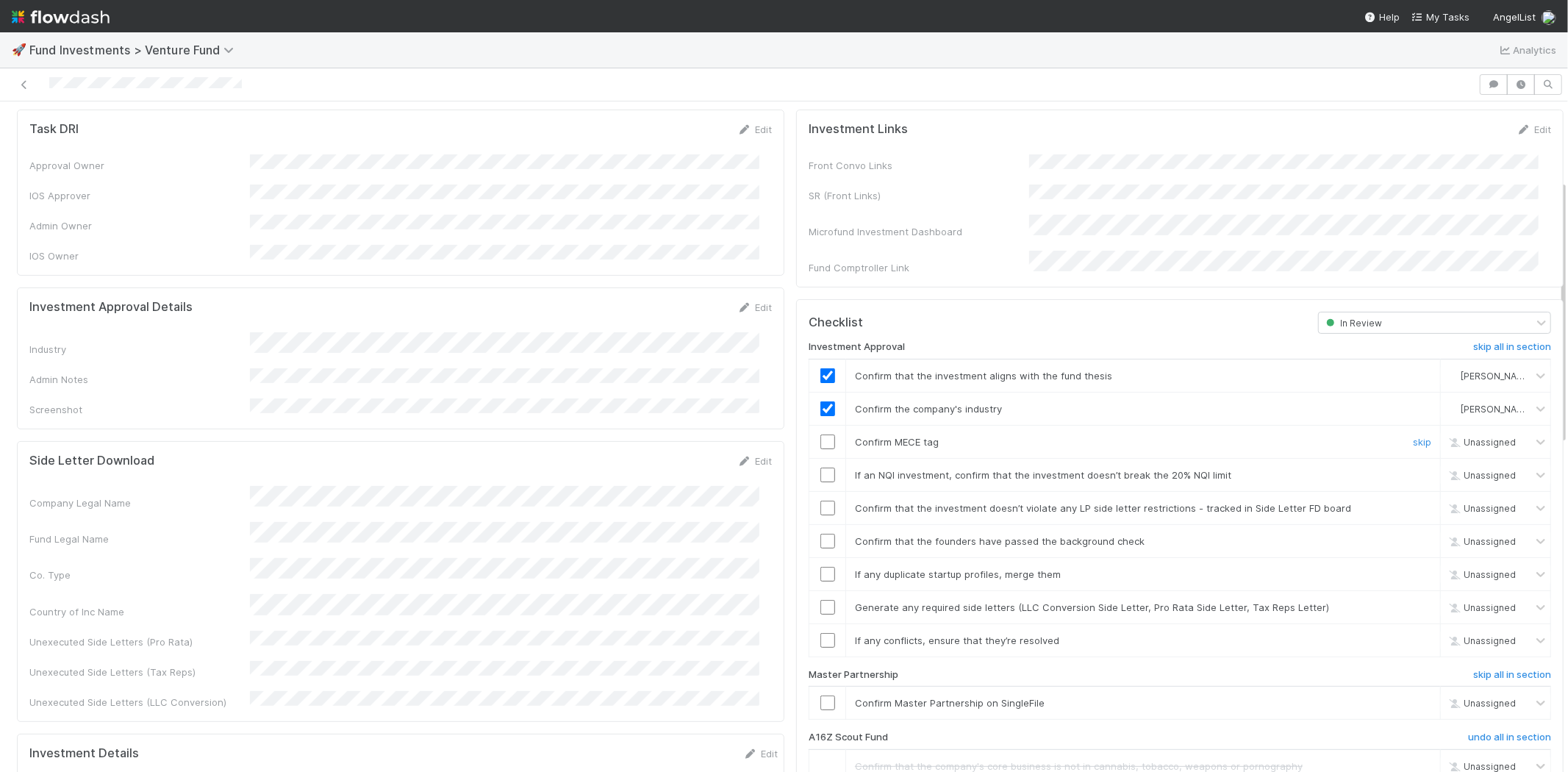
click at [820, 435] on input "checkbox" at bounding box center [828, 442] width 15 height 15
click at [820, 468] on input "checkbox" at bounding box center [828, 475] width 15 height 15
click at [820, 500] on input "checkbox" at bounding box center [828, 508] width 15 height 15
click at [814, 532] on td at bounding box center [827, 540] width 36 height 33
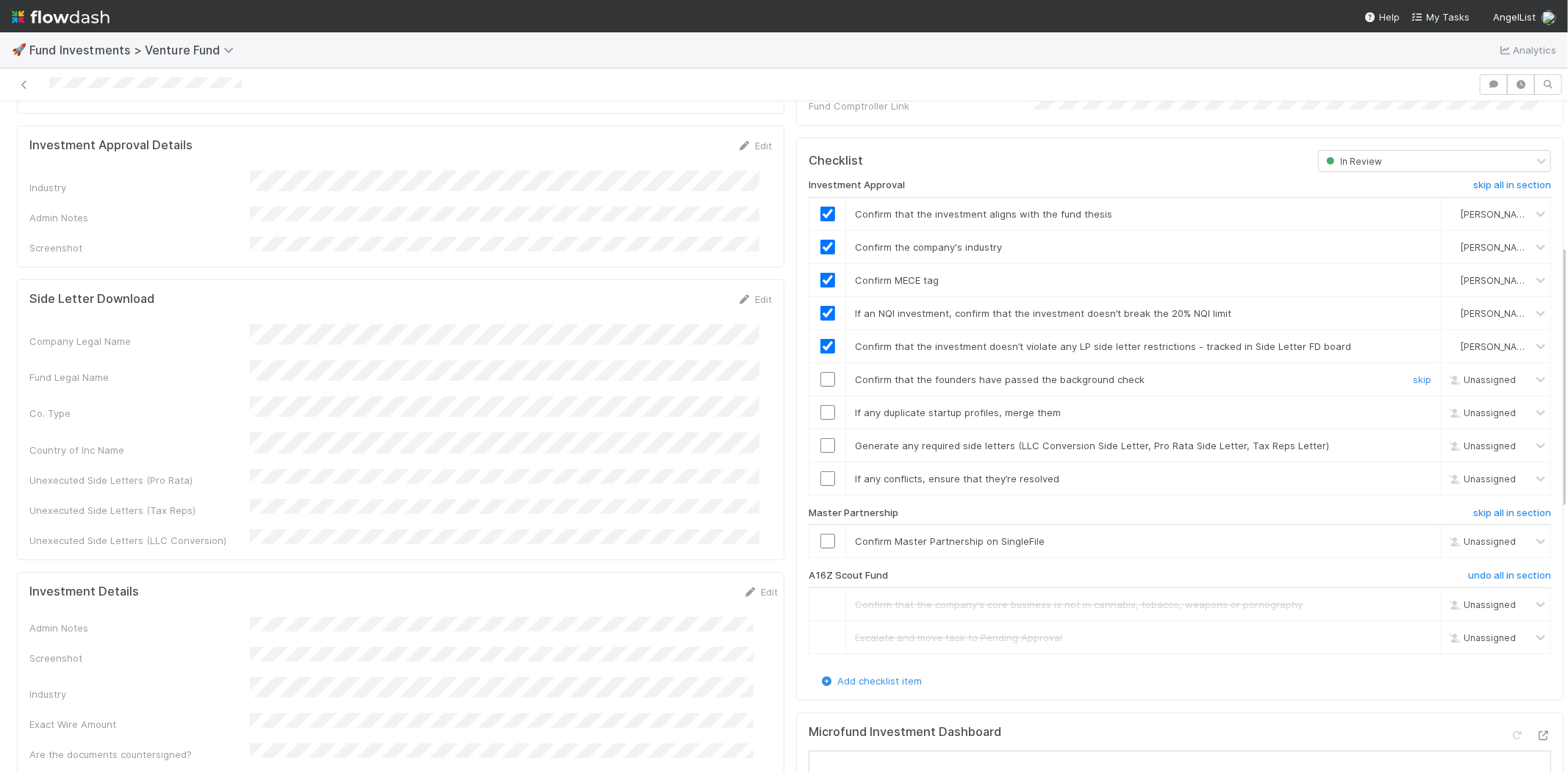
scroll to position [363, 0]
click at [820, 371] on input "checkbox" at bounding box center [828, 378] width 15 height 15
click at [820, 403] on input "checkbox" at bounding box center [828, 411] width 15 height 15
drag, startPoint x: 813, startPoint y: 428, endPoint x: 816, endPoint y: 449, distance: 21.2
click at [820, 437] on input "checkbox" at bounding box center [828, 444] width 15 height 15
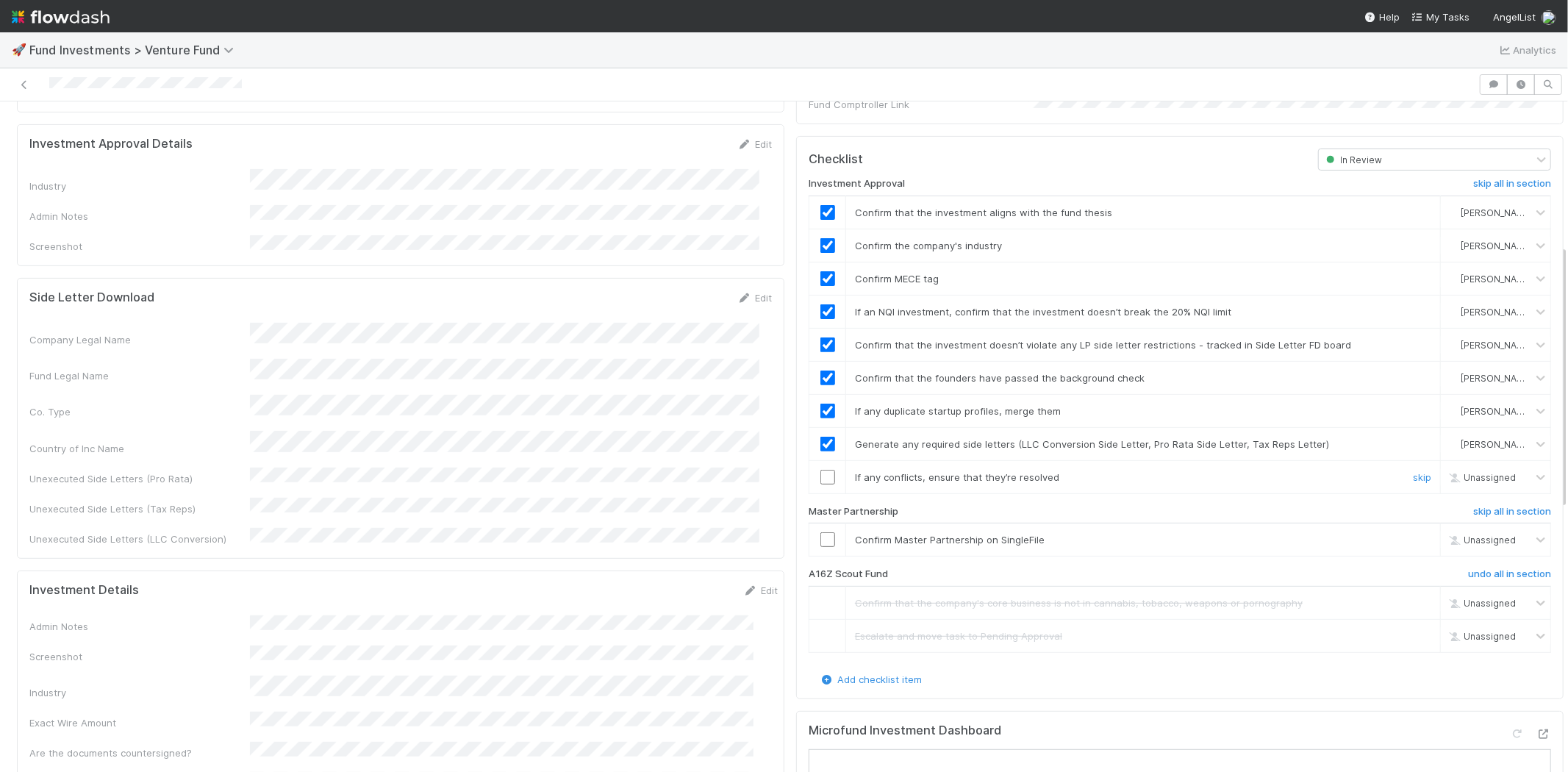
click at [814, 474] on td at bounding box center [827, 476] width 36 height 33
click at [820, 470] on input "checkbox" at bounding box center [828, 477] width 15 height 15
click at [820, 532] on input "checkbox" at bounding box center [828, 540] width 15 height 15
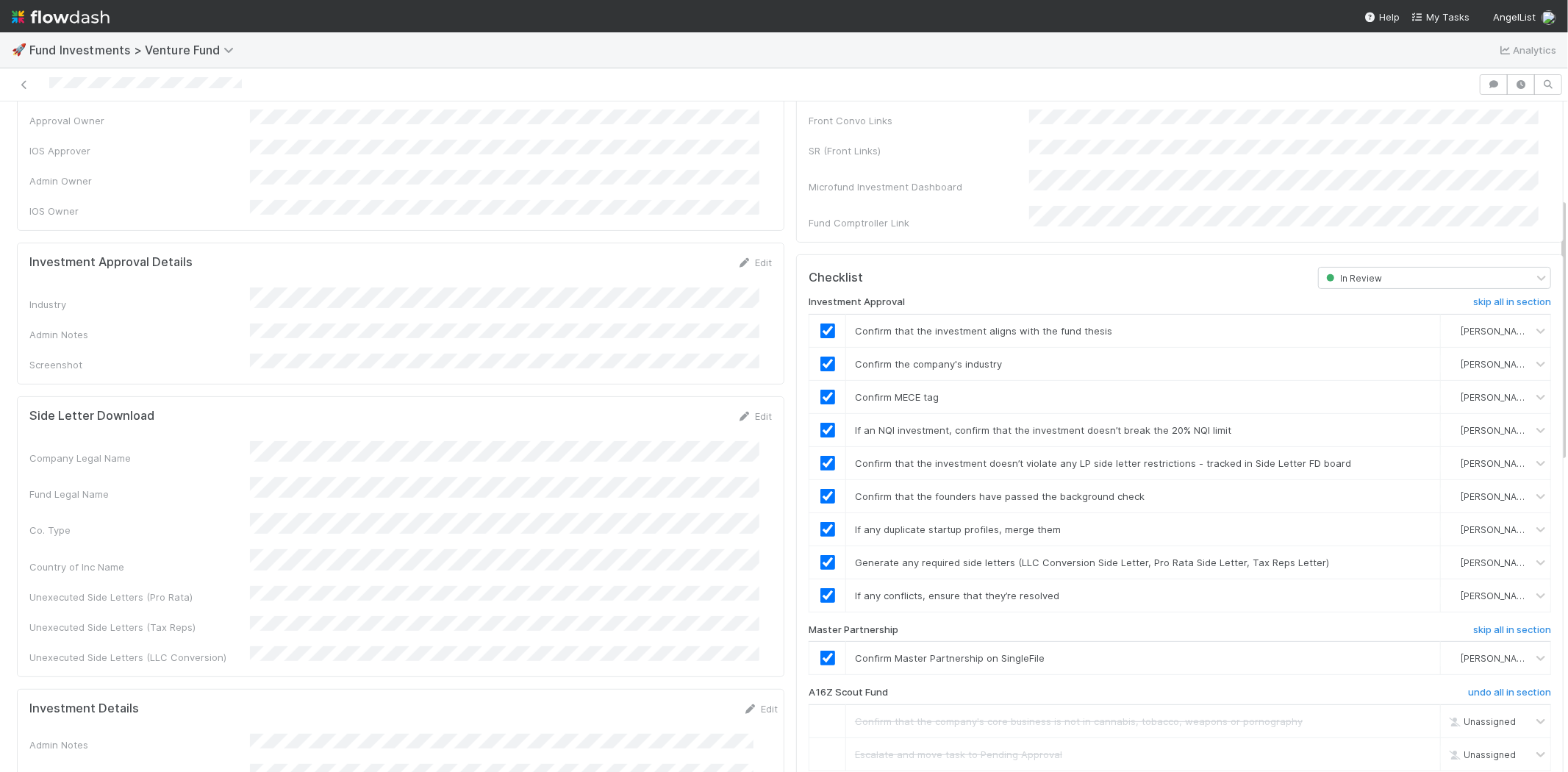
scroll to position [0, 0]
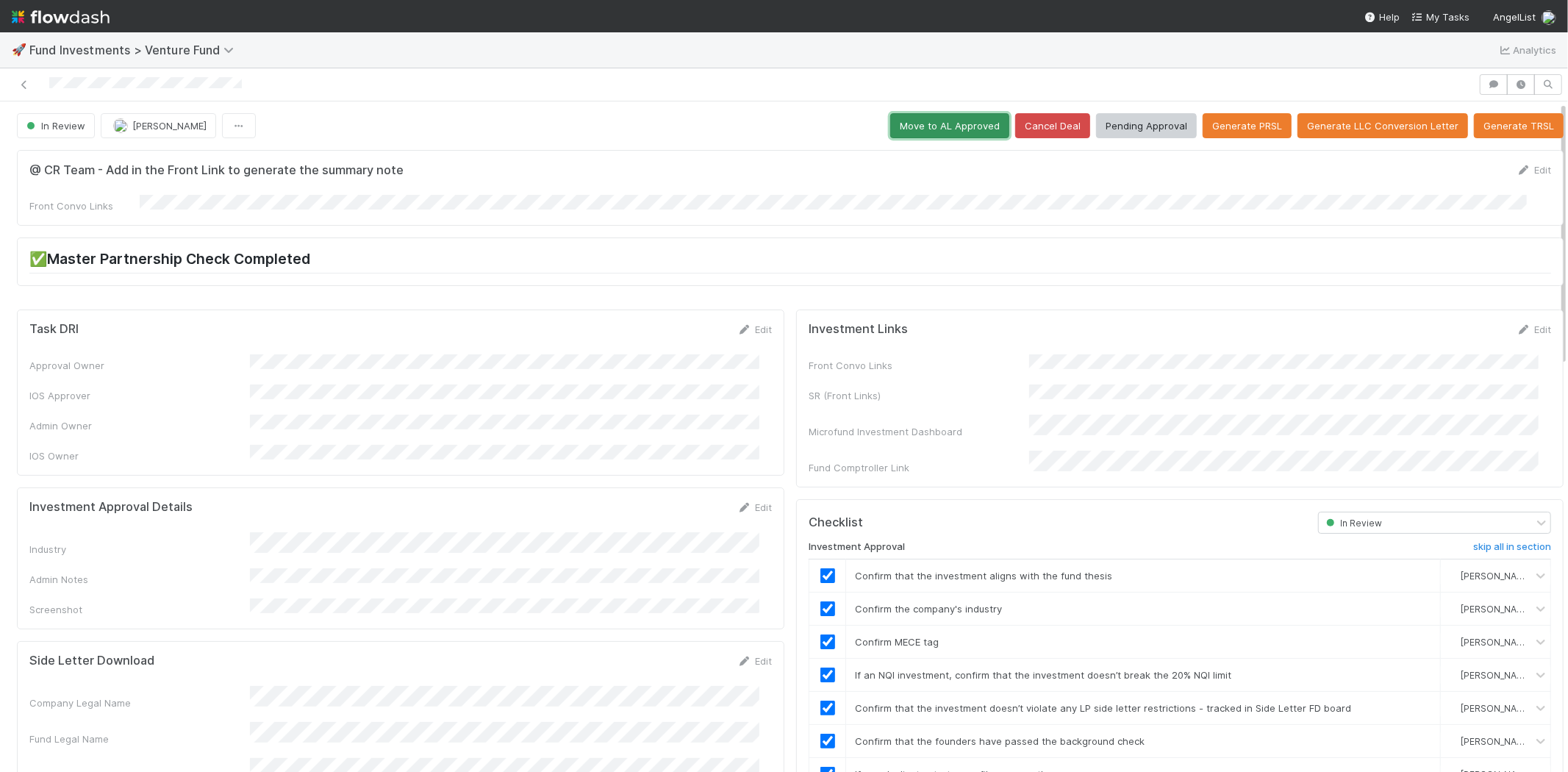
click at [944, 124] on button "Move to AL Approved" at bounding box center [950, 126] width 119 height 25
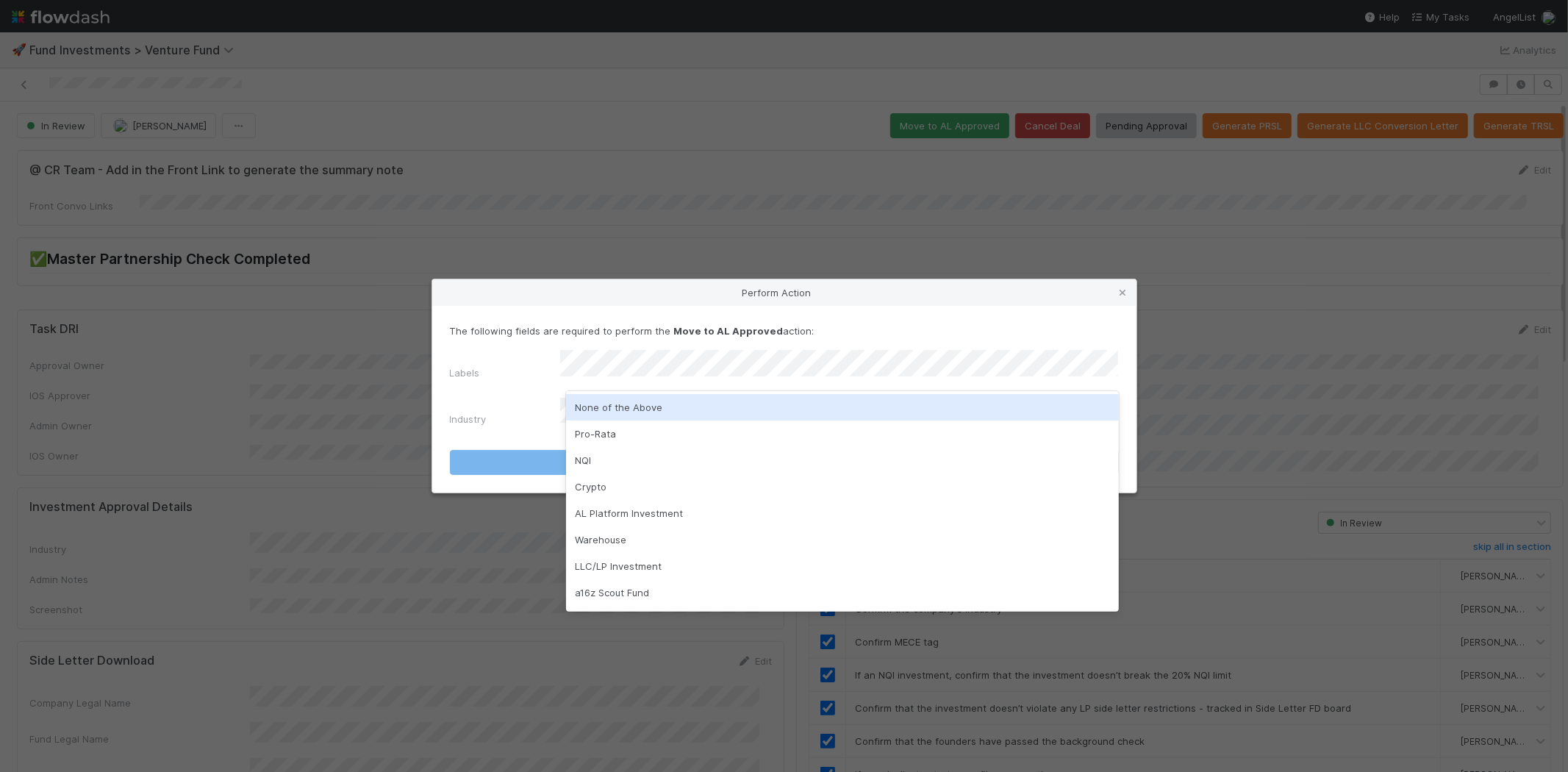
click at [599, 401] on div "None of the Above" at bounding box center [842, 407] width 553 height 27
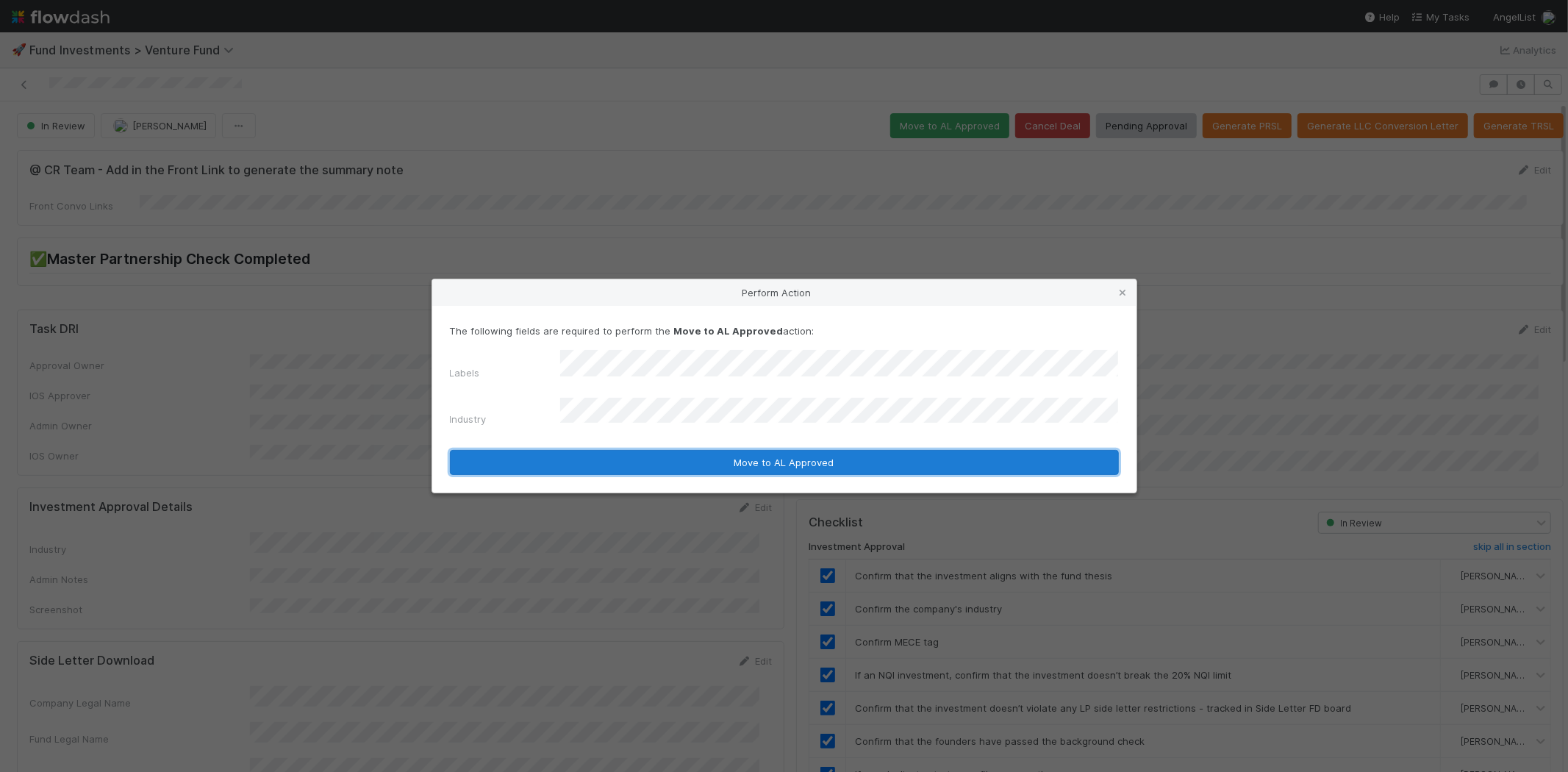
click at [556, 450] on button "Move to AL Approved" at bounding box center [784, 462] width 669 height 25
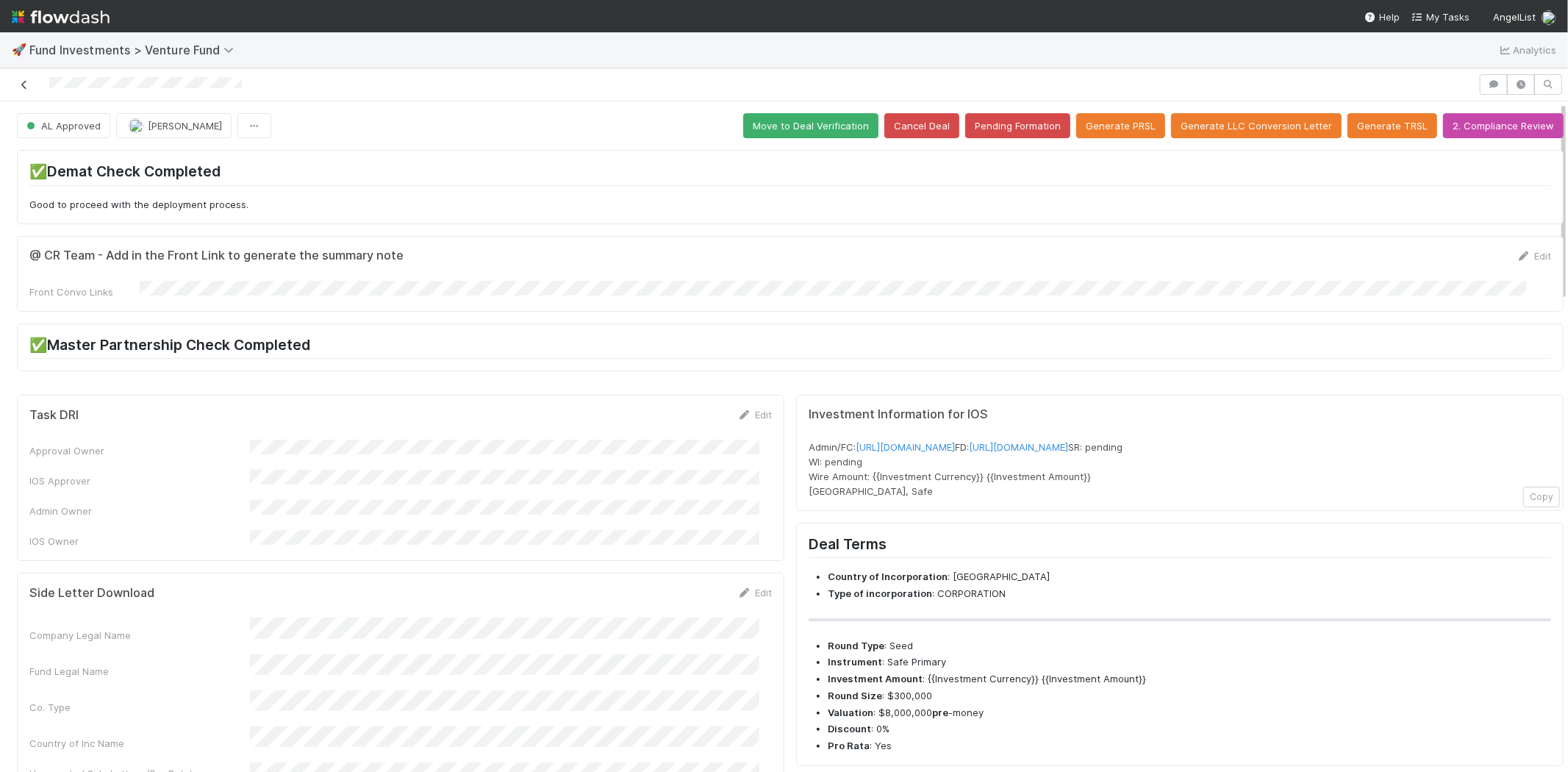
click at [26, 84] on icon at bounding box center [25, 85] width 15 height 10
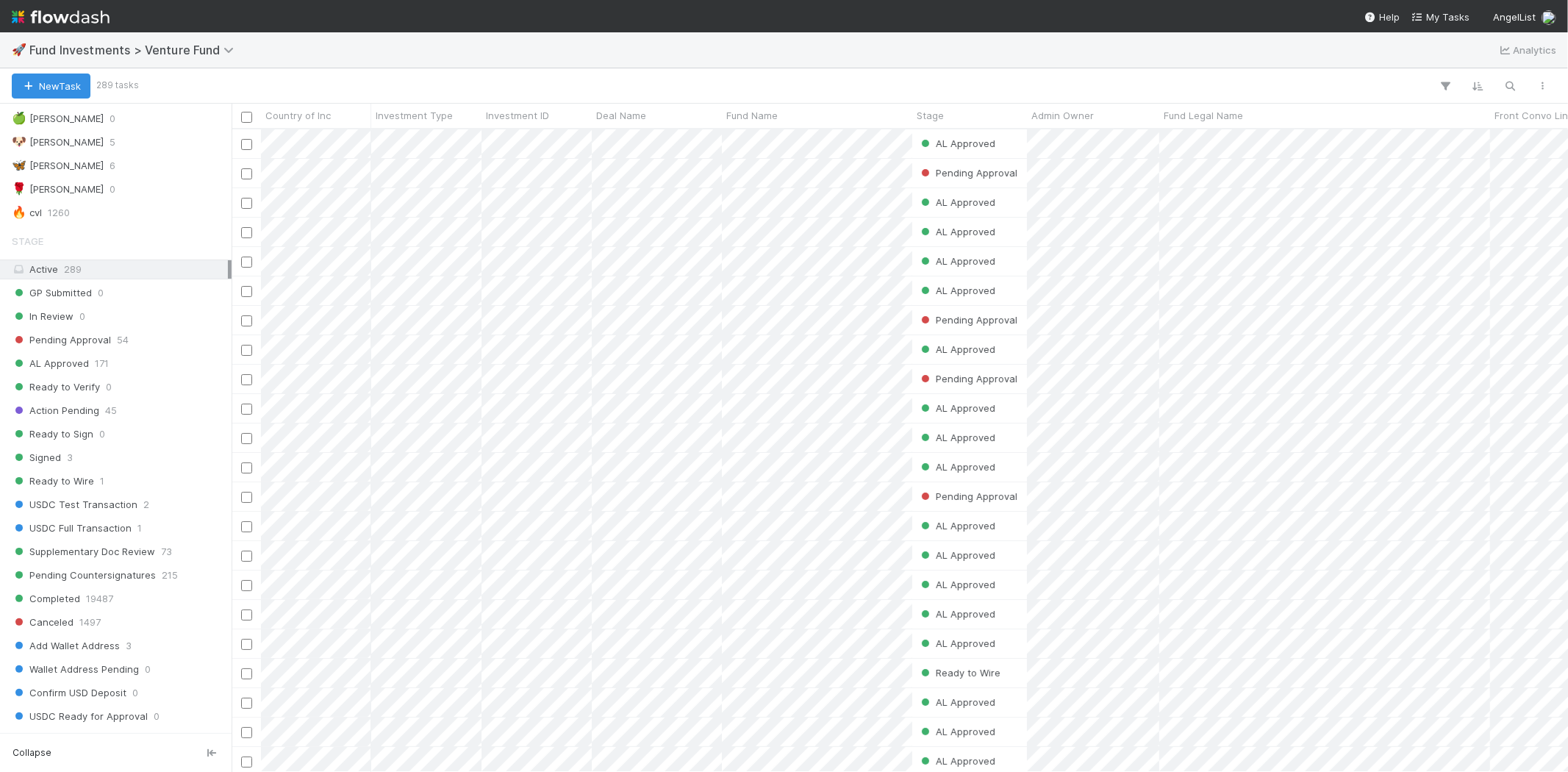
scroll to position [82, 0]
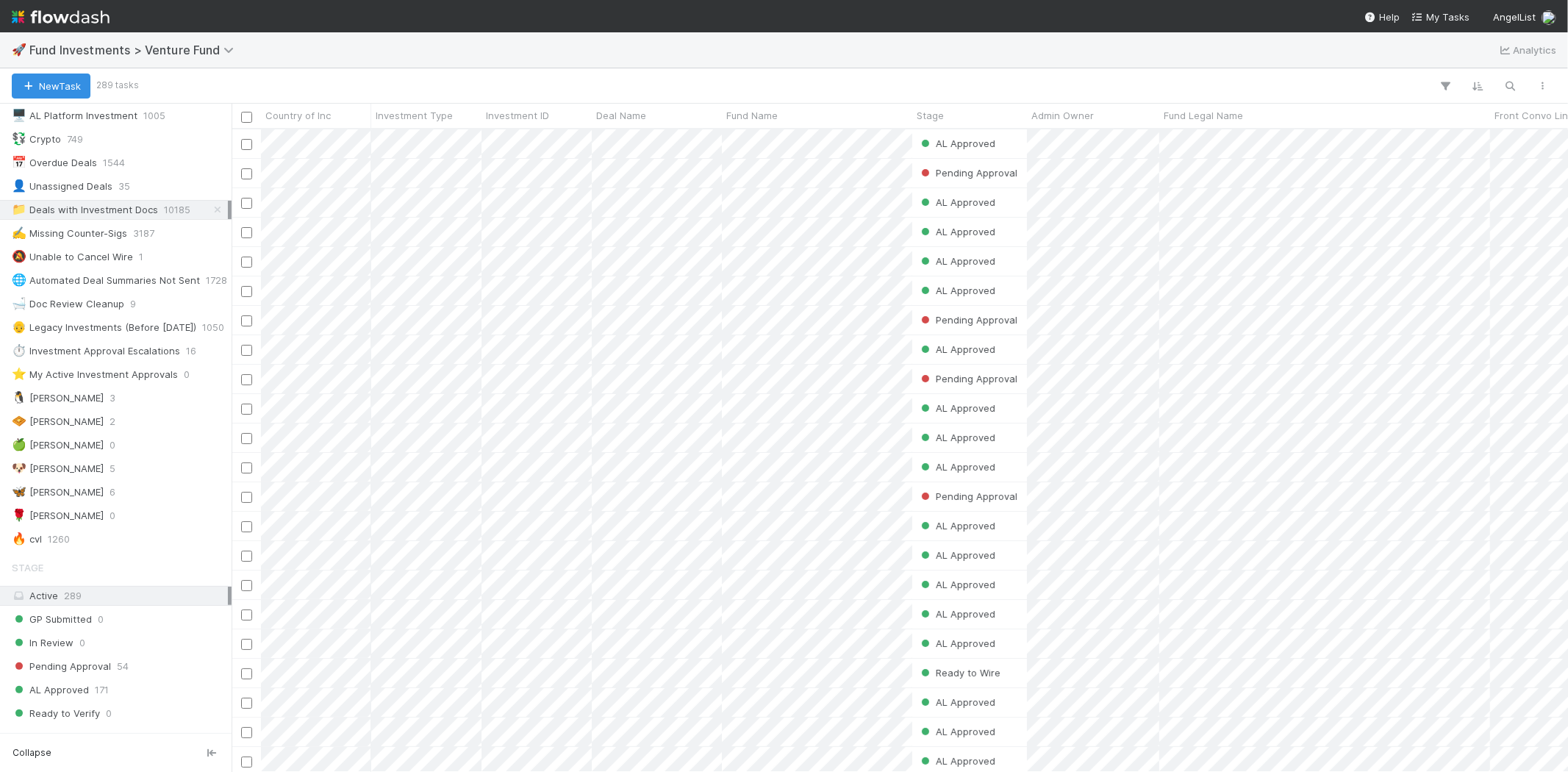
click at [180, 41] on span "Fund Investments > Venture Fund" at bounding box center [141, 50] width 223 height 18
click at [180, 48] on span "Fund Investments > Venture Fund" at bounding box center [135, 50] width 211 height 15
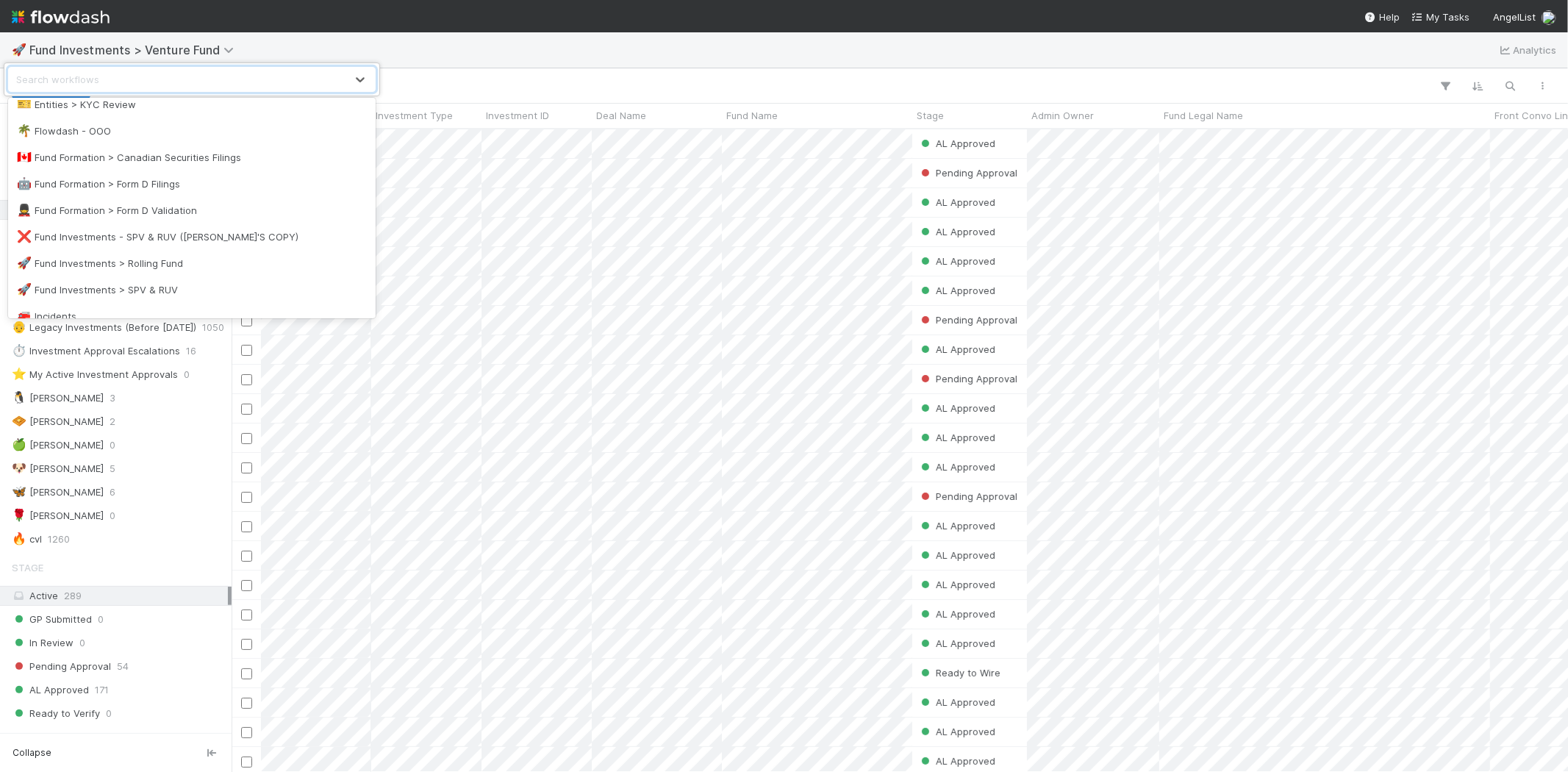
scroll to position [408, 0]
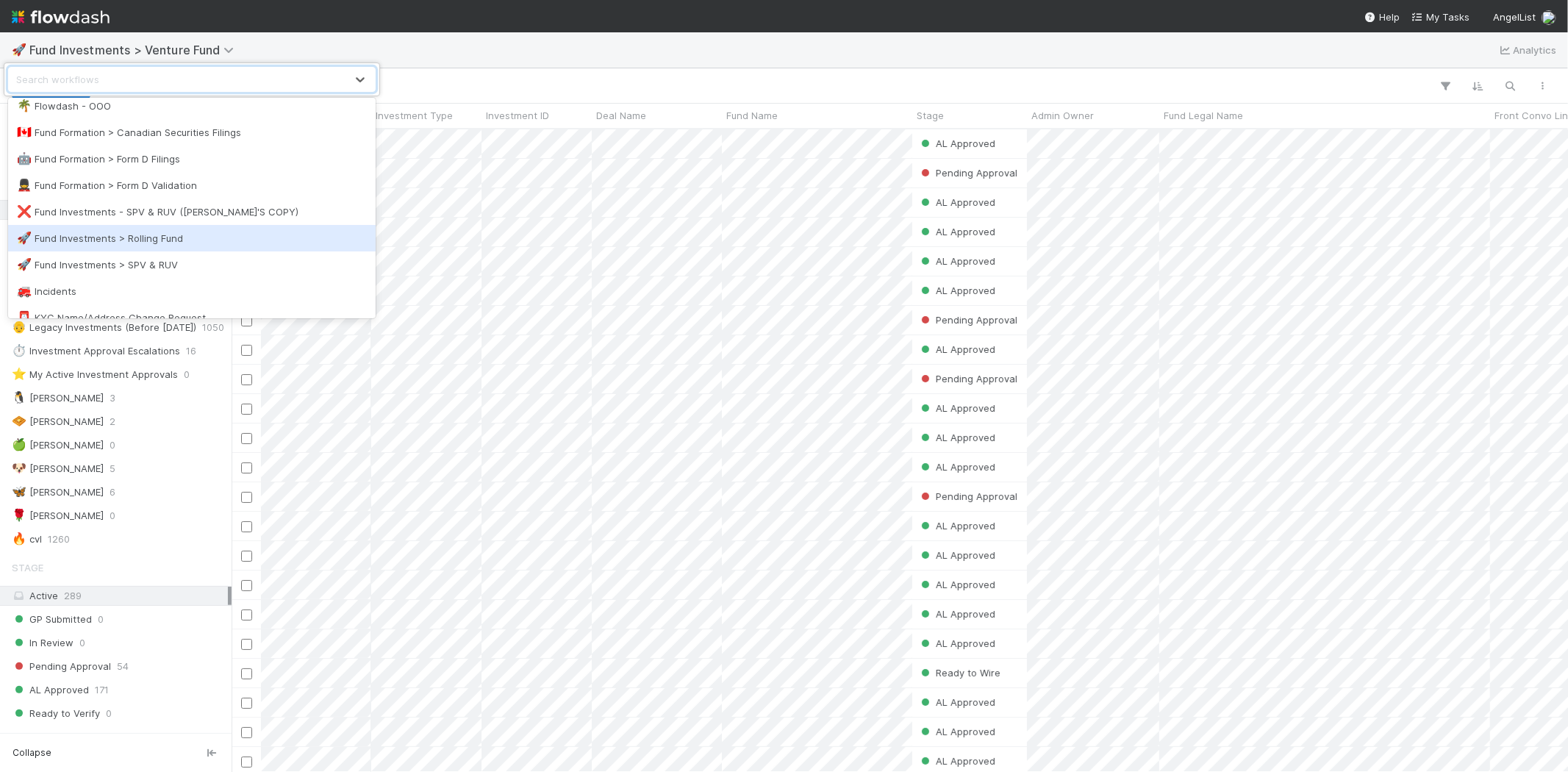
click at [202, 226] on div "🚀 Fund Investments > Rolling Fund" at bounding box center [192, 238] width 368 height 27
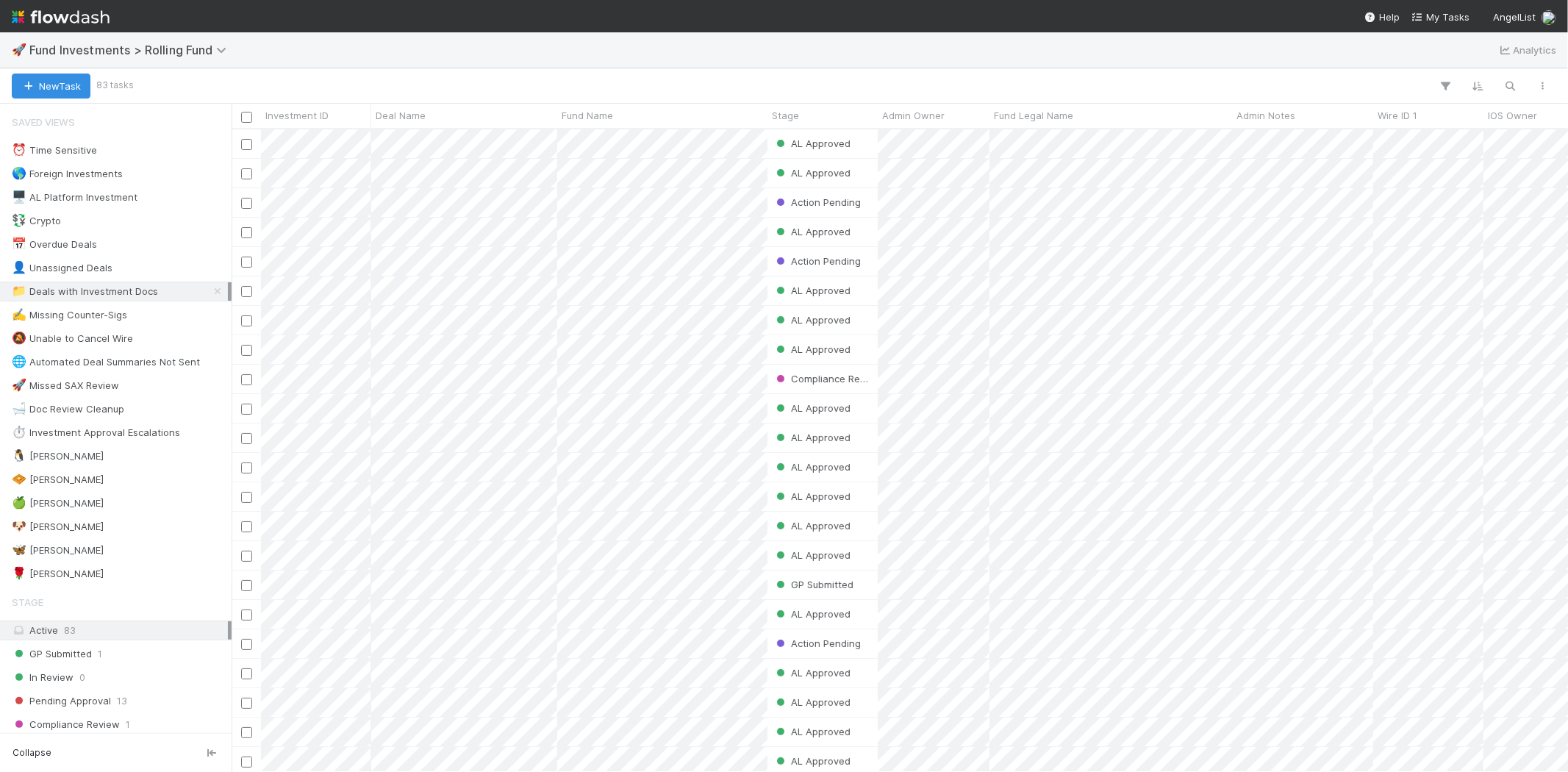
scroll to position [630, 1324]
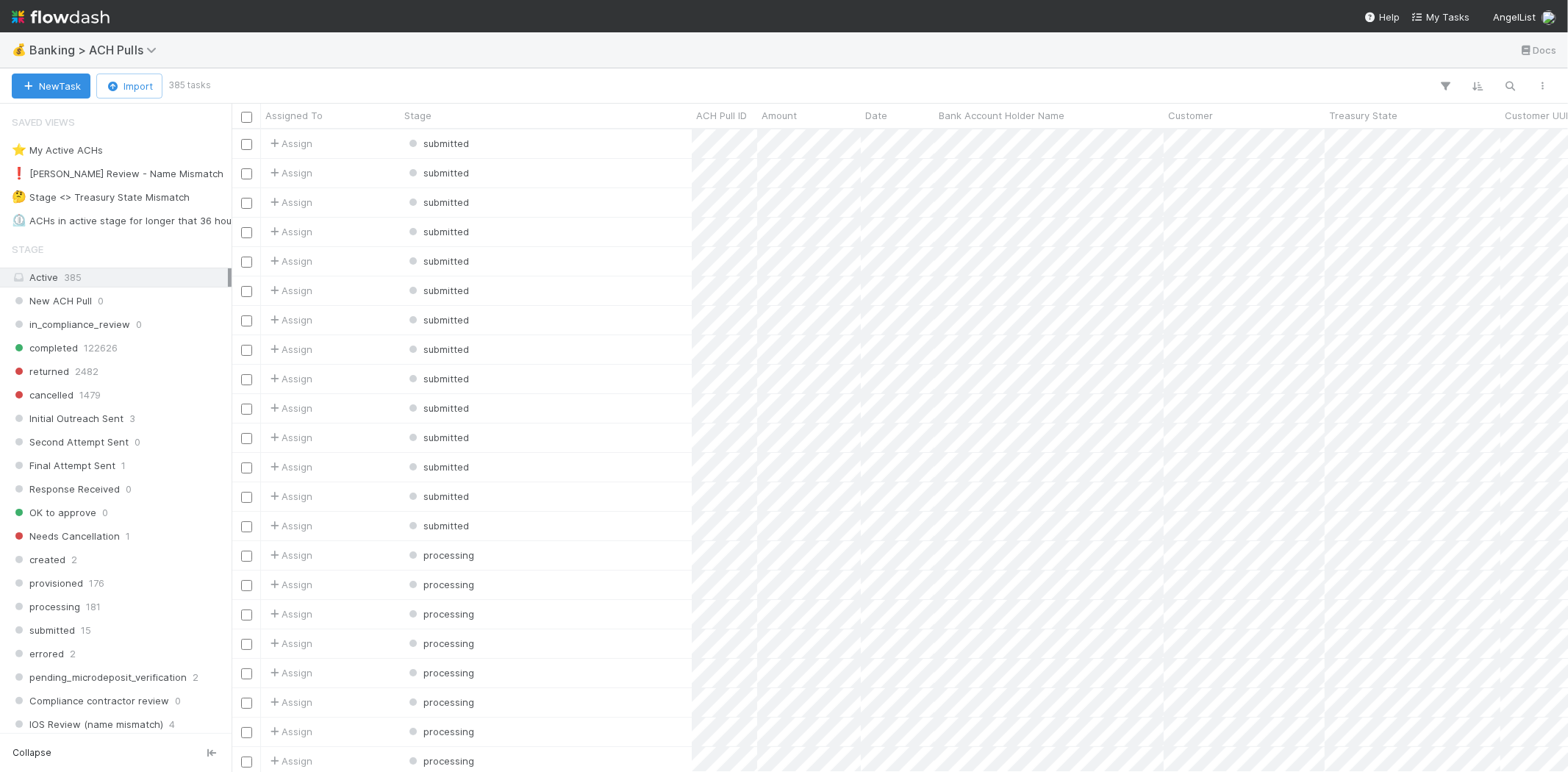
scroll to position [630, 1324]
click at [135, 169] on div "❗ Karen Review - Name Mismatch" at bounding box center [118, 173] width 211 height 19
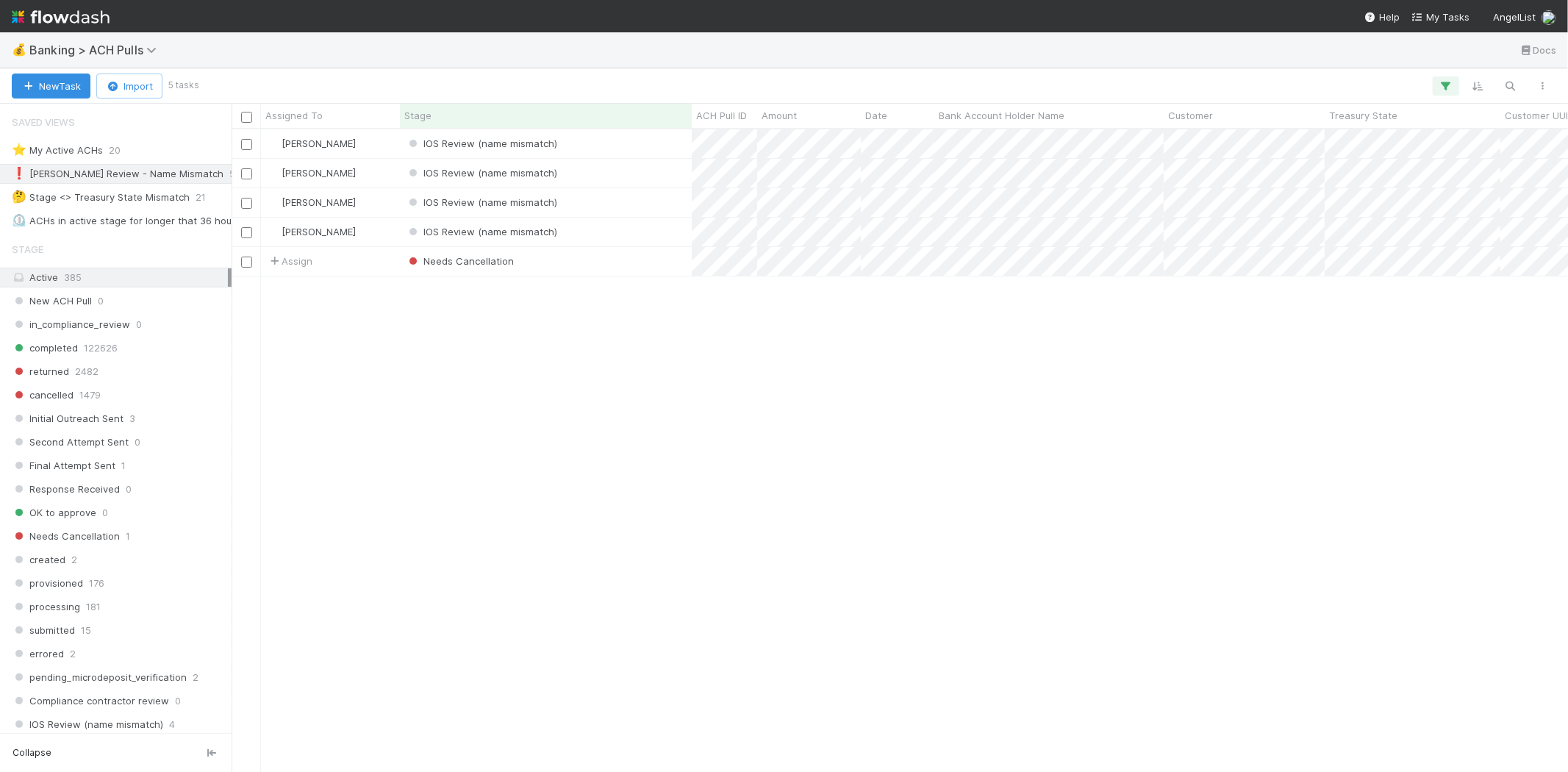
scroll to position [630, 1324]
click at [575, 147] on div "IOS Review (name mismatch)" at bounding box center [546, 144] width 292 height 29
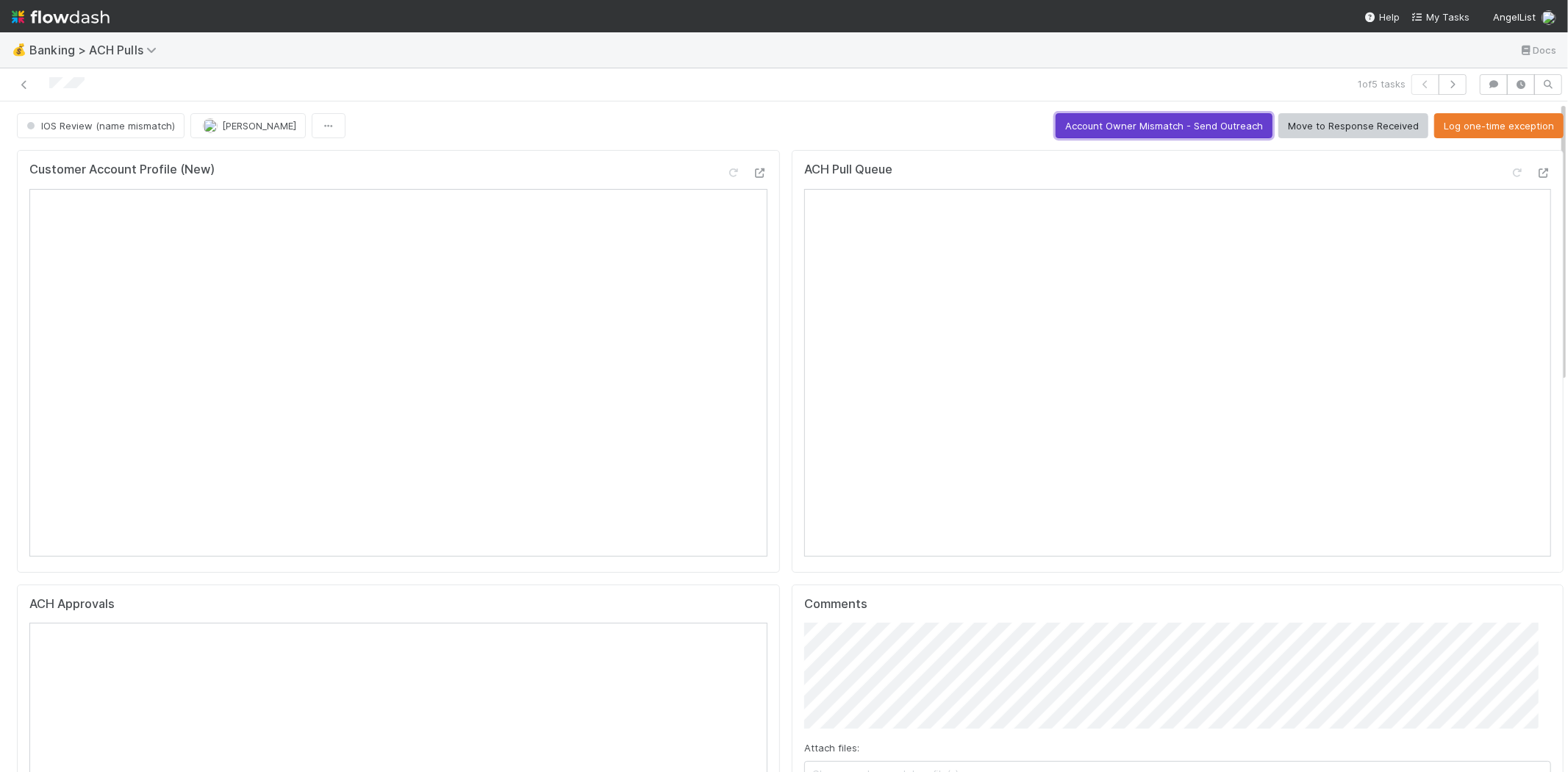
click at [1127, 113] on button "Account Owner Mismatch - Send Outreach" at bounding box center [1164, 126] width 217 height 25
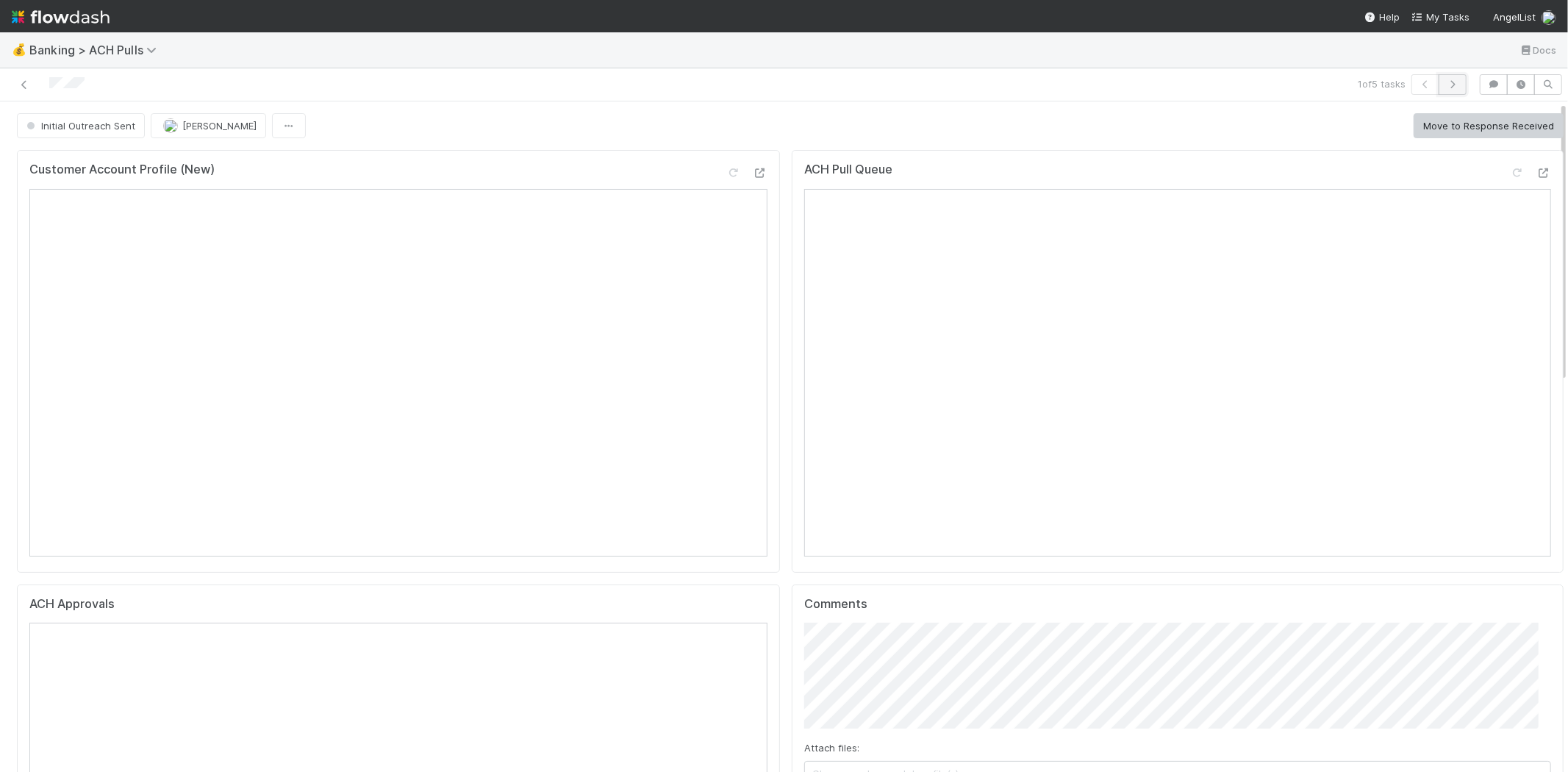
click at [1445, 80] on icon "button" at bounding box center [1453, 85] width 15 height 9
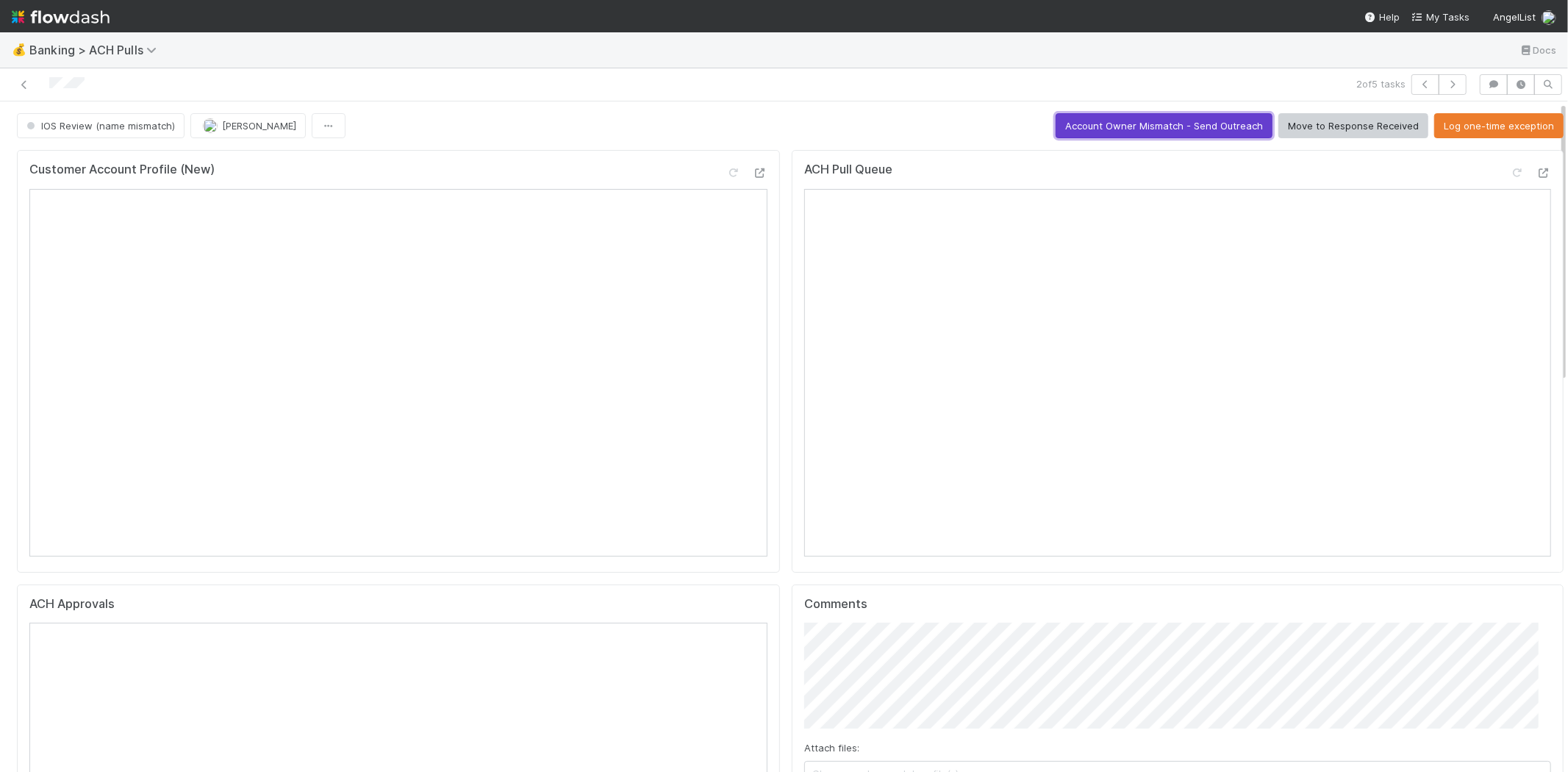
click at [1147, 113] on button "Account Owner Mismatch - Send Outreach" at bounding box center [1164, 126] width 217 height 25
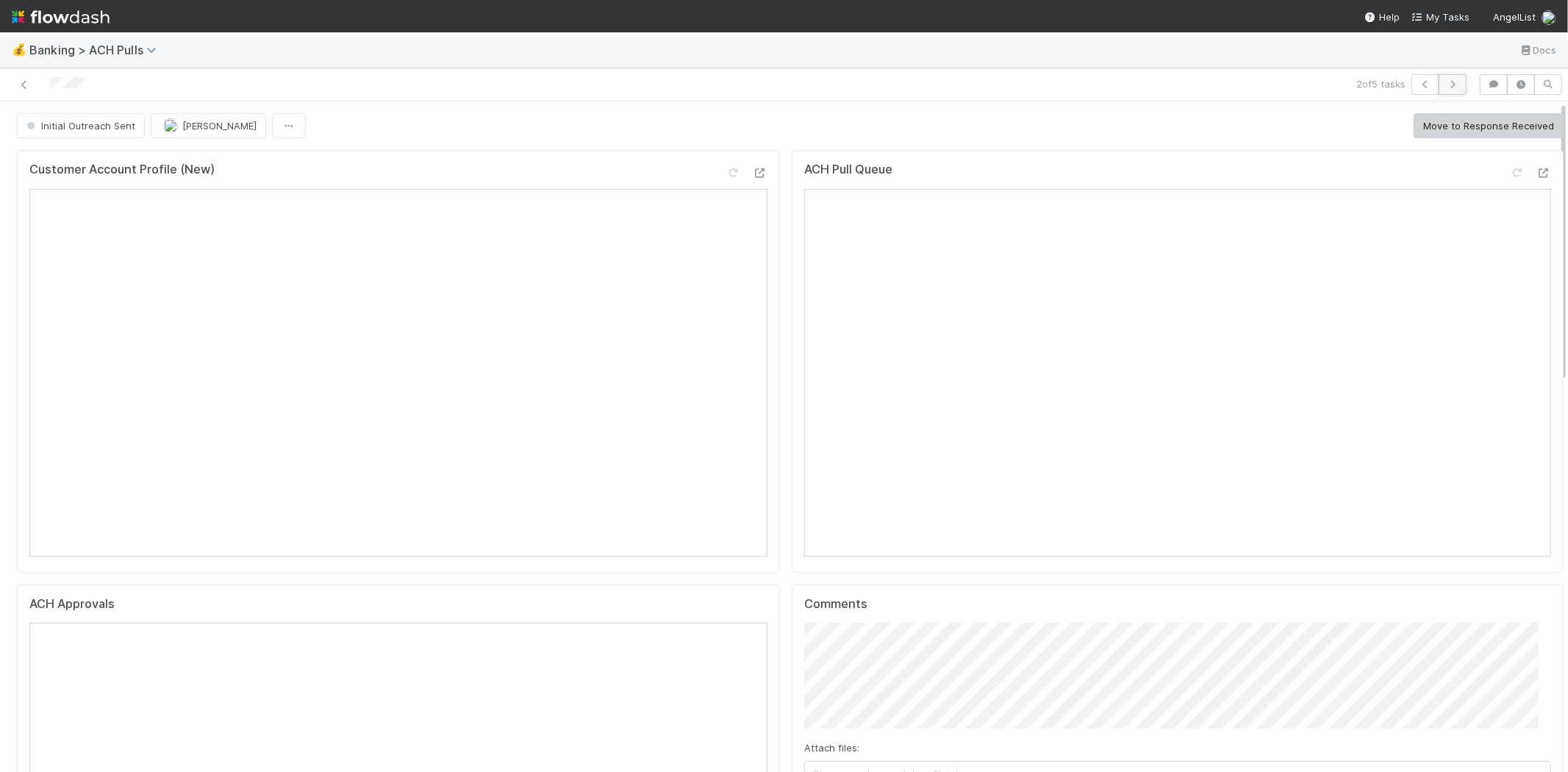
click at [1445, 80] on icon "button" at bounding box center [1453, 85] width 15 height 9
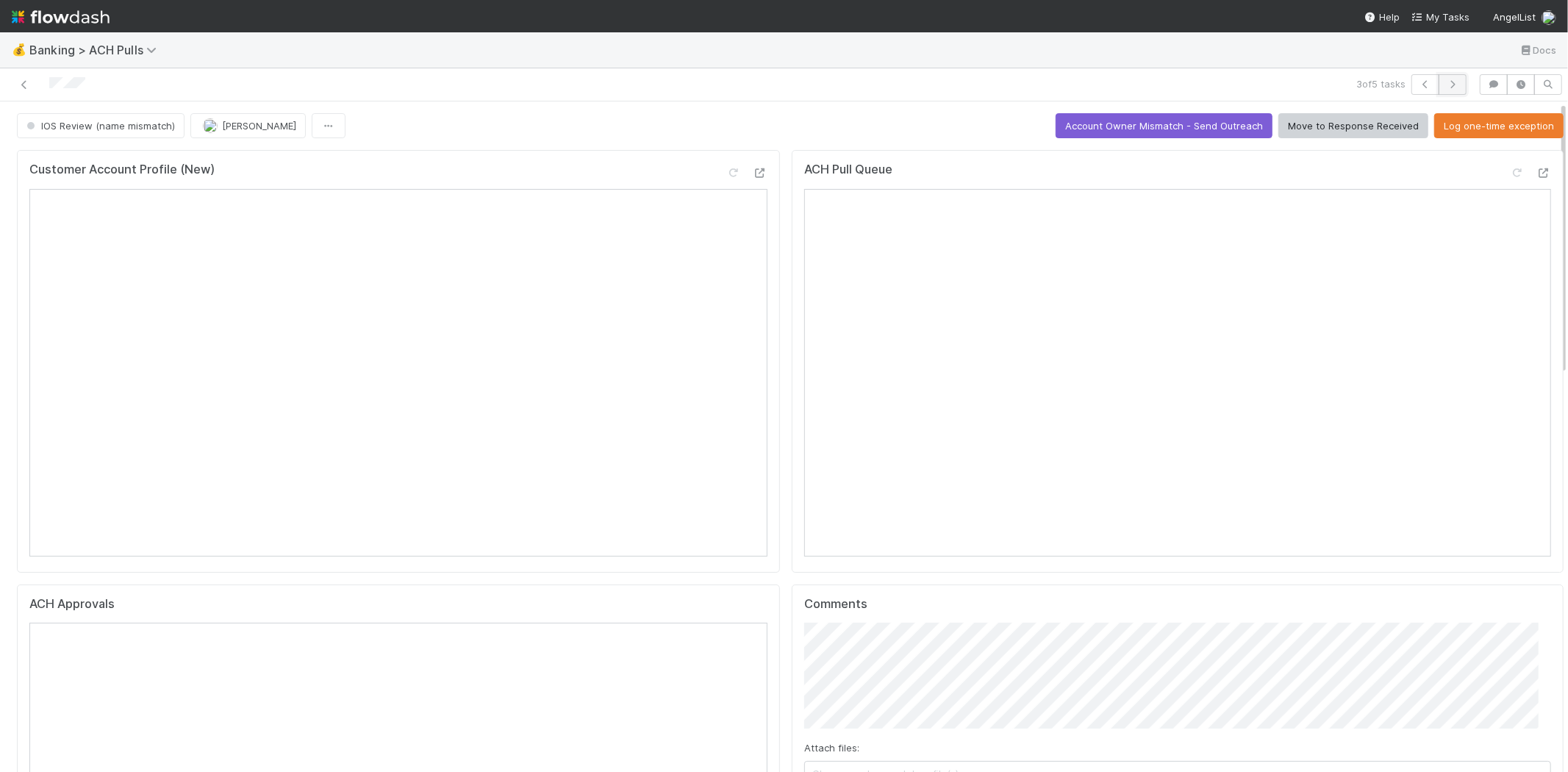
click at [1445, 83] on icon "button" at bounding box center [1453, 85] width 15 height 9
click at [895, 762] on span "Choose or drag and drop file(s)" at bounding box center [1177, 773] width 745 height 24
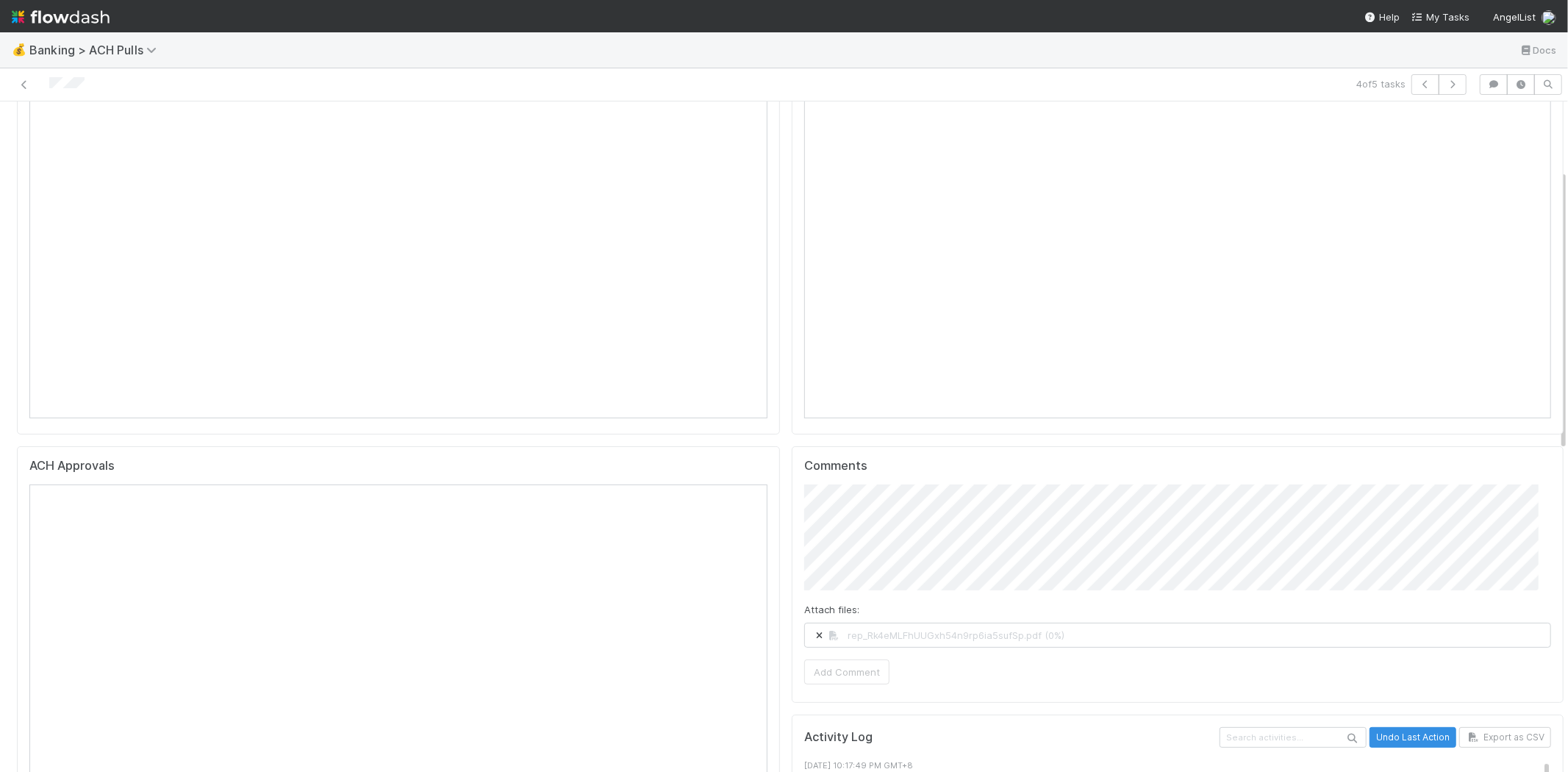
scroll to position [163, 0]
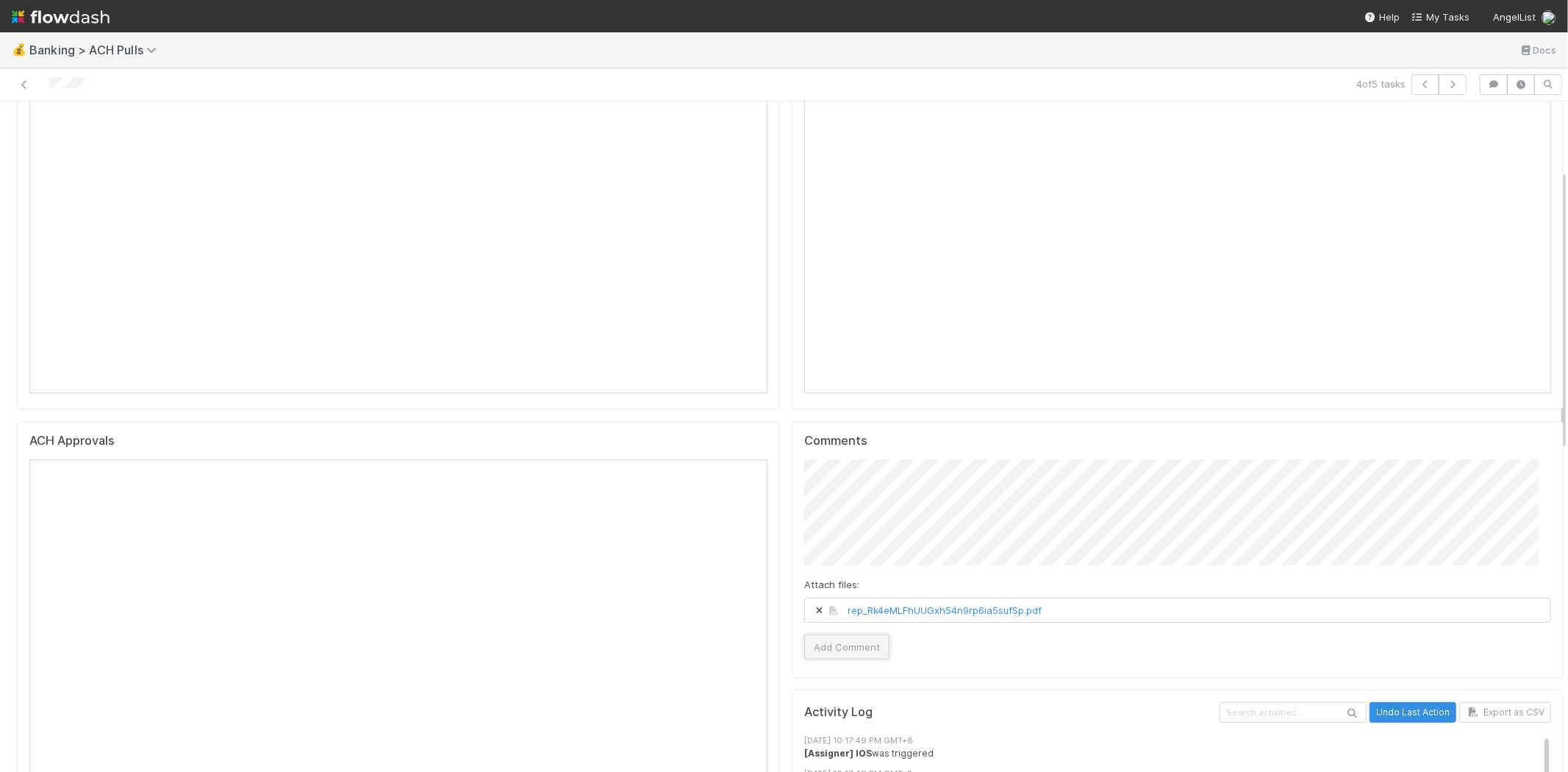
click at [825, 639] on button "Add Comment" at bounding box center [847, 647] width 86 height 25
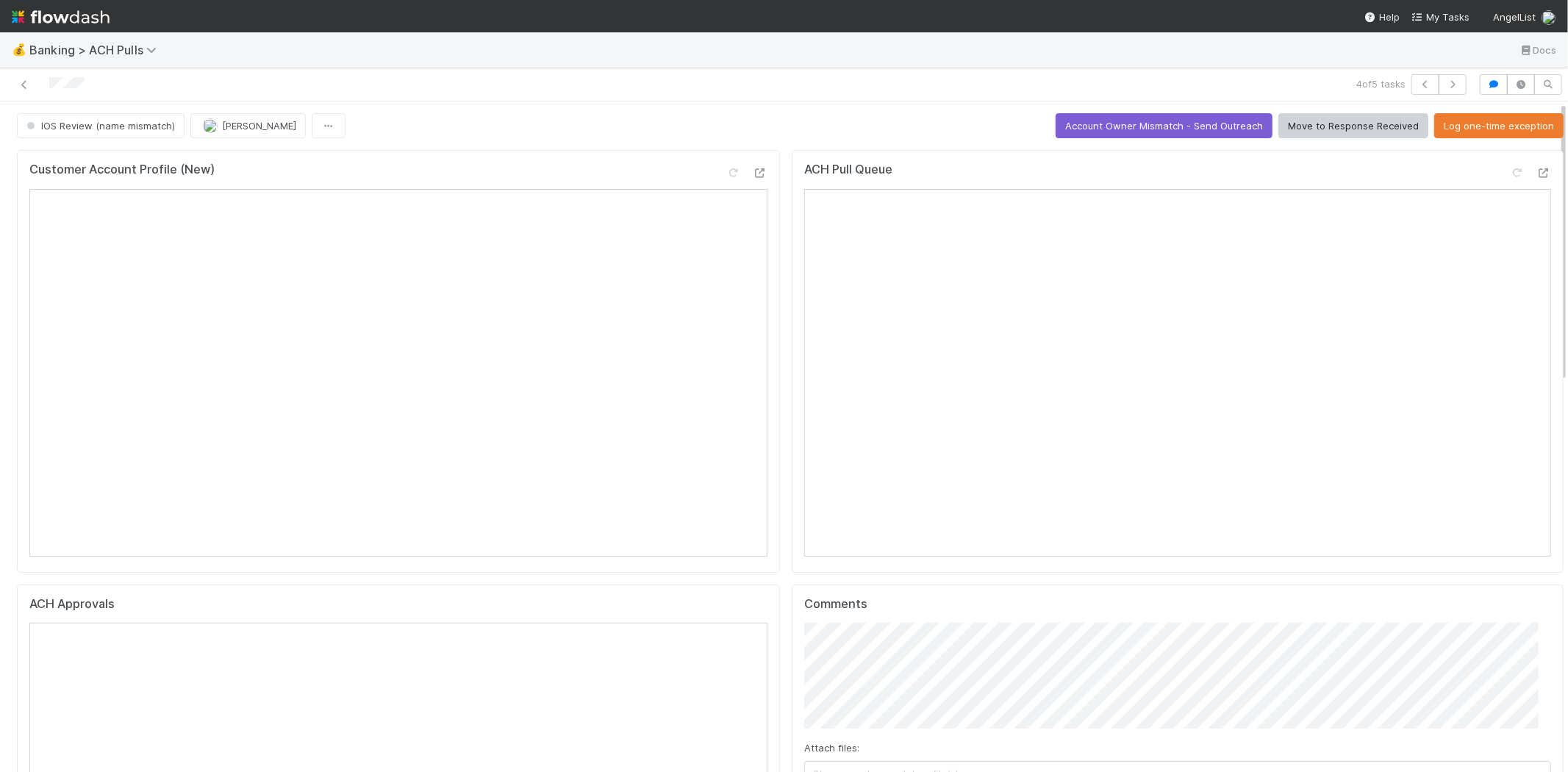
scroll to position [0, 0]
click at [1445, 80] on icon "button" at bounding box center [1453, 85] width 15 height 9
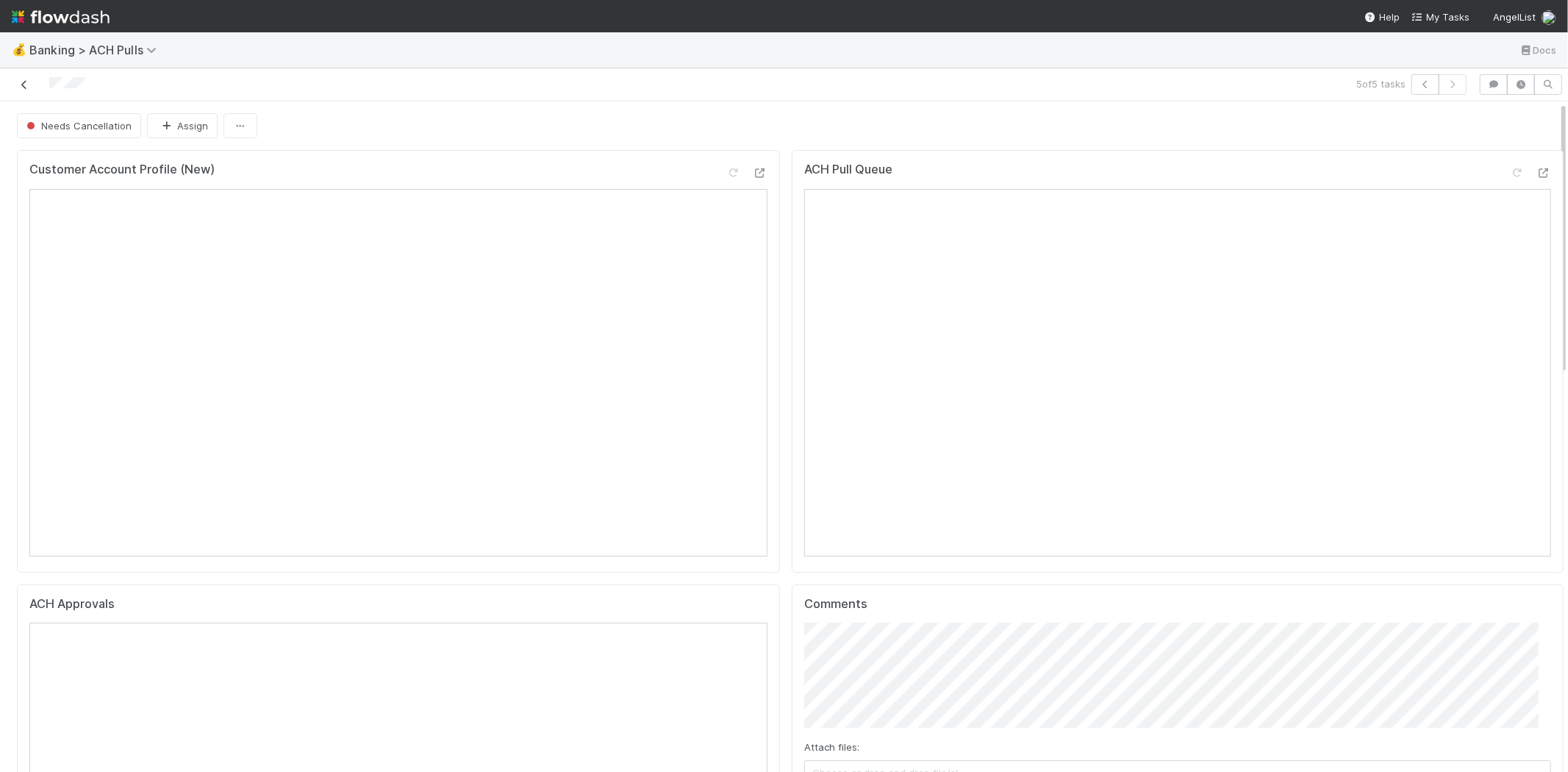
click at [24, 79] on link at bounding box center [25, 85] width 15 height 15
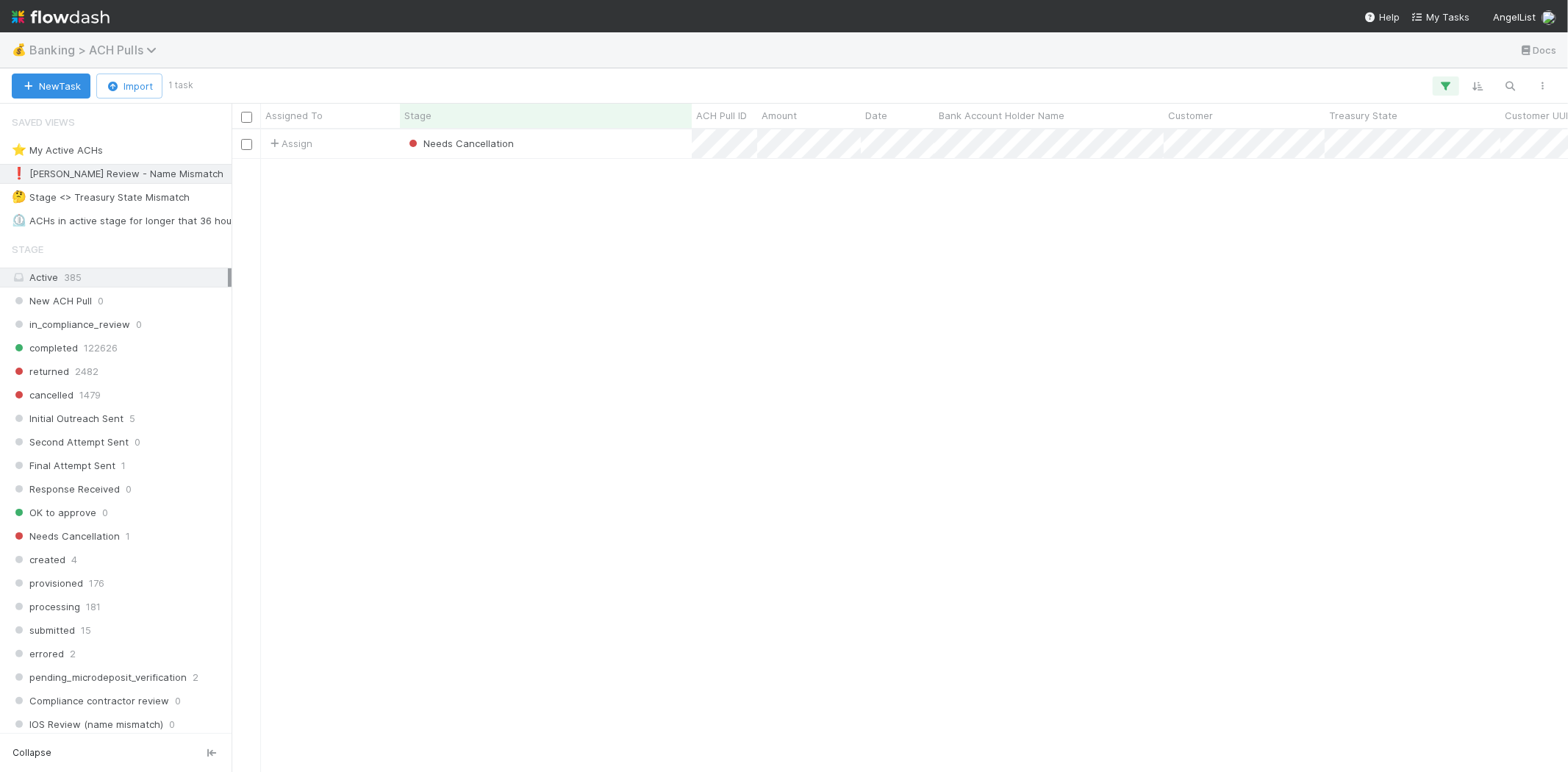
scroll to position [630, 1324]
click at [119, 53] on span "Banking > ACH Pulls" at bounding box center [96, 50] width 135 height 15
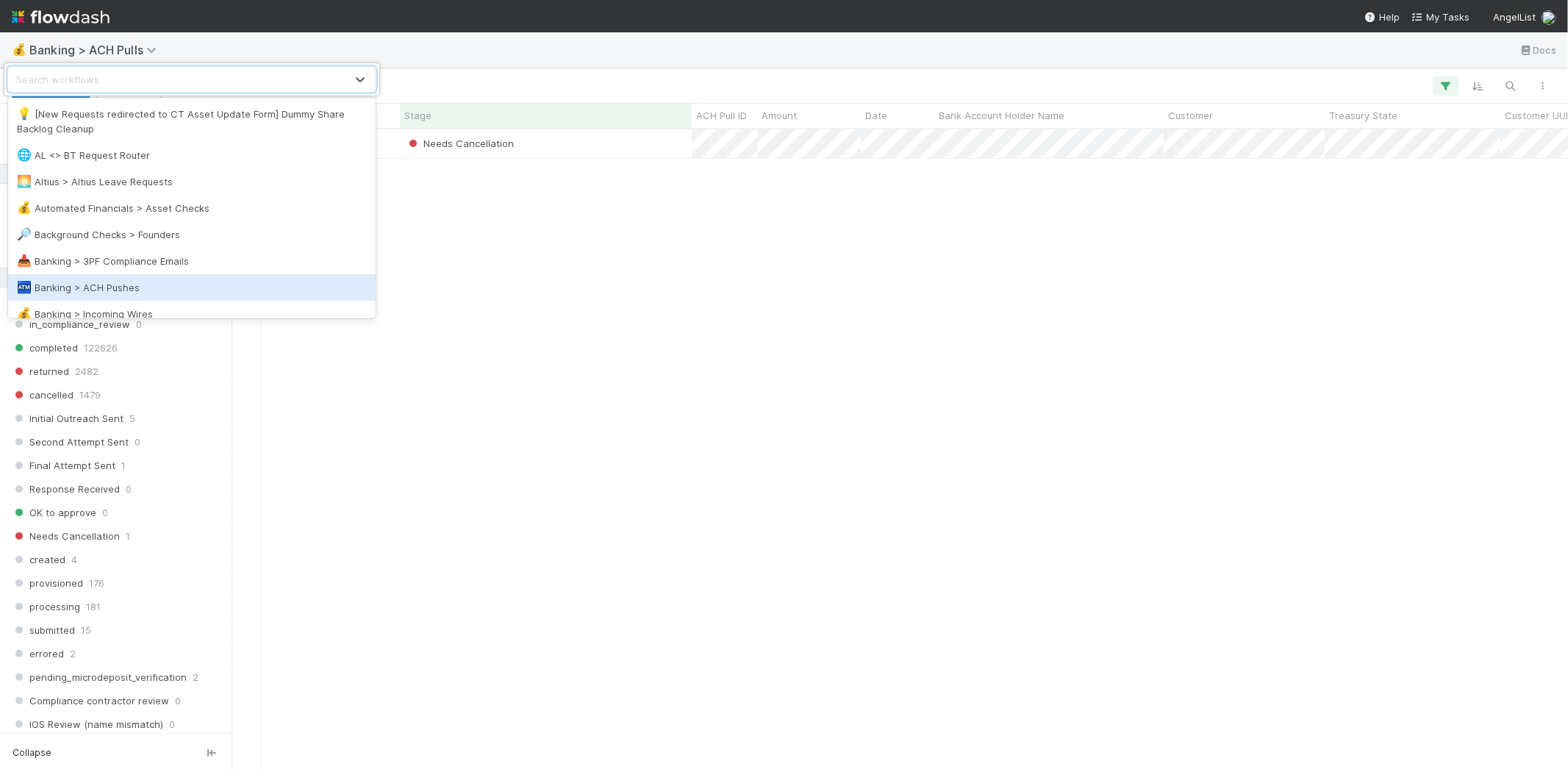
click at [127, 290] on div "🏧 Banking > ACH Pushes" at bounding box center [192, 287] width 350 height 15
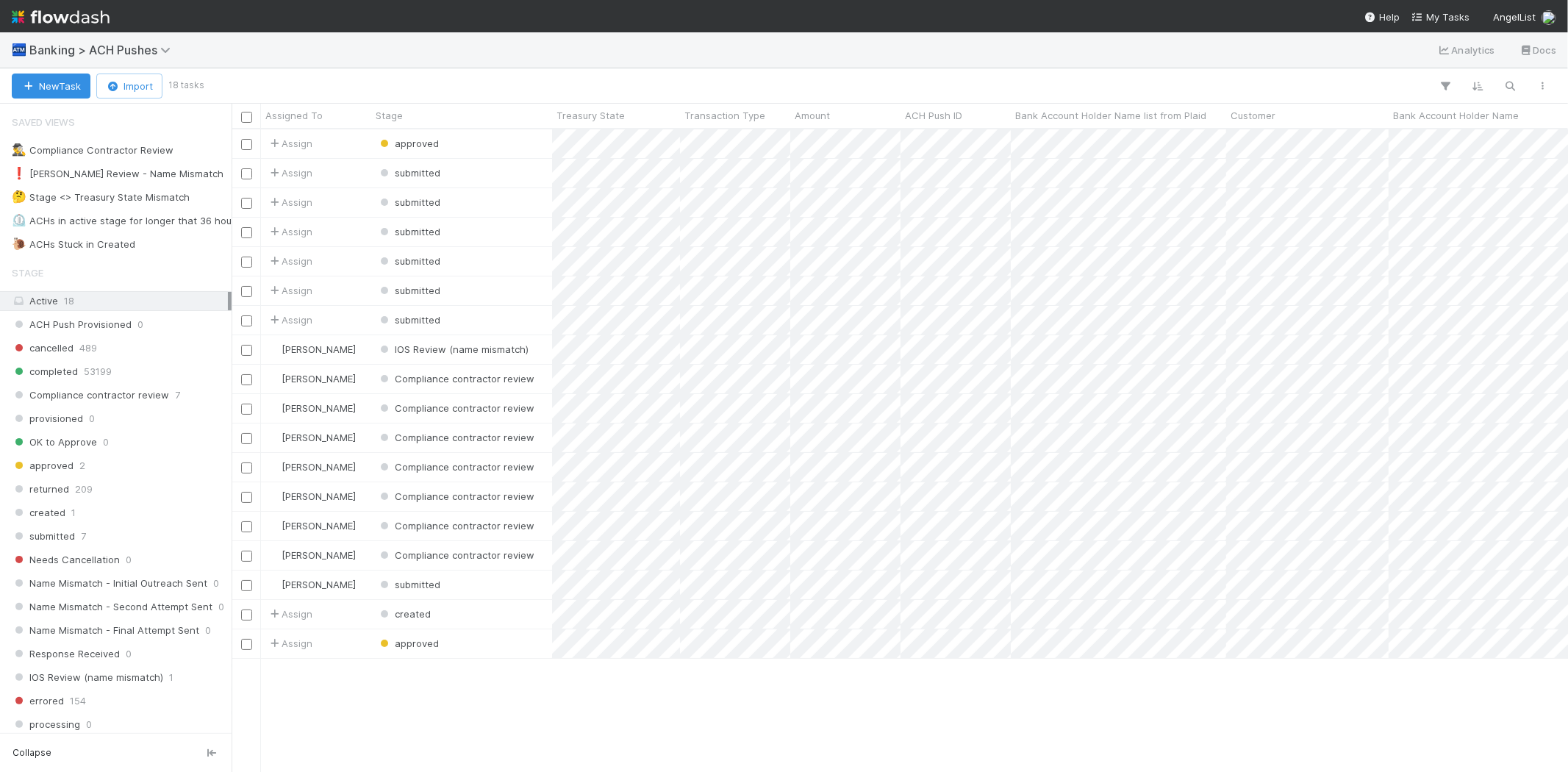
scroll to position [630, 1324]
click at [135, 168] on div "❗ Karen Review - Name Mismatch" at bounding box center [118, 173] width 211 height 19
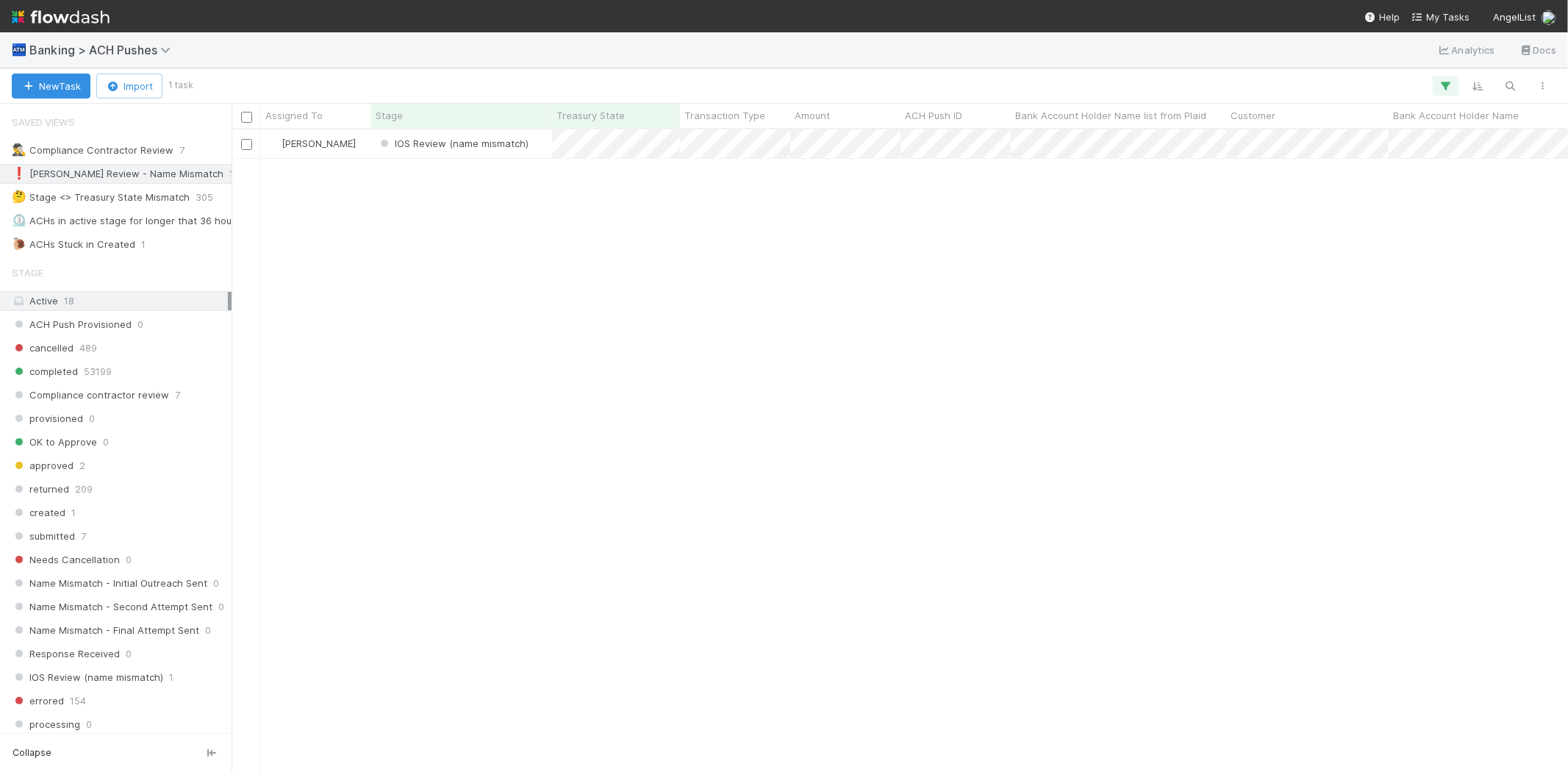
scroll to position [630, 1324]
click at [542, 151] on div "IOS Review (name mismatch)" at bounding box center [462, 144] width 181 height 29
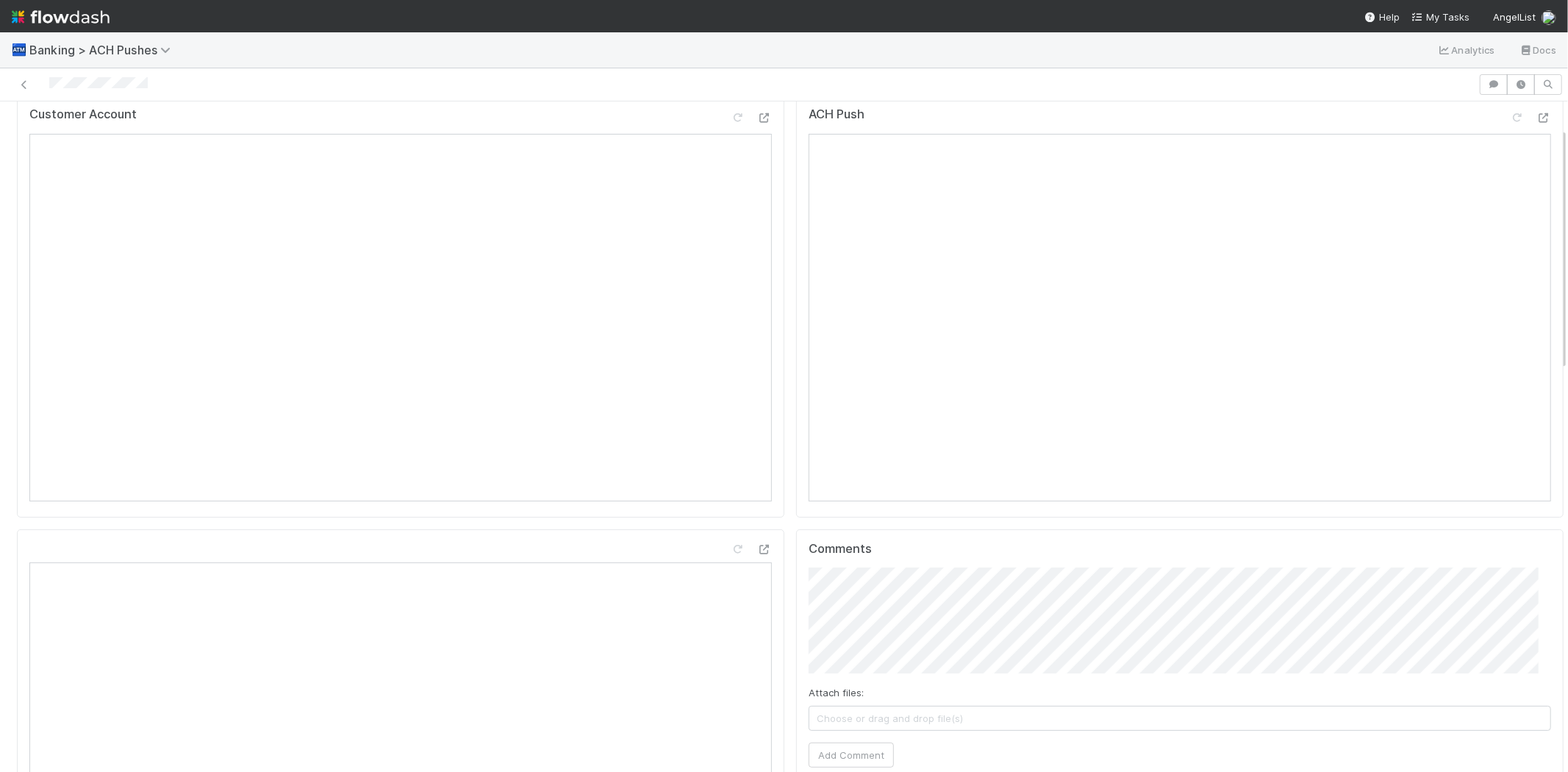
scroll to position [82, 0]
click at [879, 686] on span "Choose or drag and drop file(s)" at bounding box center [1179, 692] width 741 height 24
click at [827, 731] on button "Add Comment" at bounding box center [851, 729] width 86 height 25
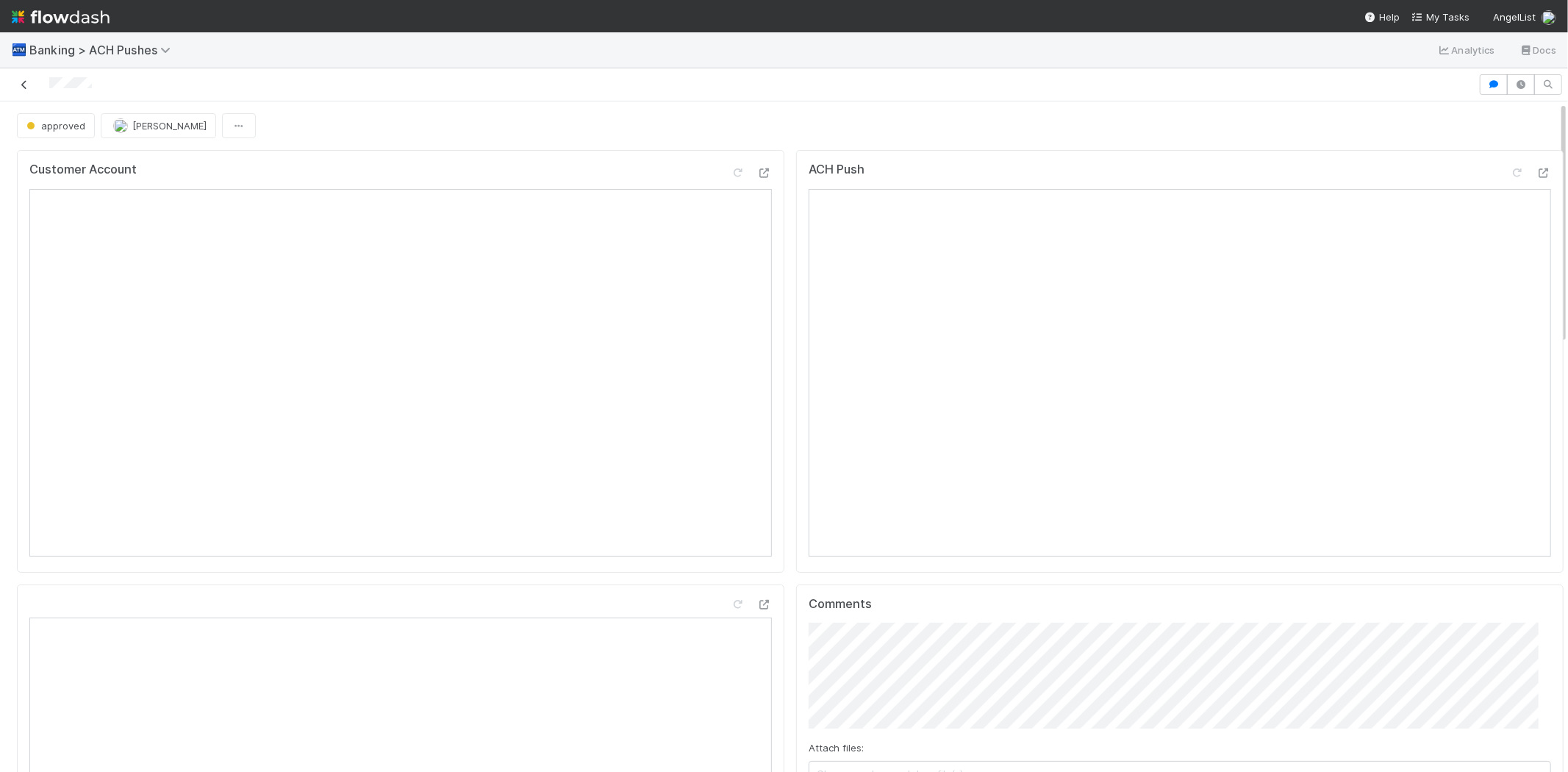
click at [26, 85] on icon at bounding box center [25, 85] width 15 height 10
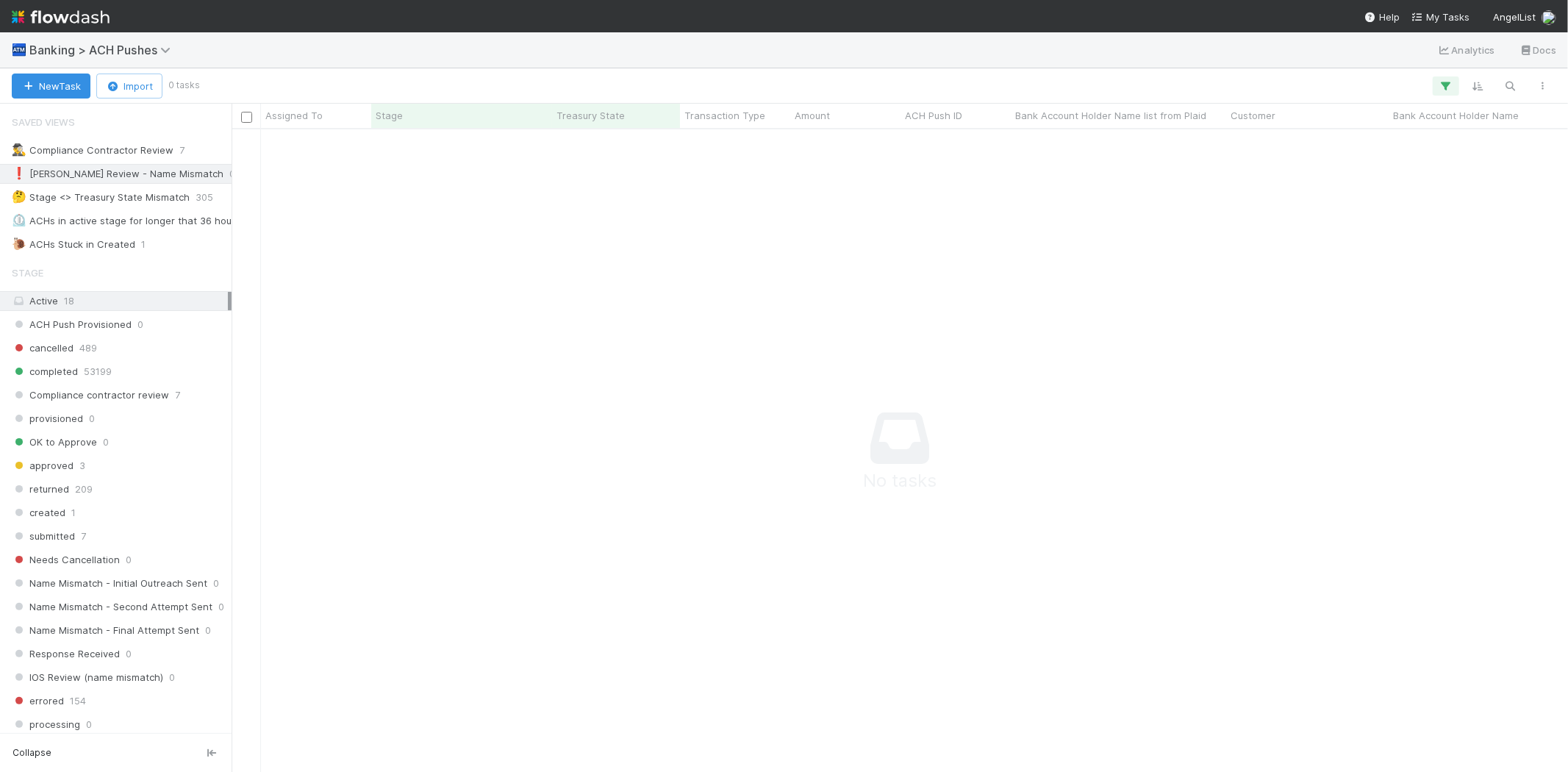
scroll to position [13, 13]
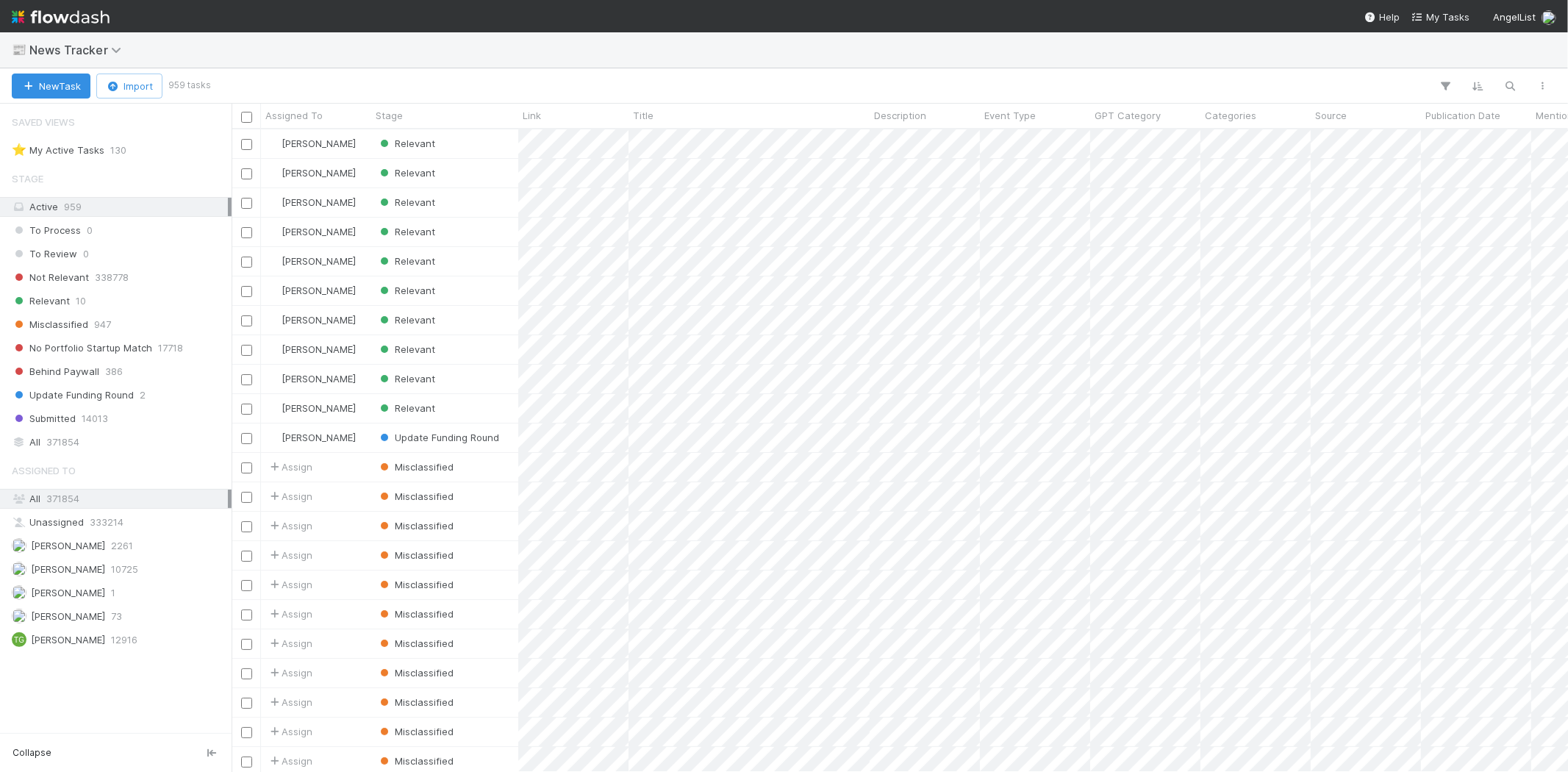
scroll to position [630, 1324]
click at [88, 303] on div "Relevant 10" at bounding box center [120, 301] width 216 height 19
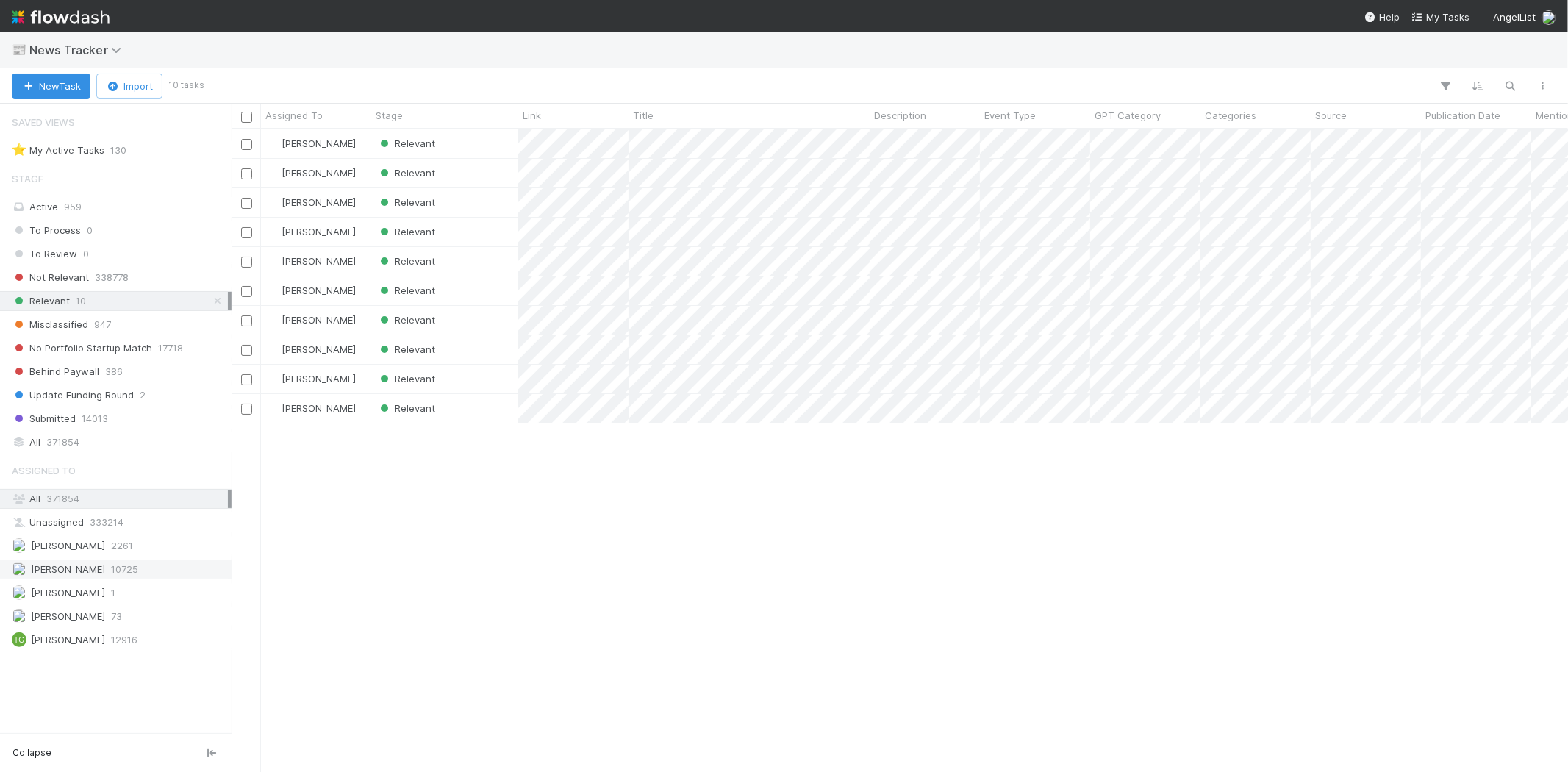
scroll to position [630, 1324]
click at [128, 567] on span "10725" at bounding box center [124, 569] width 28 height 19
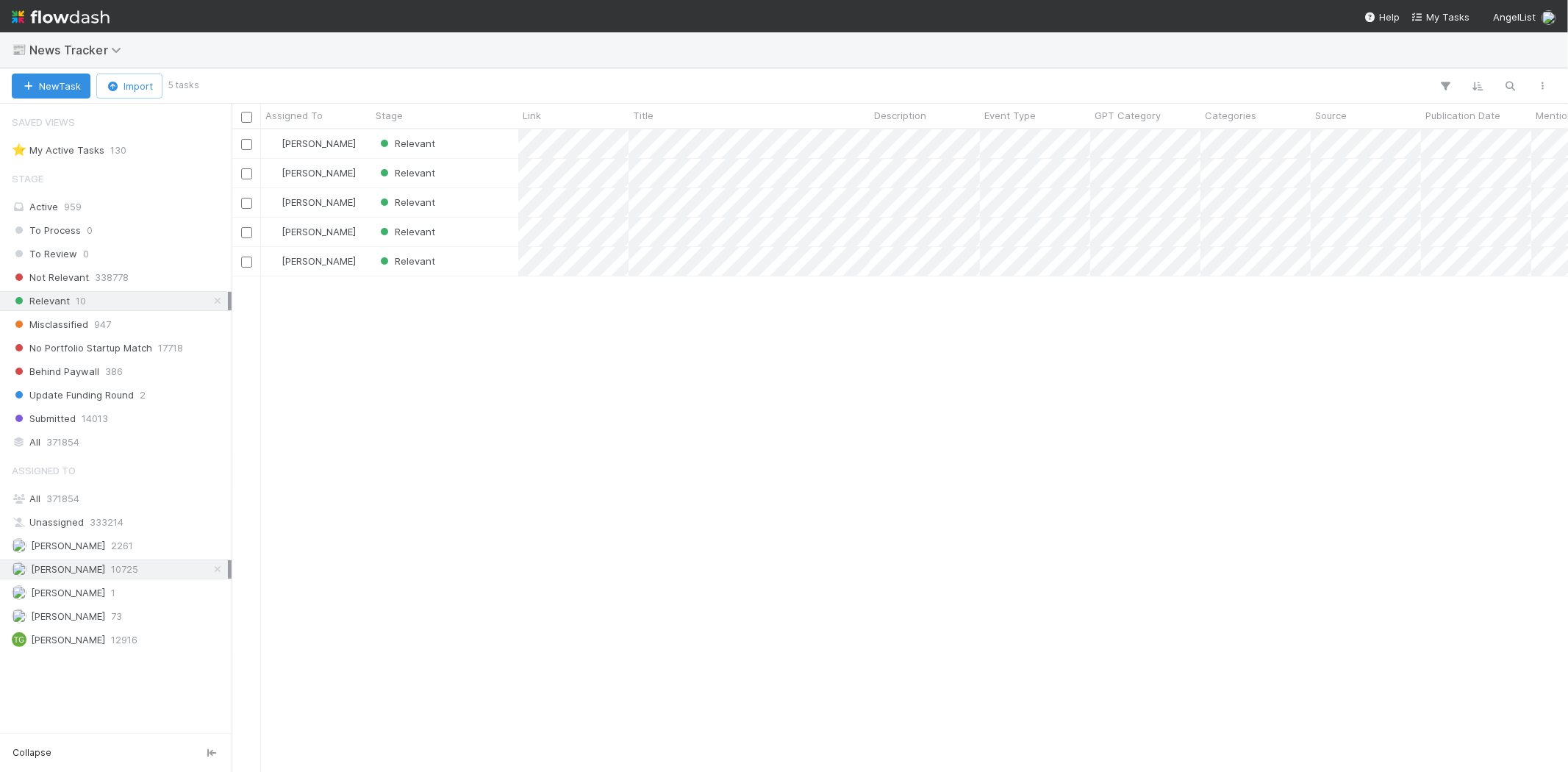
scroll to position [630, 1324]
click at [528, 421] on div "[PERSON_NAME] Relevant [PERSON_NAME] Relevant [PERSON_NAME] Relevant [PERSON_NA…" at bounding box center [899, 450] width 1336 height 642
click at [463, 141] on div "Relevant" at bounding box center [444, 144] width 147 height 29
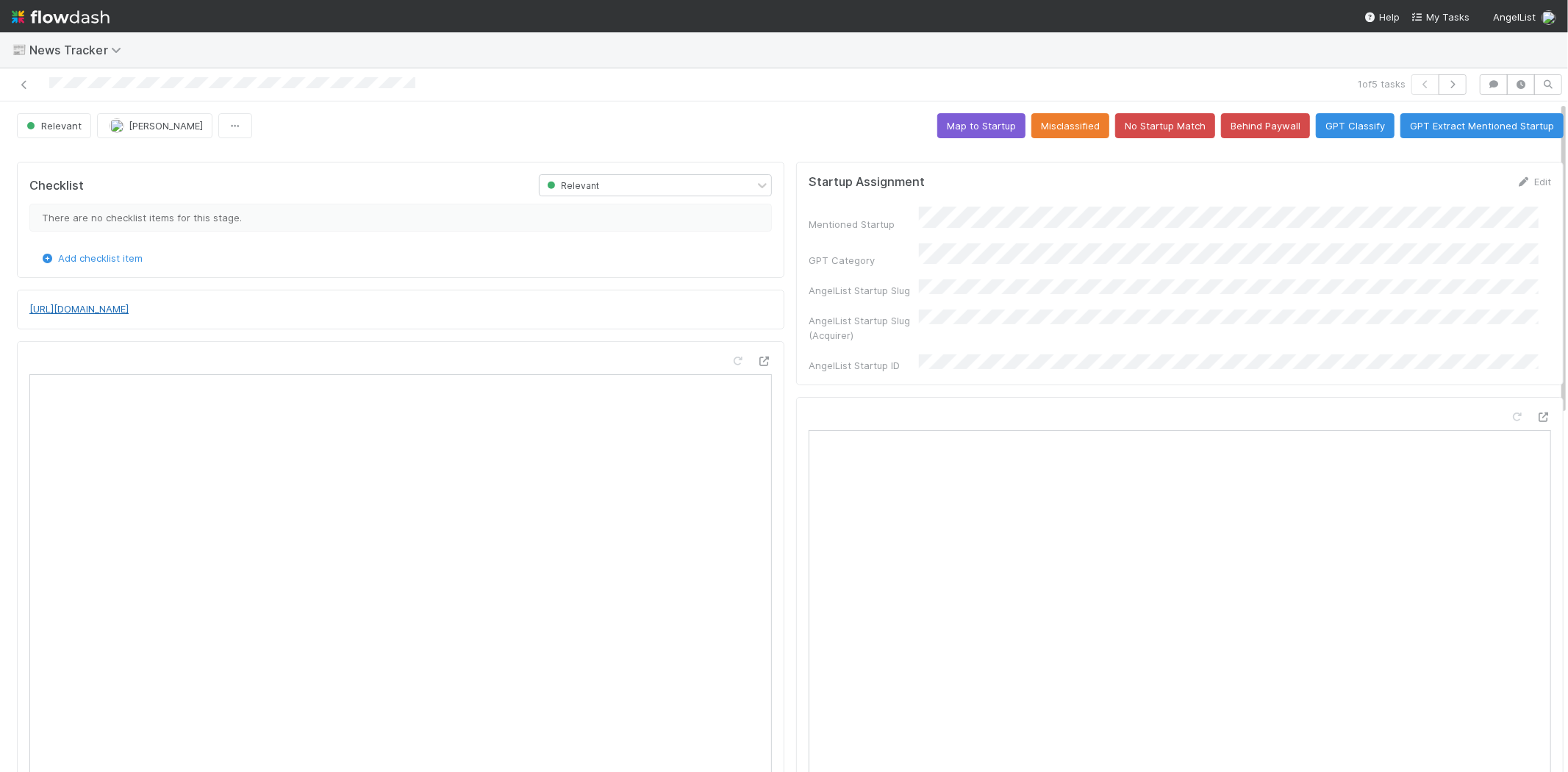
click at [129, 305] on link "[URL][DOMAIN_NAME]" at bounding box center [78, 309] width 99 height 12
click at [1140, 122] on button "No Startup Match" at bounding box center [1165, 126] width 100 height 25
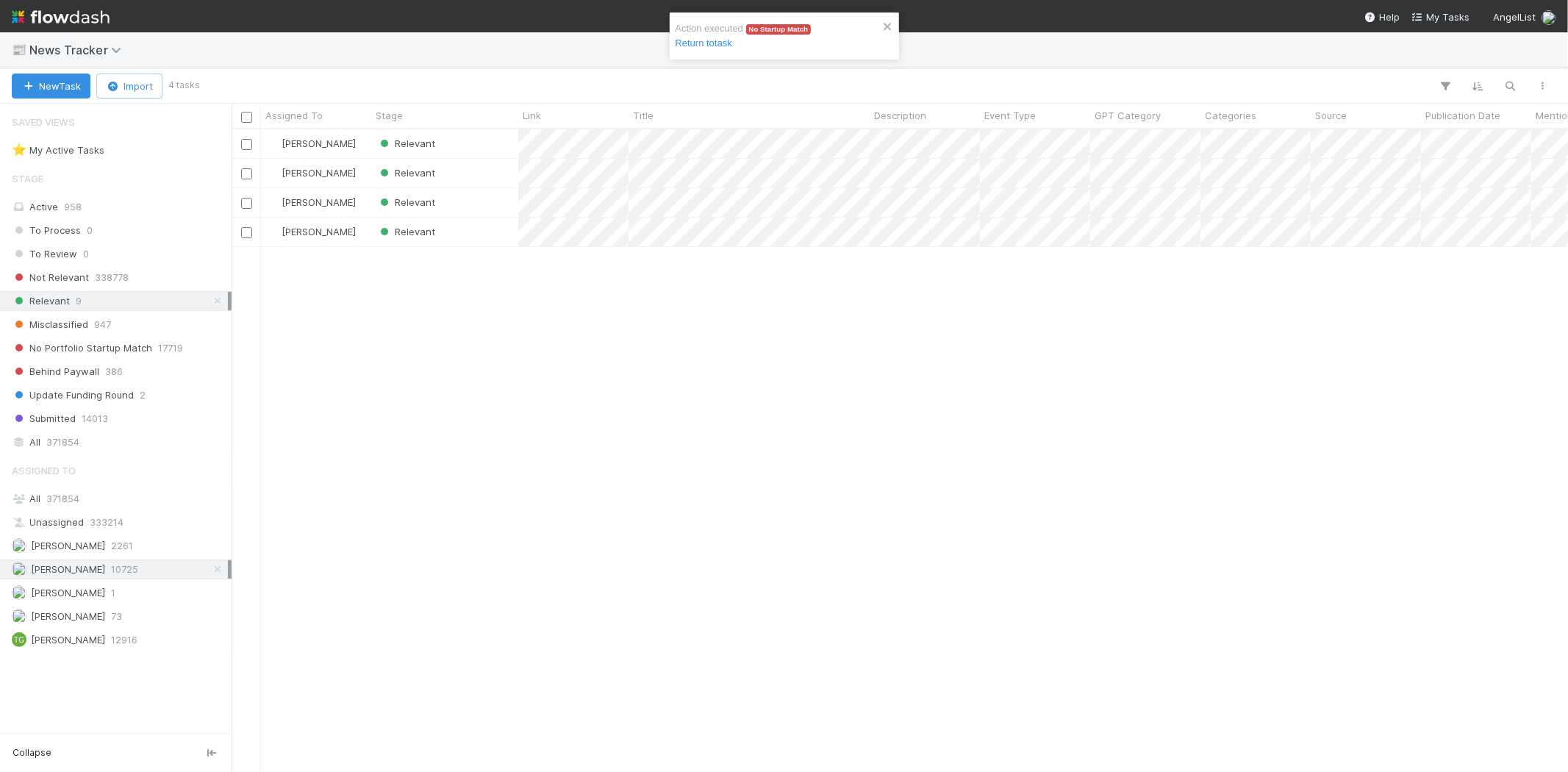
scroll to position [630, 1324]
click at [473, 144] on div "Relevant" at bounding box center [444, 144] width 147 height 29
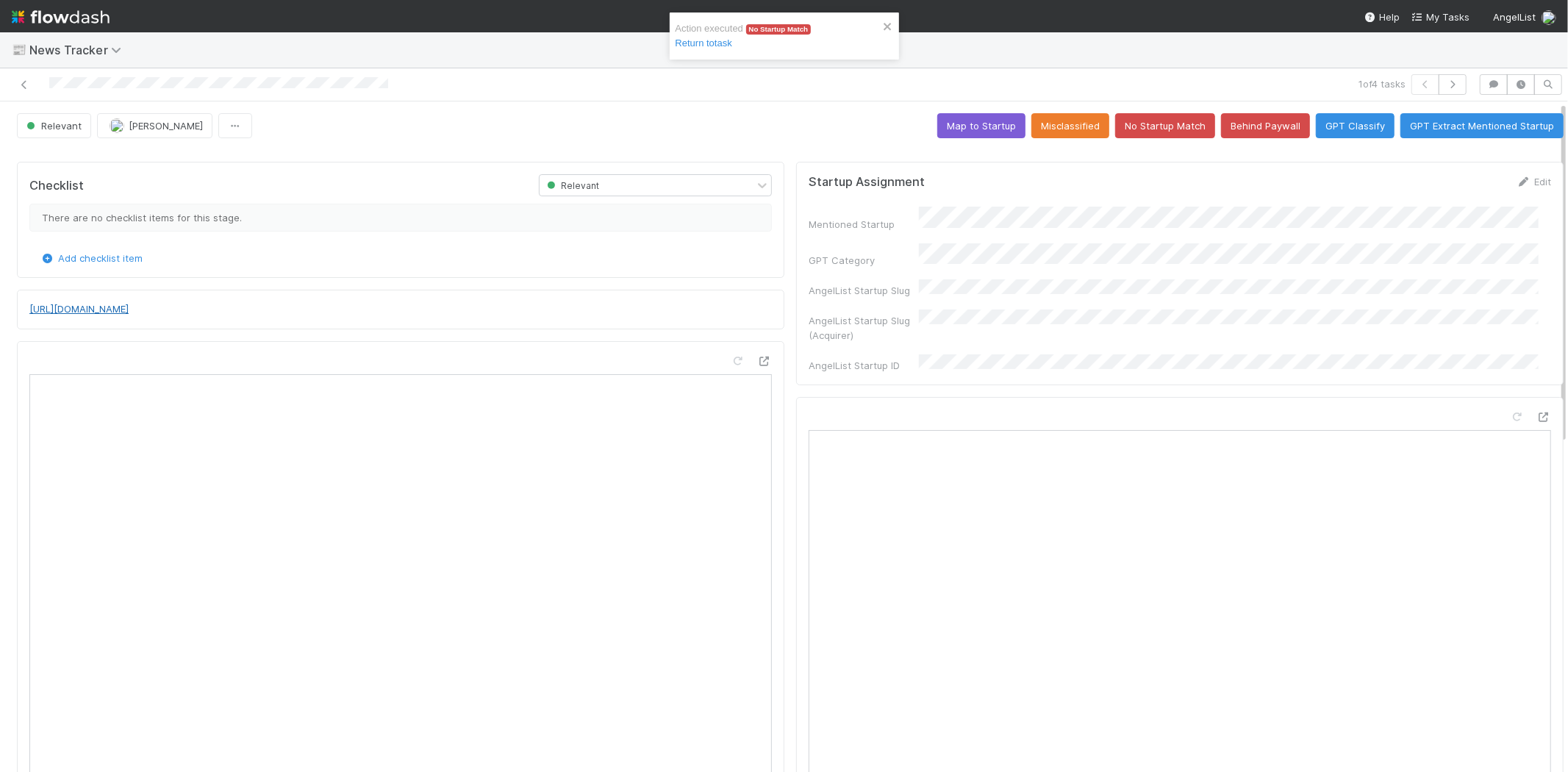
click at [129, 307] on link "[URL][DOMAIN_NAME]" at bounding box center [78, 309] width 99 height 12
click at [1130, 129] on button "No Startup Match" at bounding box center [1165, 126] width 100 height 25
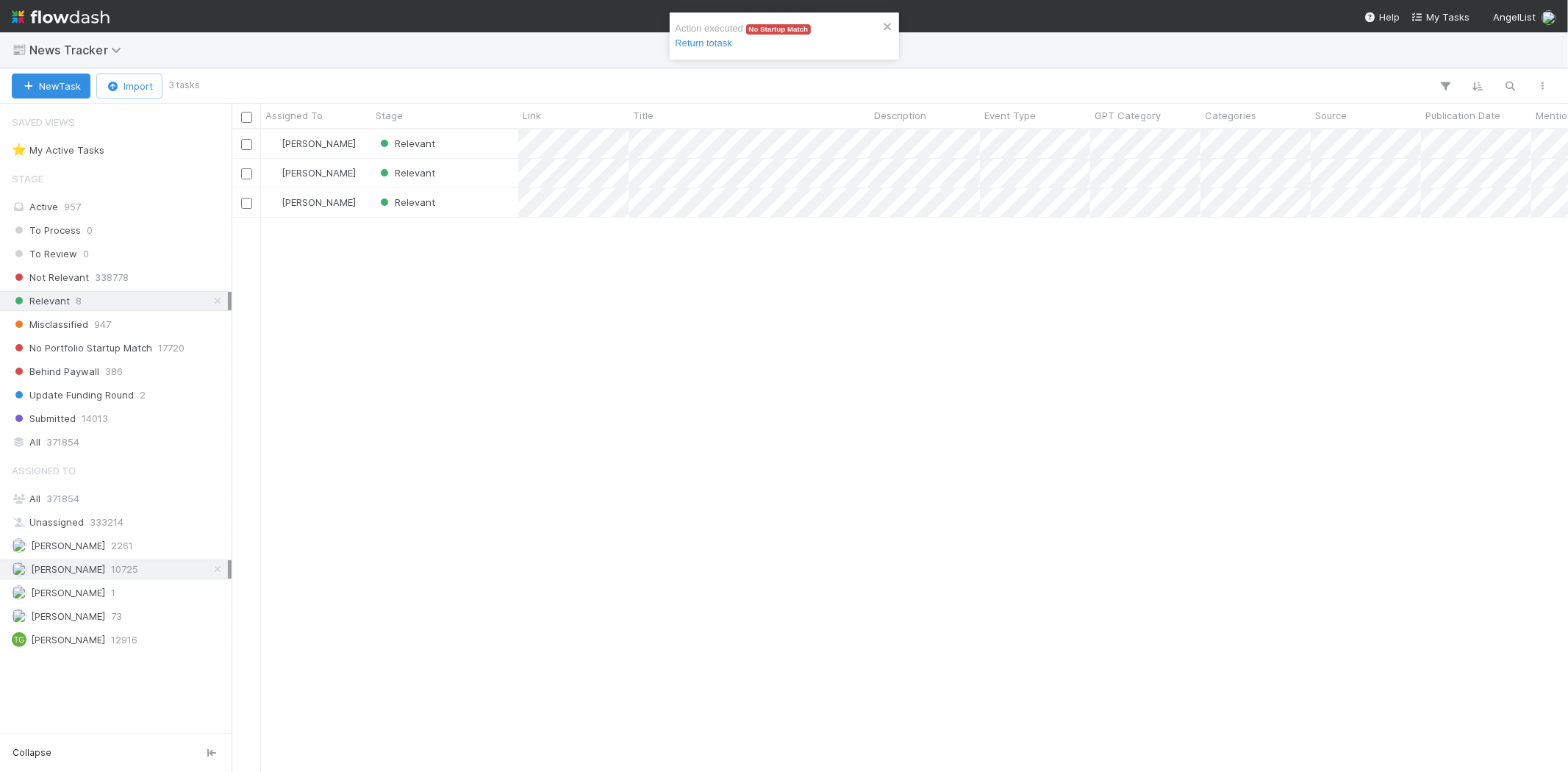
scroll to position [630, 1324]
click at [447, 140] on div "Relevant" at bounding box center [444, 144] width 147 height 29
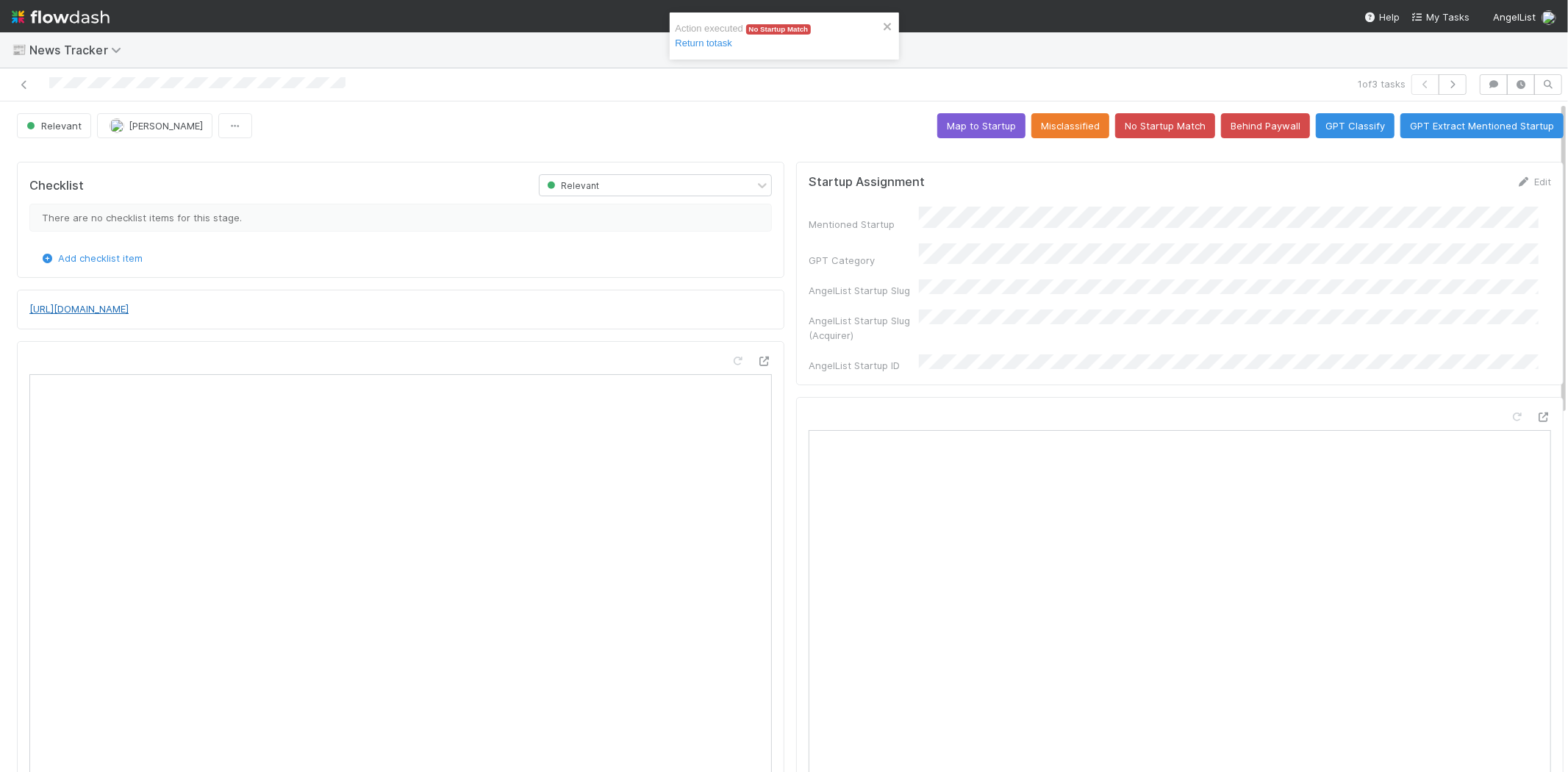
click at [129, 313] on link "[URL][DOMAIN_NAME]" at bounding box center [78, 309] width 99 height 12
click at [1134, 133] on button "No Startup Match" at bounding box center [1165, 126] width 100 height 25
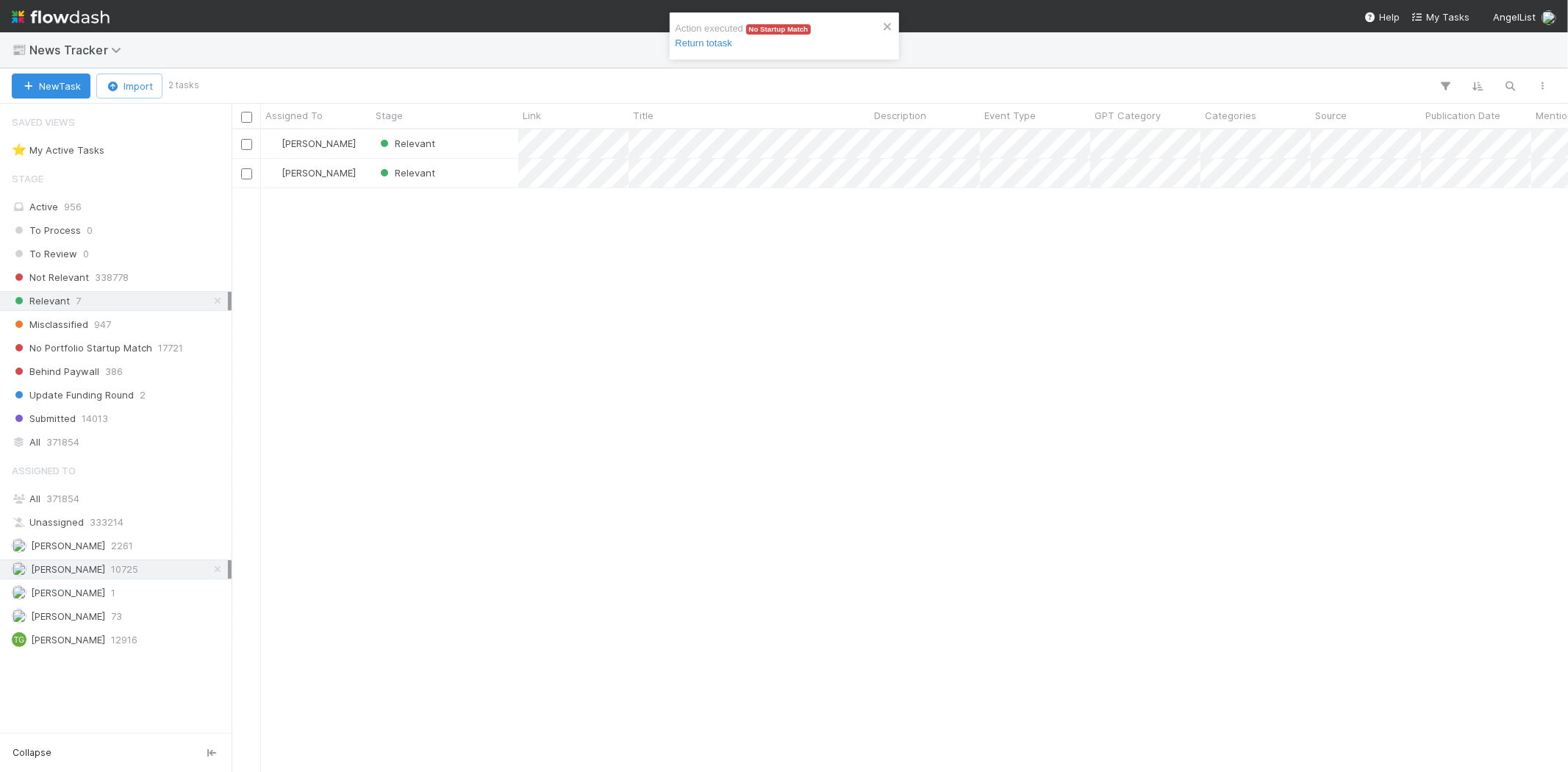
scroll to position [630, 1324]
click at [452, 144] on div "Relevant" at bounding box center [444, 144] width 147 height 29
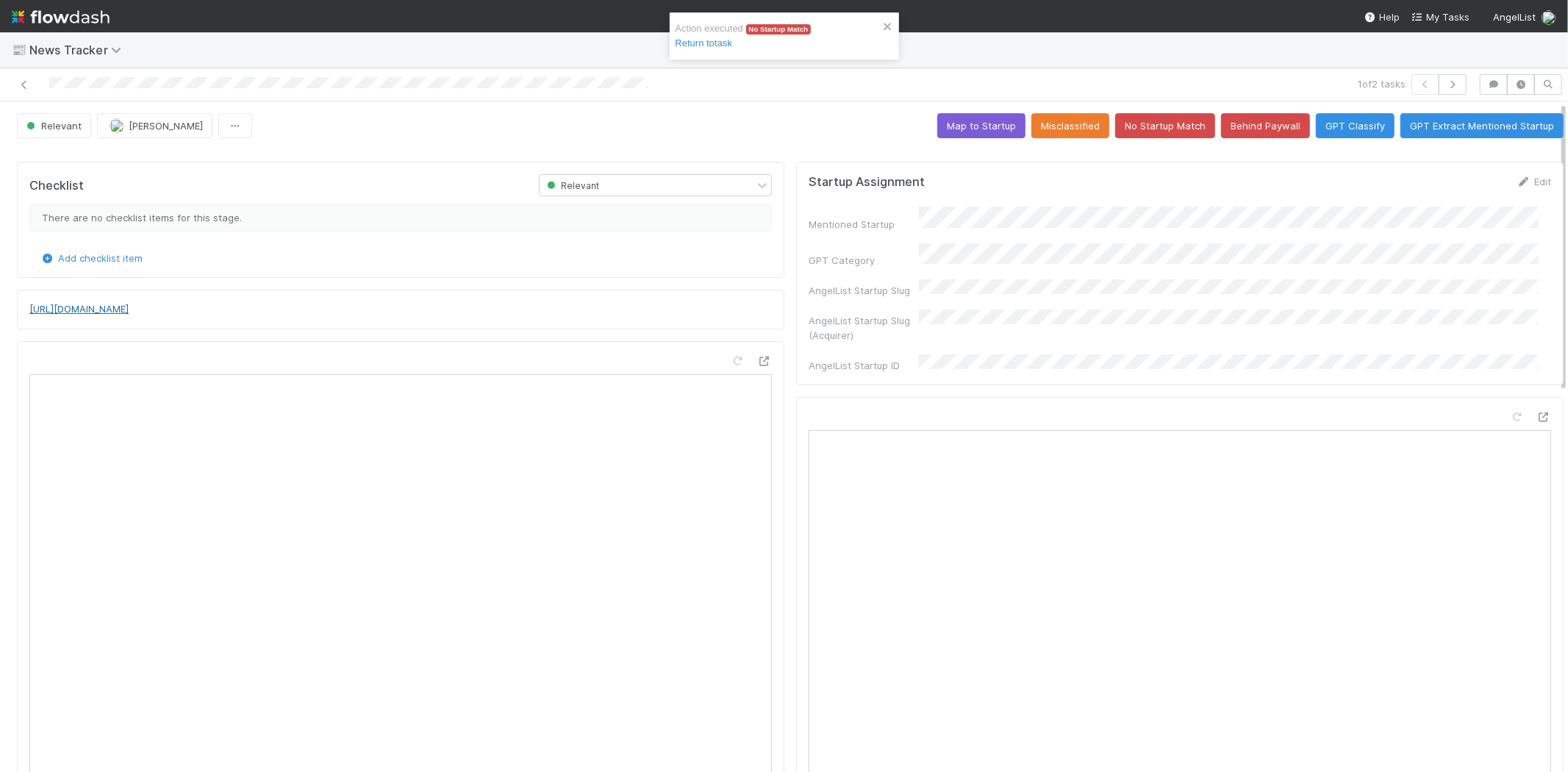
click at [129, 315] on link "[URL][DOMAIN_NAME]" at bounding box center [78, 309] width 99 height 12
click at [1154, 133] on button "No Startup Match" at bounding box center [1165, 126] width 100 height 25
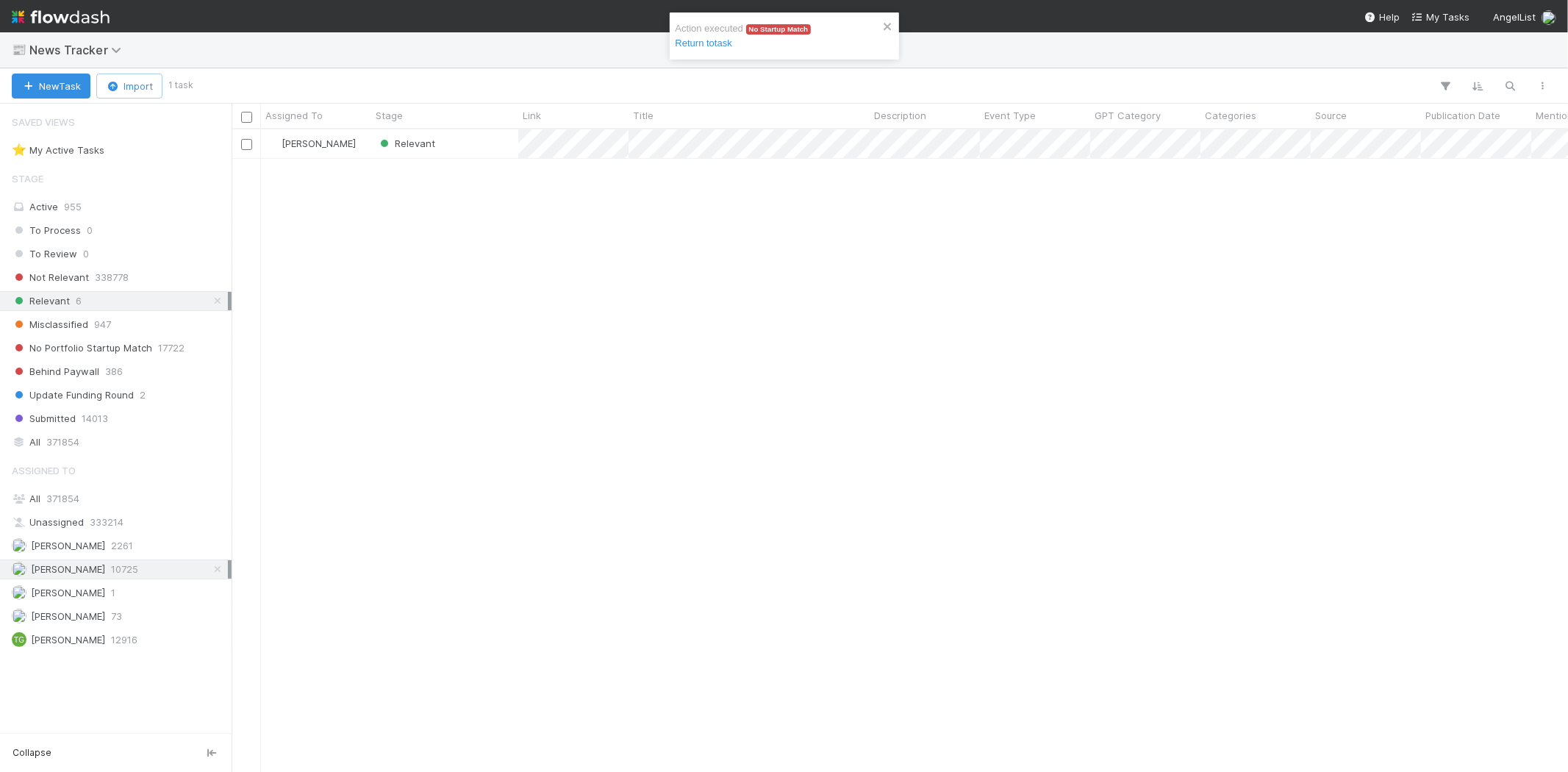
scroll to position [630, 1324]
click at [485, 142] on div "Relevant" at bounding box center [444, 144] width 147 height 29
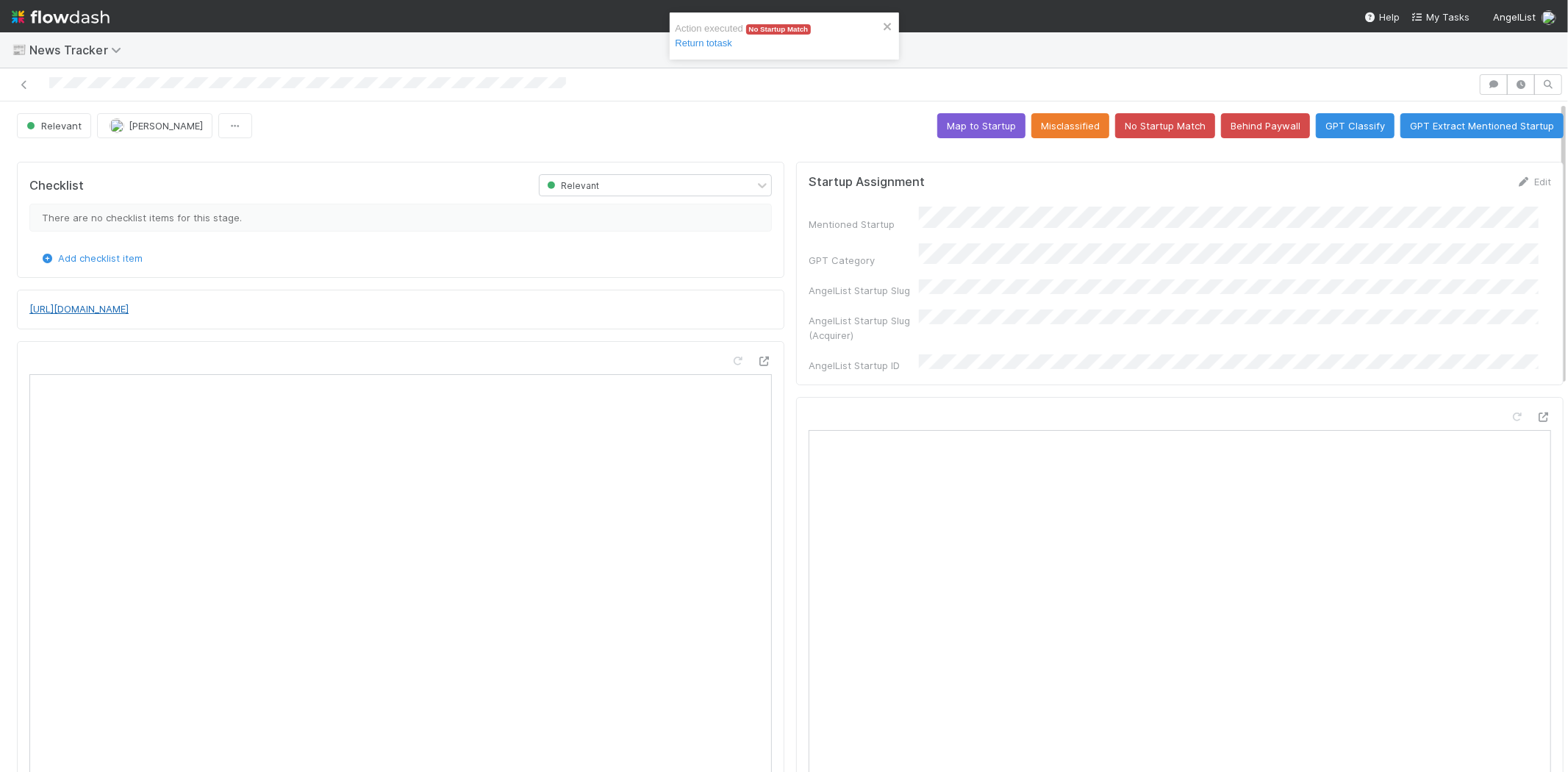
click at [129, 307] on link "[URL][DOMAIN_NAME]" at bounding box center [78, 309] width 99 height 12
click at [1142, 127] on button "No Startup Match" at bounding box center [1165, 126] width 100 height 25
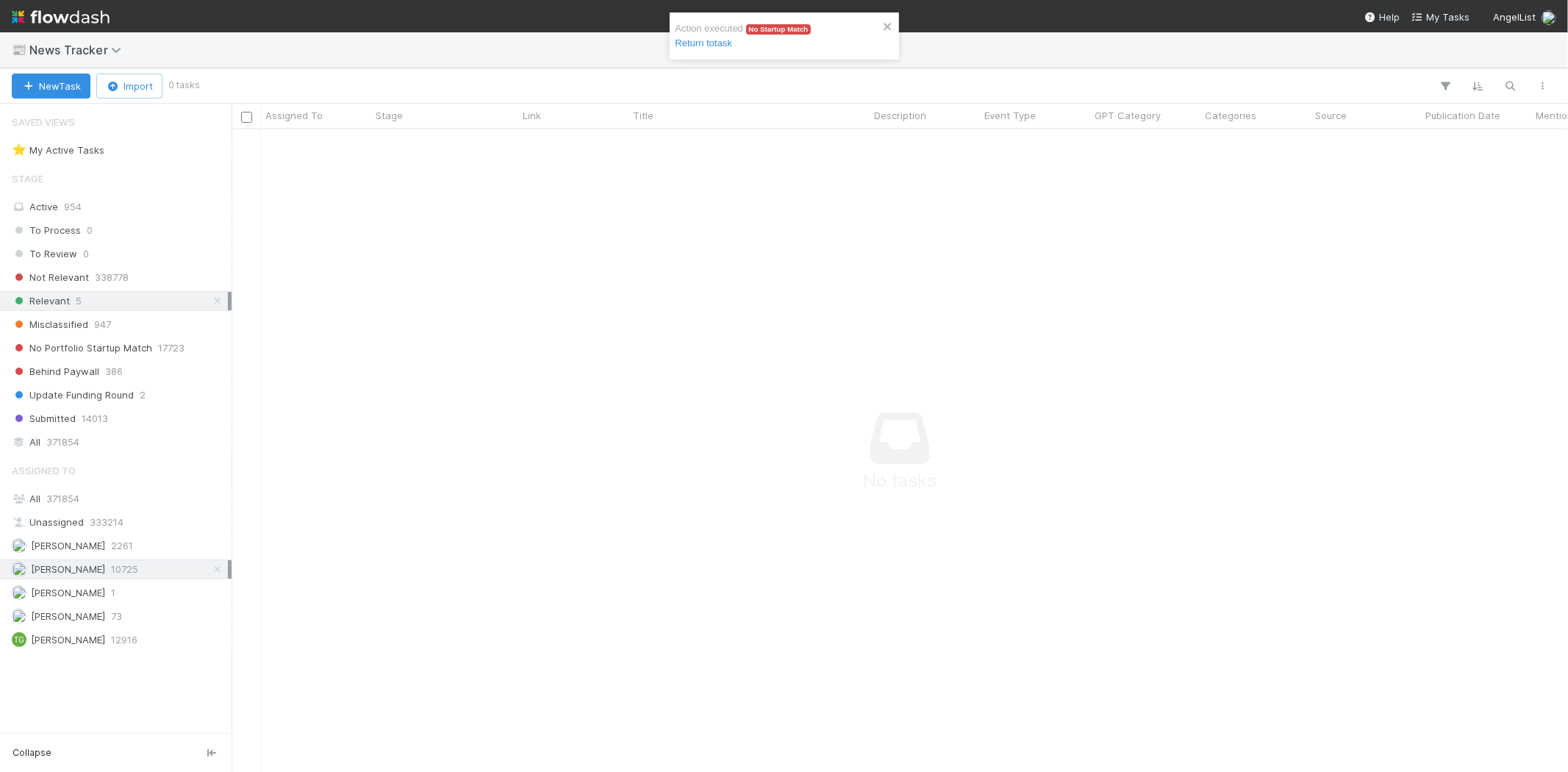
scroll to position [618, 1312]
click at [593, 376] on div at bounding box center [1598, 445] width 2732 height 631
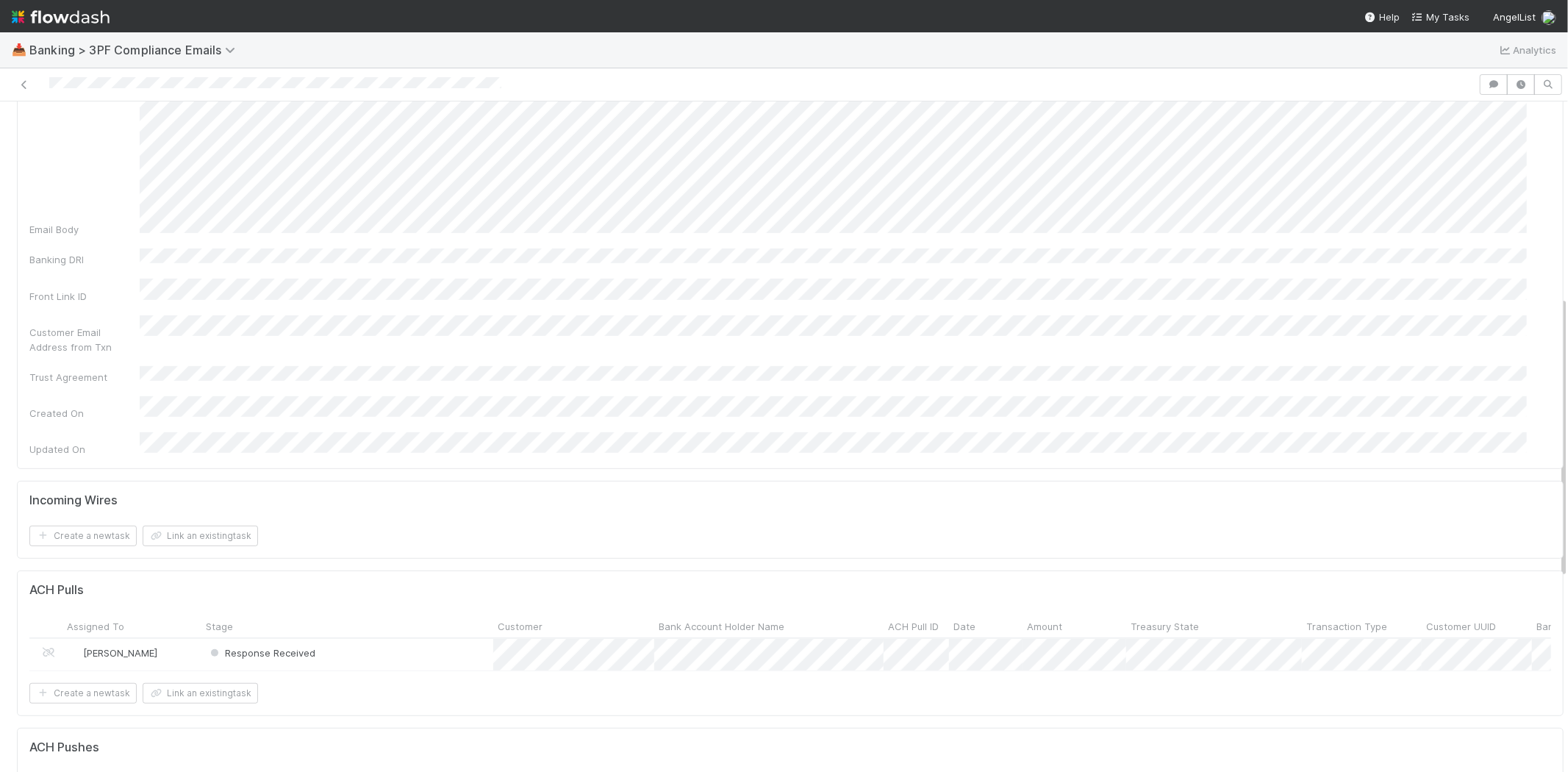
scroll to position [571, 0]
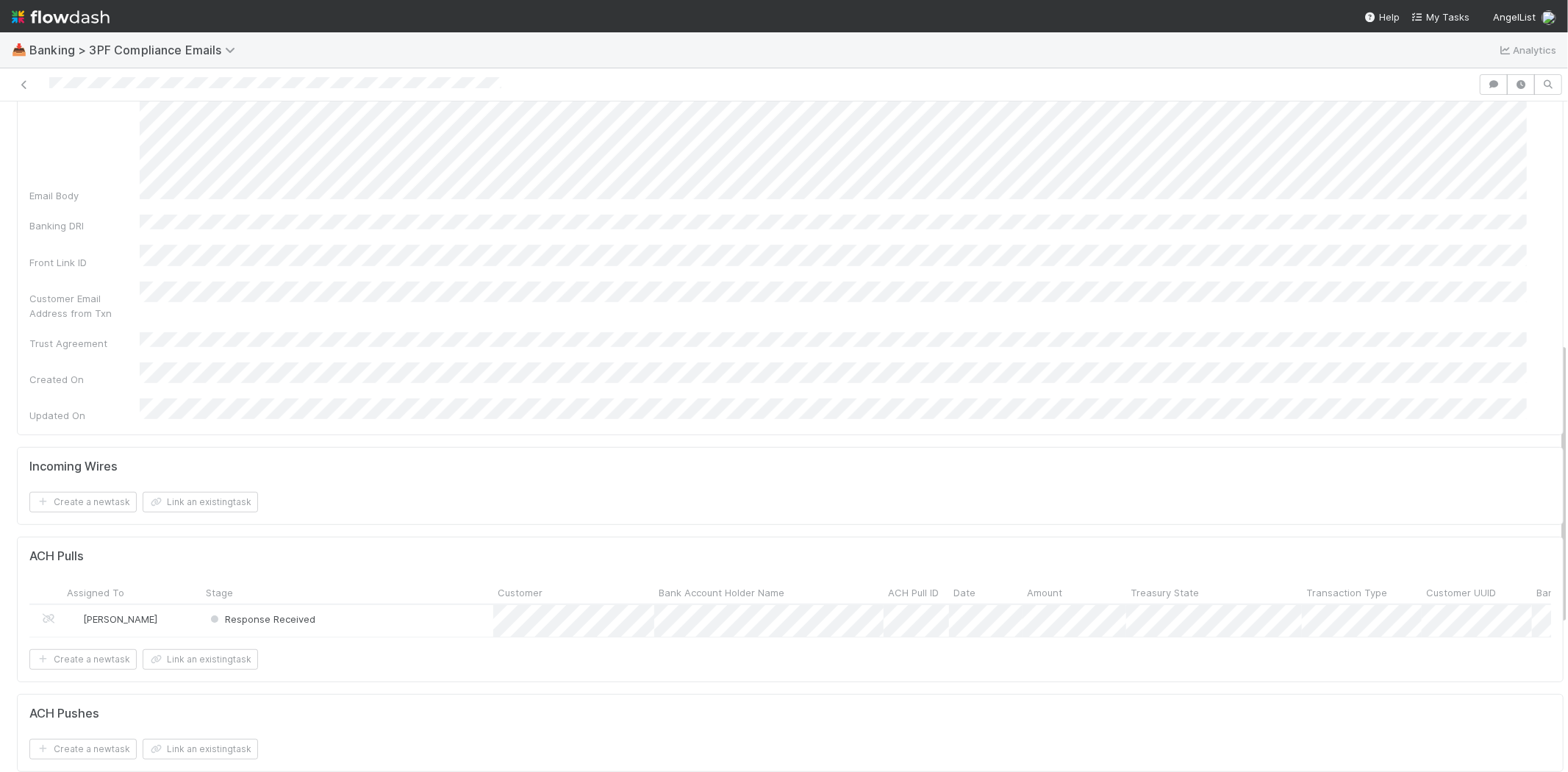
click at [395, 605] on div "Response Received" at bounding box center [348, 621] width 292 height 31
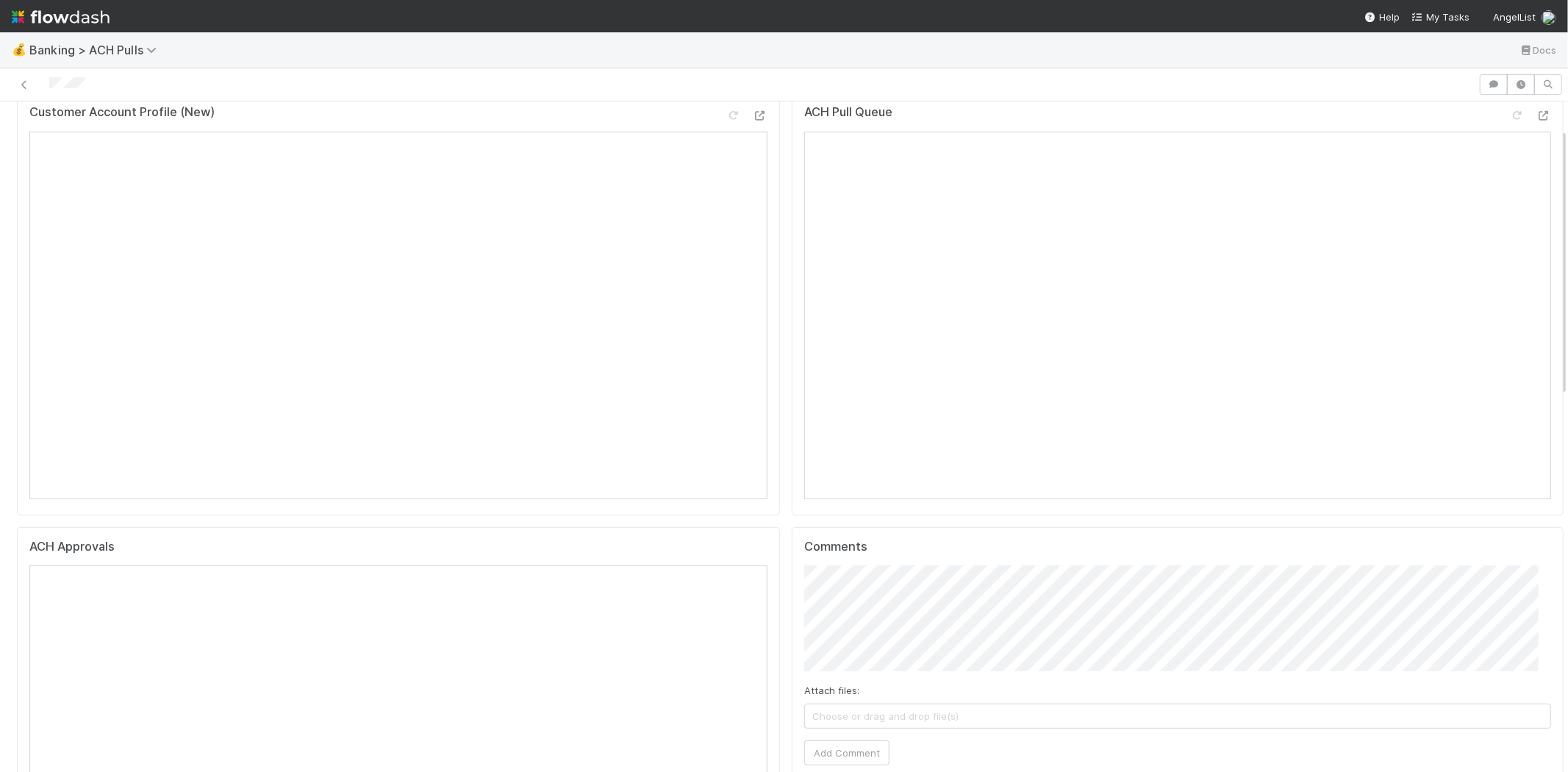
scroll to position [82, 0]
click at [887, 686] on span "Choose or drag and drop file(s)" at bounding box center [1177, 692] width 745 height 24
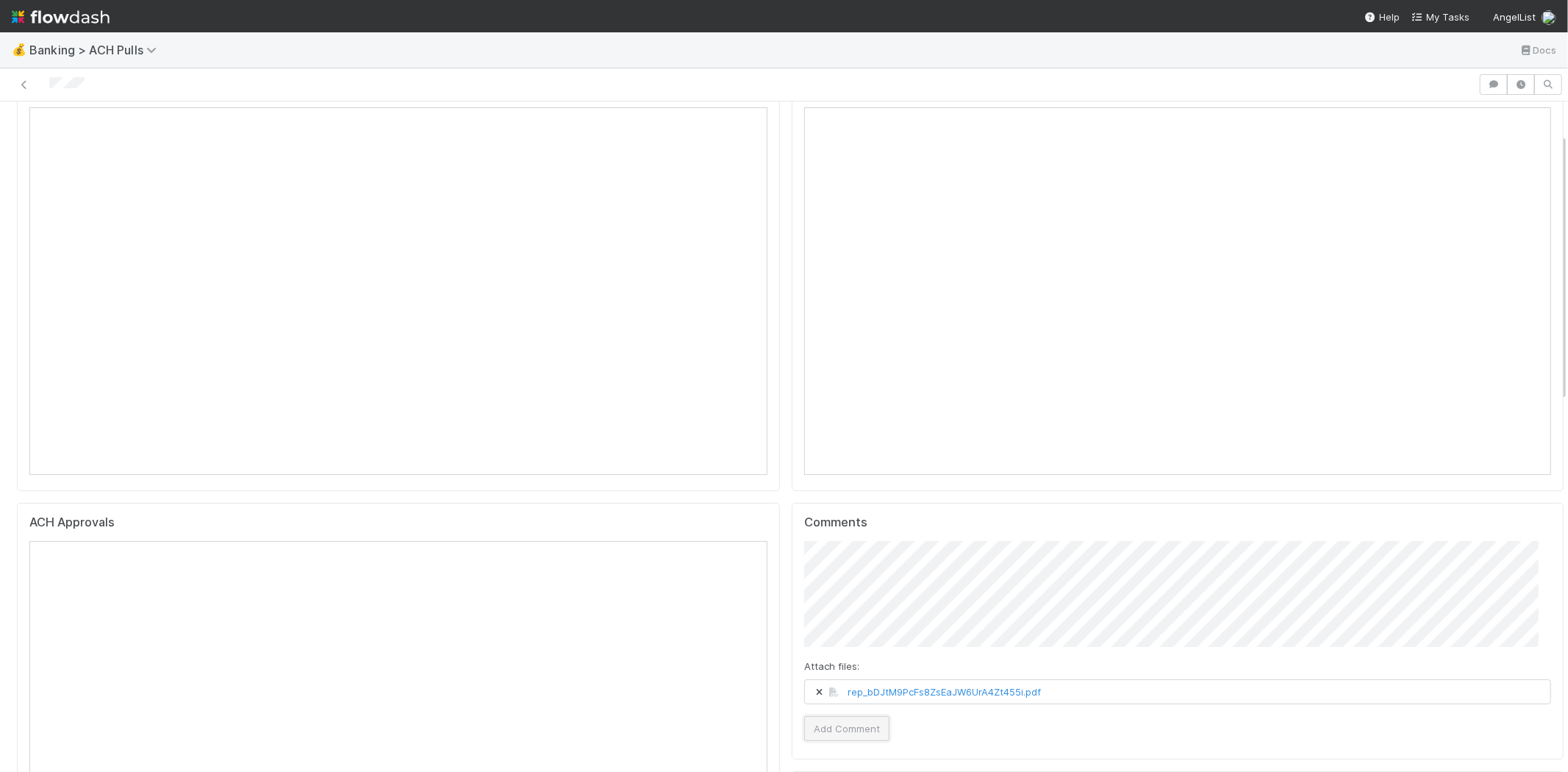
click at [843, 732] on button "Add Comment" at bounding box center [847, 729] width 86 height 25
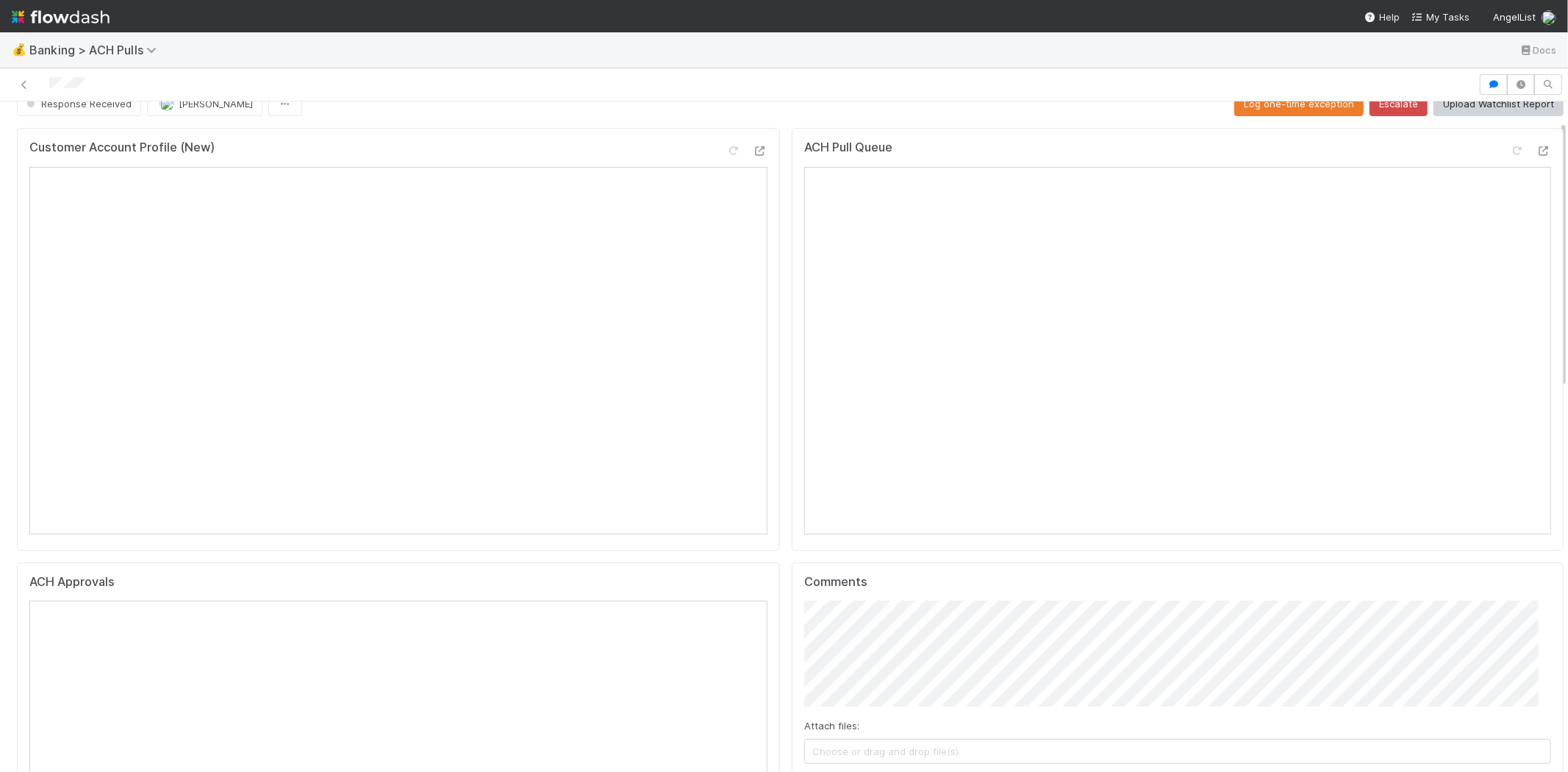
scroll to position [0, 0]
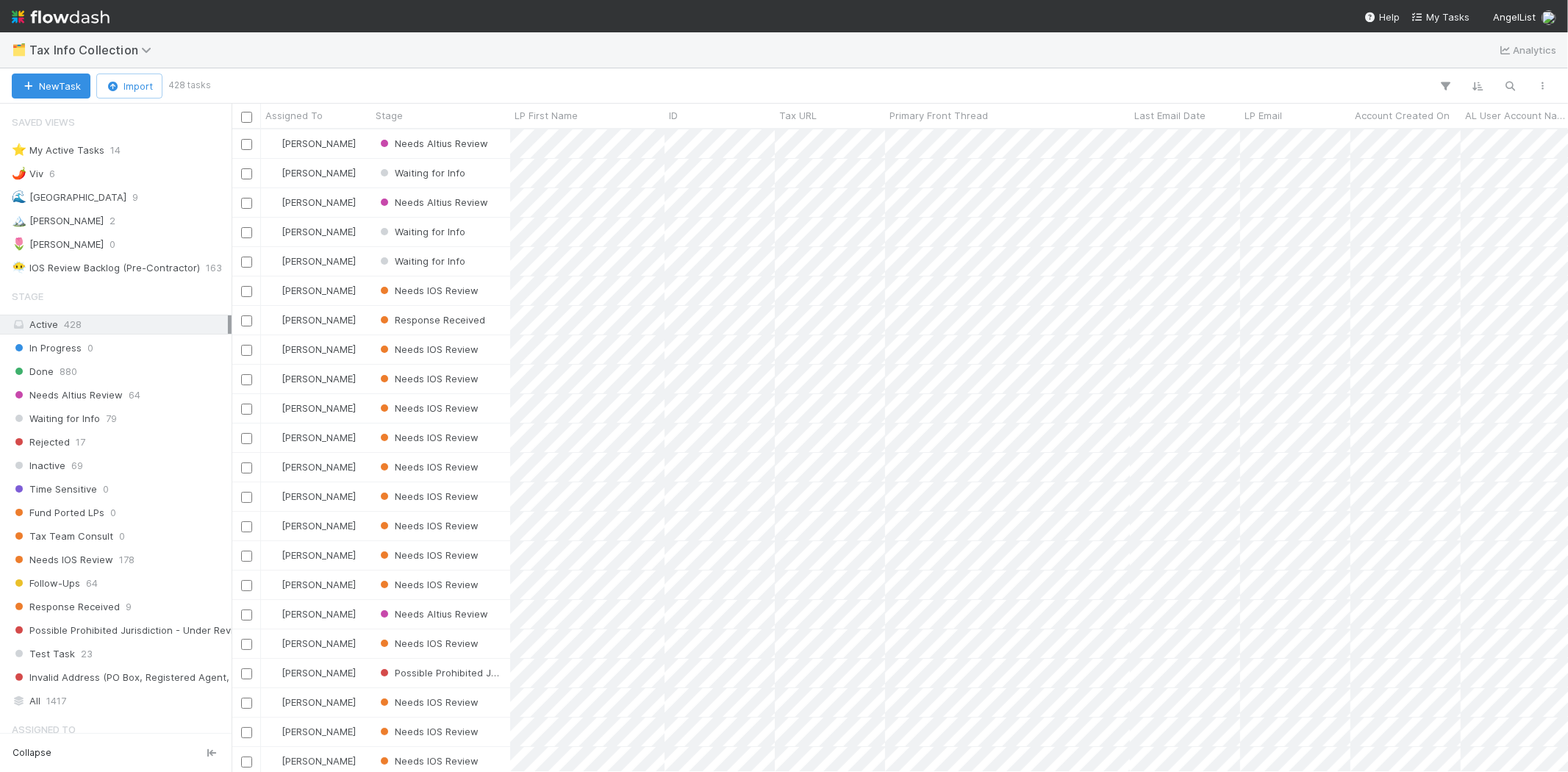
scroll to position [630, 1324]
click at [109, 224] on span "2" at bounding box center [112, 220] width 6 height 19
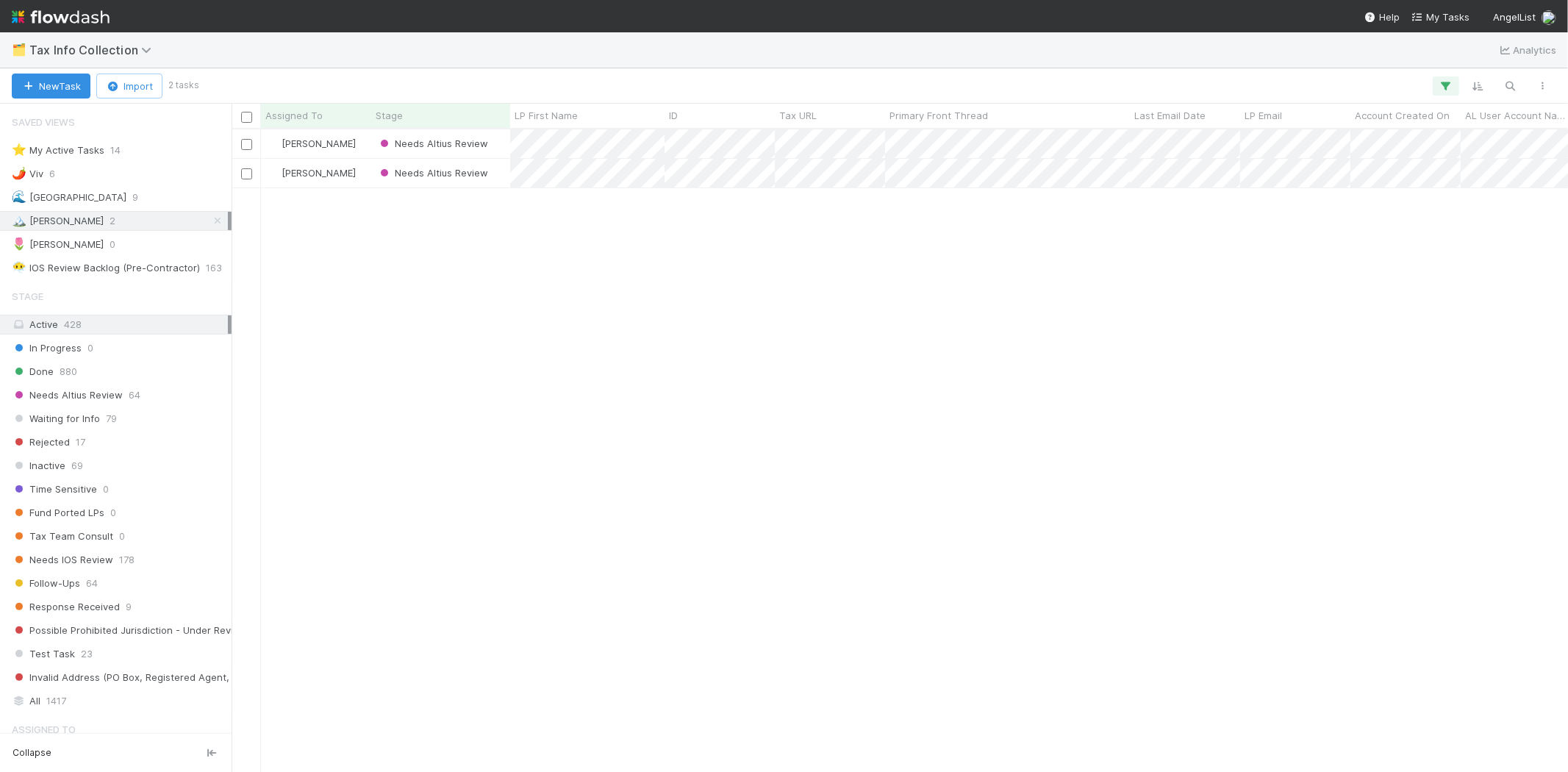
scroll to position [630, 1324]
click at [542, 261] on div "[PERSON_NAME] Needs Altius Review 0 0 0 [DATE] 4:02:18 AM [DATE] 4:10:03 AM [PE…" at bounding box center [899, 450] width 1336 height 642
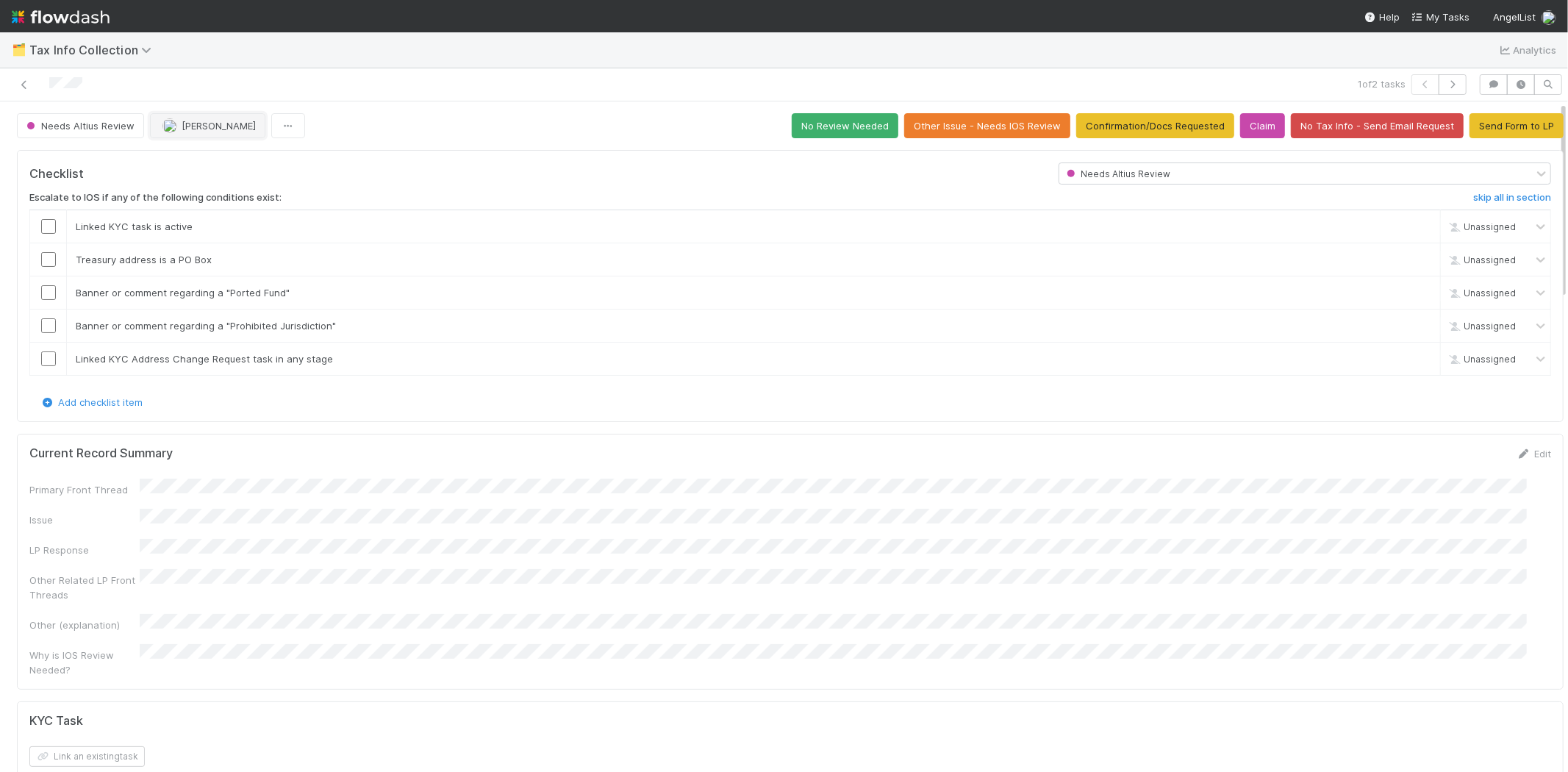
click at [203, 129] on span "[PERSON_NAME]" at bounding box center [219, 126] width 74 height 12
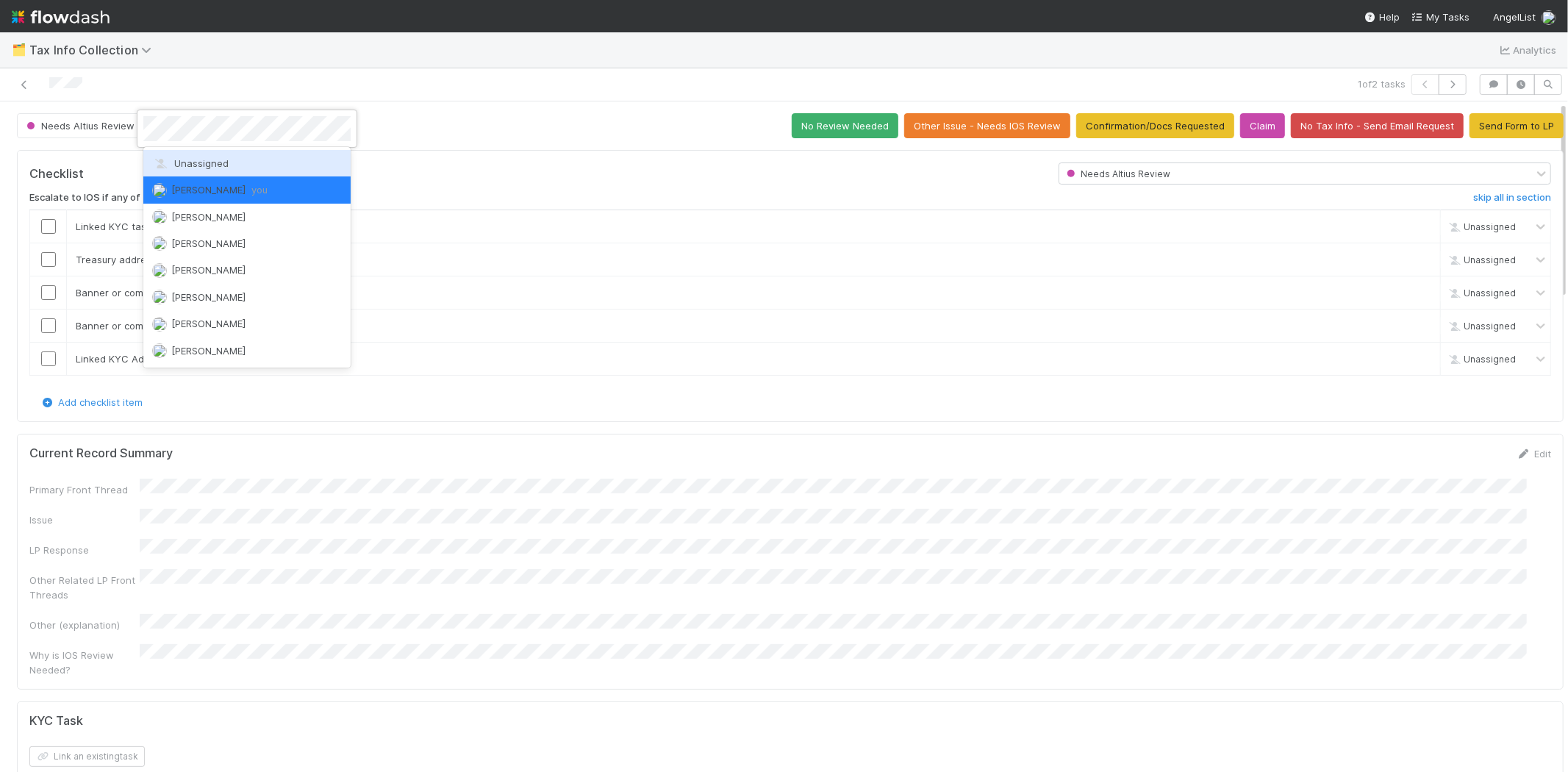
click at [204, 158] on span "Unassigned" at bounding box center [190, 163] width 77 height 12
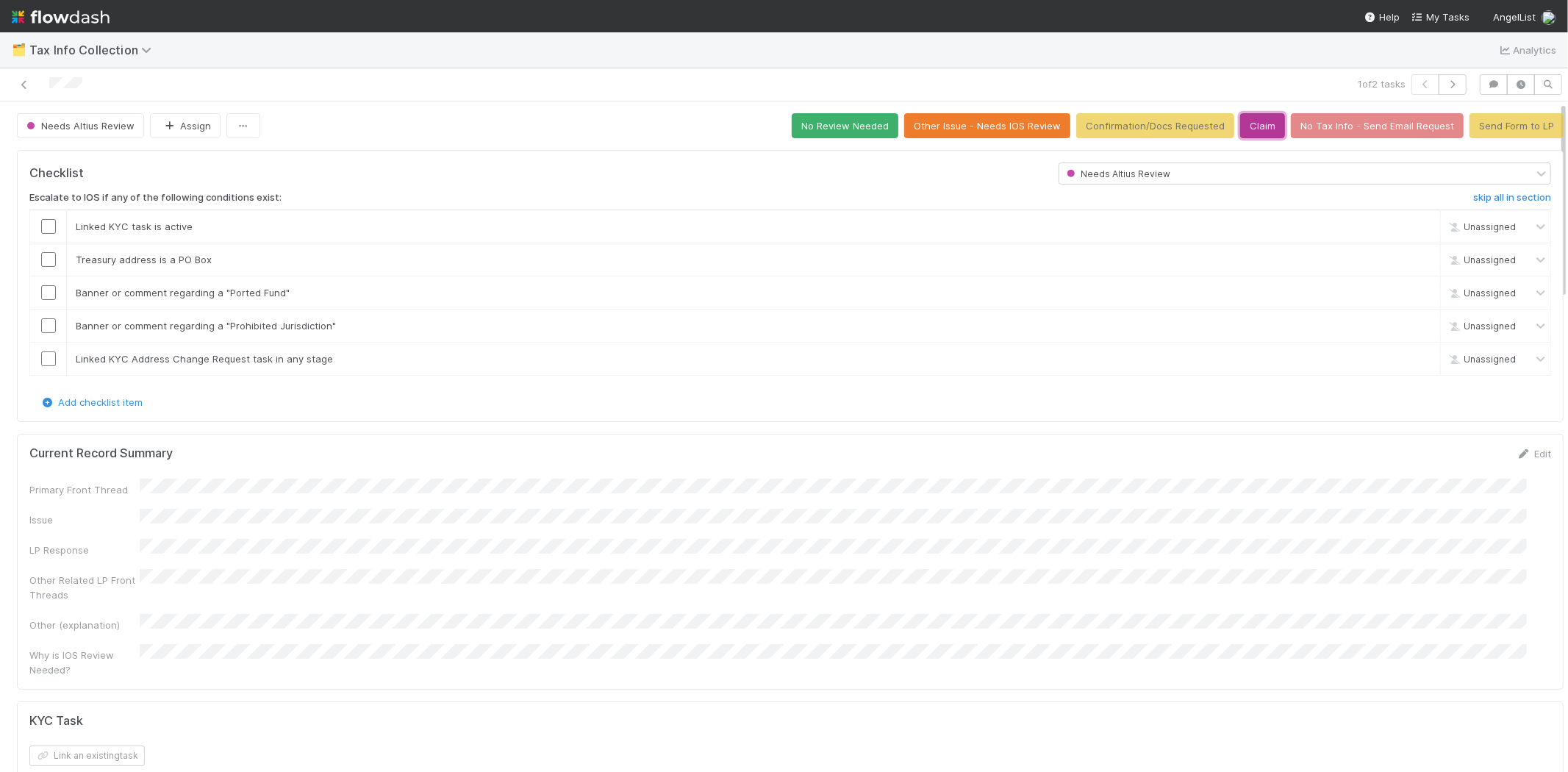
click at [1247, 121] on button "Claim" at bounding box center [1263, 126] width 45 height 25
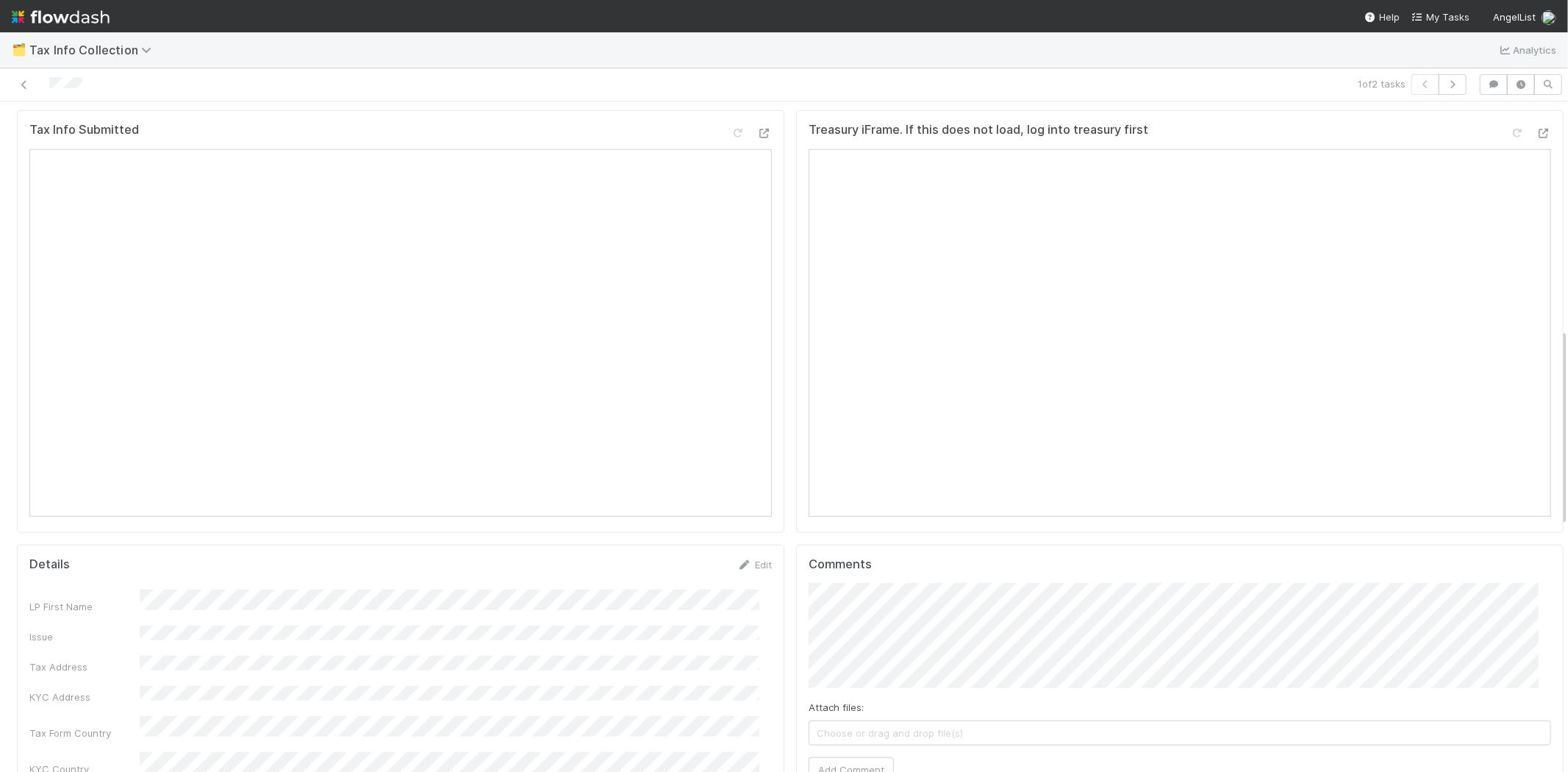
scroll to position [808, 0]
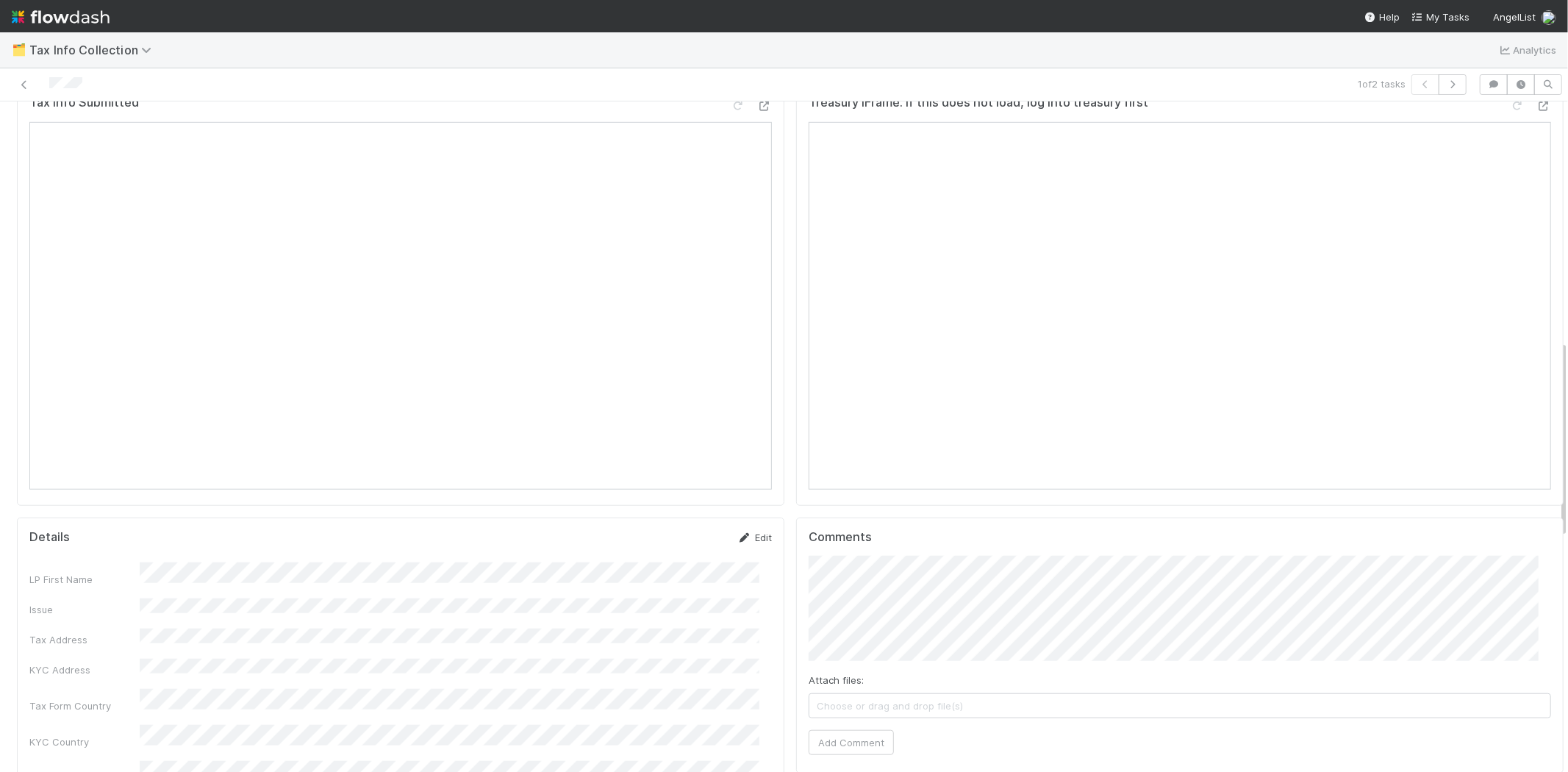
click at [737, 533] on icon at bounding box center [745, 537] width 15 height 10
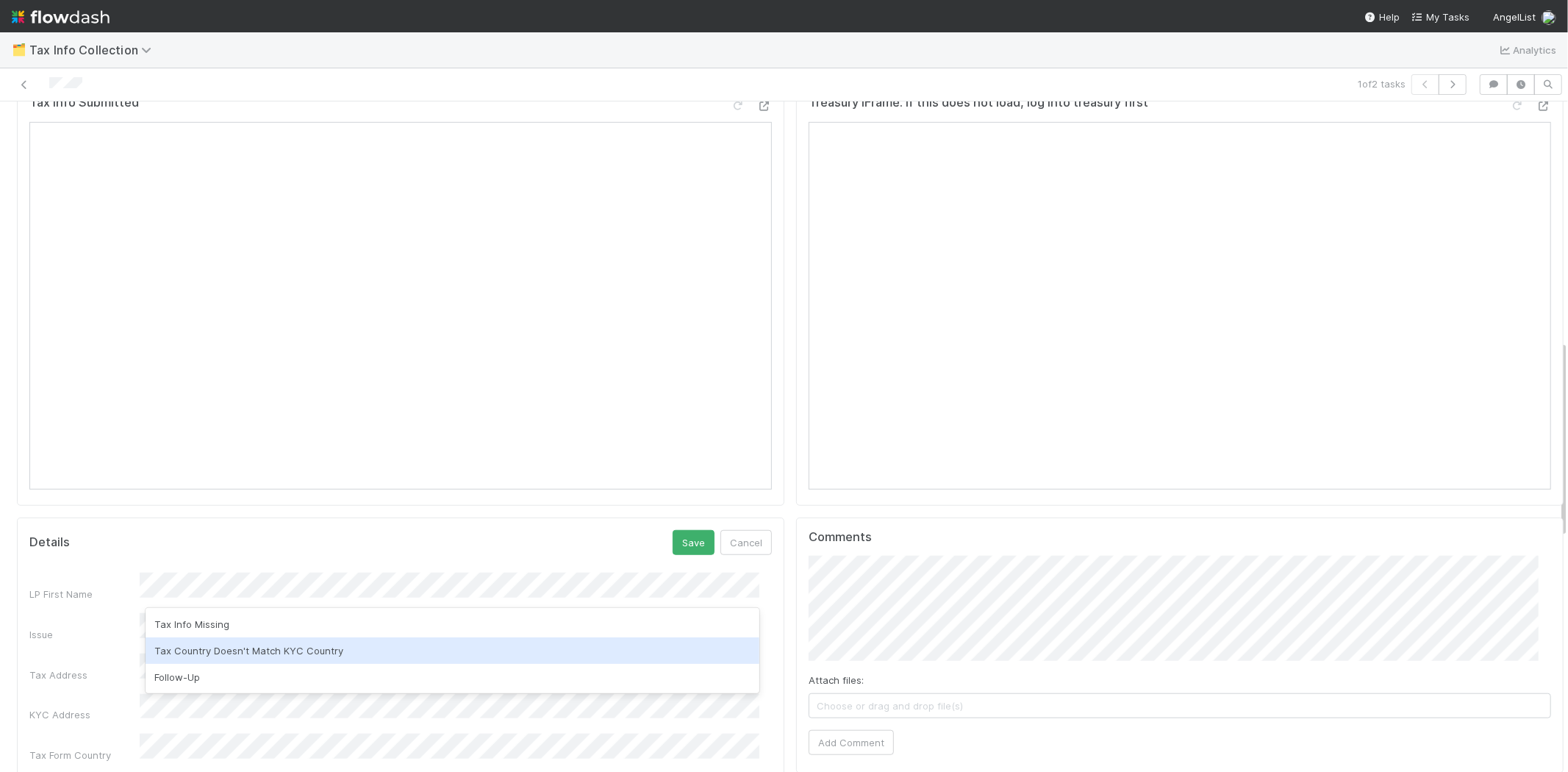
click at [237, 655] on div "Tax Country Doesn't Match KYC Country" at bounding box center [453, 651] width 614 height 27
click at [673, 530] on button "Save" at bounding box center [694, 543] width 42 height 25
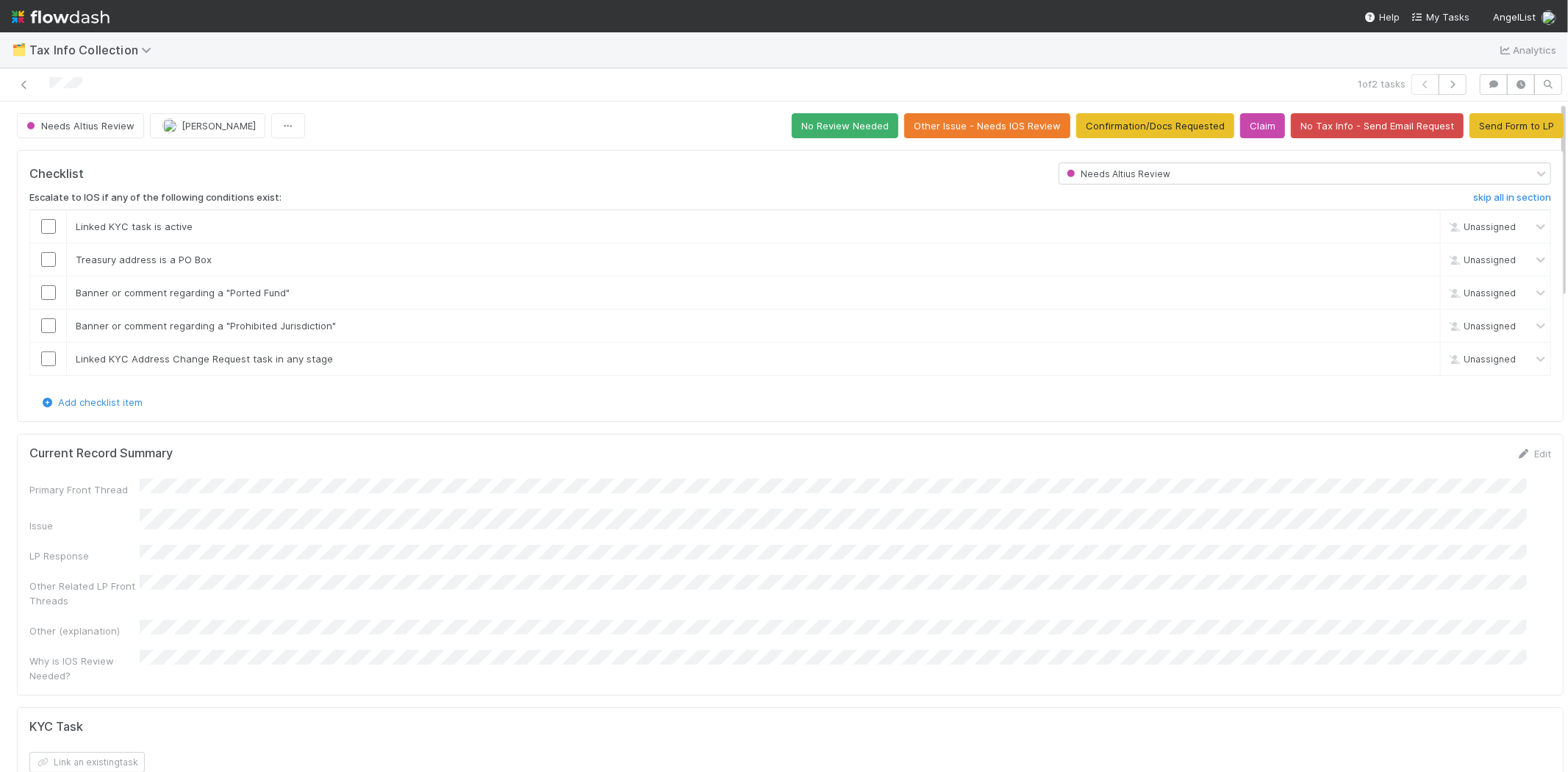
scroll to position [0, 0]
click at [1413, 221] on link "skip" at bounding box center [1422, 226] width 19 height 12
click at [1413, 255] on link "skip" at bounding box center [1422, 260] width 19 height 12
click at [1413, 294] on link "skip" at bounding box center [1422, 293] width 19 height 12
click at [1413, 323] on link "skip" at bounding box center [1422, 326] width 19 height 12
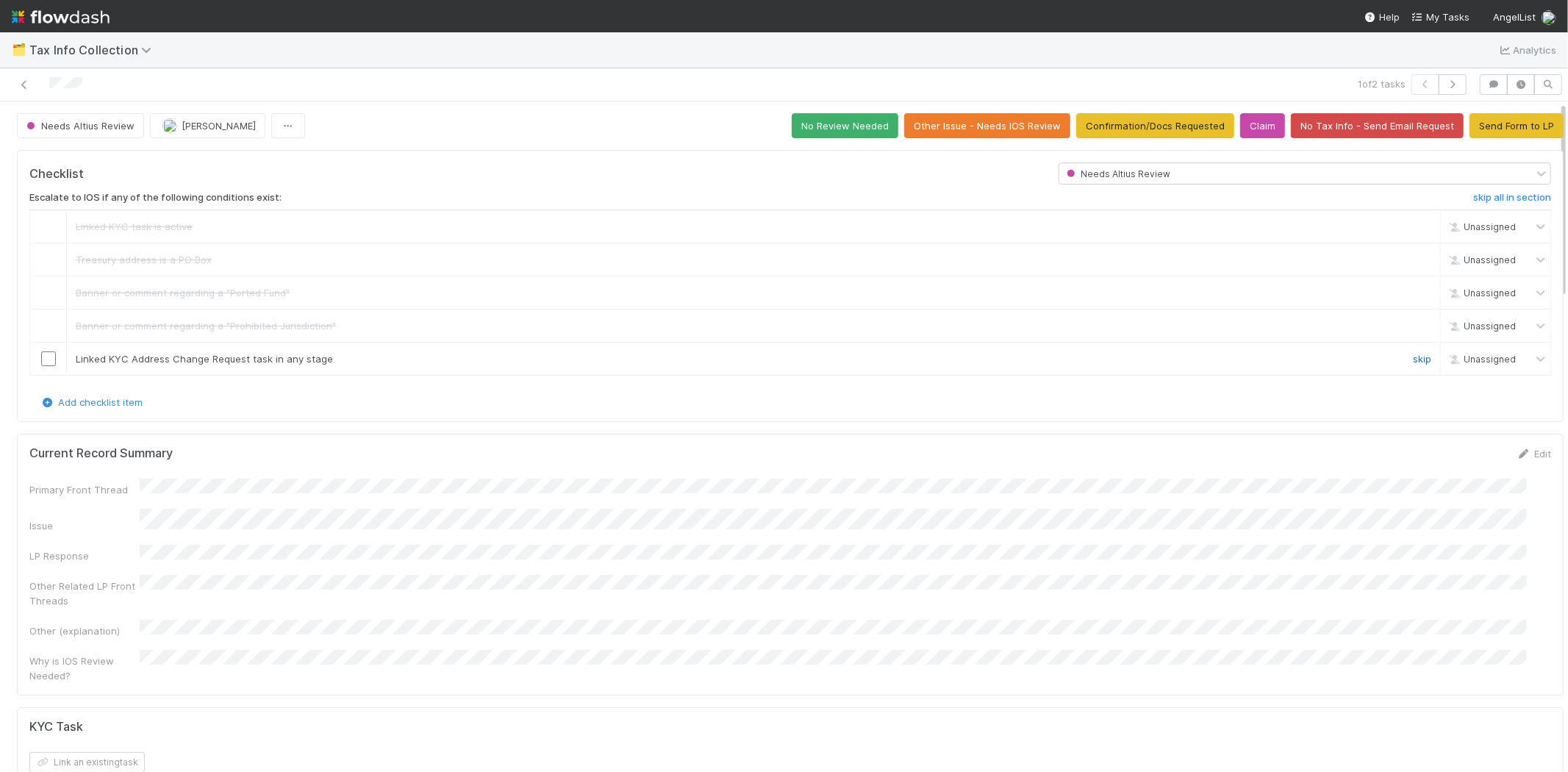
click at [1413, 356] on link "skip" at bounding box center [1422, 359] width 19 height 12
click at [1505, 125] on button "Send Form to LP" at bounding box center [1517, 126] width 94 height 25
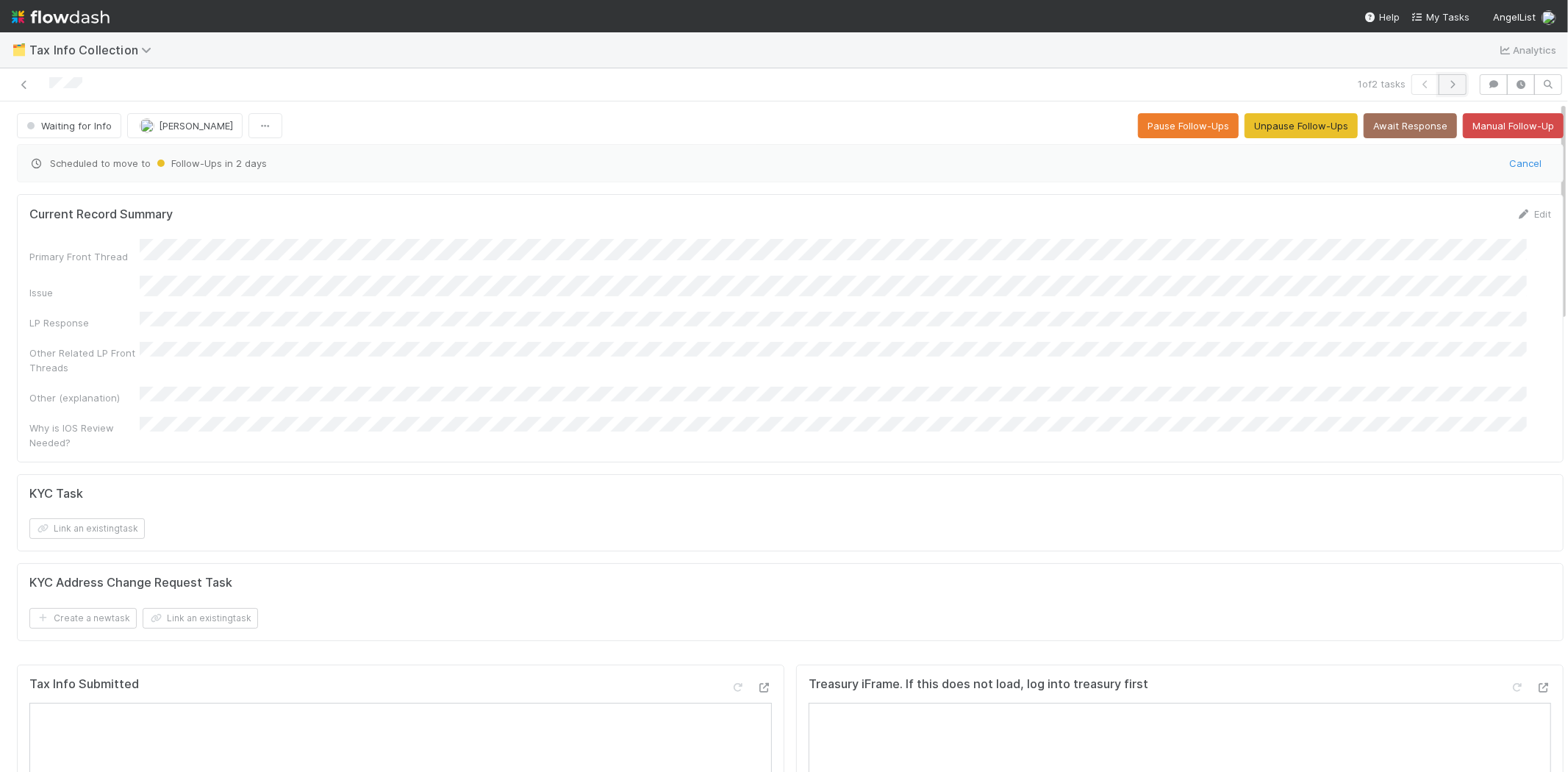
click at [1445, 83] on icon "button" at bounding box center [1453, 85] width 15 height 9
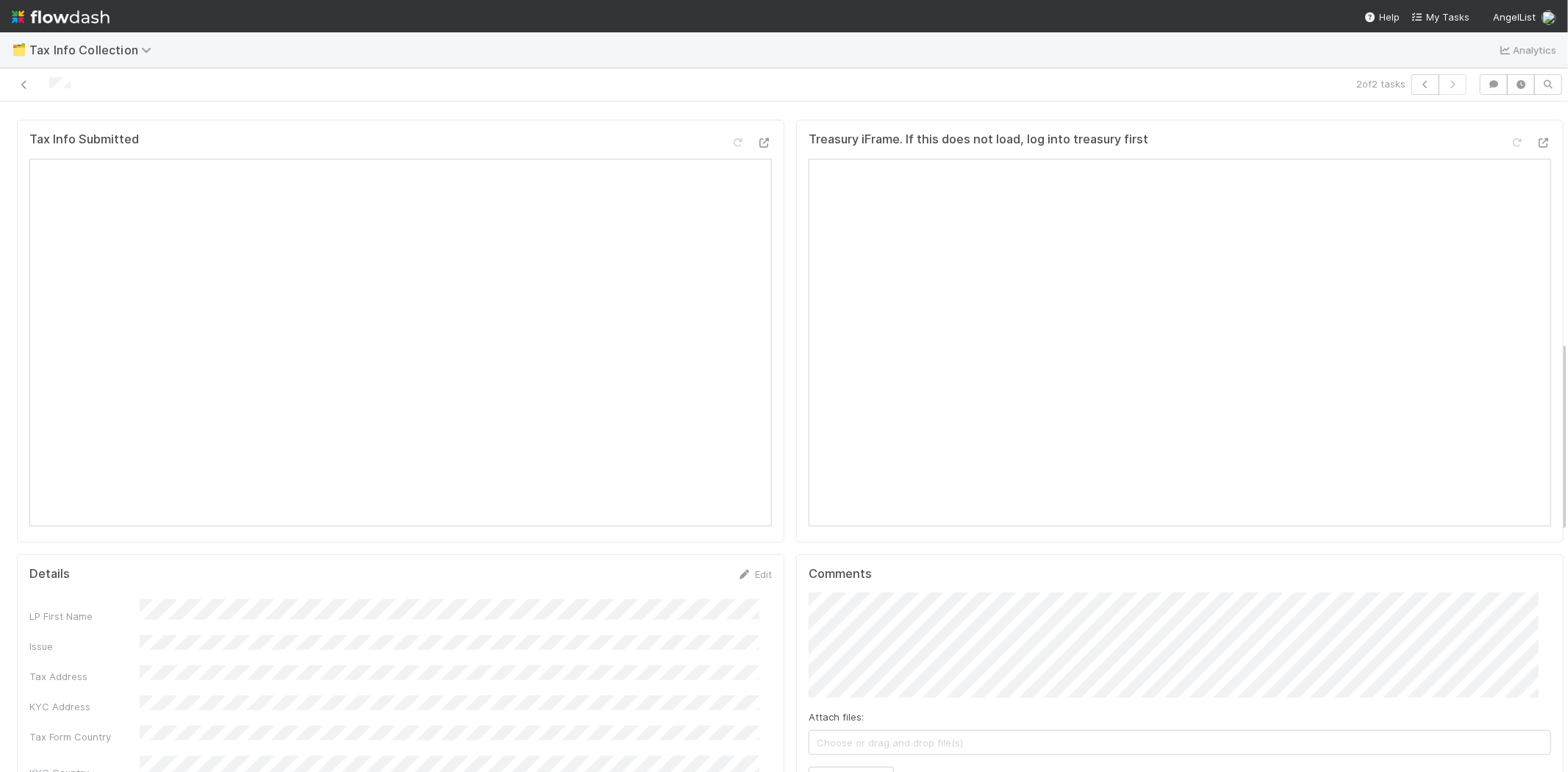
scroll to position [980, 0]
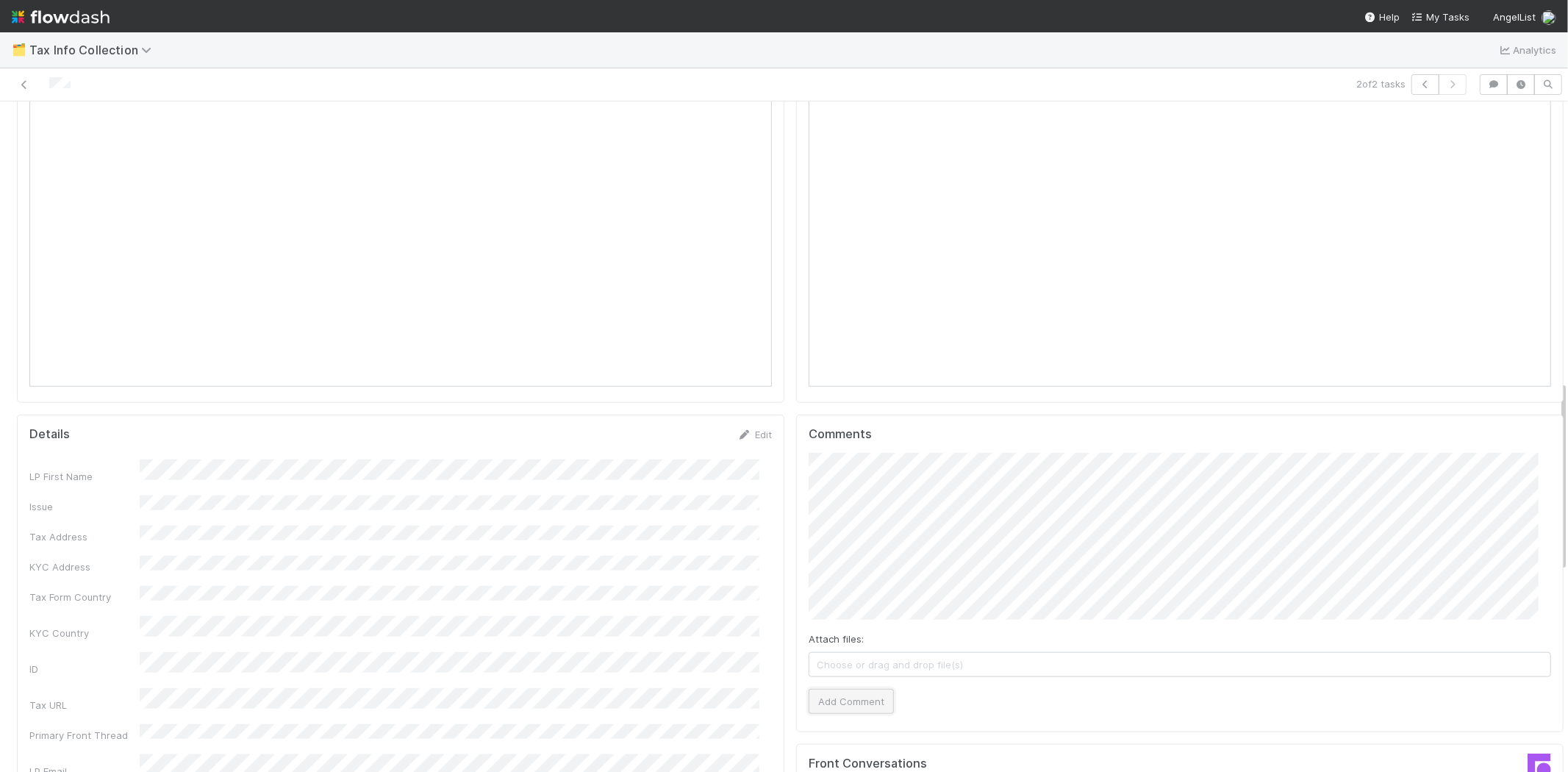
click at [847, 689] on button "Add Comment" at bounding box center [851, 701] width 86 height 25
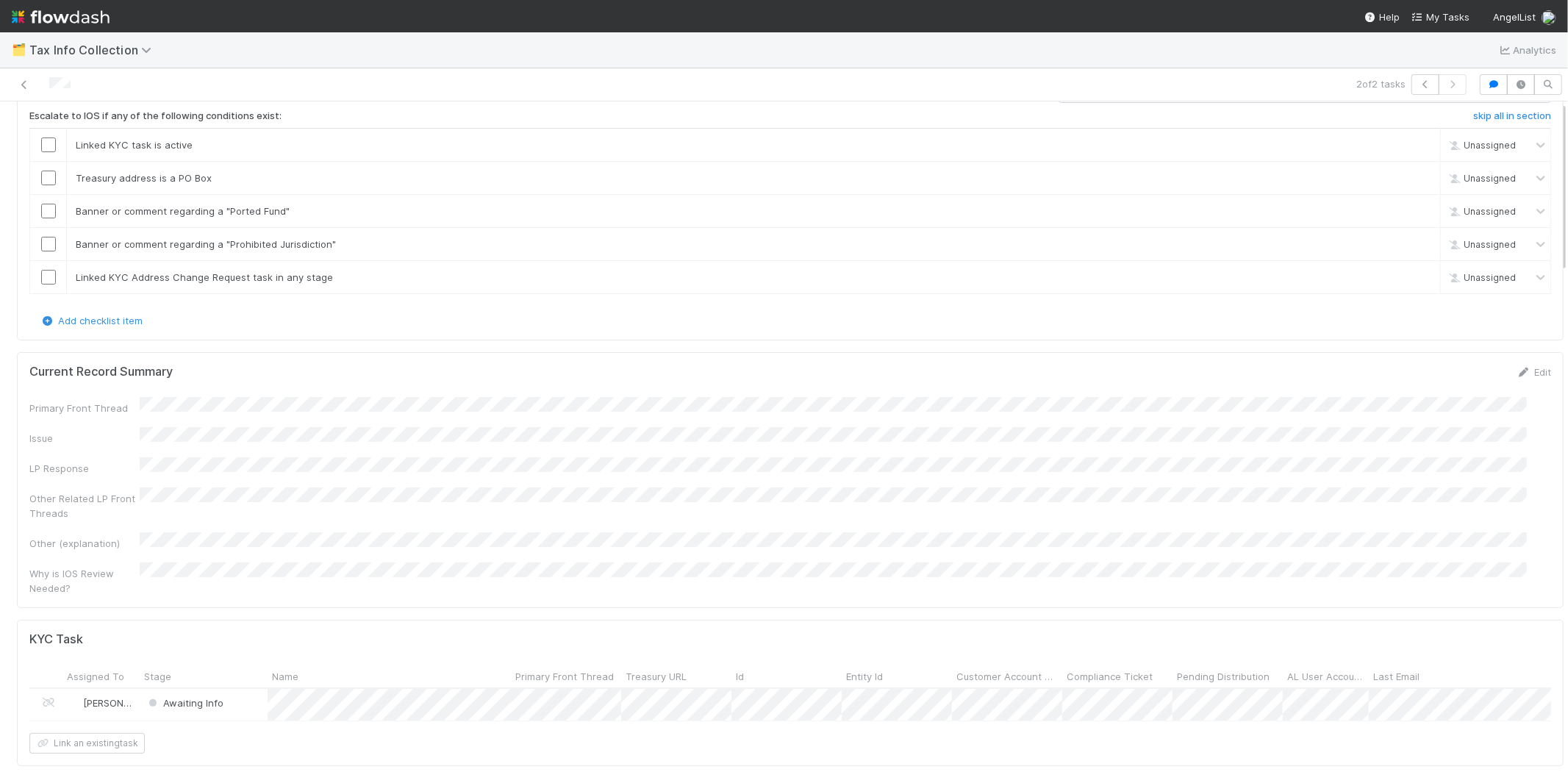
scroll to position [0, 0]
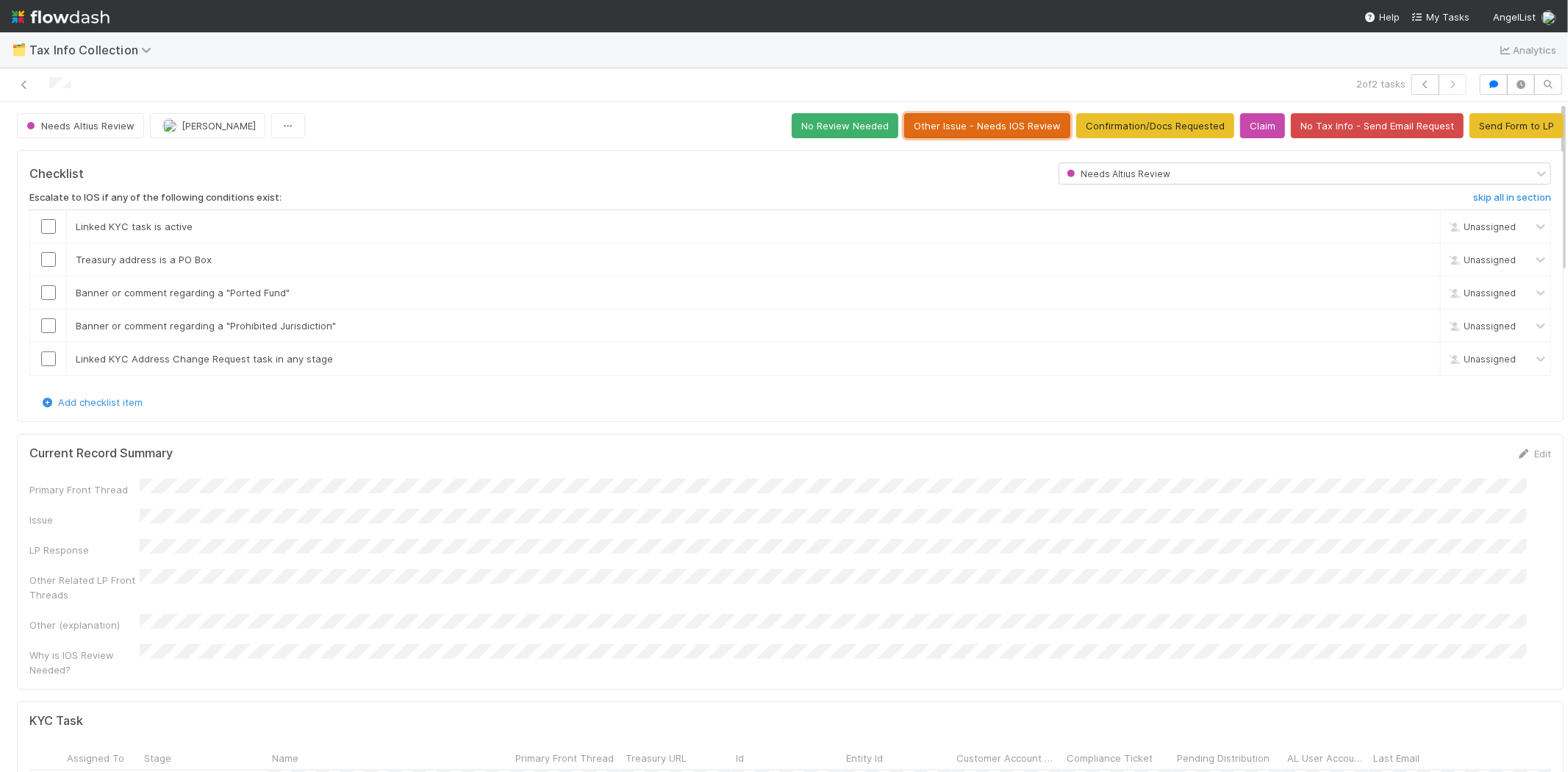
click at [928, 133] on button "Other Issue - Needs IOS Review" at bounding box center [987, 126] width 166 height 25
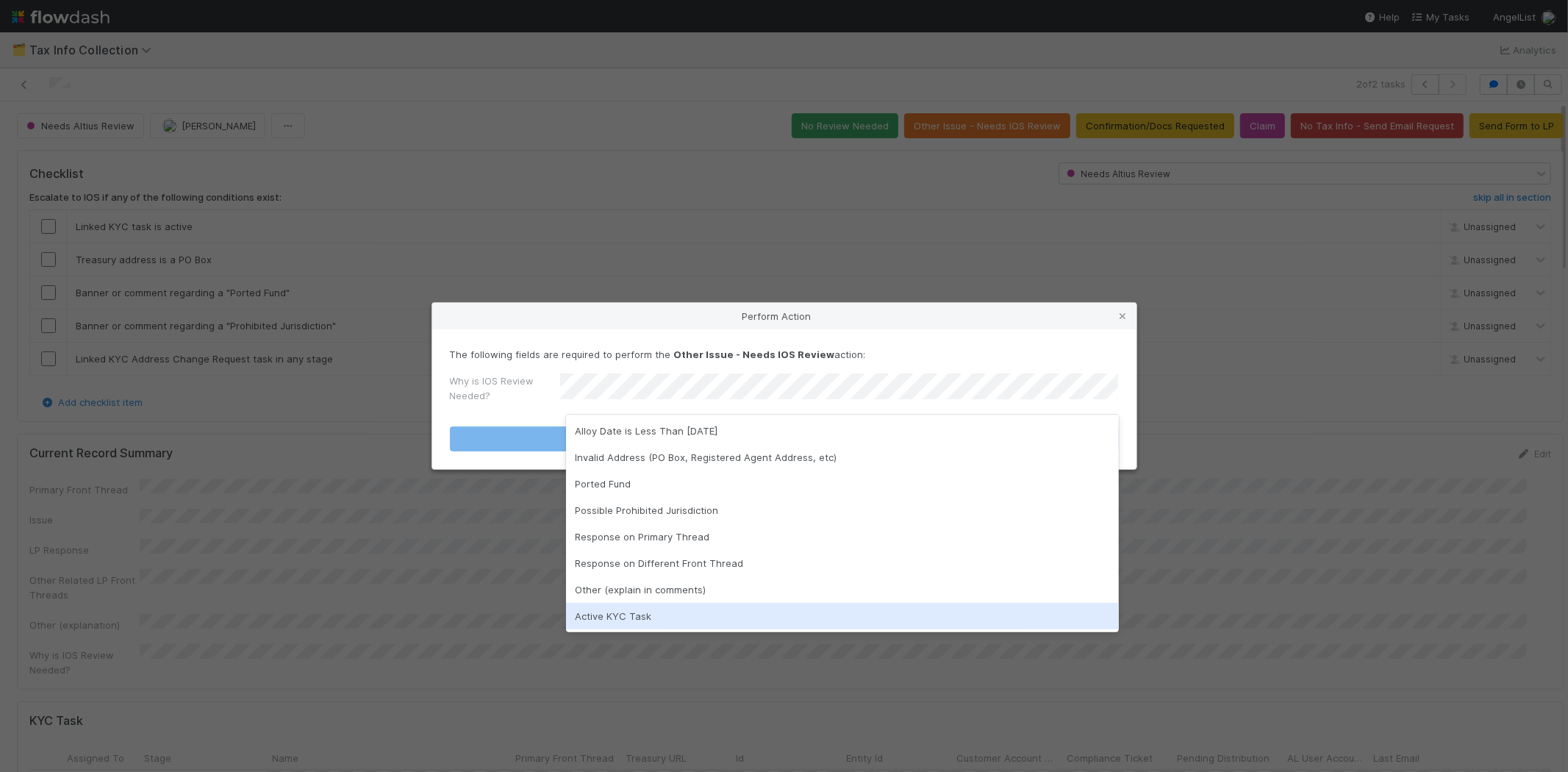
click at [625, 612] on div "Active KYC Task" at bounding box center [842, 616] width 553 height 27
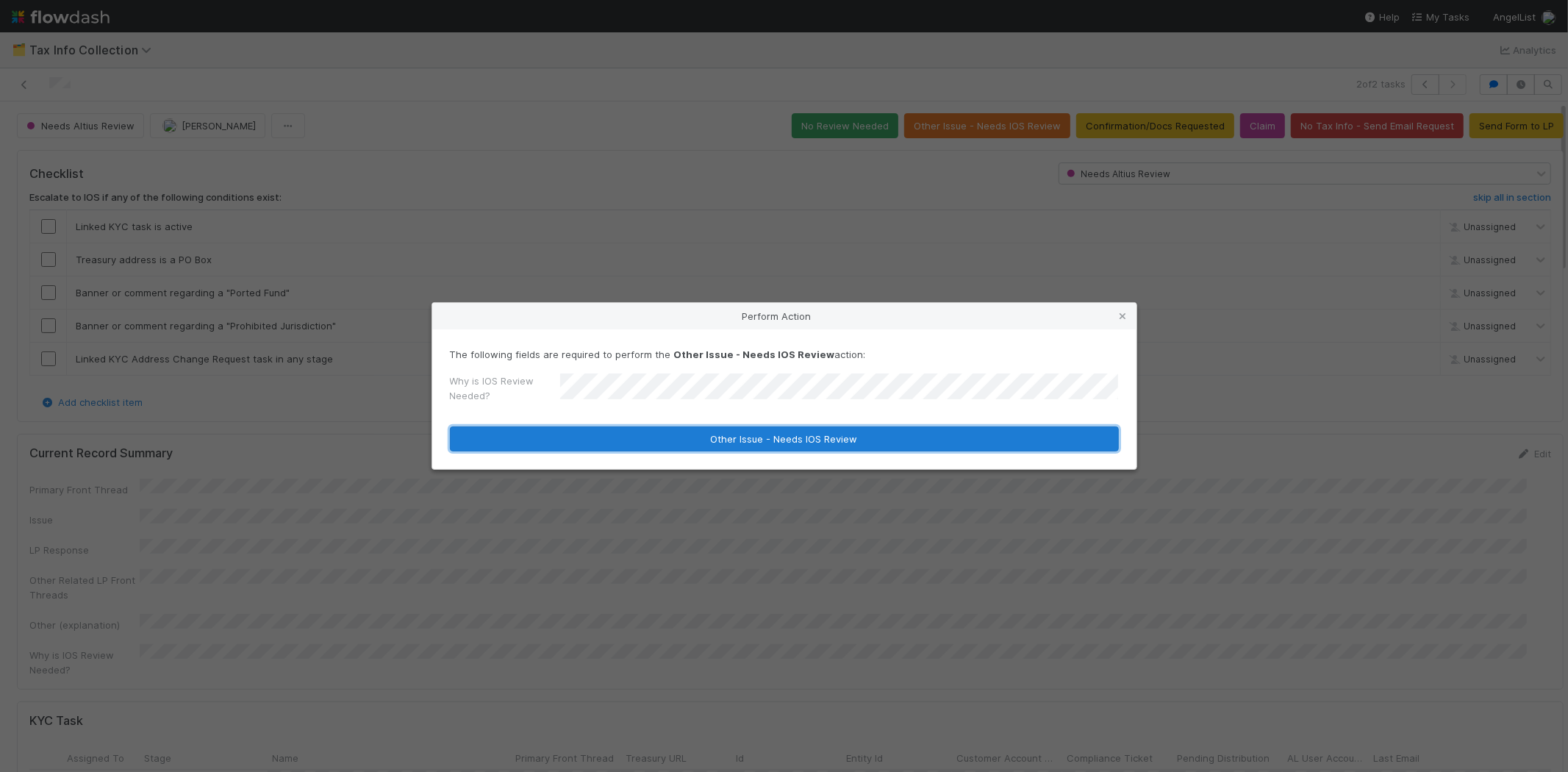
click at [559, 442] on button "Other Issue - Needs IOS Review" at bounding box center [784, 439] width 669 height 25
